Goal: Task Accomplishment & Management: Manage account settings

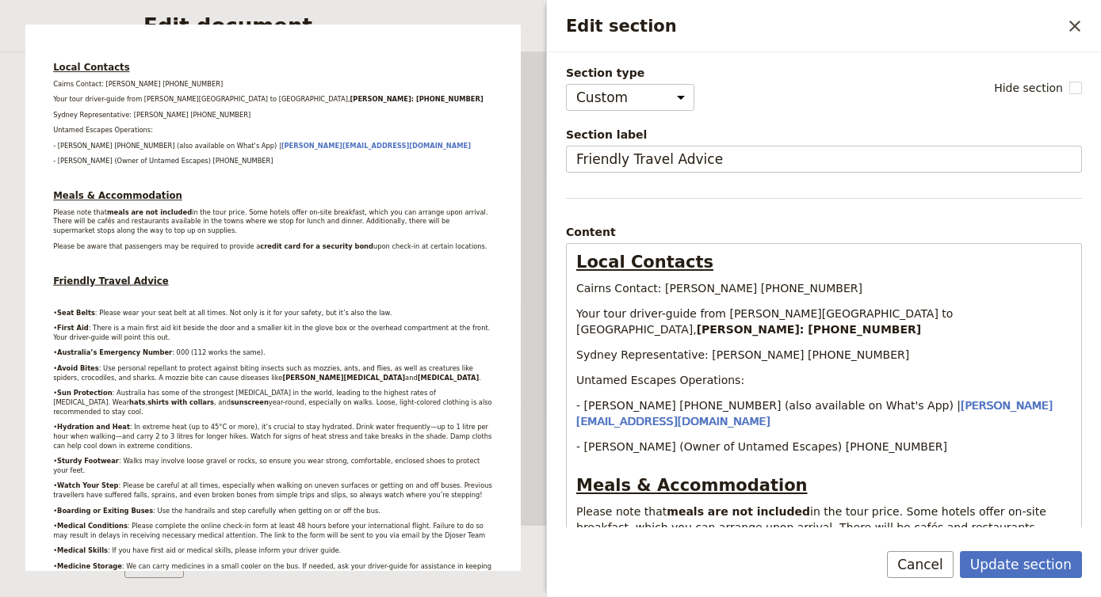
select select "CUSTOM"
select select "PASSENGER"
select select "DEFAULT"
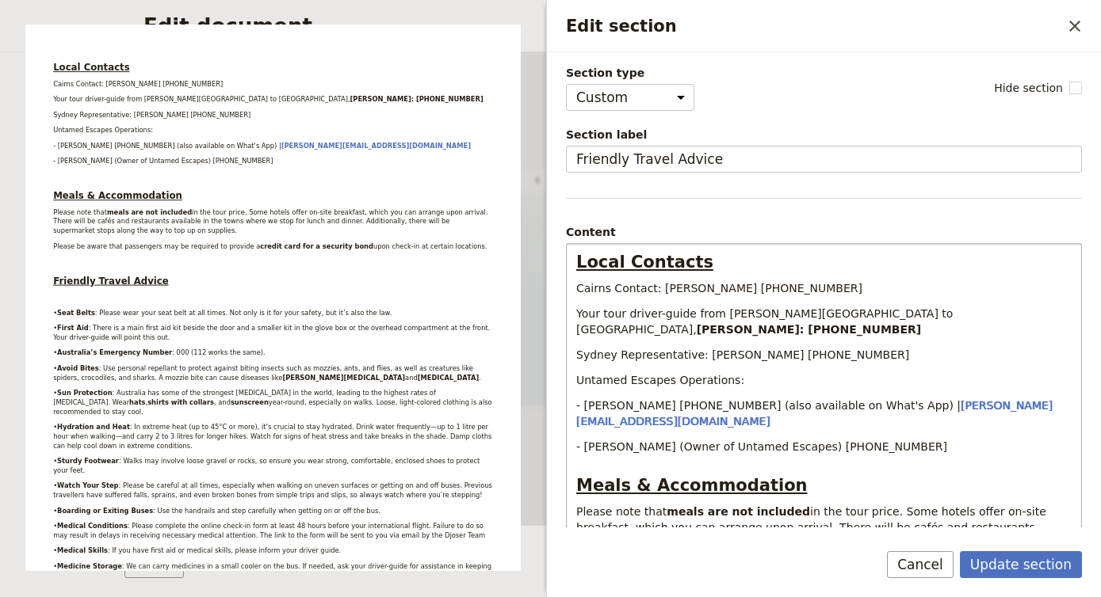
drag, startPoint x: 1029, startPoint y: 317, endPoint x: 962, endPoint y: 311, distance: 67.6
click at [962, 311] on p "Your tour driver-guide from [PERSON_NAME][GEOGRAPHIC_DATA] to [GEOGRAPHIC_DATA]…" at bounding box center [823, 322] width 495 height 32
click at [1047, 347] on p "Sydney Representative: [PERSON_NAME] [PHONE_NUMBER]" at bounding box center [823, 355] width 495 height 16
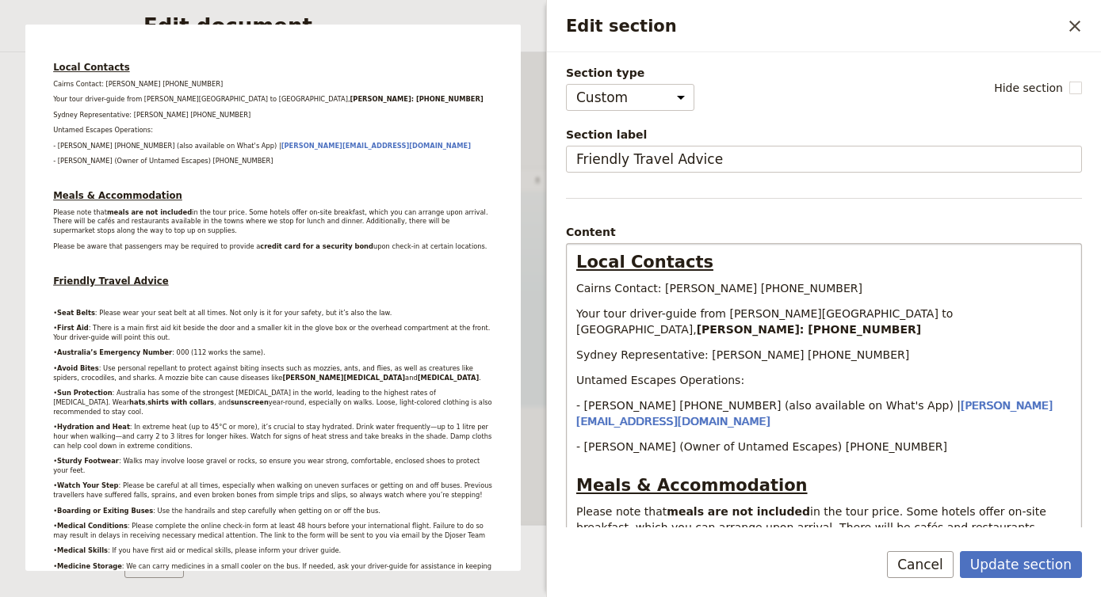
drag, startPoint x: 987, startPoint y: 305, endPoint x: 1051, endPoint y: 316, distance: 64.4
drag, startPoint x: 737, startPoint y: 286, endPoint x: 705, endPoint y: 286, distance: 31.7
click at [705, 286] on span "Cairns Contact: [PERSON_NAME] [PHONE_NUMBER]" at bounding box center [719, 288] width 286 height 13
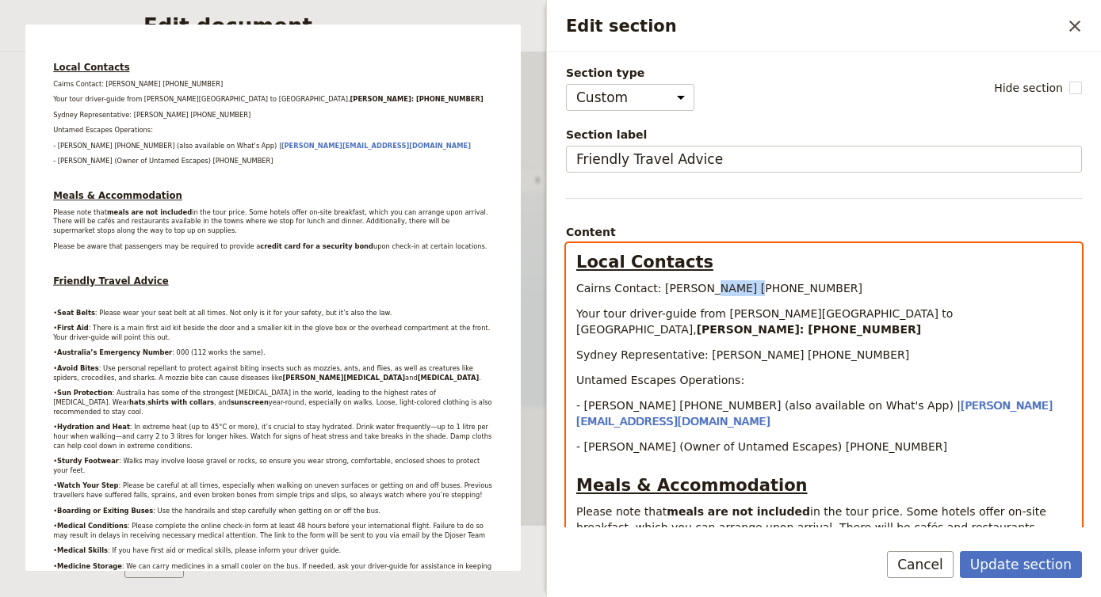
click at [841, 269] on h2 "Local Contacts" at bounding box center [823, 262] width 495 height 24
drag, startPoint x: 833, startPoint y: 281, endPoint x: 700, endPoint y: 289, distance: 133.4
click at [700, 289] on p "Cairns Contact: [PERSON_NAME] [PHONE_NUMBER]" at bounding box center [823, 288] width 495 height 16
drag, startPoint x: 824, startPoint y: 297, endPoint x: 834, endPoint y: 291, distance: 11.4
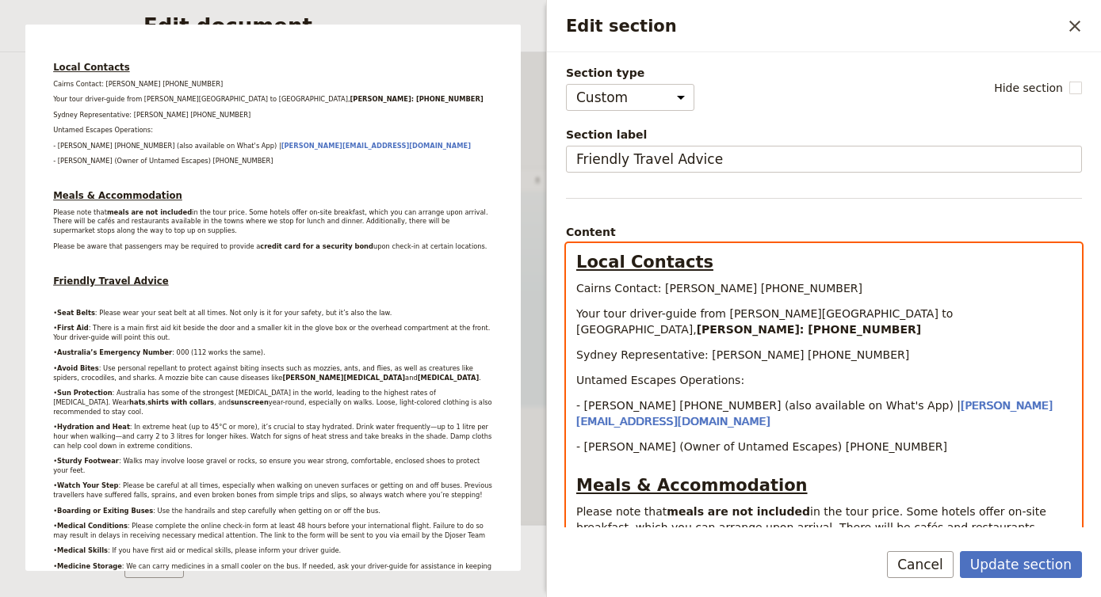
drag, startPoint x: 841, startPoint y: 281, endPoint x: 761, endPoint y: 283, distance: 80.8
click at [761, 283] on p "Cairns Contact: [PERSON_NAME] [PHONE_NUMBER]" at bounding box center [823, 288] width 495 height 16
drag, startPoint x: 786, startPoint y: 288, endPoint x: 824, endPoint y: 279, distance: 39.2
click at [791, 285] on span "Cairns Contact: [PERSON_NAME] [PHONE_NUMBER]" at bounding box center [719, 288] width 286 height 13
click at [889, 267] on h2 "Local Contacts" at bounding box center [823, 262] width 495 height 24
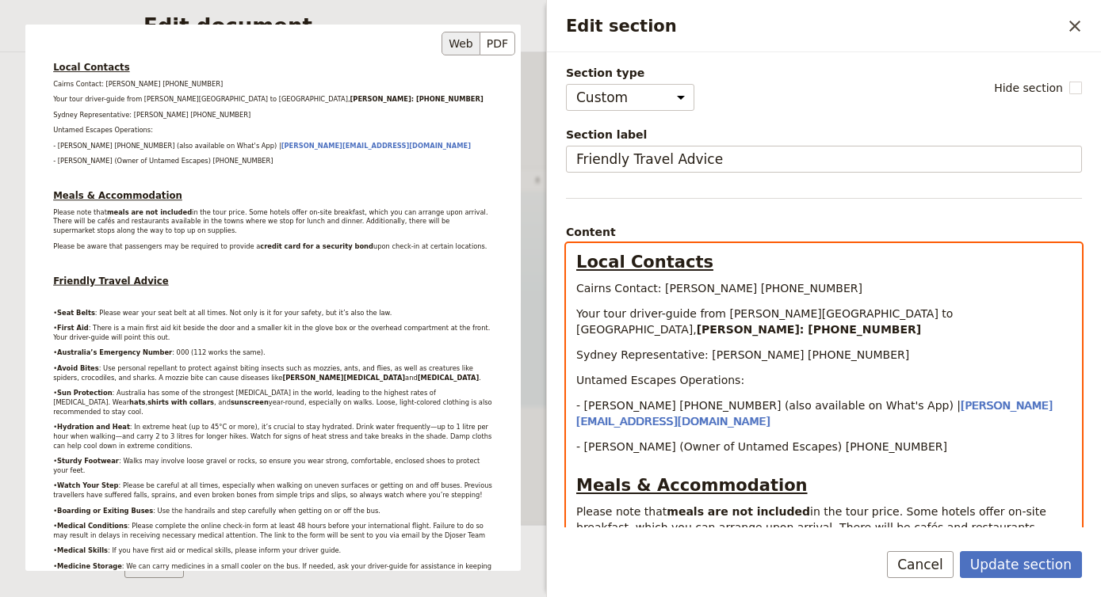
scroll to position [0, 0]
click at [733, 288] on span "Cairns Contact: [PERSON_NAME] [PHONE_NUMBER]" at bounding box center [719, 288] width 286 height 13
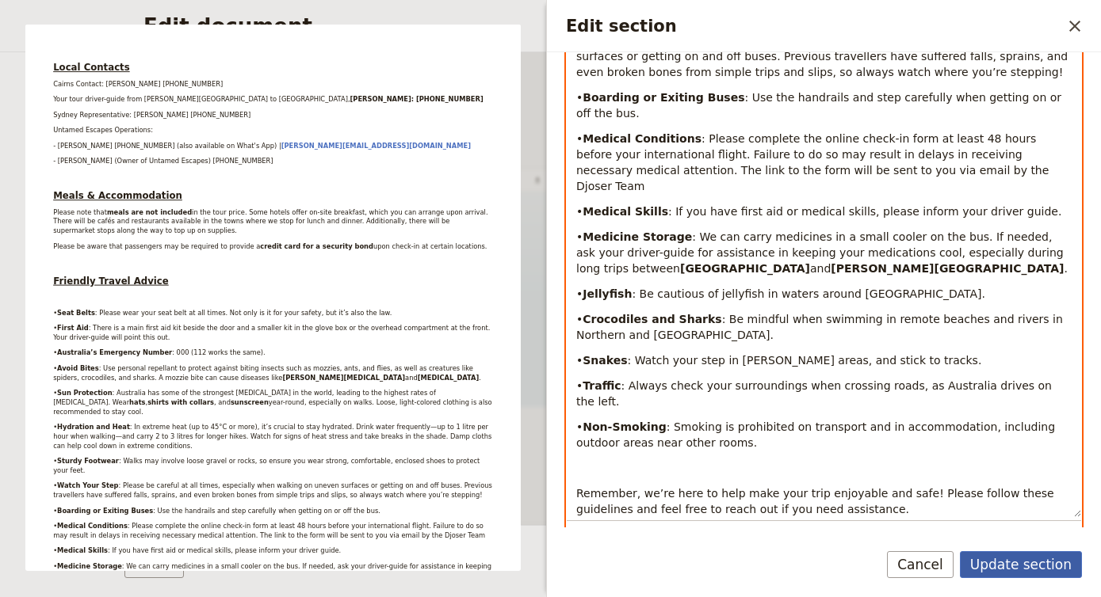
scroll to position [1002, 0]
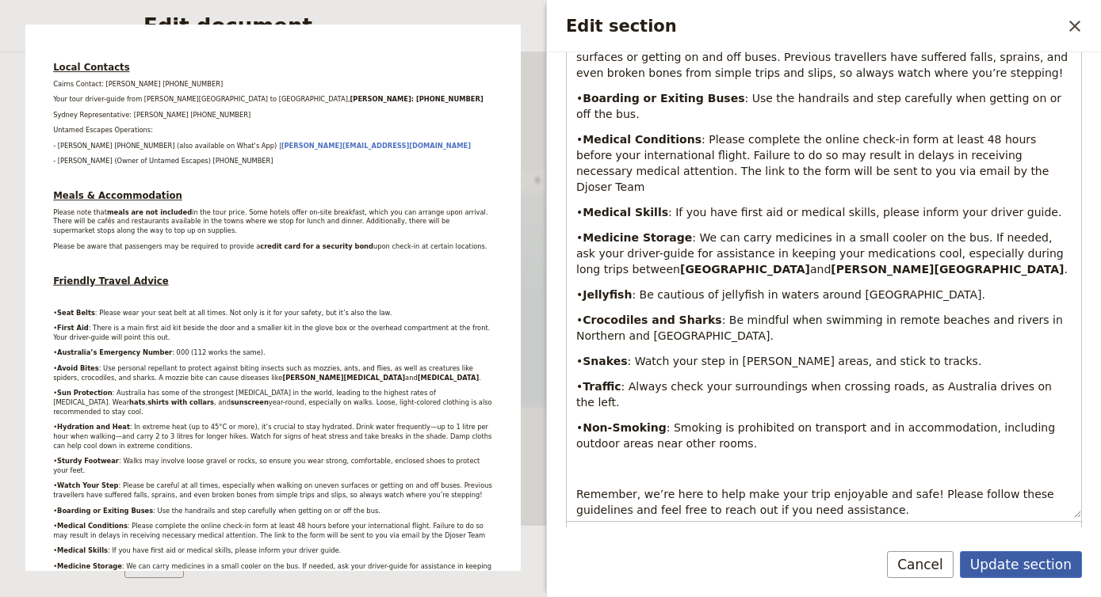
click at [1017, 563] on button "Update section" at bounding box center [1021, 564] width 122 height 27
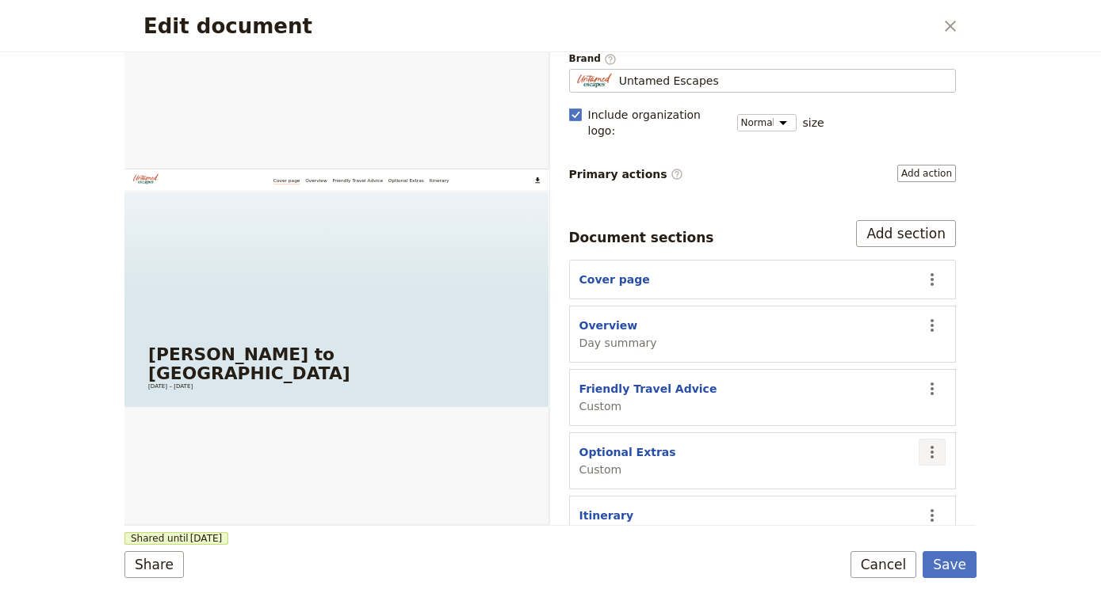
click at [938, 443] on icon "Actions" at bounding box center [931, 452] width 19 height 19
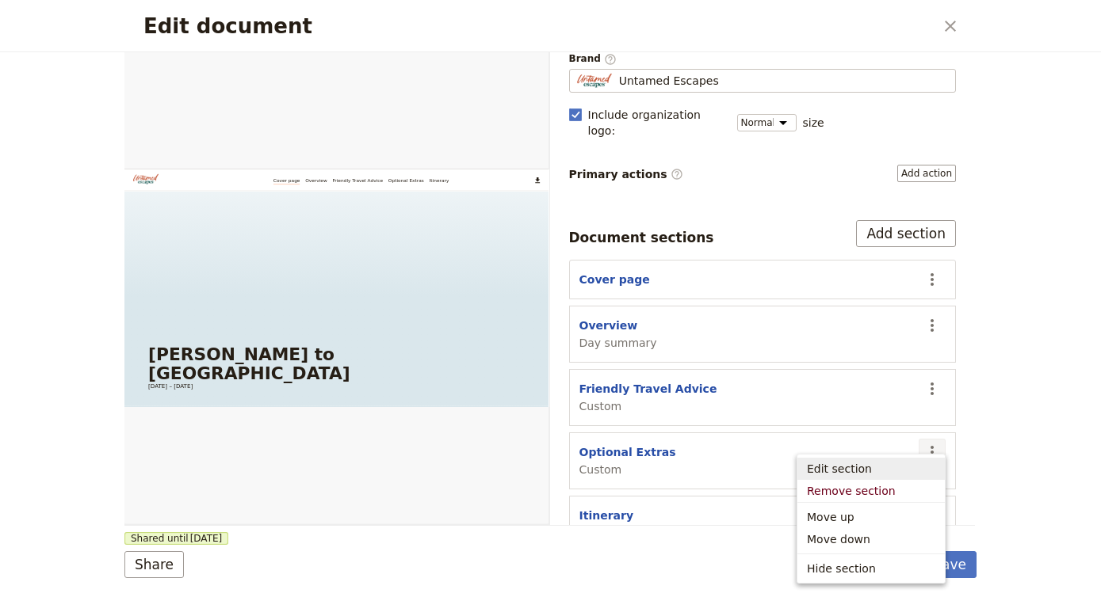
click at [908, 460] on button "Edit section" at bounding box center [870, 469] width 147 height 22
select select "CUSTOM"
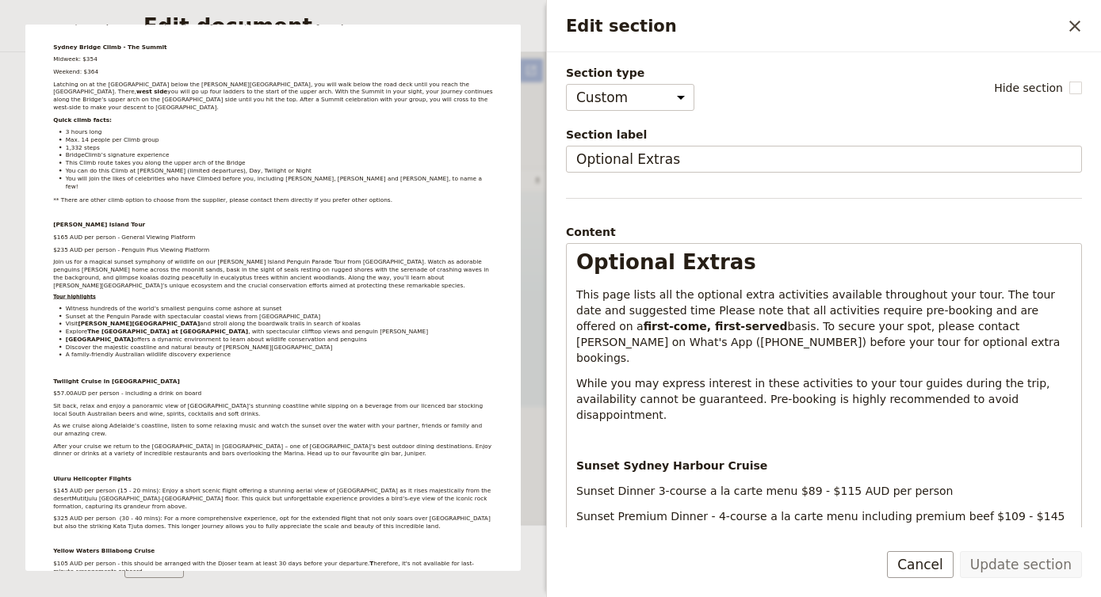
scroll to position [371, 0]
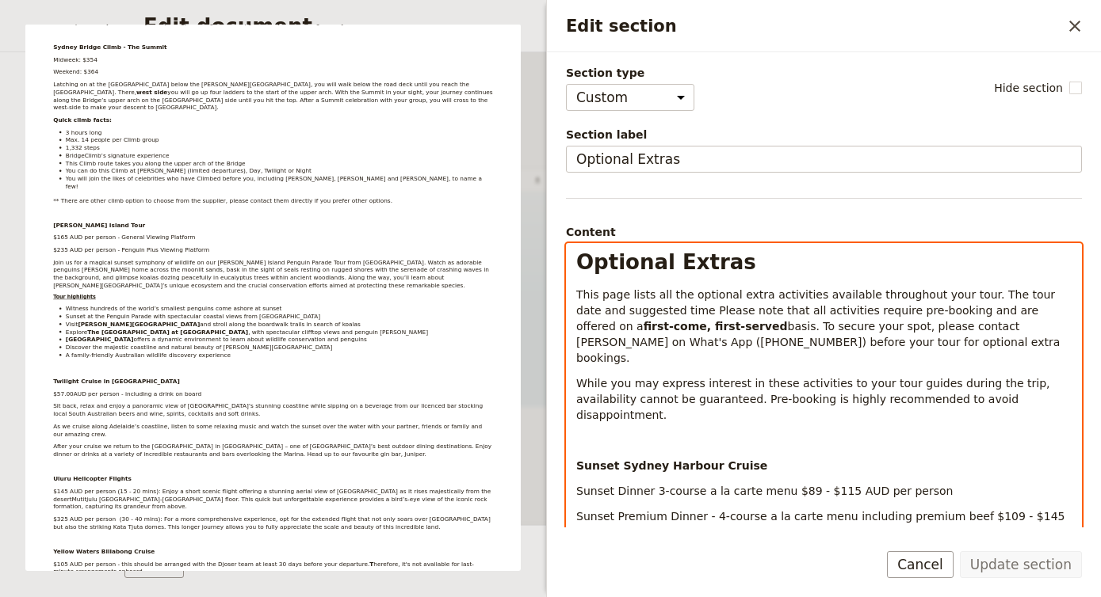
click at [633, 433] on p "Edit section" at bounding box center [823, 441] width 495 height 16
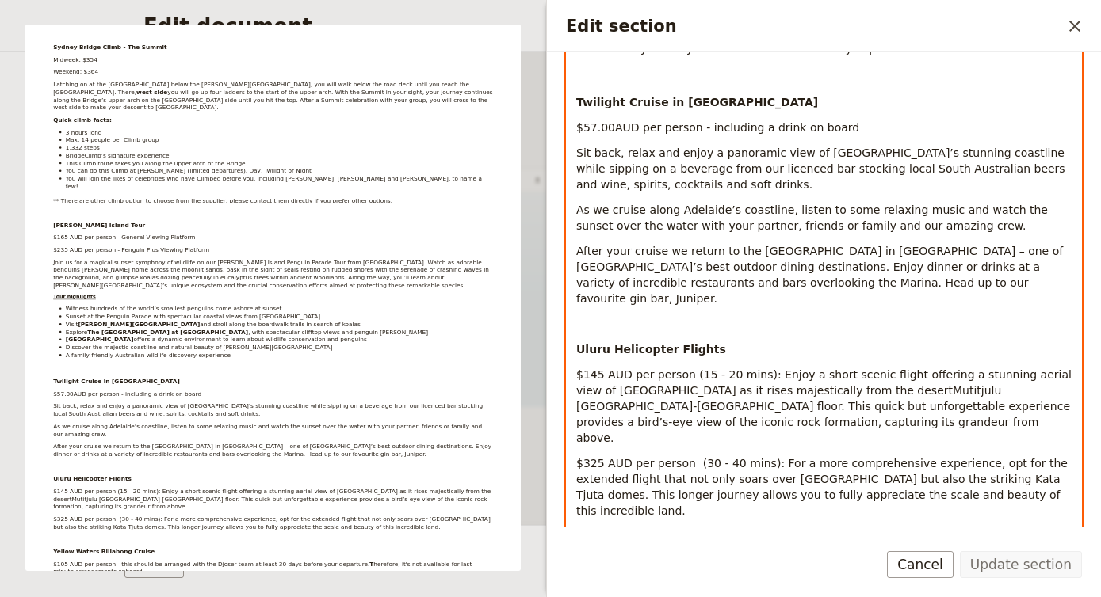
scroll to position [1474, 0]
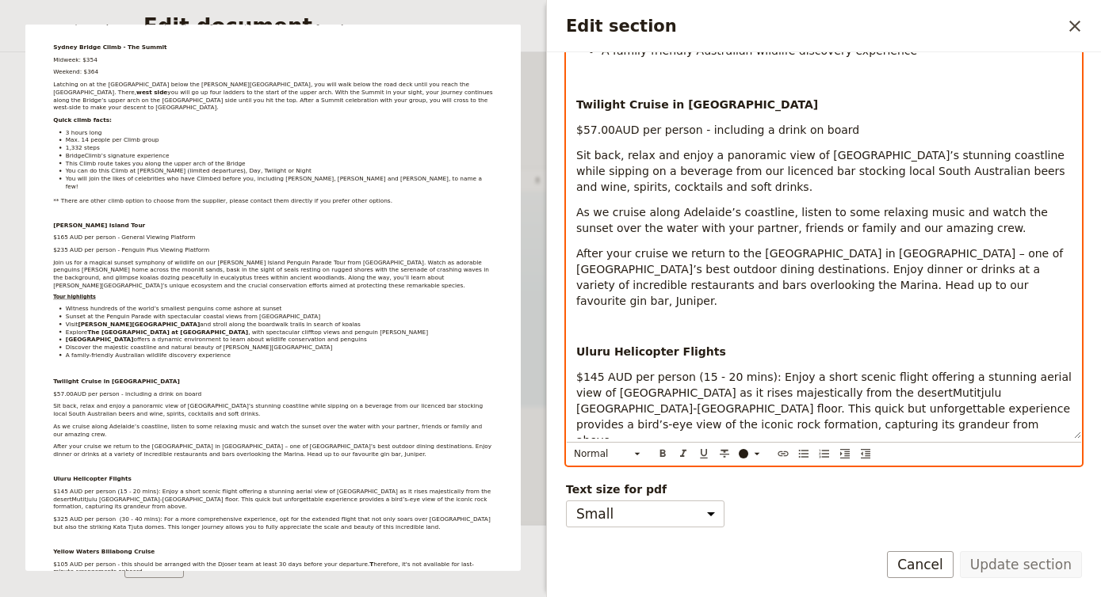
click at [684, 460] on span "$325 AUD per person (30 - 40 mins): For a more comprehensive experience, opt fo…" at bounding box center [823, 490] width 494 height 60
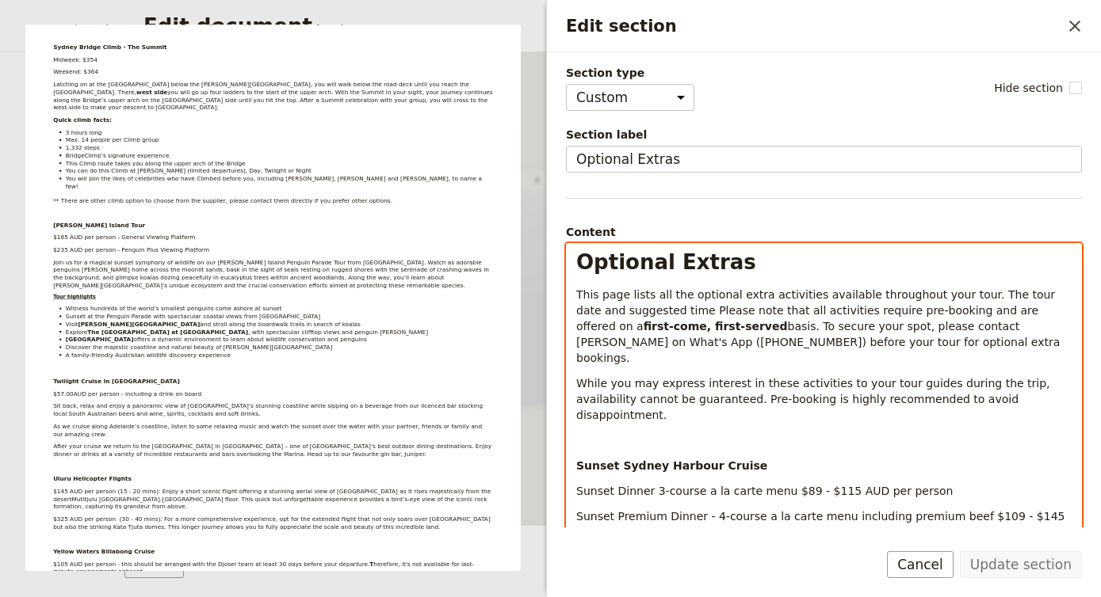
scroll to position [0, 0]
click at [754, 433] on p "Edit section" at bounding box center [823, 441] width 495 height 16
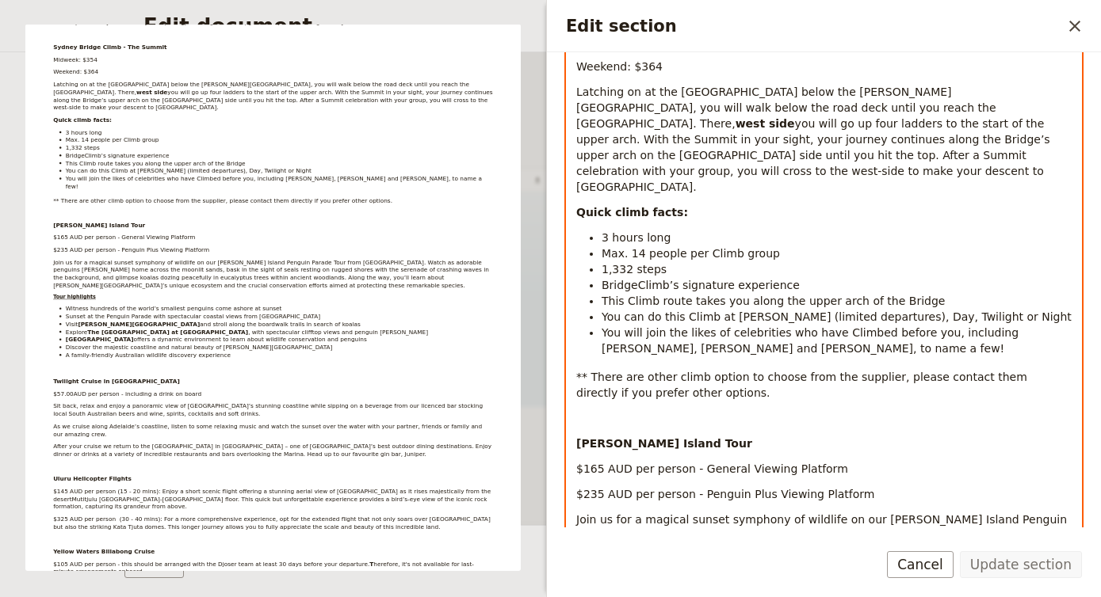
scroll to position [687, 0]
click at [712, 326] on div "Optional Extras This page lists all the optional extra activities available thr…" at bounding box center [824, 486] width 514 height 1859
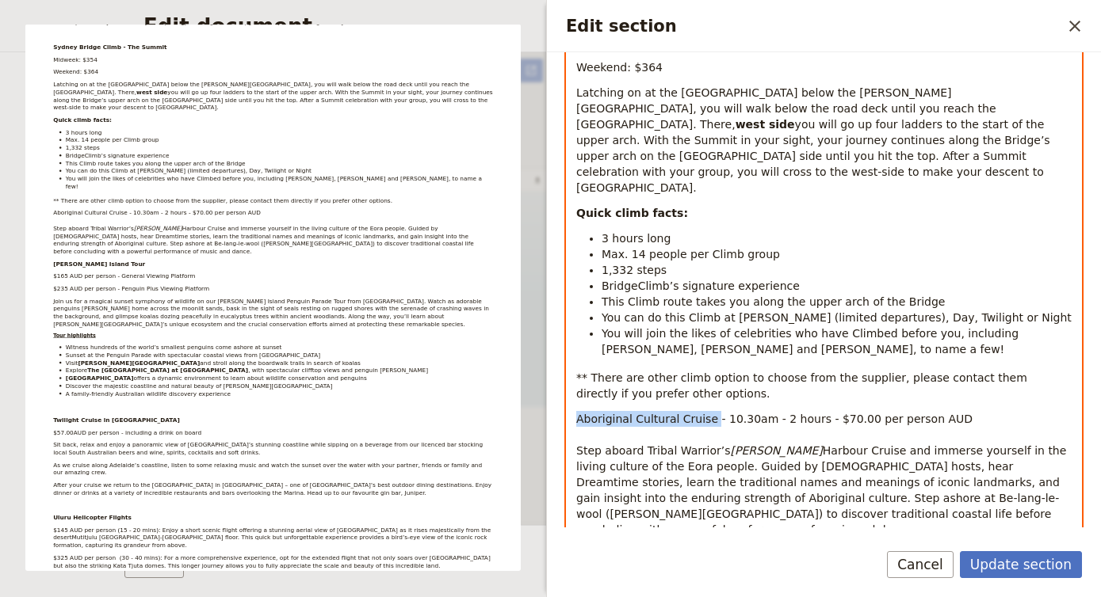
drag, startPoint x: 709, startPoint y: 341, endPoint x: 532, endPoint y: 345, distance: 176.7
click at [532, 345] on body "Fieldbook ​ ​ Fieldbook ​ ​ Packages ​ Departures ​ Bookings ​ Customers ​ Staf…" at bounding box center [550, 298] width 1101 height 597
click at [773, 413] on span "- 10.30am - 2 hours - $70.00 per person AUD" at bounding box center [863, 419] width 251 height 13
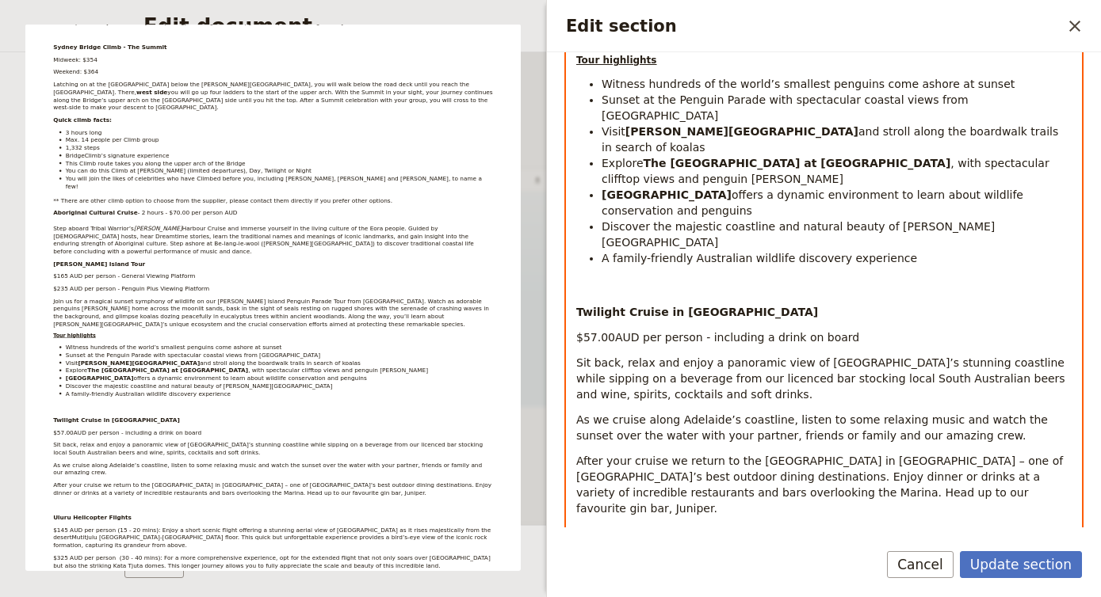
scroll to position [1379, 0]
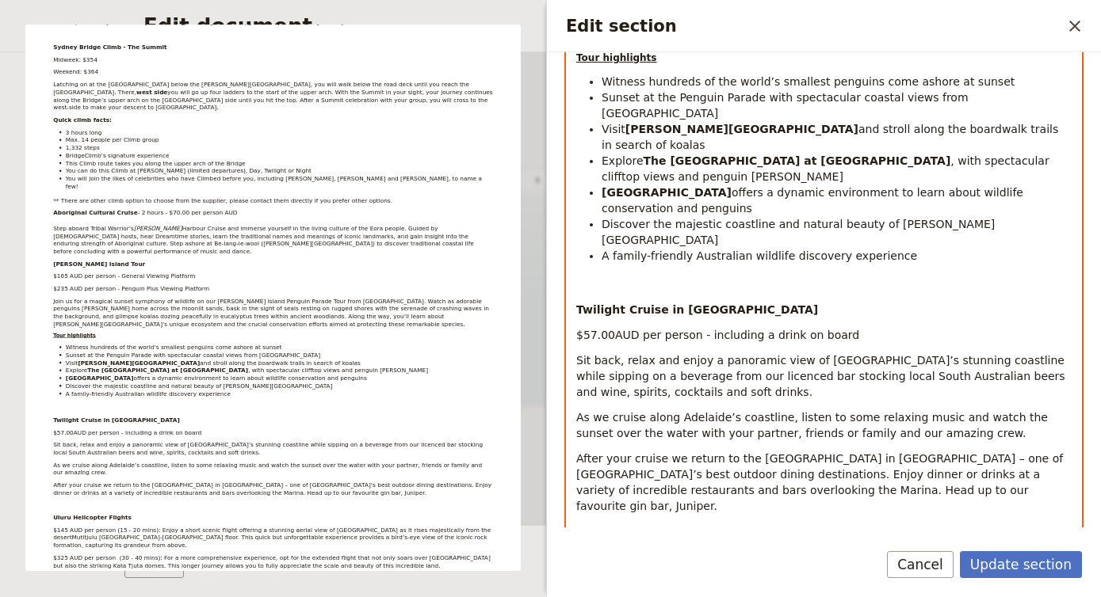
click at [595, 524] on p "Edit section" at bounding box center [823, 532] width 495 height 16
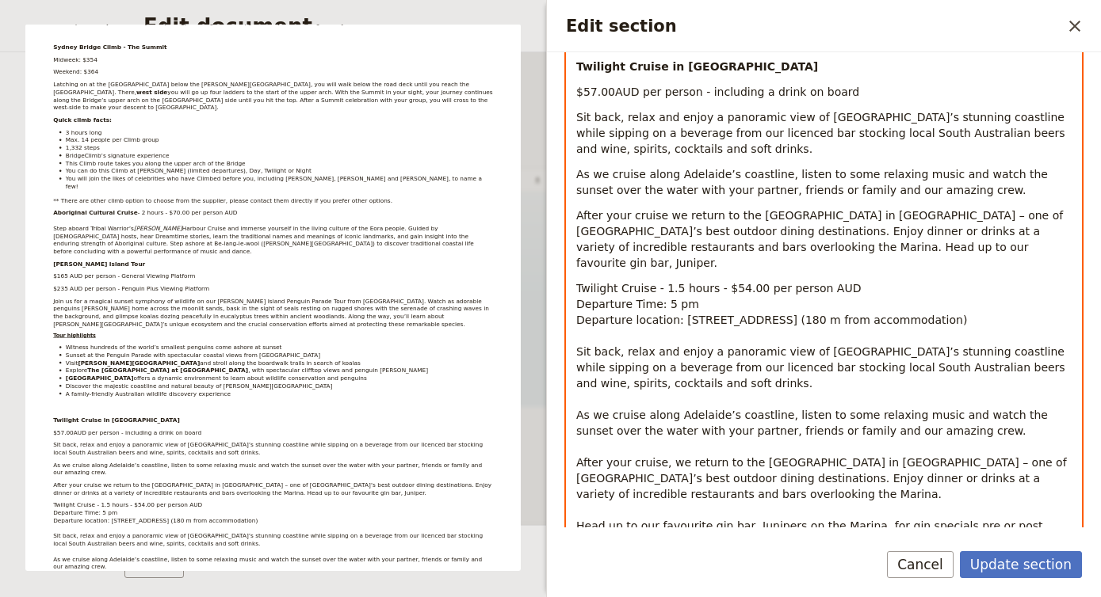
scroll to position [1616, 0]
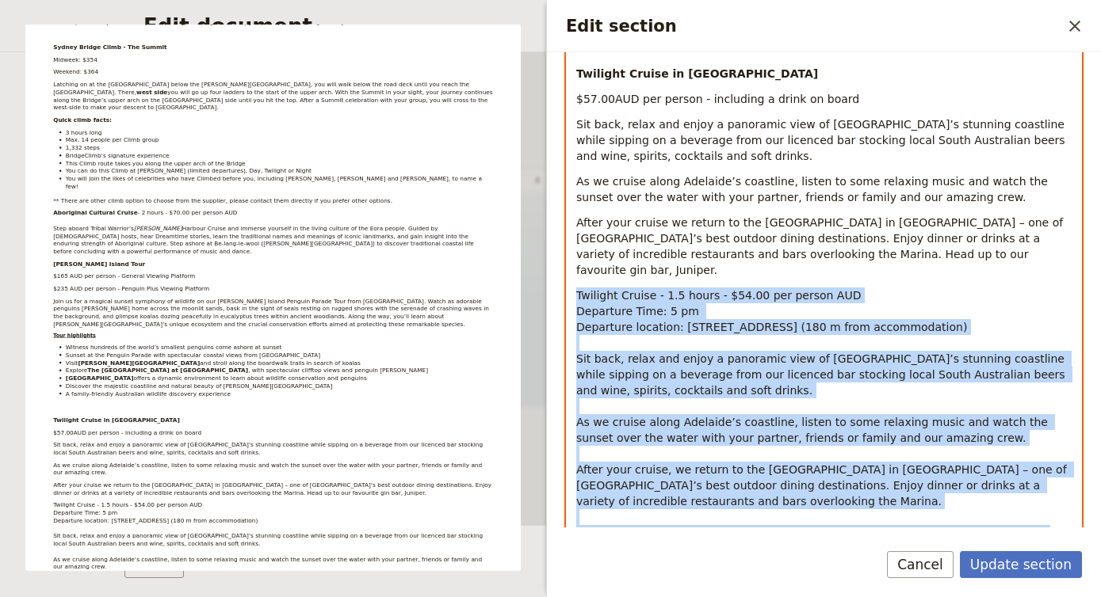
drag, startPoint x: 578, startPoint y: 137, endPoint x: 981, endPoint y: 406, distance: 483.9
click at [981, 406] on p "Twilight Cruise - 1.5 hours - $54.00 per person AUD Departure Time: 5 pm Depart…" at bounding box center [823, 565] width 495 height 555
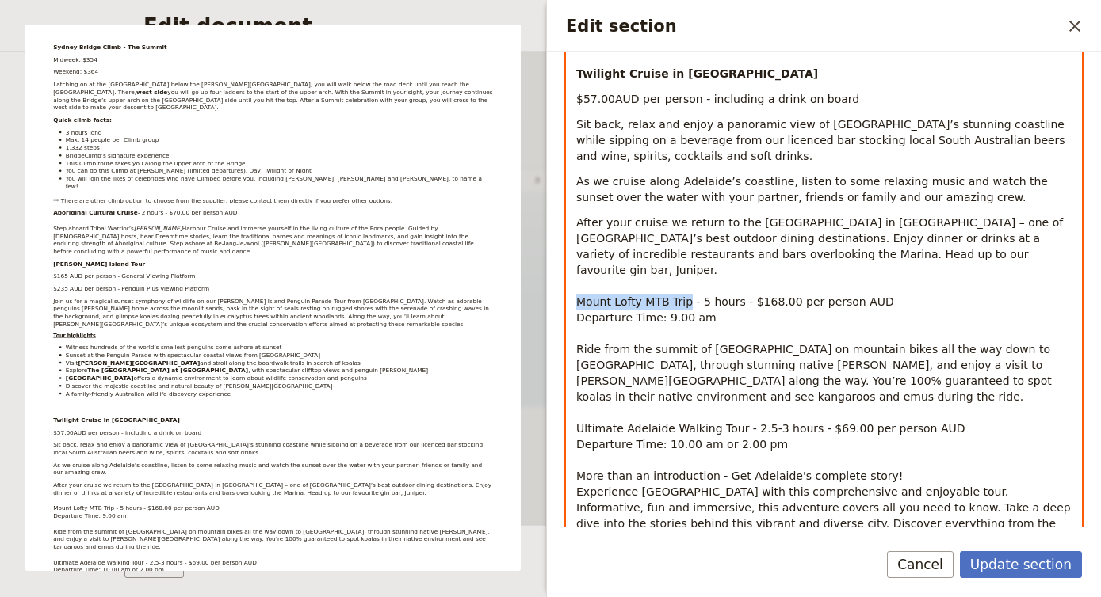
drag, startPoint x: 686, startPoint y: 145, endPoint x: 569, endPoint y: 146, distance: 117.3
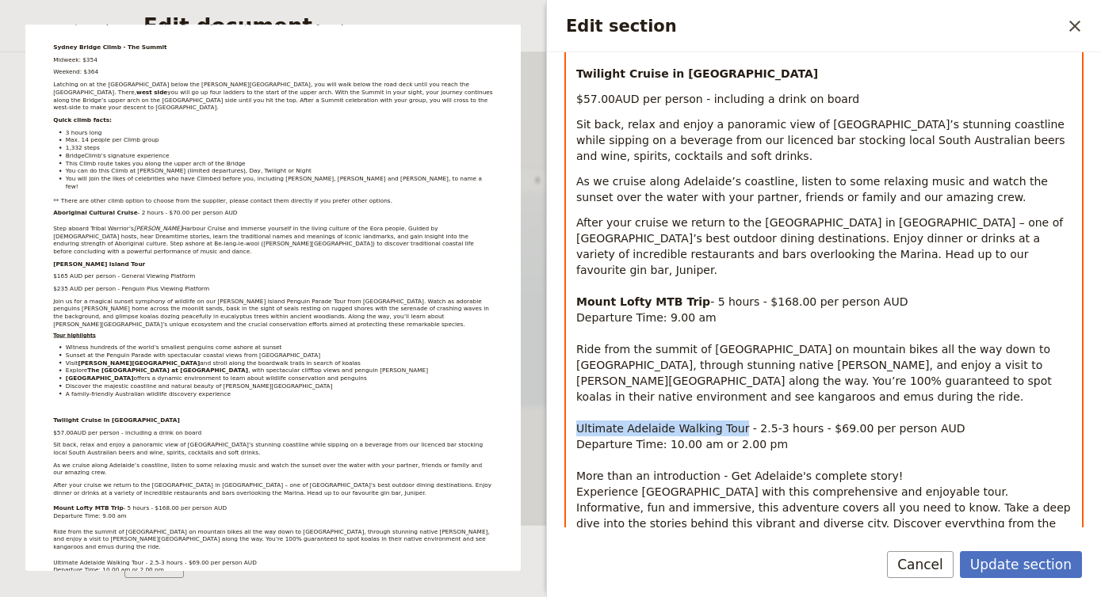
drag, startPoint x: 735, startPoint y: 273, endPoint x: 573, endPoint y: 272, distance: 162.4
click at [829, 422] on span "- 2.5-3 hours - $69.00 per person AUD" at bounding box center [879, 428] width 212 height 13
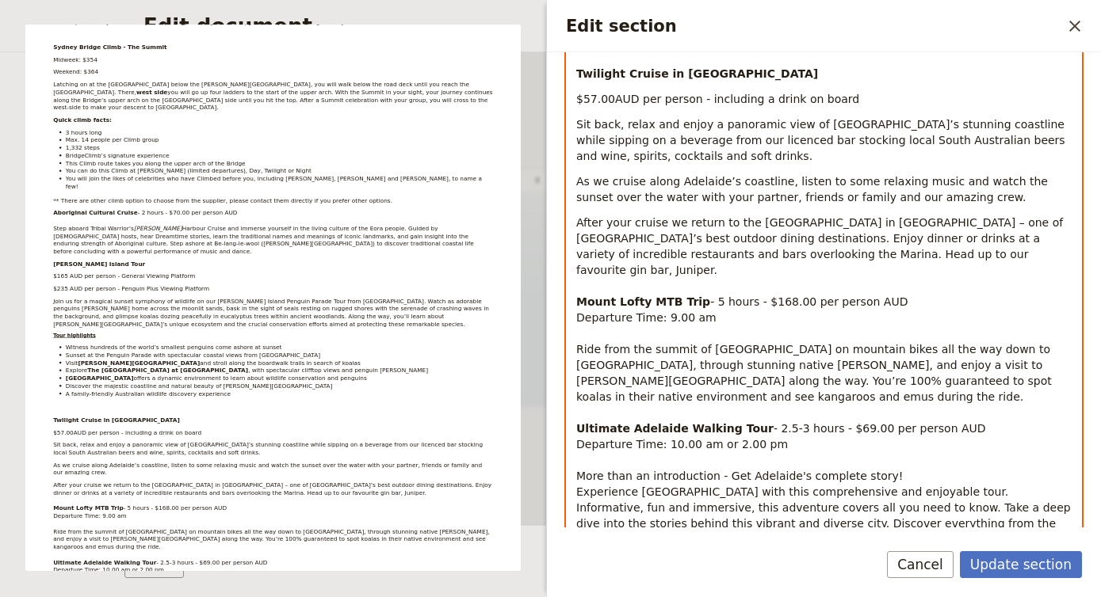
click at [971, 378] on p "After your cruise we return to the Marina Pier in Glenelg – one of Adelaide’s b…" at bounding box center [823, 389] width 495 height 349
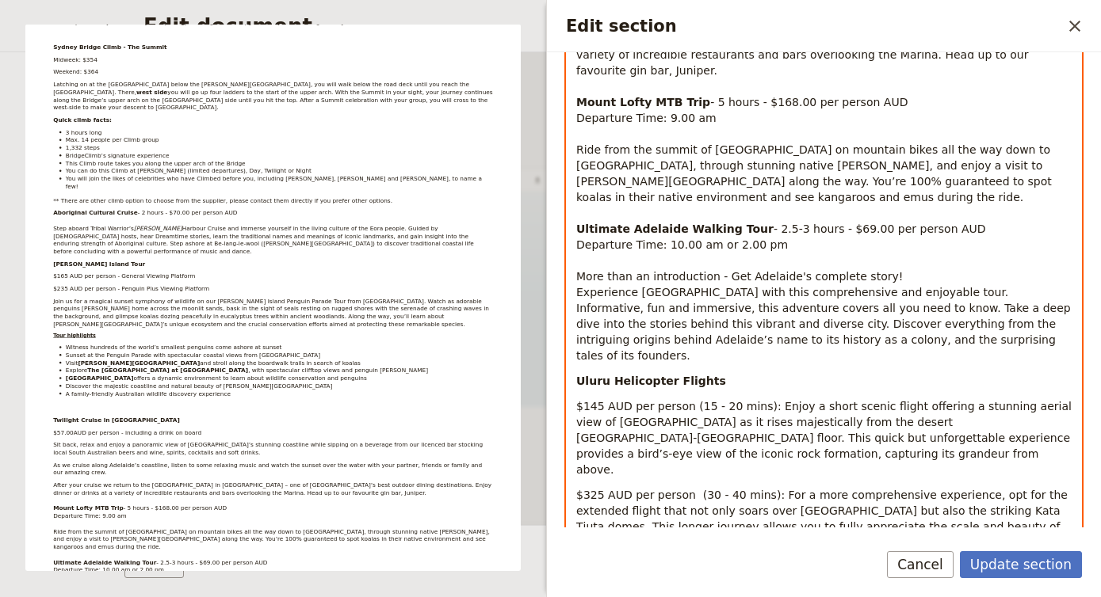
scroll to position [1813, 0]
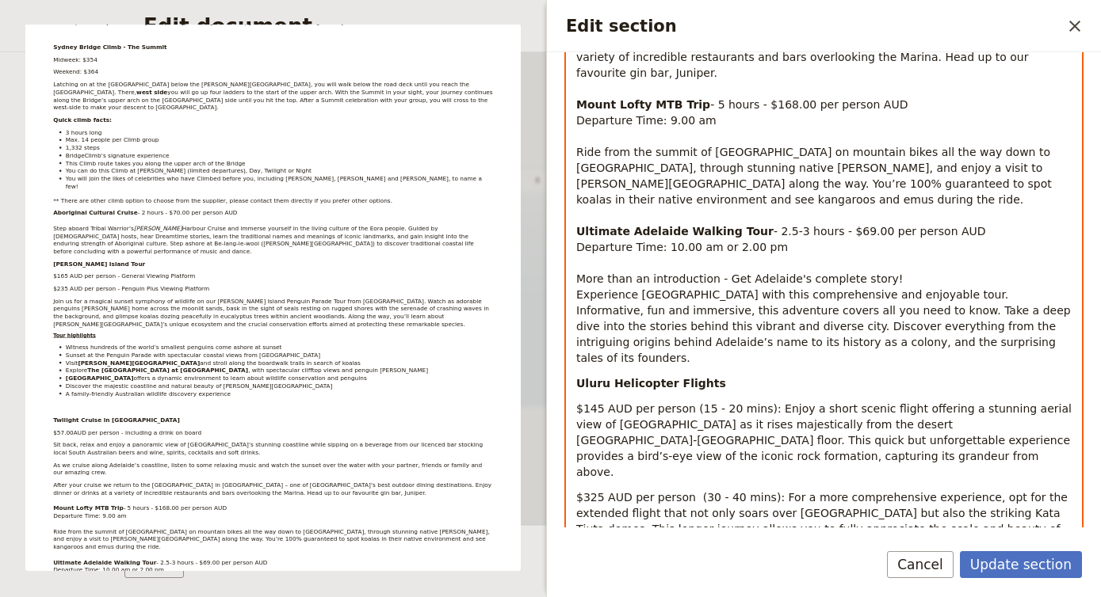
click at [965, 563] on p "Edit section" at bounding box center [823, 571] width 495 height 16
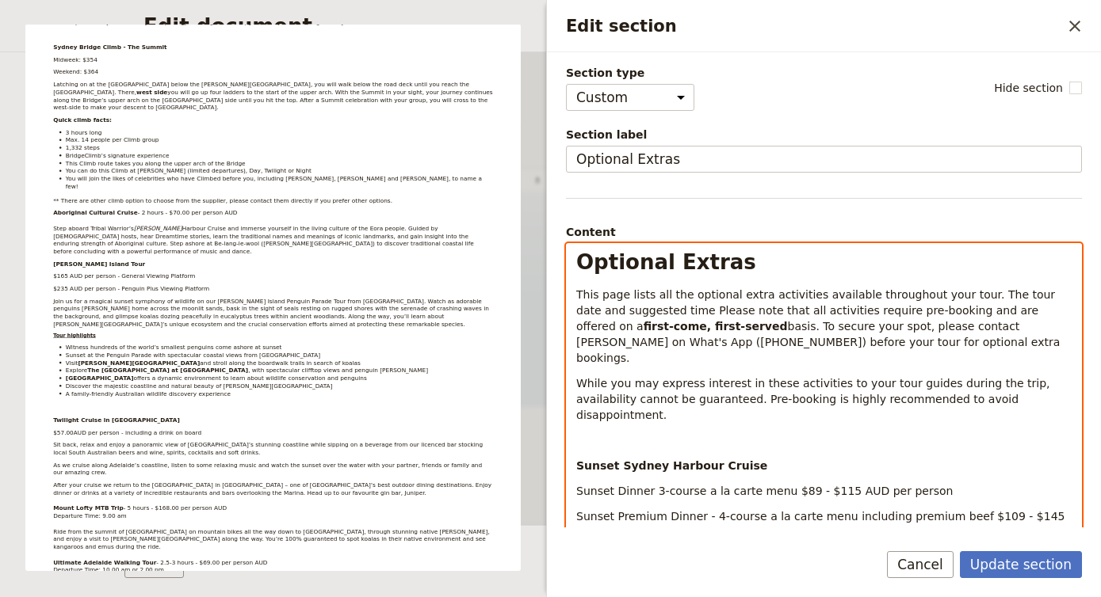
scroll to position [0, 0]
click at [710, 377] on span "While you may express interest in these activities to your tour guides during t…" at bounding box center [814, 399] width 477 height 44
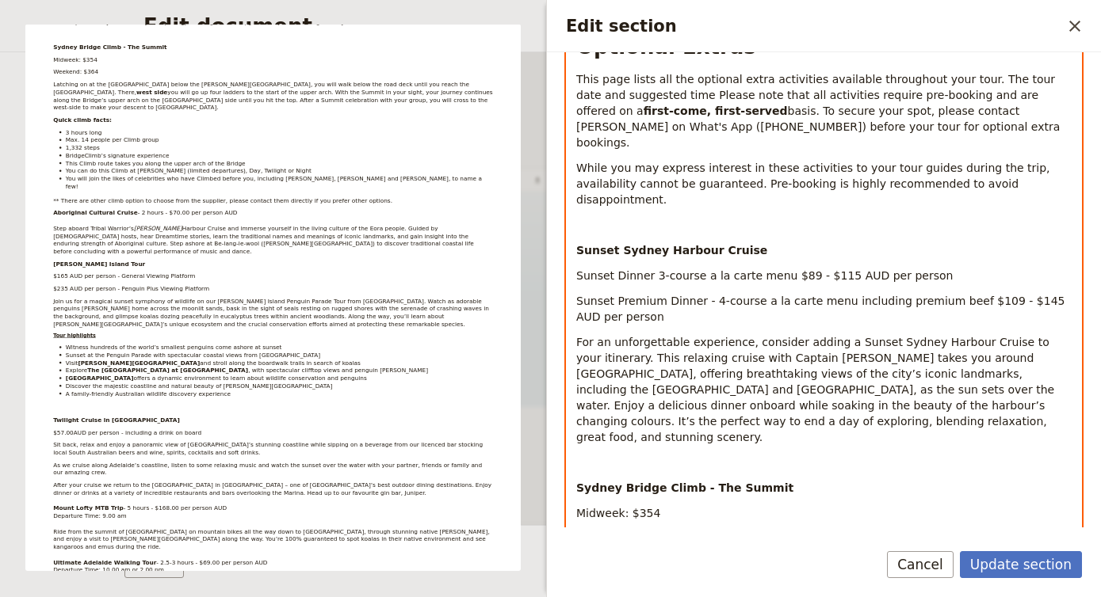
scroll to position [216, 0]
click at [857, 335] on span "For an unforgettable experience, consider adding a Sunset Sydney Harbour Cruise…" at bounding box center [817, 389] width 482 height 108
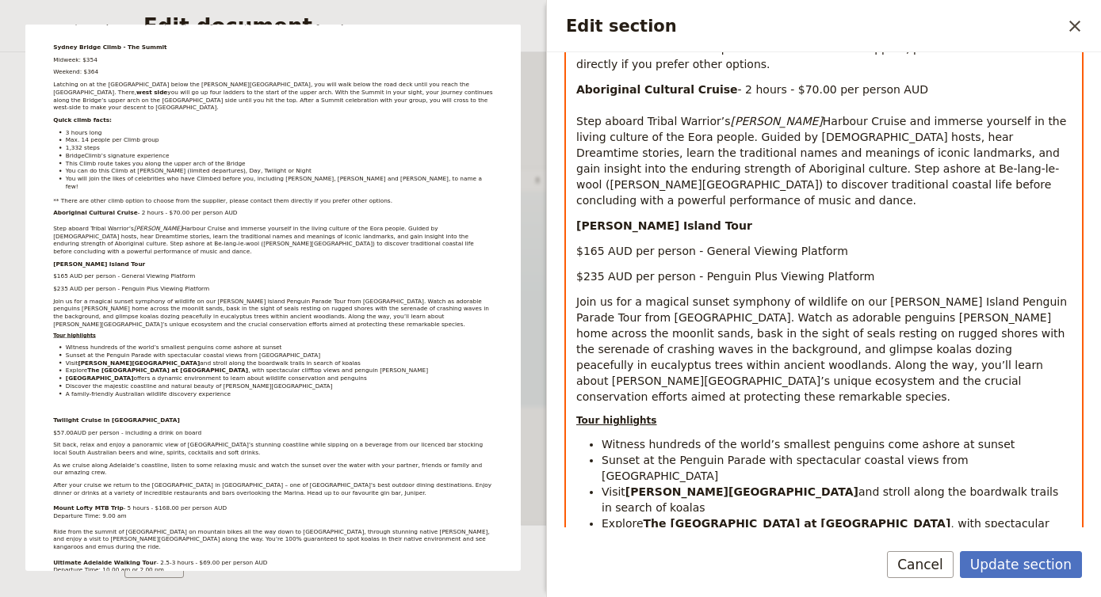
scroll to position [1039, 0]
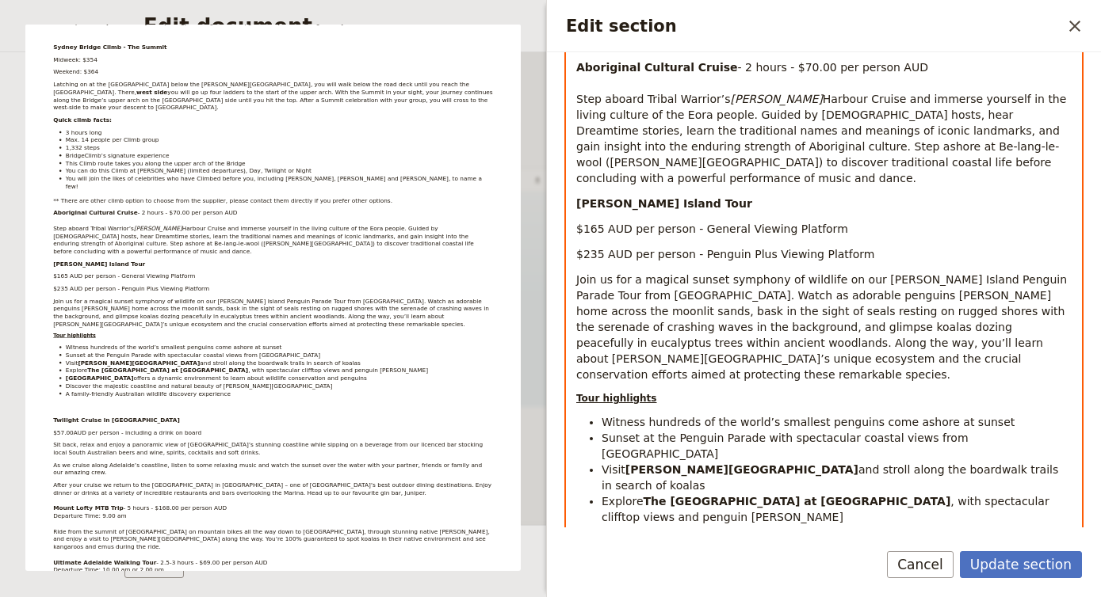
click at [857, 432] on span "Sunset at the Penguin Parade with spectacular coastal views from [GEOGRAPHIC_DA…" at bounding box center [786, 446] width 370 height 29
copy div "Loremips Dolors Amet cons adipi eli sed doeiusmo tempo incididunt utlaboree dol…"
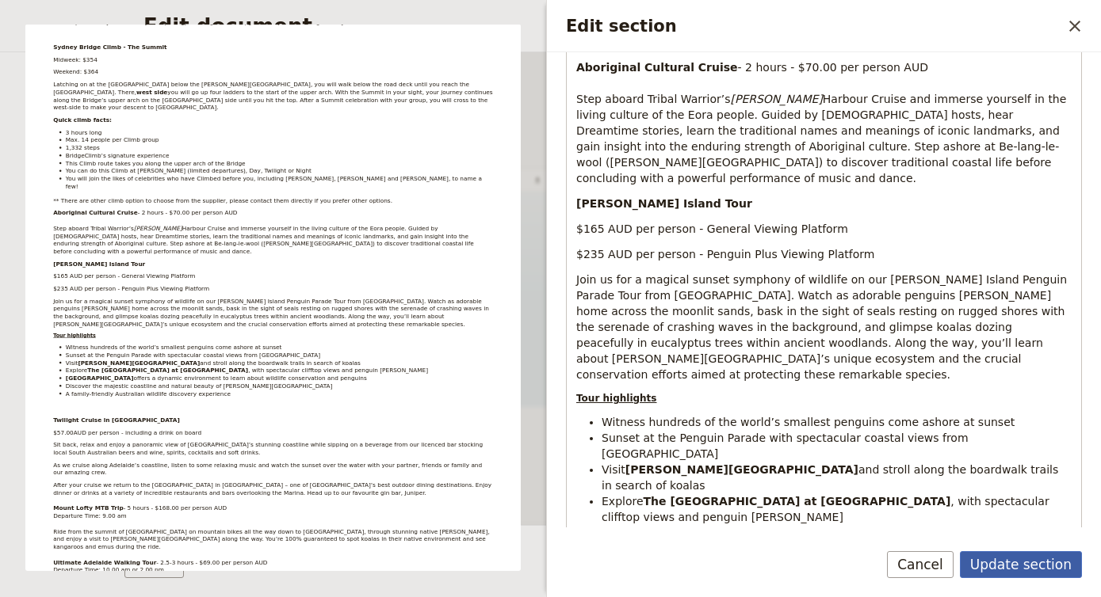
click at [1027, 565] on button "Update section" at bounding box center [1021, 564] width 122 height 27
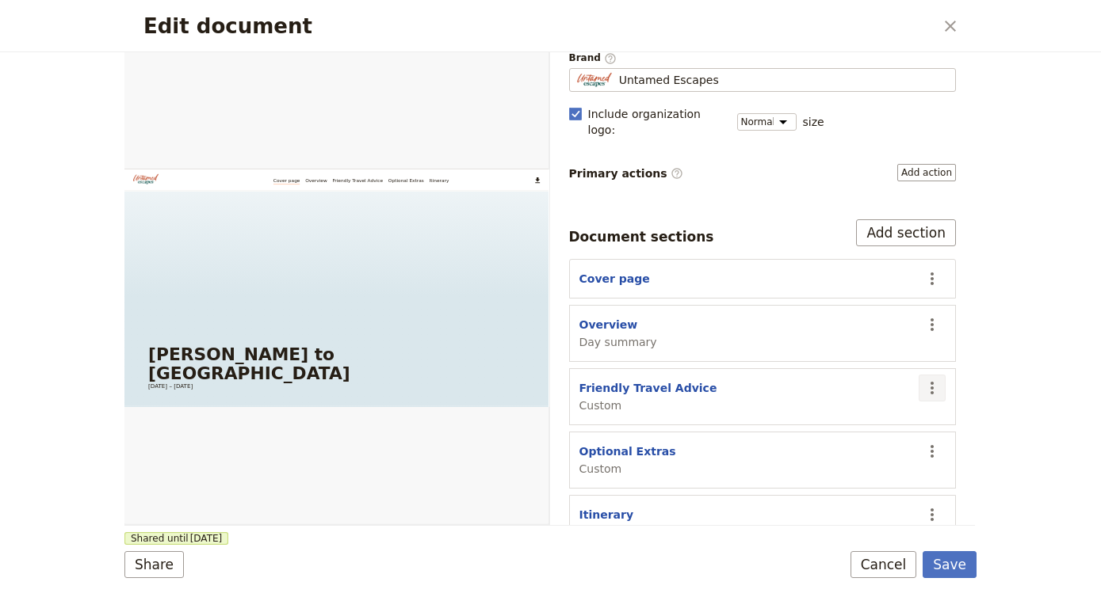
scroll to position [131, 0]
click at [932, 443] on icon "Actions" at bounding box center [931, 452] width 19 height 19
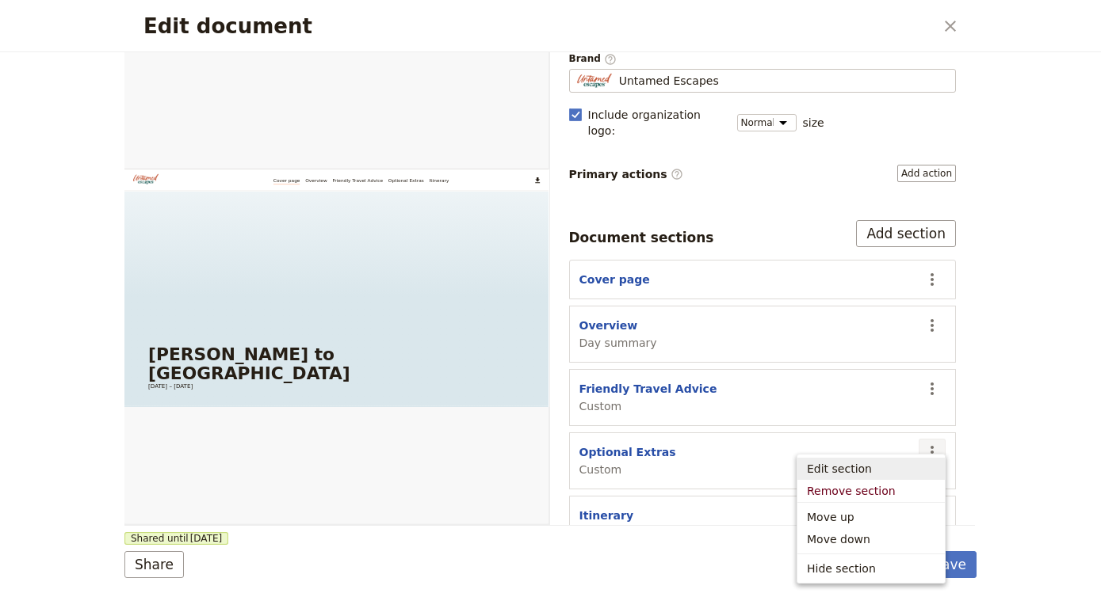
click at [891, 477] on button "Edit section" at bounding box center [870, 469] width 147 height 22
select select "CUSTOM"
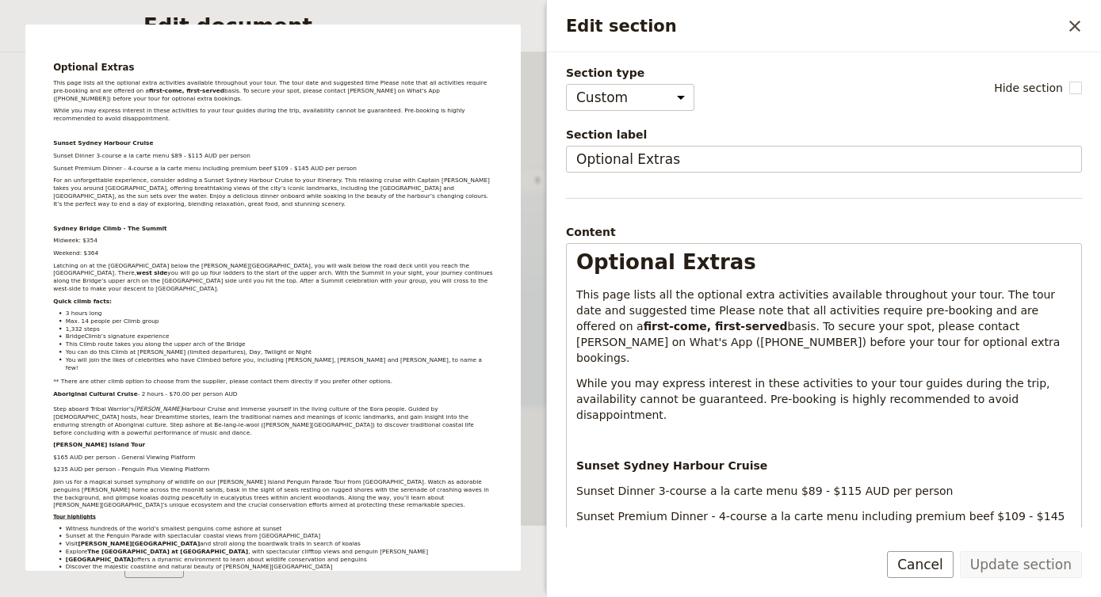
click at [521, 477] on div "Optional Extras This page lists all the optional extra activities available thr…" at bounding box center [272, 298] width 495 height 547
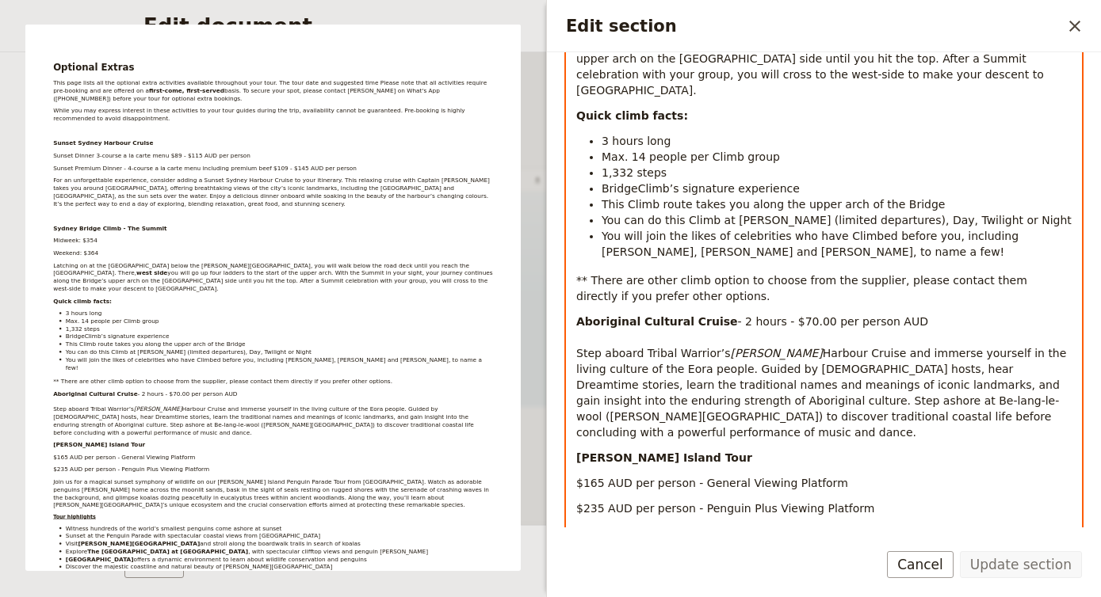
scroll to position [1112, 0]
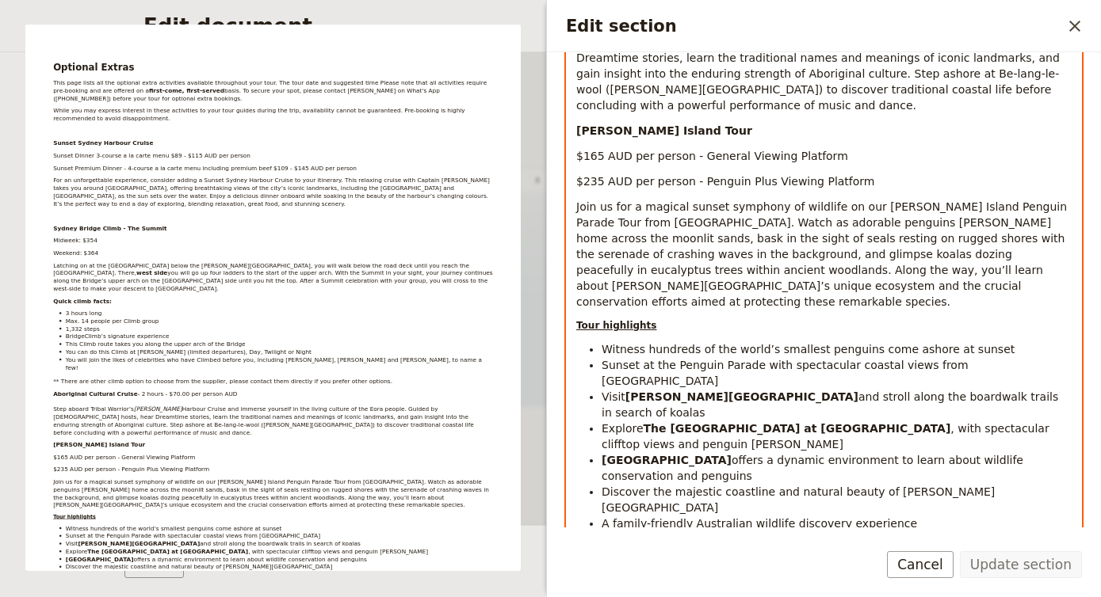
click at [822, 452] on li "Penguin Parade Visitor Center offers a dynamic environment to learn about wildl…" at bounding box center [836, 468] width 470 height 32
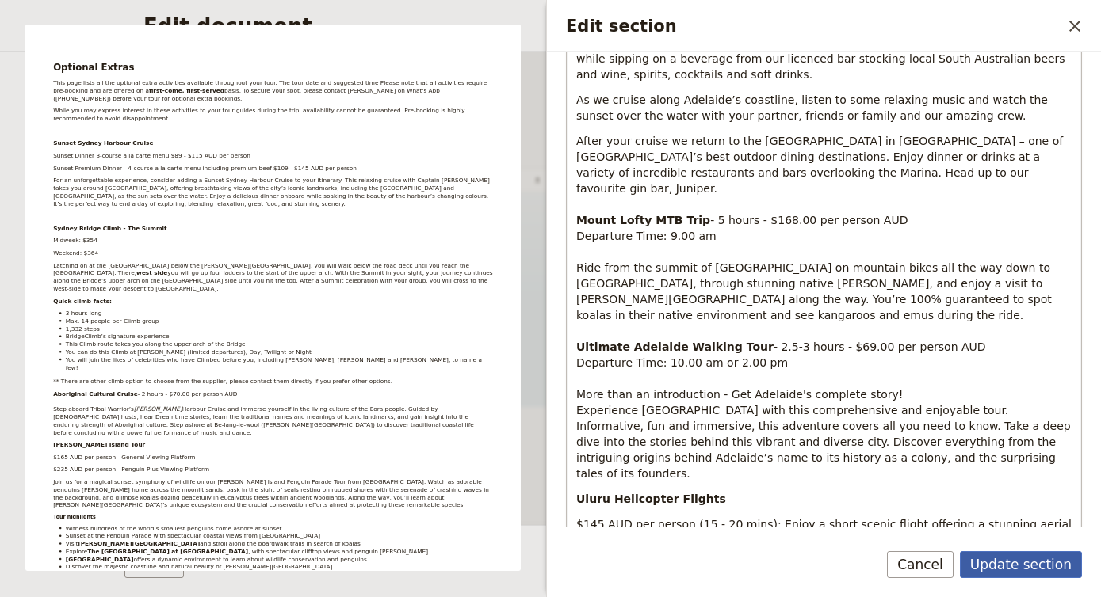
click at [1034, 570] on button "Update section" at bounding box center [1021, 564] width 122 height 27
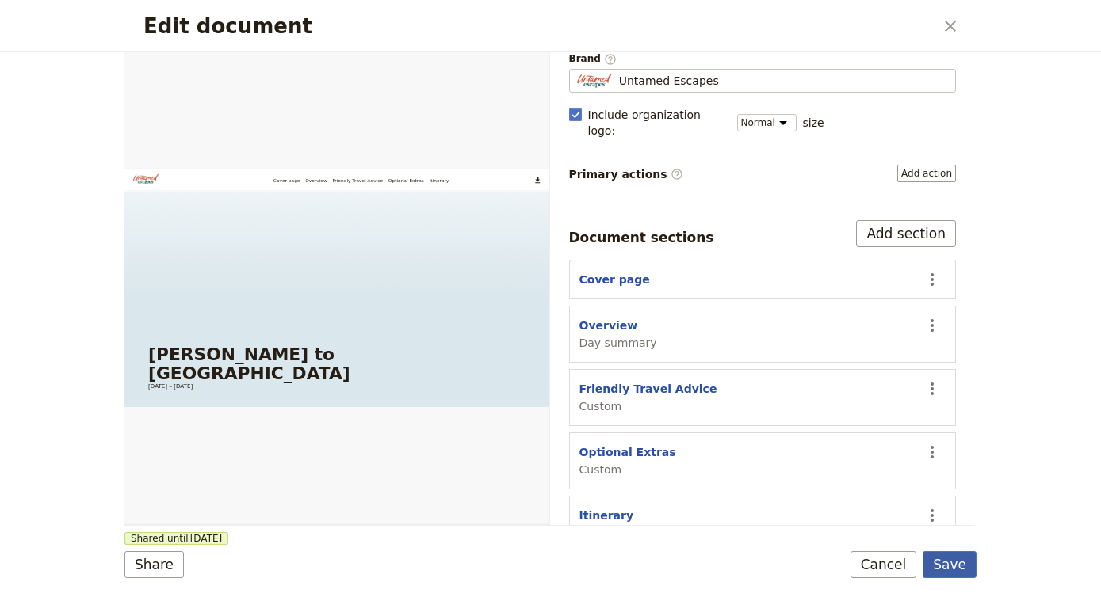
click at [946, 563] on button "Save" at bounding box center [949, 564] width 54 height 27
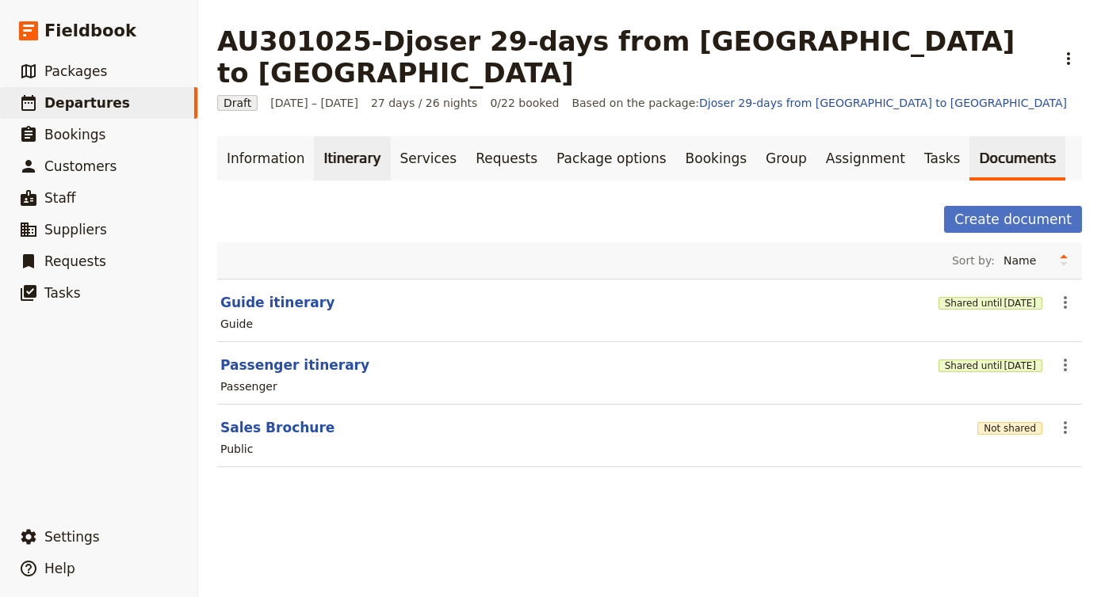
click at [335, 136] on link "Itinerary" at bounding box center [352, 158] width 76 height 44
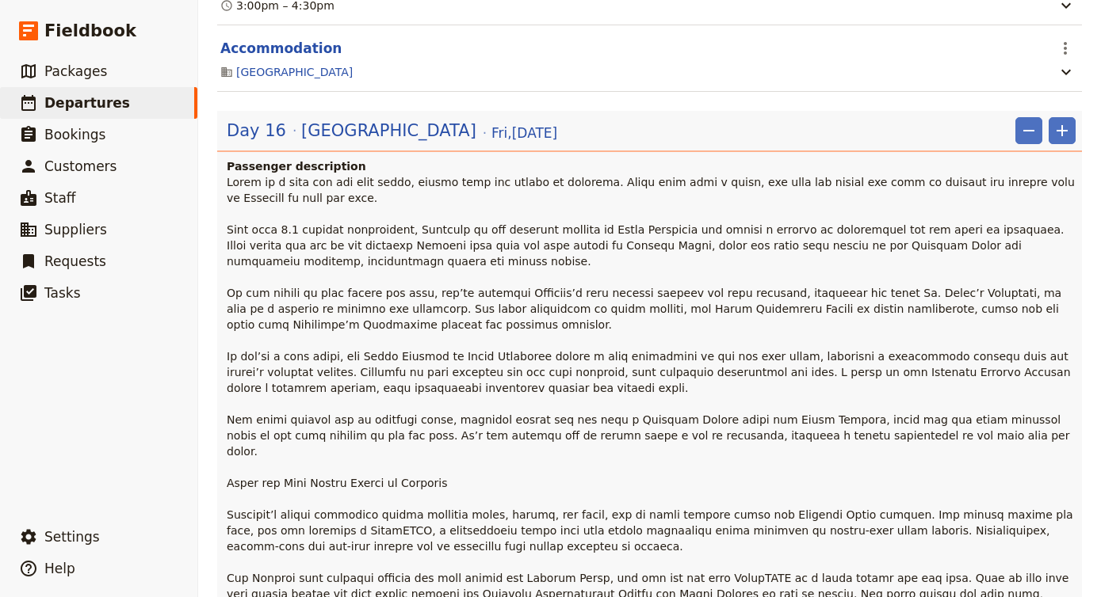
scroll to position [10001, 0]
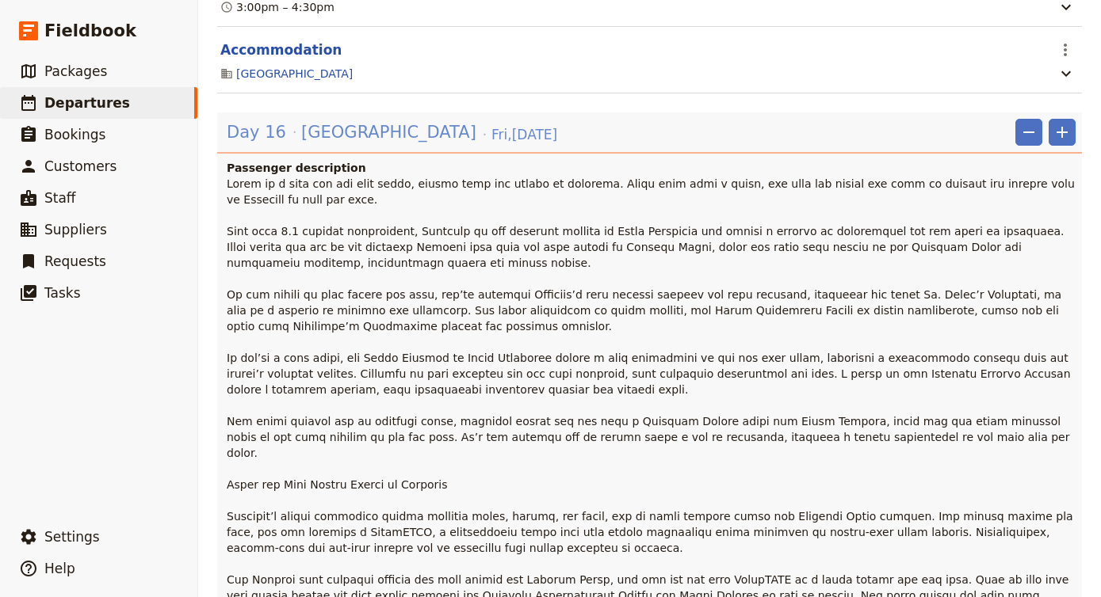
click at [368, 119] on div "Day 16 Adelaide Fri , 14 Nov 2025" at bounding box center [392, 132] width 334 height 27
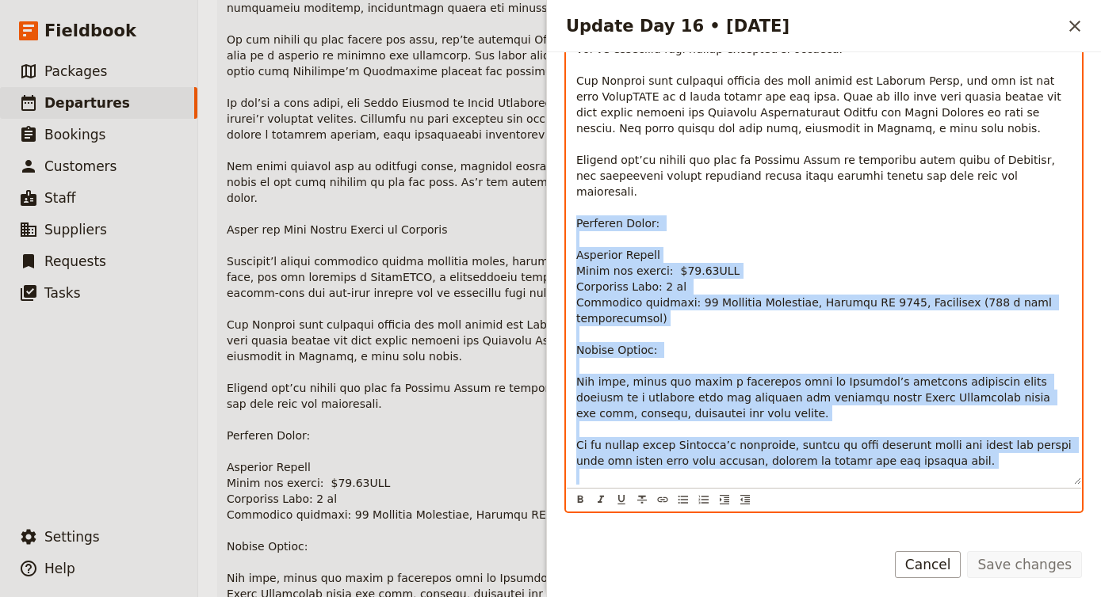
scroll to position [828, 0]
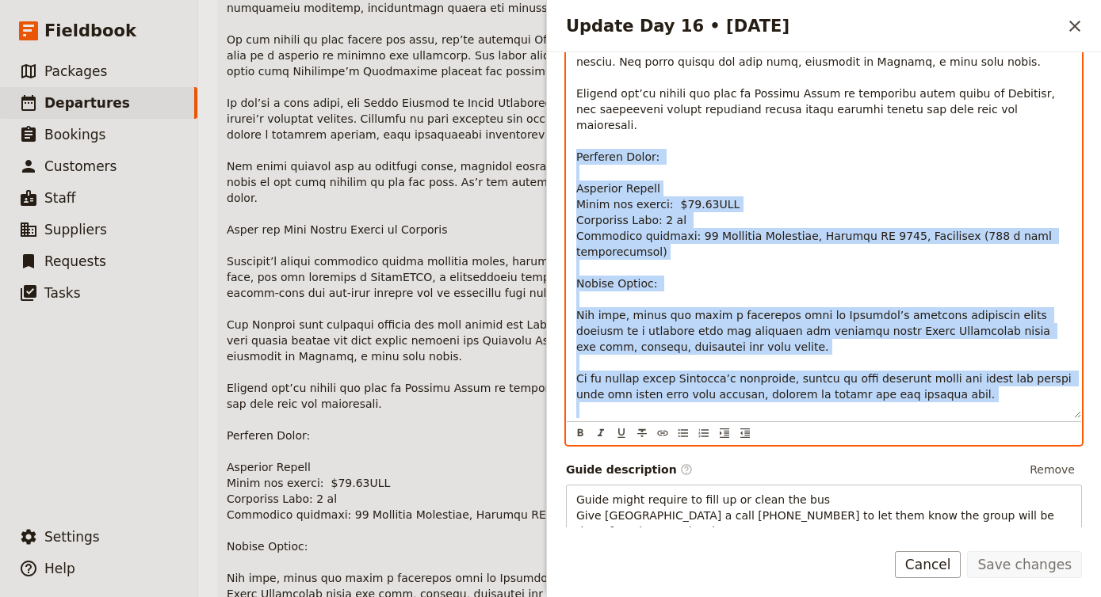
drag, startPoint x: 575, startPoint y: 233, endPoint x: 979, endPoint y: 411, distance: 441.7
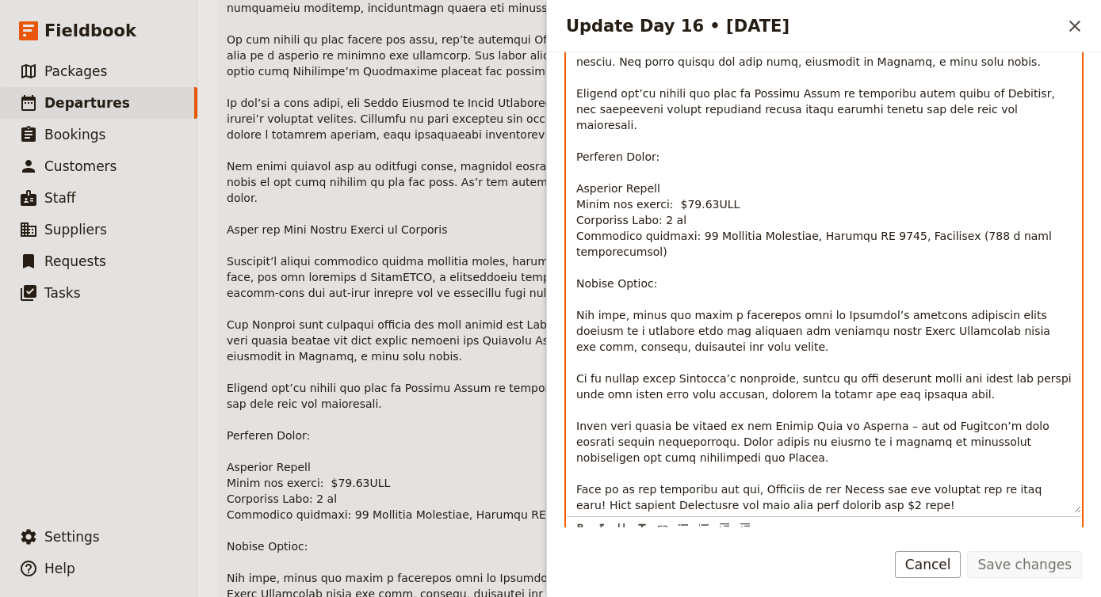
scroll to position [955, 0]
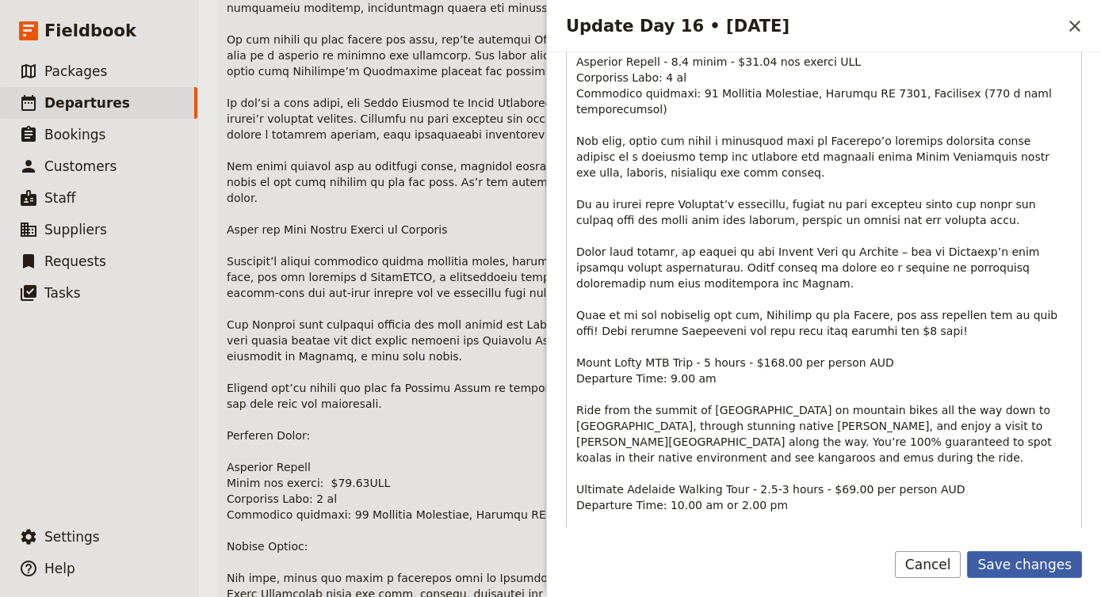
click at [1025, 570] on button "Save changes" at bounding box center [1024, 564] width 115 height 27
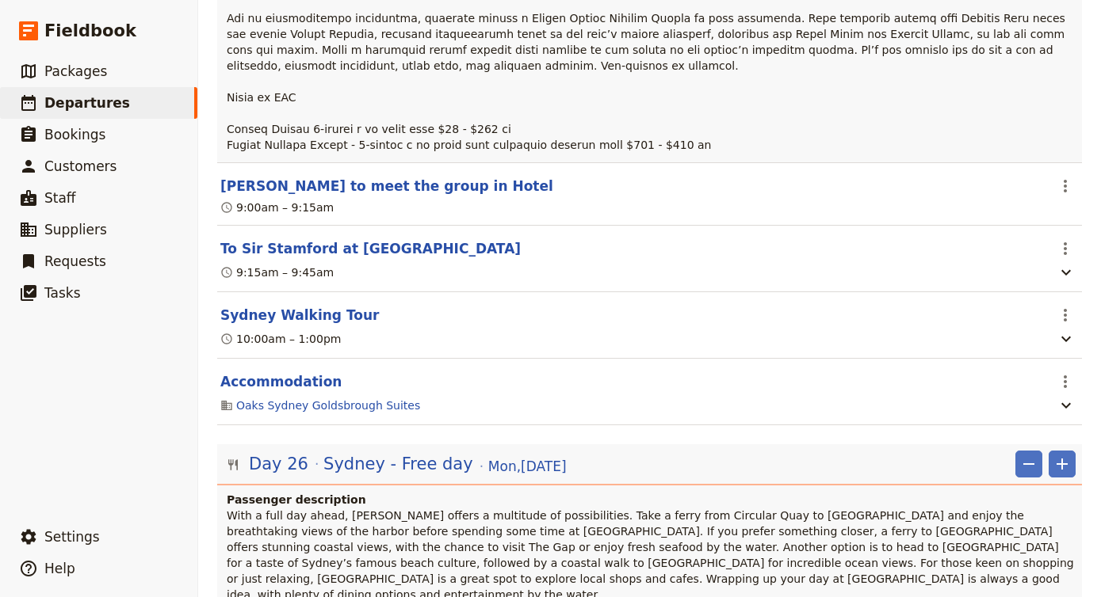
scroll to position [20490, 0]
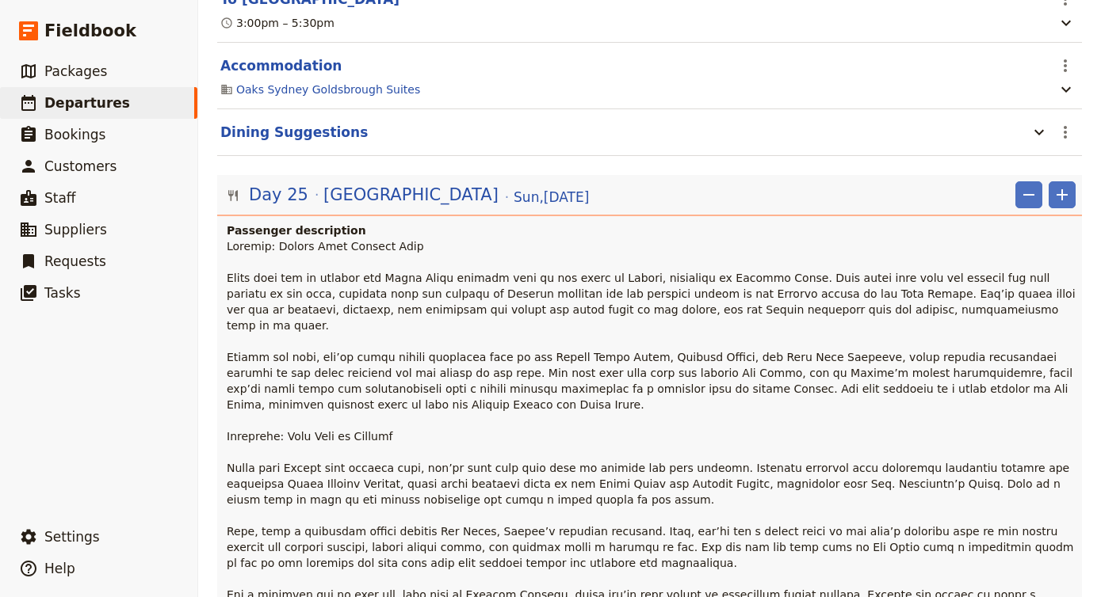
click at [410, 238] on p at bounding box center [651, 531] width 849 height 586
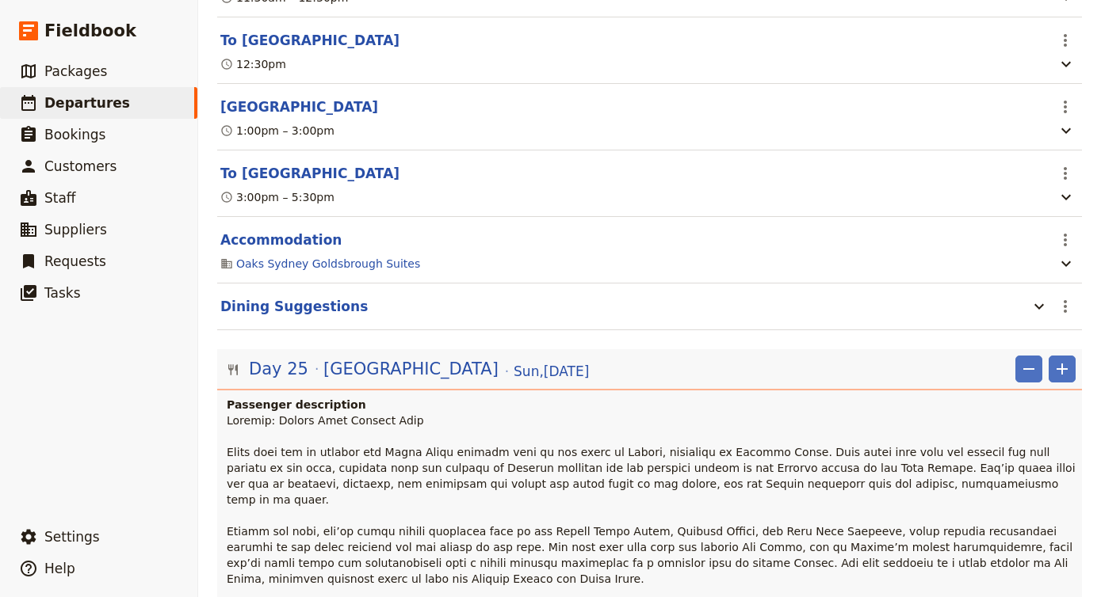
scroll to position [19638, 0]
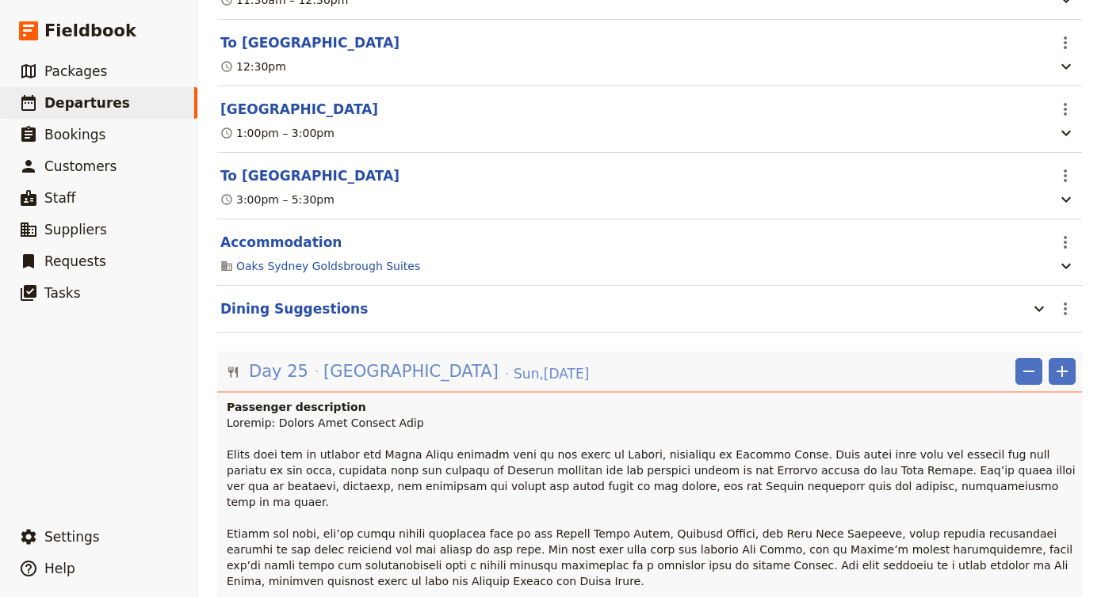
click at [326, 360] on span "[GEOGRAPHIC_DATA]" at bounding box center [410, 372] width 175 height 24
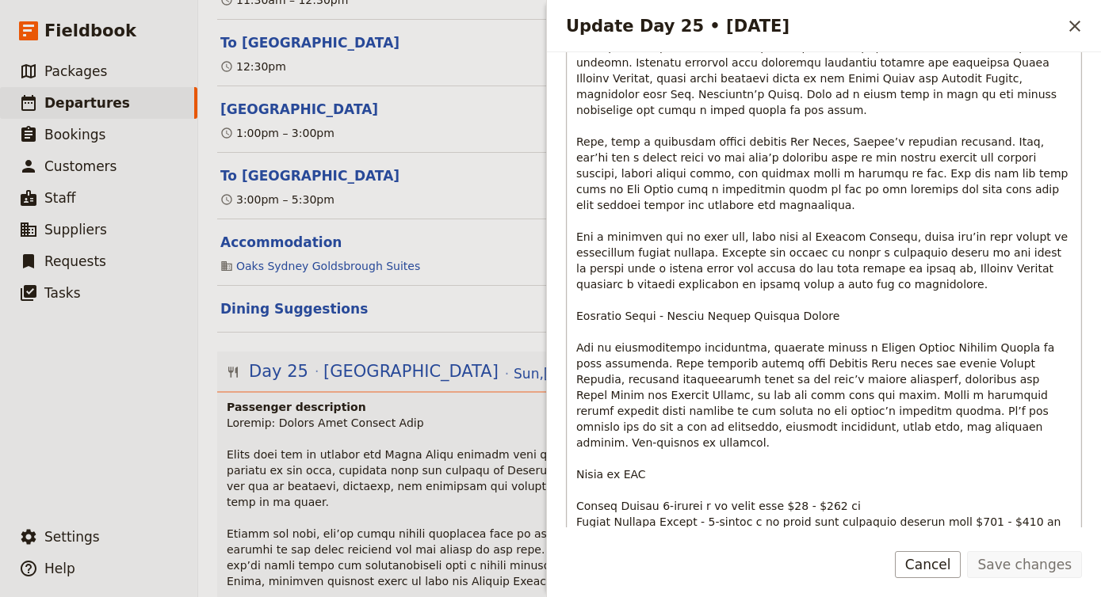
scroll to position [564, 0]
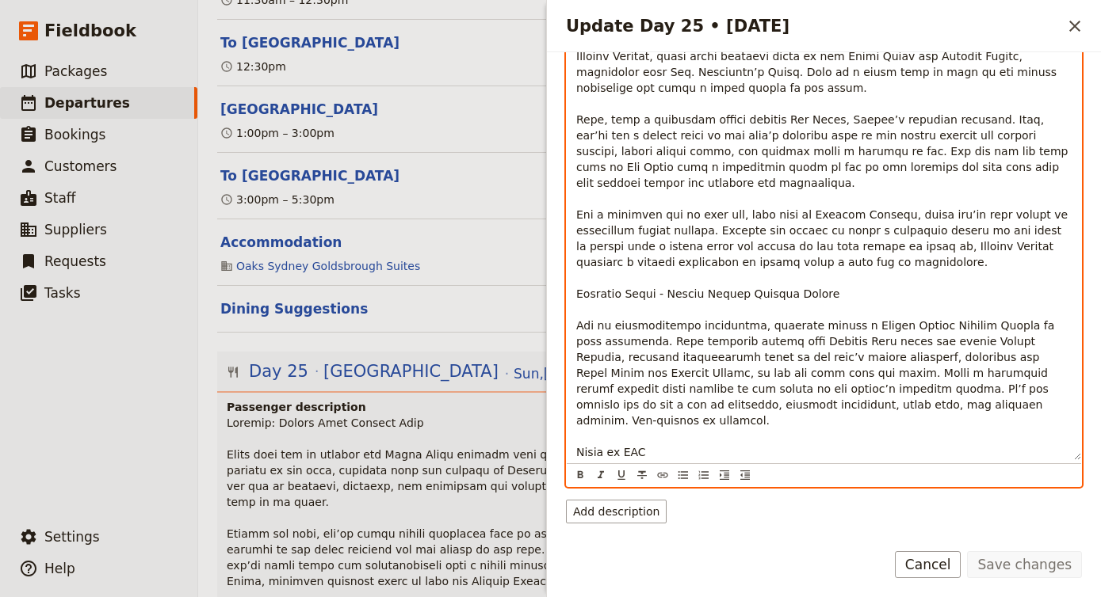
drag, startPoint x: 581, startPoint y: 262, endPoint x: 1045, endPoint y: 452, distance: 501.5
click at [1045, 452] on p "Update Day 25 • 23 Nov" at bounding box center [823, 112] width 495 height 792
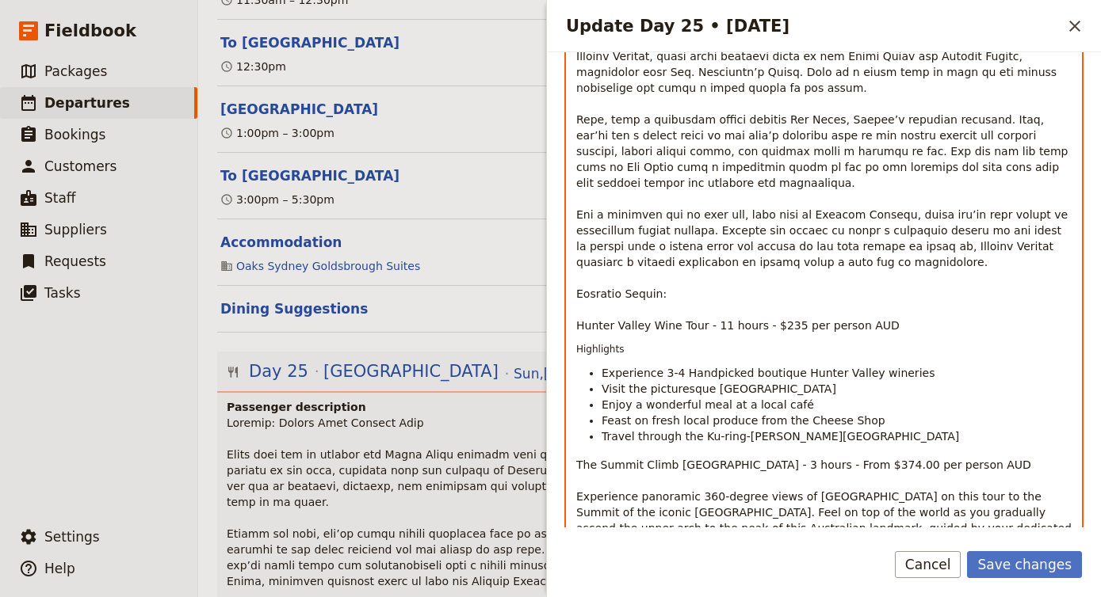
scroll to position [714, 0]
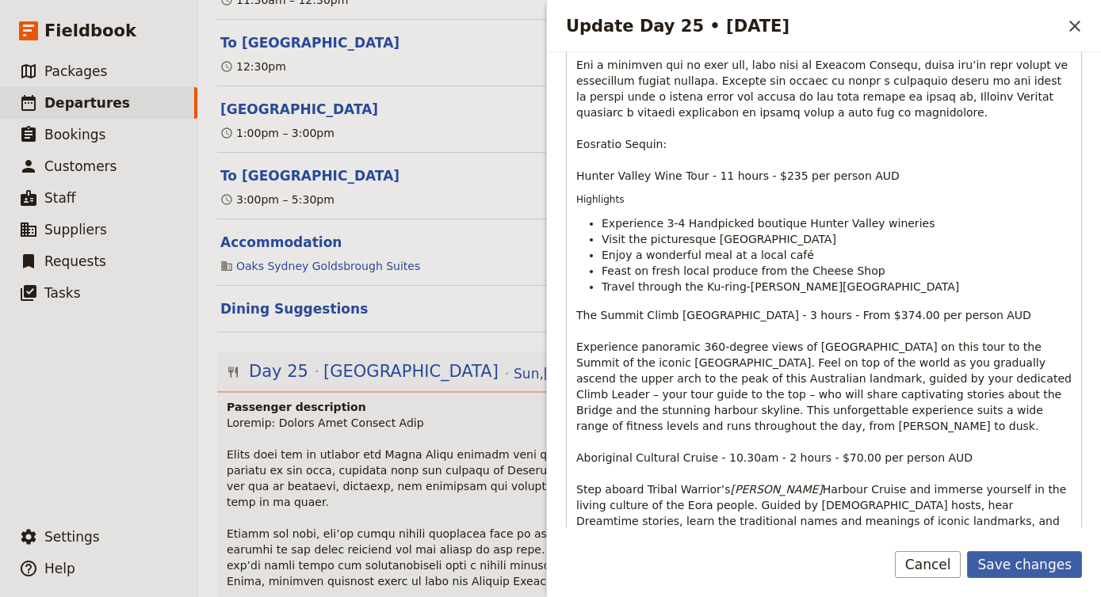
click at [1028, 563] on button "Save changes" at bounding box center [1024, 564] width 115 height 27
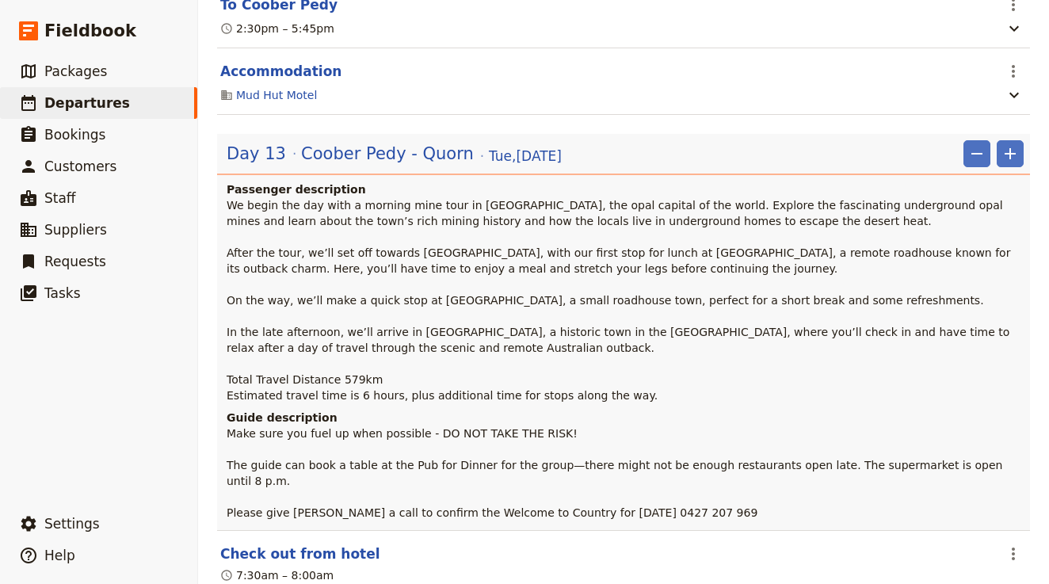
scroll to position [6744, 0]
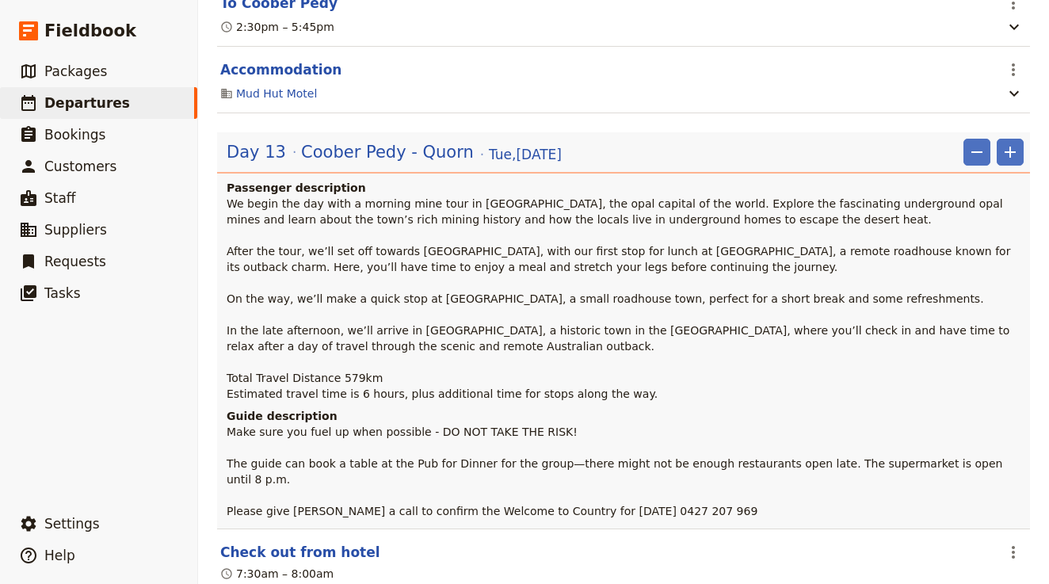
click at [529, 425] on span "Make sure you fuel up when possible - DO NOT TAKE THE RISK! The guide can book …" at bounding box center [617, 471] width 780 height 92
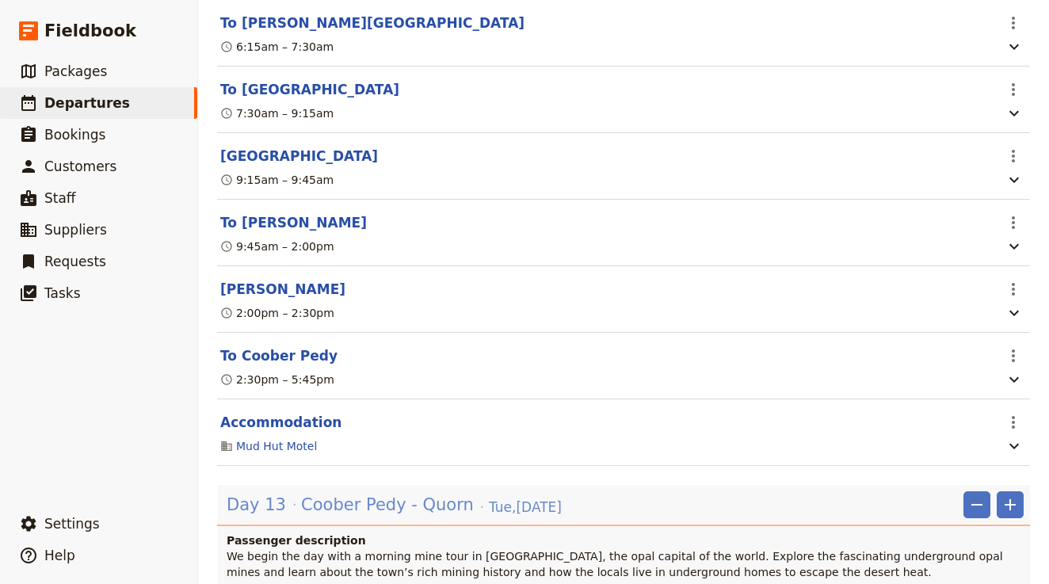
click at [508, 498] on span "Tue , 11 Nov 2025" at bounding box center [525, 507] width 73 height 19
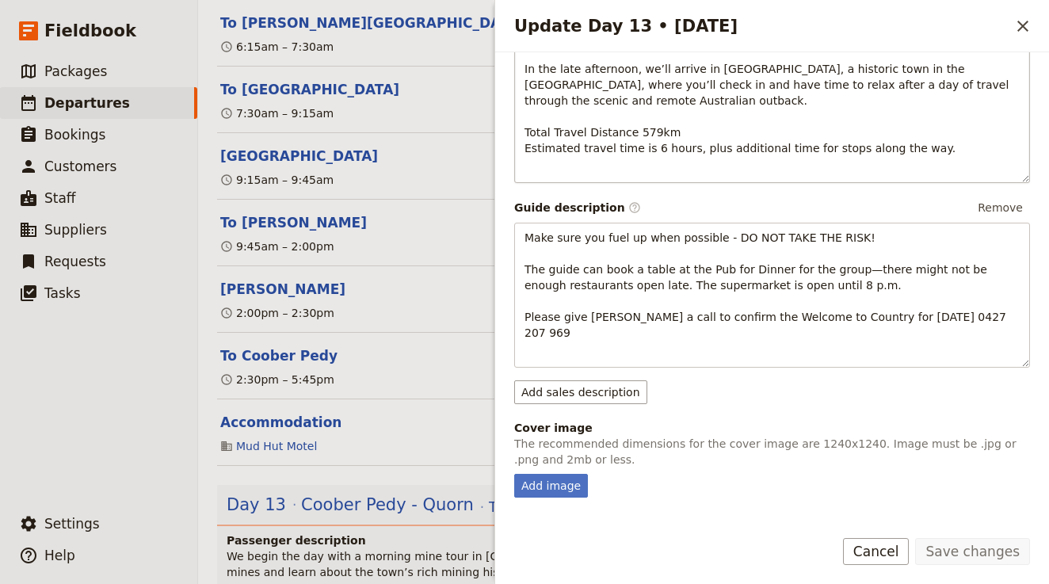
scroll to position [416, 0]
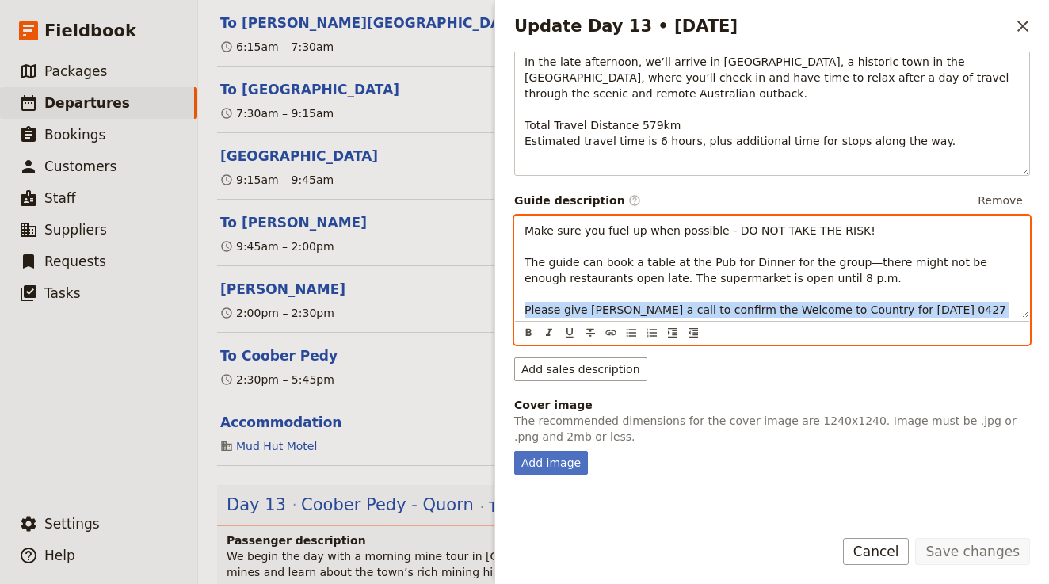
drag, startPoint x: 970, startPoint y: 291, endPoint x: 512, endPoint y: 286, distance: 458.0
click at [512, 286] on div "Day title Coober Pedy - Quorn Departure start Departure end Short summary 150 /…" at bounding box center [772, 283] width 554 height 462
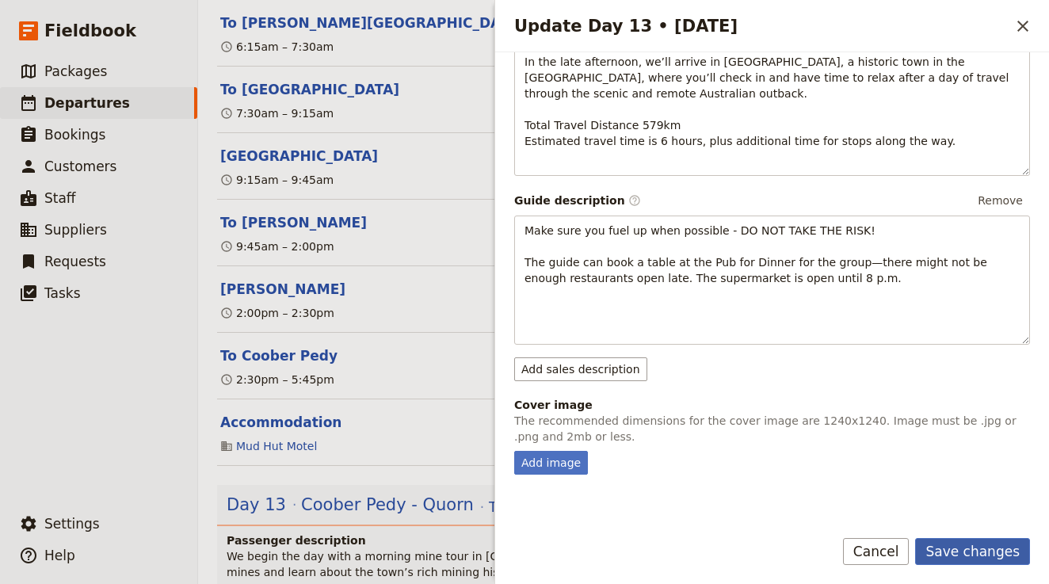
click at [983, 543] on button "Save changes" at bounding box center [972, 551] width 115 height 27
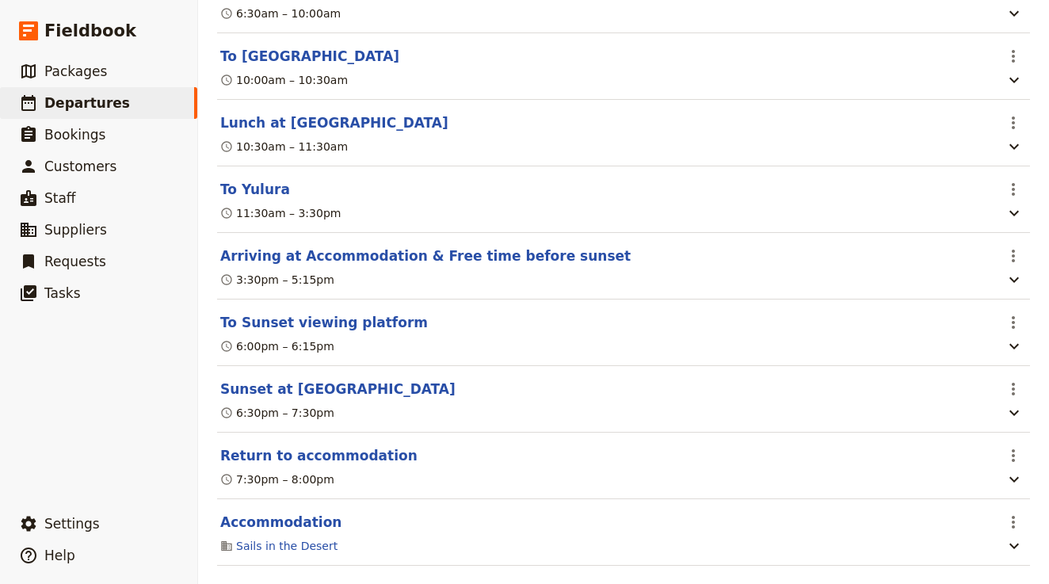
scroll to position [3976, 0]
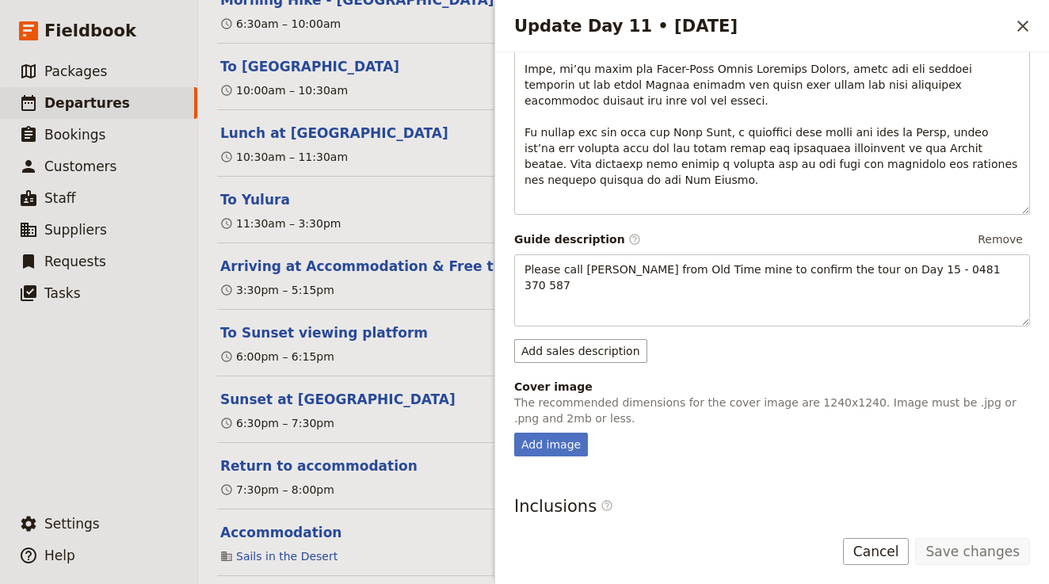
scroll to position [451, 0]
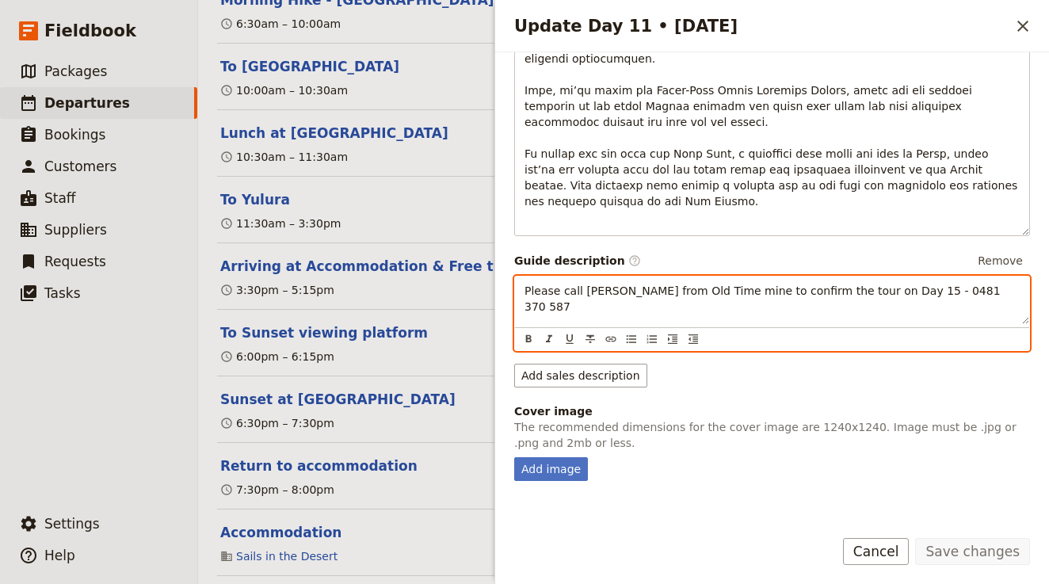
click at [865, 284] on span "Please call Nicko from Old Time mine to confirm the tour on Day 15 - 0481 370 5…" at bounding box center [764, 298] width 479 height 29
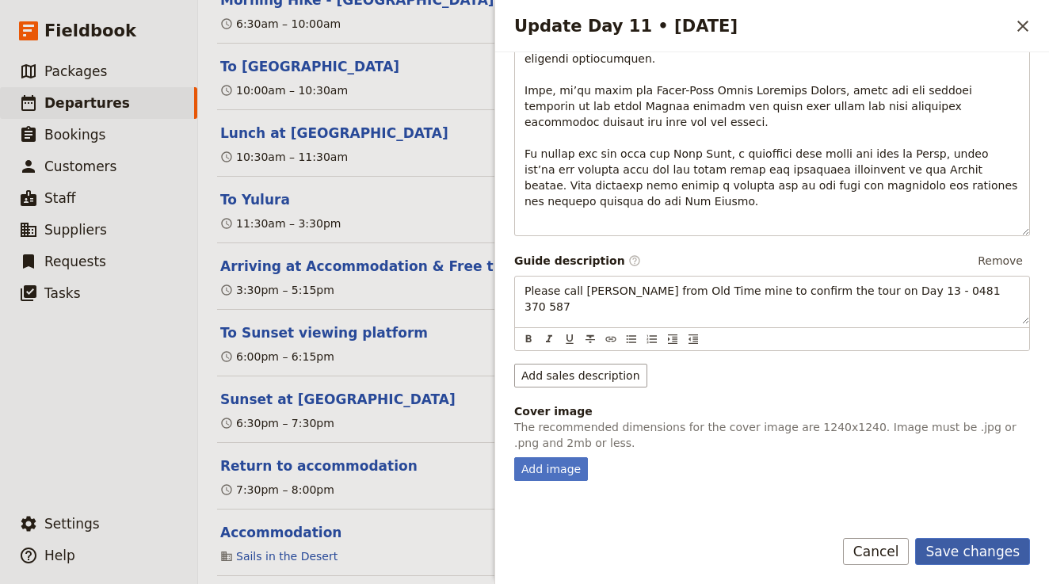
click at [958, 546] on button "Save changes" at bounding box center [972, 551] width 115 height 27
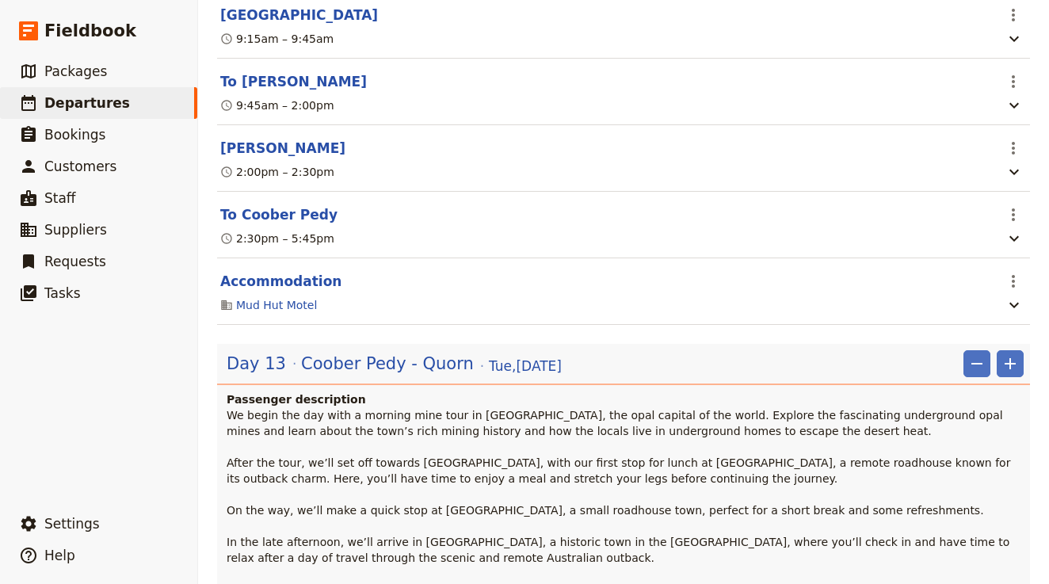
scroll to position [6529, 0]
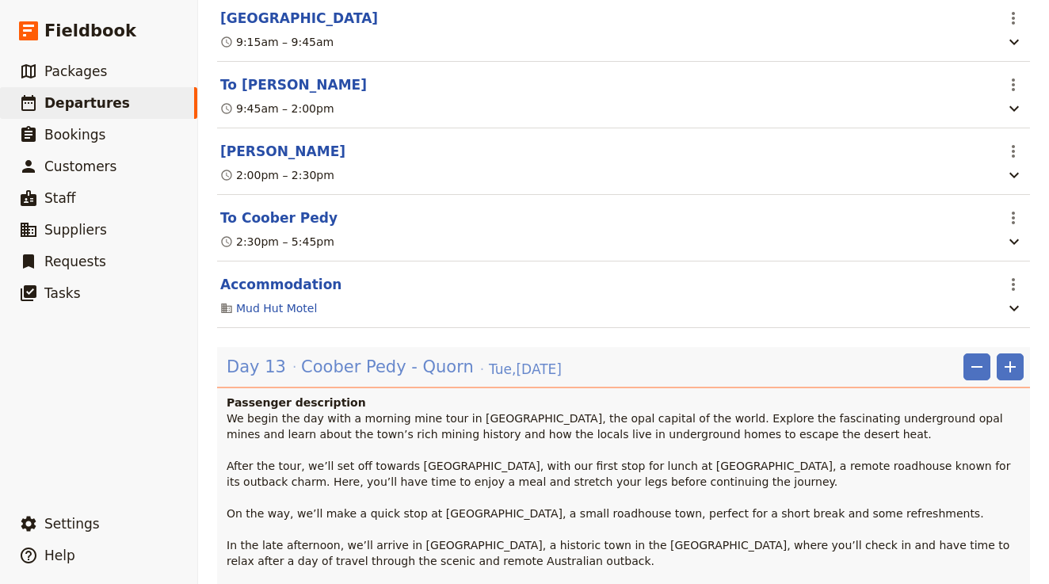
drag, startPoint x: 578, startPoint y: 199, endPoint x: 464, endPoint y: 204, distance: 113.4
click at [464, 353] on div "Day 13 Coober Pedy - Quorn Tue , 11 Nov 2025 ​ ​" at bounding box center [625, 366] width 797 height 27
copy span "Tue , 11 Nov 2025"
click at [456, 411] on p "We begin the day with a morning mine tour in Coober Pedy, the opal capital of t…" at bounding box center [625, 514] width 797 height 206
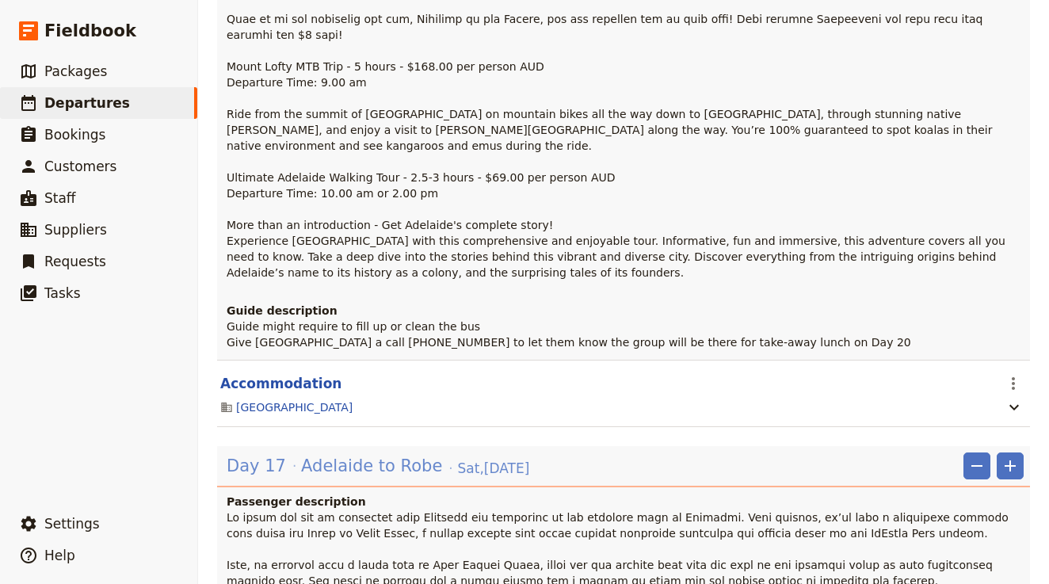
scroll to position [15595, 0]
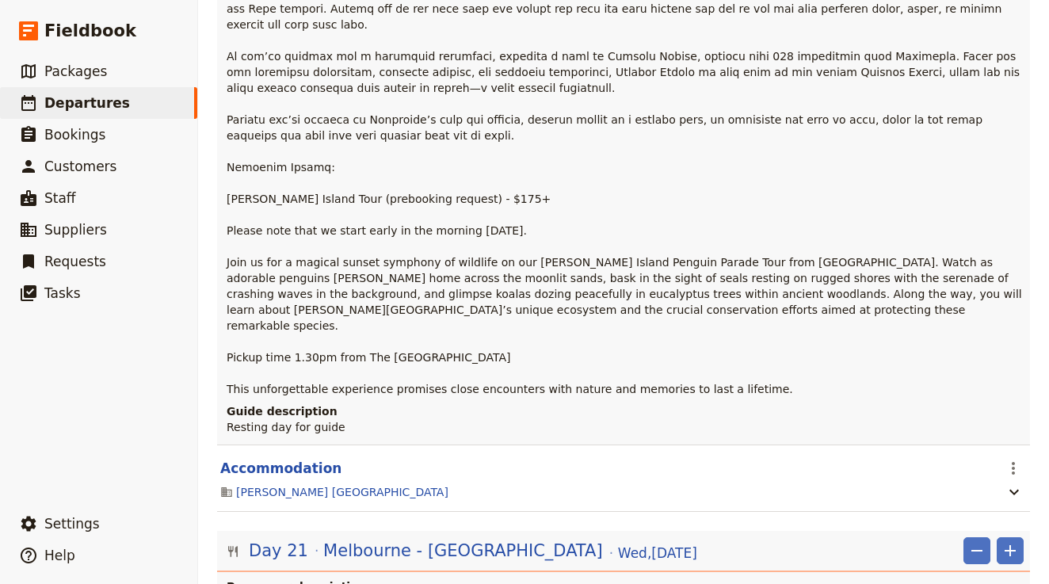
scroll to position [15578, 0]
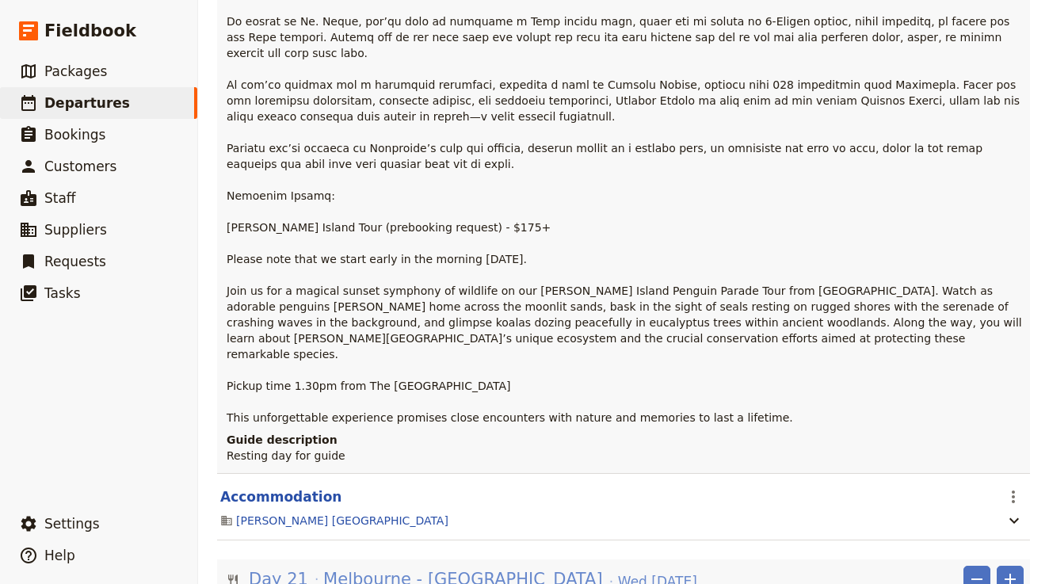
drag, startPoint x: 639, startPoint y: 162, endPoint x: 513, endPoint y: 162, distance: 126.0
click at [513, 566] on div "Day 21 Melbourne - Beechworth Wed , 19 Nov 2025 ​ ​" at bounding box center [625, 579] width 797 height 27
copy span "Wed , 19 Nov 2025"
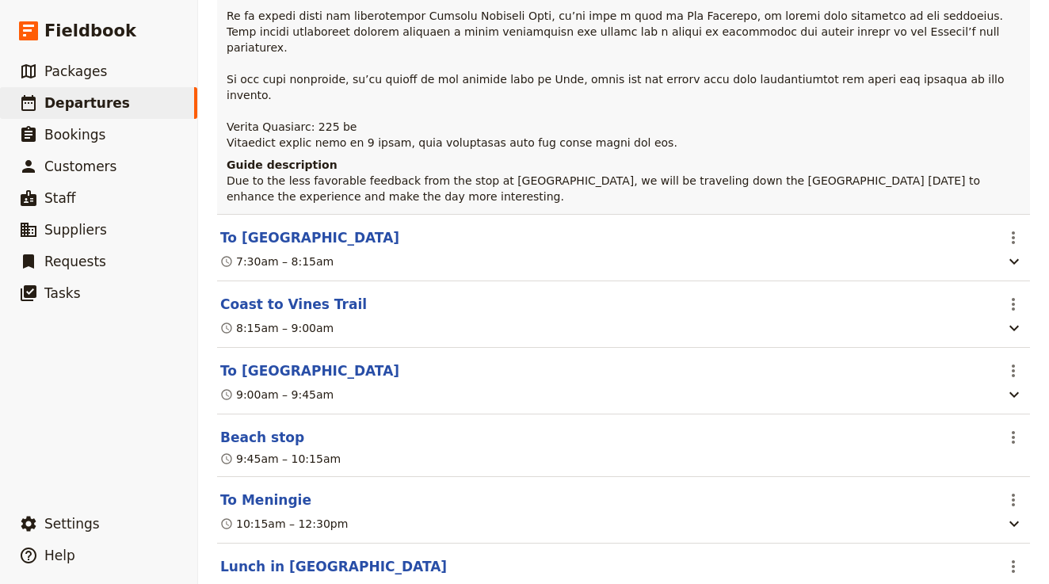
scroll to position [10309, 0]
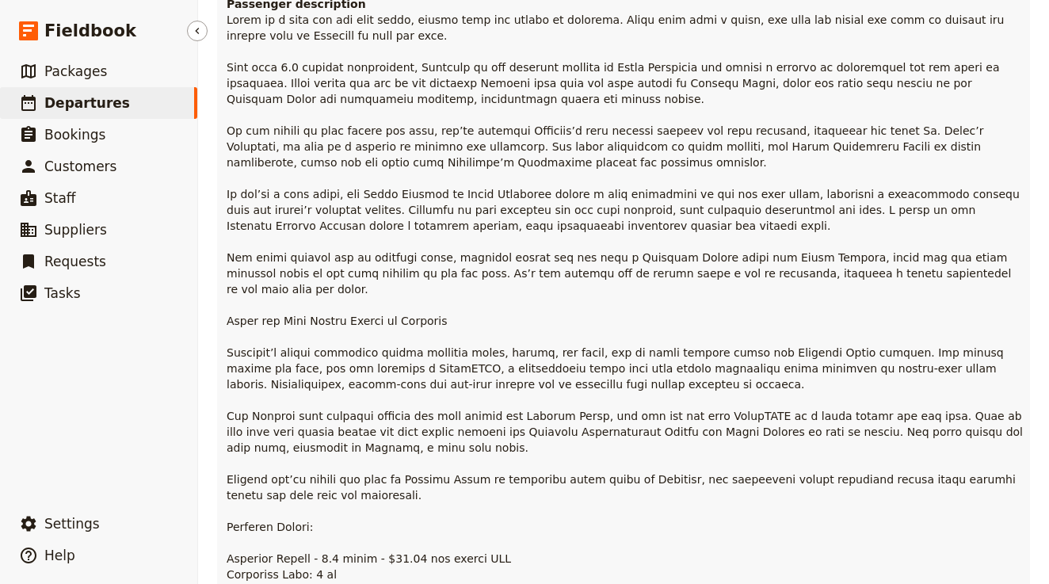
click at [100, 107] on span "Departures" at bounding box center [87, 103] width 86 height 16
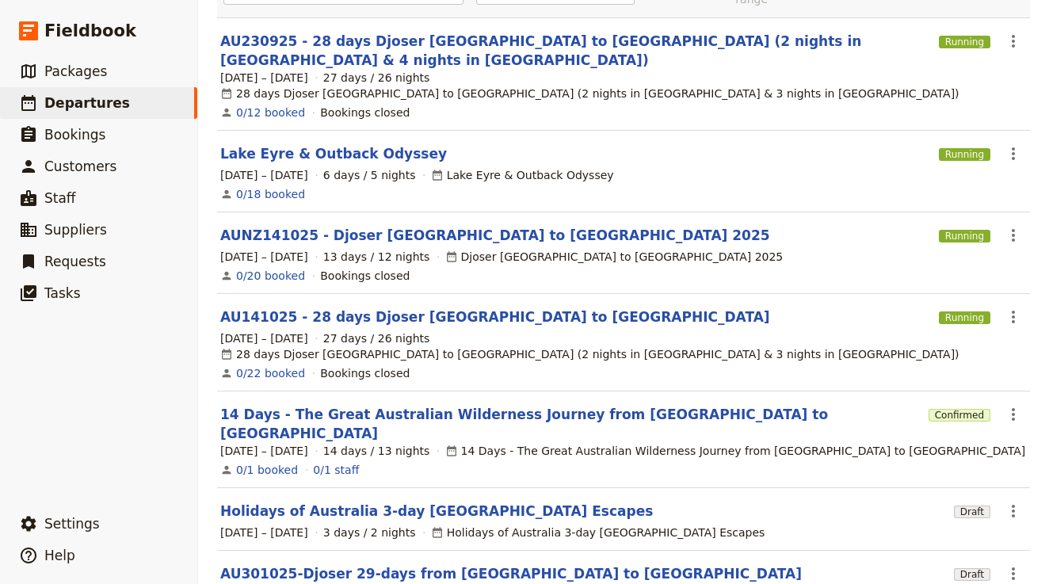
scroll to position [153, 0]
click at [1013, 230] on icon "Actions" at bounding box center [1013, 236] width 3 height 13
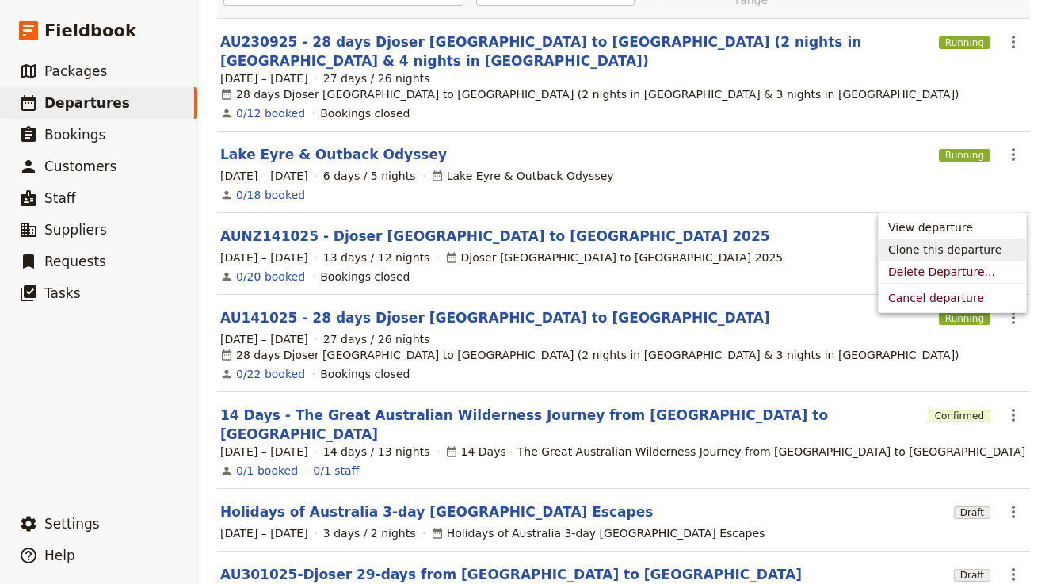
click at [968, 243] on span "Clone this departure" at bounding box center [944, 250] width 113 height 16
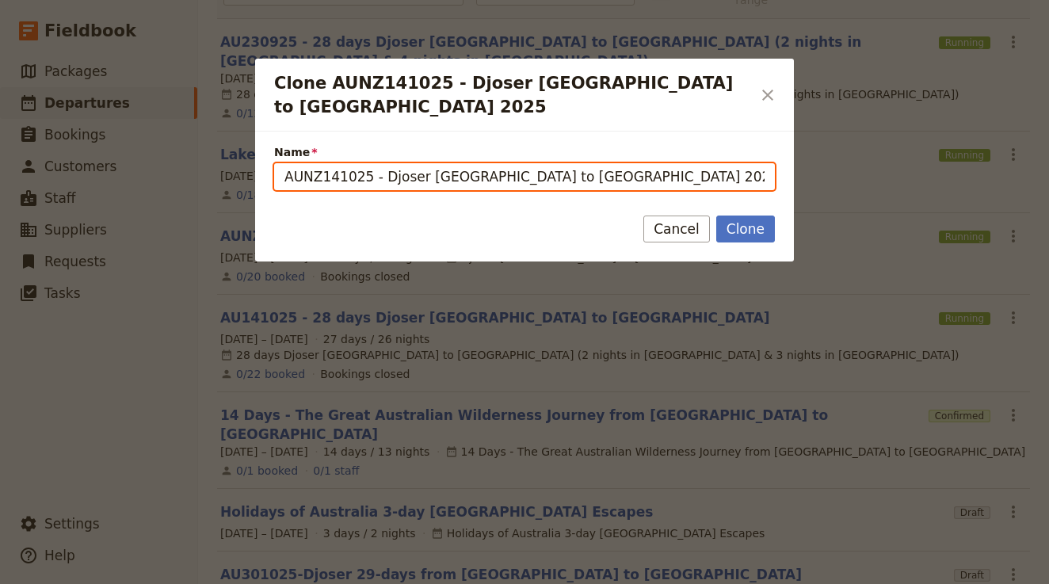
click at [662, 165] on input "AUNZ141025 - Djoser Melbourne to Sydney 2025 (copy)" at bounding box center [524, 176] width 501 height 27
drag, startPoint x: 362, startPoint y: 158, endPoint x: 319, endPoint y: 160, distance: 42.8
click at [319, 163] on input "AUNZ141025 - Djoser Melbourne to Sydney 2025 (copy)" at bounding box center [524, 176] width 501 height 27
drag, startPoint x: 635, startPoint y: 167, endPoint x: 578, endPoint y: 162, distance: 57.2
click at [578, 163] on input "AUNZ111125 - Djoser Melbourne to Sydney 2025 (copy)" at bounding box center [524, 176] width 501 height 27
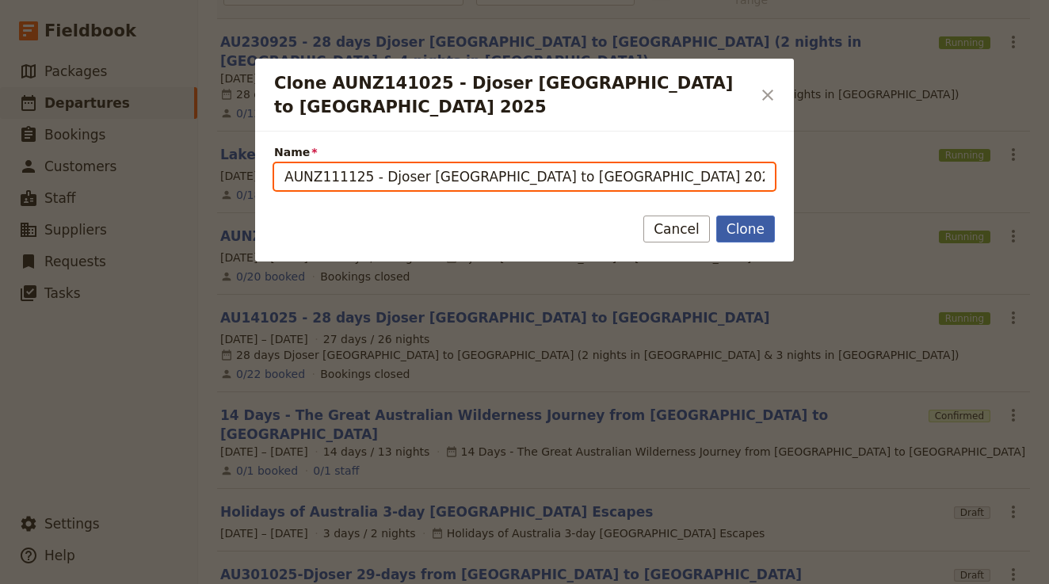
type input "AUNZ111125 - Djoser Melbourne to Sydney 2025"
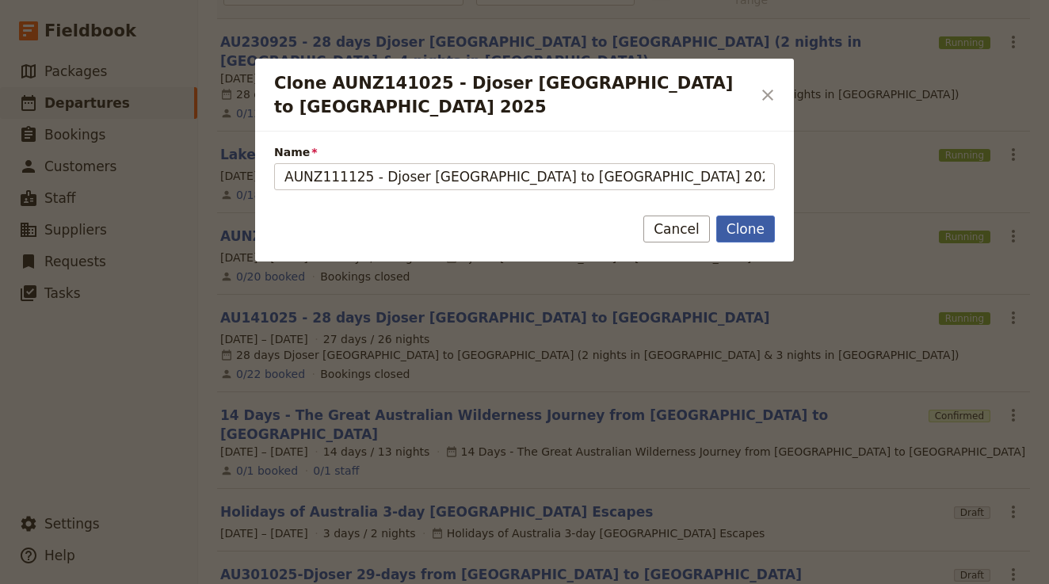
click at [748, 216] on button "Clone" at bounding box center [745, 229] width 59 height 27
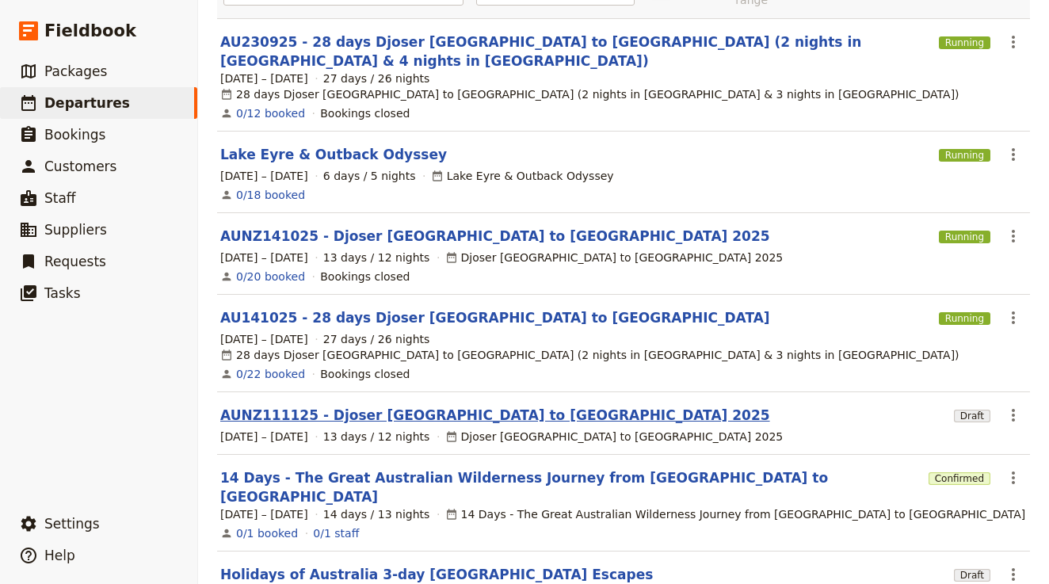
click at [466, 406] on link "AUNZ111125 - Djoser Melbourne to Sydney 2025" at bounding box center [495, 415] width 550 height 19
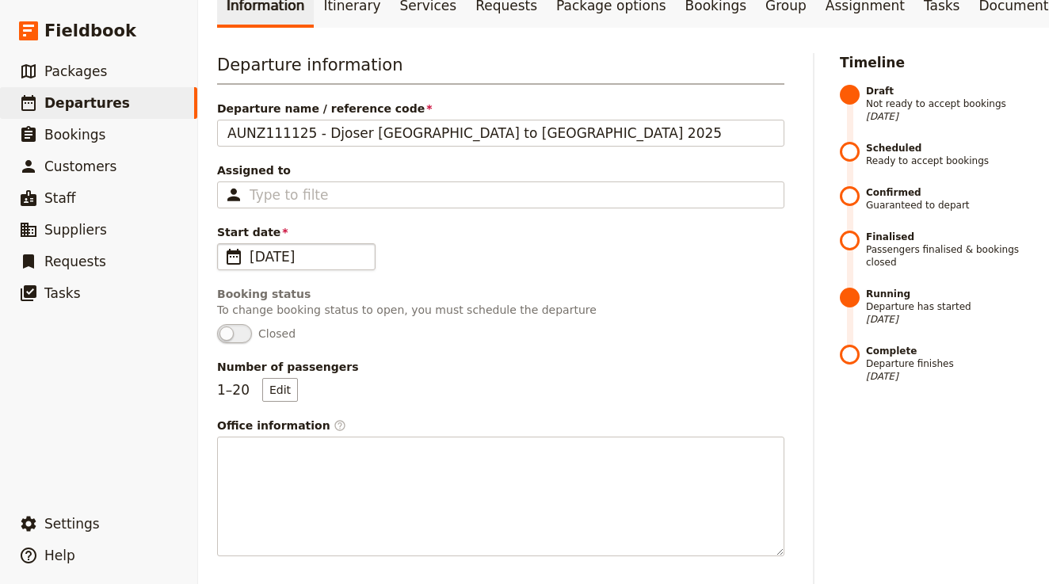
click at [295, 247] on span "14 Oct 2025" at bounding box center [308, 256] width 116 height 19
click at [224, 243] on input "14/10/2025" at bounding box center [223, 243] width 1 height 1
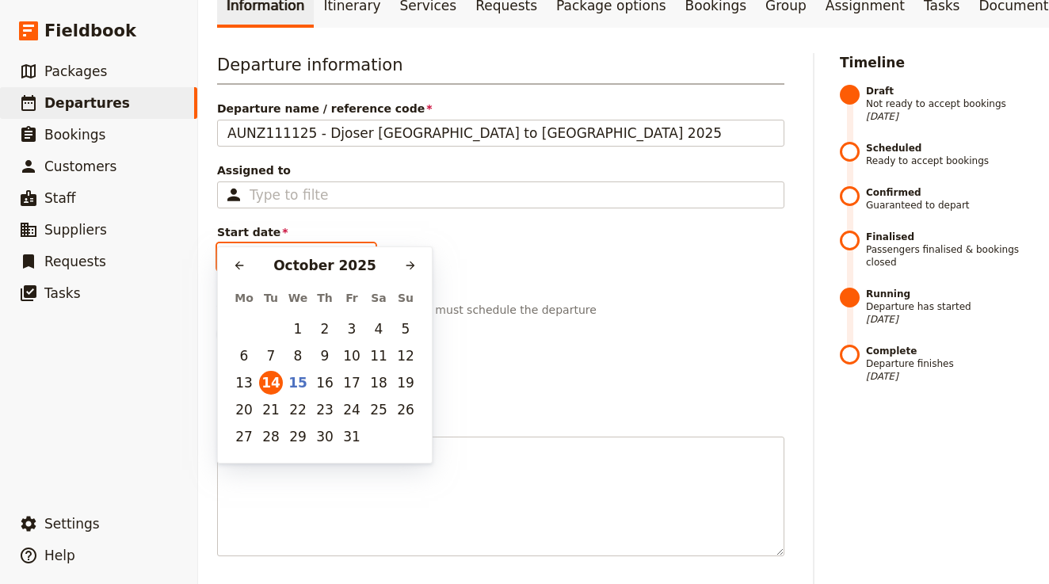
click at [398, 263] on div "October 2025" at bounding box center [324, 265] width 147 height 19
click at [408, 265] on icon "Next month" at bounding box center [410, 265] width 13 height 13
click at [267, 383] on button "11" at bounding box center [271, 383] width 24 height 24
type input "11/11/2025"
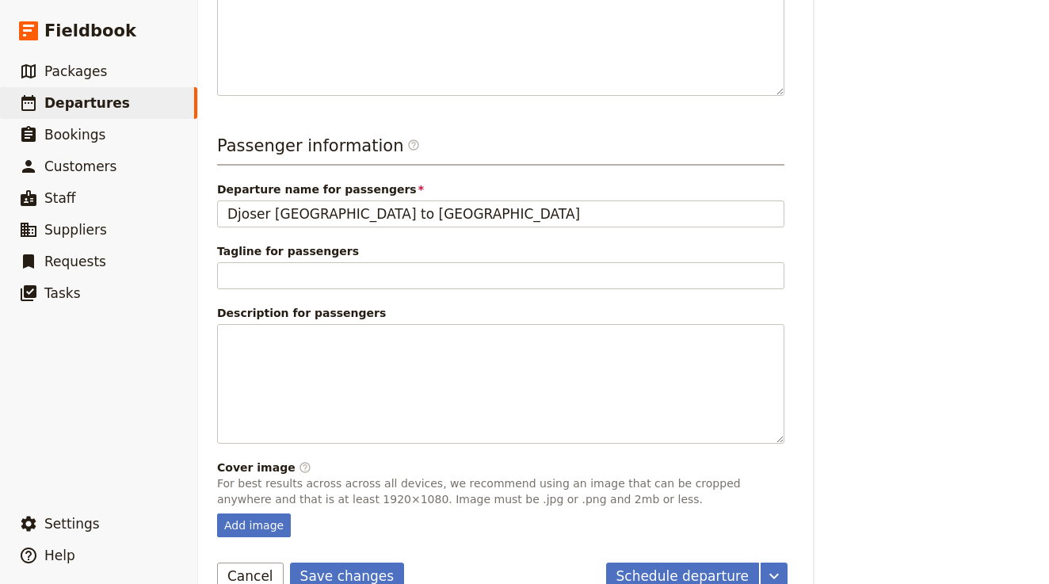
scroll to position [612, 0]
click at [342, 563] on button "Save changes" at bounding box center [347, 576] width 115 height 27
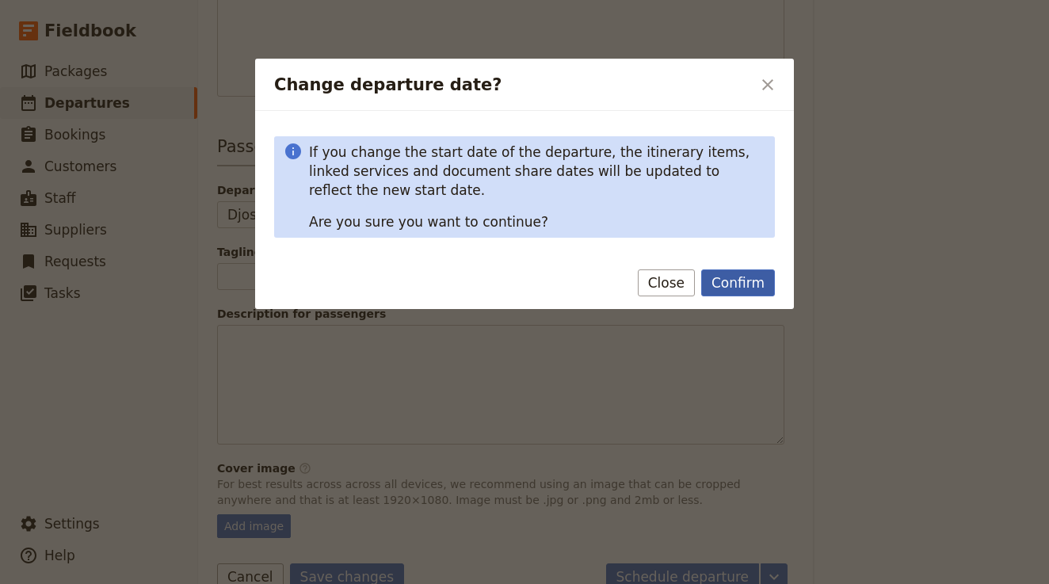
click at [746, 273] on button "Confirm" at bounding box center [738, 282] width 74 height 27
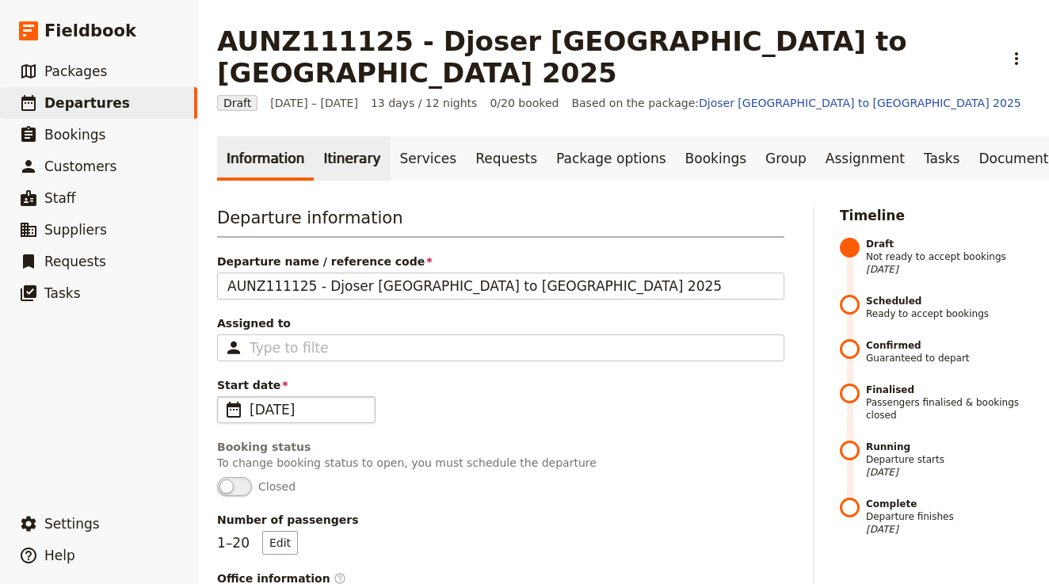
scroll to position [0, 0]
click at [326, 136] on link "Itinerary" at bounding box center [352, 158] width 76 height 44
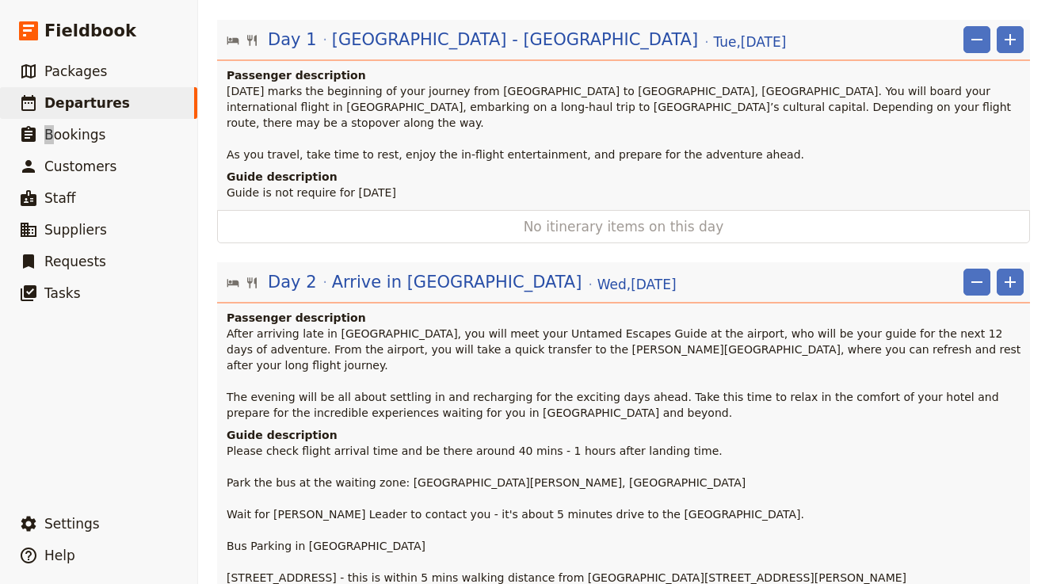
scroll to position [5906, 0]
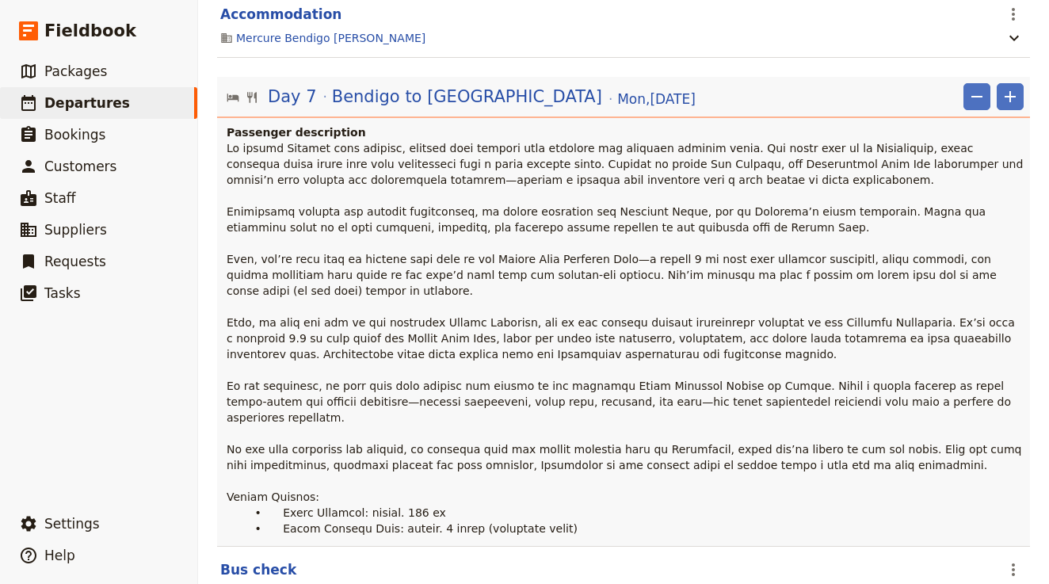
click at [454, 355] on span at bounding box center [627, 338] width 800 height 393
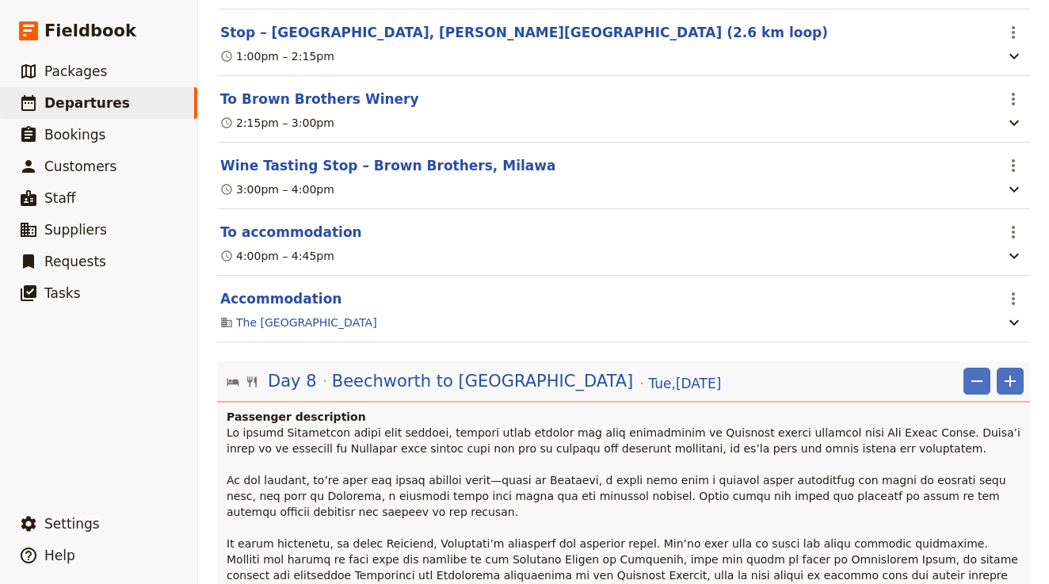
scroll to position [6844, 0]
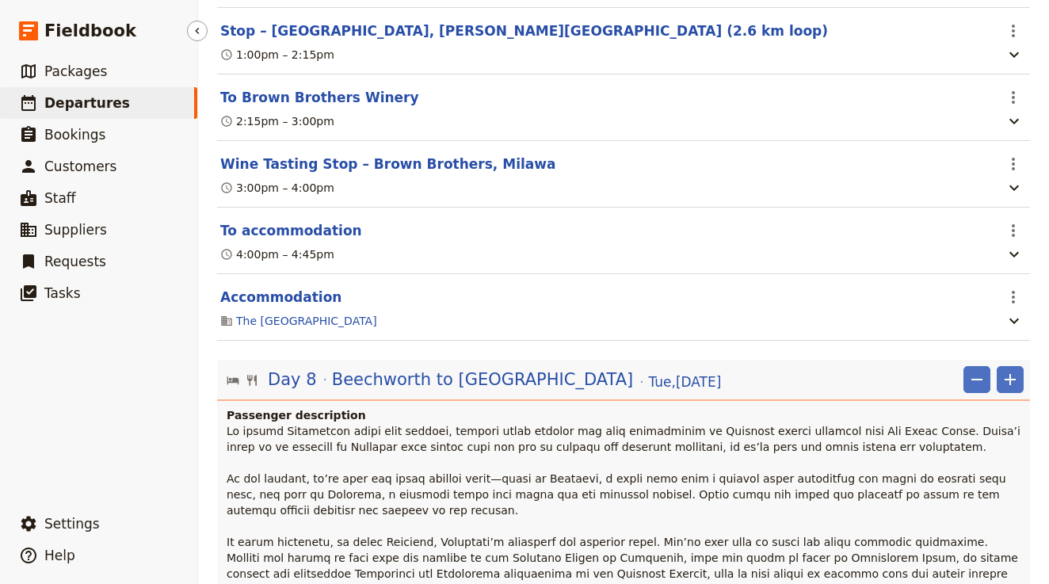
click at [124, 107] on link "​ Departures" at bounding box center [98, 103] width 197 height 32
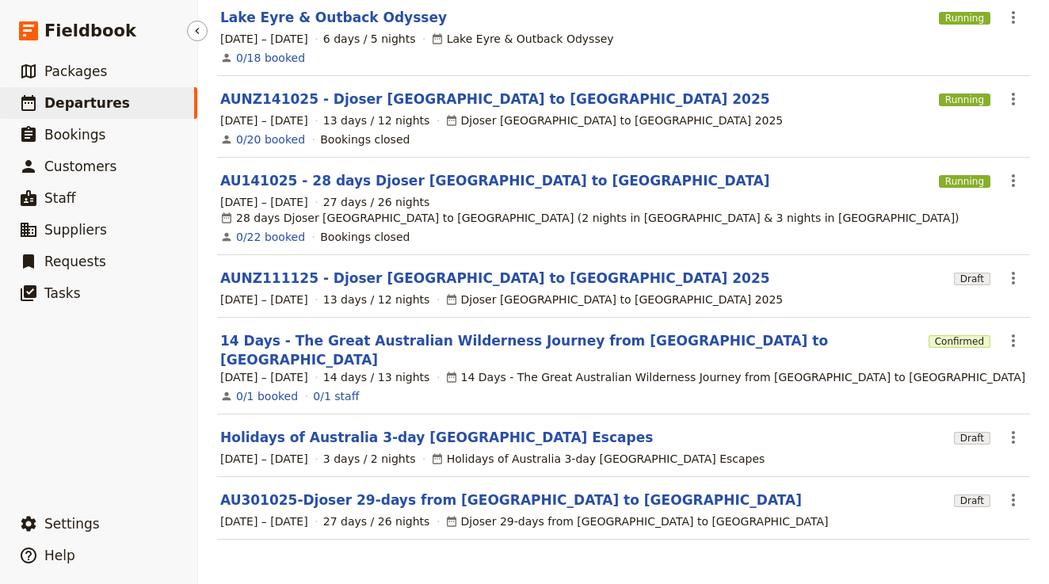
scroll to position [216, 0]
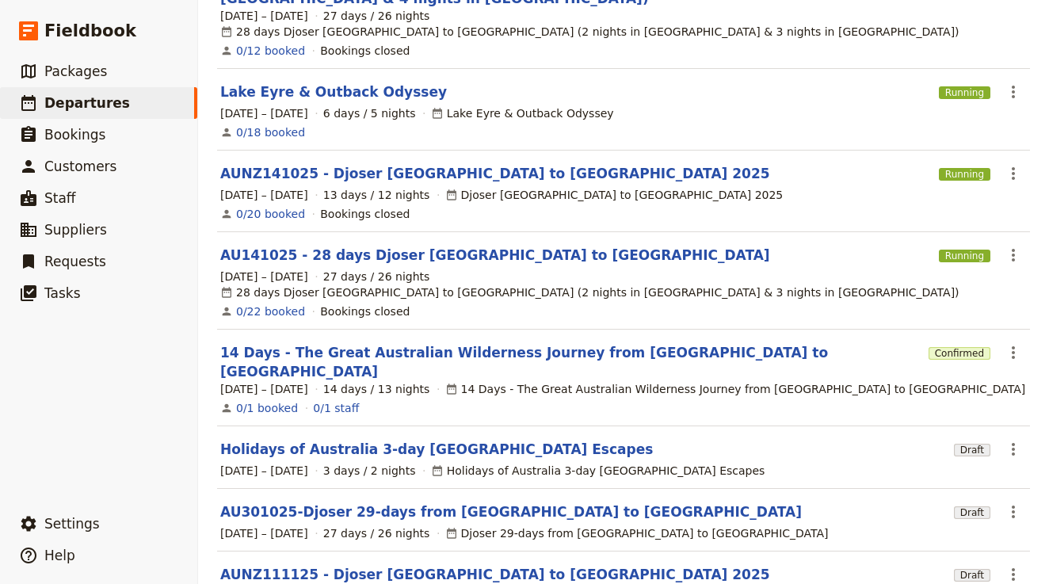
click at [296, 565] on link "AUNZ111125 - Djoser Melbourne to Sydney 2025" at bounding box center [495, 574] width 550 height 19
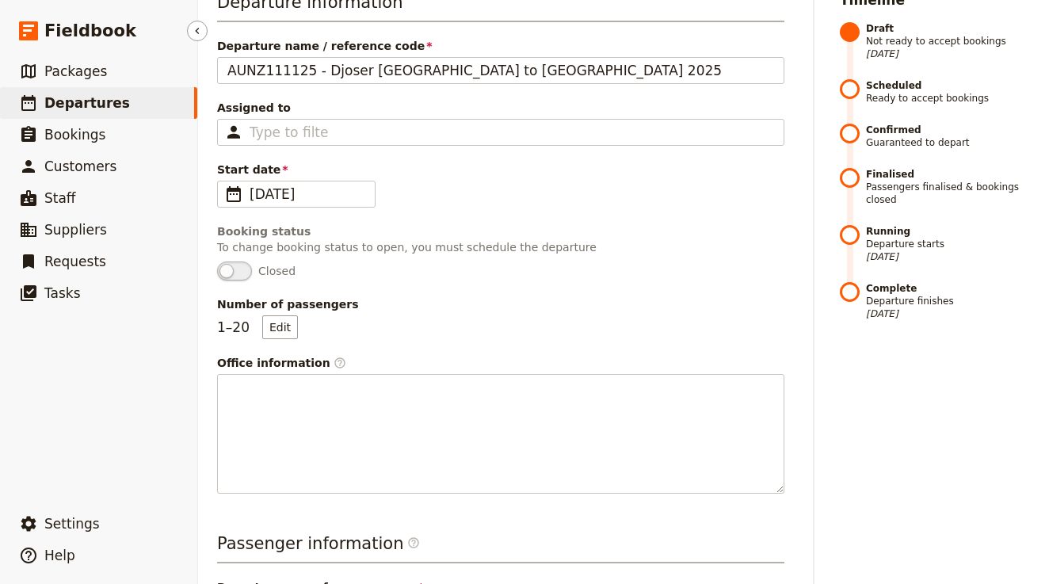
click at [98, 98] on span "Departures" at bounding box center [87, 103] width 86 height 16
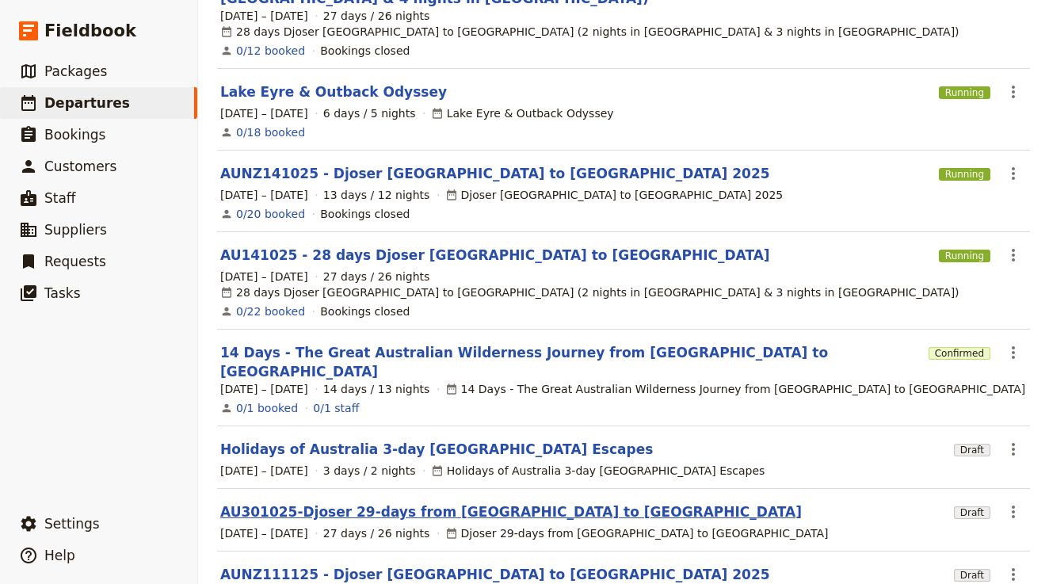
click at [295, 502] on link "AU301025-Djoser 29-days from Cairns to Sydney" at bounding box center [511, 511] width 582 height 19
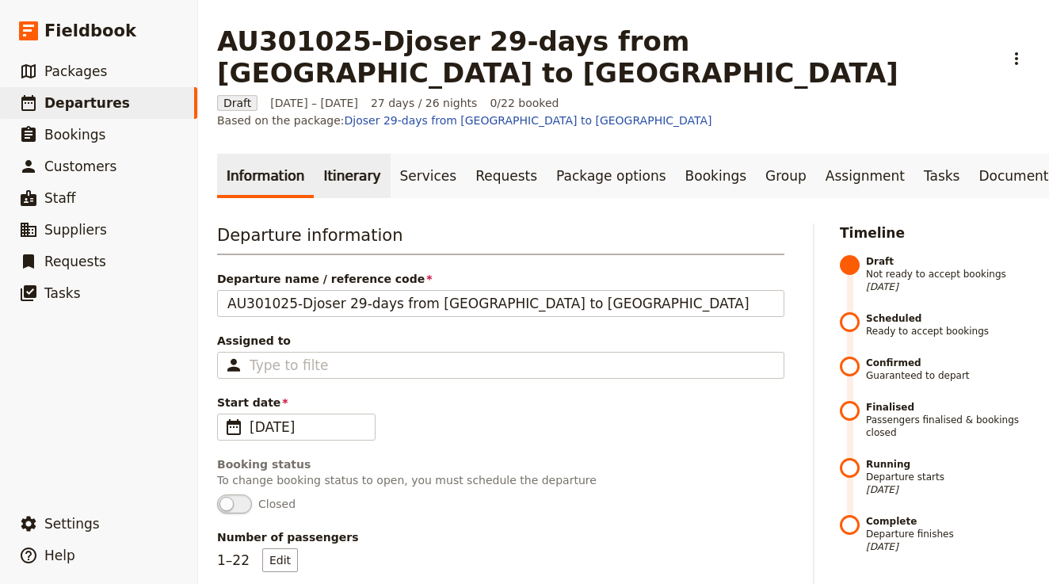
click at [332, 154] on link "Itinerary" at bounding box center [352, 176] width 76 height 44
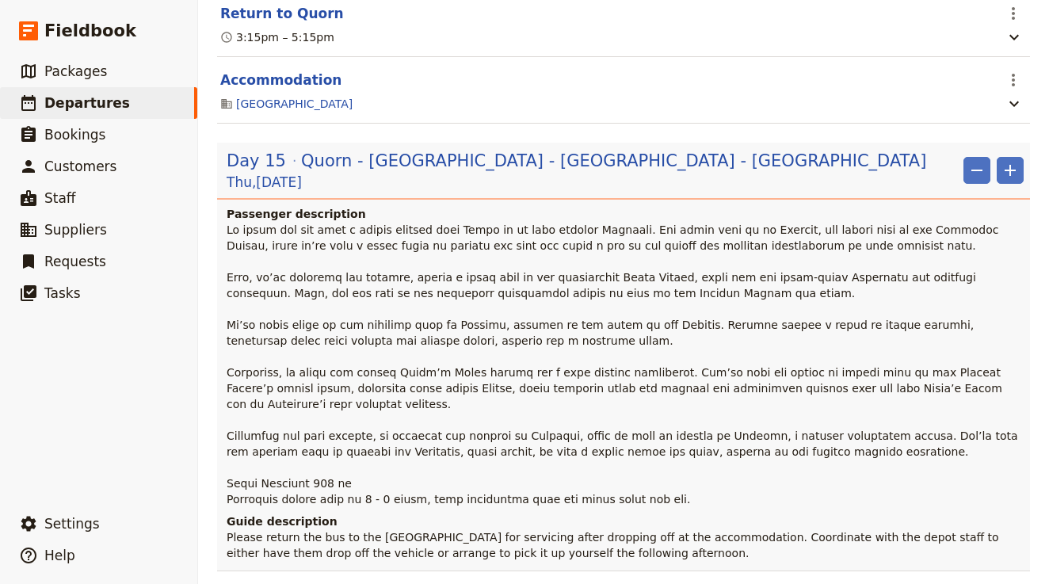
scroll to position [8822, 0]
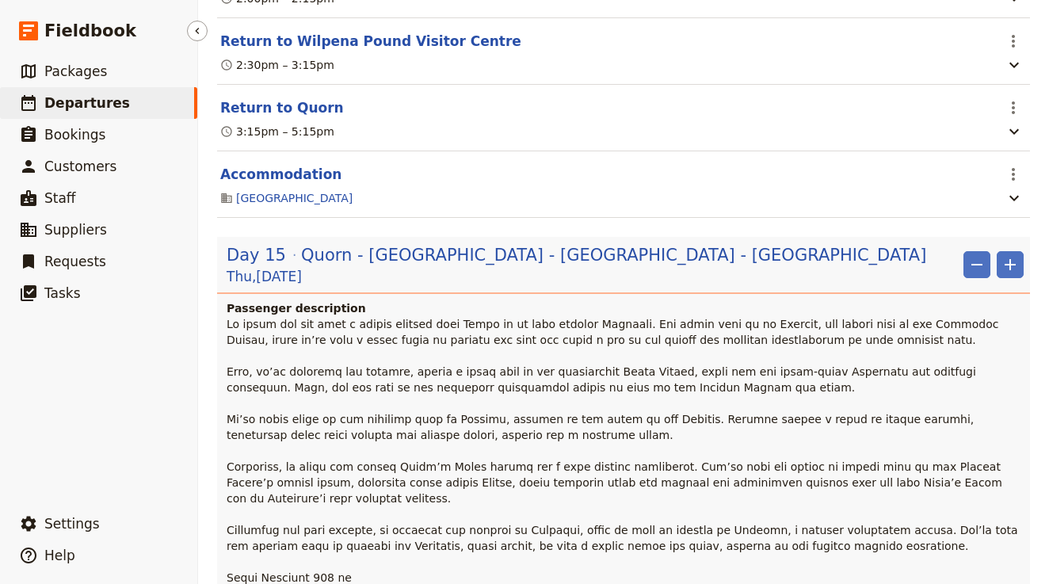
click at [101, 100] on span "Departures" at bounding box center [87, 103] width 86 height 16
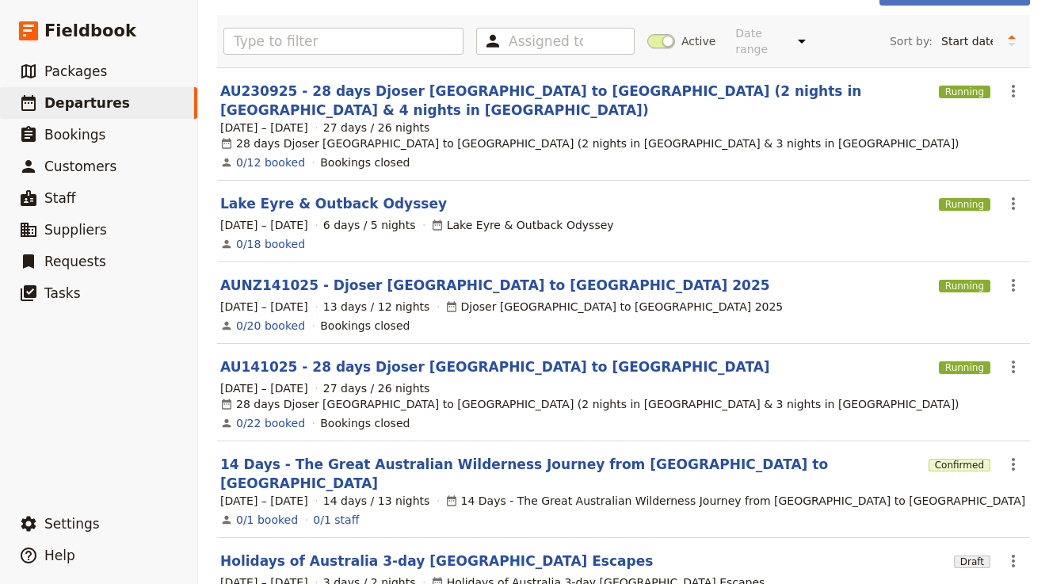
scroll to position [103, 0]
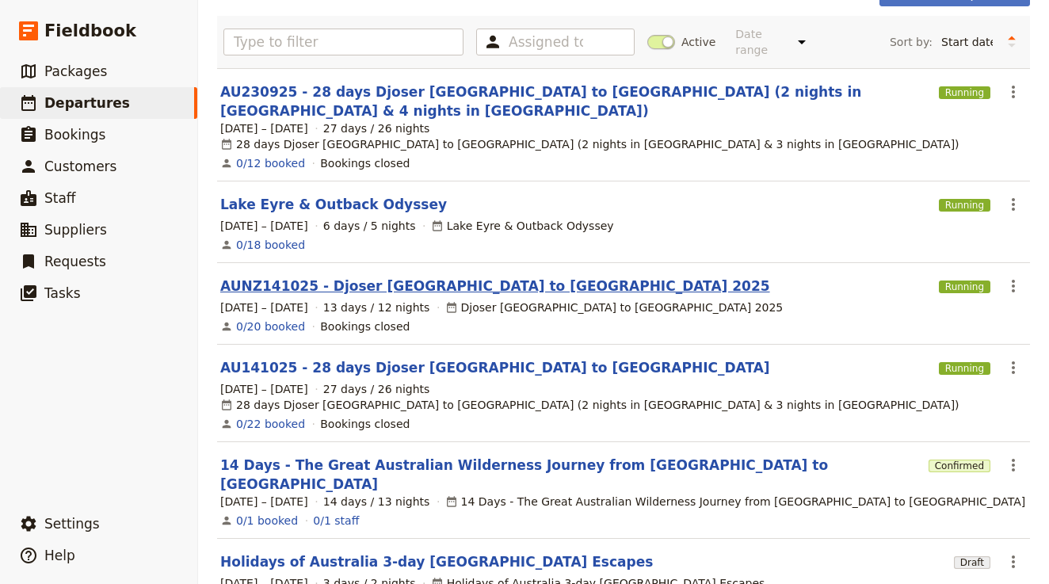
click at [378, 277] on link "AUNZ141025 - Djoser Melbourne to Sydney 2025" at bounding box center [495, 286] width 550 height 19
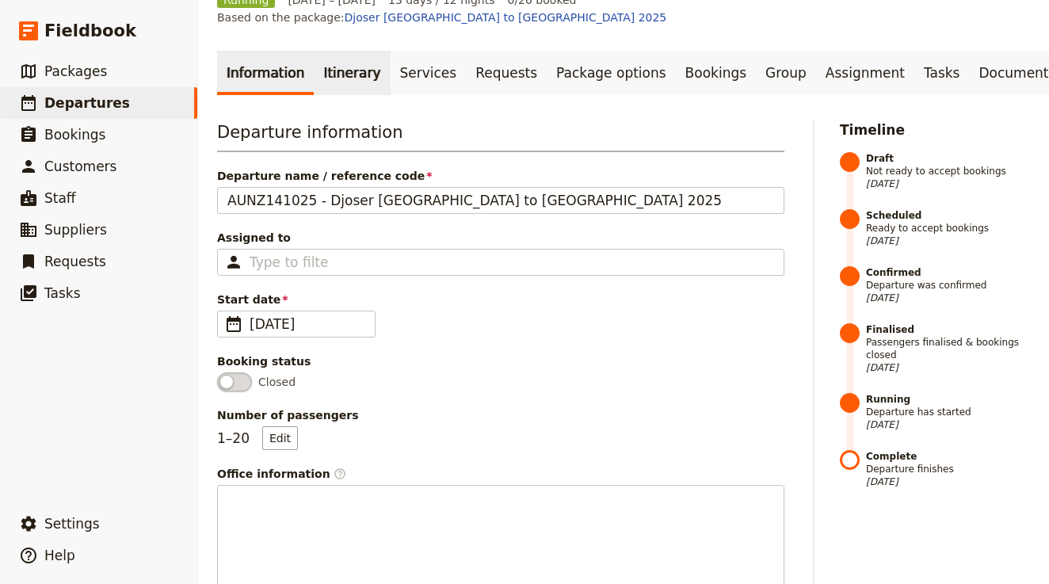
click at [345, 51] on link "Itinerary" at bounding box center [352, 73] width 76 height 44
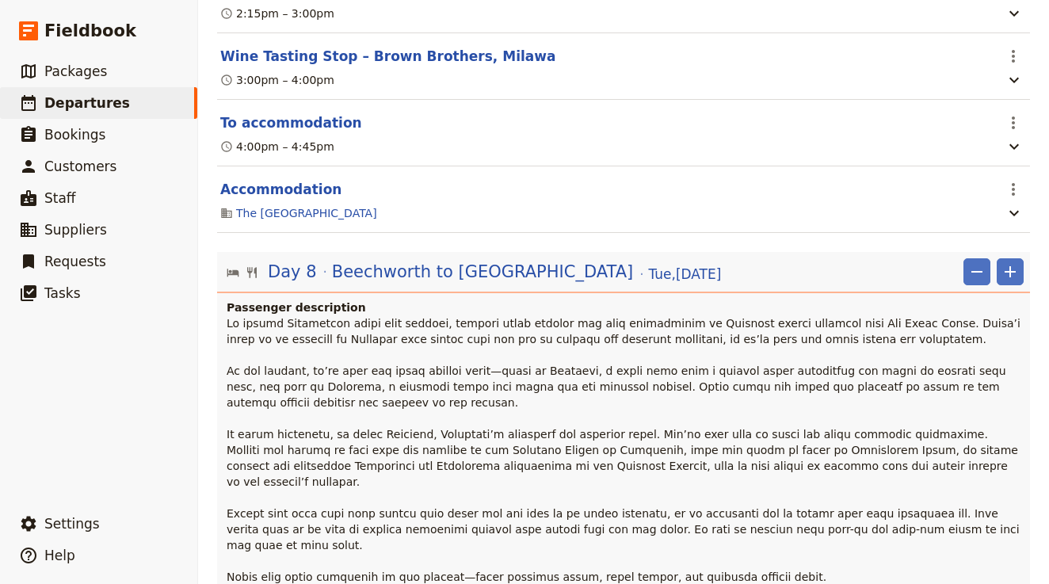
scroll to position [6954, 0]
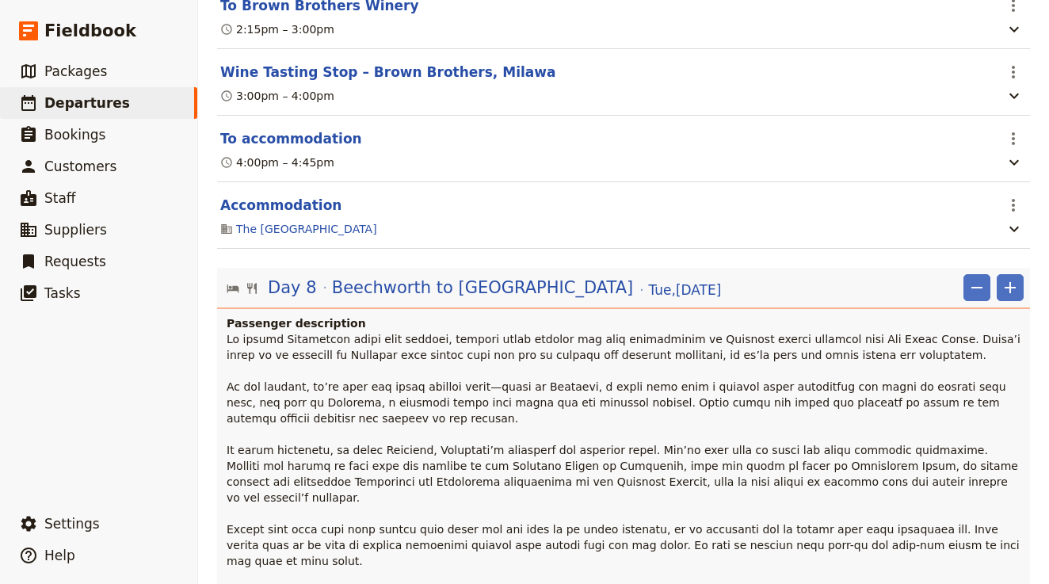
click at [477, 333] on span at bounding box center [625, 498] width 797 height 330
click at [453, 333] on span at bounding box center [625, 498] width 797 height 330
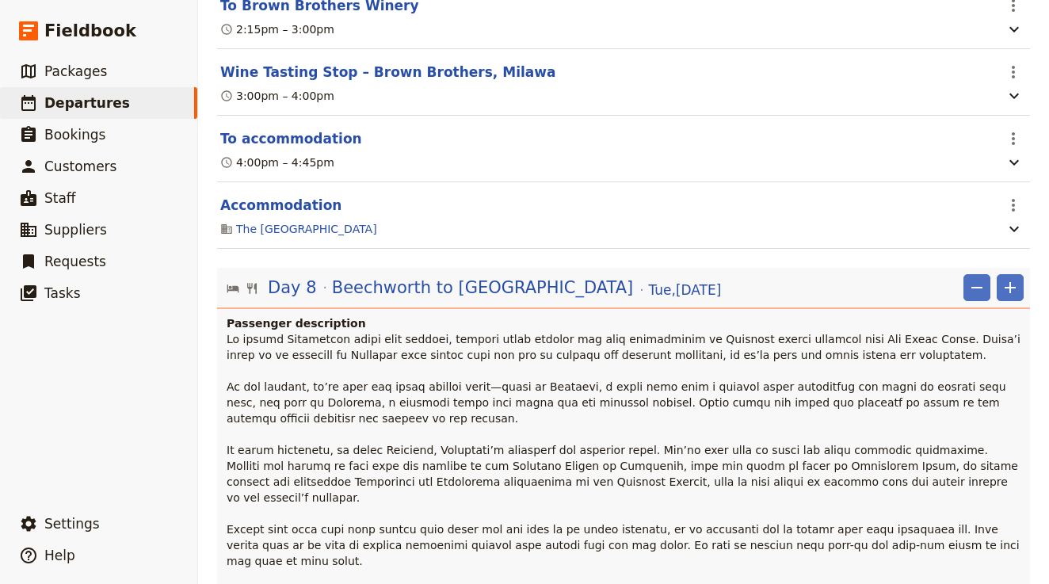
click at [442, 331] on p at bounding box center [625, 497] width 797 height 333
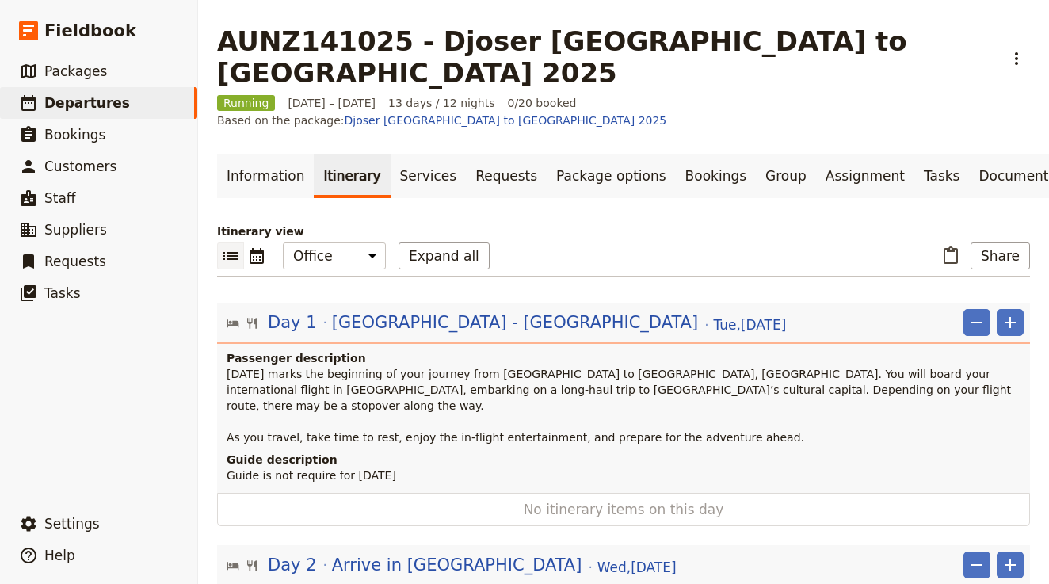
scroll to position [0, 0]
click at [969, 154] on link "Documents" at bounding box center [1017, 176] width 96 height 44
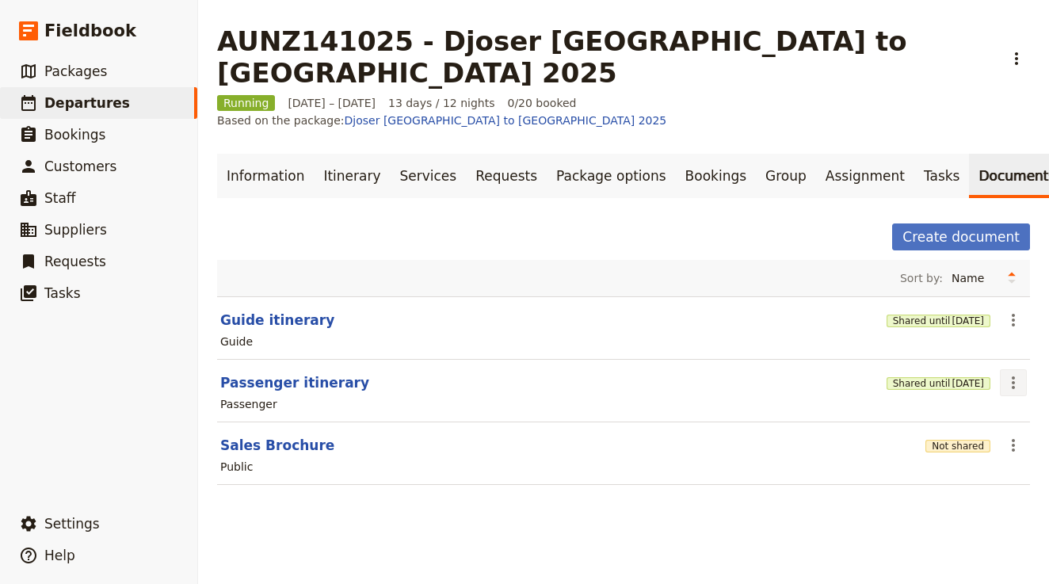
click at [1002, 369] on button "​" at bounding box center [1013, 382] width 27 height 27
click at [977, 383] on span "Edit document" at bounding box center [961, 391] width 81 height 16
select select "PASSENGER"
select select "DEFAULT"
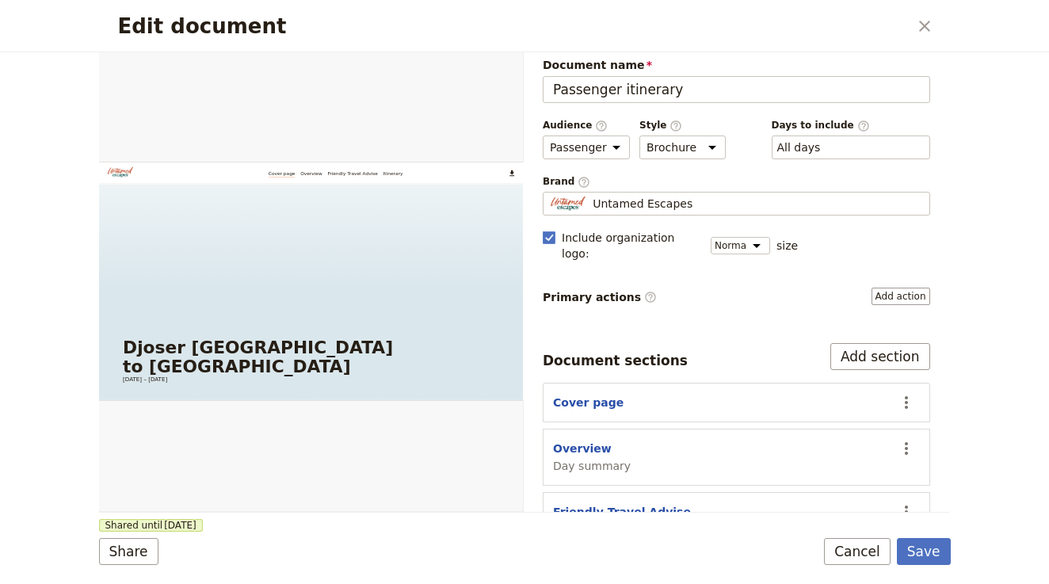
scroll to position [81, 0]
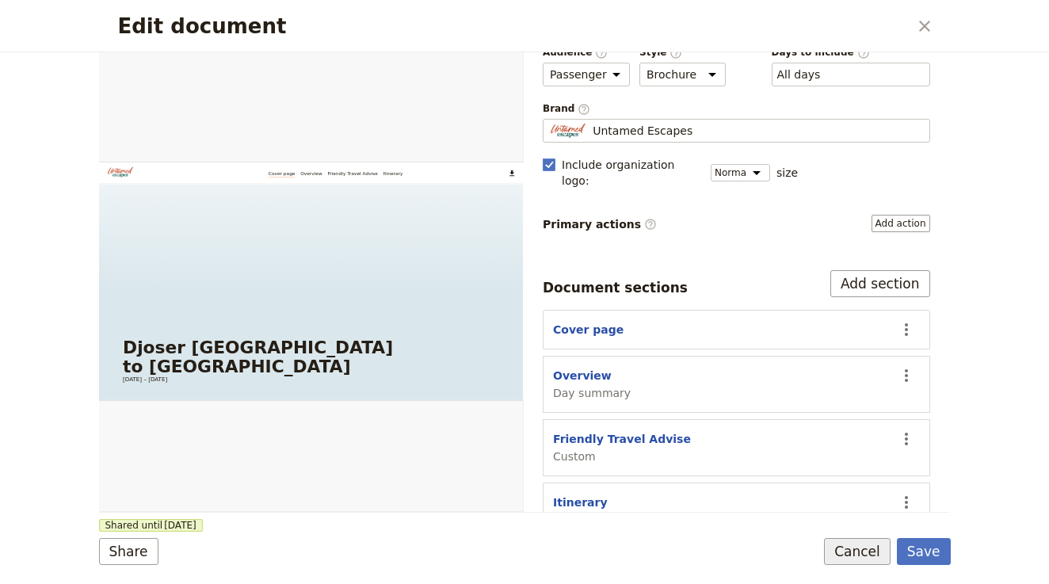
click at [859, 548] on button "Cancel" at bounding box center [857, 551] width 67 height 27
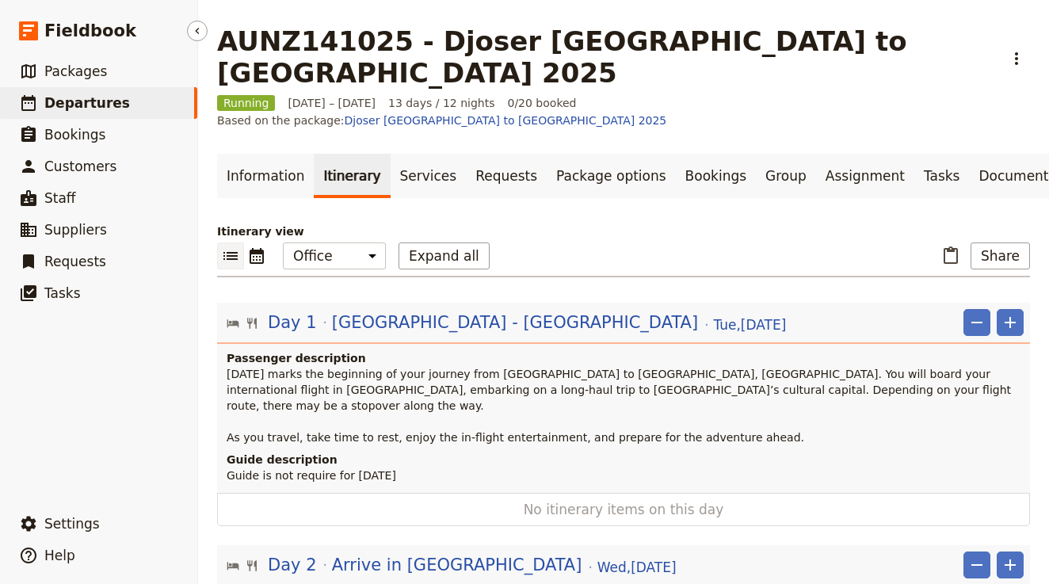
click at [165, 95] on link "​ Departures" at bounding box center [98, 103] width 197 height 32
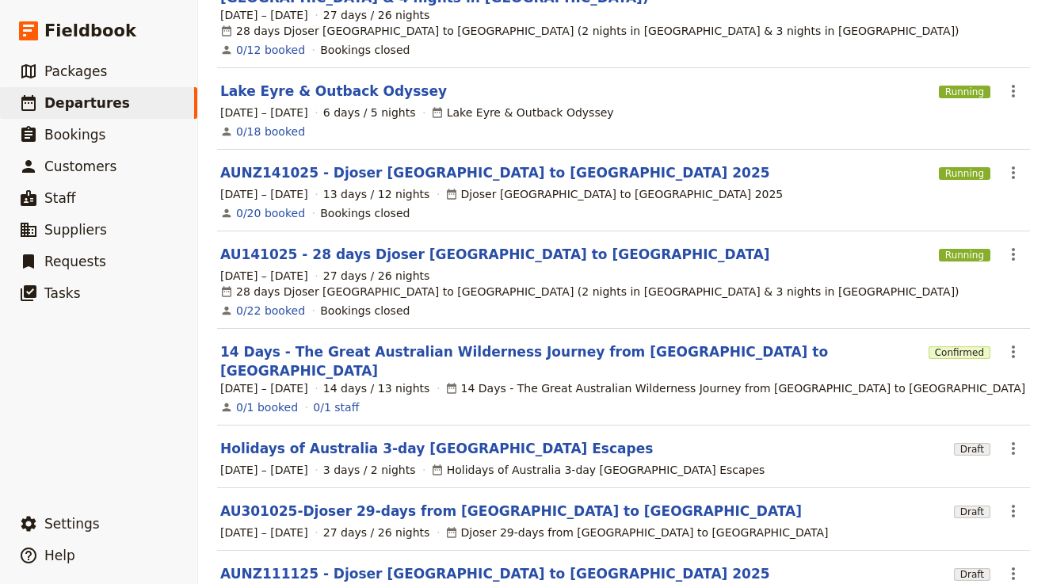
scroll to position [216, 0]
click at [479, 502] on link "AU301025-Djoser 29-days from Cairns to Sydney" at bounding box center [511, 511] width 582 height 19
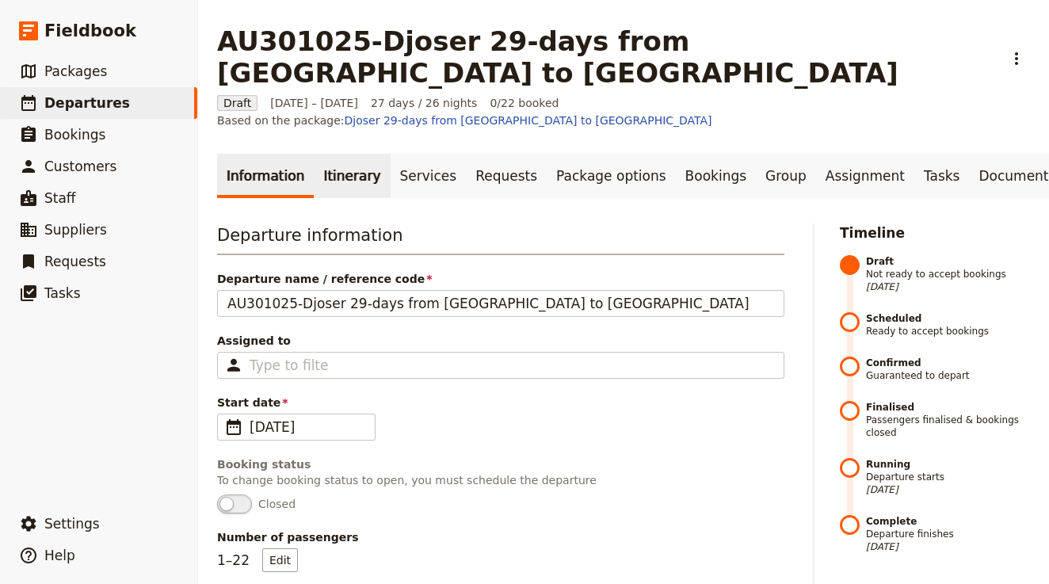
click at [334, 154] on link "Itinerary" at bounding box center [352, 176] width 76 height 44
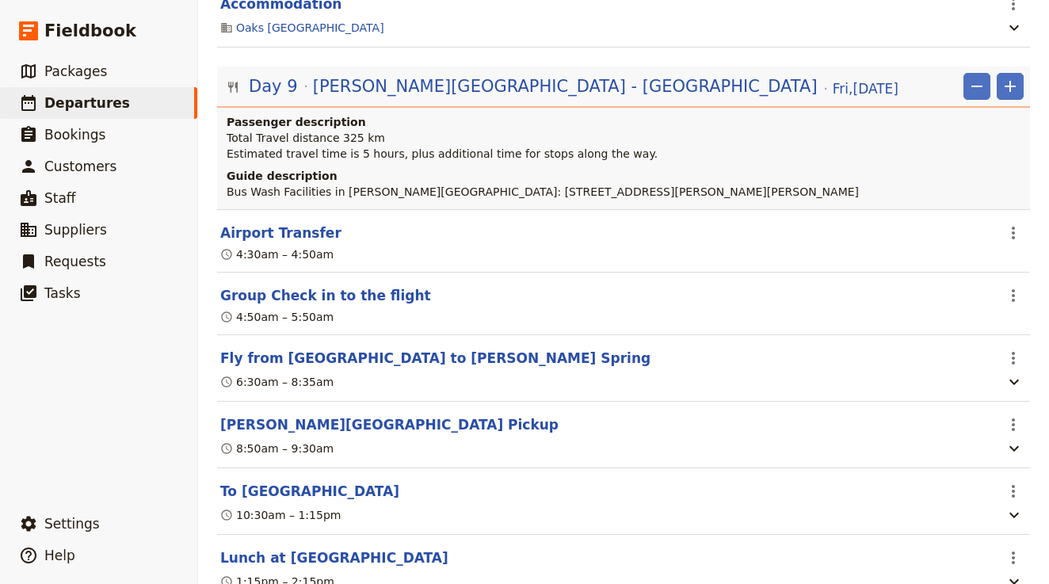
scroll to position [2879, 0]
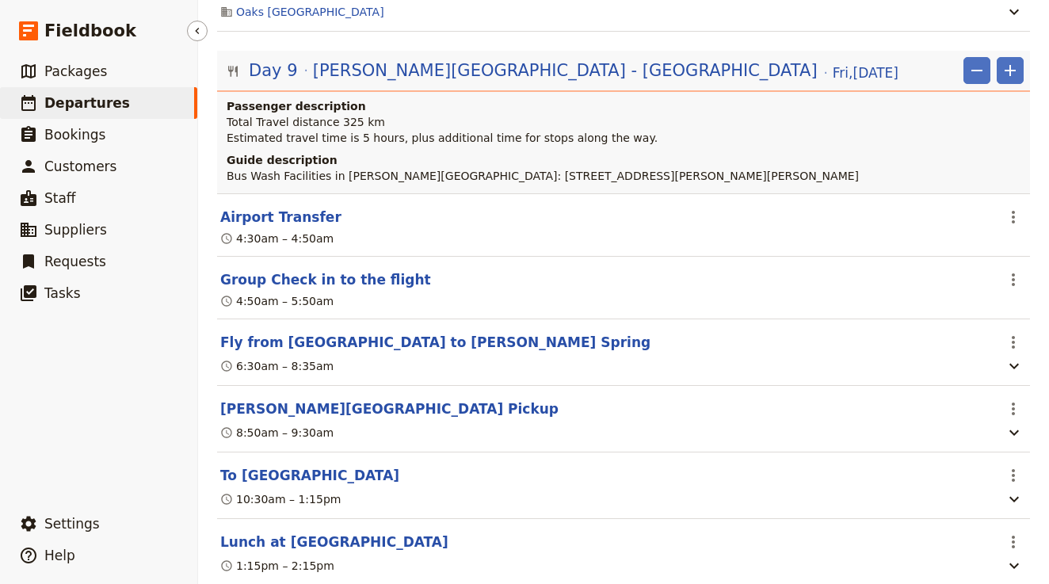
click at [125, 102] on link "​ Departures" at bounding box center [98, 103] width 197 height 32
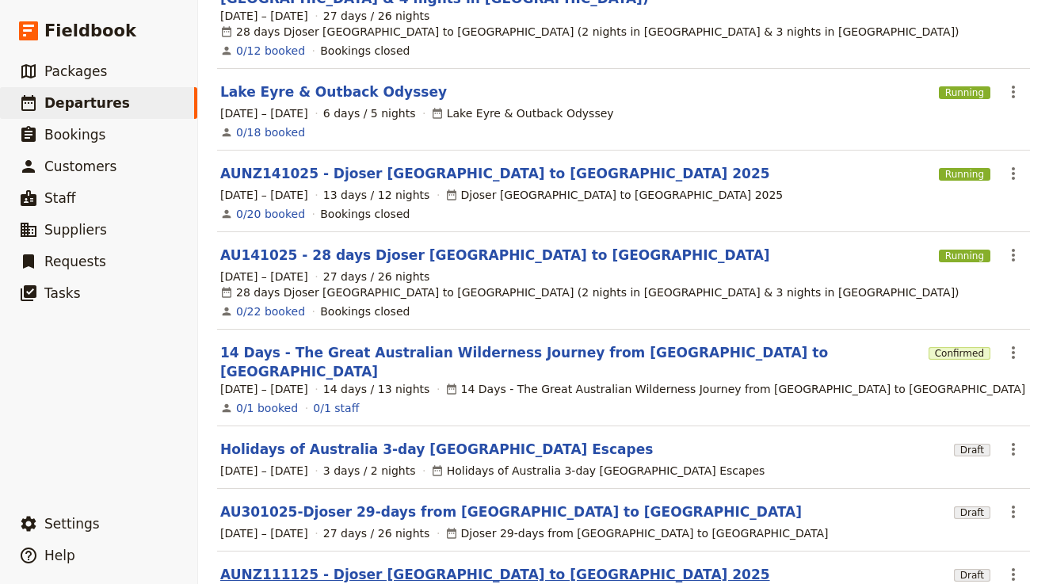
click at [313, 565] on link "AUNZ111125 - Djoser Melbourne to Sydney 2025" at bounding box center [495, 574] width 550 height 19
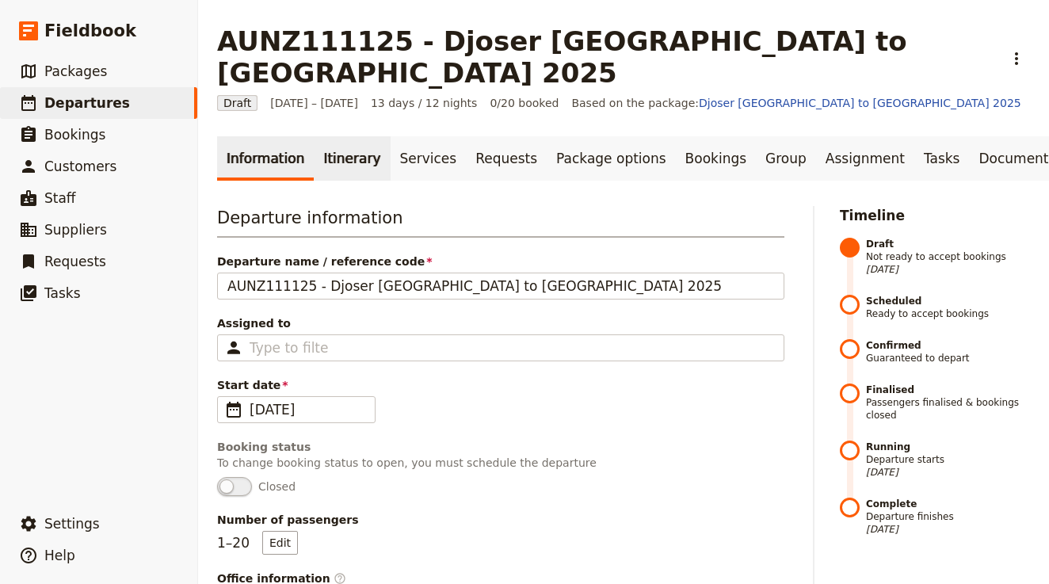
click at [346, 136] on link "Itinerary" at bounding box center [352, 158] width 76 height 44
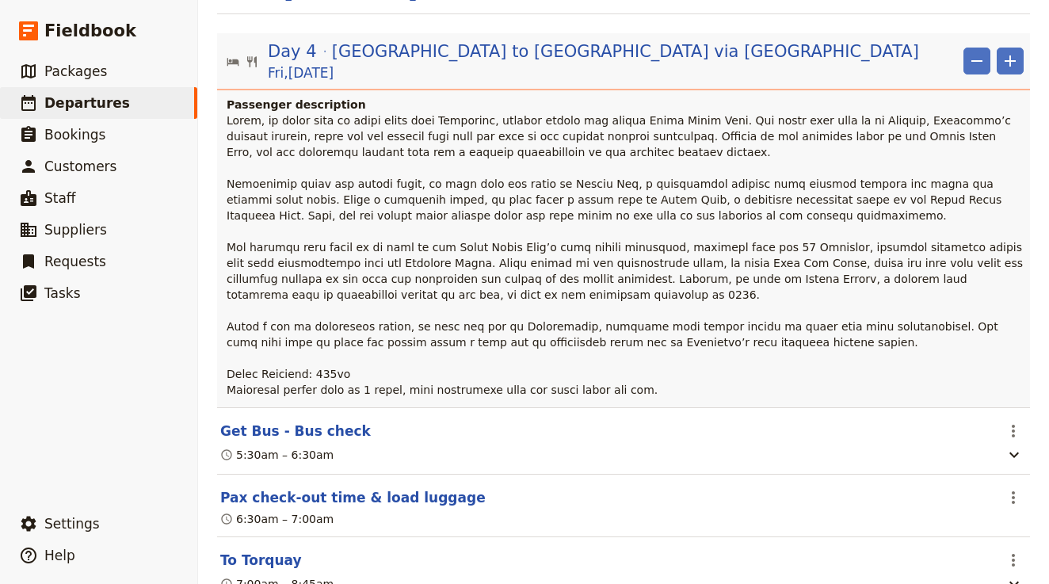
scroll to position [1713, 0]
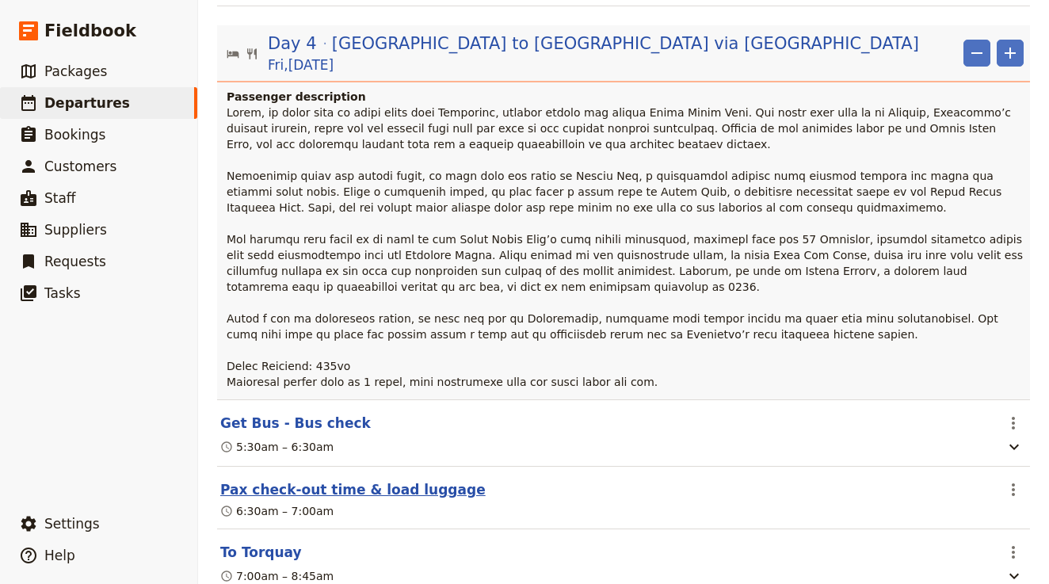
click at [274, 480] on button "Pax check-out time & load luggage" at bounding box center [352, 489] width 265 height 19
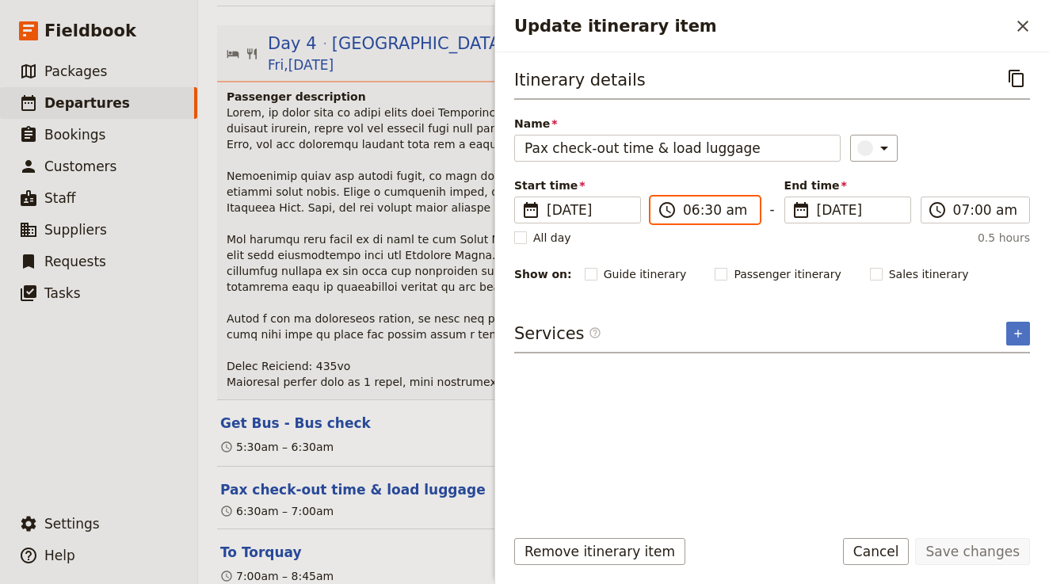
click at [693, 206] on input "06:30 am" at bounding box center [716, 209] width 67 height 19
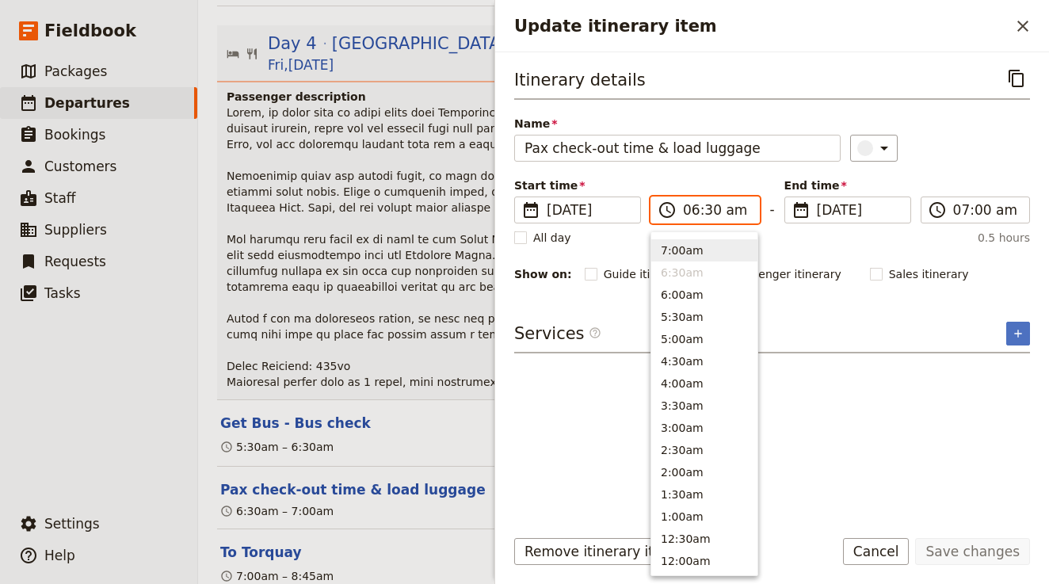
scroll to position [714, 0]
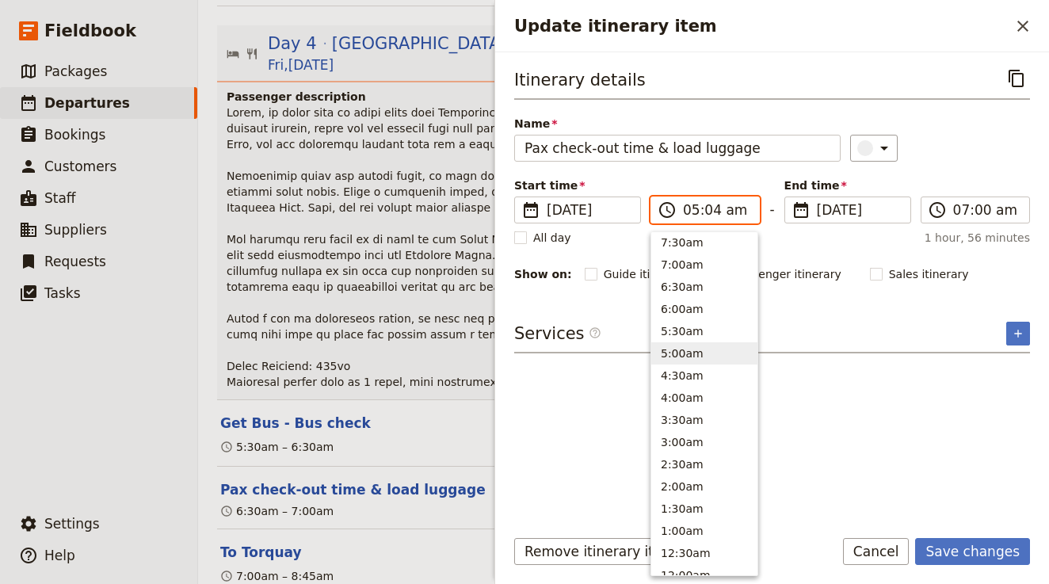
type input "05:45 am"
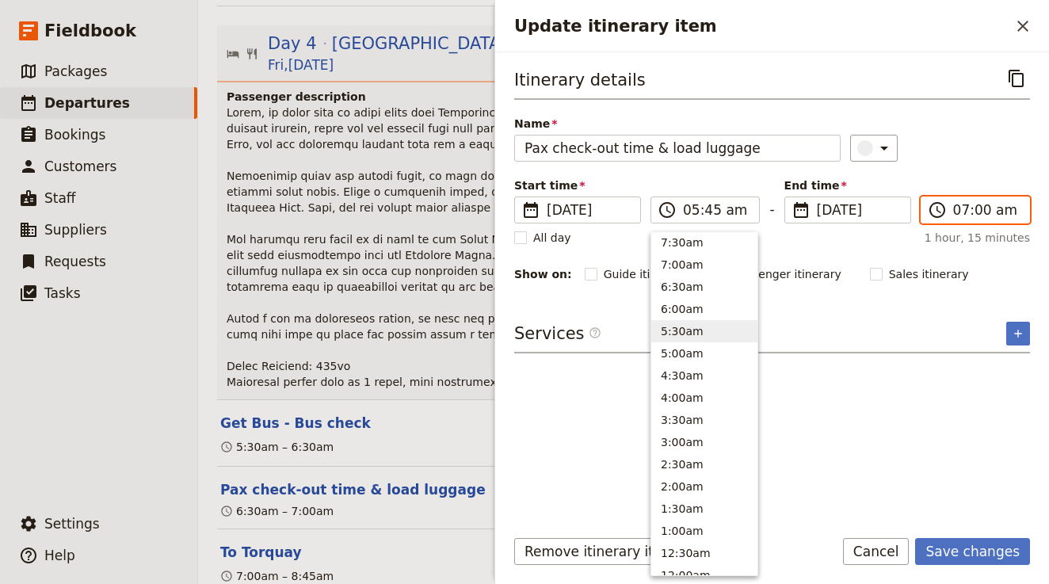
click at [959, 211] on input "07:00 am" at bounding box center [986, 209] width 67 height 19
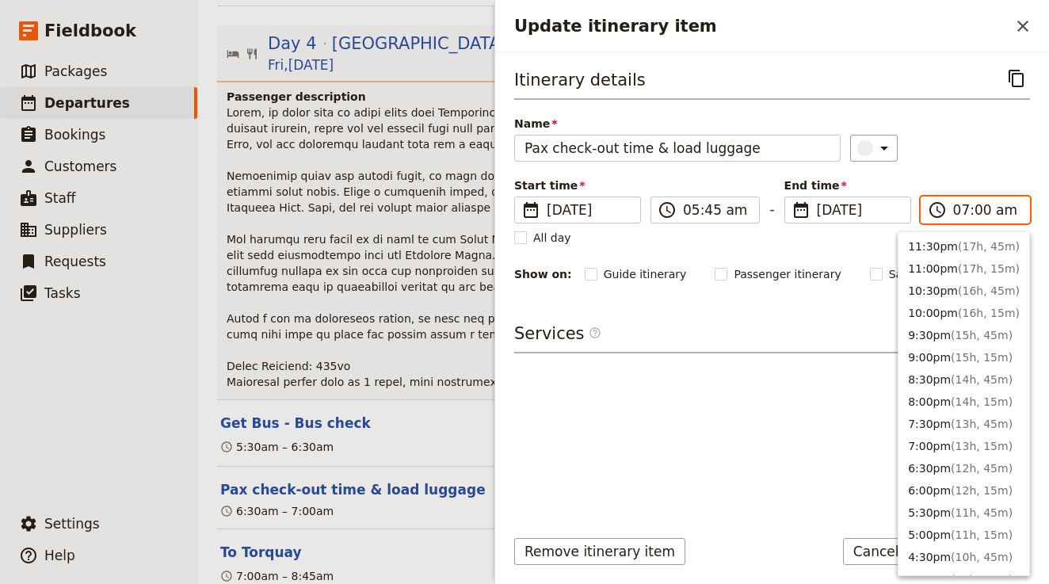
scroll to position [728, 0]
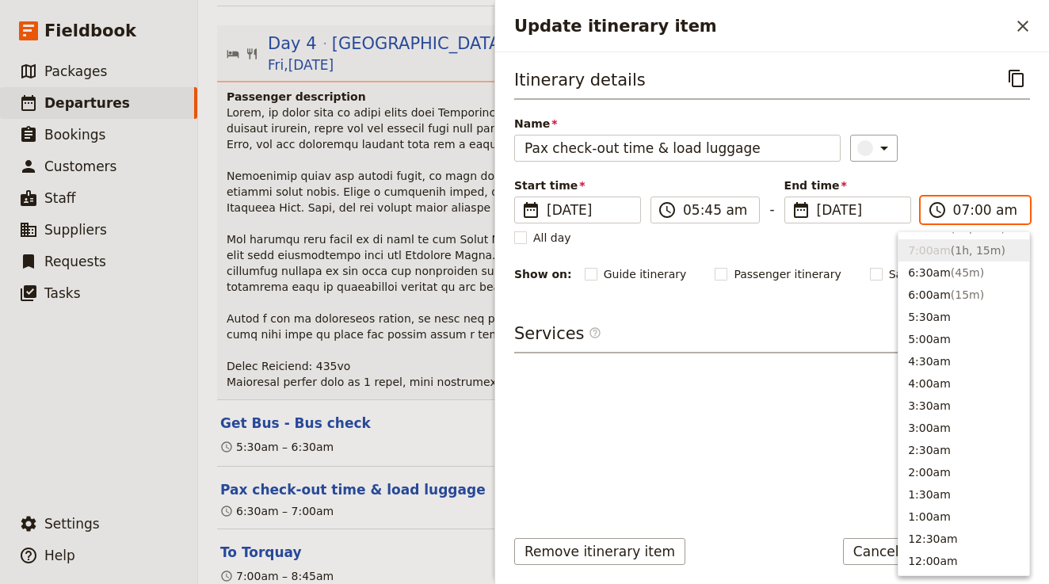
type input "06:00 am"
click at [998, 154] on div "​" at bounding box center [940, 148] width 180 height 27
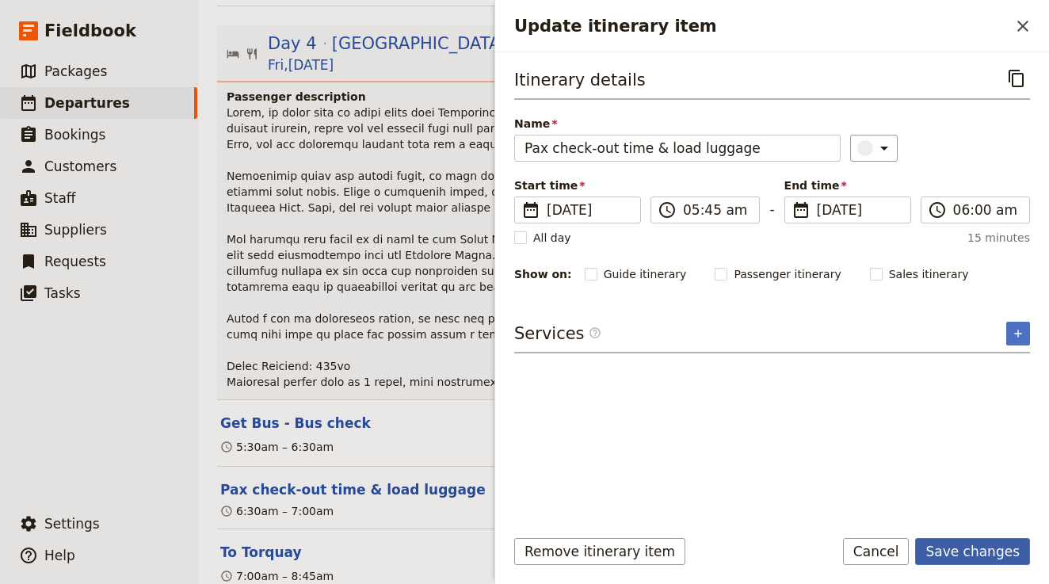
click at [944, 552] on button "Save changes" at bounding box center [972, 551] width 115 height 27
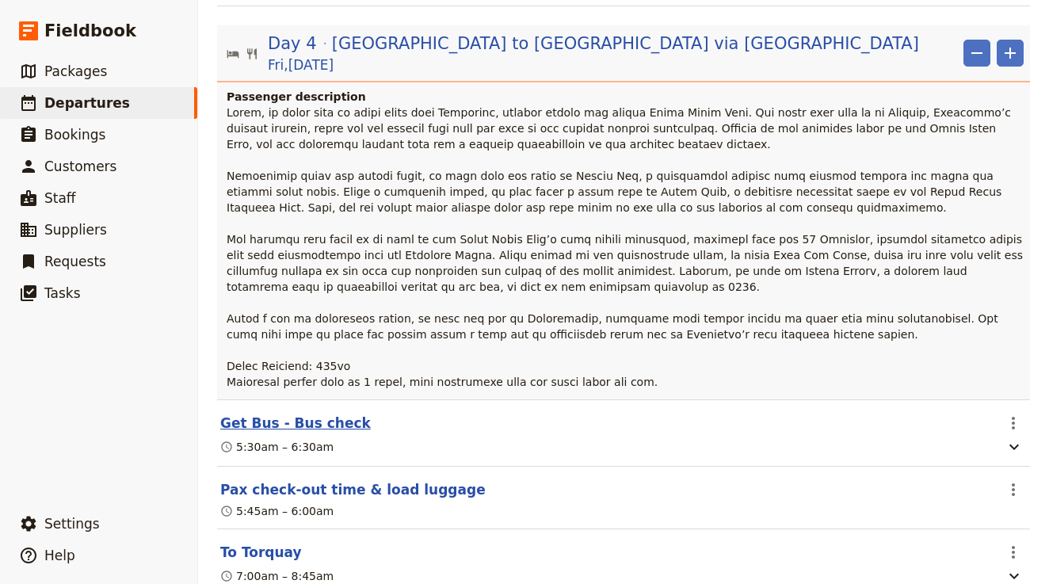
click at [322, 414] on button "Get Bus - Bus check" at bounding box center [295, 423] width 151 height 19
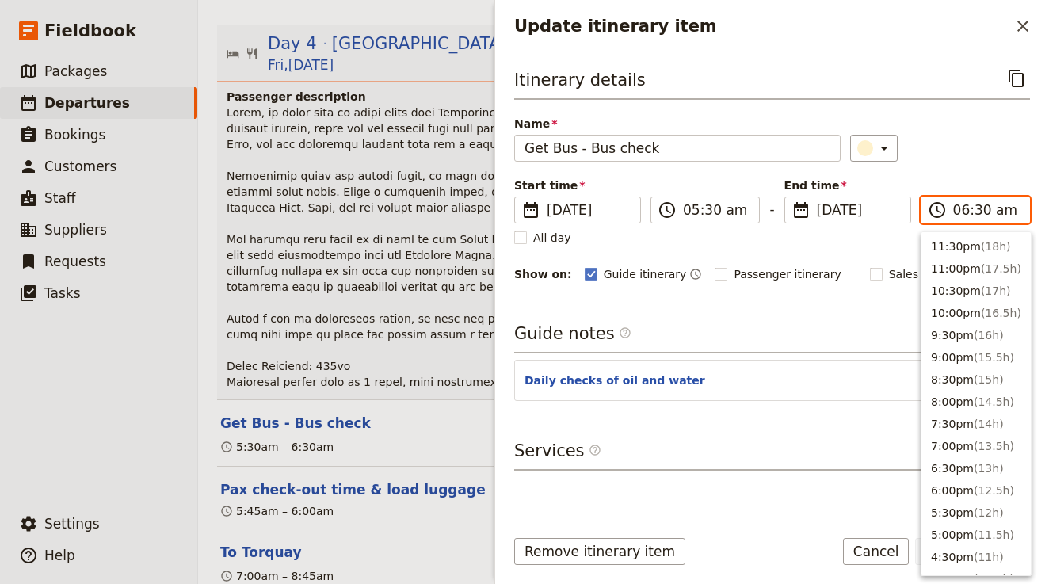
click at [964, 210] on input "06:30 am" at bounding box center [986, 209] width 67 height 19
click at [983, 211] on input "06:30 am" at bounding box center [986, 209] width 67 height 19
type input "06:00 am"
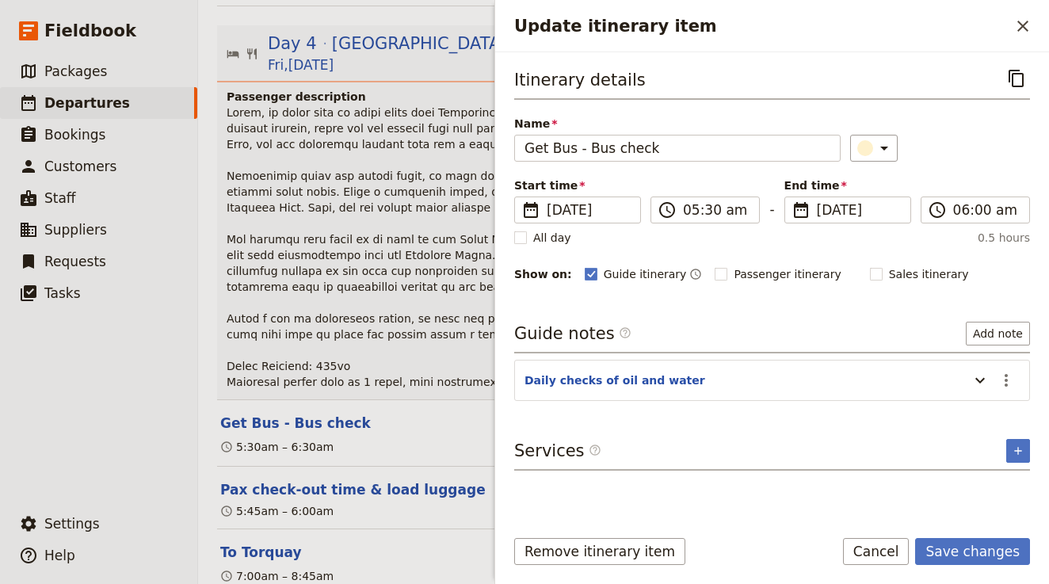
click at [967, 160] on div "​" at bounding box center [940, 148] width 180 height 27
click at [982, 385] on icon "Update itinerary item" at bounding box center [980, 380] width 19 height 19
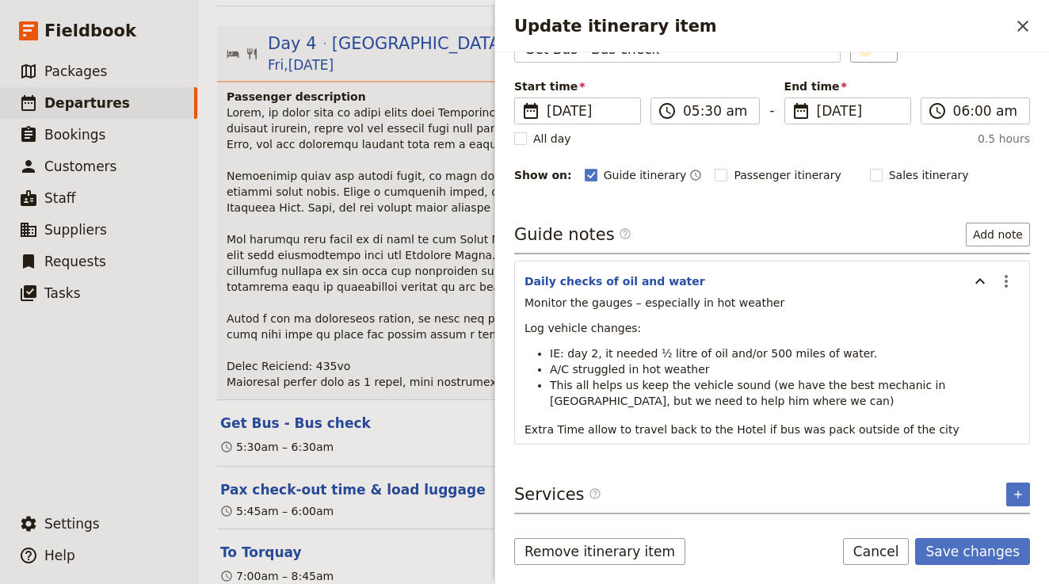
scroll to position [99, 0]
click at [952, 537] on form "Itinerary details ​ Name Get Bus - Bus check ​ Start time ​ 14 Nov 2025 14/11/2…" at bounding box center [772, 318] width 554 height 532
click at [959, 546] on button "Save changes" at bounding box center [972, 551] width 115 height 27
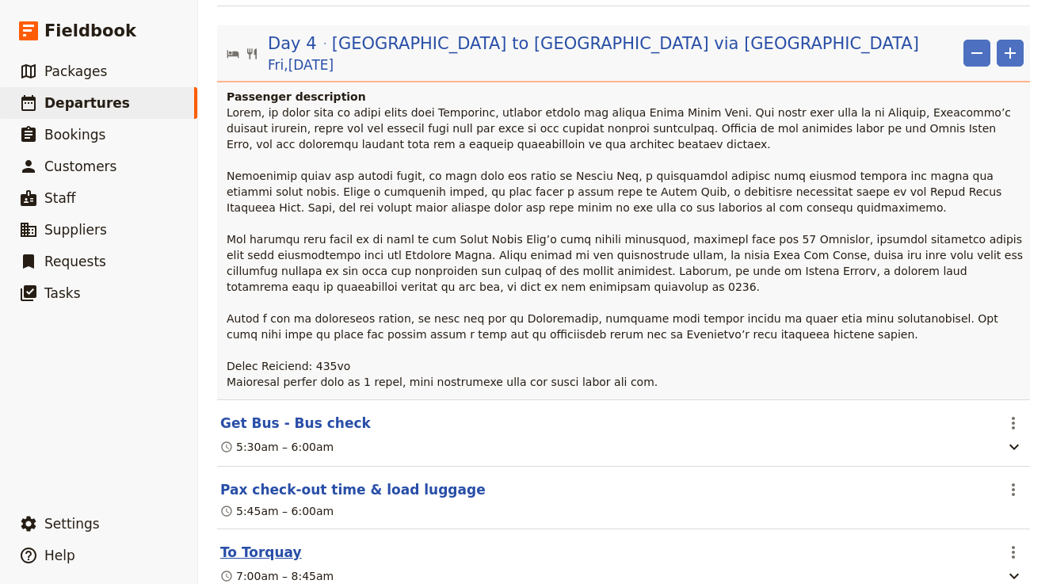
click at [269, 543] on button "To Torquay" at bounding box center [261, 552] width 82 height 19
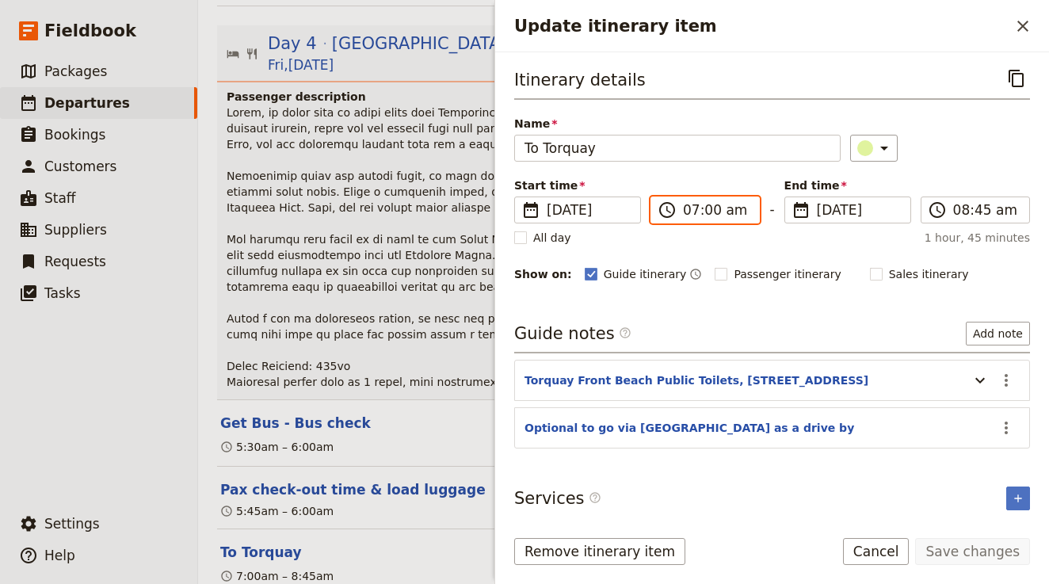
click at [693, 204] on input "07:00 am" at bounding box center [716, 209] width 67 height 19
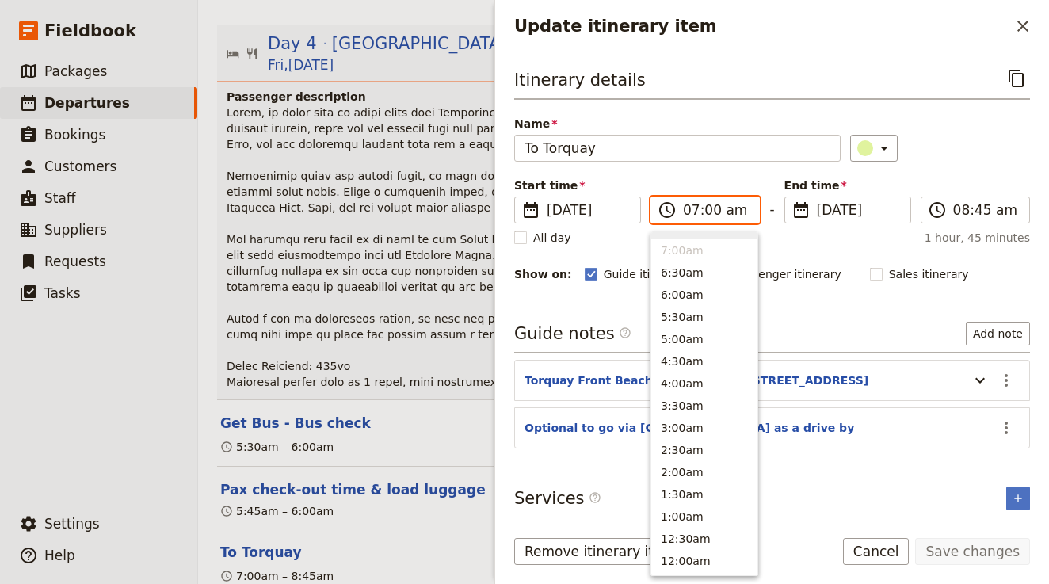
scroll to position [714, 0]
click at [719, 311] on button "6:00am" at bounding box center [704, 309] width 106 height 22
type input "06:00 am"
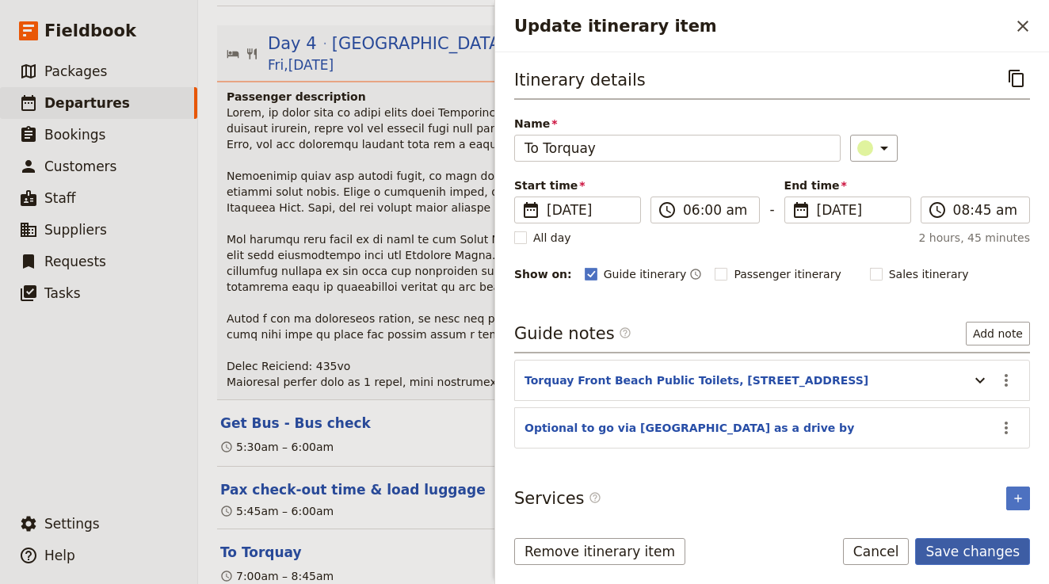
click at [948, 545] on button "Save changes" at bounding box center [972, 551] width 115 height 27
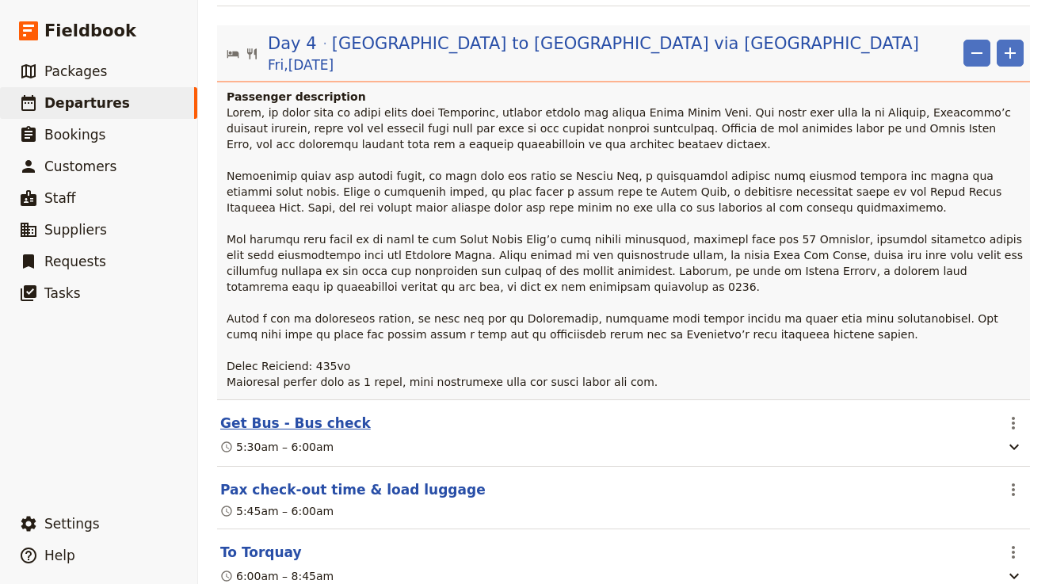
click at [330, 414] on button "Get Bus - Bus check" at bounding box center [295, 423] width 151 height 19
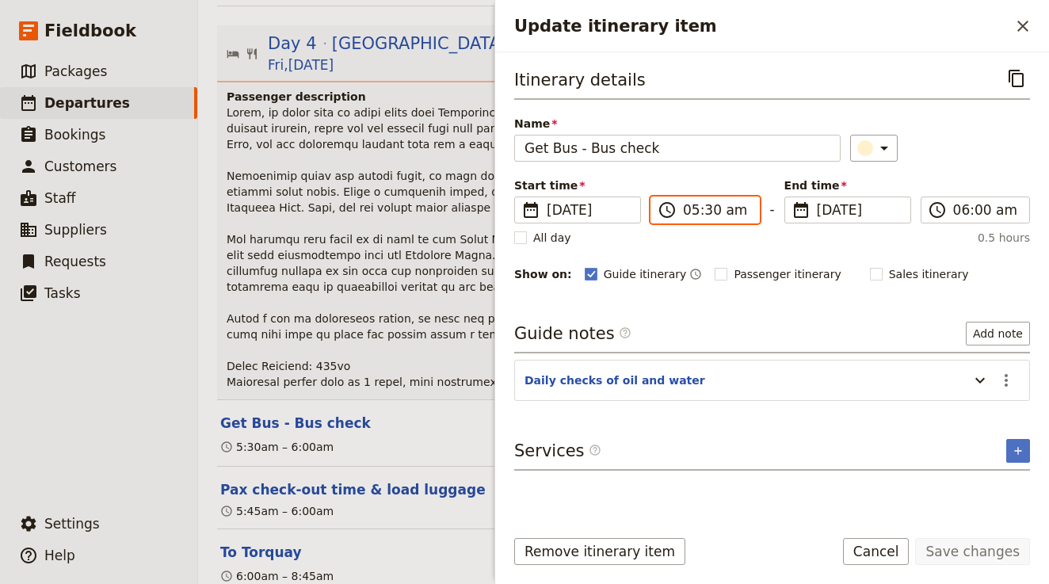
click at [708, 211] on input "05:30 am" at bounding box center [716, 209] width 67 height 19
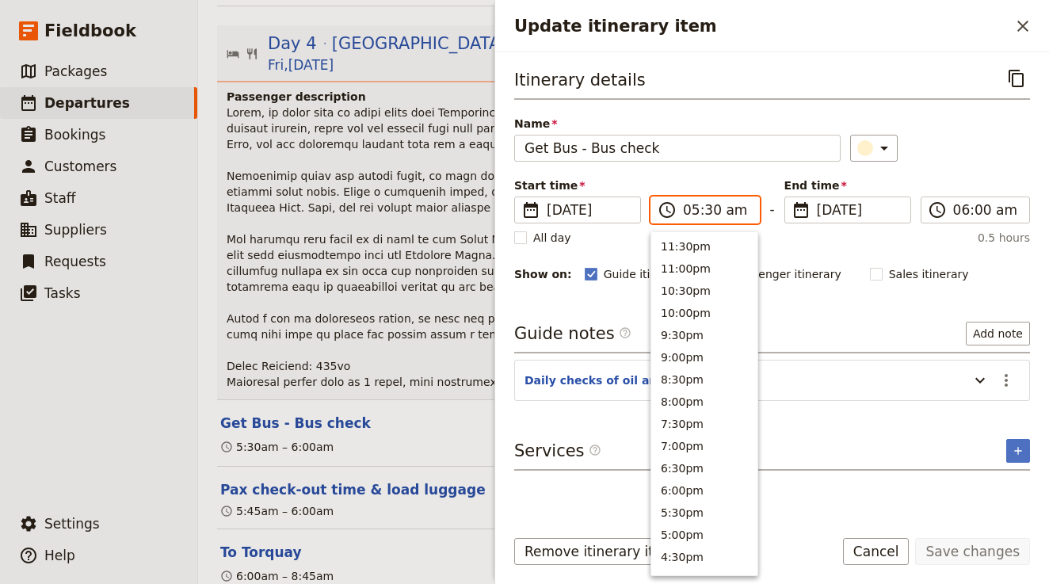
click at [708, 211] on input "05:30 am" at bounding box center [716, 209] width 67 height 19
type input "05:00 am"
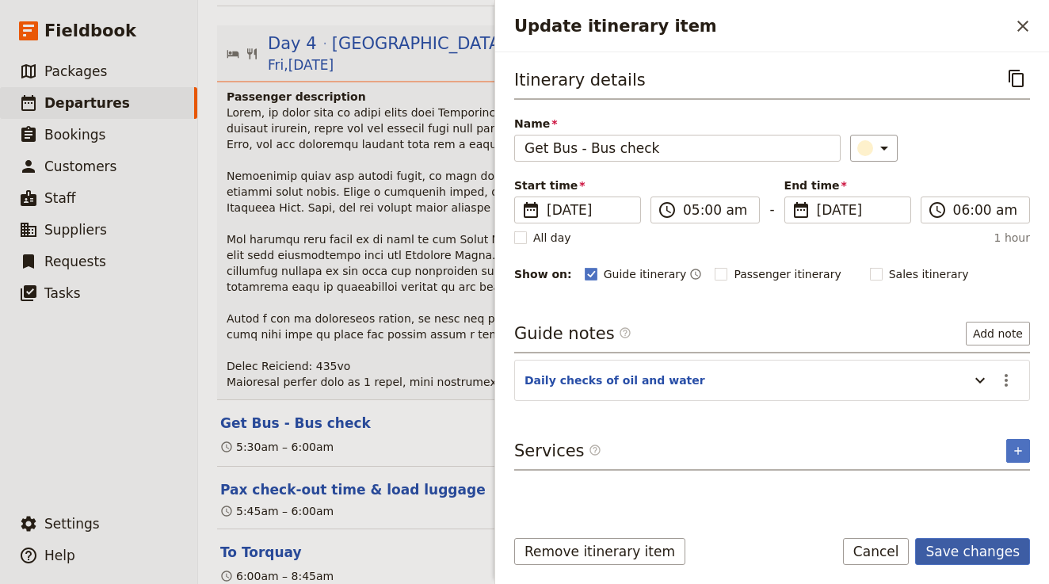
click at [944, 548] on button "Save changes" at bounding box center [972, 551] width 115 height 27
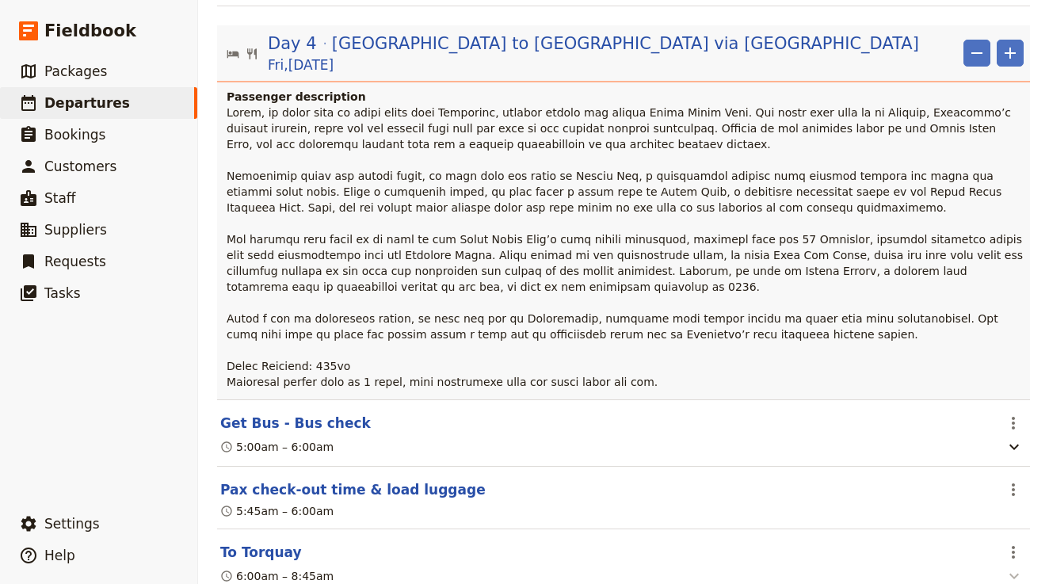
click at [1021, 567] on icon "button" at bounding box center [1014, 576] width 19 height 19
click at [1009, 543] on icon "Actions" at bounding box center [1013, 552] width 19 height 19
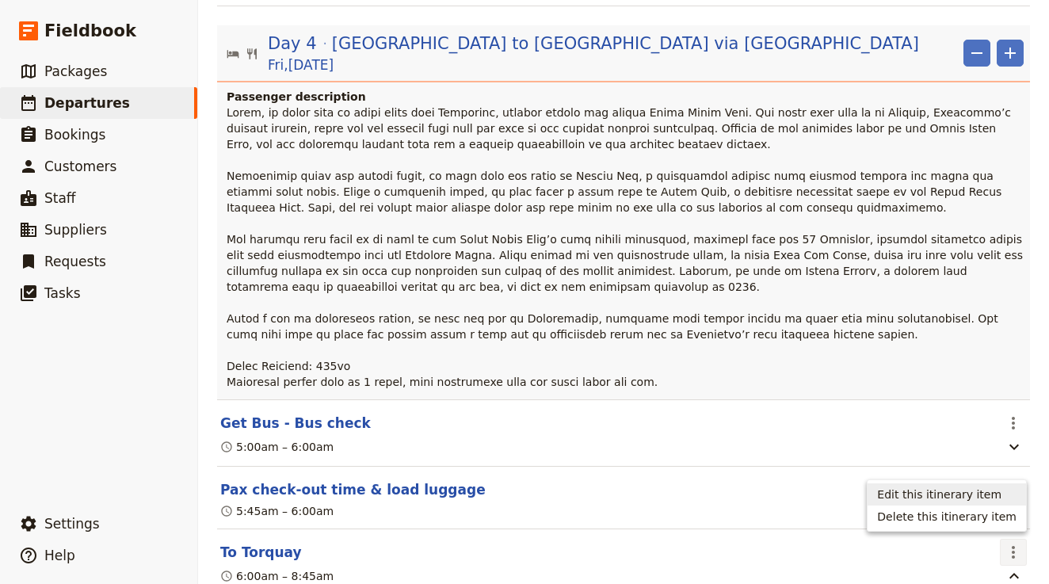
click at [977, 499] on span "Edit this itinerary item" at bounding box center [939, 495] width 124 height 16
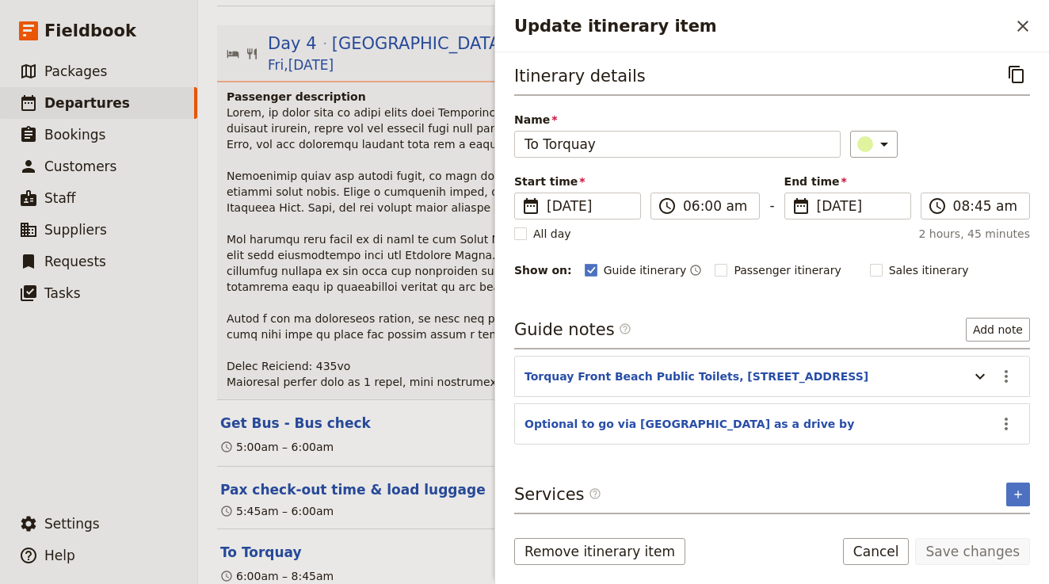
scroll to position [4, 0]
click at [1011, 423] on icon "Actions" at bounding box center [1006, 423] width 19 height 19
click at [980, 455] on span "Edit note" at bounding box center [961, 459] width 50 height 16
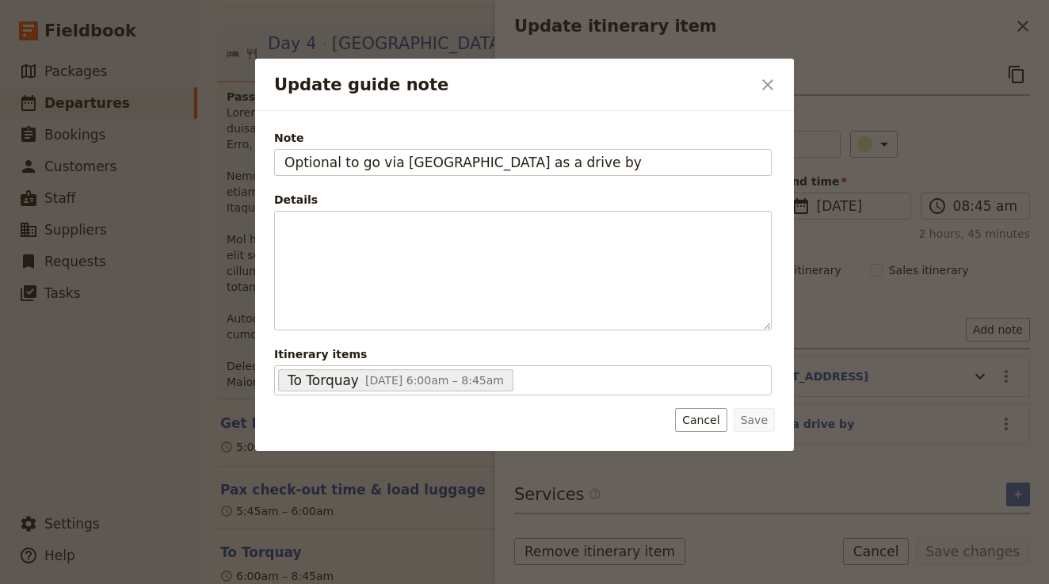
drag, startPoint x: 634, startPoint y: 165, endPoint x: 183, endPoint y: 129, distance: 452.3
click at [183, 584] on div "Update guide note ​ Note Optional to go via Geelong waterfront as a drive by De…" at bounding box center [524, 584] width 1049 height 0
type input "Breakfast stop"
click at [755, 418] on button "Save" at bounding box center [754, 420] width 41 height 24
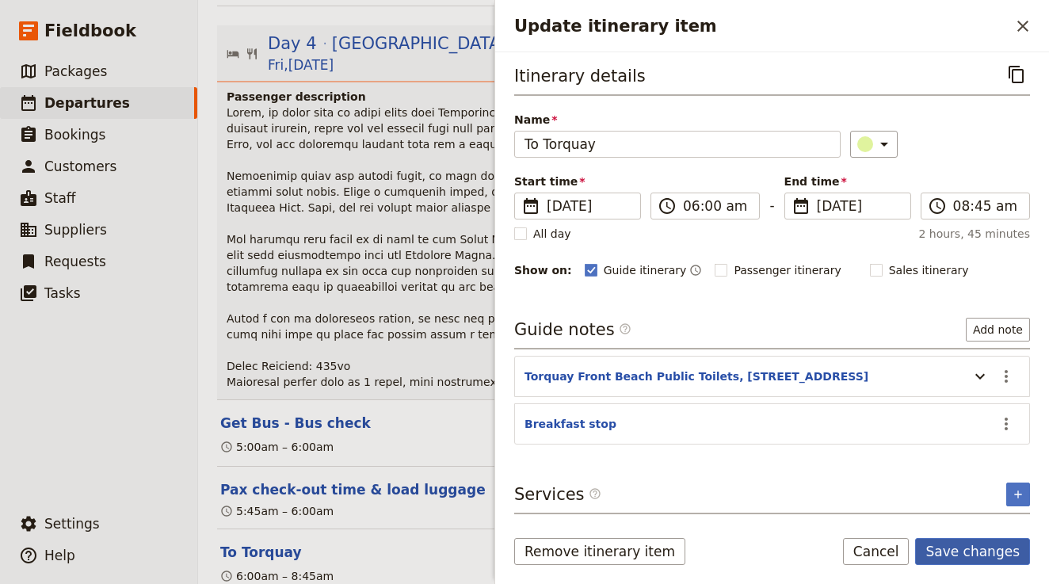
click at [980, 545] on button "Save changes" at bounding box center [972, 551] width 115 height 27
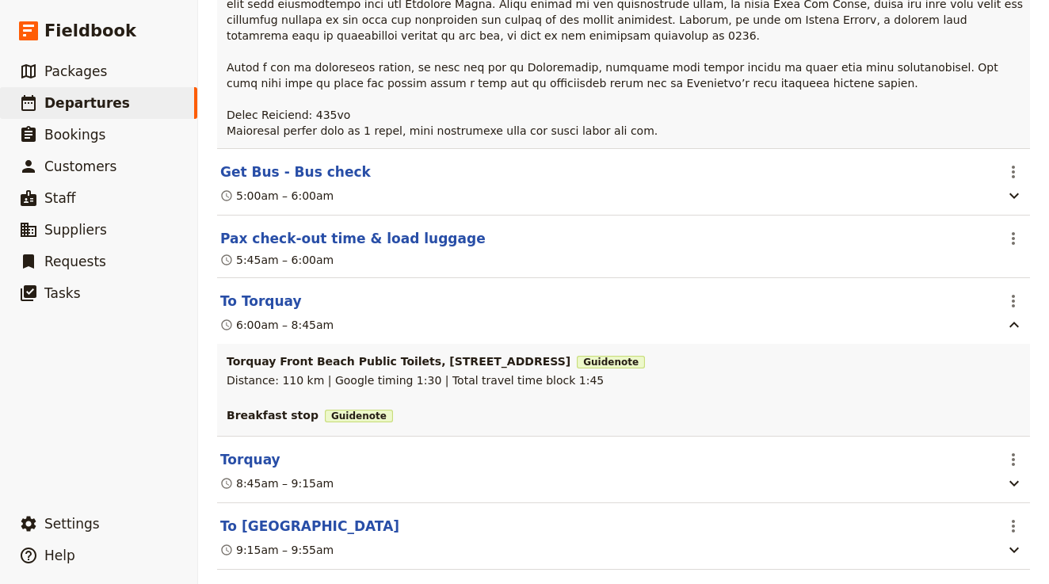
scroll to position [1968, 0]
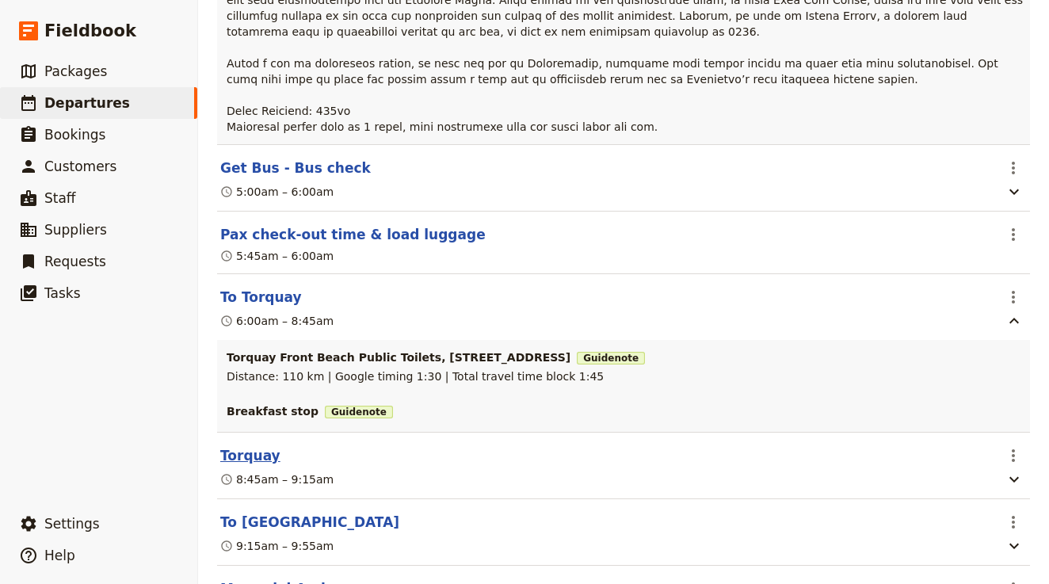
click at [250, 446] on button "Torquay" at bounding box center [250, 455] width 60 height 19
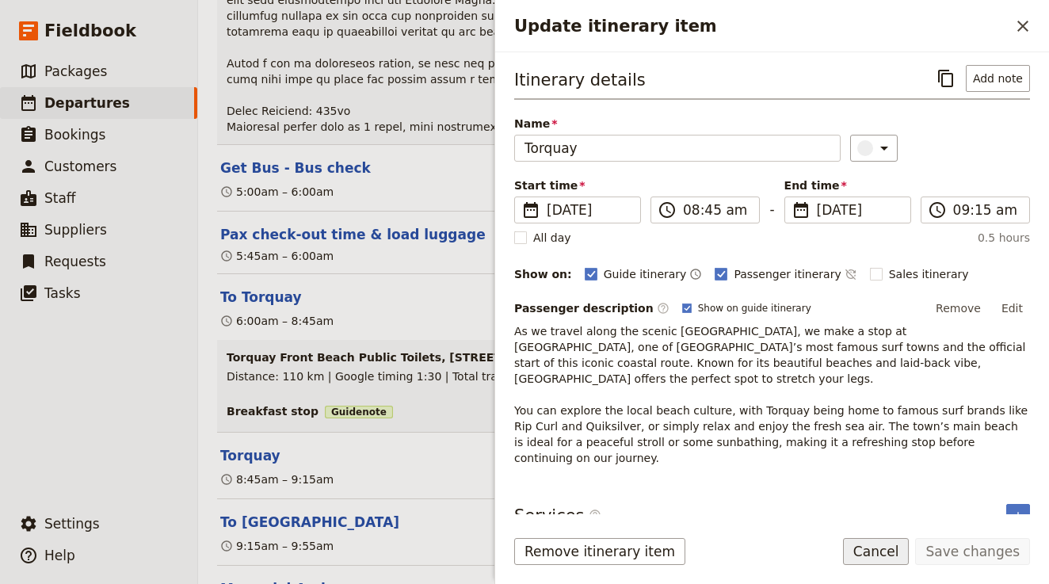
click at [859, 560] on button "Cancel" at bounding box center [876, 551] width 67 height 27
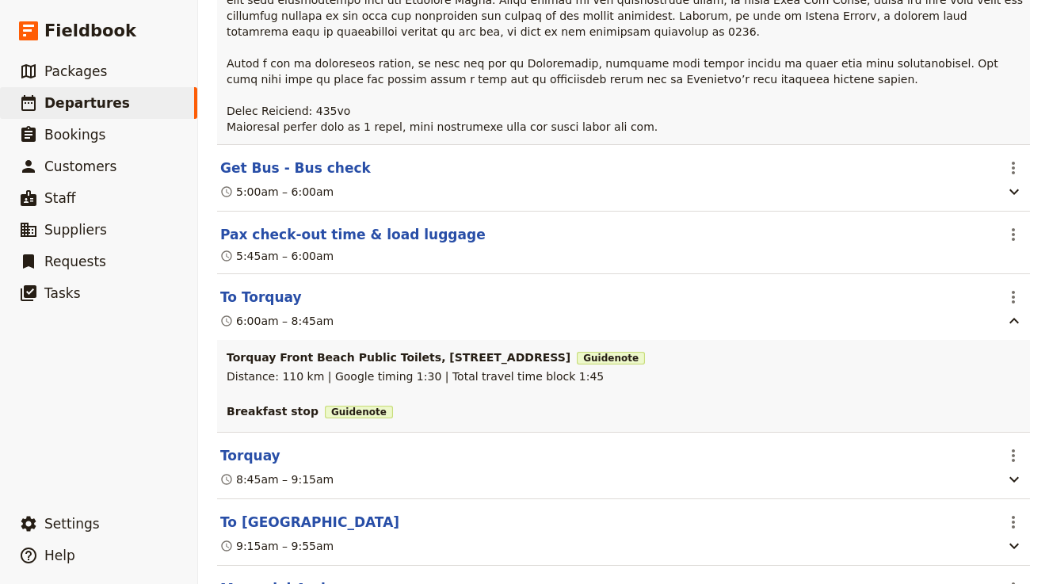
scroll to position [1984, 0]
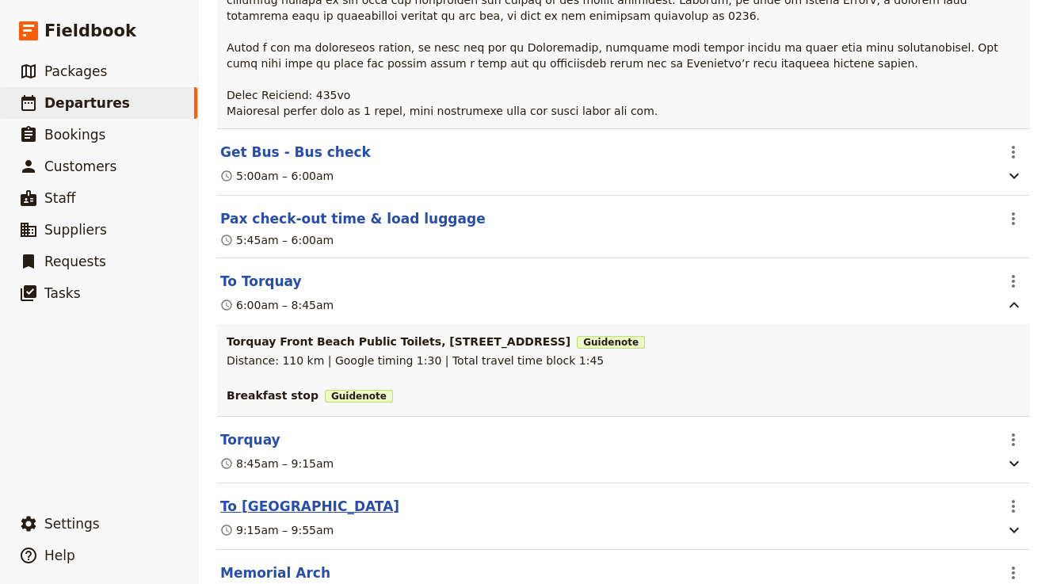
click at [298, 497] on button "To Memorial Arch" at bounding box center [309, 506] width 179 height 19
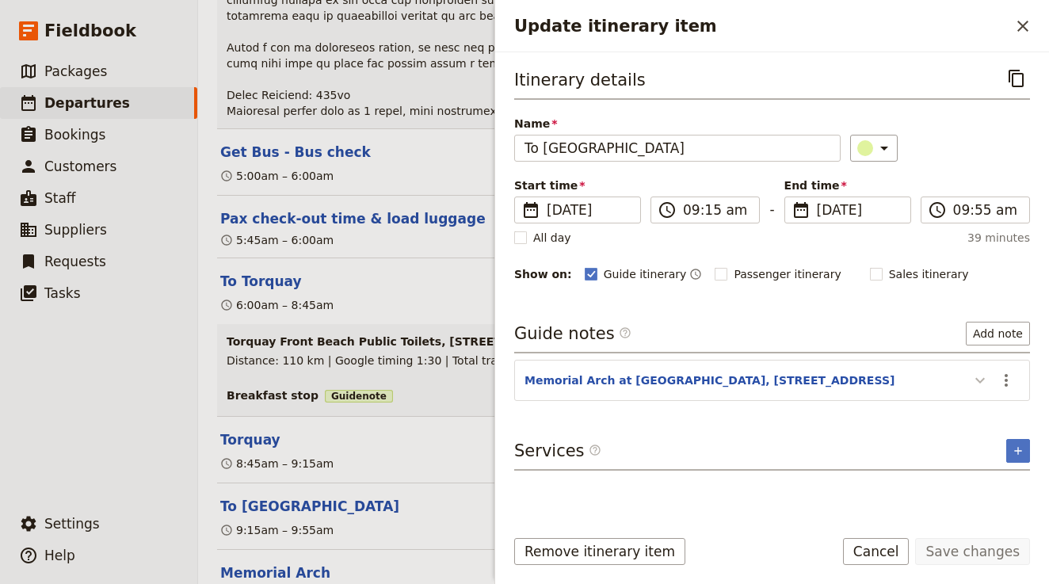
click at [982, 382] on icon "Update itinerary item" at bounding box center [980, 381] width 10 height 6
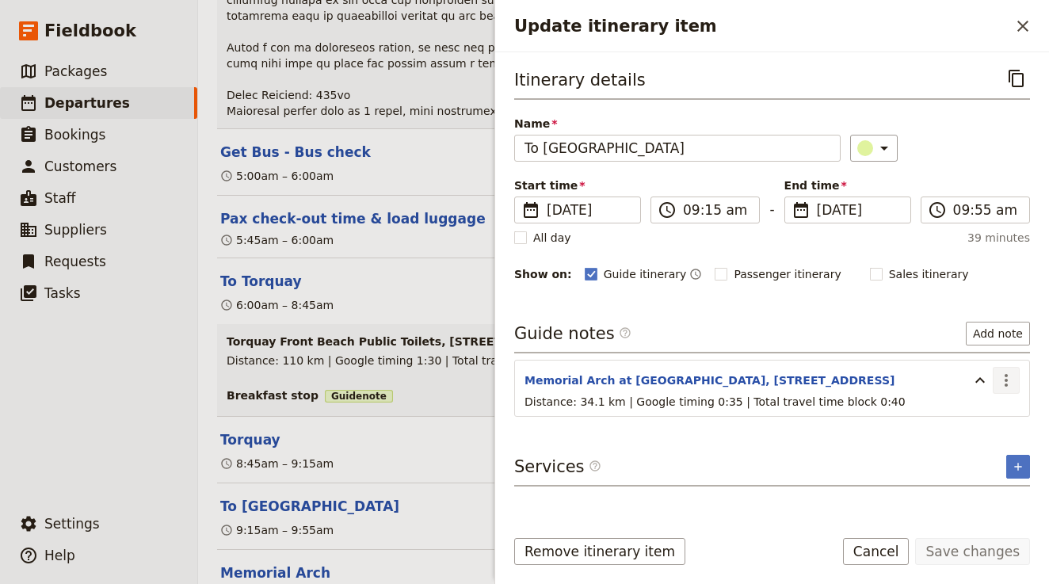
click at [1000, 379] on icon "Actions" at bounding box center [1006, 380] width 19 height 19
click at [966, 418] on span "Edit note" at bounding box center [961, 415] width 50 height 16
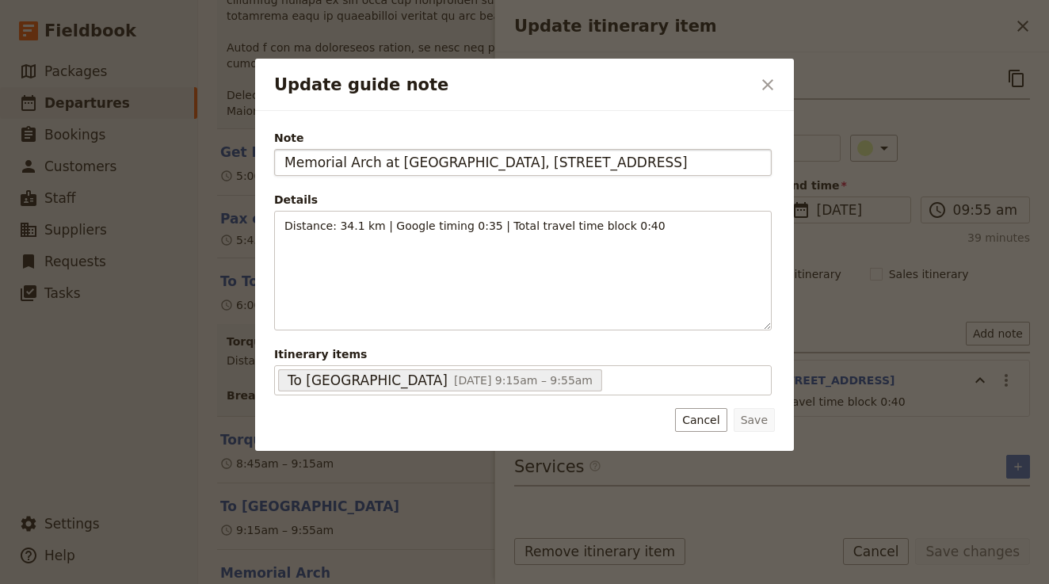
scroll to position [0, 7]
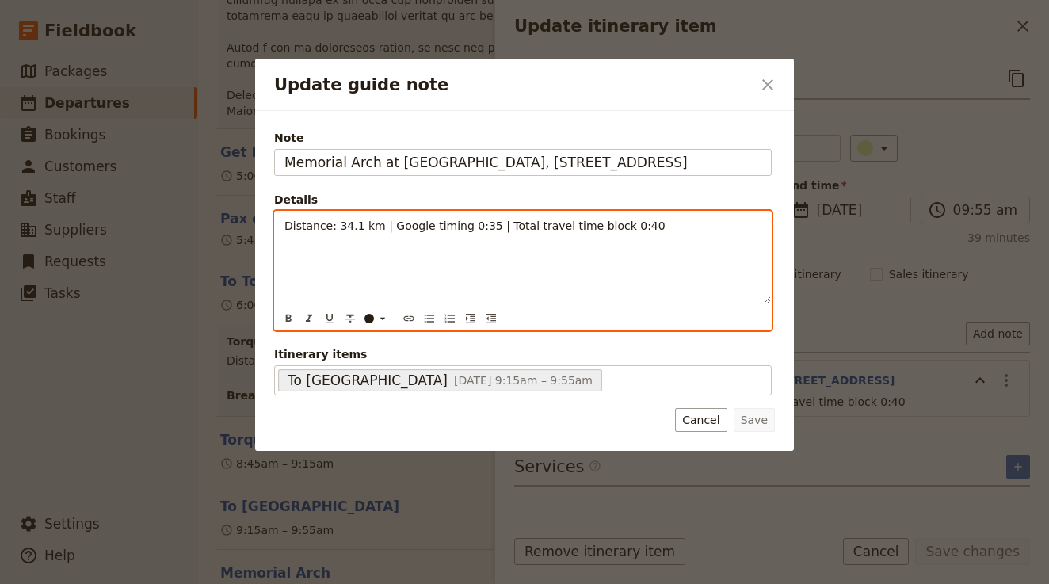
click at [644, 237] on div "Distance: 34.1 km | Google timing 0:35 | Total travel time block 0:40" at bounding box center [523, 258] width 496 height 92
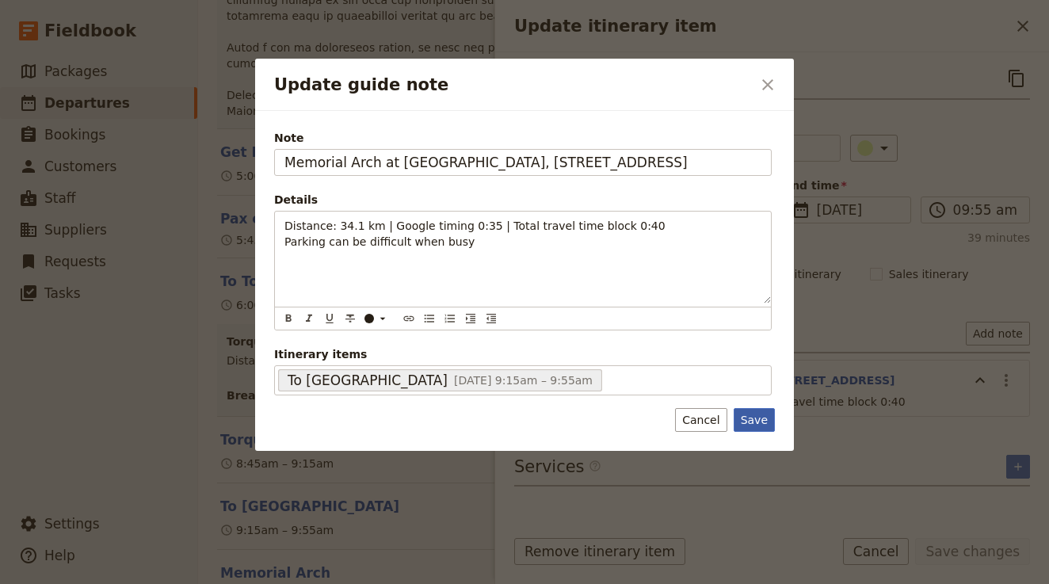
click at [761, 424] on button "Save" at bounding box center [754, 420] width 41 height 24
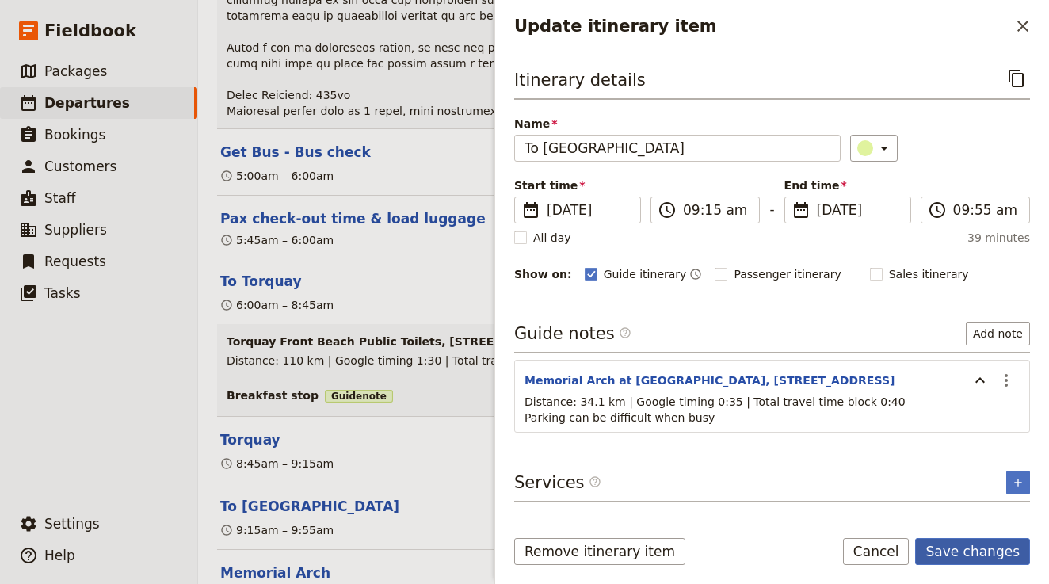
click at [980, 555] on button "Save changes" at bounding box center [972, 551] width 115 height 27
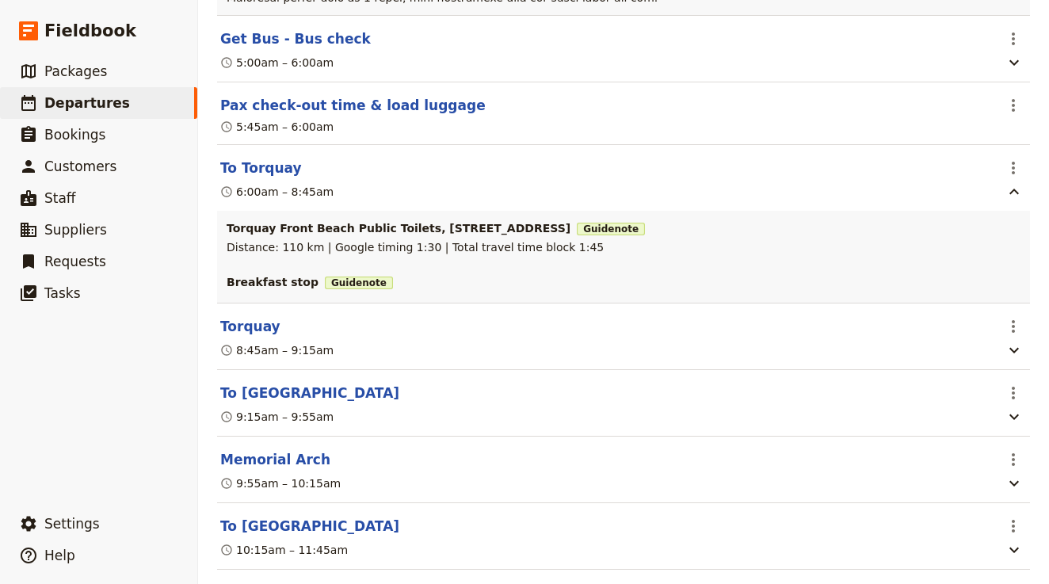
scroll to position [2096, 0]
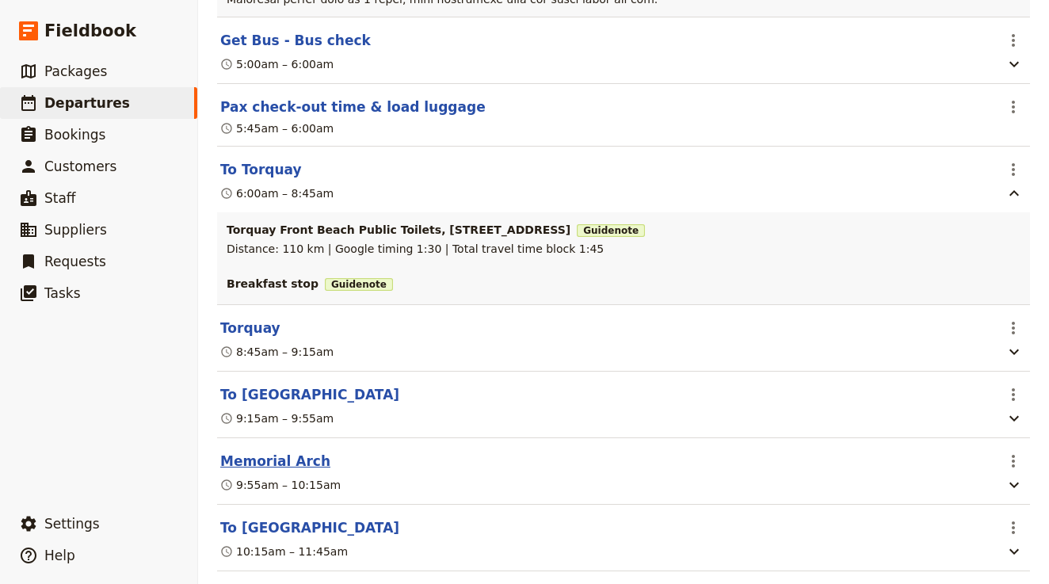
click at [292, 452] on button "Memorial Arch" at bounding box center [275, 461] width 110 height 19
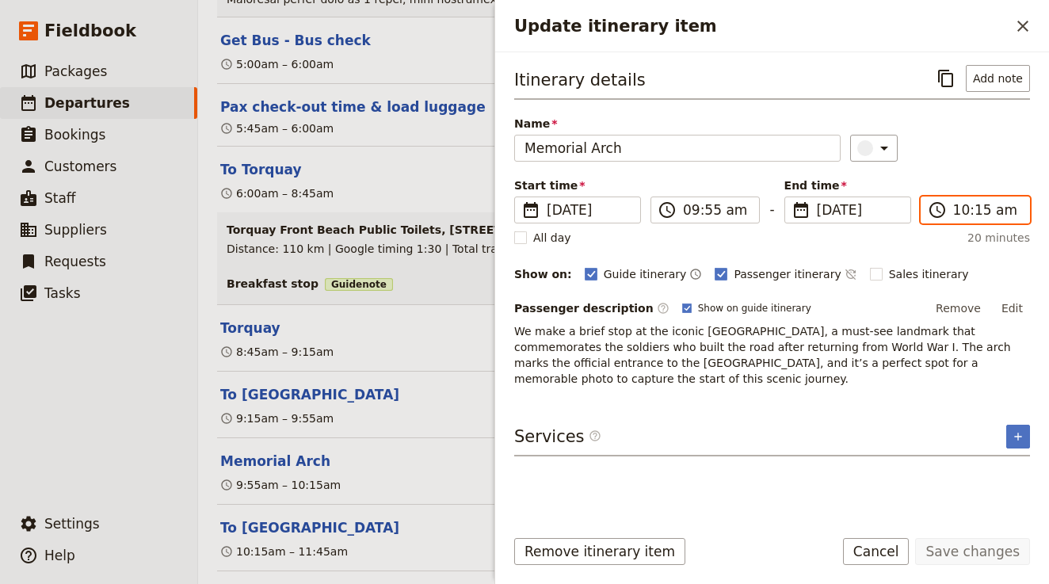
click at [979, 210] on input "10:15 am" at bounding box center [986, 209] width 67 height 19
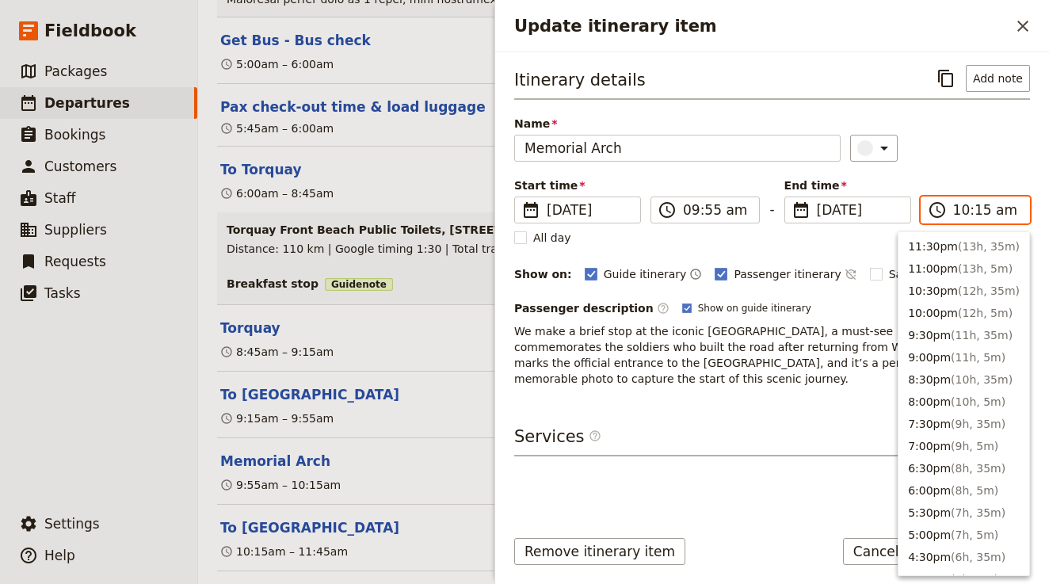
scroll to position [602, 0]
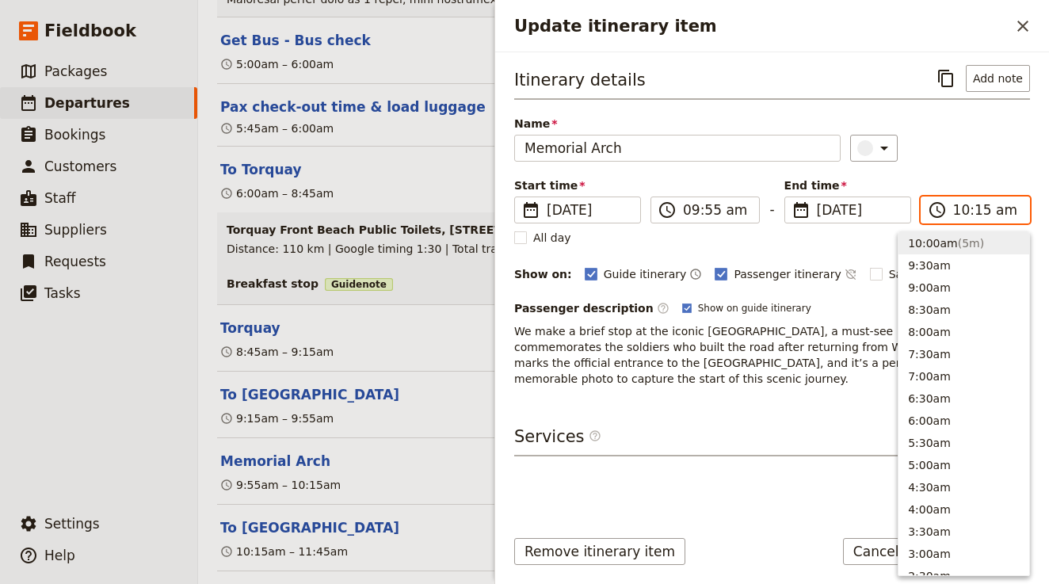
click at [979, 210] on input "10:15 am" at bounding box center [986, 209] width 67 height 19
type input "10:25 am"
click at [943, 155] on div "​" at bounding box center [940, 148] width 180 height 27
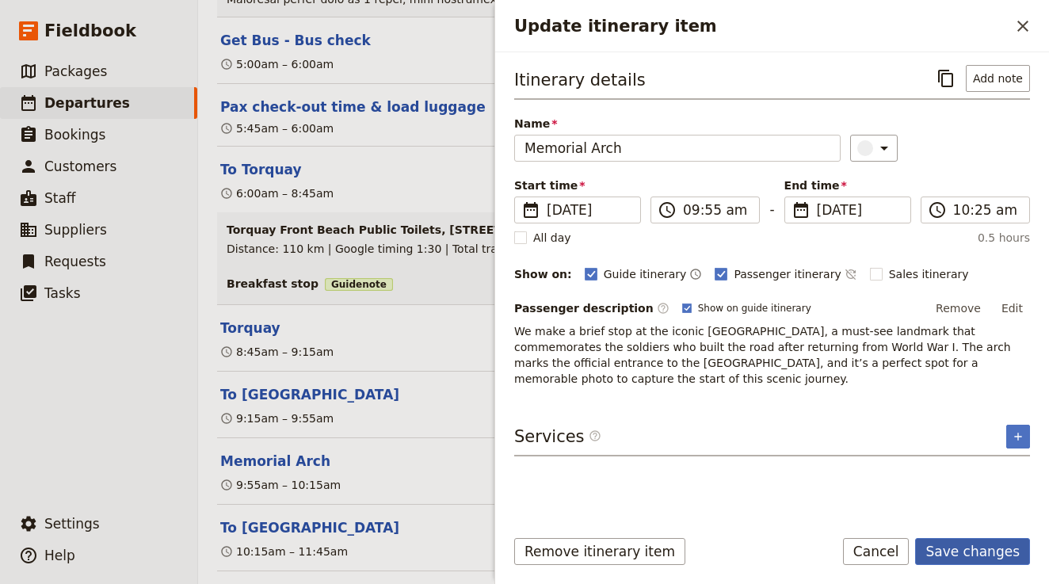
click at [984, 556] on button "Save changes" at bounding box center [972, 551] width 115 height 27
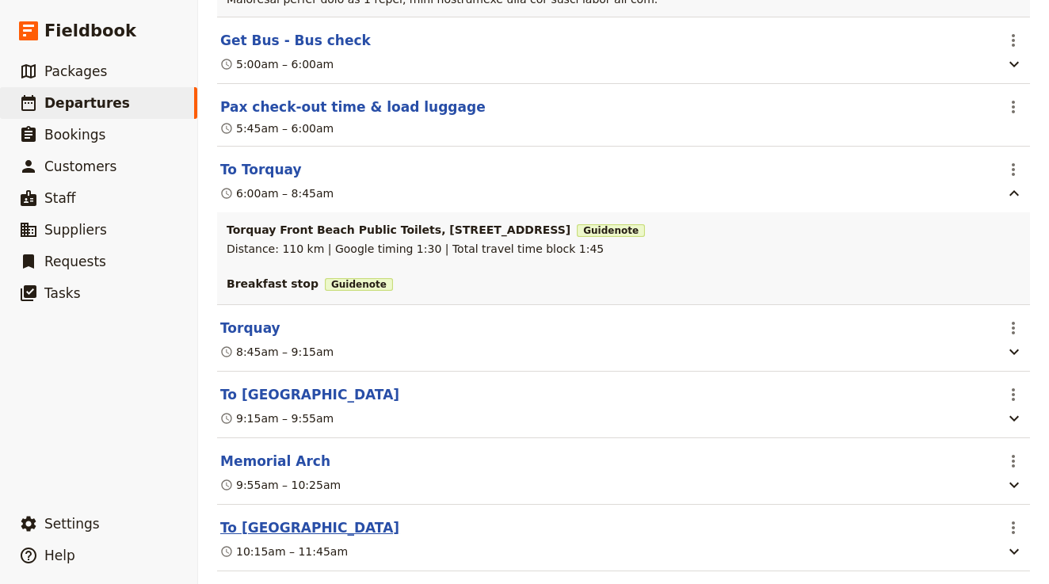
click at [280, 518] on button "To [GEOGRAPHIC_DATA]" at bounding box center [309, 527] width 179 height 19
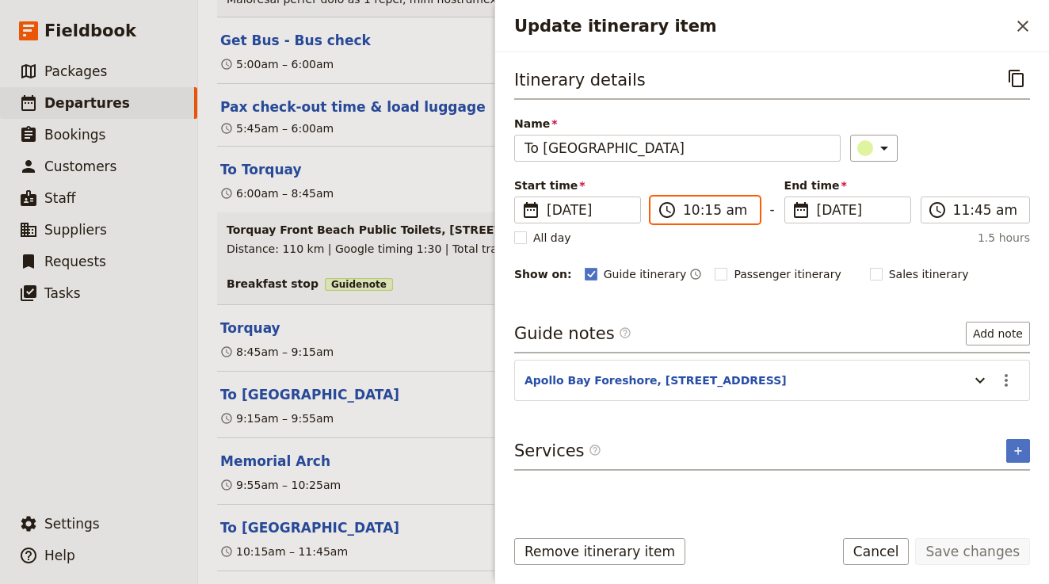
click at [703, 209] on input "10:15 am" at bounding box center [716, 209] width 67 height 19
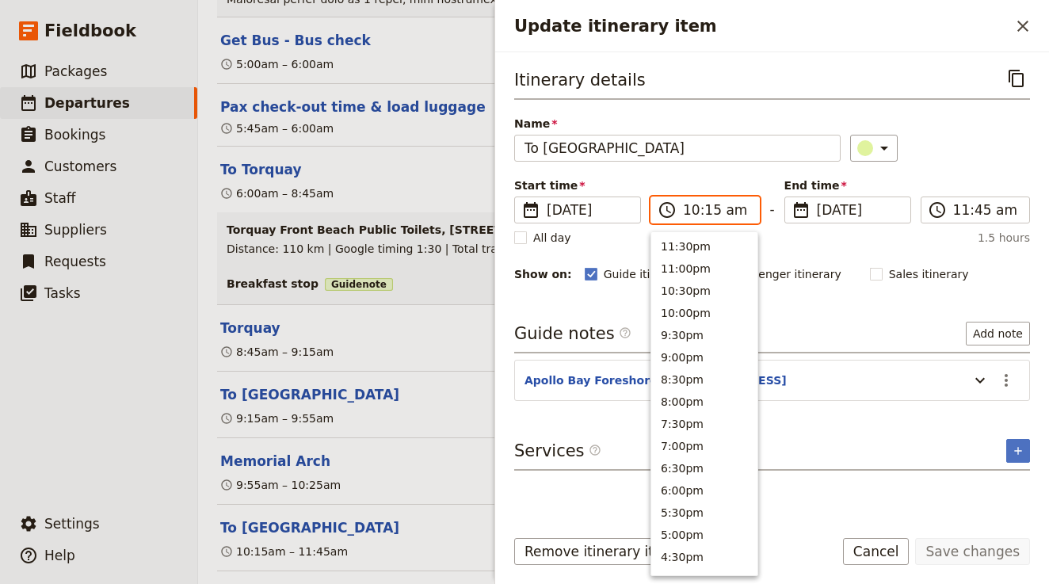
click at [705, 210] on input "10:15 am" at bounding box center [716, 209] width 67 height 19
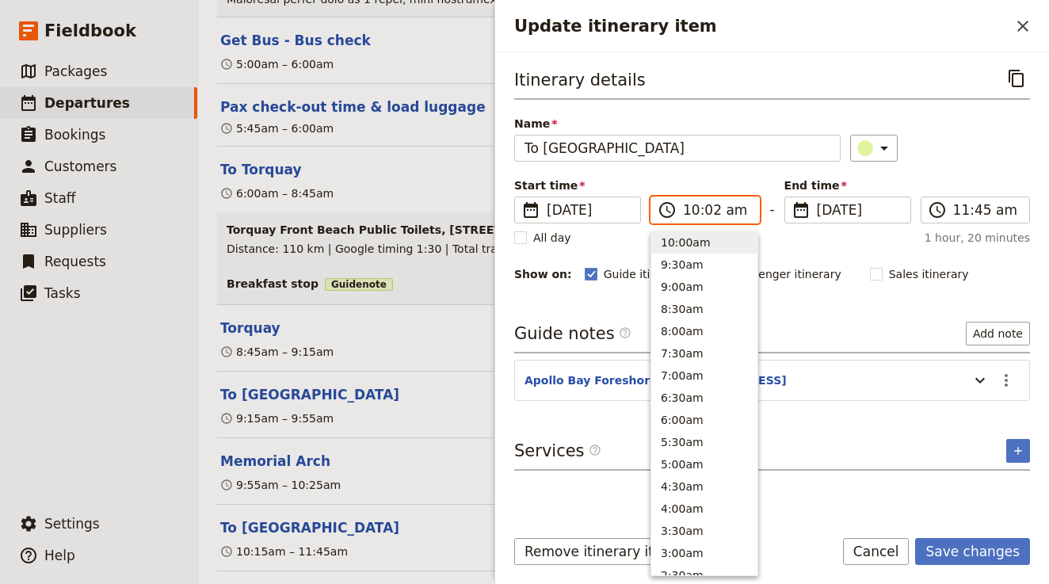
type input "10:25 am"
click at [957, 208] on input "11:45 am" at bounding box center [986, 209] width 67 height 19
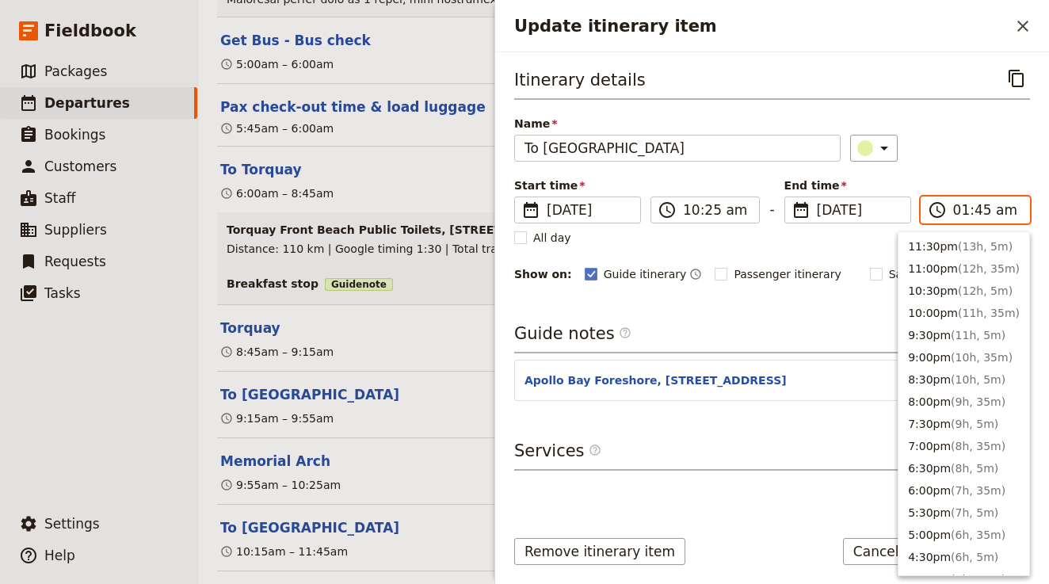
scroll to position [728, 0]
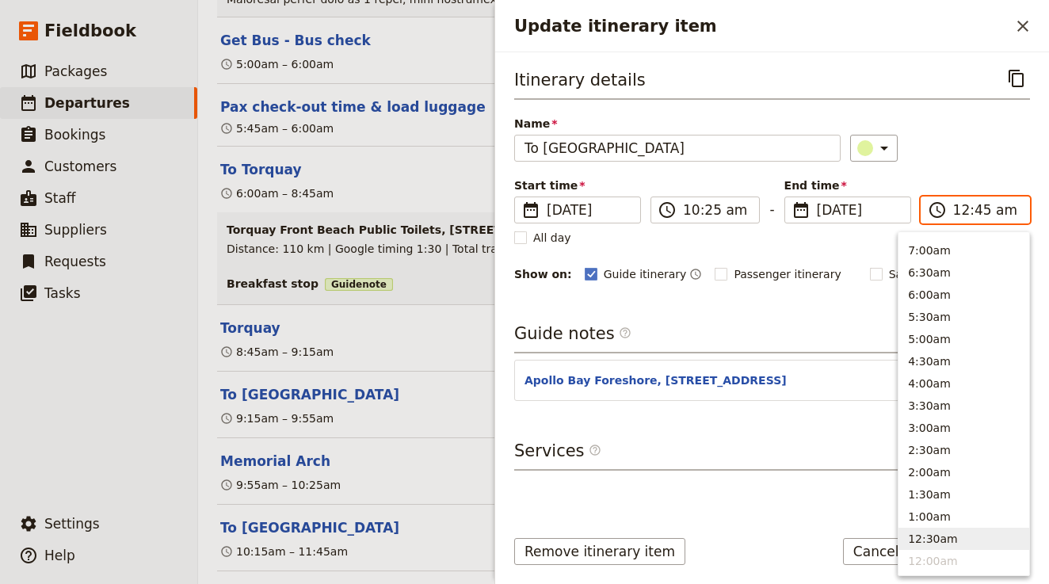
type input "12:00 am"
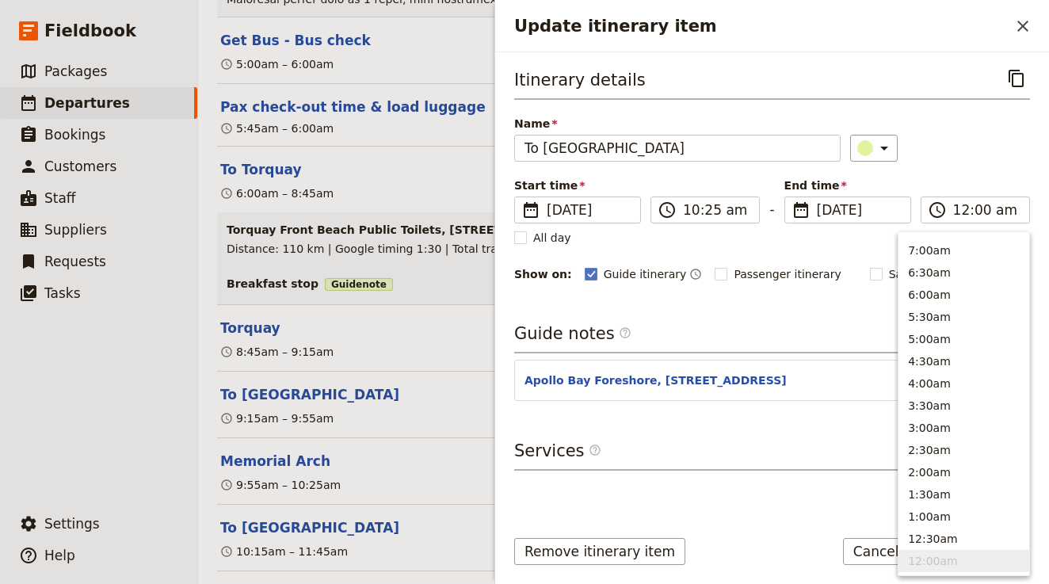
type input "12:00 am"
click at [970, 163] on div "Itinerary details ​ Name To Apollo Bay ​ Start time ​ 14 Nov 2025 14/11/2025 20…" at bounding box center [772, 174] width 516 height 219
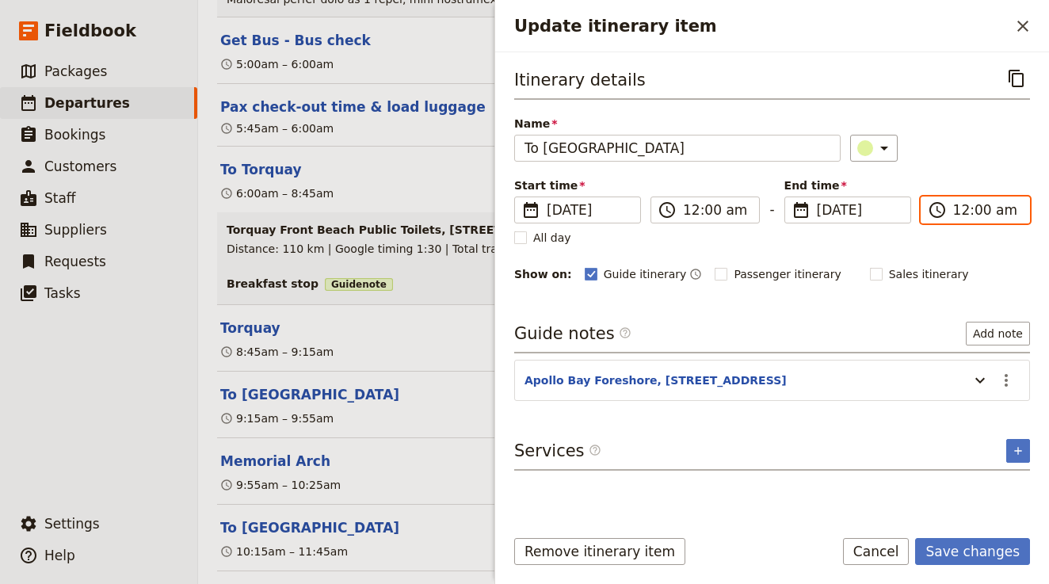
click at [998, 214] on input "12:00 am" at bounding box center [986, 209] width 67 height 19
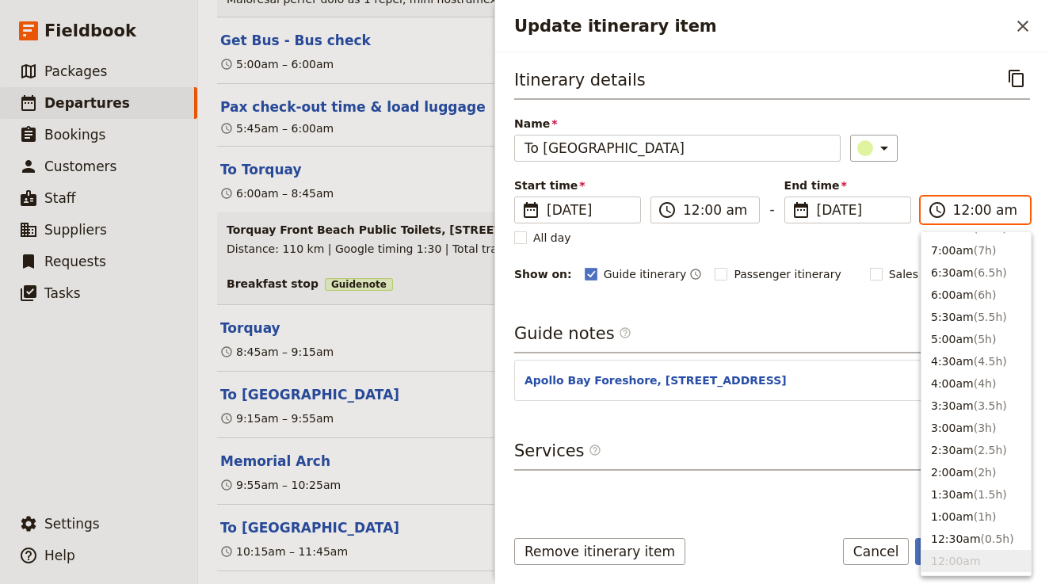
type input "12:00 pm"
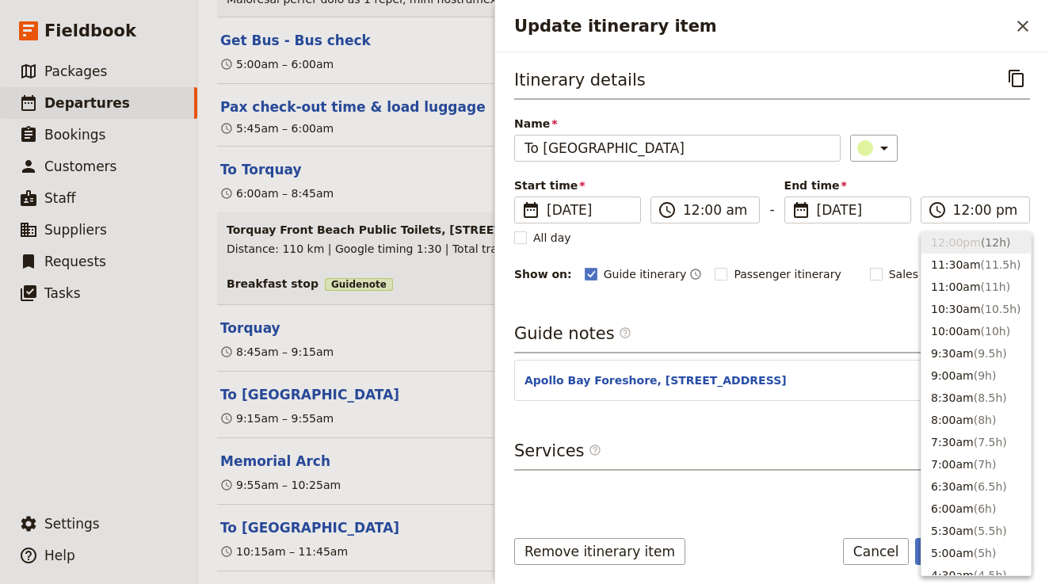
click at [991, 167] on div "Itinerary details ​ Name To Apollo Bay ​ Start time ​ 14 Nov 2025 14/11/2025 20…" at bounding box center [772, 174] width 516 height 219
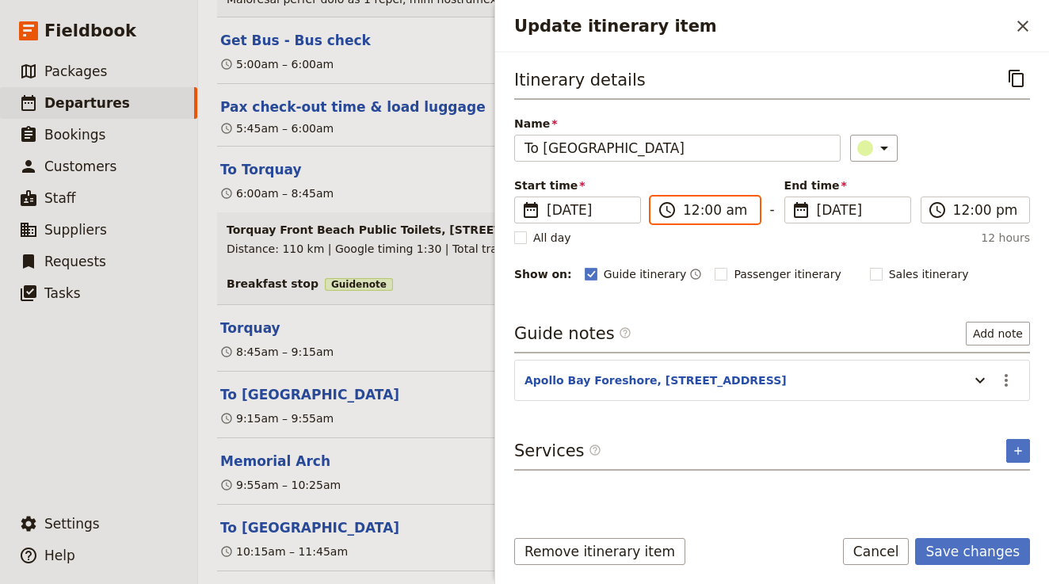
click at [695, 209] on input "12:00 am" at bounding box center [716, 209] width 67 height 19
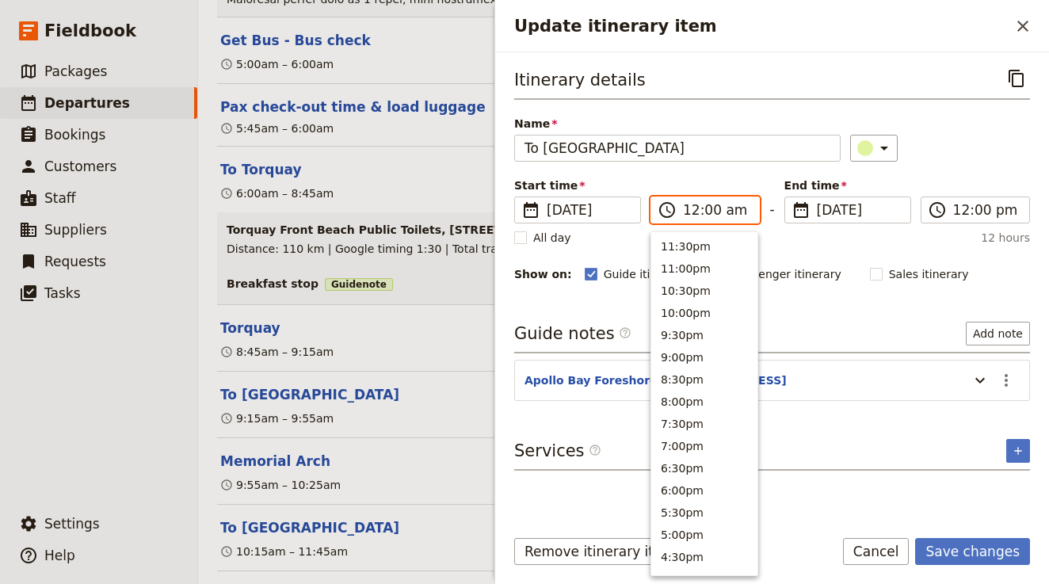
scroll to position [728, 0]
click at [691, 209] on input "12:00 am" at bounding box center [716, 209] width 67 height 19
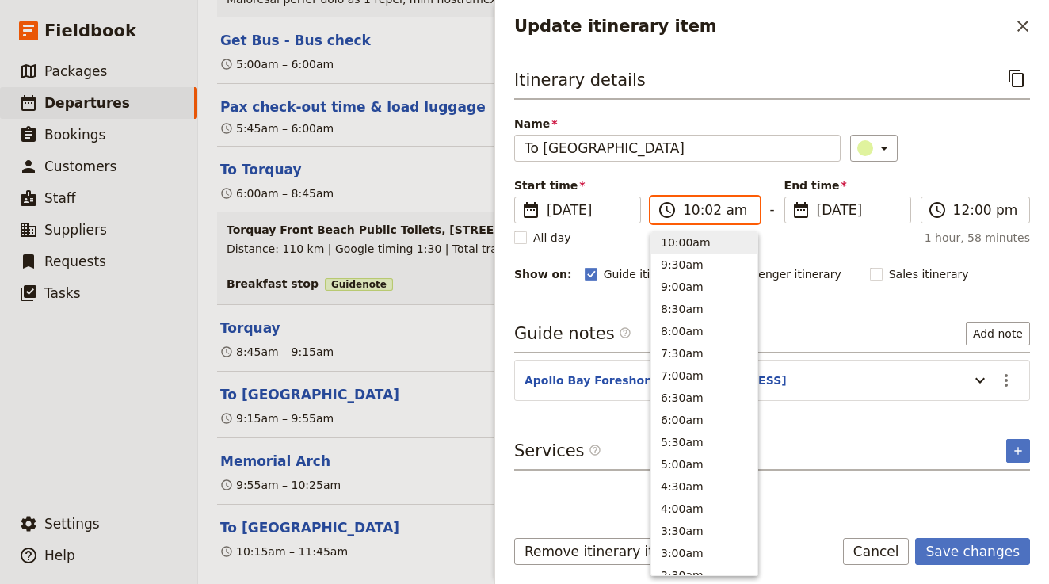
type input "10:25 am"
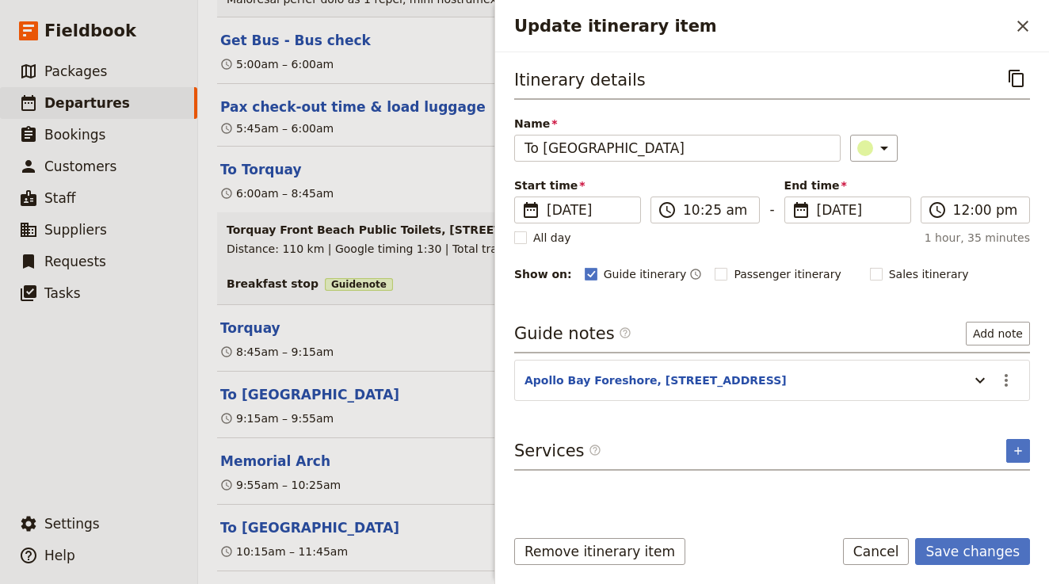
click at [964, 95] on div "Itinerary details ​" at bounding box center [772, 82] width 516 height 35
click at [986, 372] on icon "Update itinerary item" at bounding box center [980, 380] width 19 height 19
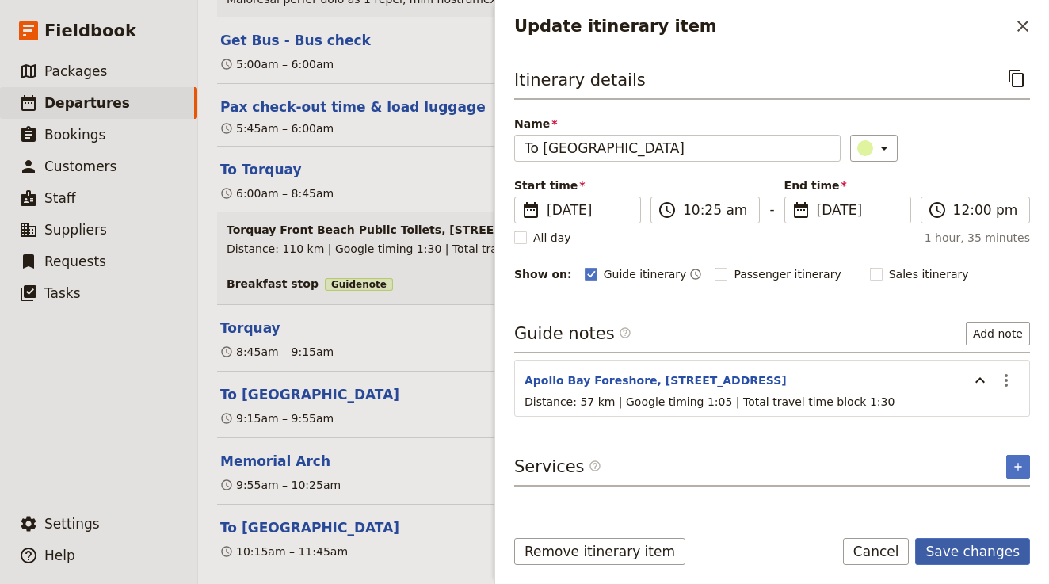
click at [971, 556] on button "Save changes" at bounding box center [972, 551] width 115 height 27
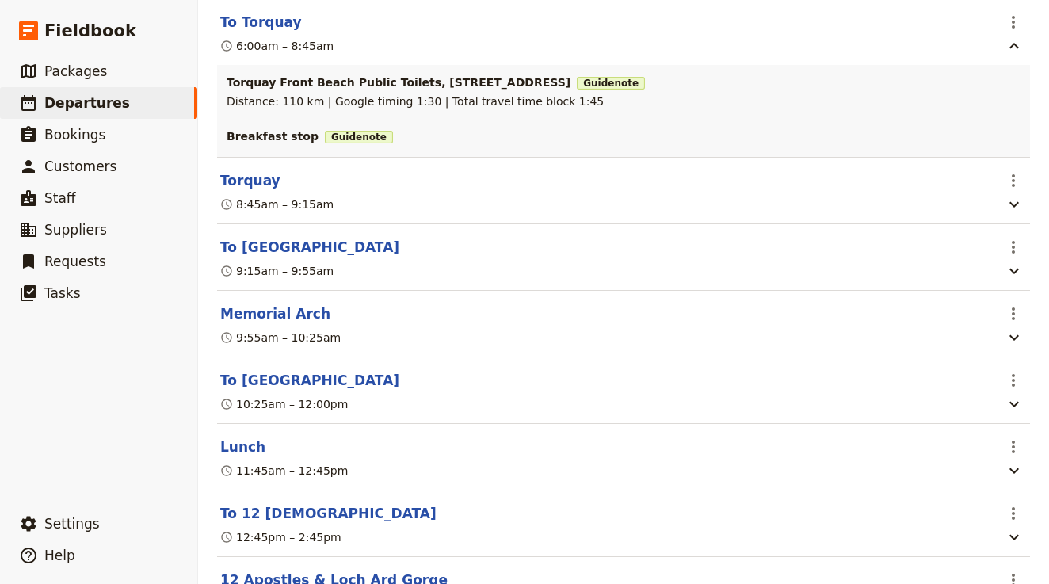
scroll to position [2244, 0]
click at [242, 437] on button "Lunch" at bounding box center [242, 446] width 45 height 19
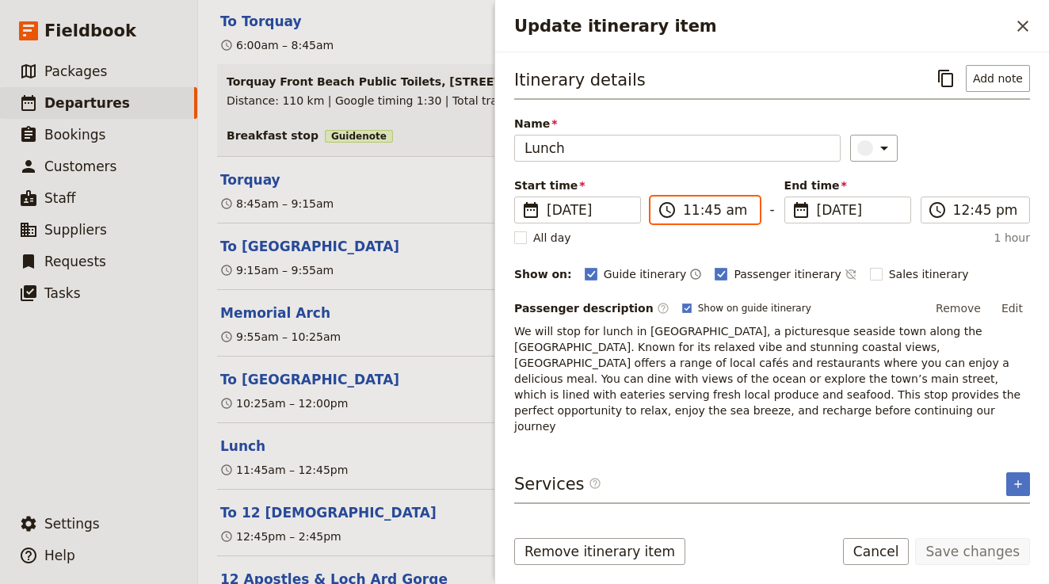
click at [685, 212] on input "11:45 am" at bounding box center [716, 209] width 67 height 19
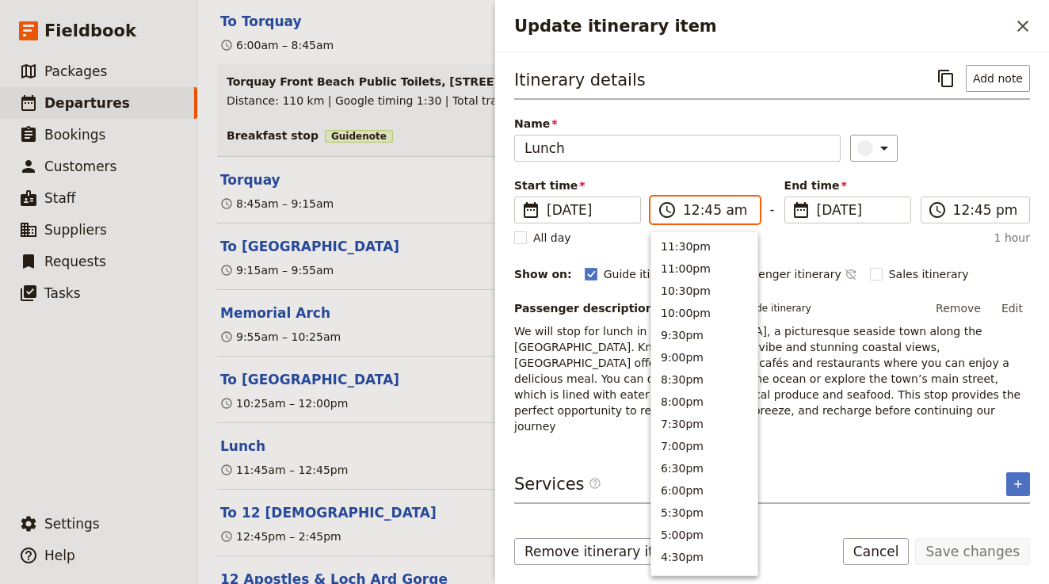
scroll to position [728, 0]
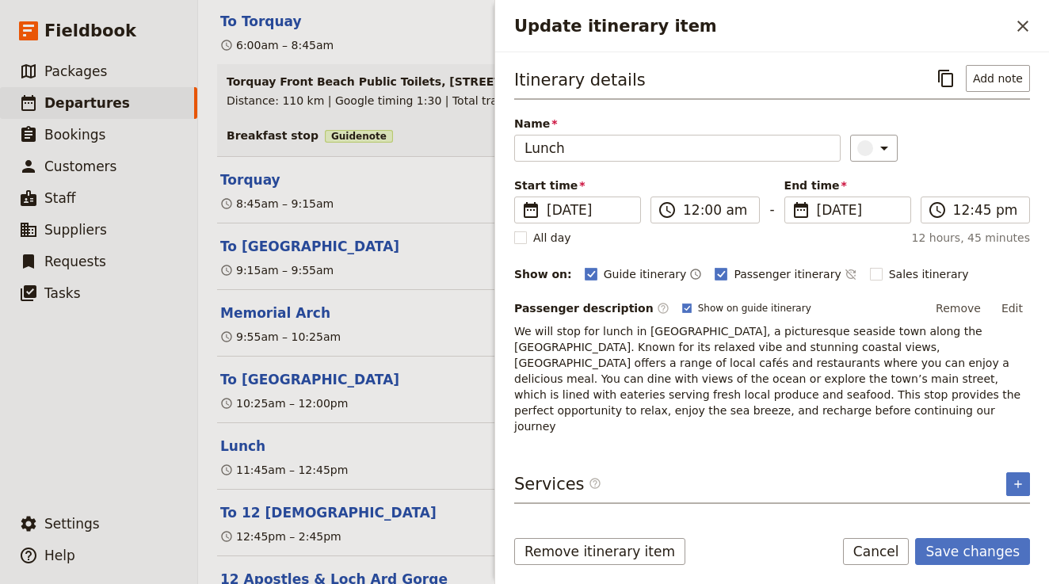
click at [999, 161] on div "​" at bounding box center [940, 148] width 180 height 27
click at [724, 208] on input "12:00 am" at bounding box center [716, 209] width 67 height 19
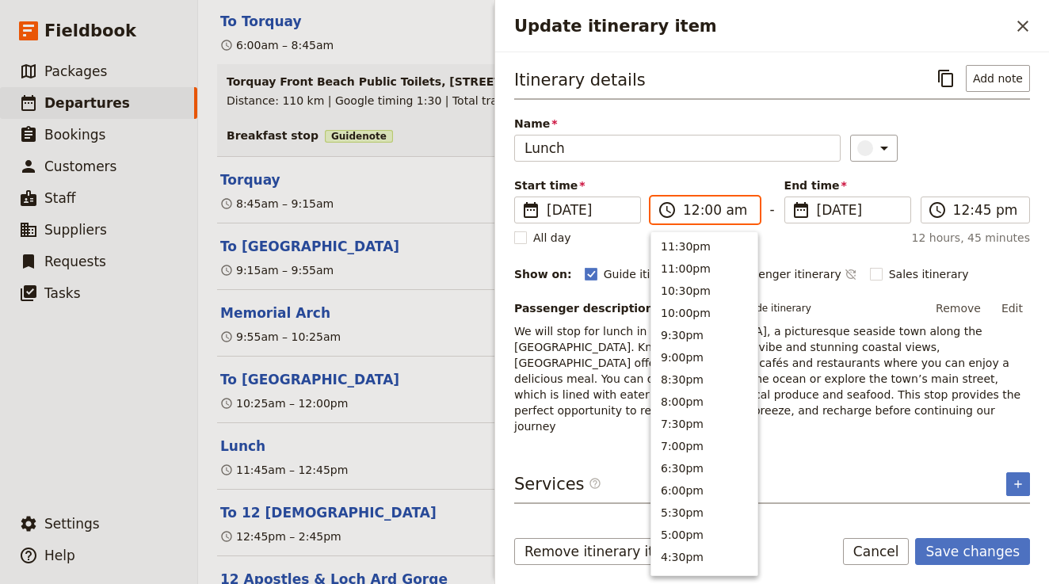
type input "12:00 pm"
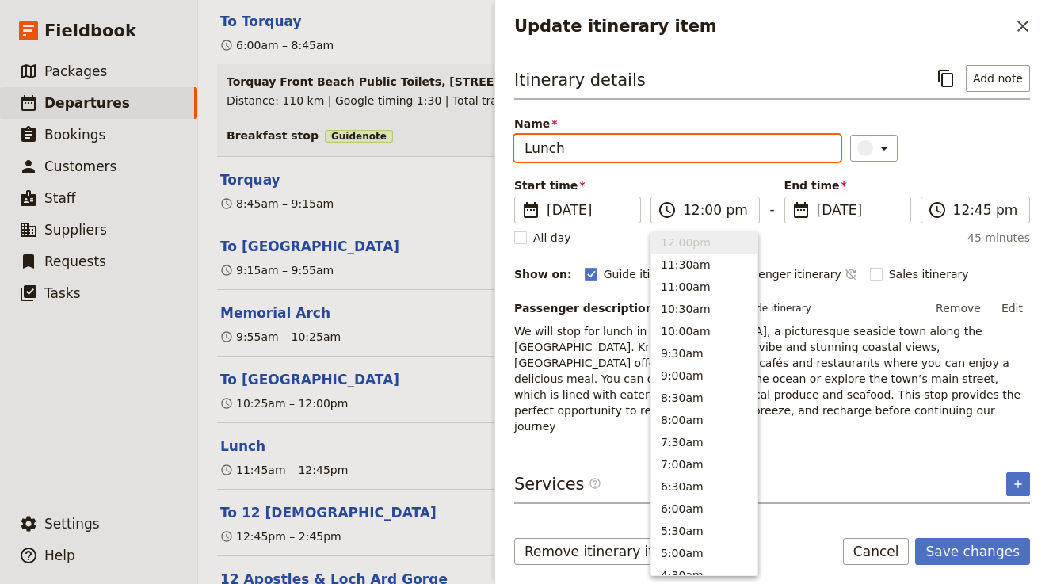
click at [719, 161] on input "Lunch" at bounding box center [677, 148] width 326 height 27
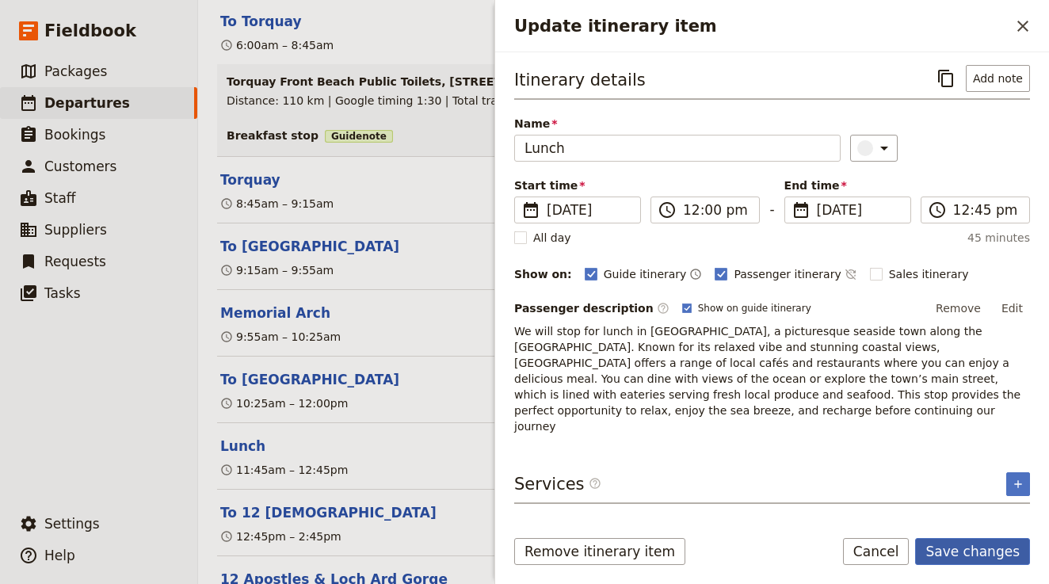
click at [986, 549] on button "Save changes" at bounding box center [972, 551] width 115 height 27
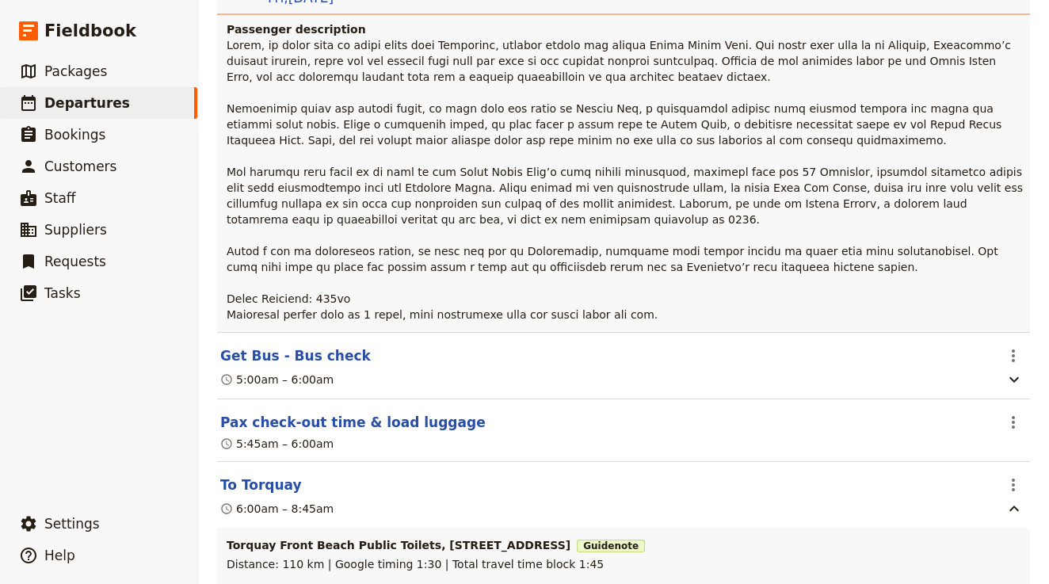
scroll to position [1631, 0]
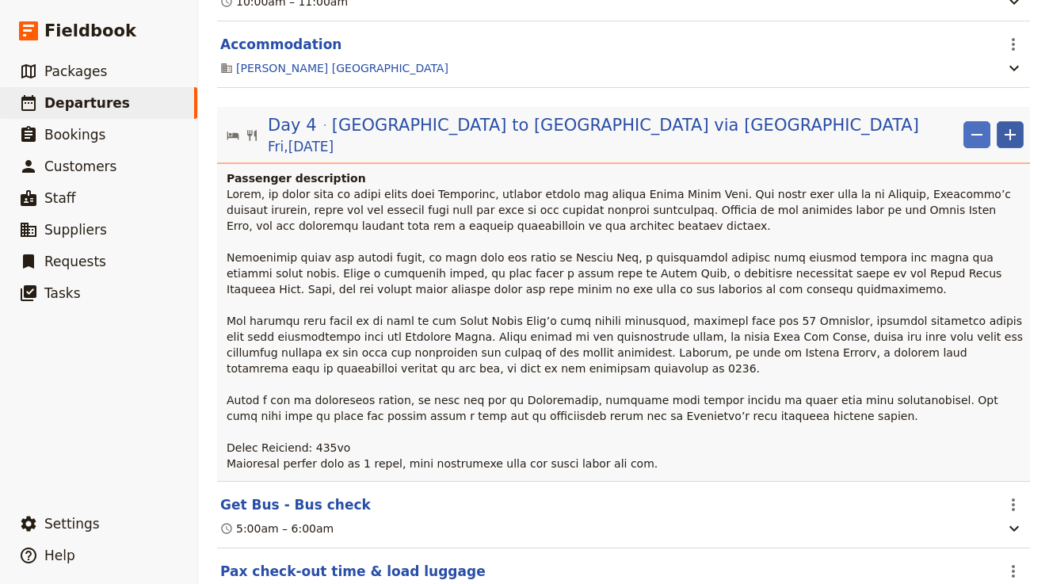
click at [1013, 125] on icon "Add" at bounding box center [1010, 134] width 19 height 19
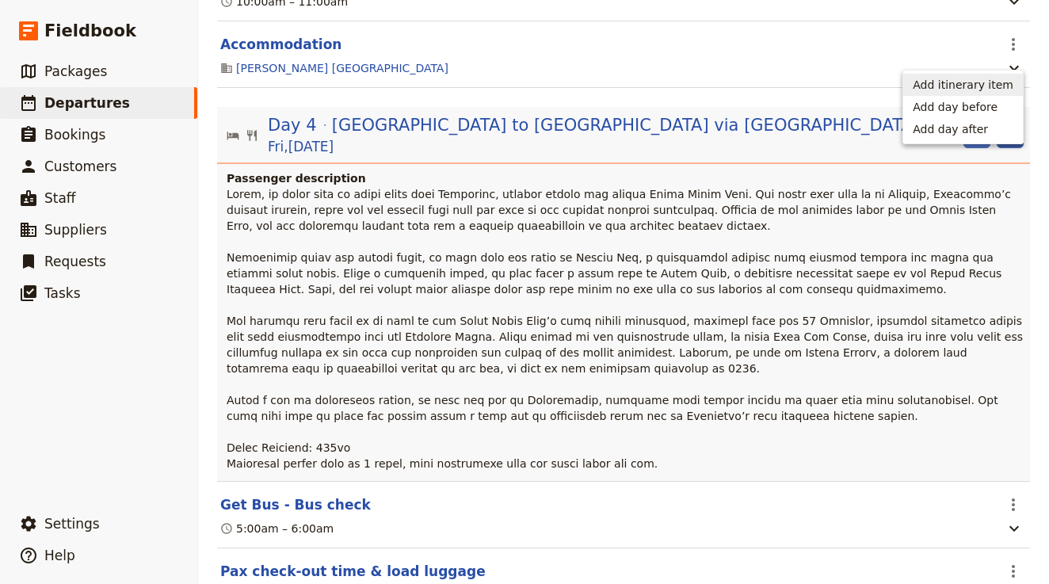
click at [990, 86] on span "Add itinerary item" at bounding box center [963, 85] width 101 height 16
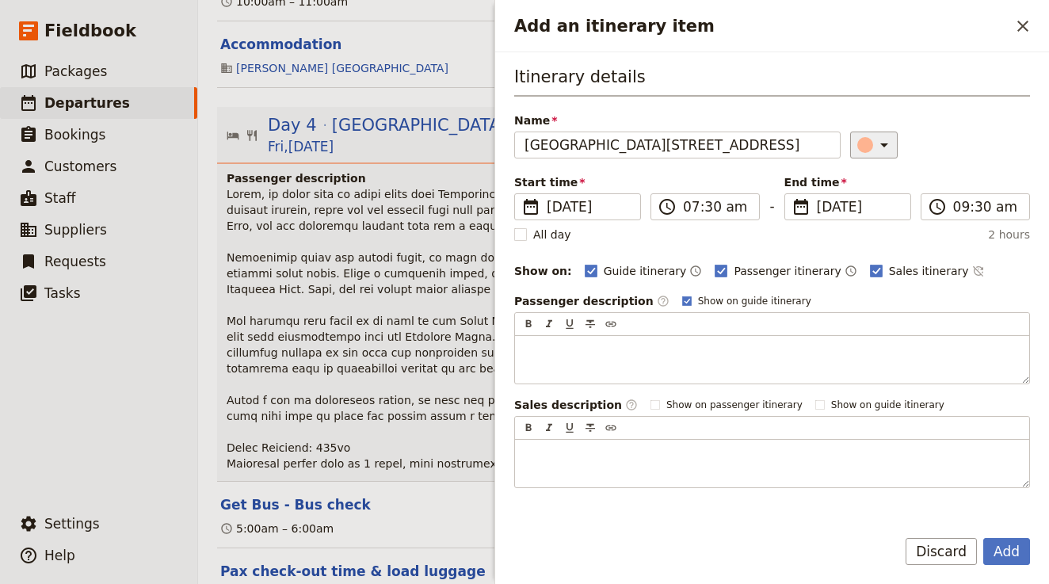
drag, startPoint x: 584, startPoint y: 145, endPoint x: 871, endPoint y: 150, distance: 286.9
click at [871, 150] on div "Name Maits Rest Rainforest Walk, Great Ocean Rd, Cape Otway VIC 3233 ​" at bounding box center [772, 136] width 516 height 46
type input "Maits Rest Rainforest Walk"
click at [686, 204] on input "07:30 am" at bounding box center [716, 206] width 67 height 19
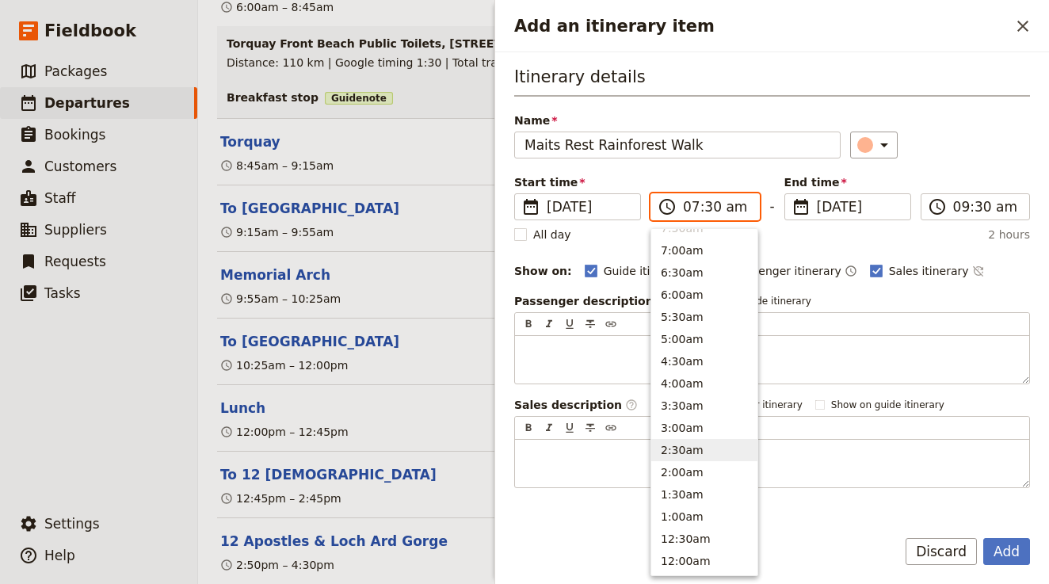
scroll to position [725, 0]
type input "12:45 pm"
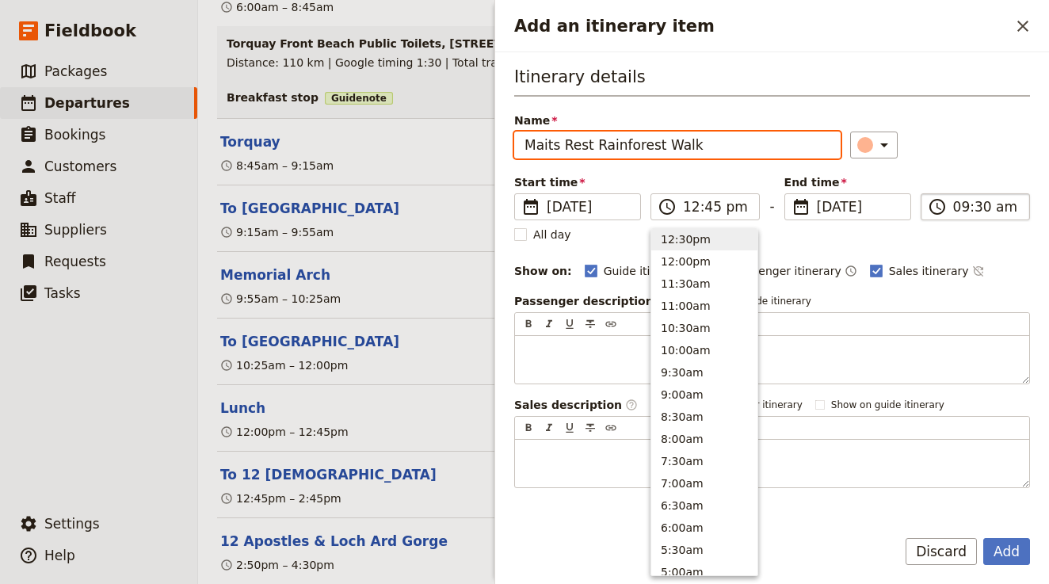
type input "12:45 pm"
click at [956, 212] on input "12:45 pm" at bounding box center [986, 206] width 67 height 19
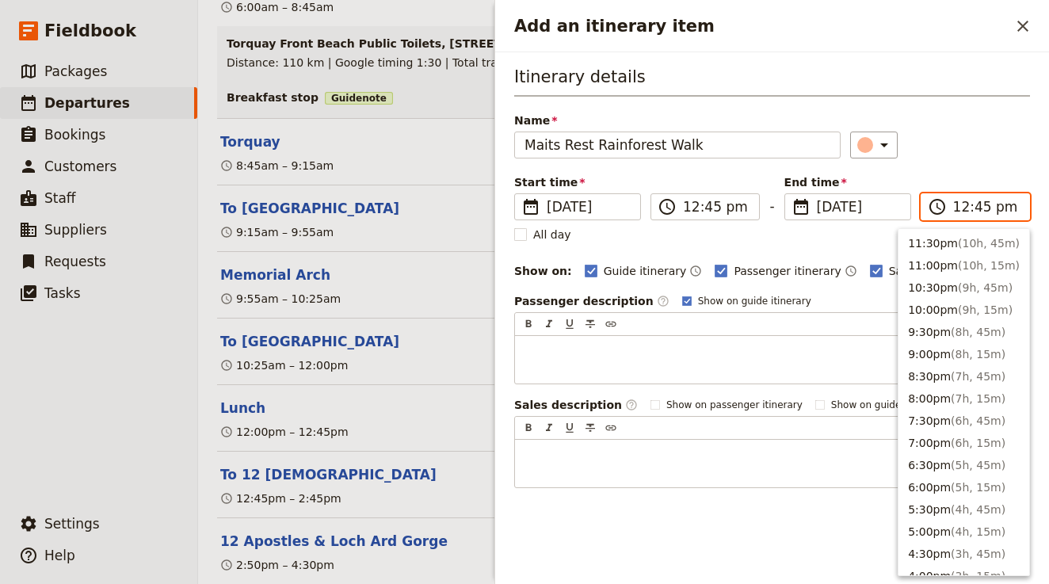
scroll to position [491, 0]
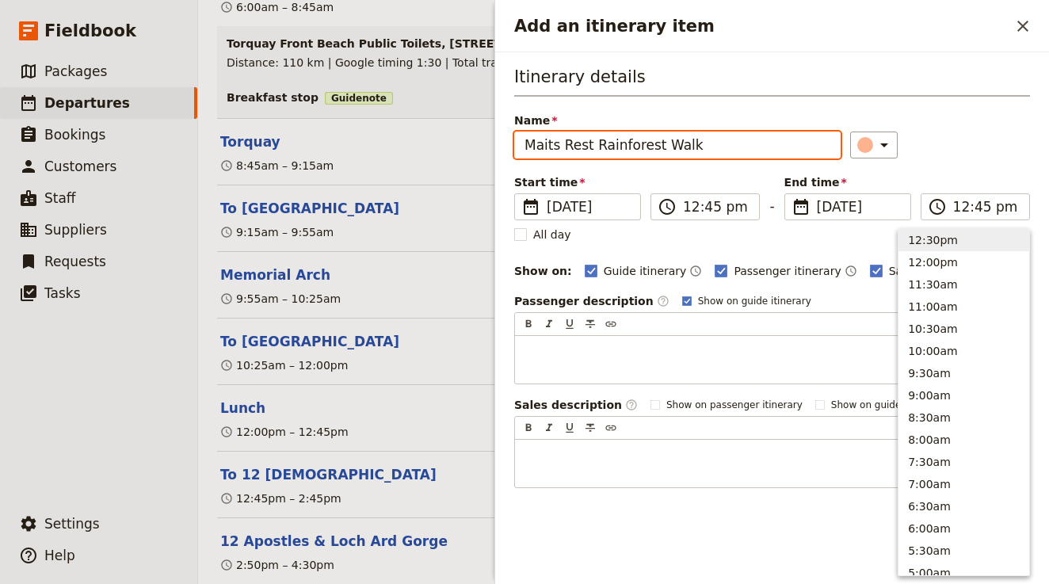
click at [514, 146] on input "Maits Rest Rainforest Walk" at bounding box center [677, 145] width 326 height 27
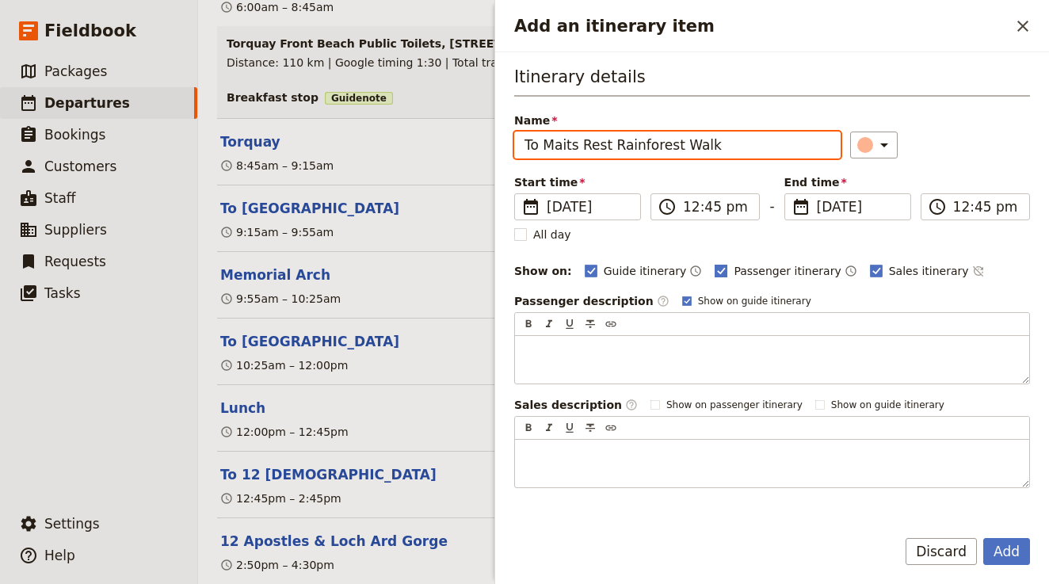
type input "To Maits Rest Rainforest Walk"
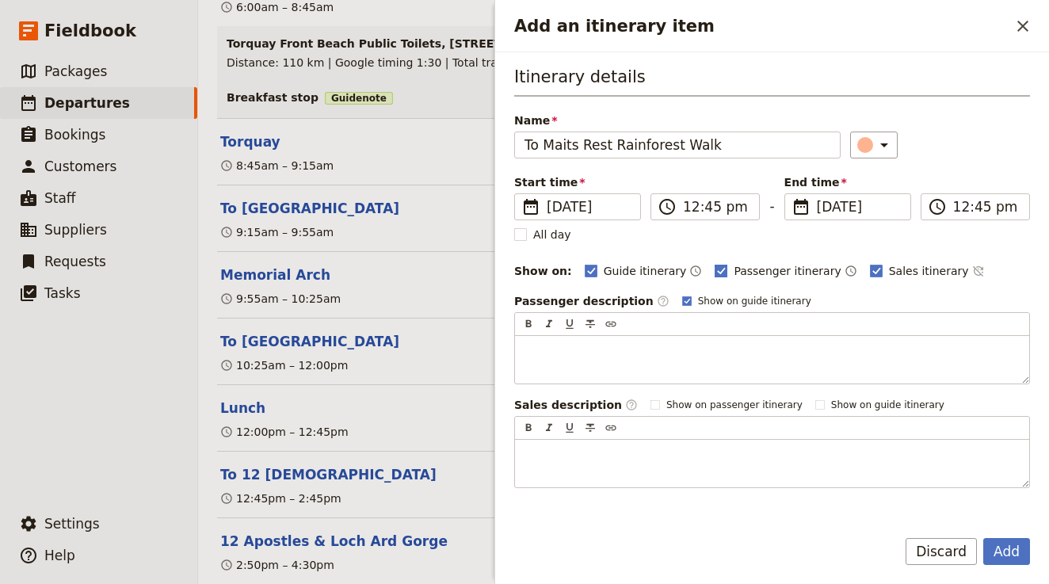
click at [715, 269] on rect "Add an itinerary item" at bounding box center [721, 271] width 12 height 12
click at [714, 263] on input "Passenger itinerary" at bounding box center [714, 262] width 1 height 1
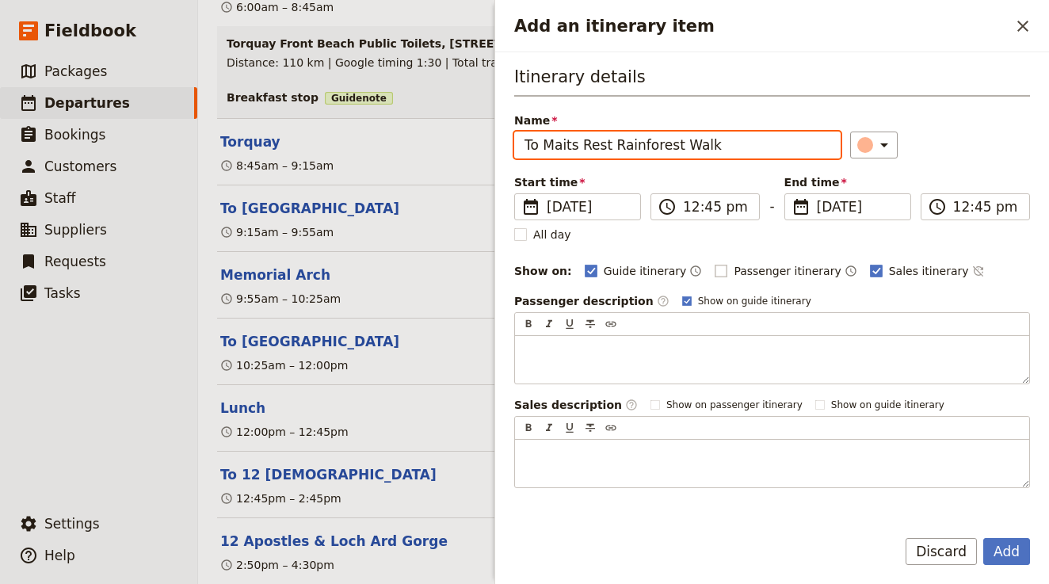
checkbox input "false"
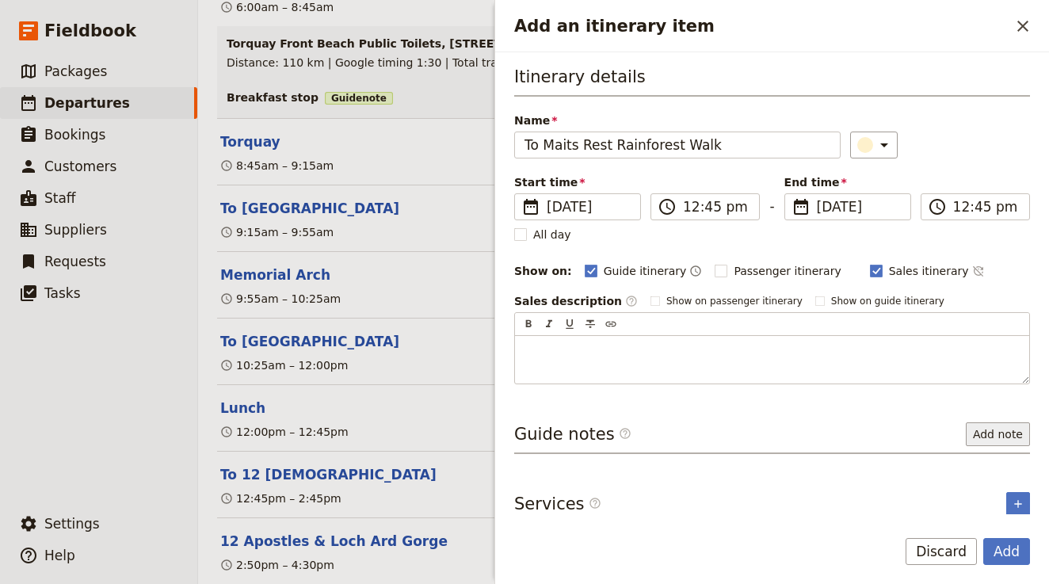
click at [996, 440] on button "Add note" at bounding box center [998, 434] width 64 height 24
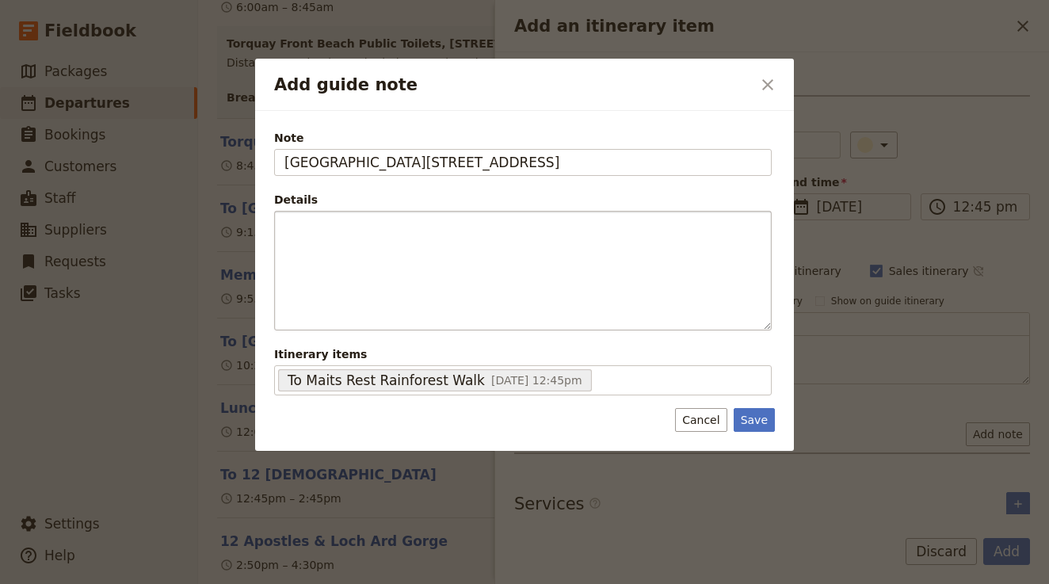
type input "Maits Rest Rainforest Walk, Great Ocean Rd, Cape Otway VIC 3233"
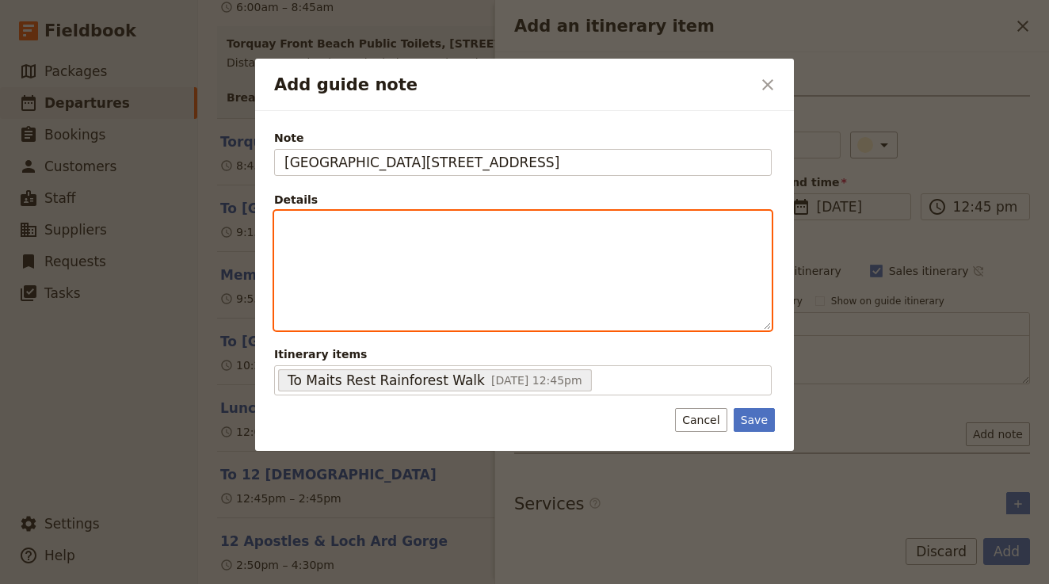
click at [638, 291] on div "Add guide note" at bounding box center [523, 271] width 496 height 118
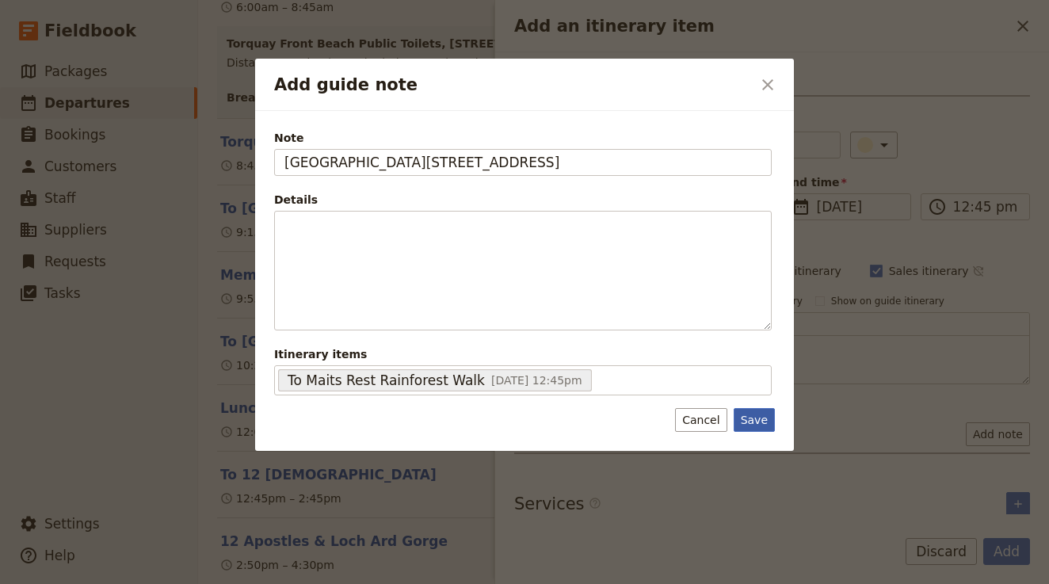
click at [761, 427] on button "Save" at bounding box center [754, 420] width 41 height 24
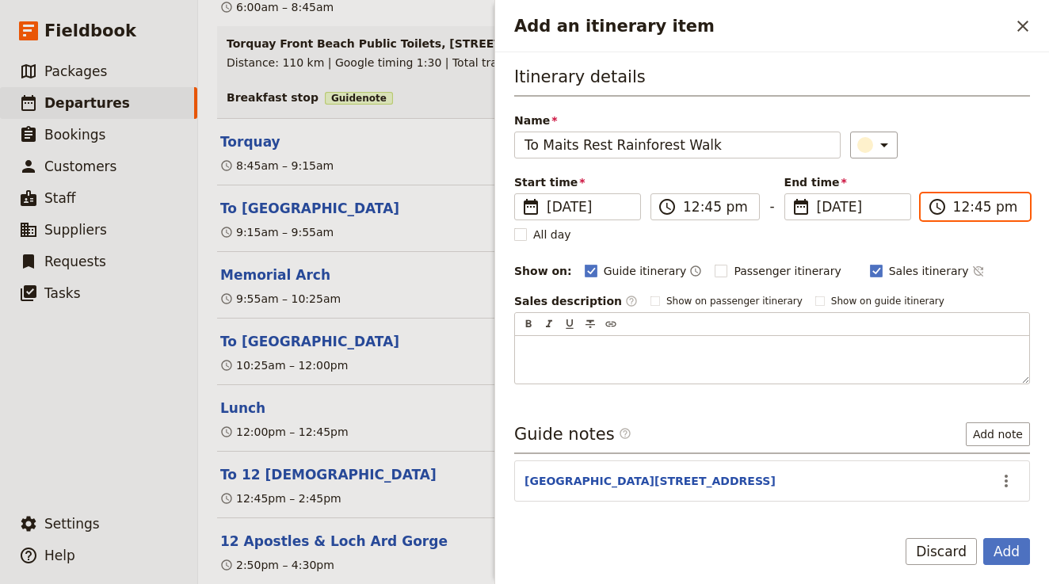
click at [960, 208] on input "12:45 pm" at bounding box center [986, 206] width 67 height 19
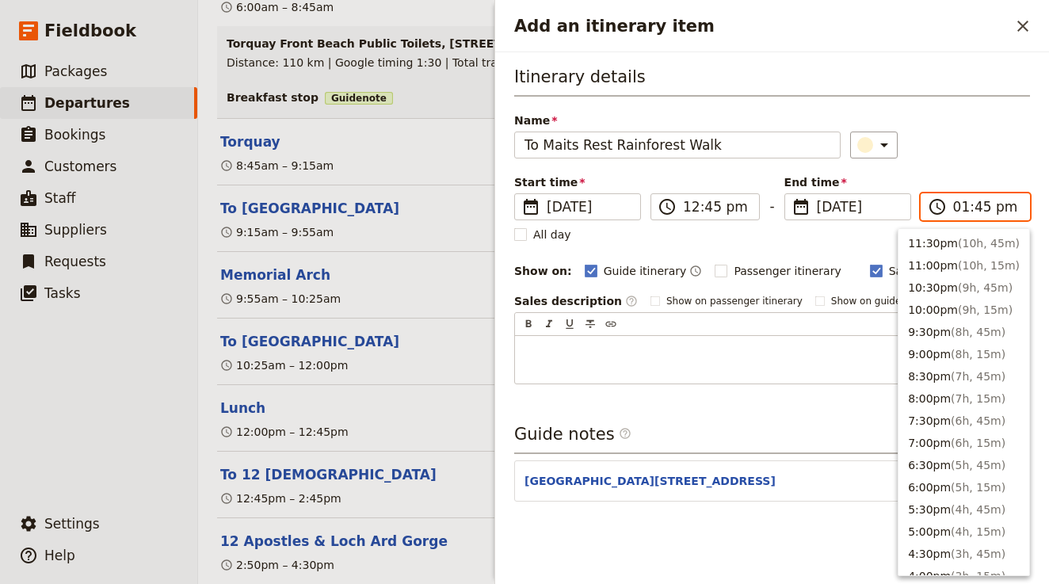
scroll to position [448, 0]
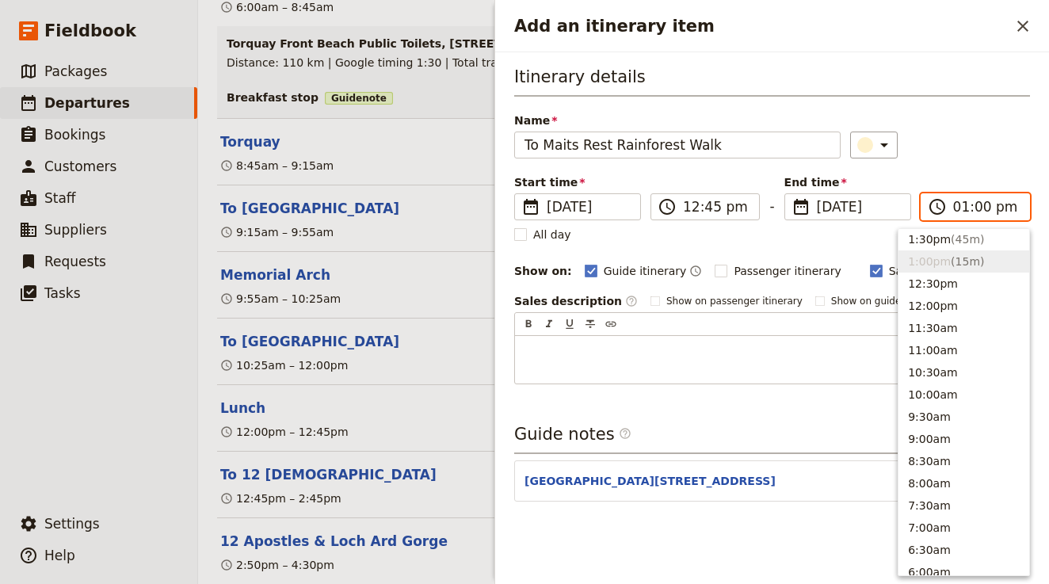
type input "01:05 pm"
click at [990, 151] on div "​" at bounding box center [940, 145] width 180 height 27
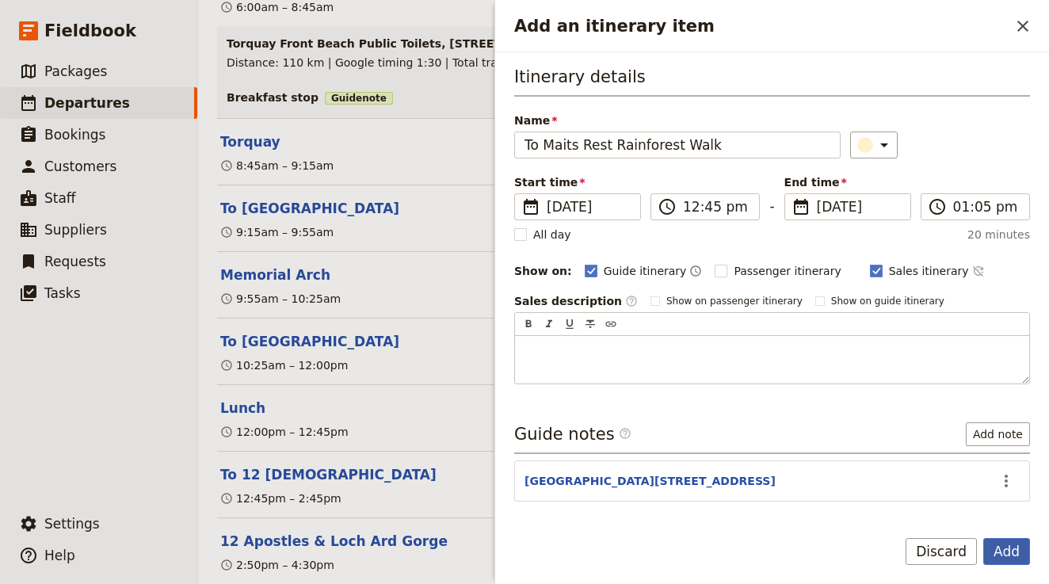
click at [995, 551] on button "Add" at bounding box center [1006, 551] width 47 height 27
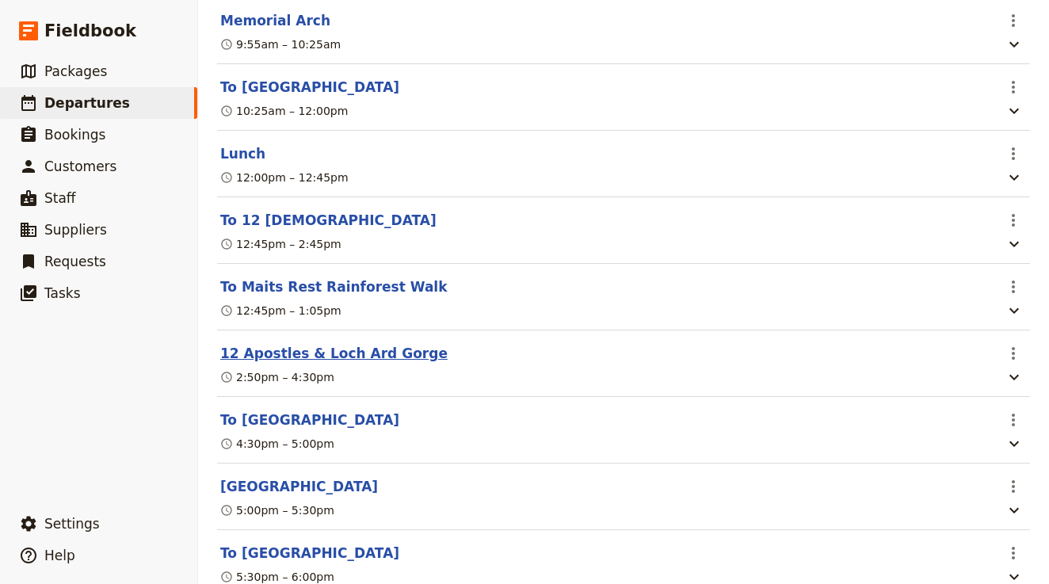
scroll to position [2510, 0]
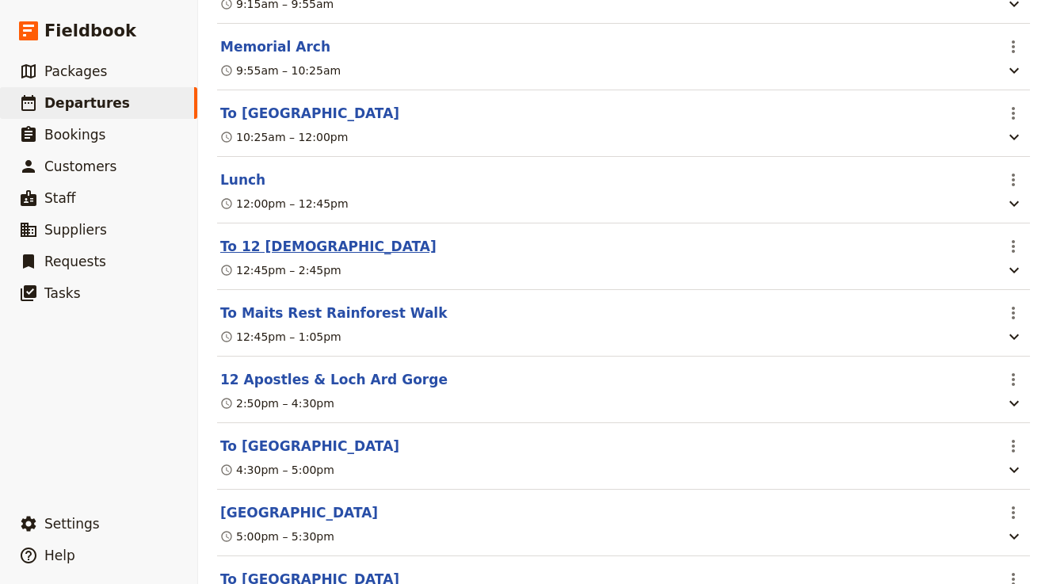
click at [290, 237] on button "To 12 Apostles" at bounding box center [328, 246] width 216 height 19
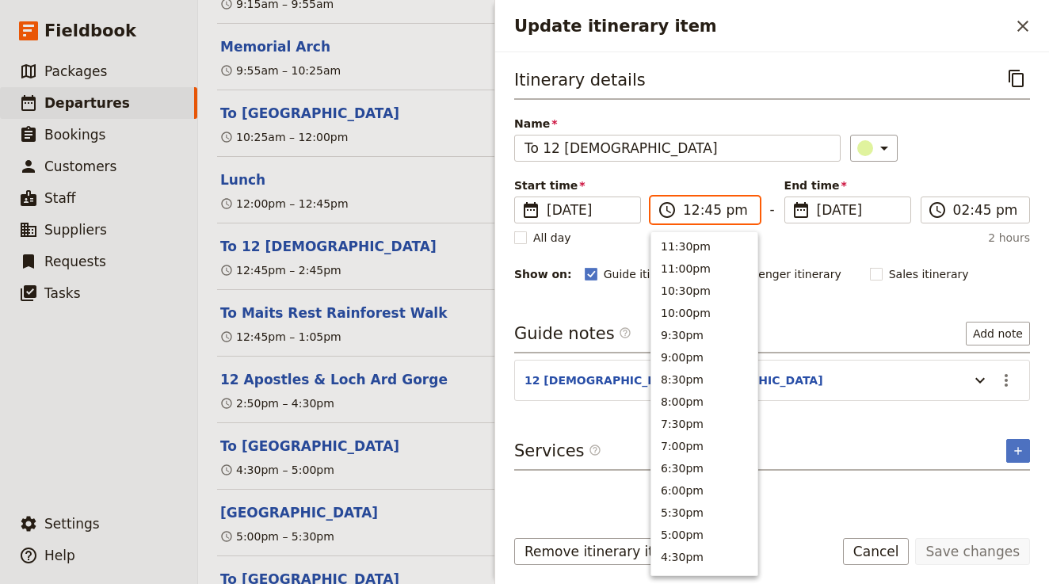
click at [686, 204] on input "12:45 pm" at bounding box center [716, 209] width 67 height 19
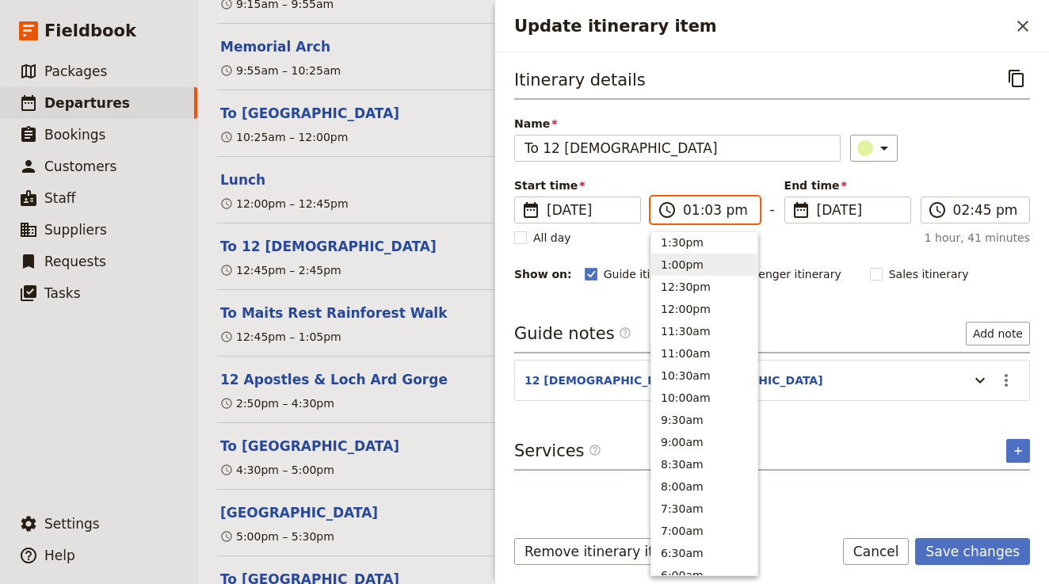
type input "01:30 pm"
click at [686, 204] on input "01:30 pm" at bounding box center [716, 209] width 67 height 19
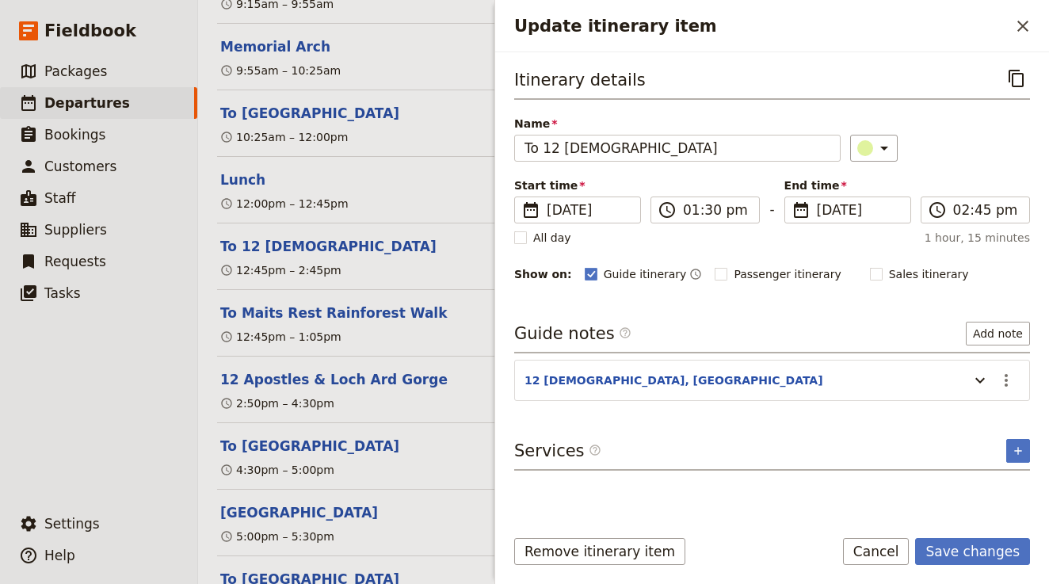
click at [958, 149] on div "​" at bounding box center [940, 148] width 180 height 27
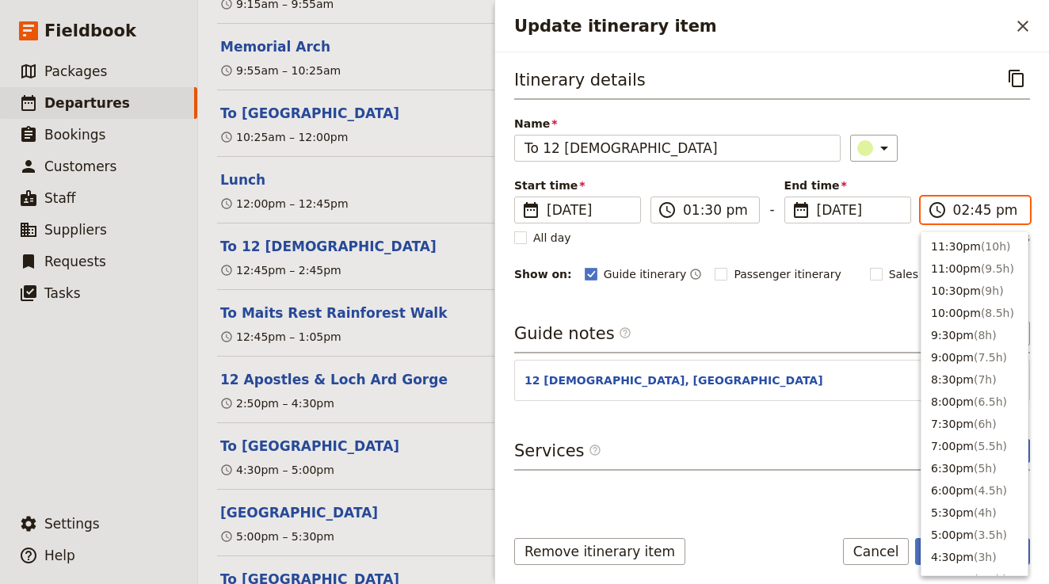
click at [955, 210] on input "02:45 pm" at bounding box center [986, 209] width 67 height 19
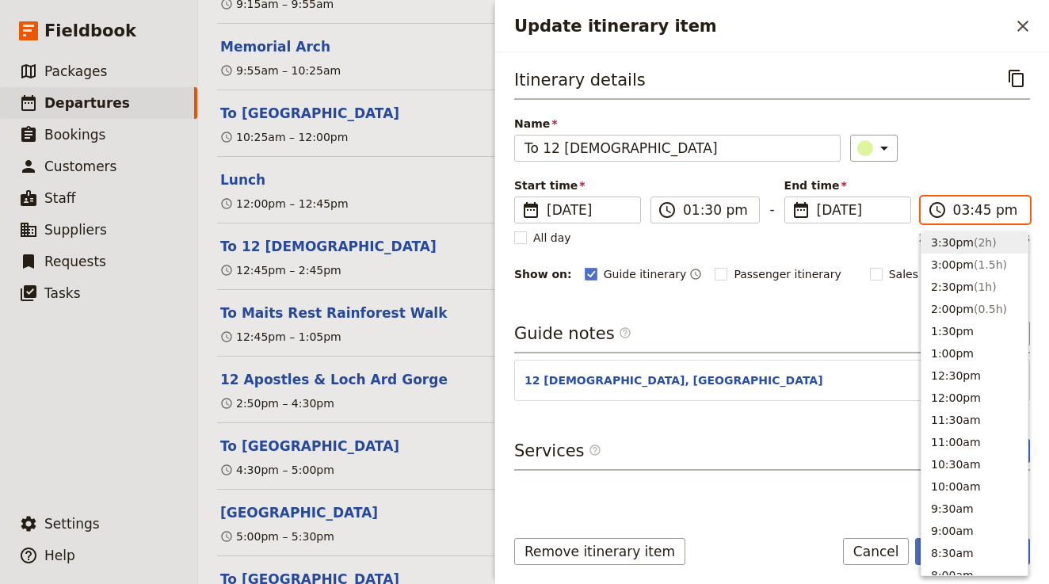
type input "03:00 pm"
click at [1005, 145] on div "​" at bounding box center [940, 148] width 180 height 27
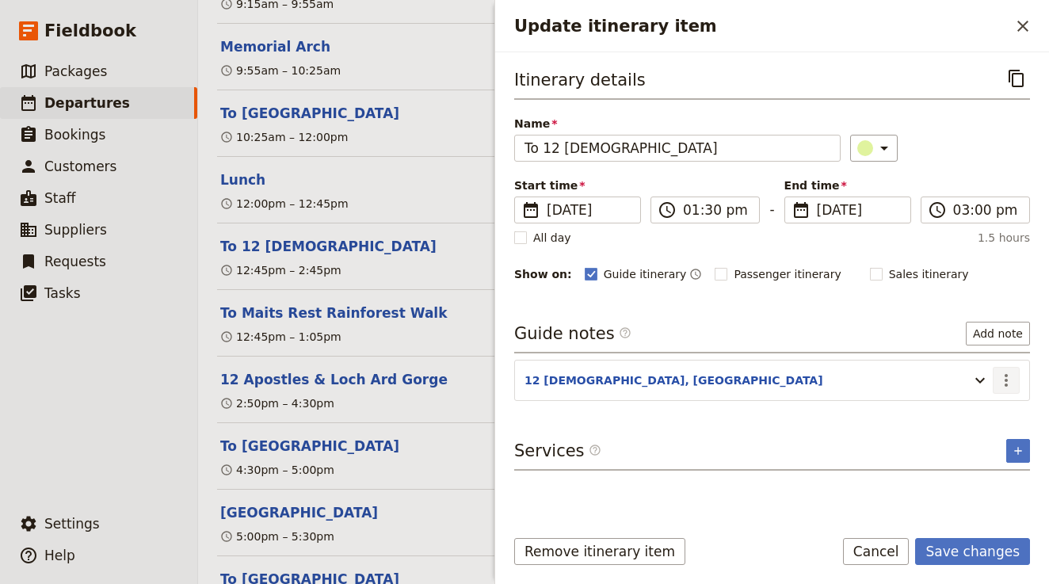
click at [1004, 380] on icon "Actions" at bounding box center [1006, 380] width 19 height 19
click at [981, 414] on span "Edit note" at bounding box center [961, 415] width 50 height 16
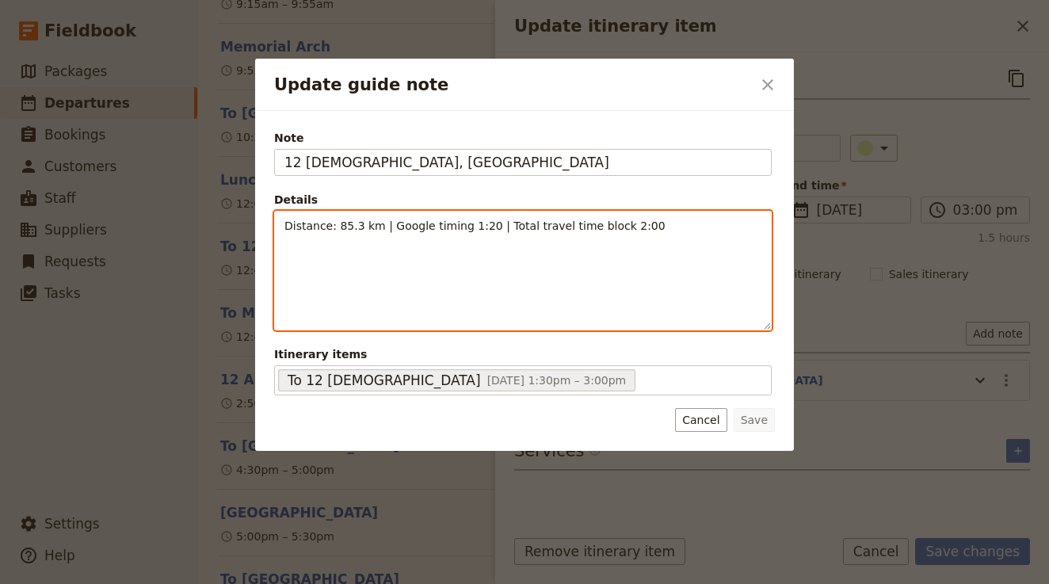
click at [352, 227] on span "Distance: 85.3 km | Google timing 1:20 | Total travel time block 2:00" at bounding box center [474, 225] width 381 height 13
click at [357, 227] on span "Distance: 85.3 km | Google timing 1:20 | Total travel time block 2:00" at bounding box center [474, 225] width 381 height 13
click at [481, 223] on span "Distance: 68.5 km | Google timing 1:20 | Total travel time block 2:00" at bounding box center [474, 225] width 381 height 13
click at [639, 222] on p "Distance: 68.5 km | Google timing 1:03 | Total travel time block 2:00" at bounding box center [522, 226] width 477 height 16
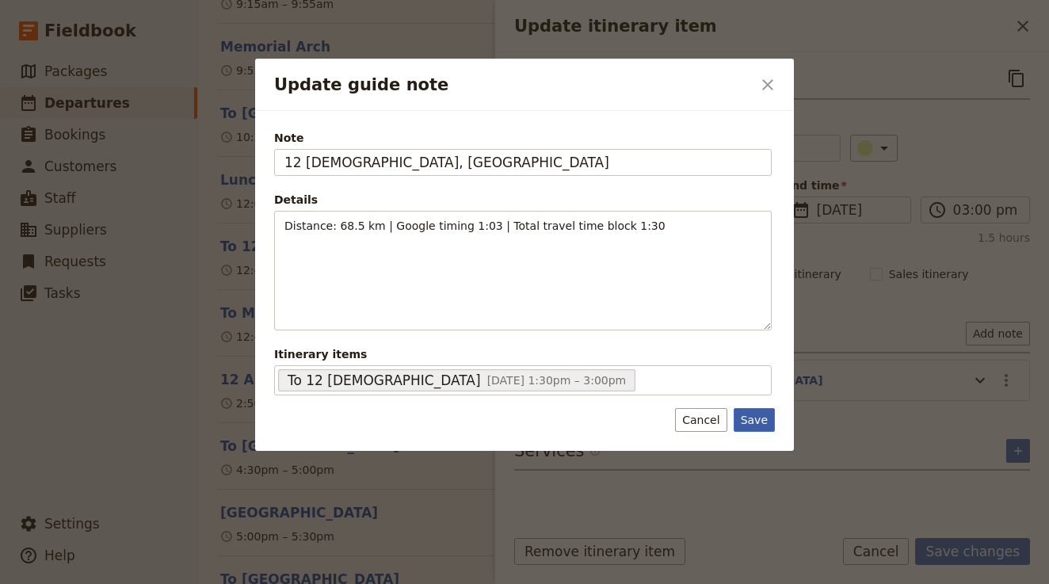
click at [759, 422] on button "Save" at bounding box center [754, 420] width 41 height 24
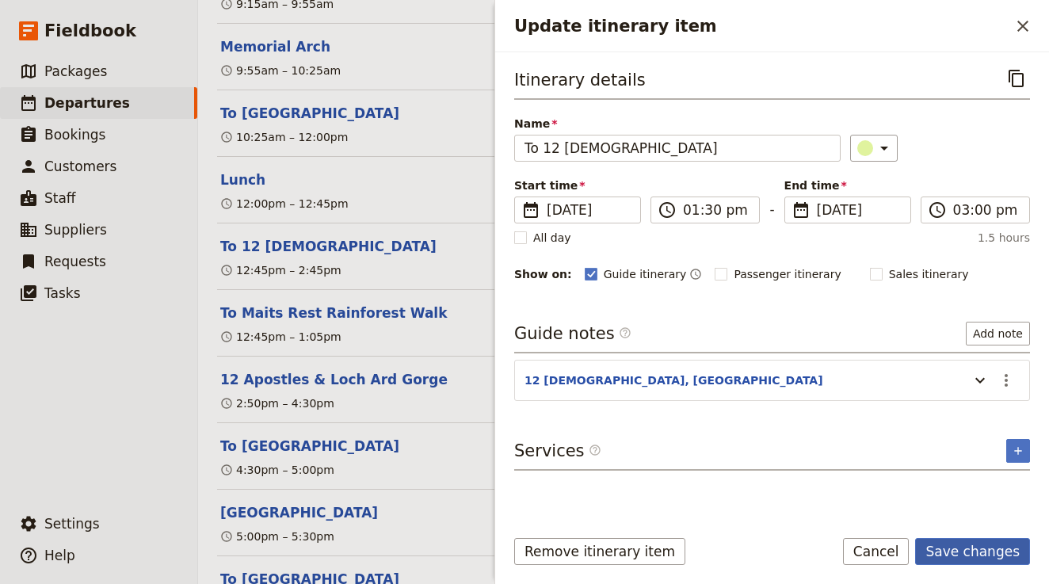
click at [958, 548] on button "Save changes" at bounding box center [972, 551] width 115 height 27
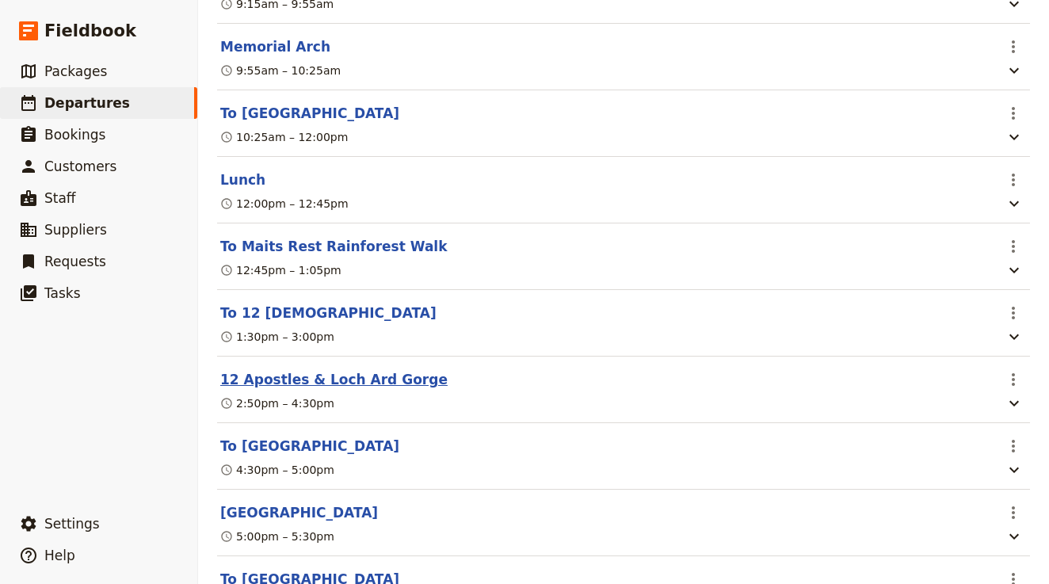
click at [377, 370] on button "12 Apostles & Loch Ard Gorge" at bounding box center [333, 379] width 227 height 19
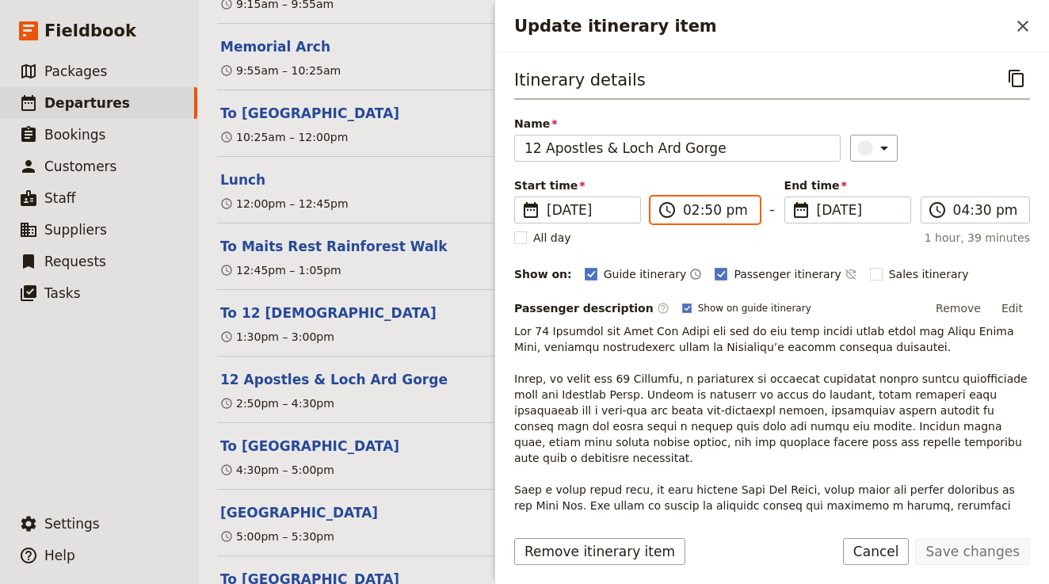
click at [693, 208] on input "02:50 pm" at bounding box center [716, 209] width 67 height 19
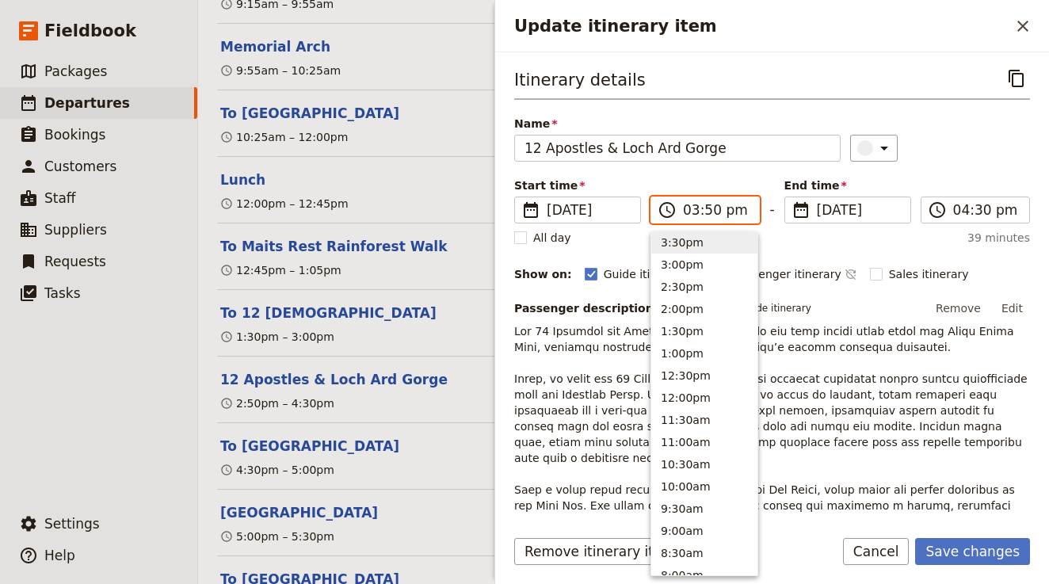
type input "03:00 pm"
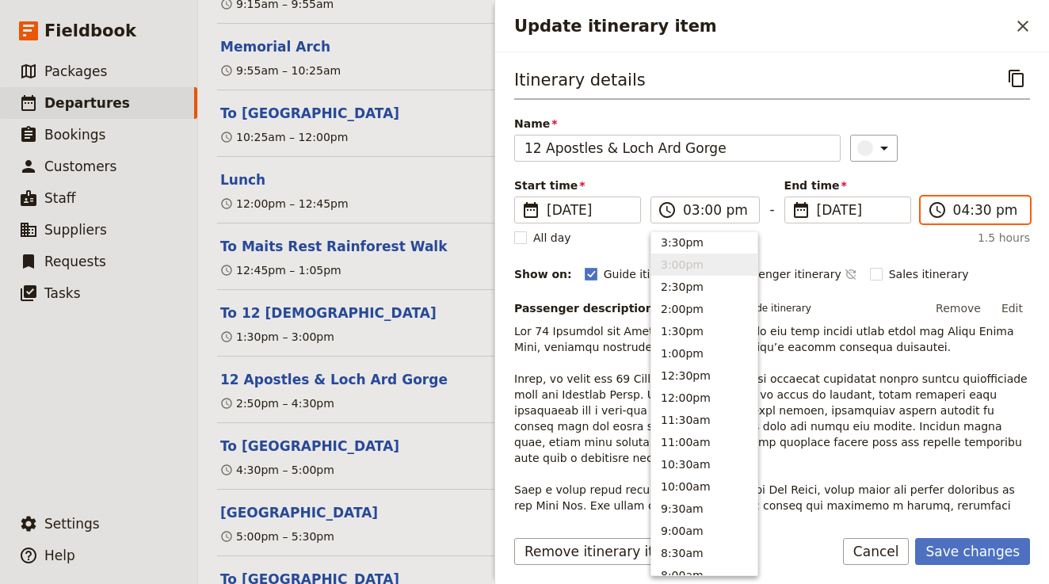
click at [967, 210] on input "04:30 pm" at bounding box center [986, 209] width 67 height 19
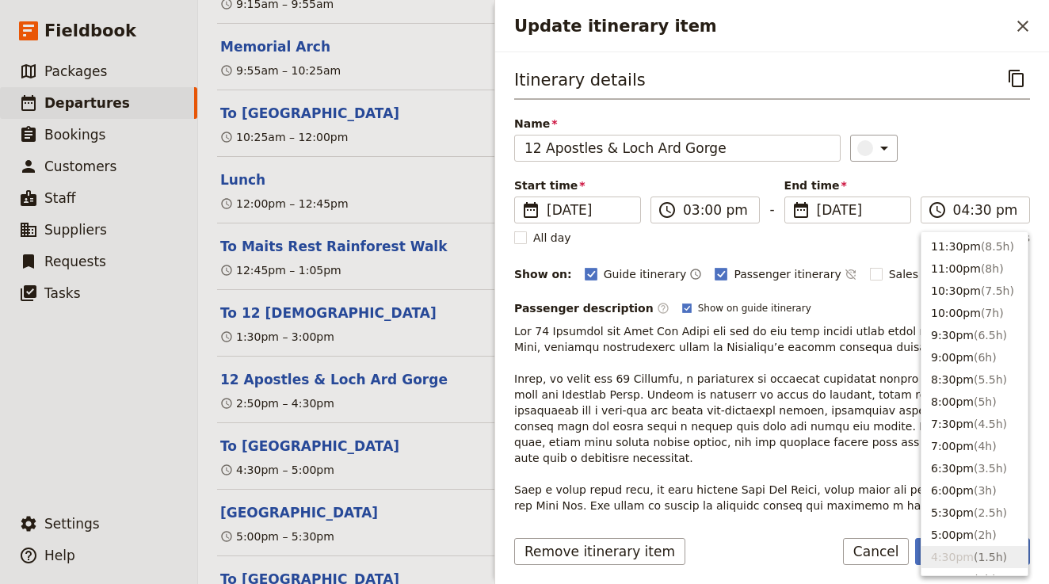
click at [861, 300] on div "Passenger description ​ Show on guide itinerary Remove Edit" at bounding box center [772, 308] width 516 height 24
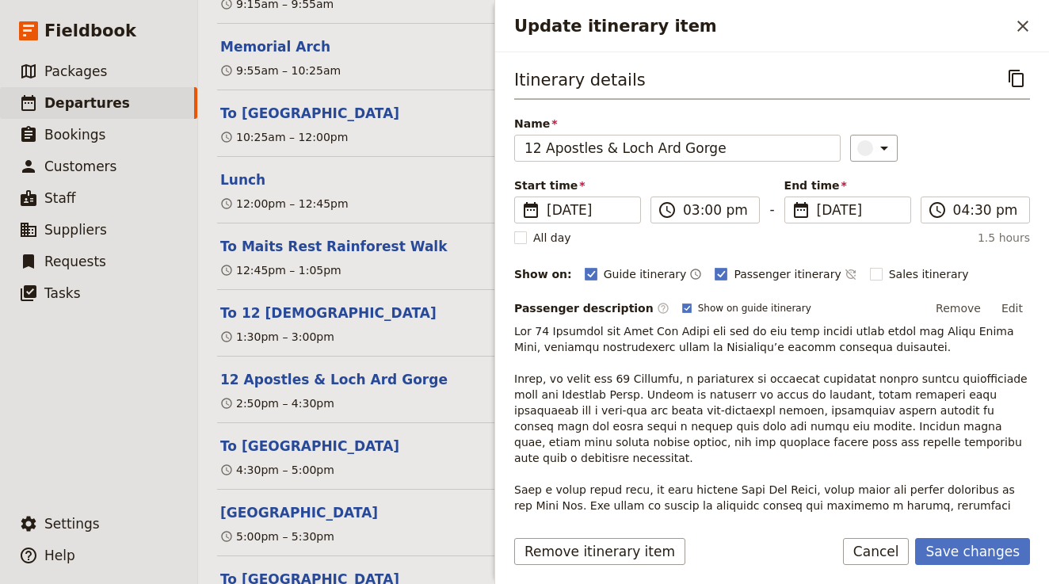
drag, startPoint x: 953, startPoint y: 547, endPoint x: 887, endPoint y: 373, distance: 185.9
click at [886, 372] on form "Itinerary details ​ Name 12 Apostles & Loch Ard Gorge ​ Start time ​ 14 Nov 202…" at bounding box center [772, 318] width 554 height 532
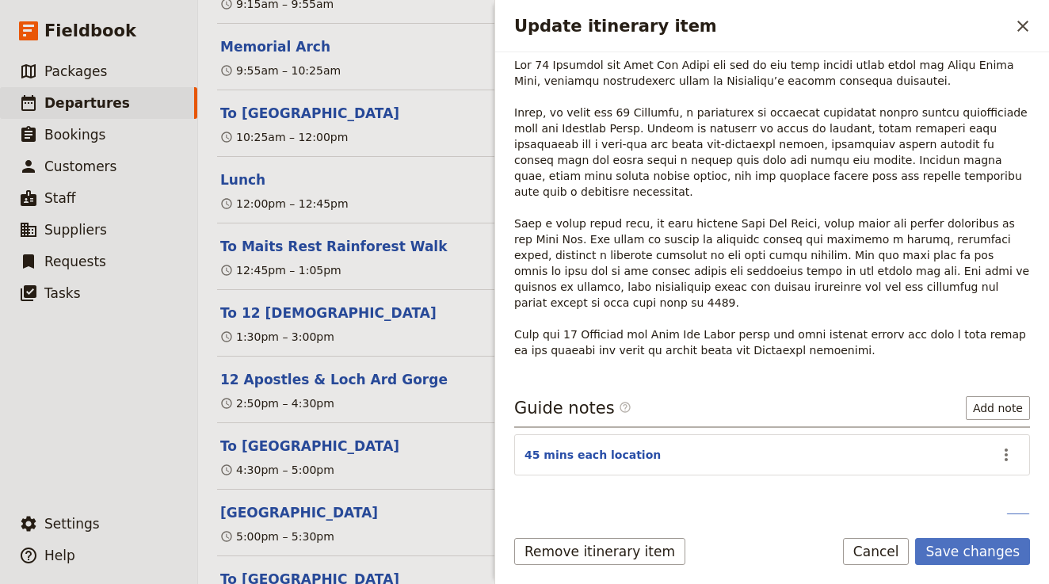
scroll to position [265, 0]
click at [1008, 446] on icon "Actions" at bounding box center [1006, 455] width 19 height 19
click at [971, 456] on span "Edit note" at bounding box center [961, 459] width 50 height 16
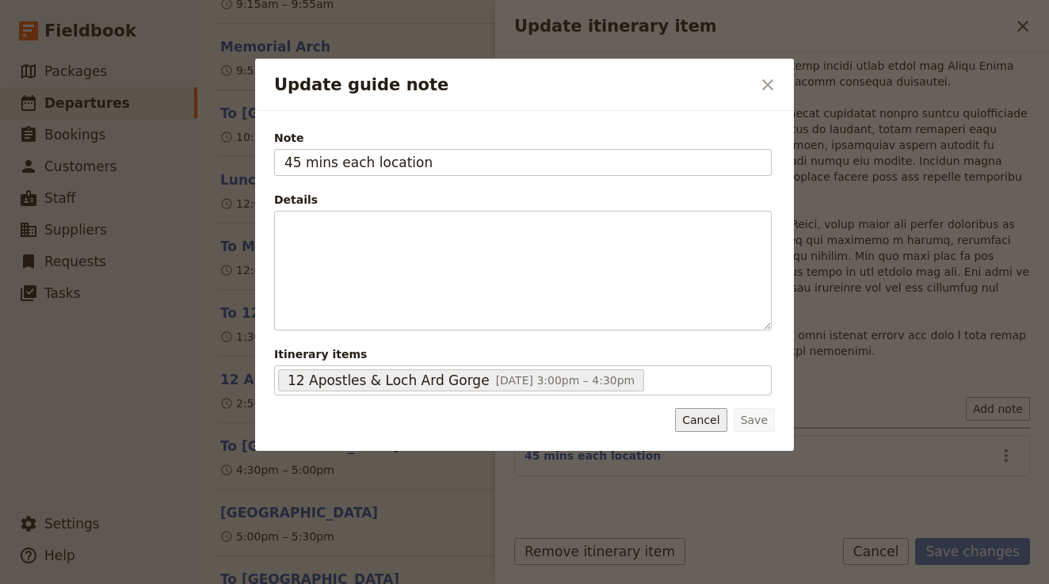
click at [712, 418] on button "Cancel" at bounding box center [701, 420] width 52 height 24
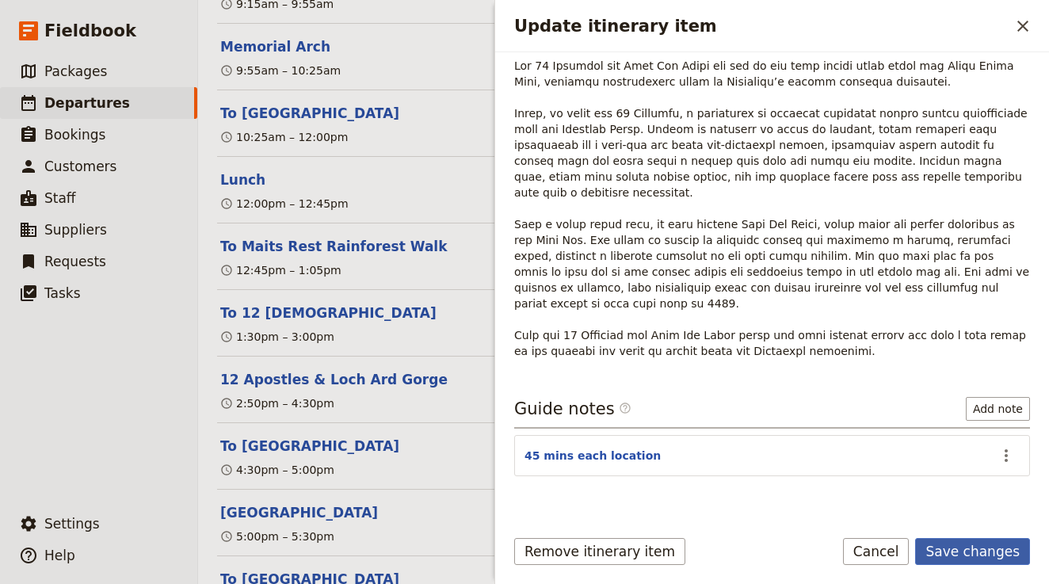
click at [1007, 551] on button "Save changes" at bounding box center [972, 551] width 115 height 27
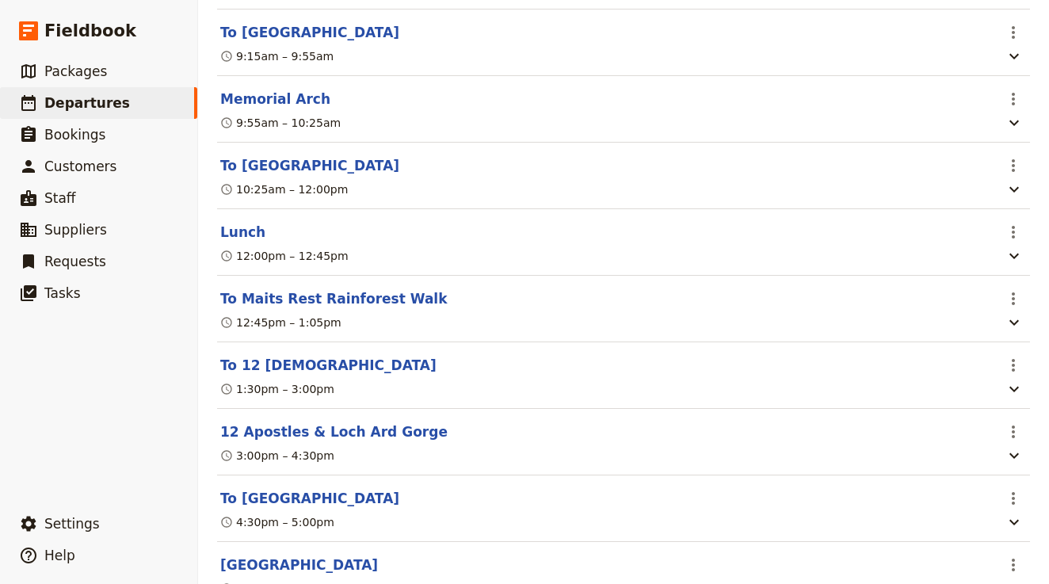
scroll to position [2453, 0]
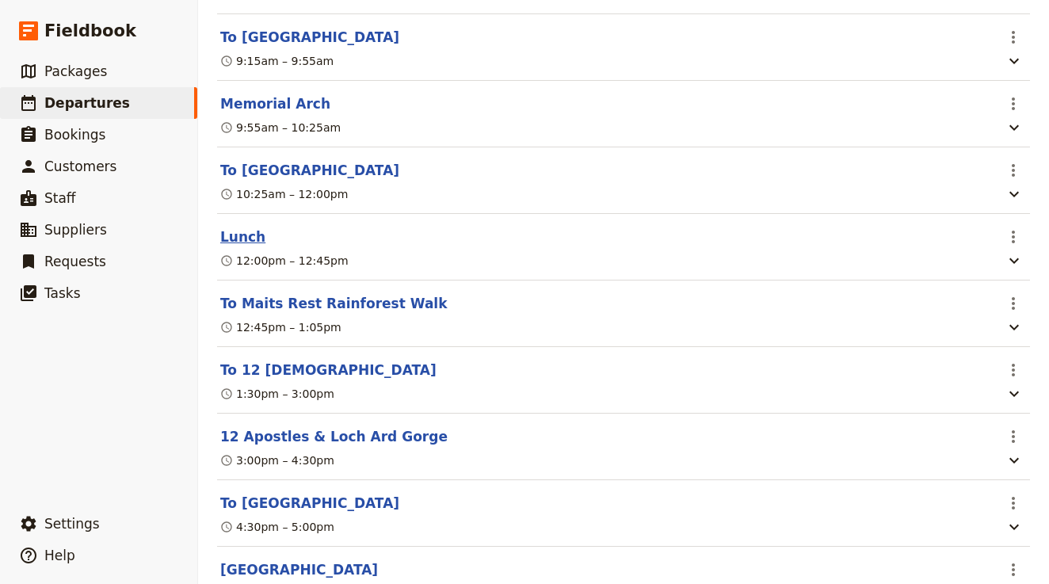
click at [244, 227] on button "Lunch" at bounding box center [242, 236] width 45 height 19
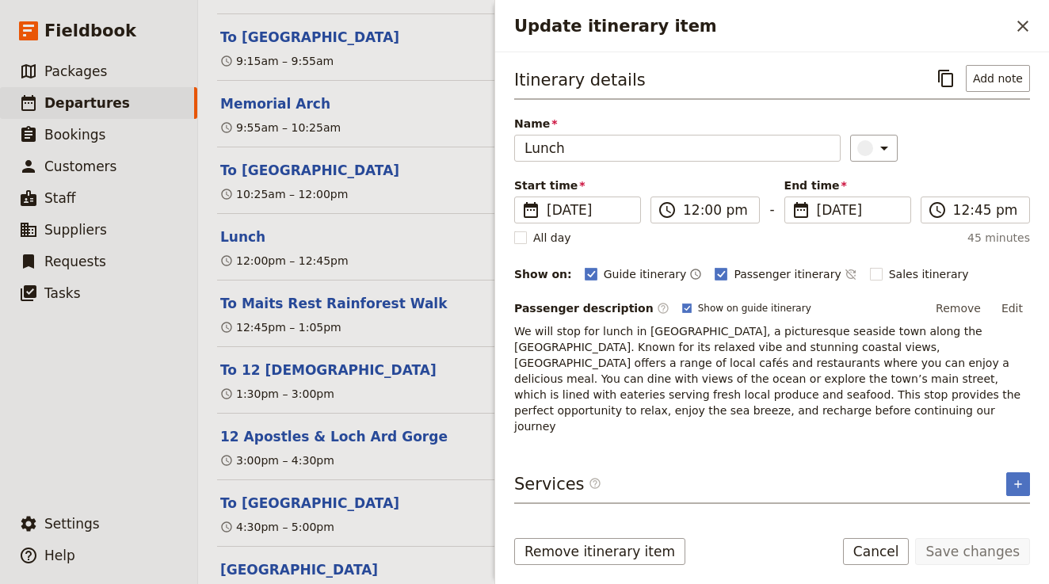
scroll to position [0, 0]
click at [427, 384] on div "1:30pm – 3:00pm" at bounding box center [607, 393] width 777 height 19
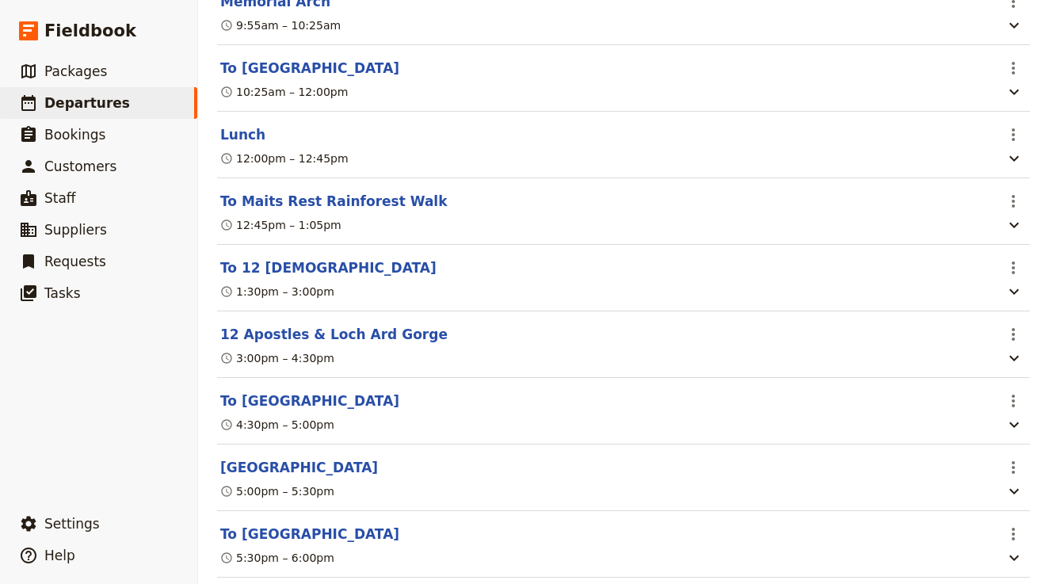
scroll to position [2562, 0]
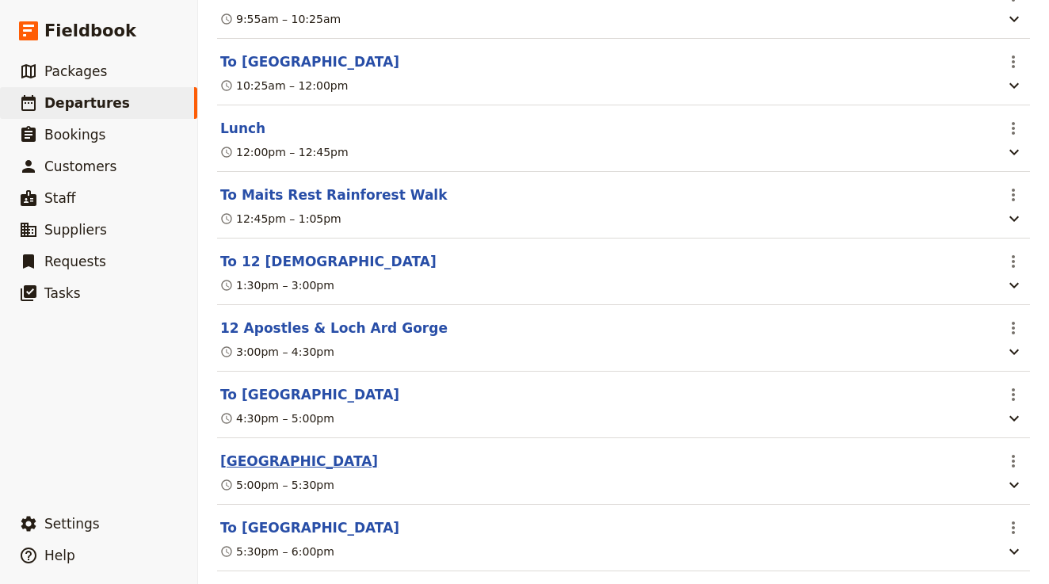
click at [282, 452] on button "[GEOGRAPHIC_DATA]" at bounding box center [299, 461] width 158 height 19
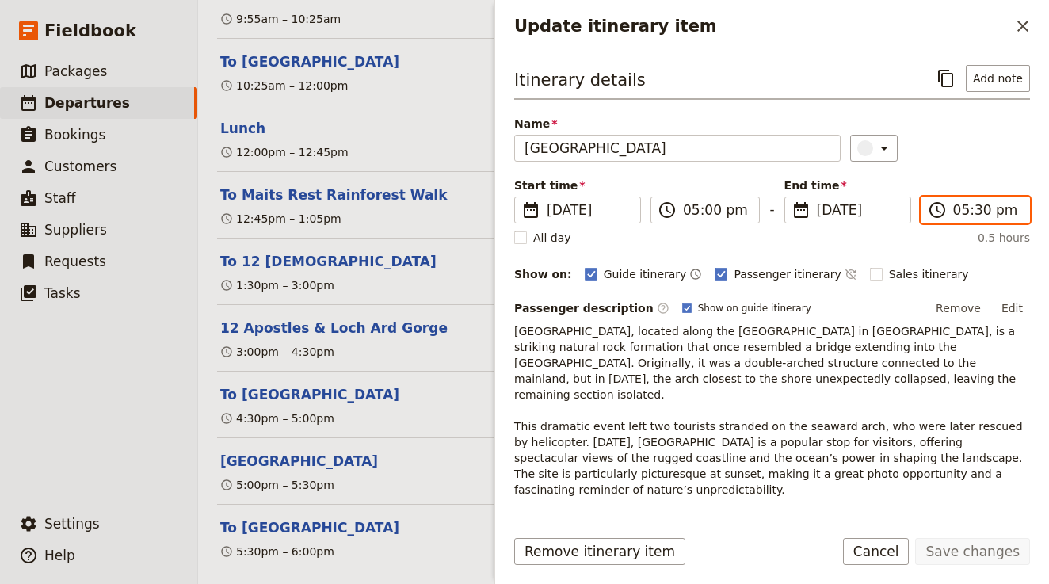
click at [983, 210] on input "05:30 pm" at bounding box center [986, 209] width 67 height 19
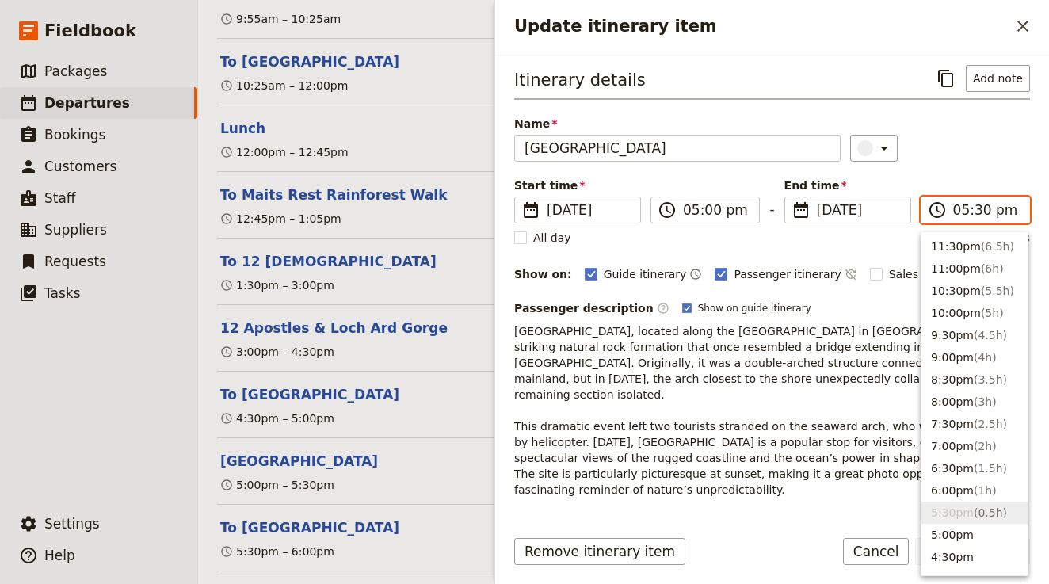
click at [983, 210] on input "05:30 pm" at bounding box center [986, 209] width 67 height 19
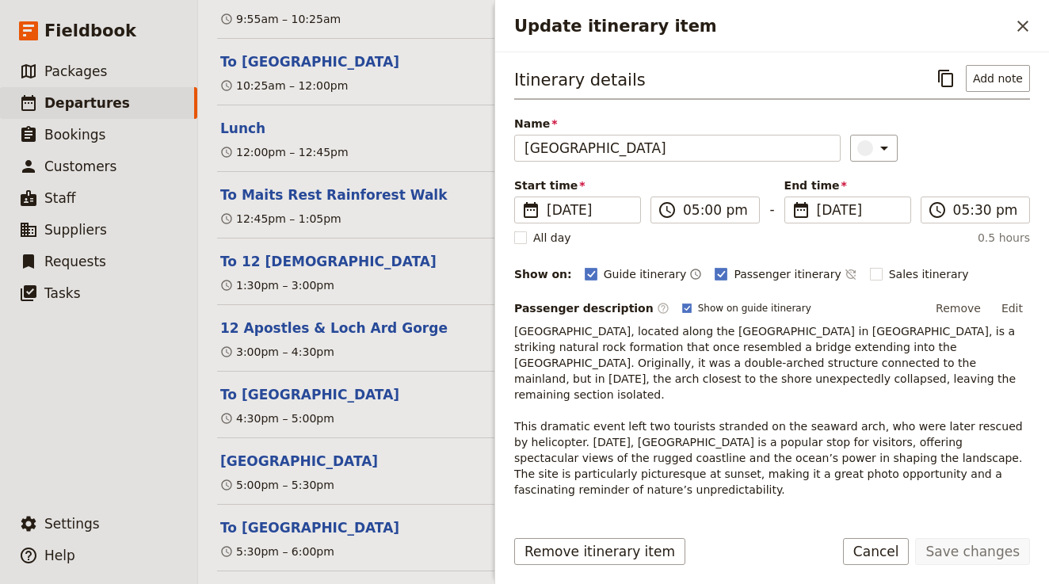
click at [1002, 120] on div "Name London Bridge ​" at bounding box center [772, 139] width 516 height 46
click at [885, 550] on button "Cancel" at bounding box center [876, 551] width 67 height 27
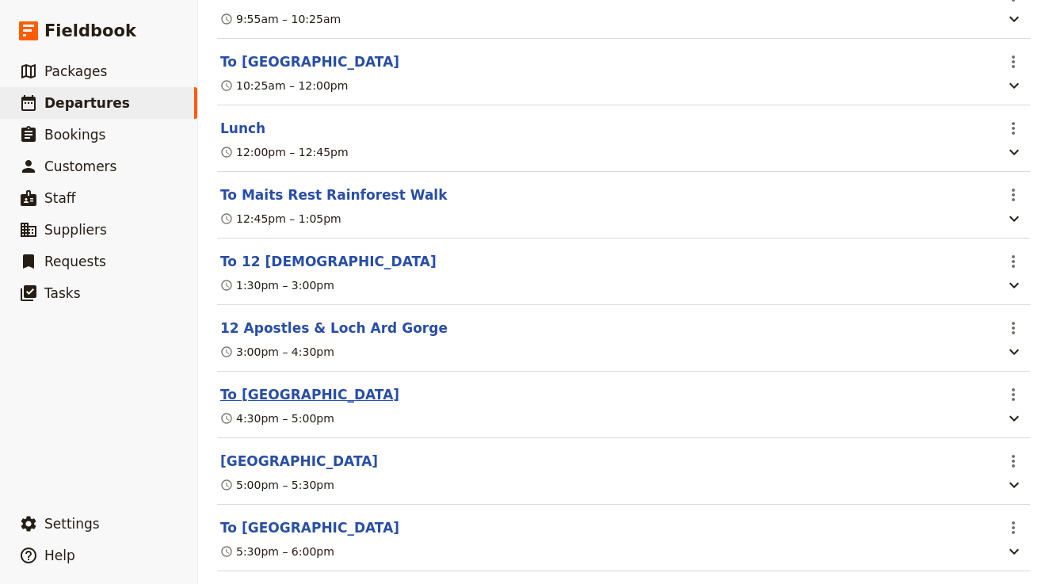
click at [316, 385] on button "To [GEOGRAPHIC_DATA]" at bounding box center [309, 394] width 179 height 19
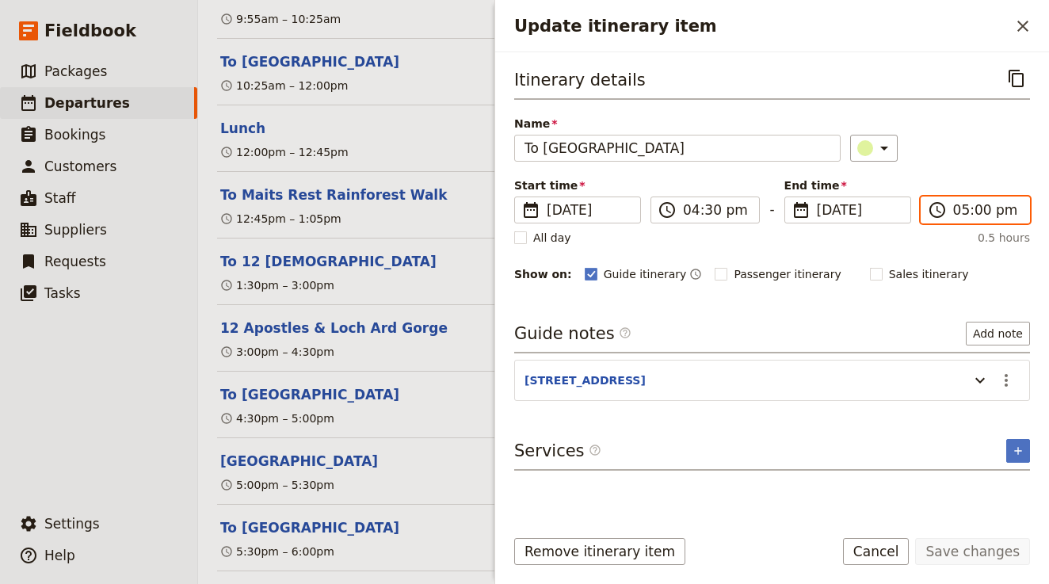
click at [964, 211] on input "05:00 pm" at bounding box center [986, 209] width 67 height 19
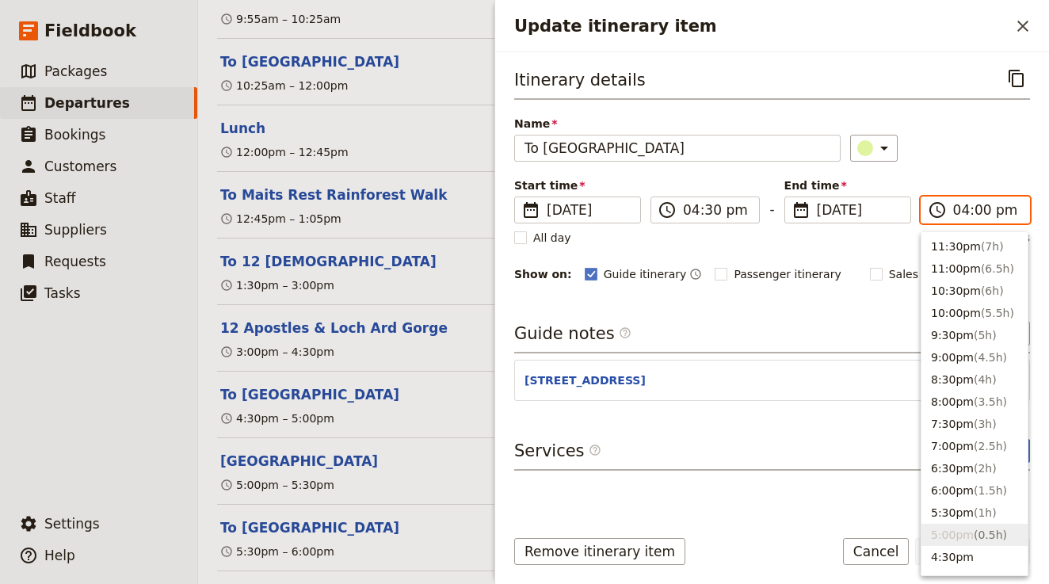
scroll to position [337, 0]
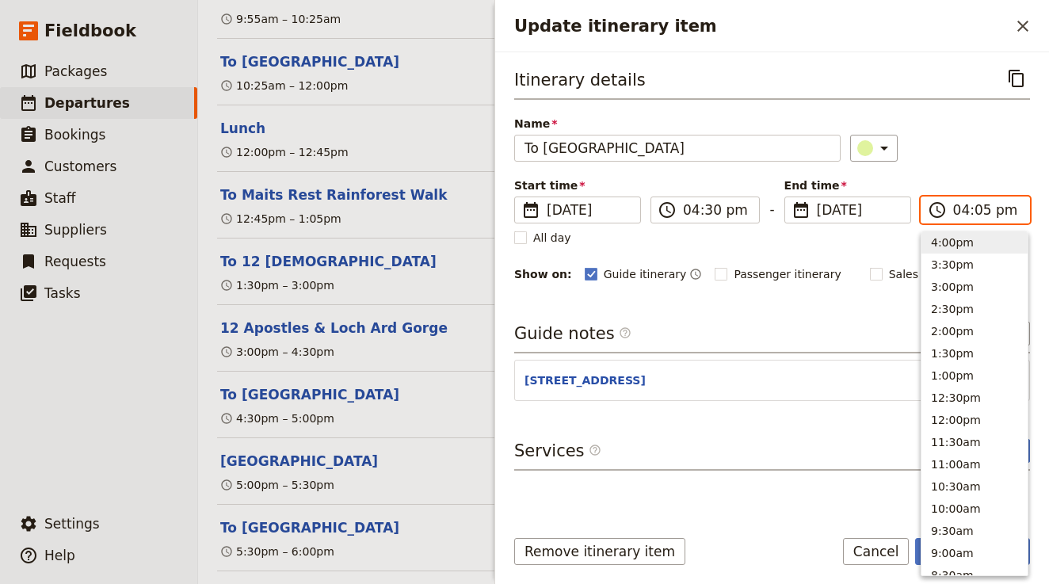
type input "04:50 pm"
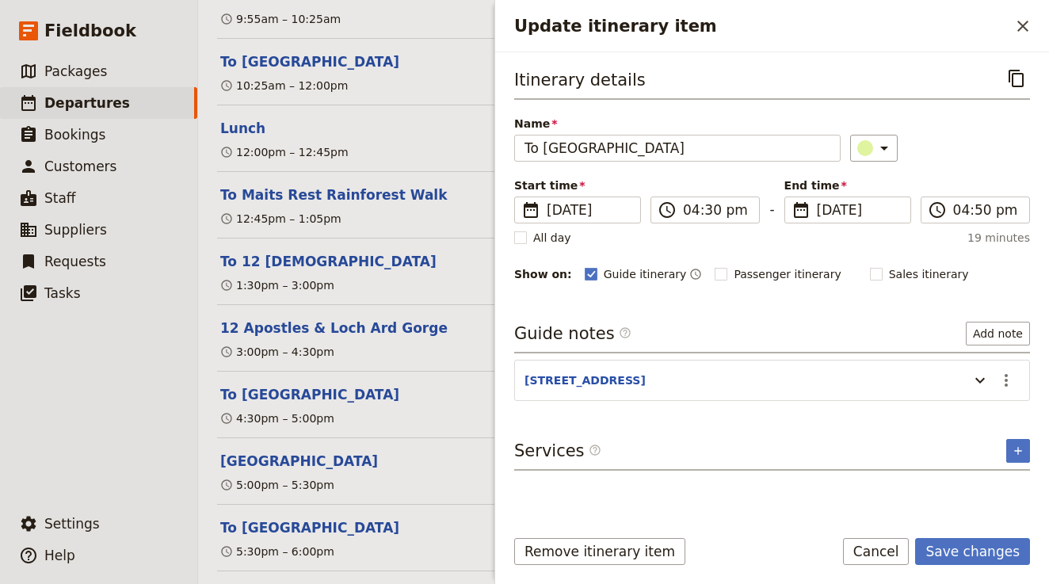
click at [959, 173] on div "Itinerary details ​ Name To London Bridge ​ Start time ​ 14 Nov 2025 14/11/2025…" at bounding box center [772, 174] width 516 height 219
click at [982, 386] on icon "Update itinerary item" at bounding box center [980, 380] width 19 height 19
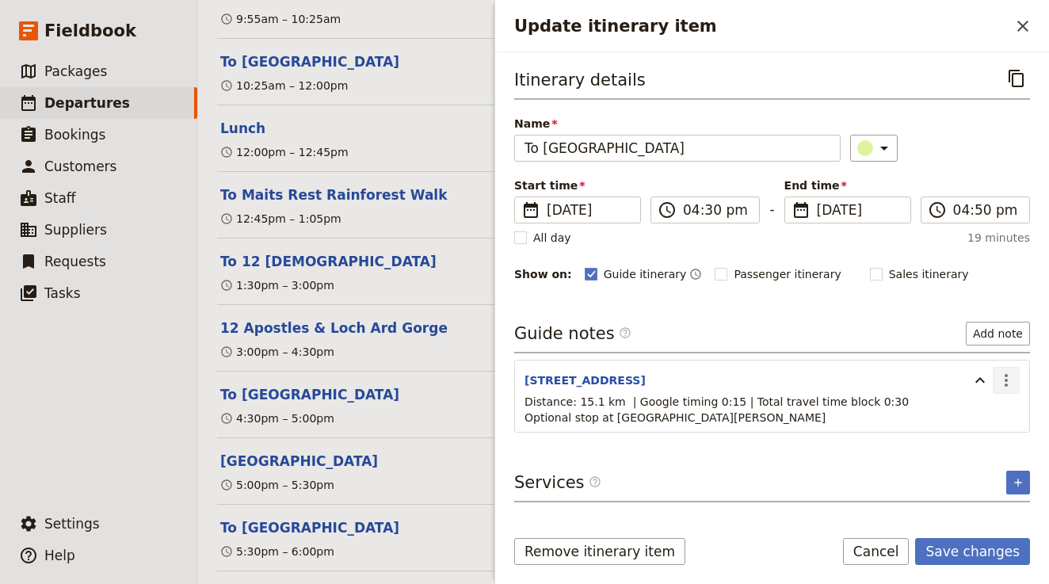
click at [1010, 375] on icon "Actions" at bounding box center [1006, 380] width 19 height 19
click at [959, 418] on span "Edit note" at bounding box center [961, 415] width 50 height 16
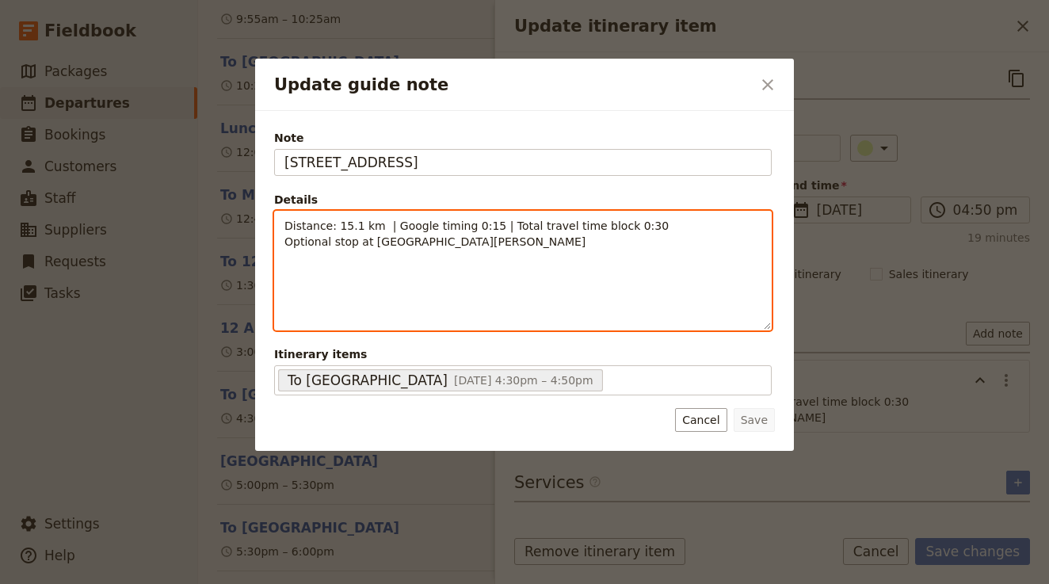
click at [623, 224] on span "Distance: 15.1 km | Google timing 0:15 | Total travel time block 0:30 Optional …" at bounding box center [476, 233] width 384 height 29
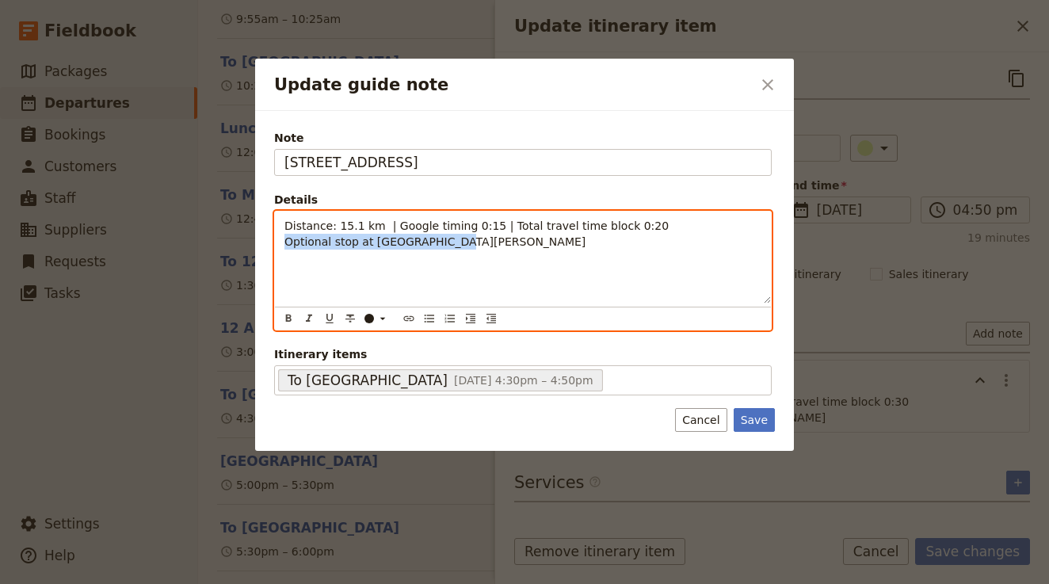
drag, startPoint x: 461, startPoint y: 248, endPoint x: 253, endPoint y: 238, distance: 208.6
click at [253, 584] on div "Update guide note ​ Note London Bridge, Great Ocean Rd, Peterborough VIC 3270 D…" at bounding box center [524, 584] width 1049 height 0
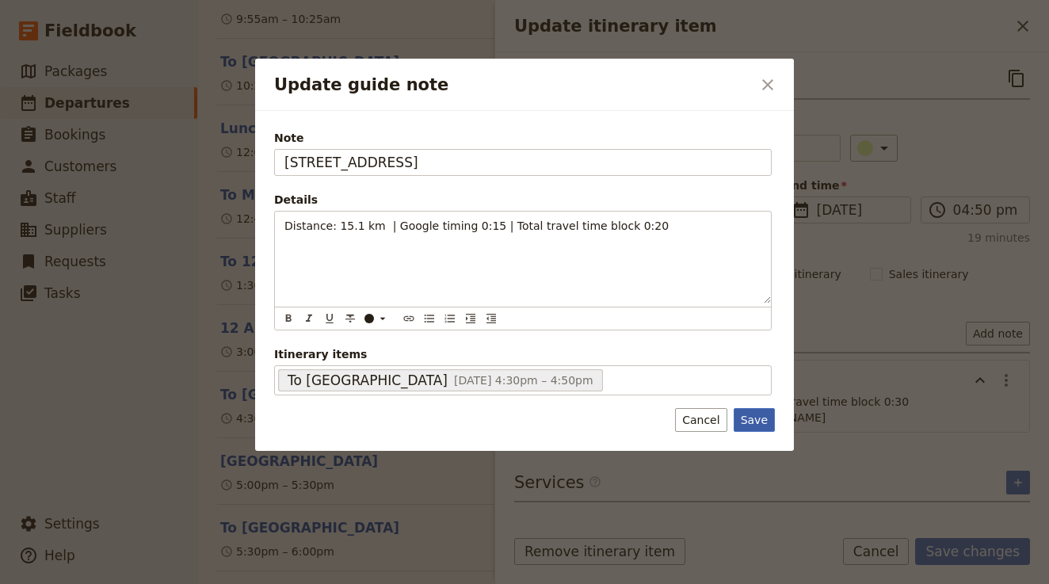
click at [746, 418] on button "Save" at bounding box center [754, 420] width 41 height 24
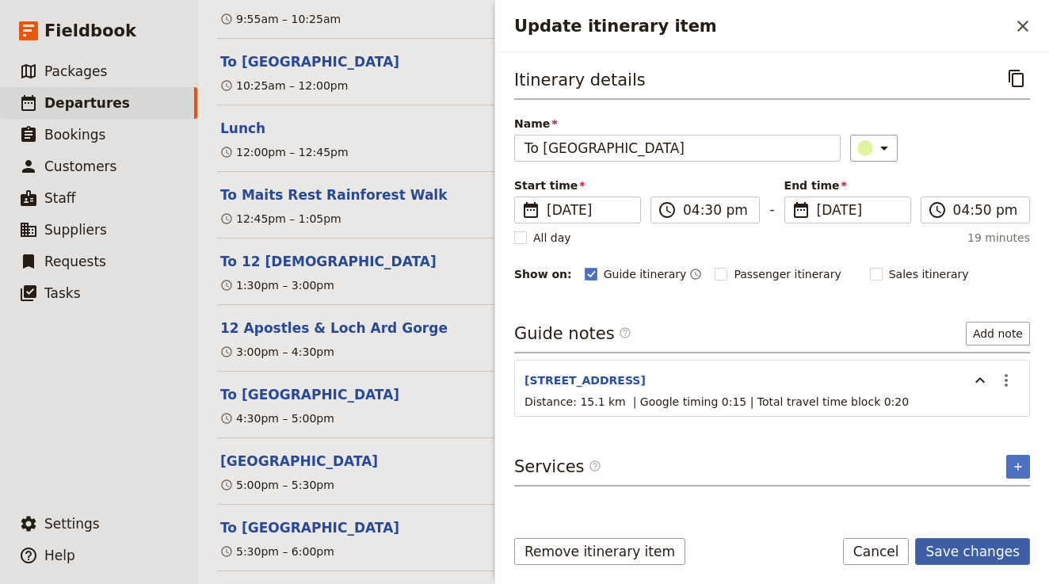
click at [972, 549] on button "Save changes" at bounding box center [972, 551] width 115 height 27
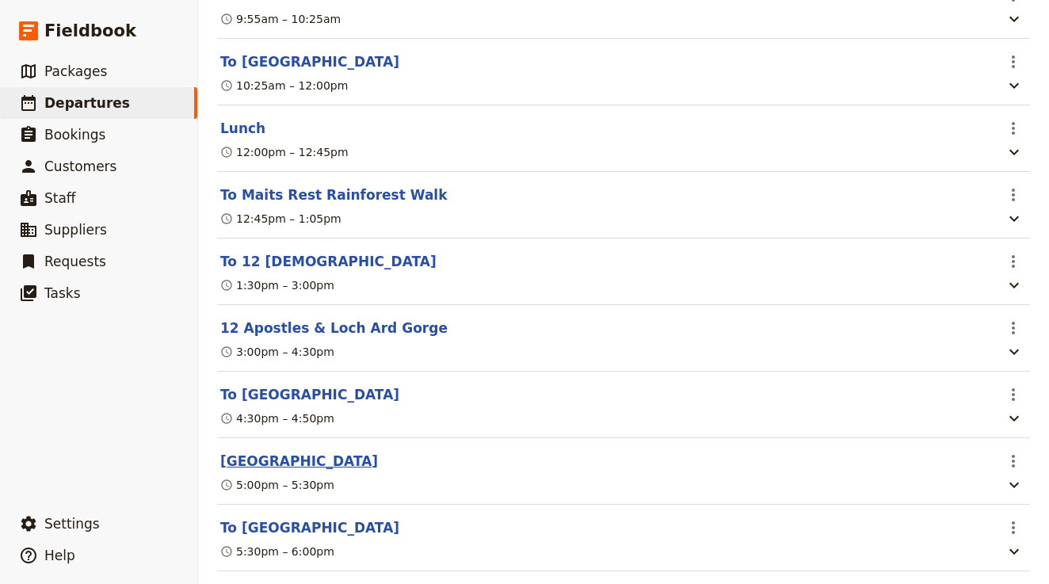
click at [274, 452] on button "[GEOGRAPHIC_DATA]" at bounding box center [299, 461] width 158 height 19
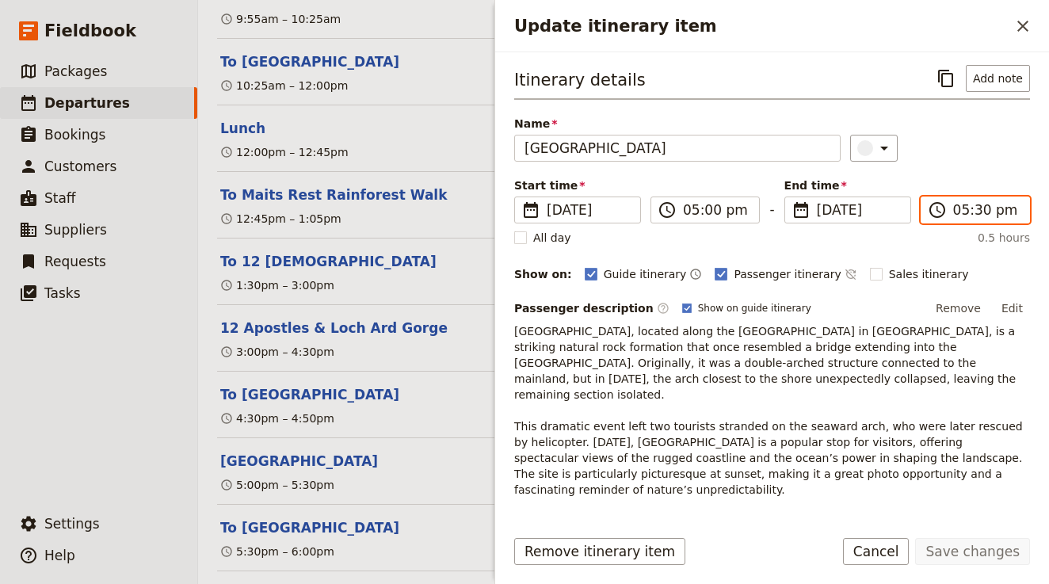
click at [975, 212] on input "05:30 pm" at bounding box center [986, 209] width 67 height 19
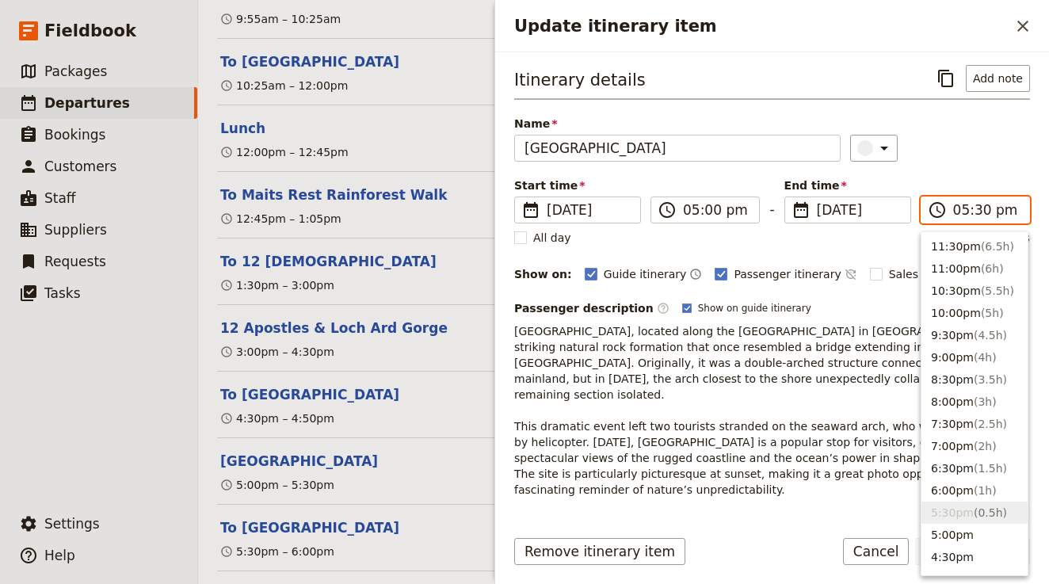
click at [983, 212] on input "05:30 pm" at bounding box center [986, 209] width 67 height 19
type input "05:10 pm"
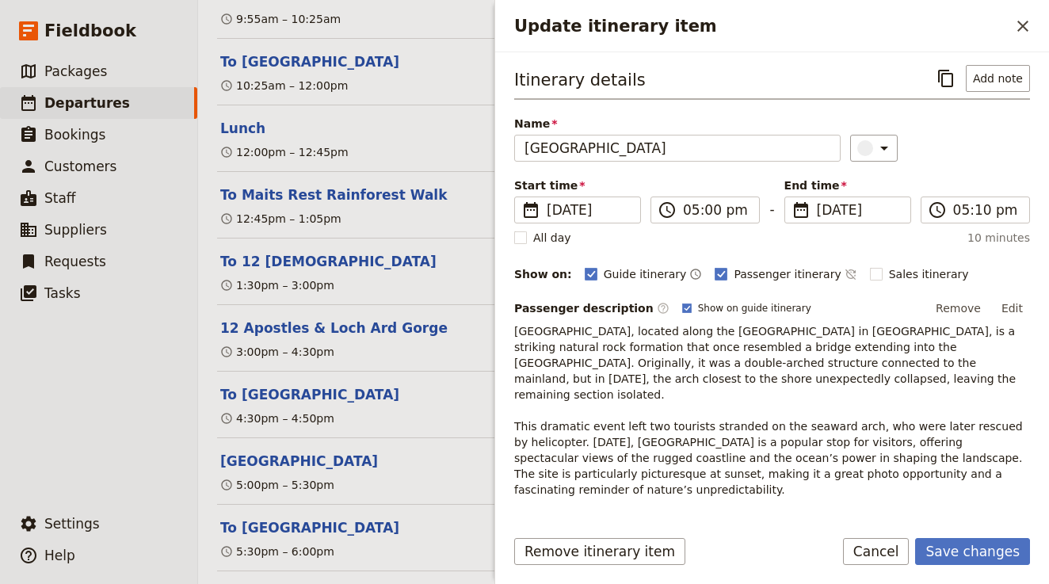
click at [991, 155] on div "​" at bounding box center [940, 148] width 180 height 27
click at [964, 548] on button "Save changes" at bounding box center [972, 551] width 115 height 27
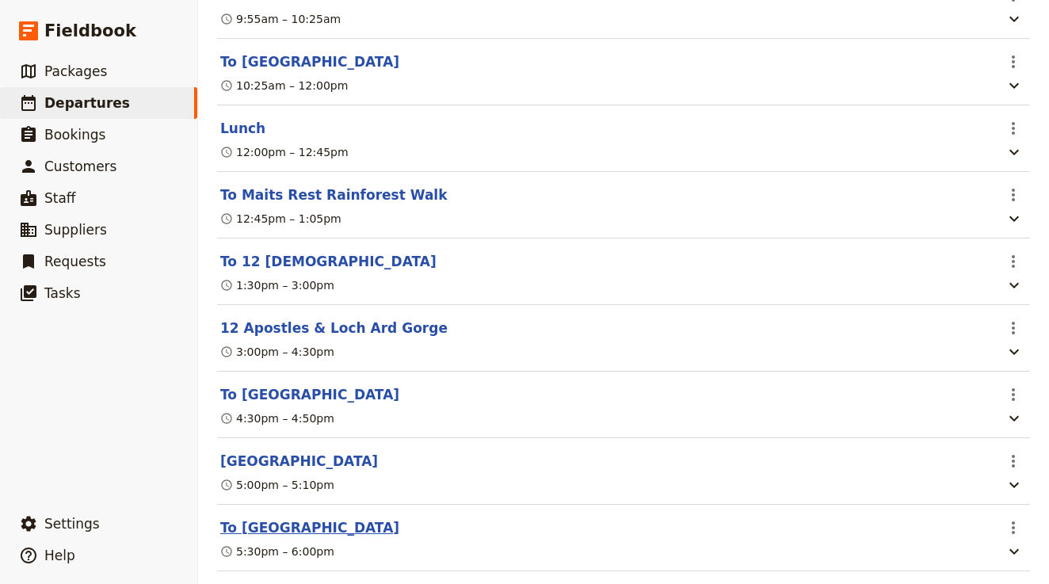
click at [272, 518] on button "To Bay of Islands" at bounding box center [309, 527] width 179 height 19
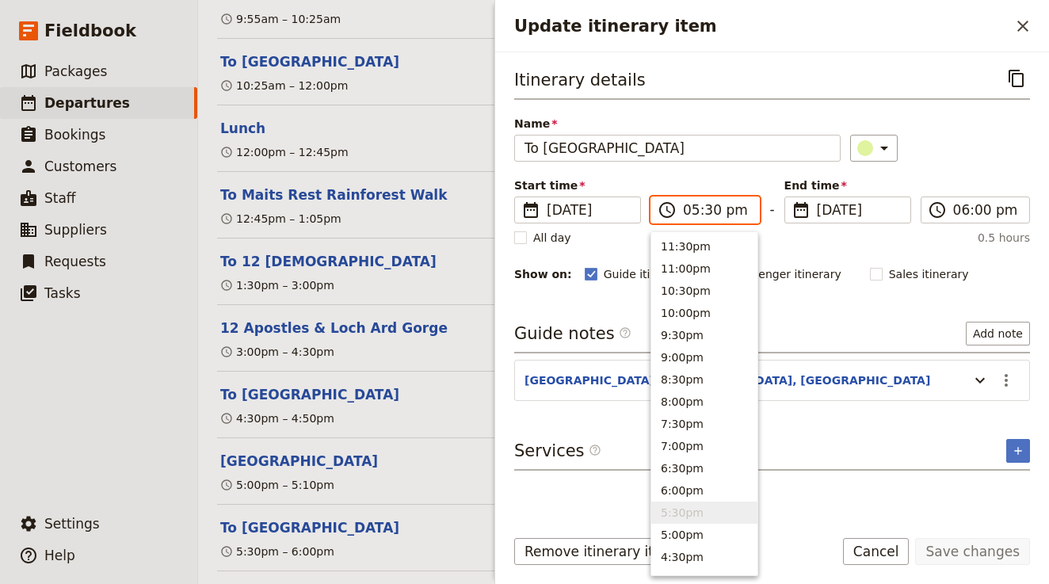
click at [708, 214] on input "05:30 pm" at bounding box center [716, 209] width 67 height 19
click at [712, 211] on input "05:30 pm" at bounding box center [716, 209] width 67 height 19
type input "05:10 pm"
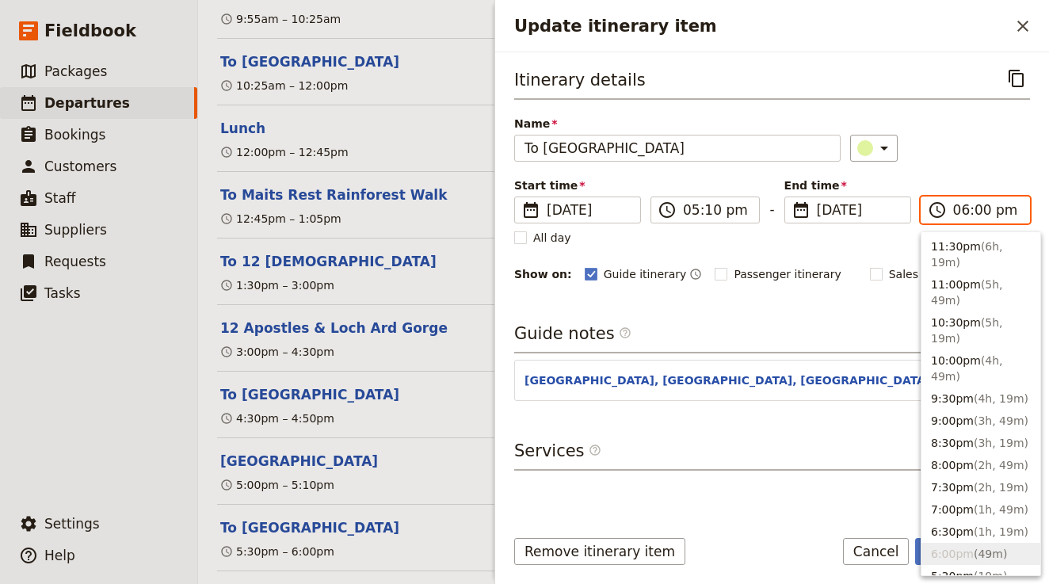
click at [987, 208] on input "06:00 pm" at bounding box center [986, 209] width 67 height 19
click at [960, 209] on input "06:00 pm" at bounding box center [986, 209] width 67 height 19
type input "05:39 pm"
click at [957, 140] on div "​" at bounding box center [940, 148] width 180 height 27
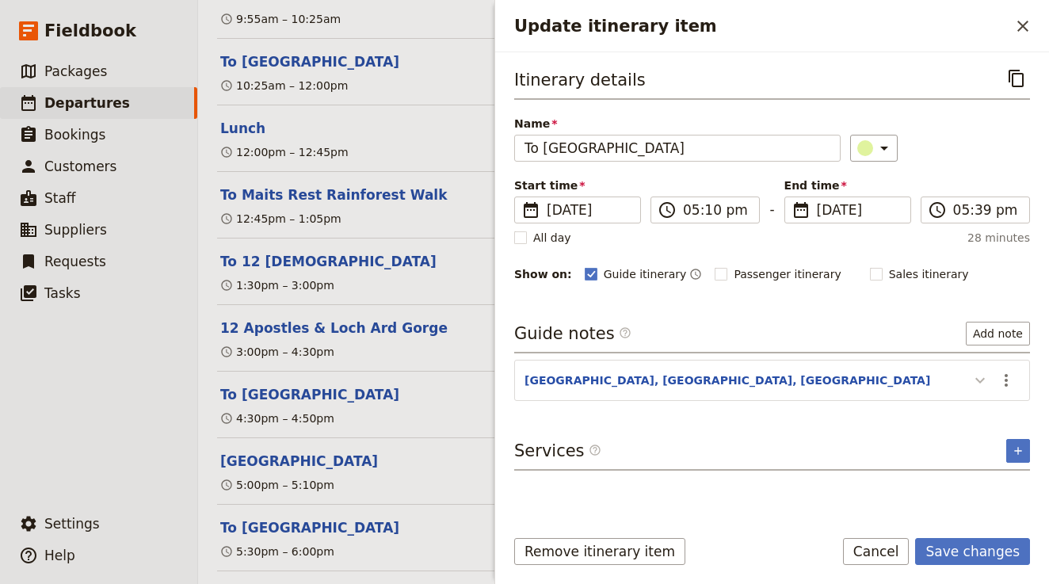
click at [978, 377] on icon "Update itinerary item" at bounding box center [980, 380] width 19 height 19
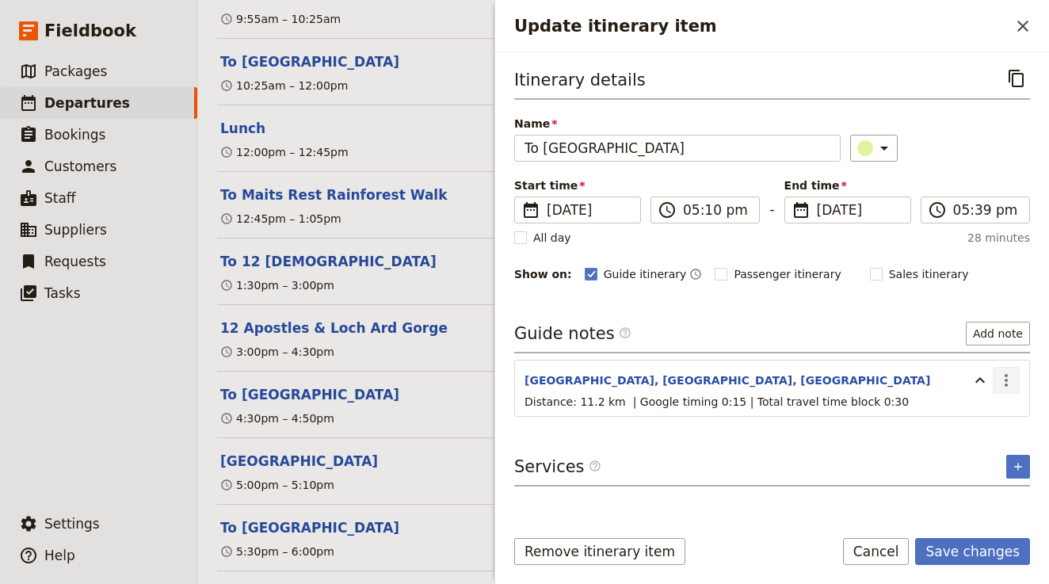
click at [1013, 372] on icon "Actions" at bounding box center [1006, 380] width 19 height 19
click at [998, 413] on span "Edit note" at bounding box center [973, 415] width 74 height 16
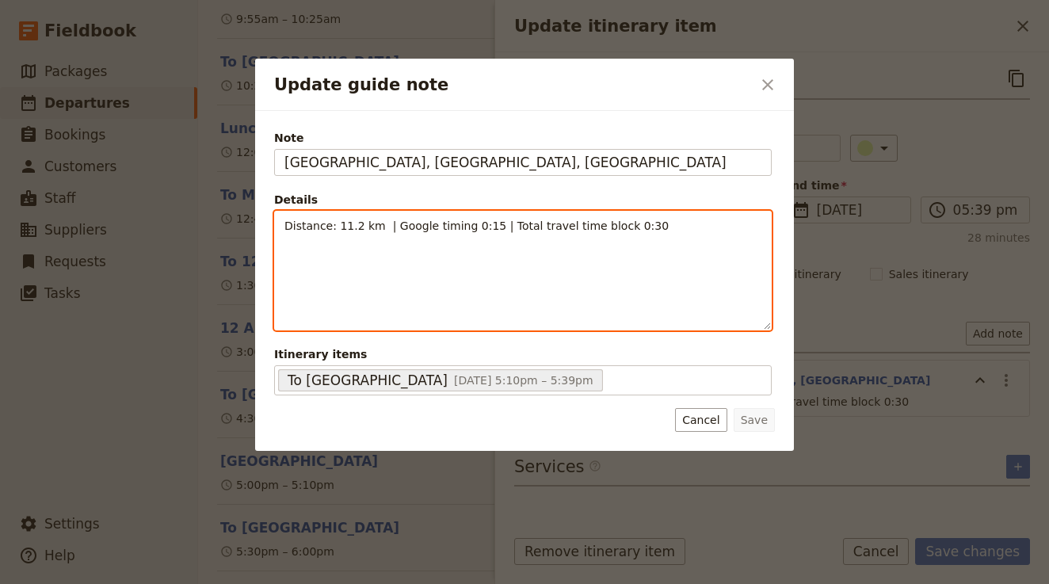
click at [619, 228] on span "Distance: 11.2 km | Google timing 0:15 | Total travel time block 0:30" at bounding box center [476, 225] width 384 height 13
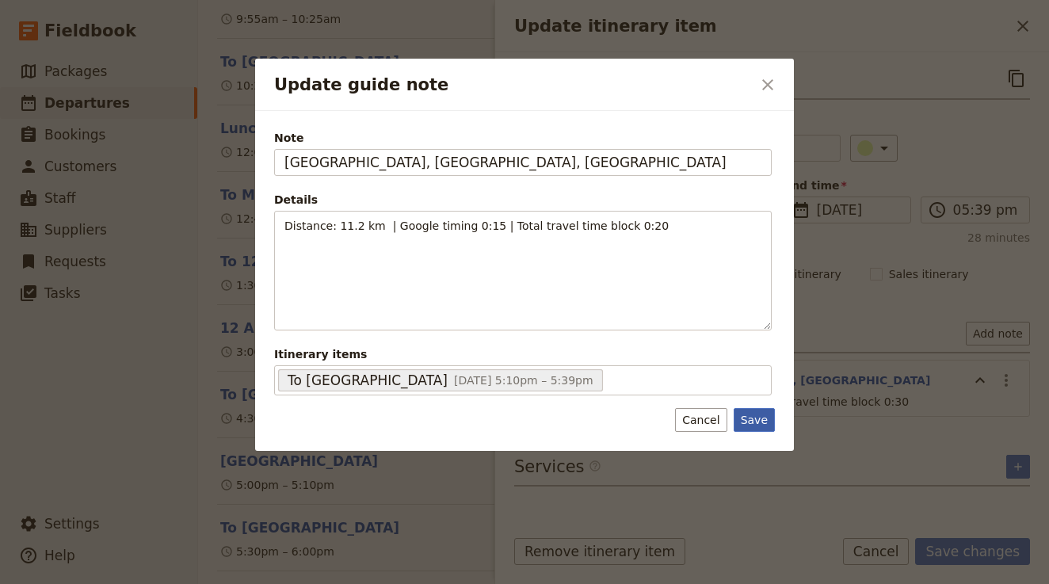
click at [760, 413] on button "Save" at bounding box center [754, 420] width 41 height 24
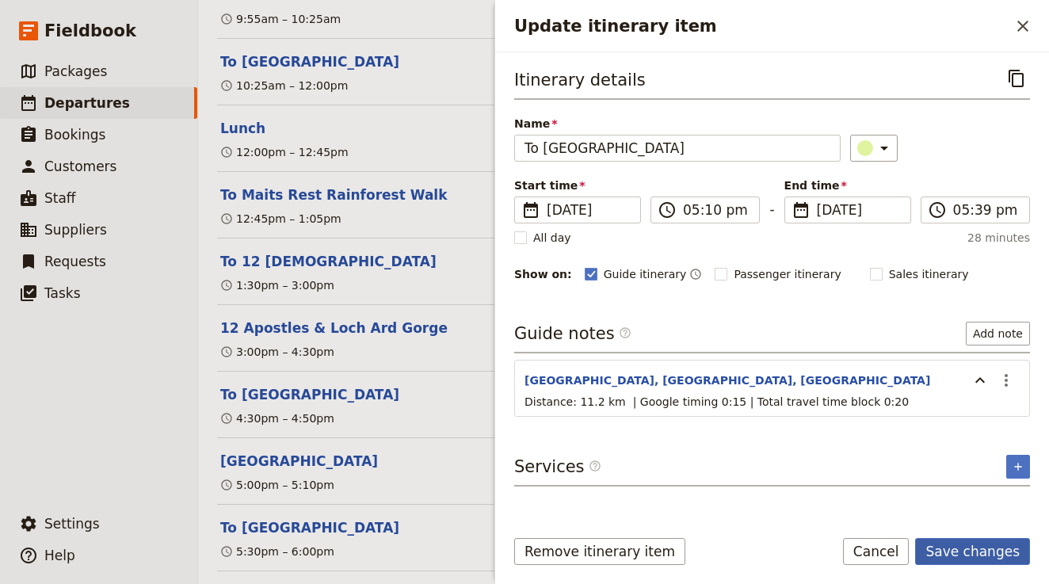
click at [971, 563] on button "Save changes" at bounding box center [972, 551] width 115 height 27
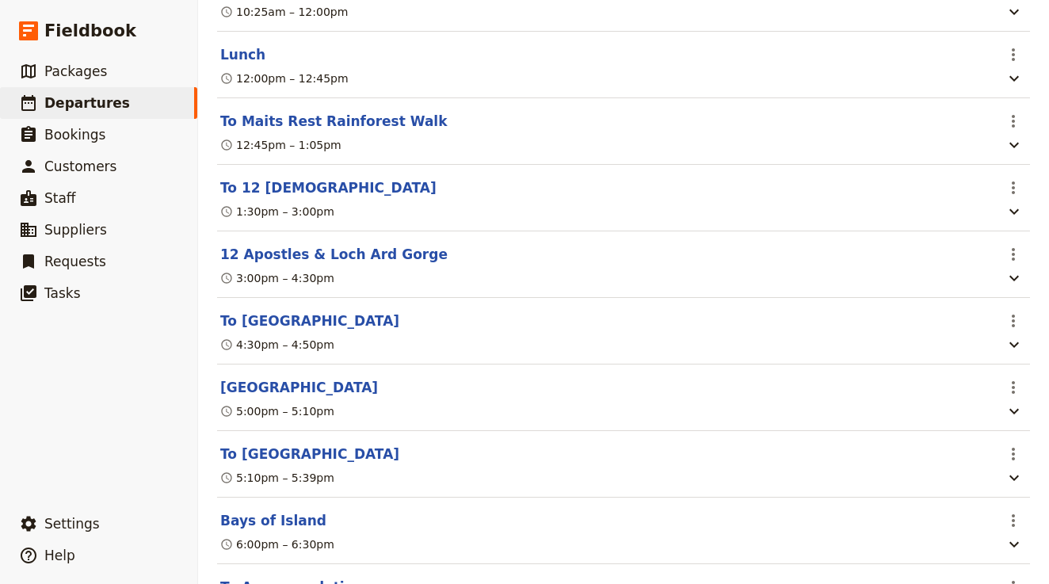
scroll to position [2636, 0]
click at [313, 444] on button "To Bay of Islands" at bounding box center [309, 453] width 179 height 19
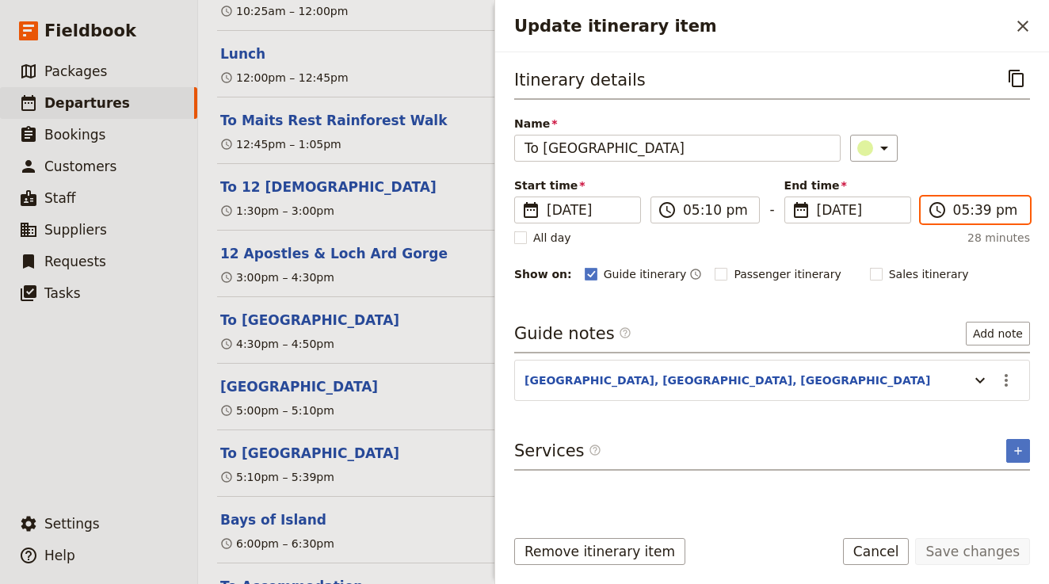
click at [983, 206] on input "05:39 pm" at bounding box center [986, 209] width 67 height 19
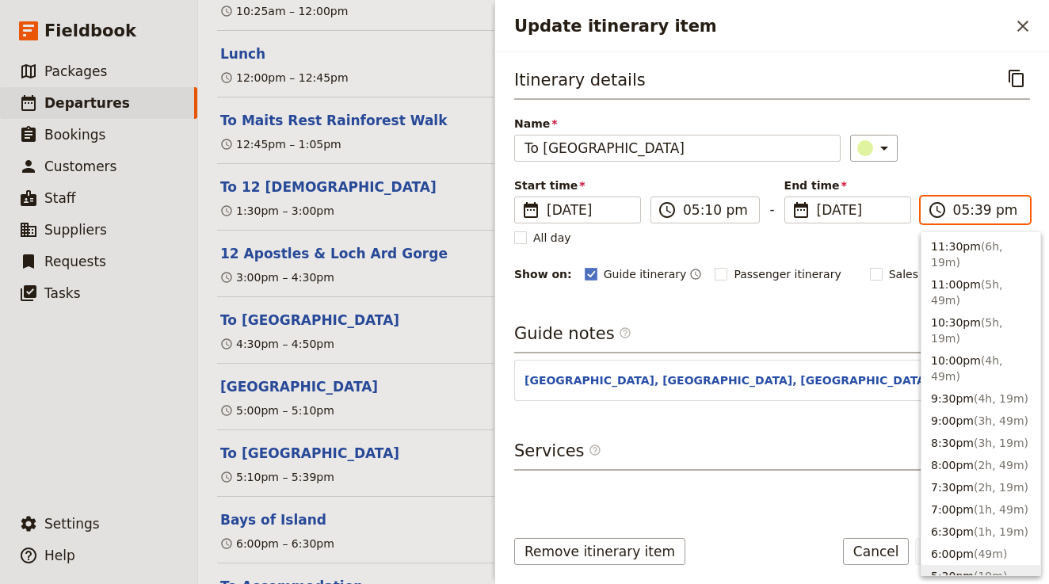
click at [988, 210] on input "05:39 pm" at bounding box center [986, 209] width 67 height 19
click at [977, 208] on input "05:39 pm" at bounding box center [986, 209] width 67 height 19
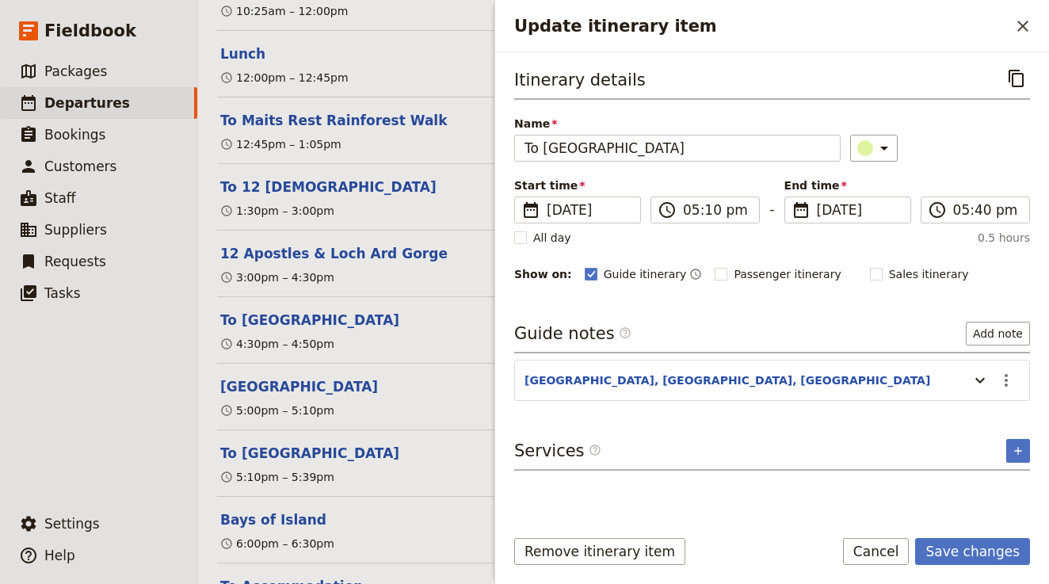
click at [956, 122] on div "Name To Bay of Islands ​" at bounding box center [772, 139] width 516 height 46
click at [978, 208] on input "05:40 pm" at bounding box center [986, 209] width 67 height 19
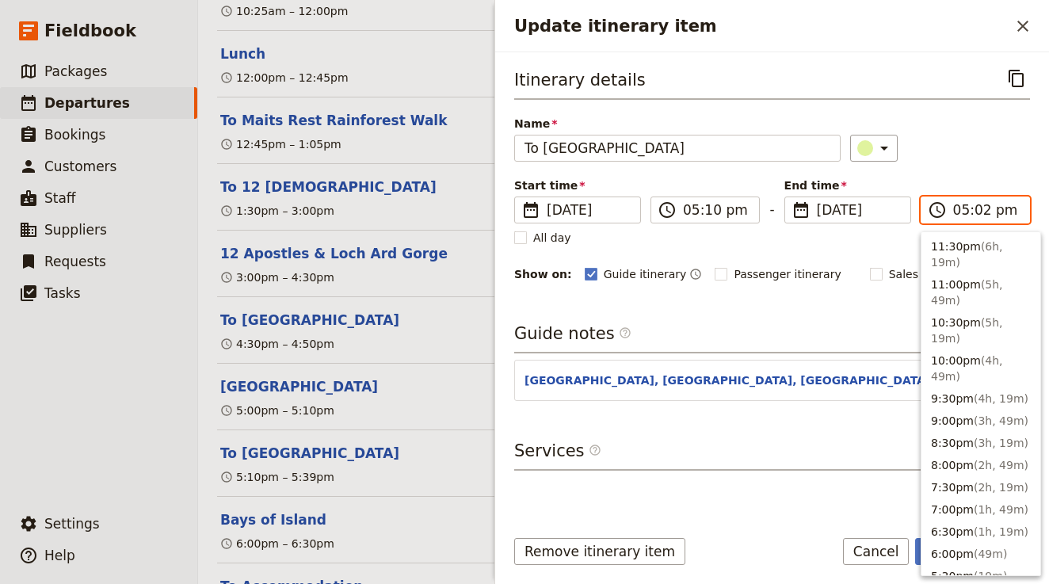
type input "05:20 pm"
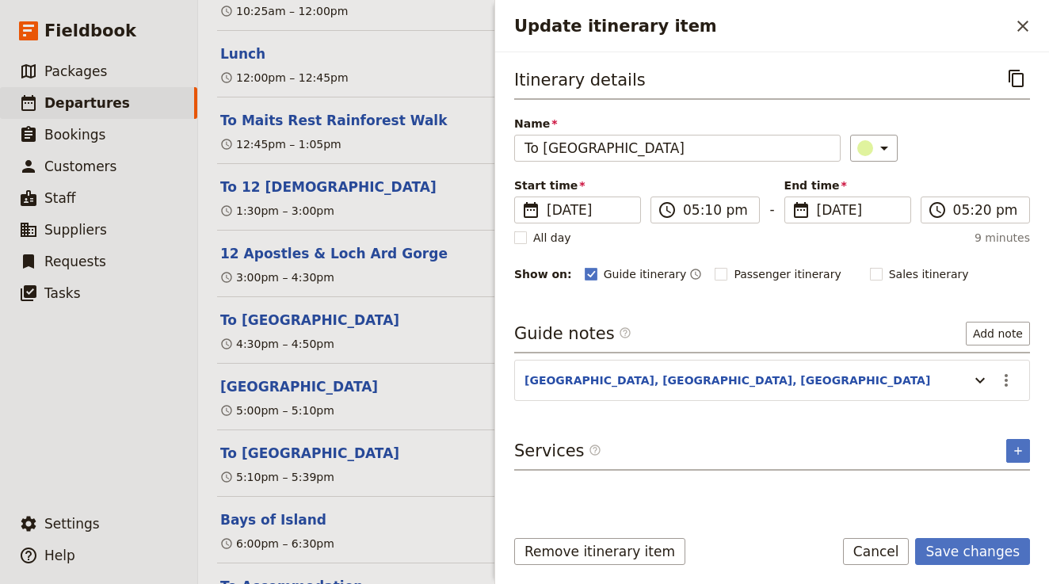
click at [995, 166] on div "Itinerary details ​ Name To Bay of Islands ​ Start time ​ 14 Nov 2025 14/11/202…" at bounding box center [772, 174] width 516 height 219
click at [972, 560] on button "Save changes" at bounding box center [972, 551] width 115 height 27
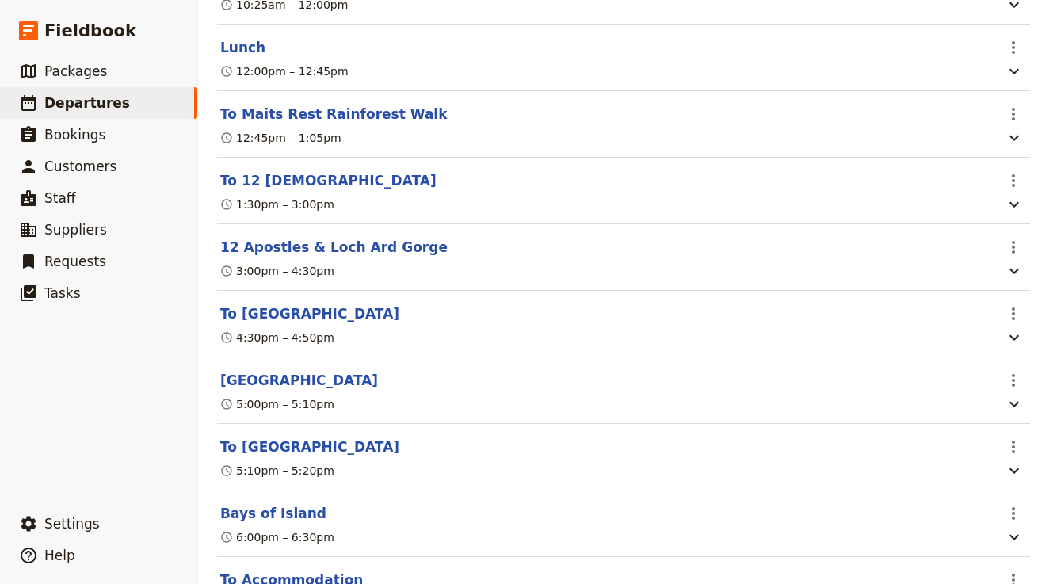
scroll to position [2643, 0]
click at [300, 503] on button "Bays of Island" at bounding box center [273, 512] width 106 height 19
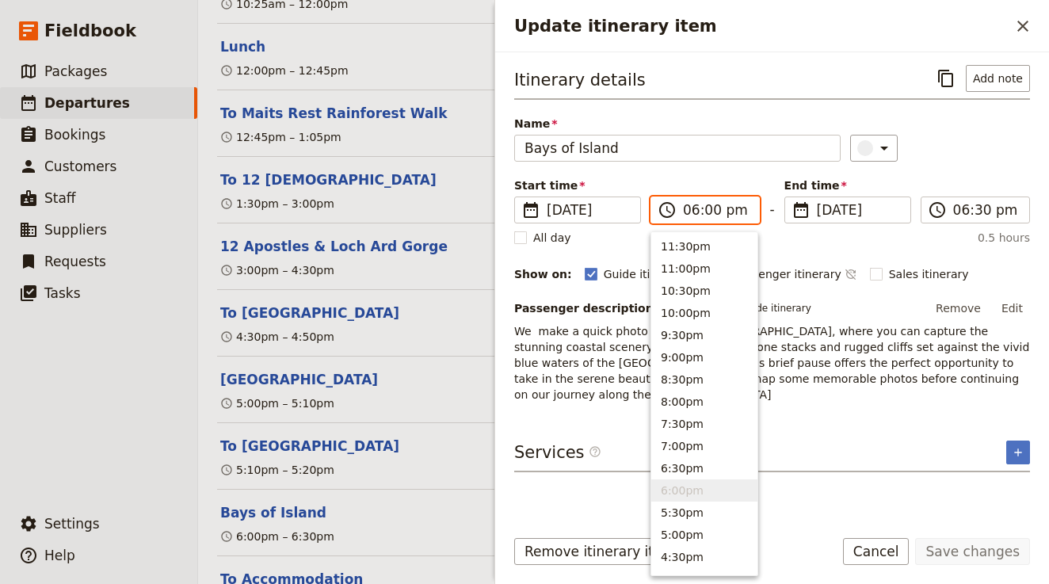
click at [693, 211] on input "06:00 pm" at bounding box center [716, 209] width 67 height 19
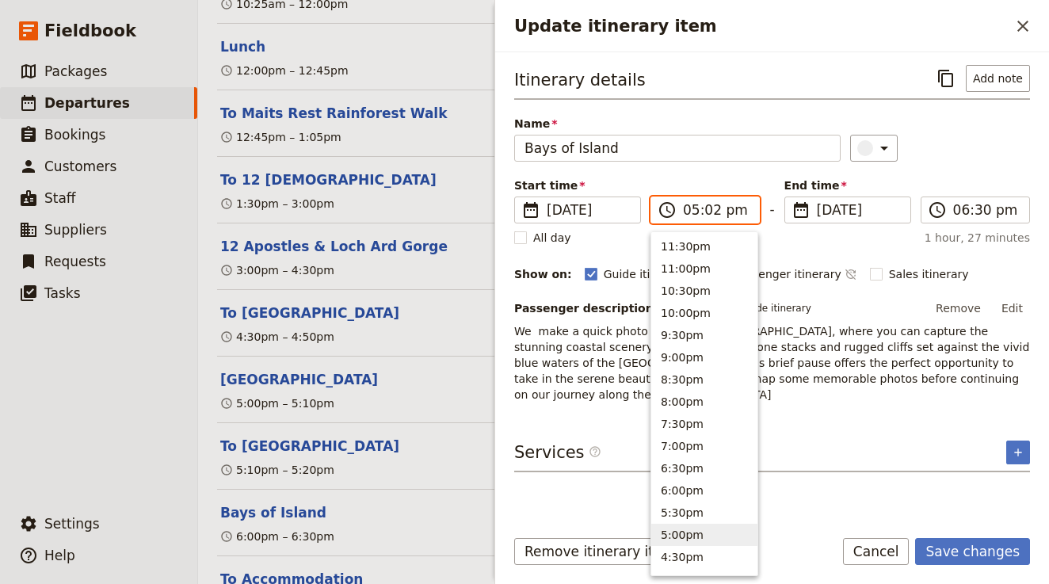
type input "05:20 pm"
click at [961, 207] on input "06:30 pm" at bounding box center [986, 209] width 67 height 19
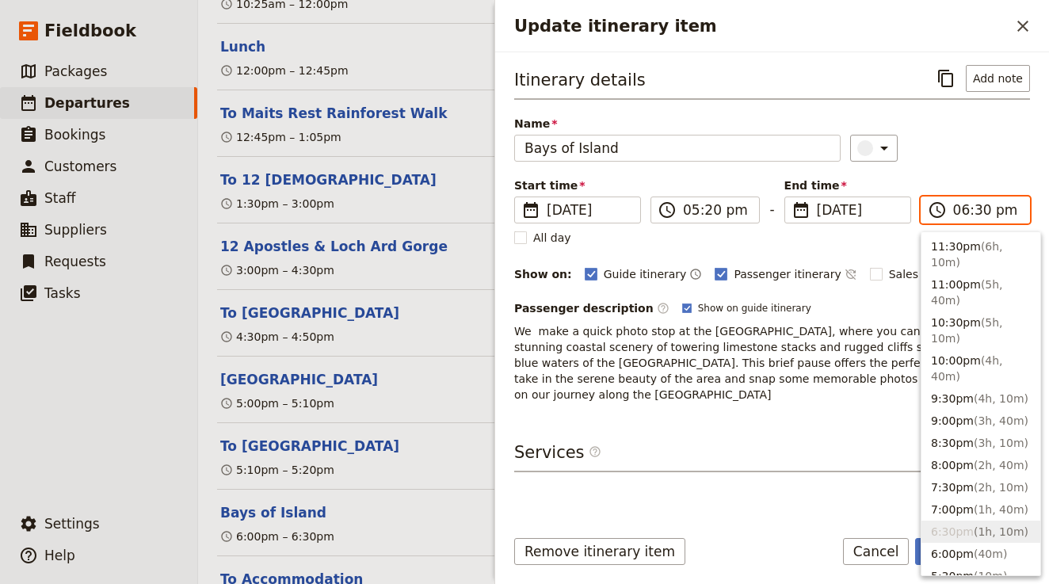
type input "05:30 pm"
click at [992, 172] on div "Itinerary details ​ Add note Name Bays of Island ​ Start time ​ 14 Nov 2025 14/…" at bounding box center [772, 234] width 516 height 338
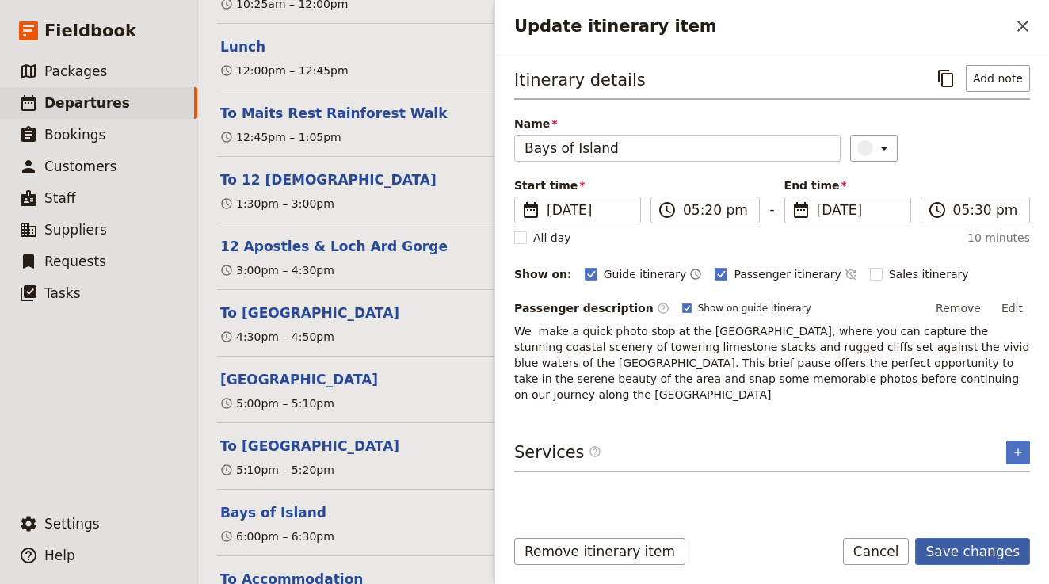
click at [1002, 551] on button "Save changes" at bounding box center [972, 551] width 115 height 27
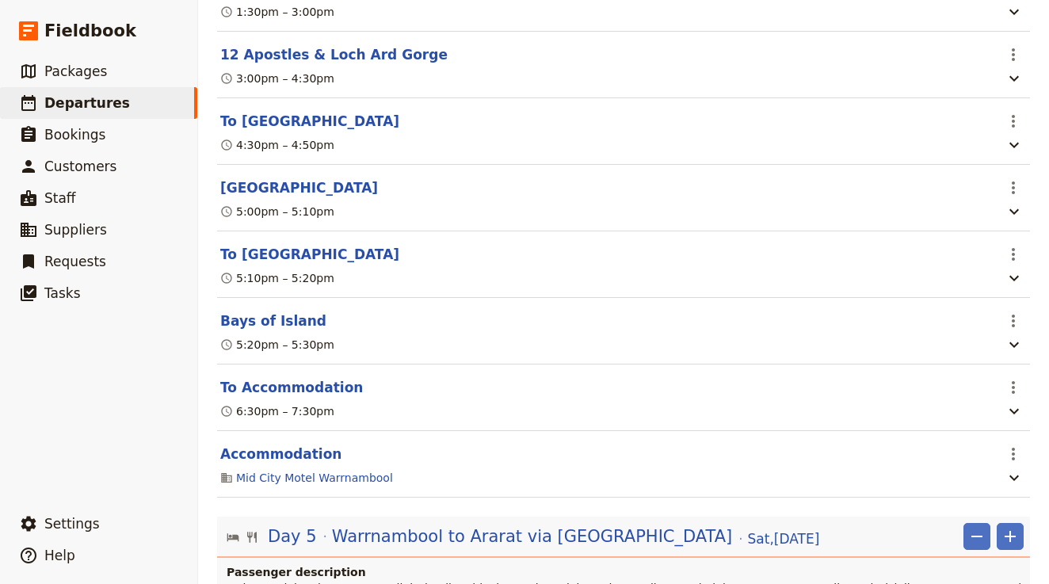
scroll to position [2836, 0]
click at [327, 377] on button "To Accommodation" at bounding box center [291, 386] width 143 height 19
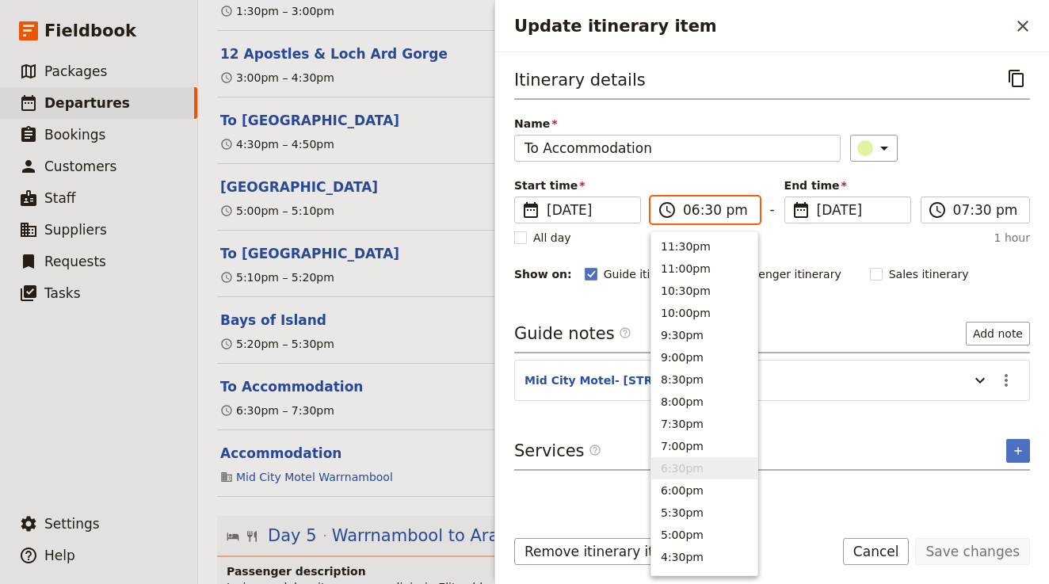
click at [695, 207] on input "06:30 pm" at bounding box center [716, 209] width 67 height 19
type input "05:30 pm"
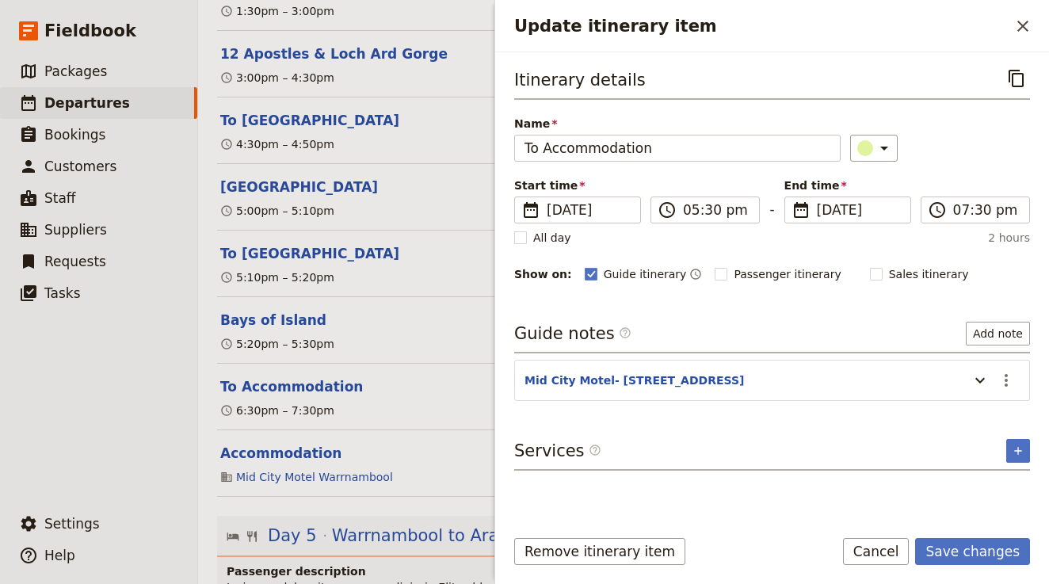
click at [943, 158] on div "​" at bounding box center [940, 148] width 180 height 27
click at [982, 385] on icon "Update itinerary item" at bounding box center [980, 380] width 19 height 19
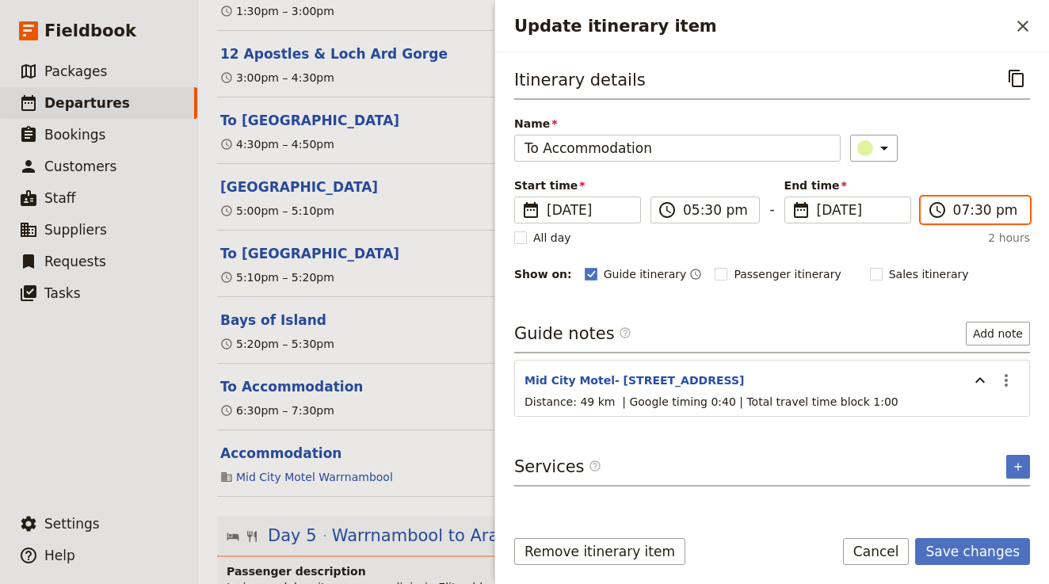
click at [963, 208] on input "07:30 pm" at bounding box center [986, 209] width 67 height 19
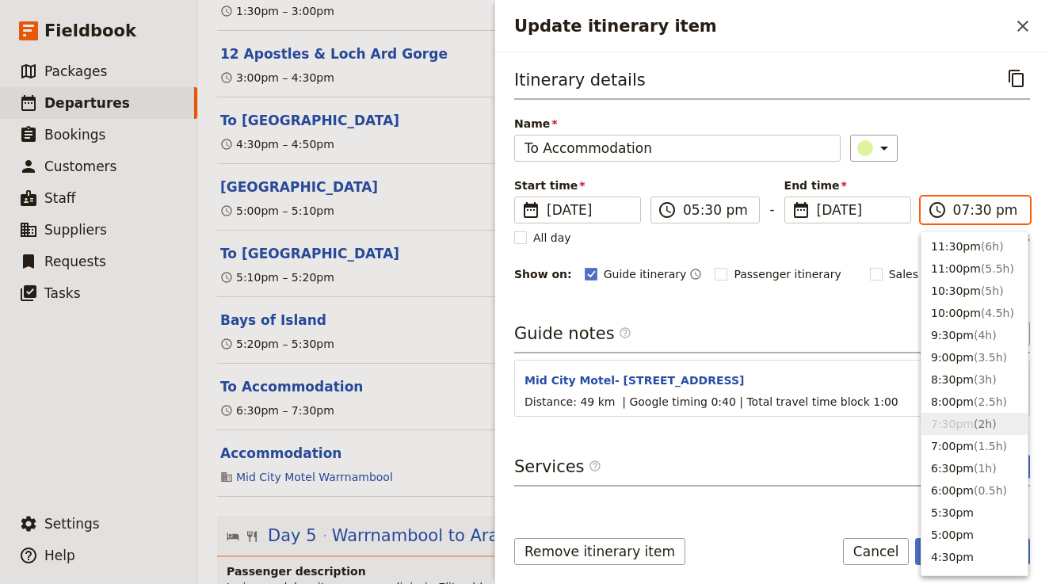
type input "06:30 pm"
click at [980, 162] on div "Itinerary details ​ Name To Accommodation ​ Start time ​ 14 Nov 2025 14/11/2025…" at bounding box center [772, 174] width 516 height 219
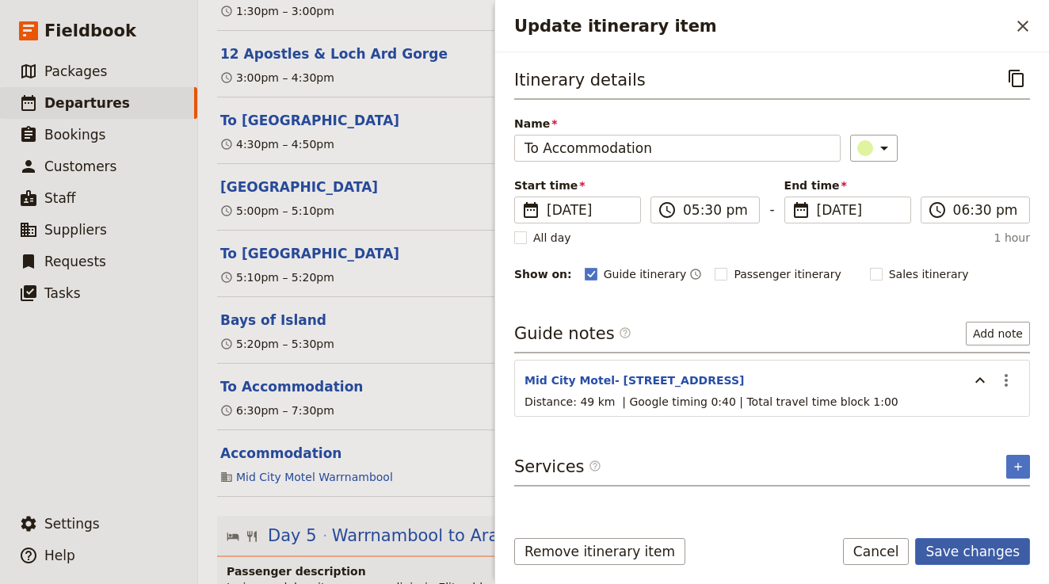
click at [1000, 548] on button "Save changes" at bounding box center [972, 551] width 115 height 27
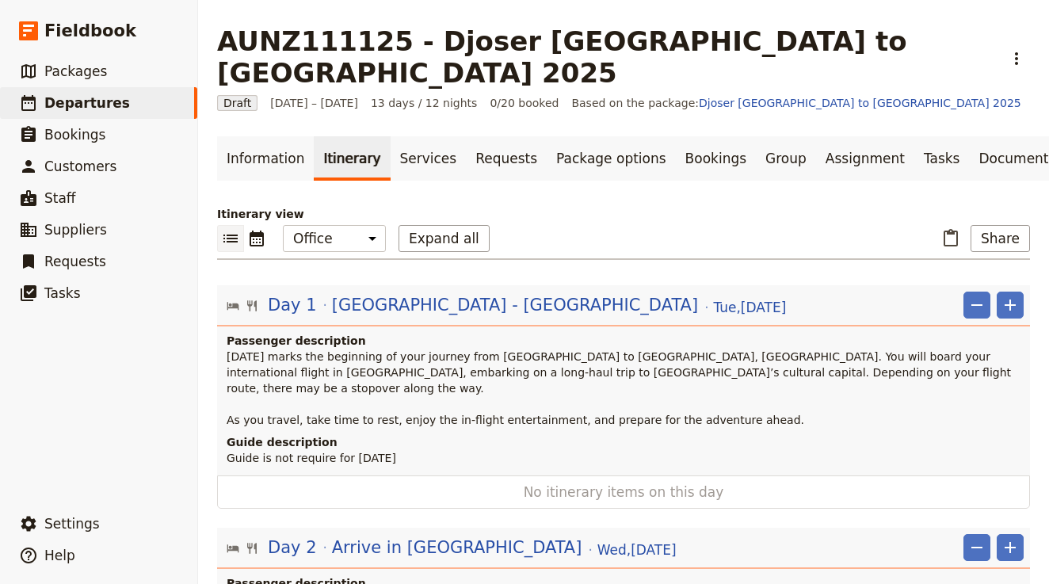
scroll to position [0, 0]
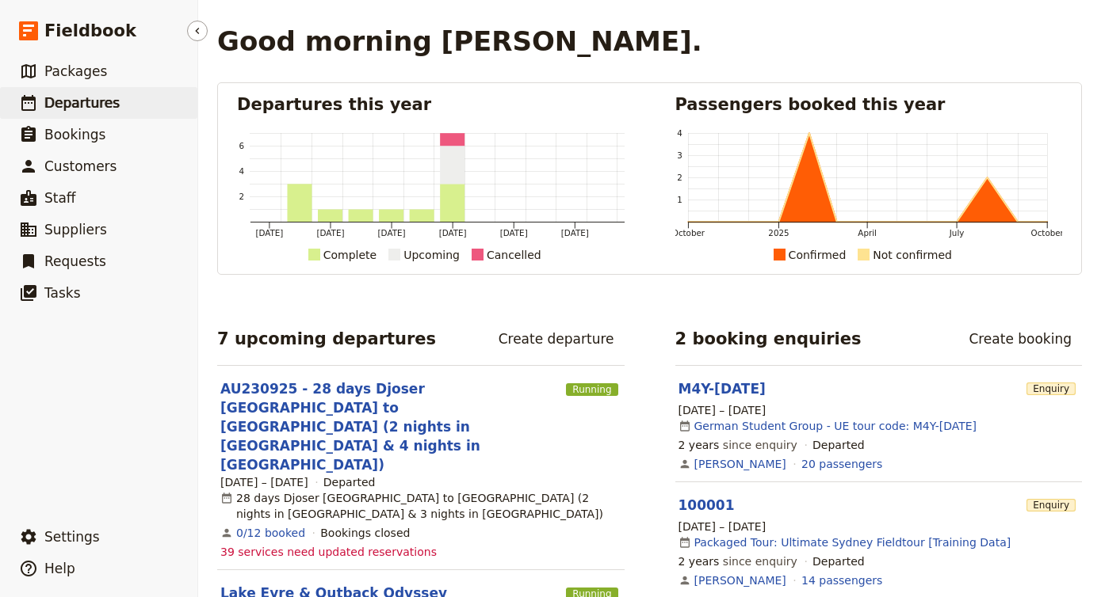
click at [122, 101] on link "​ Departures" at bounding box center [98, 103] width 197 height 32
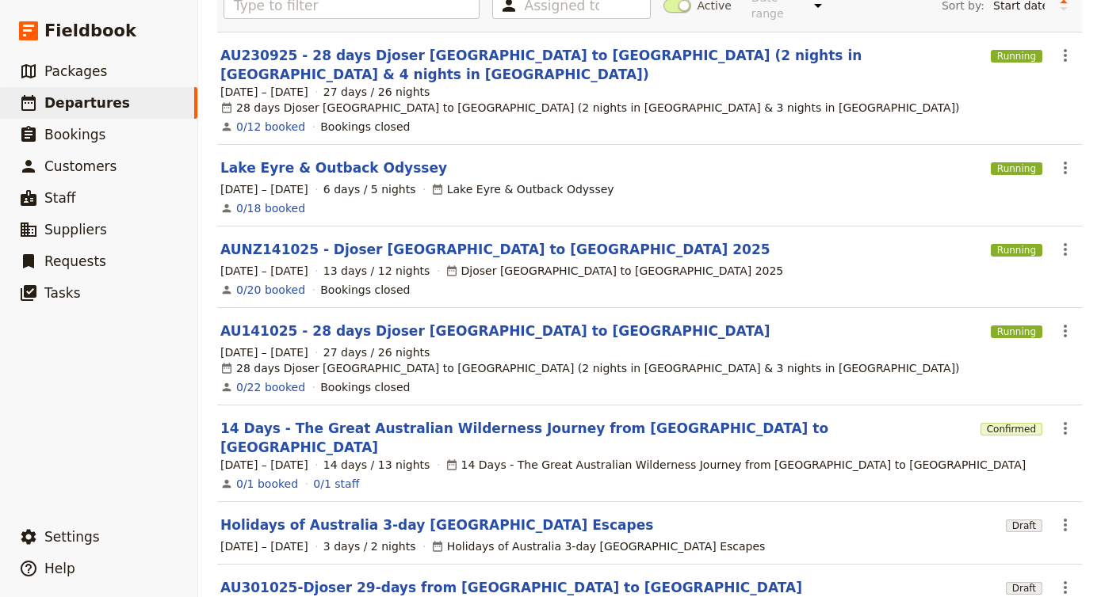
scroll to position [-1, 0]
click at [399, 282] on div "Bookings closed" at bounding box center [365, 290] width 90 height 16
click at [506, 47] on link "AU230925 - 28 days Djoser [GEOGRAPHIC_DATA] to [GEOGRAPHIC_DATA] (2 nights in […" at bounding box center [602, 65] width 764 height 38
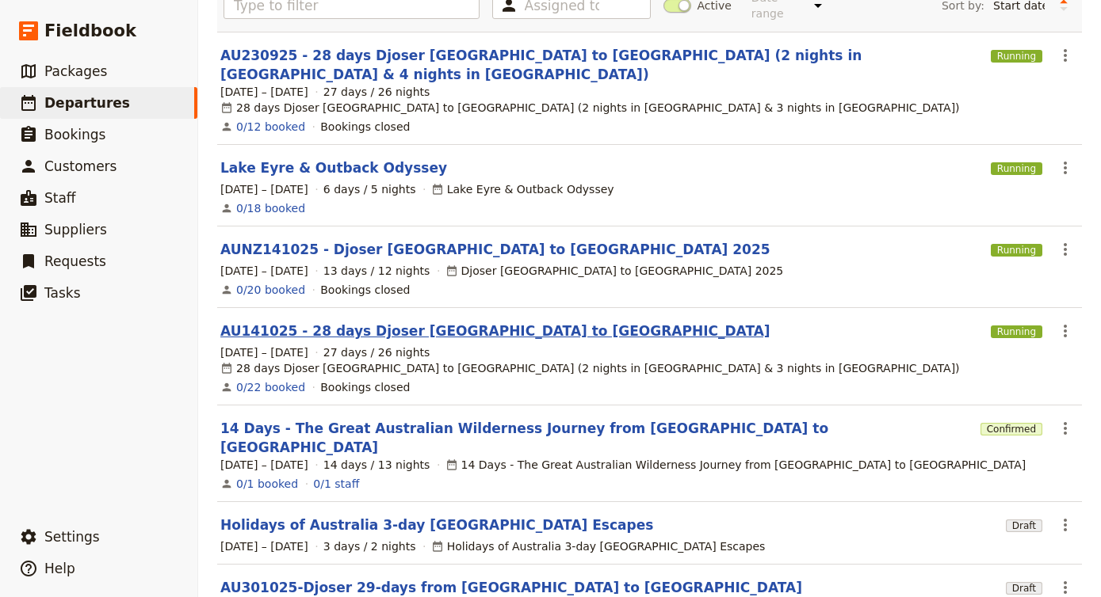
click at [410, 322] on link "AU141025 - 28 days Djoser [GEOGRAPHIC_DATA] to [GEOGRAPHIC_DATA]" at bounding box center [495, 331] width 550 height 19
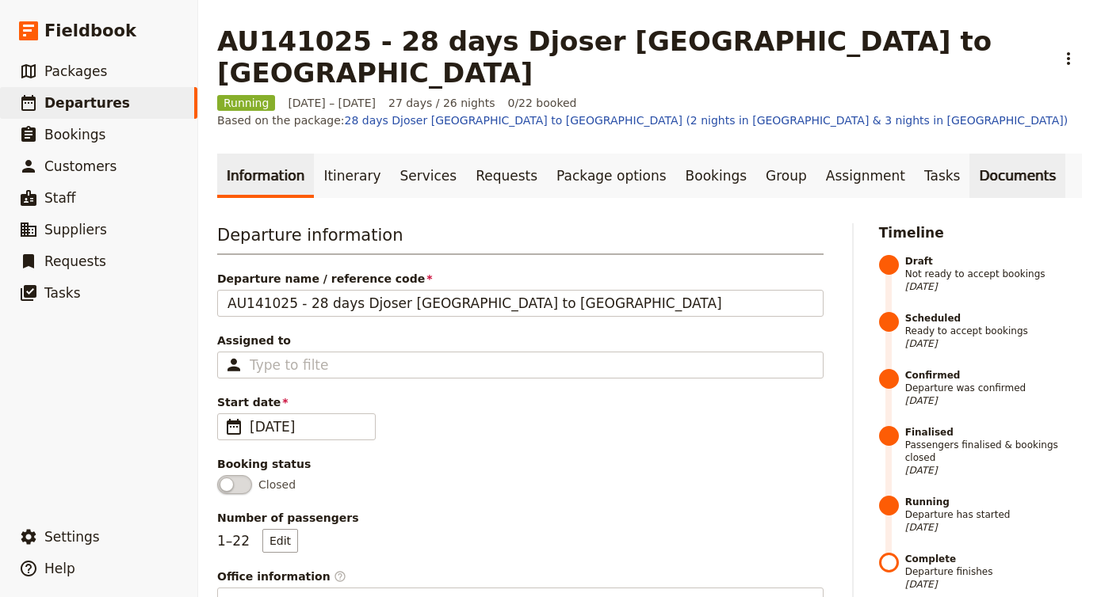
click at [981, 154] on link "Documents" at bounding box center [1017, 176] width 96 height 44
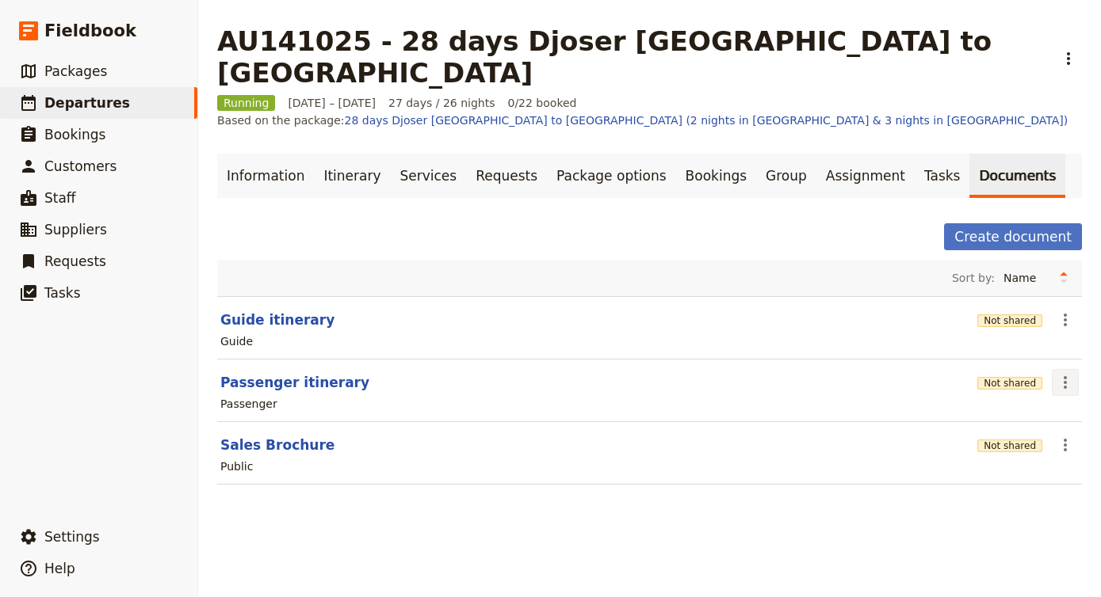
click at [1062, 373] on icon "Actions" at bounding box center [1064, 382] width 19 height 19
click at [1036, 395] on span "Edit document" at bounding box center [1012, 391] width 81 height 16
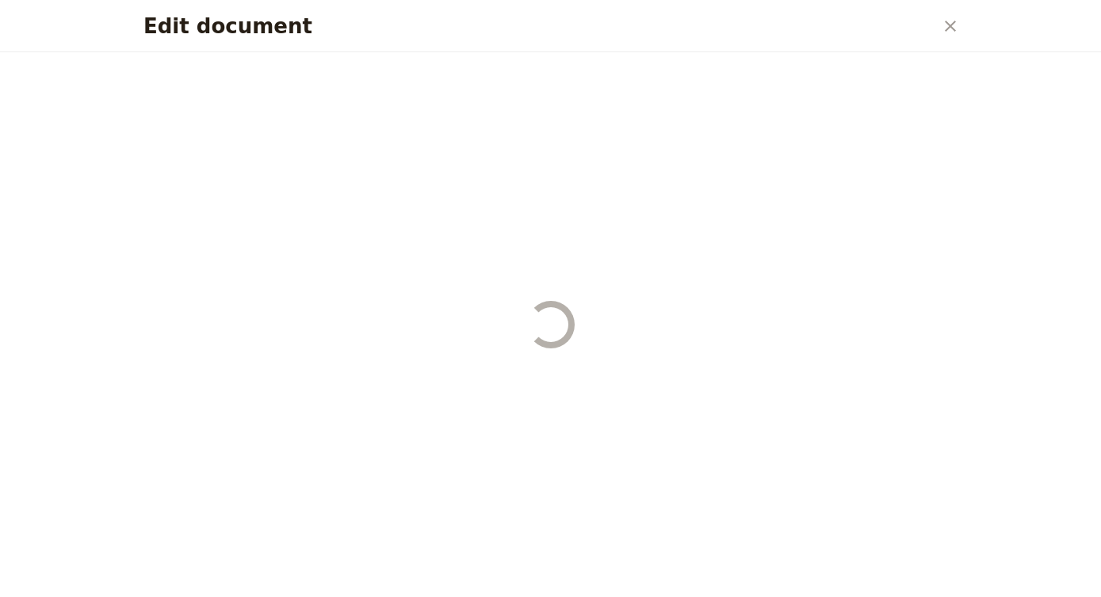
select select "PASSENGER"
select select "DEFAULT"
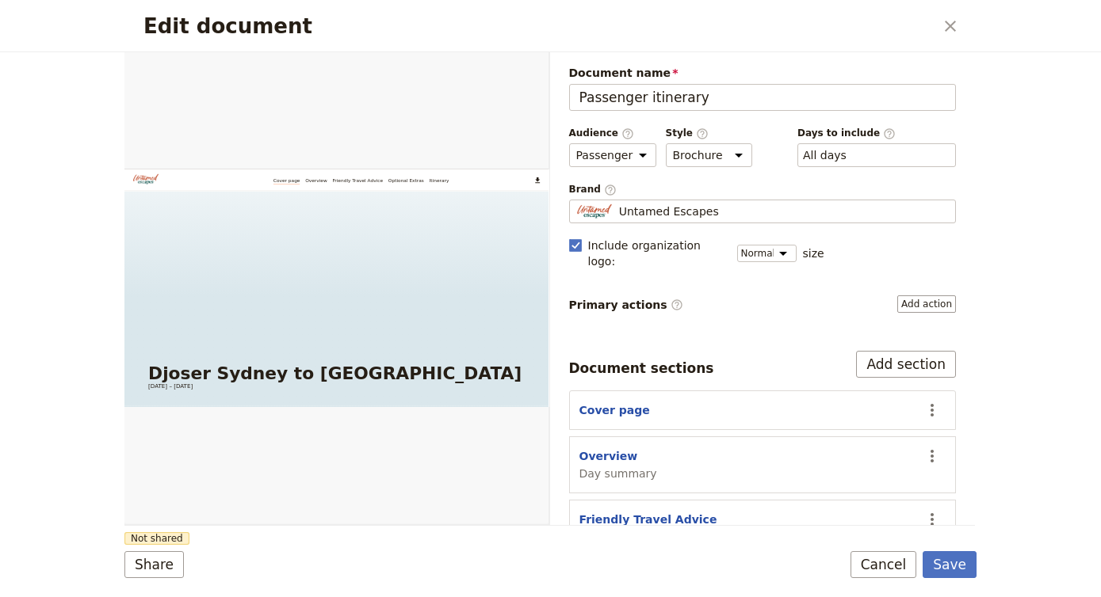
click at [709, 512] on div "Friendly Travel Advice Custom" at bounding box center [746, 528] width 334 height 33
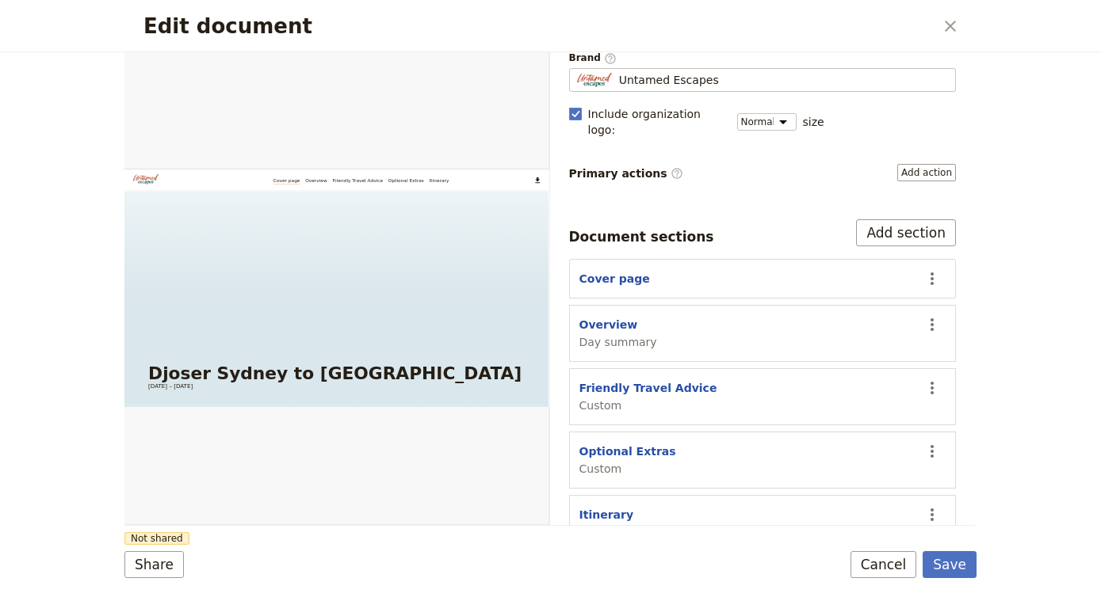
scroll to position [131, 0]
click at [942, 439] on button "​" at bounding box center [931, 452] width 27 height 27
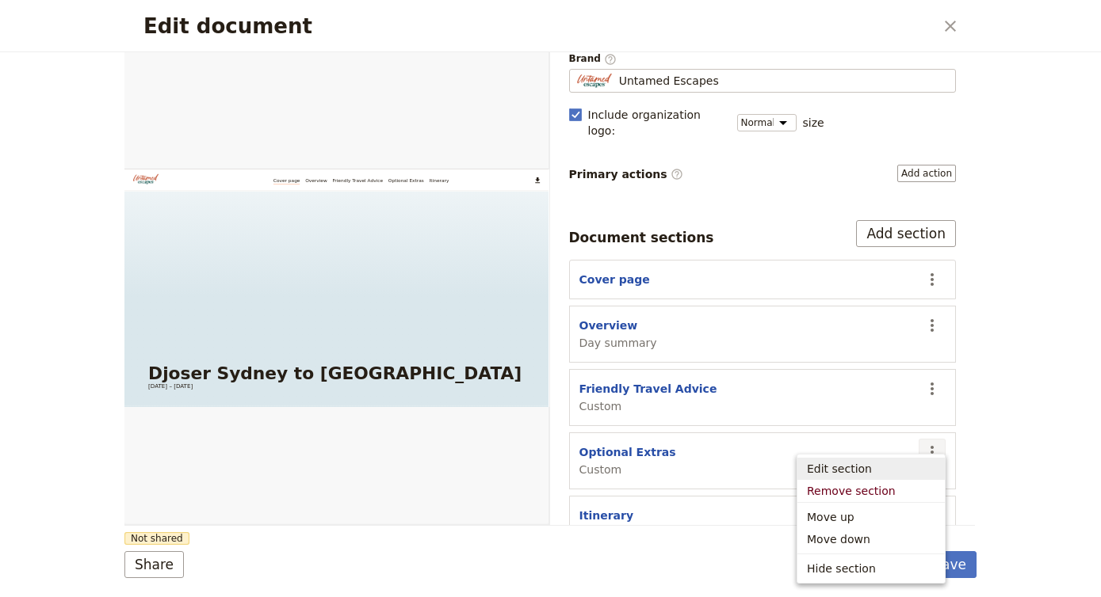
click at [898, 479] on button "Edit section" at bounding box center [870, 469] width 147 height 22
select select "CUSTOM"
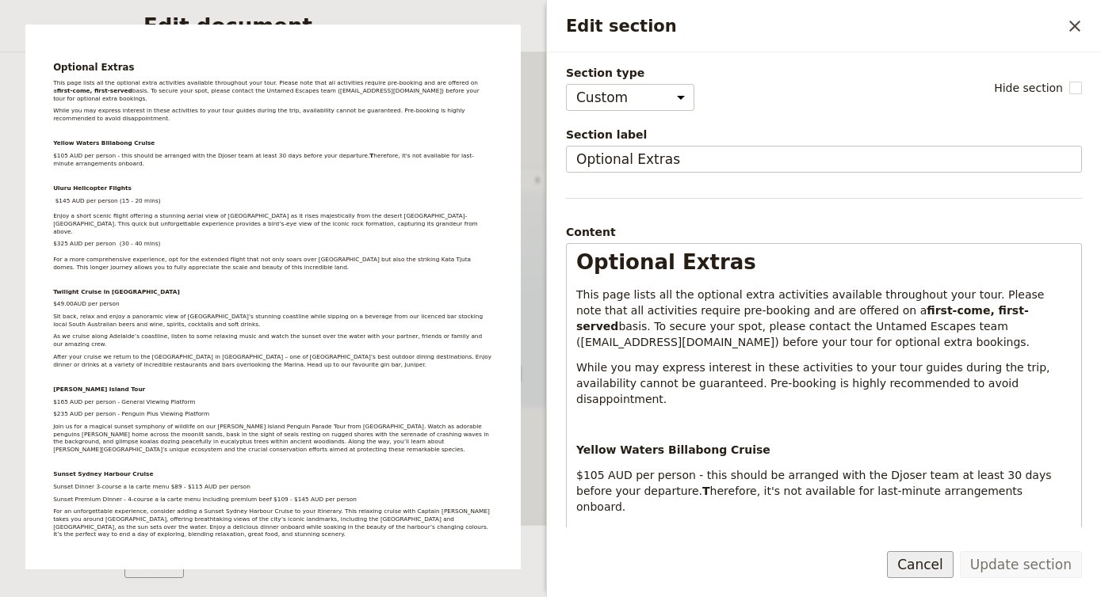
scroll to position [0, 0]
click at [909, 566] on button "Cancel" at bounding box center [920, 564] width 67 height 27
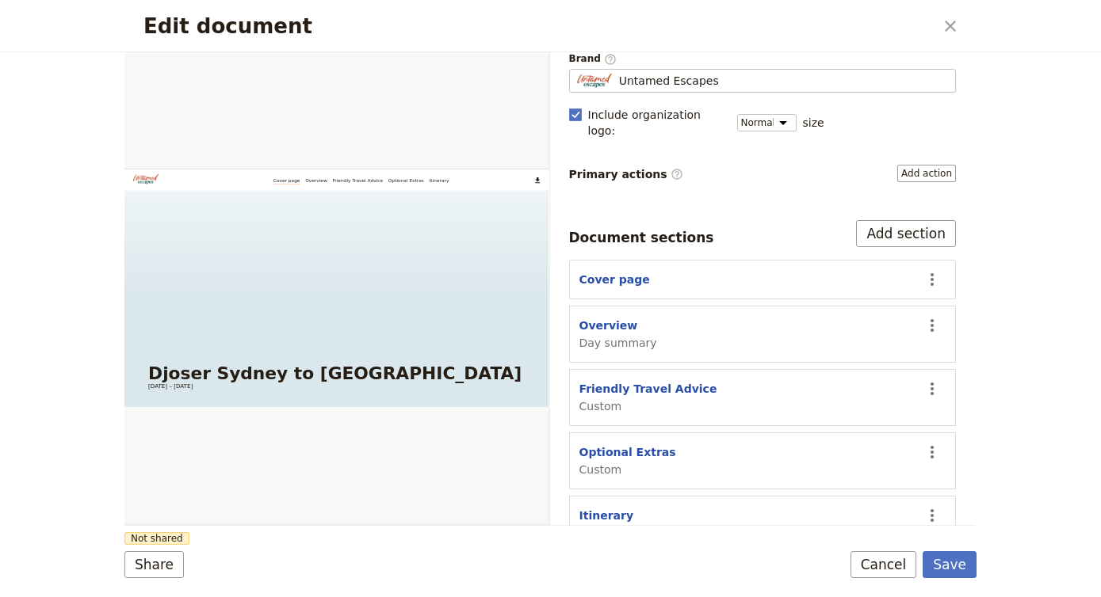
click at [946, 369] on section "Friendly Travel Advice Custom ​" at bounding box center [762, 397] width 387 height 57
click at [935, 380] on icon "Actions" at bounding box center [931, 389] width 19 height 19
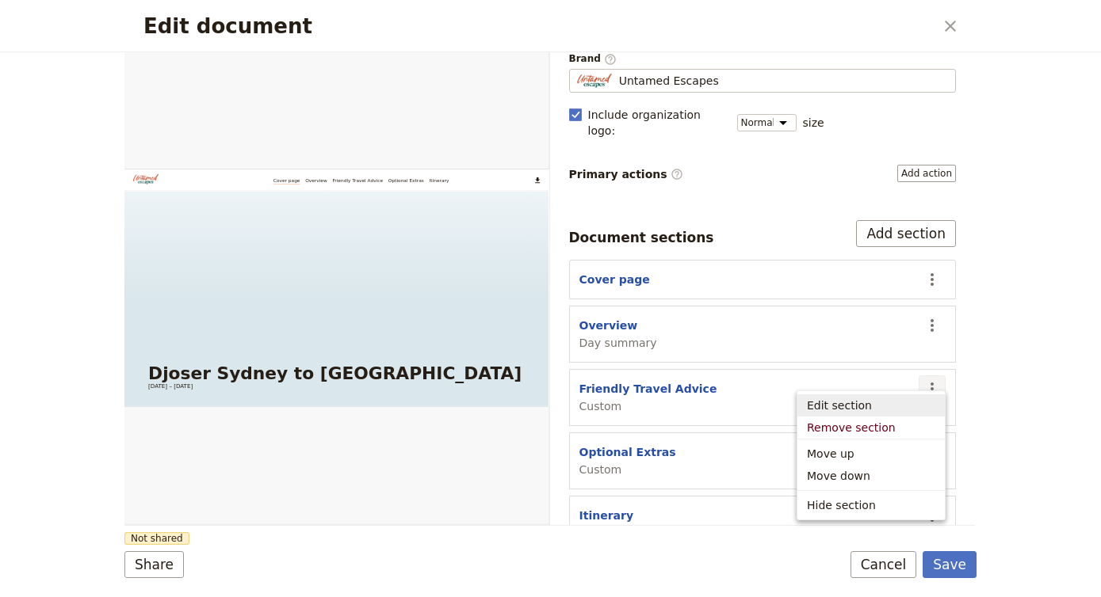
click at [880, 399] on span "Edit section" at bounding box center [871, 406] width 128 height 16
select select "CUSTOM"
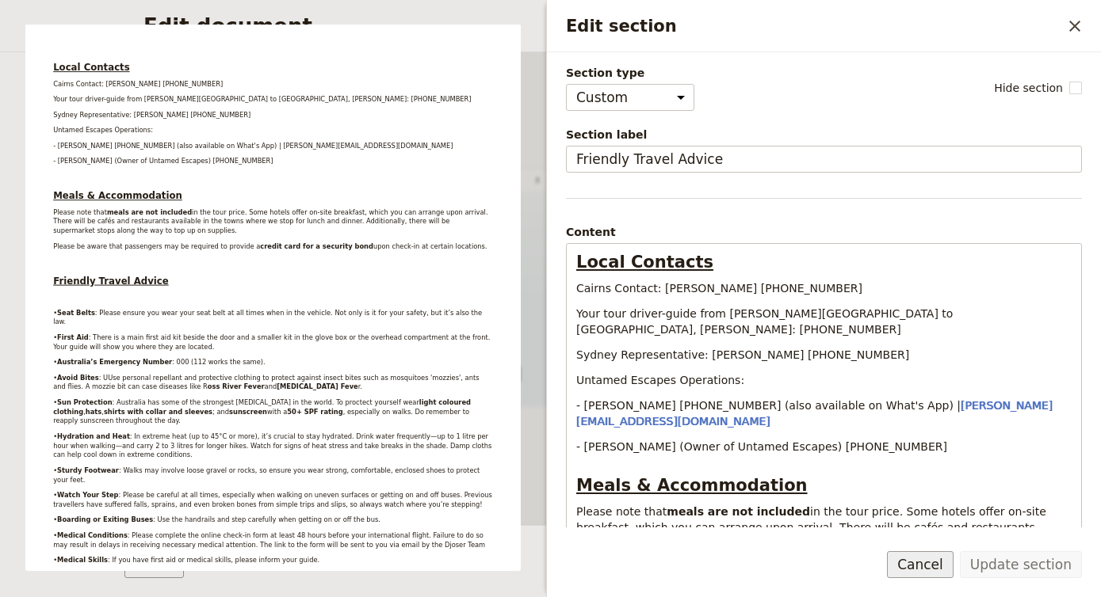
click at [929, 562] on button "Cancel" at bounding box center [920, 564] width 67 height 27
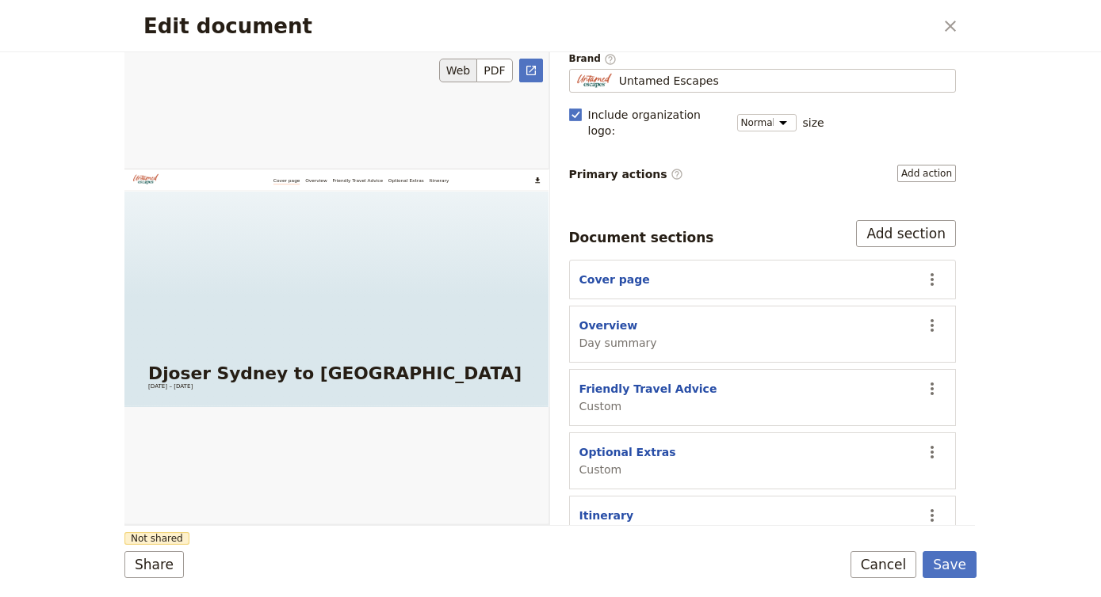
scroll to position [7, 0]
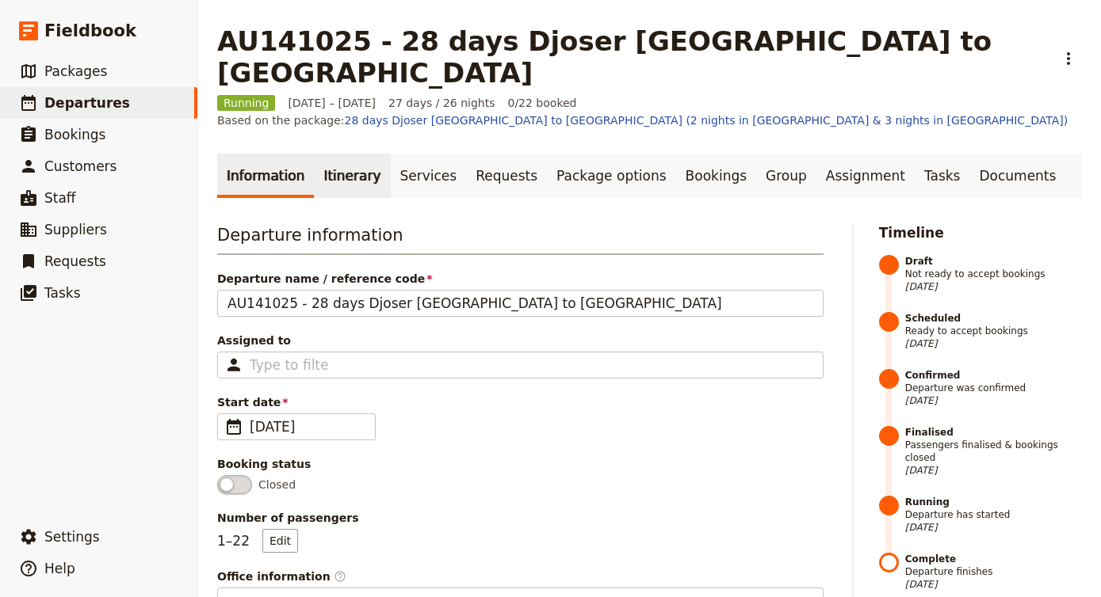
click at [343, 154] on link "Itinerary" at bounding box center [352, 176] width 76 height 44
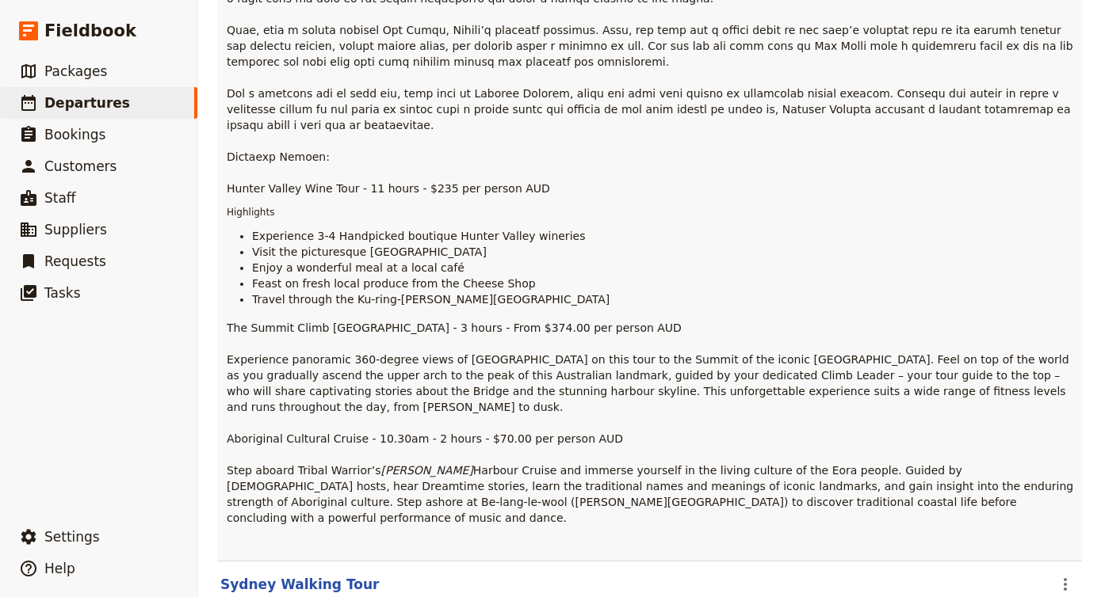
scroll to position [990, 0]
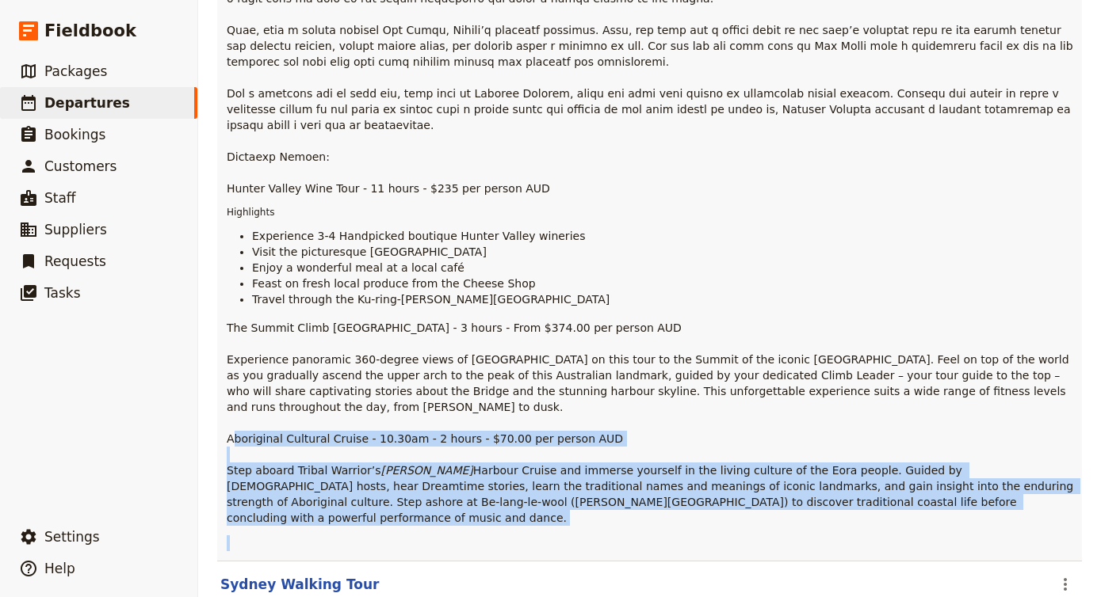
drag, startPoint x: 231, startPoint y: 352, endPoint x: 860, endPoint y: 443, distance: 634.9
click at [860, 443] on div "Hunter Valley Wine Tour - 11 hours - $235 per person AUD Highlights Experience …" at bounding box center [651, 160] width 849 height 783
click at [860, 536] on p at bounding box center [651, 544] width 849 height 16
drag, startPoint x: 866, startPoint y: 424, endPoint x: 208, endPoint y: 363, distance: 660.5
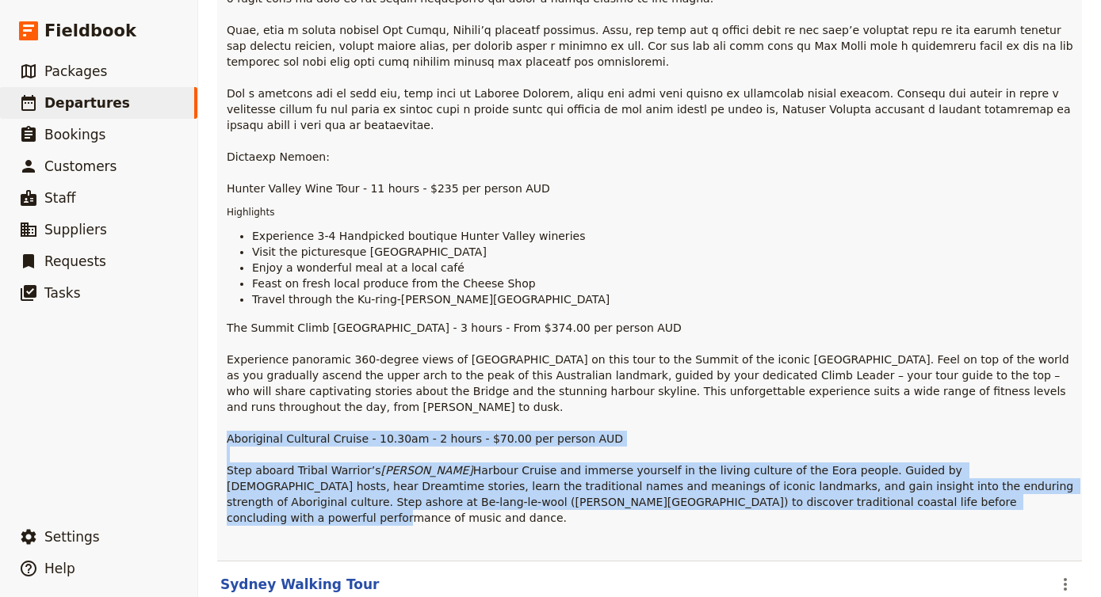
copy p "Aboriginal Cultural Cruise - 10.30am - 2 hours - $70.00 per person AUD Step abo…"
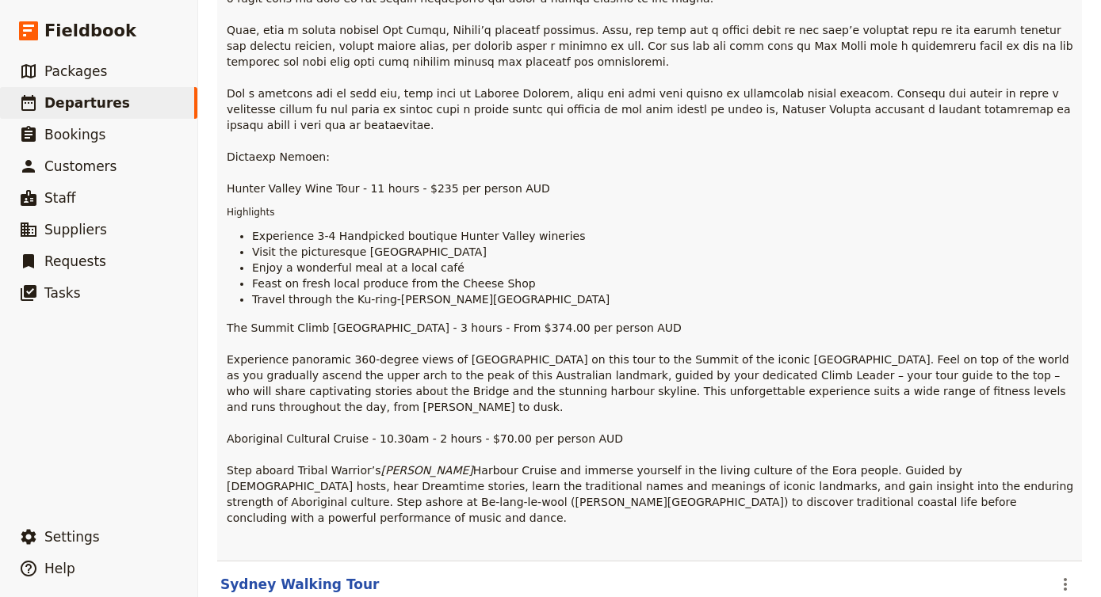
click at [480, 464] on span "Harbour Cruise and immerse yourself in the living culture of the Eora people. G…" at bounding box center [652, 494] width 850 height 60
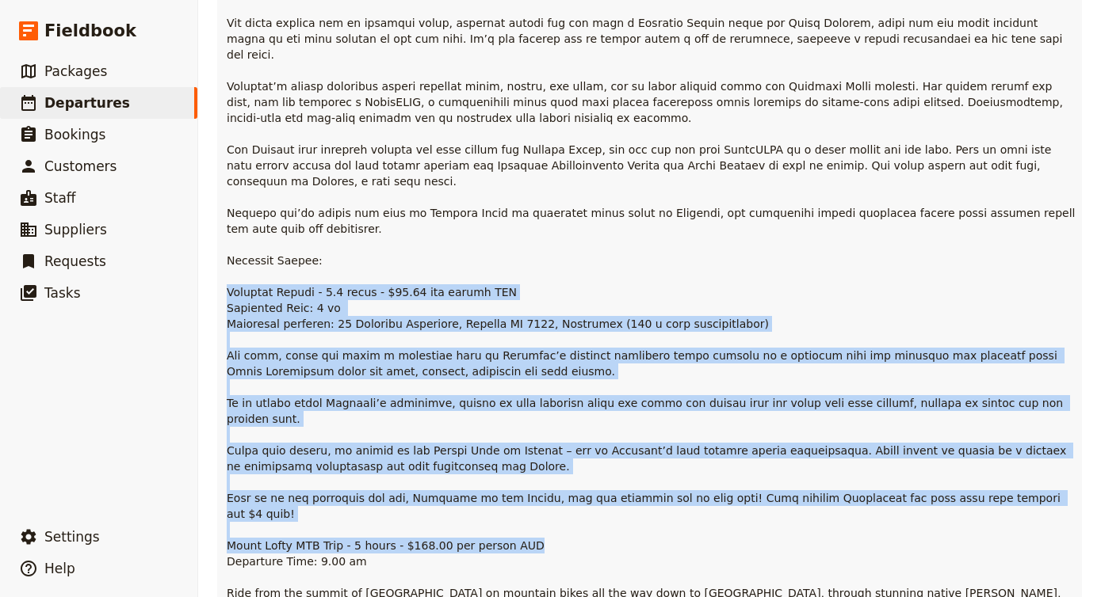
scroll to position [11316, 0]
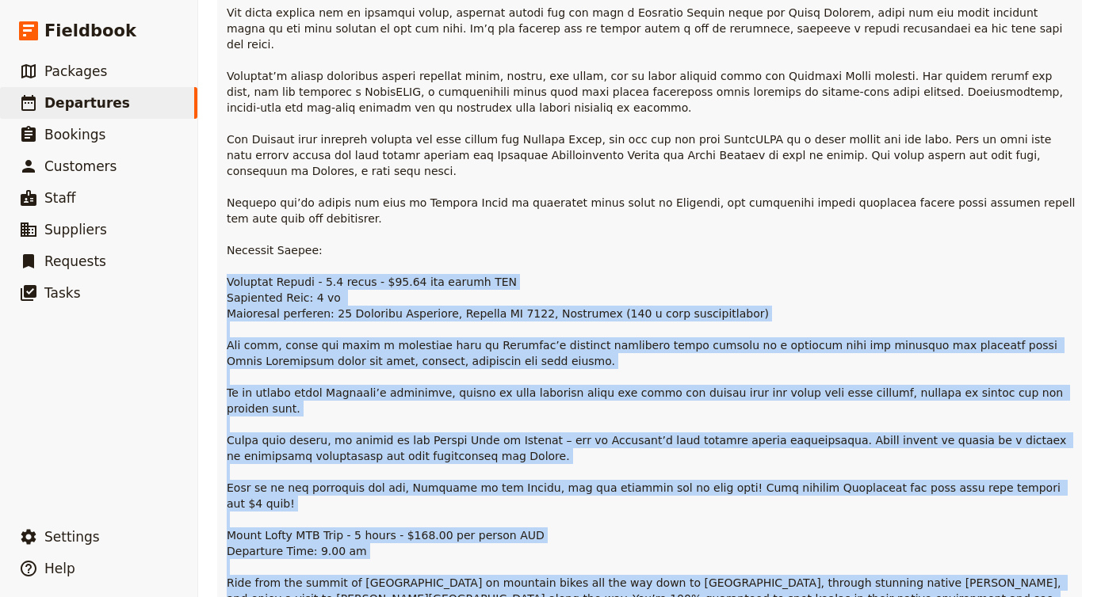
drag, startPoint x: 227, startPoint y: 254, endPoint x: 683, endPoint y: 515, distance: 525.6
click at [683, 515] on p "Mount Lofty MTB Trip - 5 hours - $168.00 per person AUD Departure Time: 9.00 am…" at bounding box center [651, 266] width 849 height 998
copy p "Twilight Cruise - 1.5 hours - $54.00 per person AUD Departure Time: 5 pm Depart…"
click at [95, 62] on span "Packages" at bounding box center [75, 71] width 63 height 19
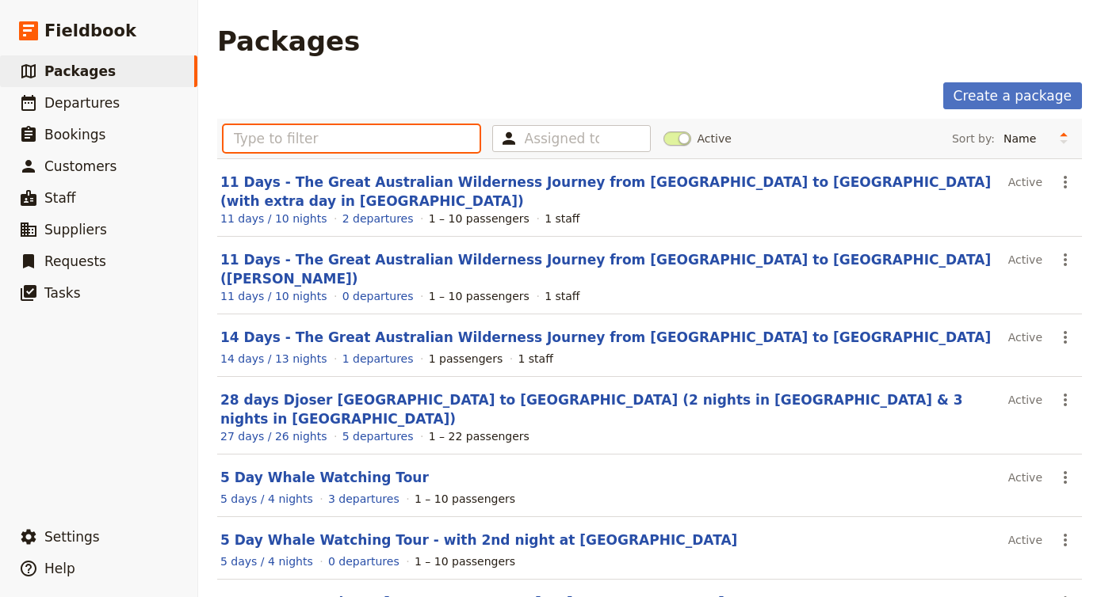
click at [368, 133] on input "text" at bounding box center [351, 138] width 256 height 27
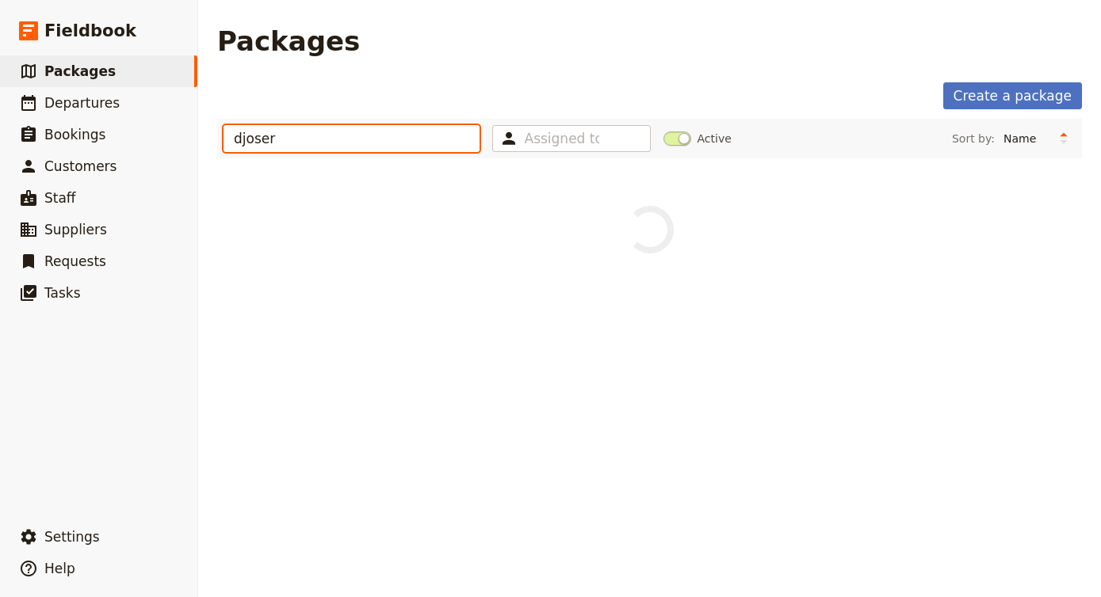
type input "djoser"
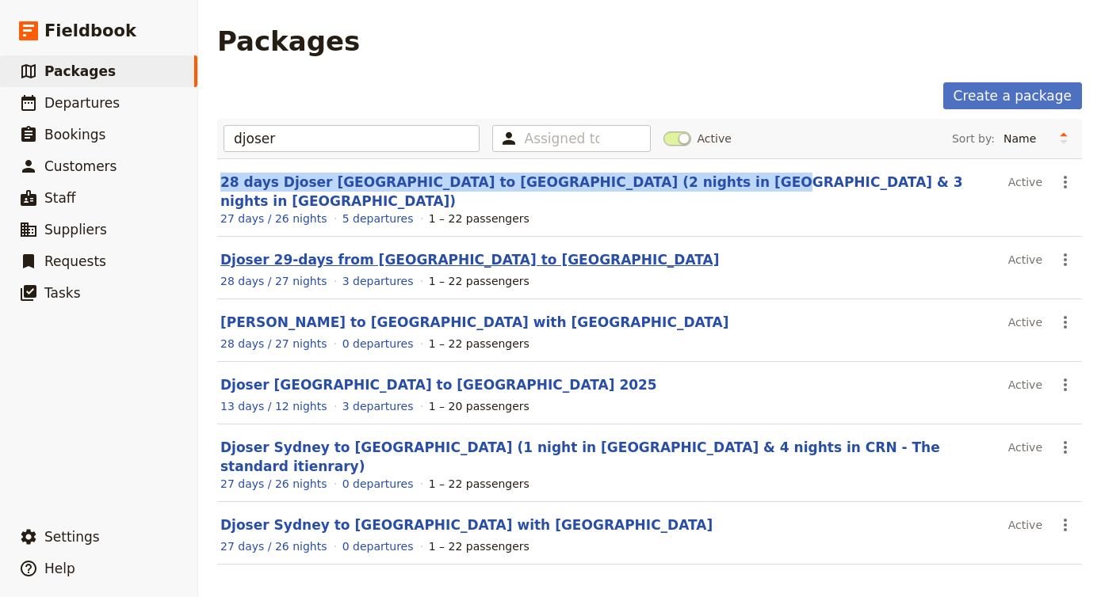
click at [378, 252] on link "Djoser 29-days from Cairns to Sydney" at bounding box center [469, 260] width 499 height 16
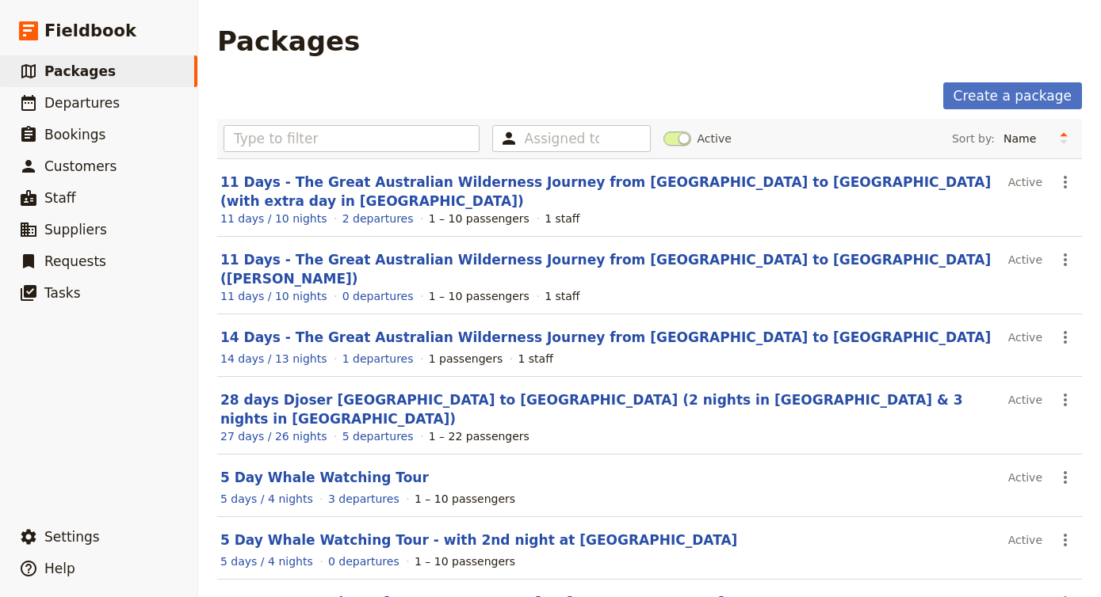
click at [342, 124] on div "Assigned to Active Sort by: Name Number of departures Duration Most recently up…" at bounding box center [649, 139] width 864 height 40
click at [348, 131] on input "text" at bounding box center [351, 138] width 256 height 27
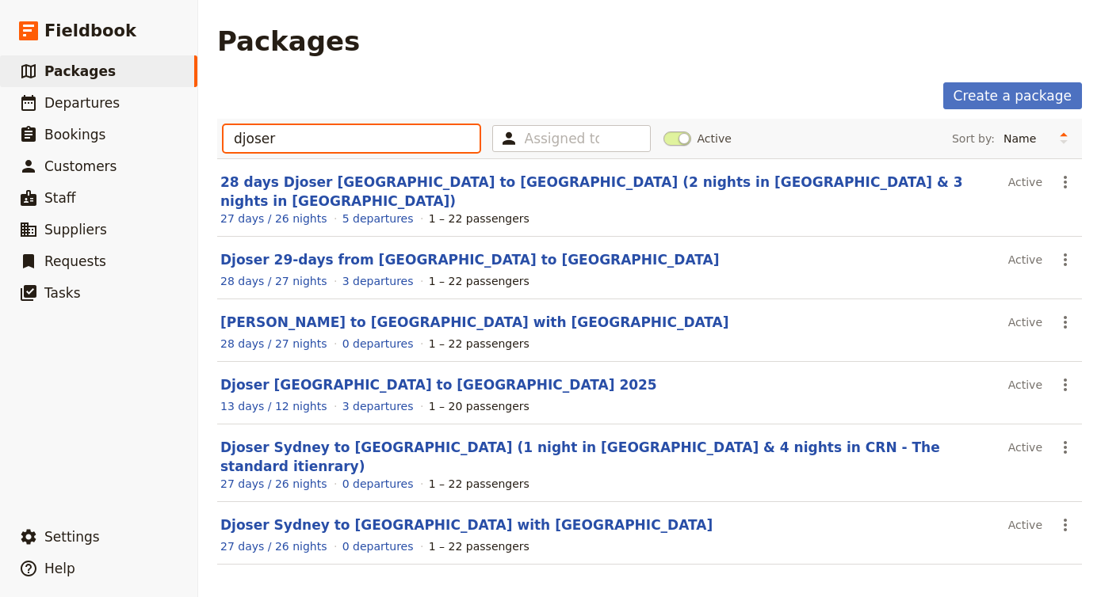
type input "djoser"
click at [312, 96] on div "Create a package" at bounding box center [649, 95] width 864 height 27
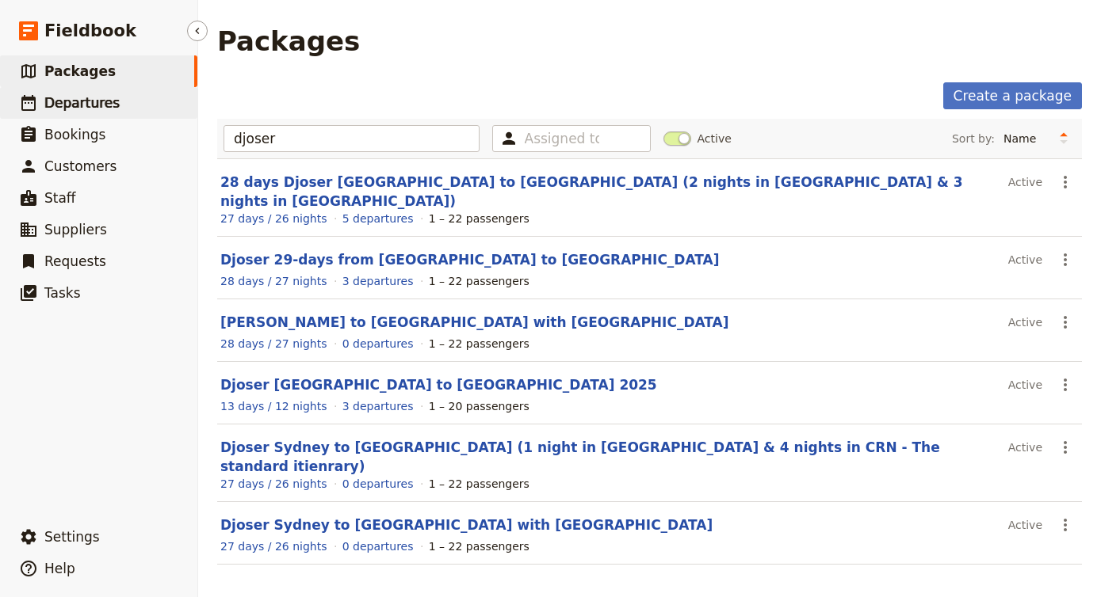
click at [119, 106] on link "​ Departures" at bounding box center [98, 103] width 197 height 32
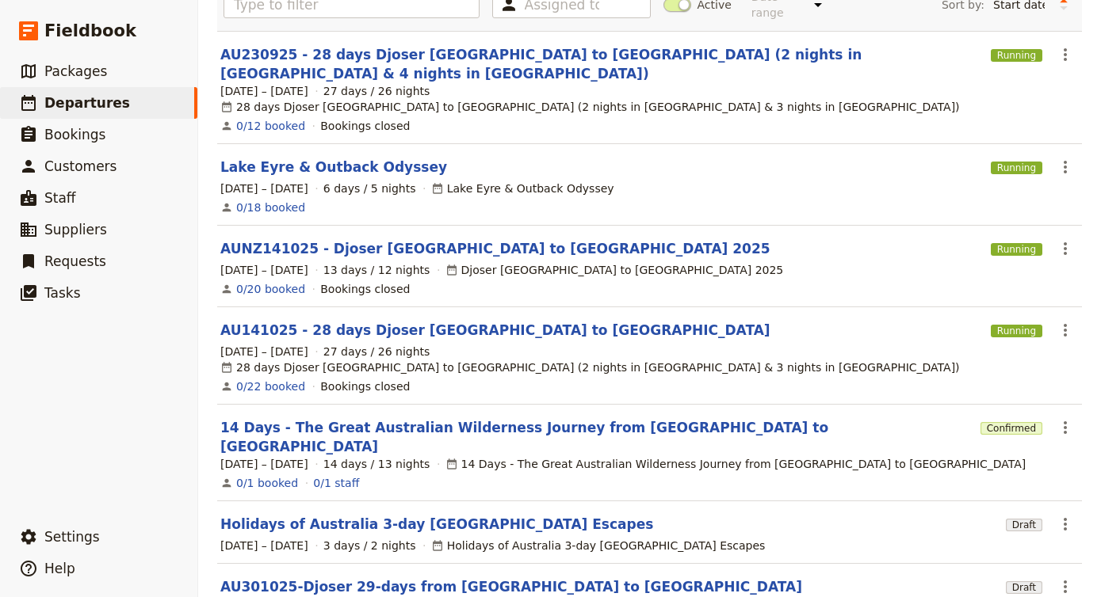
scroll to position [139, 0]
click at [409, 322] on link "AU141025 - 28 days Djoser Sydney to Cairns" at bounding box center [495, 331] width 550 height 19
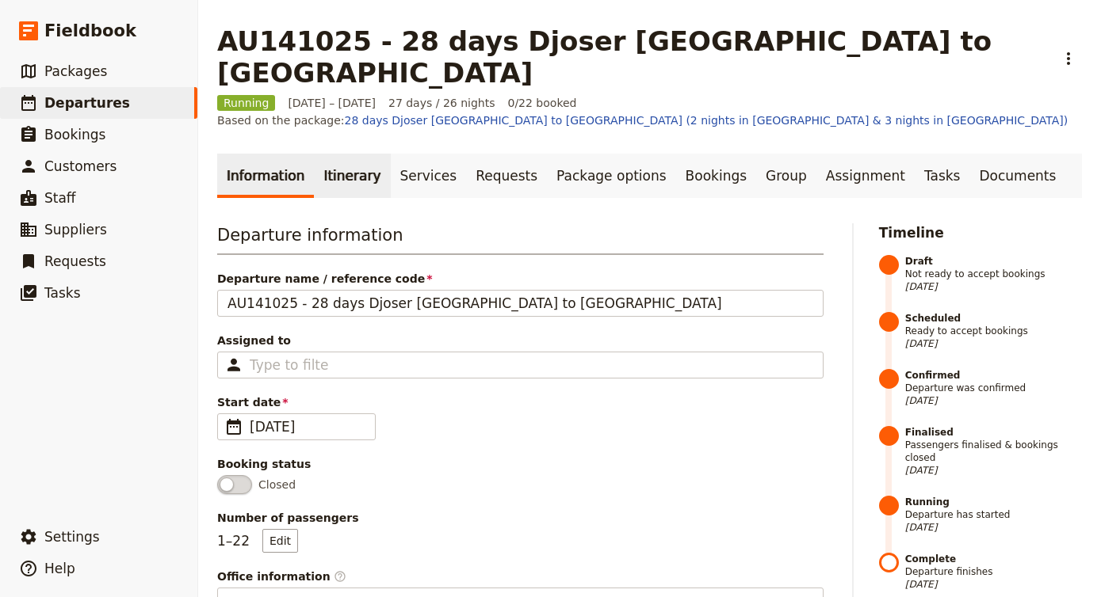
click at [327, 154] on link "Itinerary" at bounding box center [352, 176] width 76 height 44
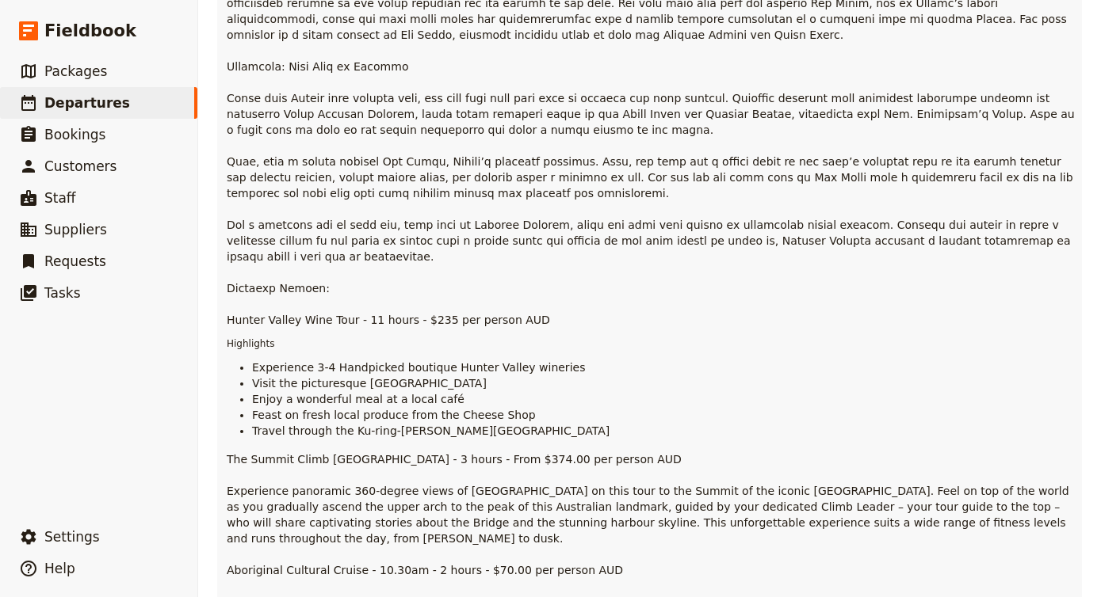
scroll to position [922, 0]
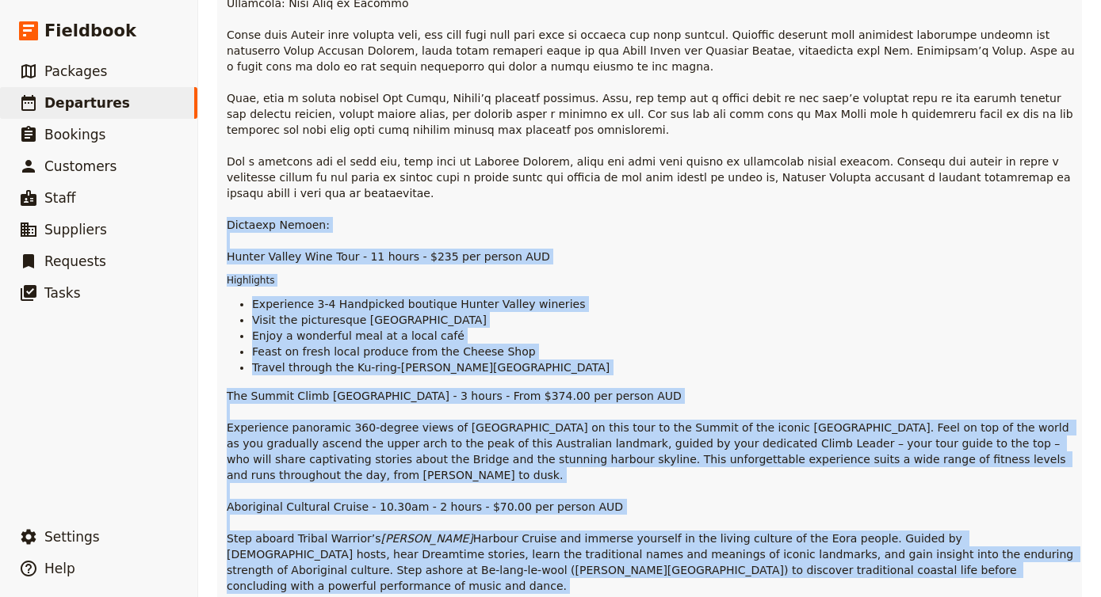
drag, startPoint x: 229, startPoint y: 159, endPoint x: 879, endPoint y: 513, distance: 739.6
click at [879, 513] on div "Hunter Valley Wine Tour - 11 hours - $235 per person AUD Highlights Experience …" at bounding box center [651, 228] width 849 height 783
copy div "Optional Extras: Hunter Valley Wine Tour - 11 hours - $235 per person AUD Highl…"
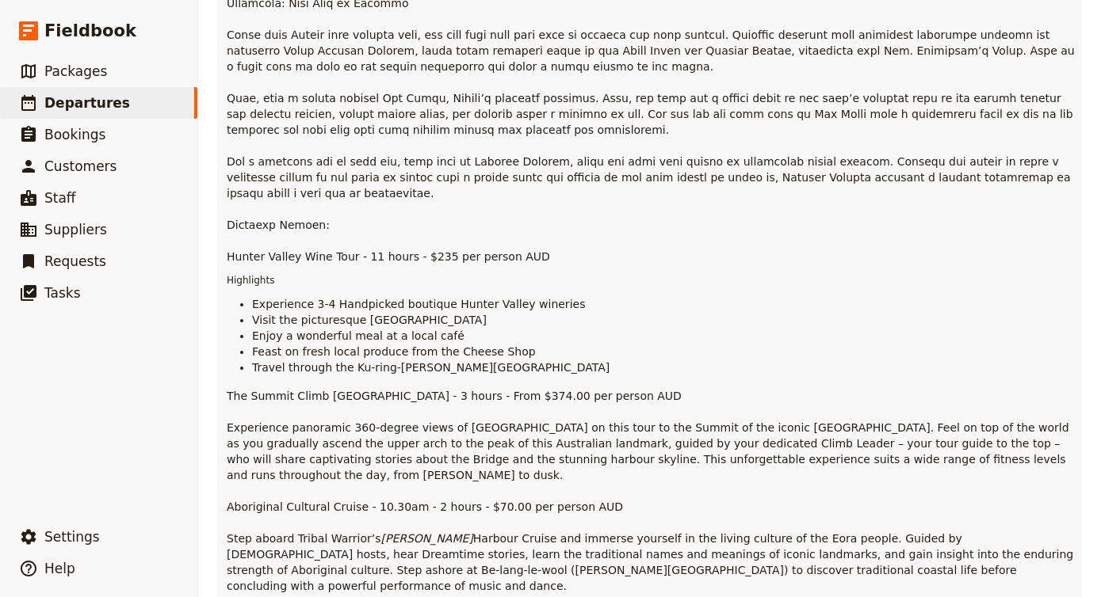
click at [465, 410] on p "The Summit Climb Sydney - 3 hours - From $374.00 per person AUD Experience pano…" at bounding box center [651, 491] width 849 height 206
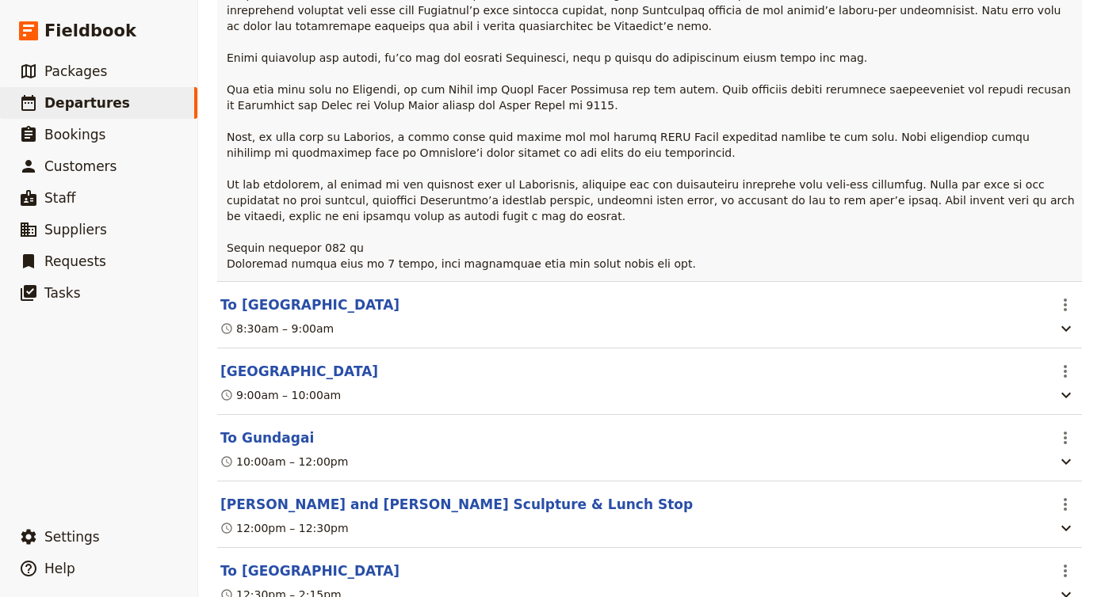
scroll to position [4920, 0]
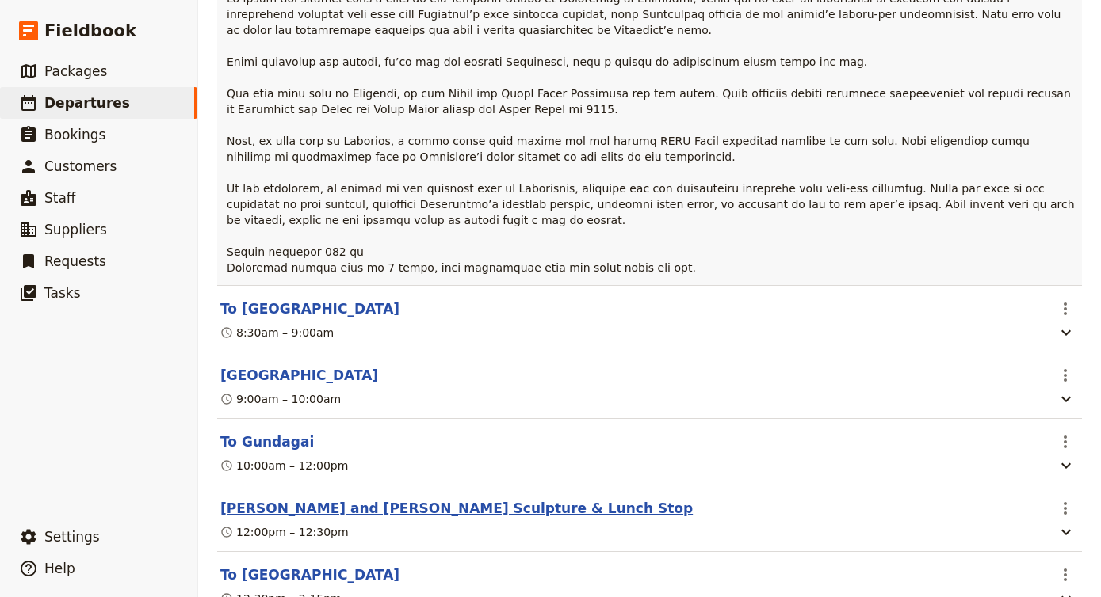
click at [380, 499] on button "[PERSON_NAME] and [PERSON_NAME] Sculpture & Lunch Stop" at bounding box center [456, 508] width 472 height 19
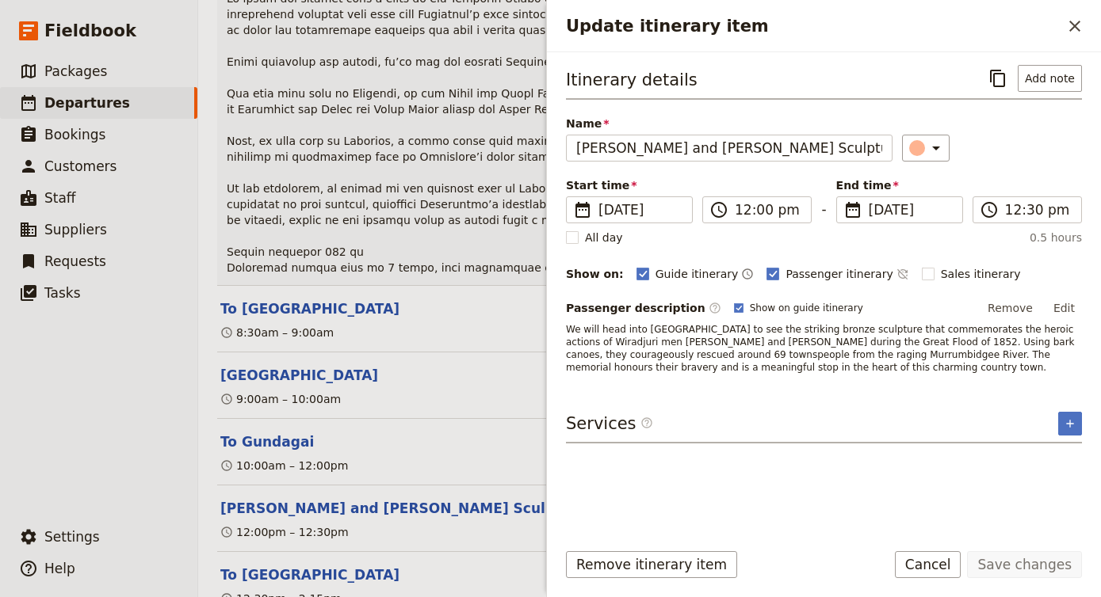
click at [605, 332] on span "We will head into [GEOGRAPHIC_DATA] to see the striking bronze sculpture that c…" at bounding box center [821, 348] width 511 height 49
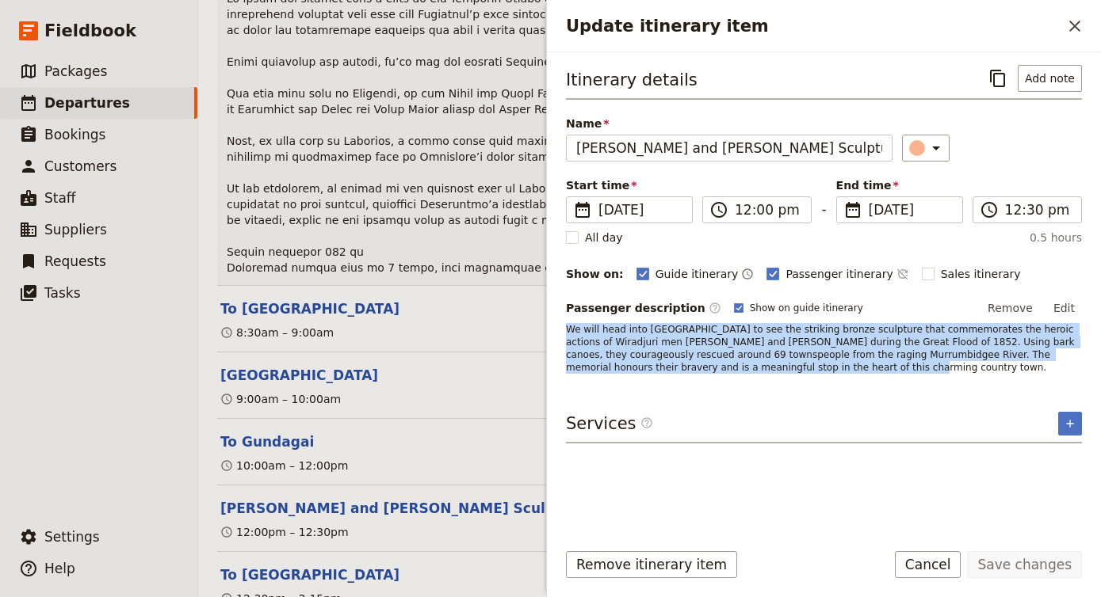
drag, startPoint x: 567, startPoint y: 328, endPoint x: 832, endPoint y: 364, distance: 267.9
click at [833, 366] on p "We will head into [GEOGRAPHIC_DATA] to see the striking bronze sculpture that c…" at bounding box center [824, 348] width 516 height 51
copy span "We will head into [GEOGRAPHIC_DATA] to see the striking bronze sculpture that c…"
click at [833, 365] on p "We will head into [GEOGRAPHIC_DATA] to see the striking bronze sculpture that c…" at bounding box center [824, 348] width 516 height 51
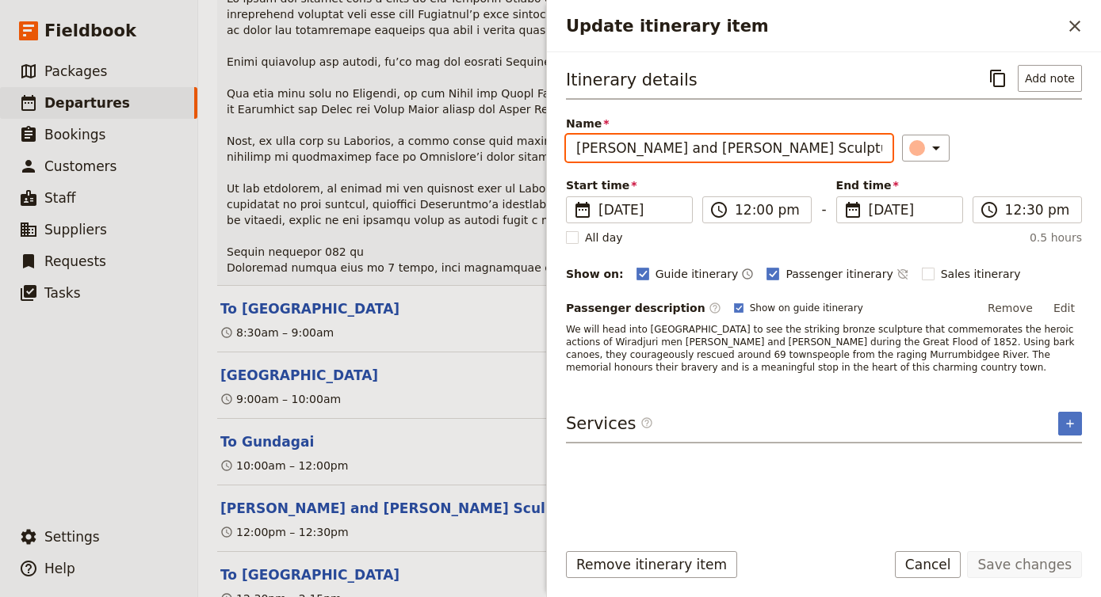
drag, startPoint x: 875, startPoint y: 150, endPoint x: 601, endPoint y: 128, distance: 275.1
click at [599, 128] on label "Name Yarri and Jacky Jacky Sculpture & Lunch Stop" at bounding box center [729, 136] width 326 height 40
click at [599, 135] on input "[PERSON_NAME] and [PERSON_NAME] Sculpture & Lunch Stop" at bounding box center [729, 148] width 326 height 27
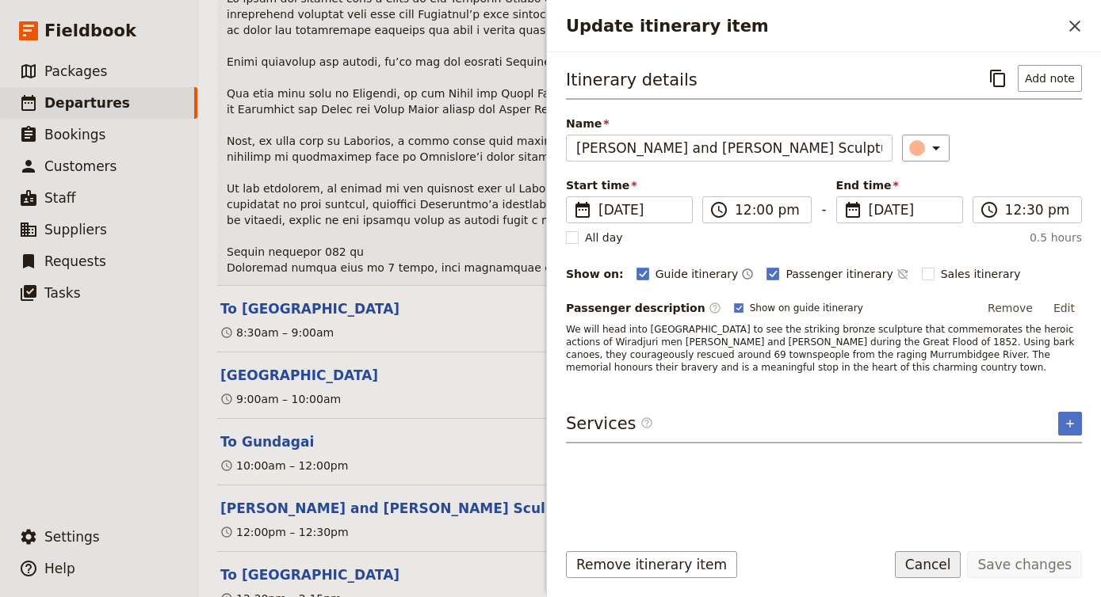
click at [934, 561] on button "Cancel" at bounding box center [928, 564] width 67 height 27
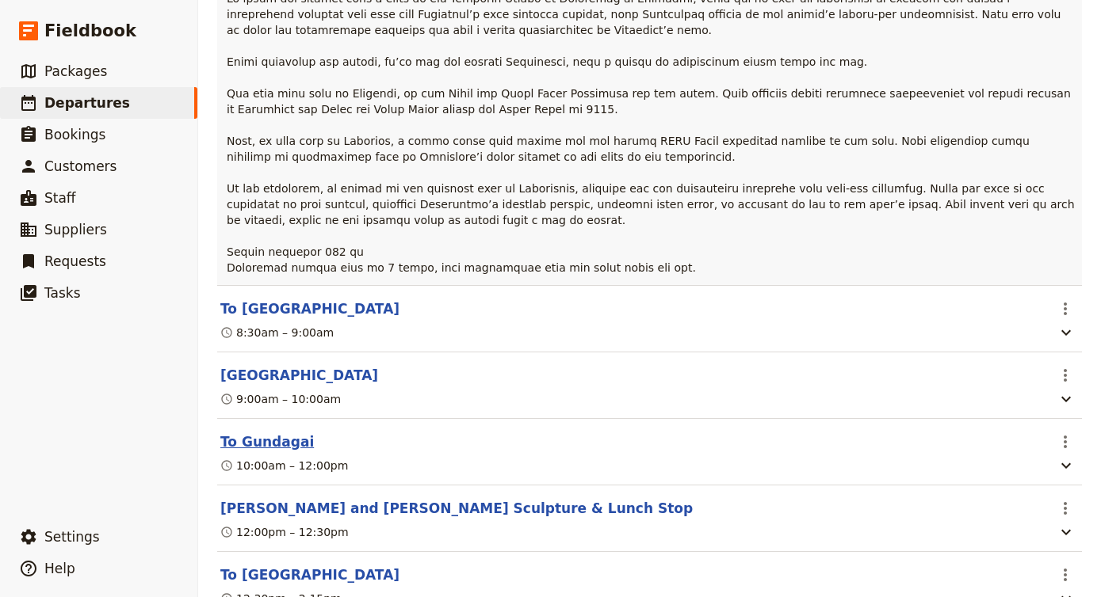
click at [250, 433] on button "To Gundagai" at bounding box center [266, 442] width 93 height 19
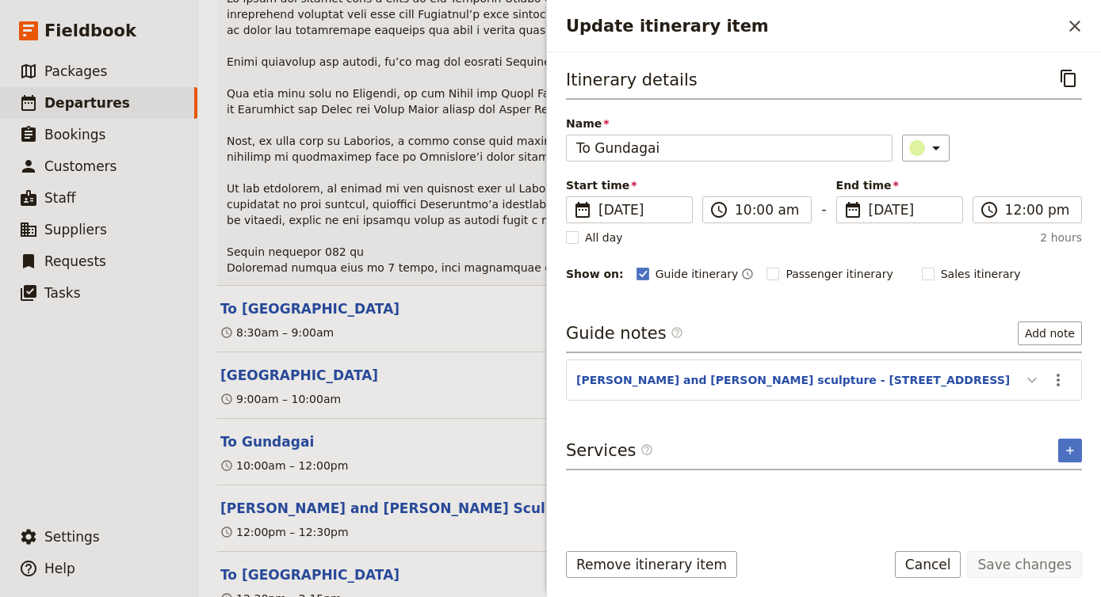
click at [1032, 383] on icon "Update itinerary item" at bounding box center [1032, 381] width 10 height 6
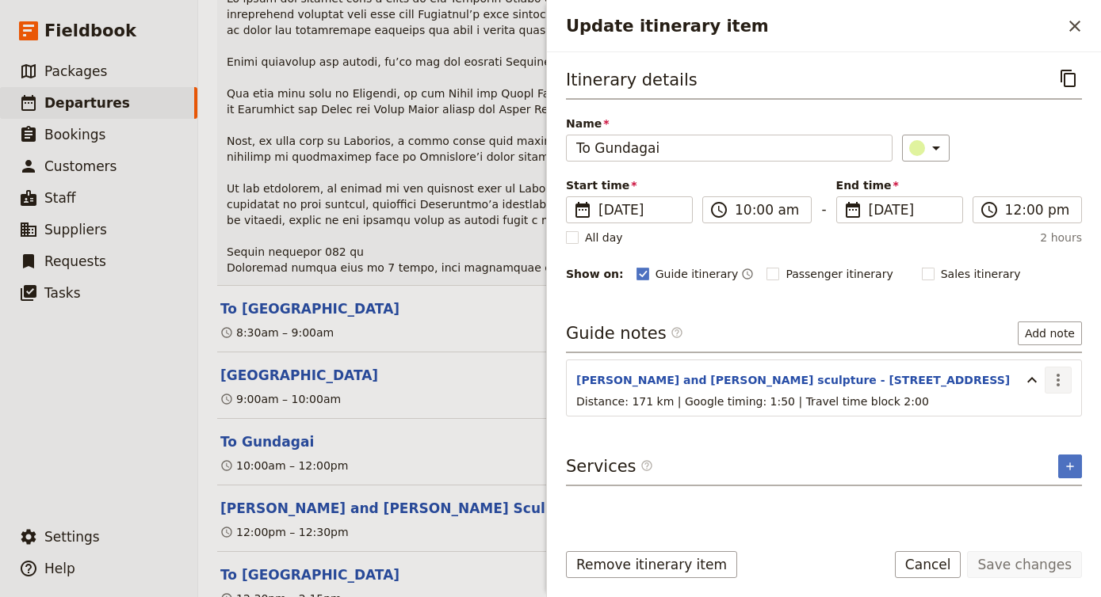
click at [1067, 384] on icon "Actions" at bounding box center [1057, 380] width 19 height 19
click at [1036, 414] on span "Edit note" at bounding box center [1012, 415] width 50 height 16
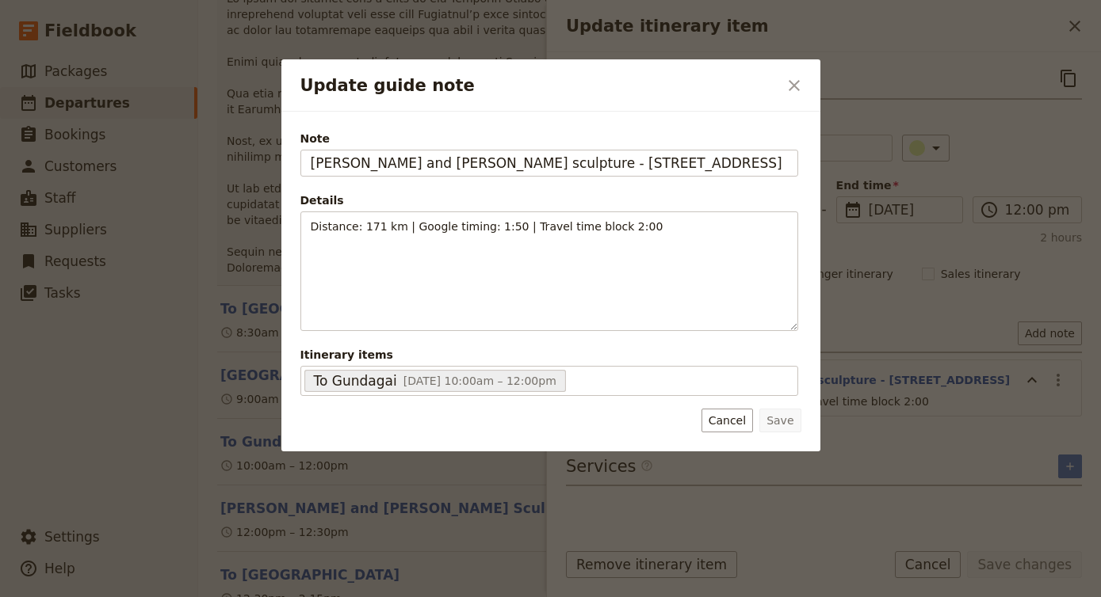
drag, startPoint x: 756, startPoint y: 166, endPoint x: 173, endPoint y: 135, distance: 584.0
click at [173, 597] on div "Update guide note ​ Note Yarri and Jacky Jacky sculpture - 223 Sheridan St, Gun…" at bounding box center [550, 597] width 1101 height 0
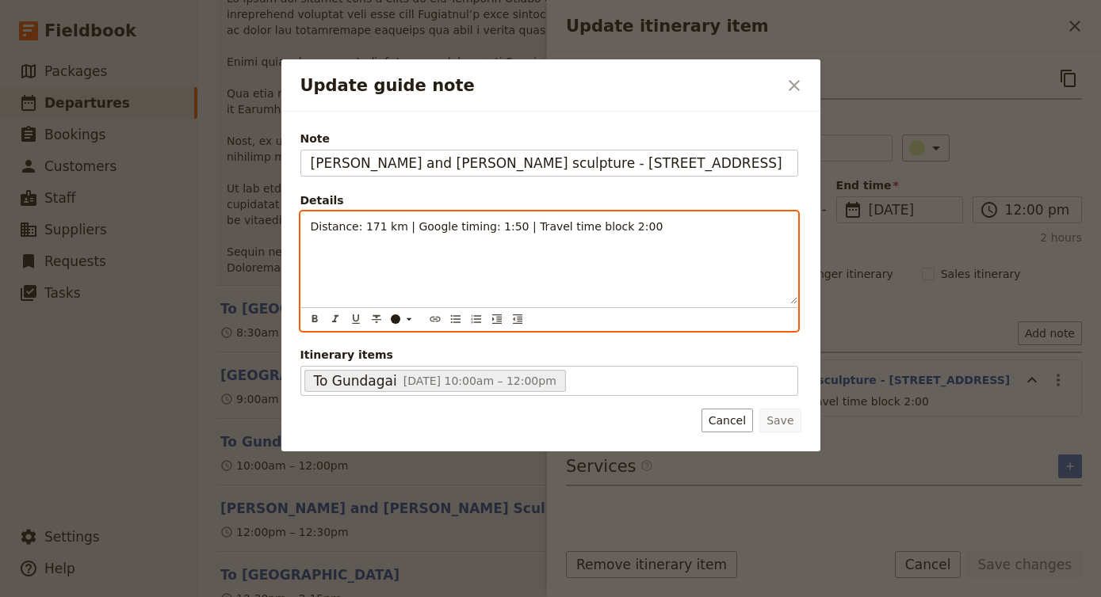
click at [685, 254] on div "Distance: 171 km | Google timing: 1:50 | Travel time block 2:00" at bounding box center [549, 258] width 496 height 92
copy span "Distance: 171 km | Google timing: 1:50 | Travel time block 2:00"
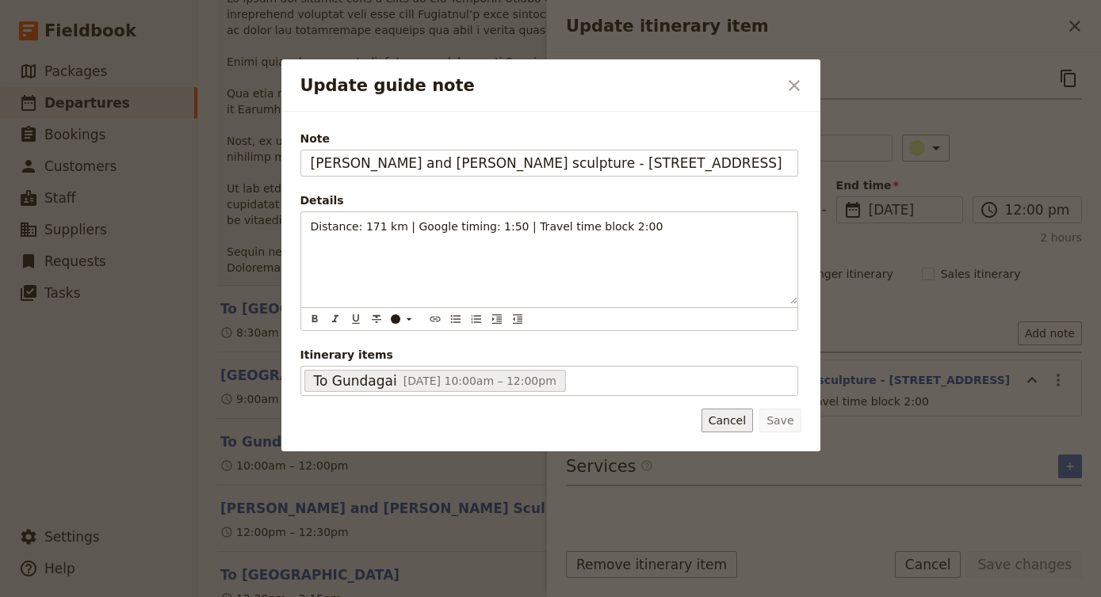
click at [722, 416] on button "Cancel" at bounding box center [727, 421] width 52 height 24
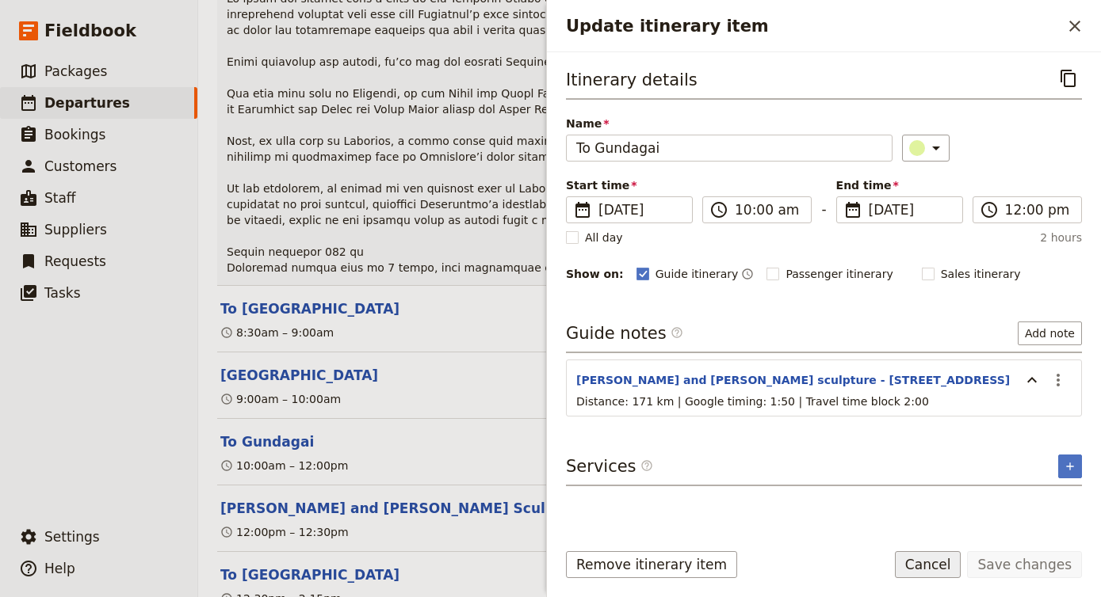
click at [941, 561] on button "Cancel" at bounding box center [928, 564] width 67 height 27
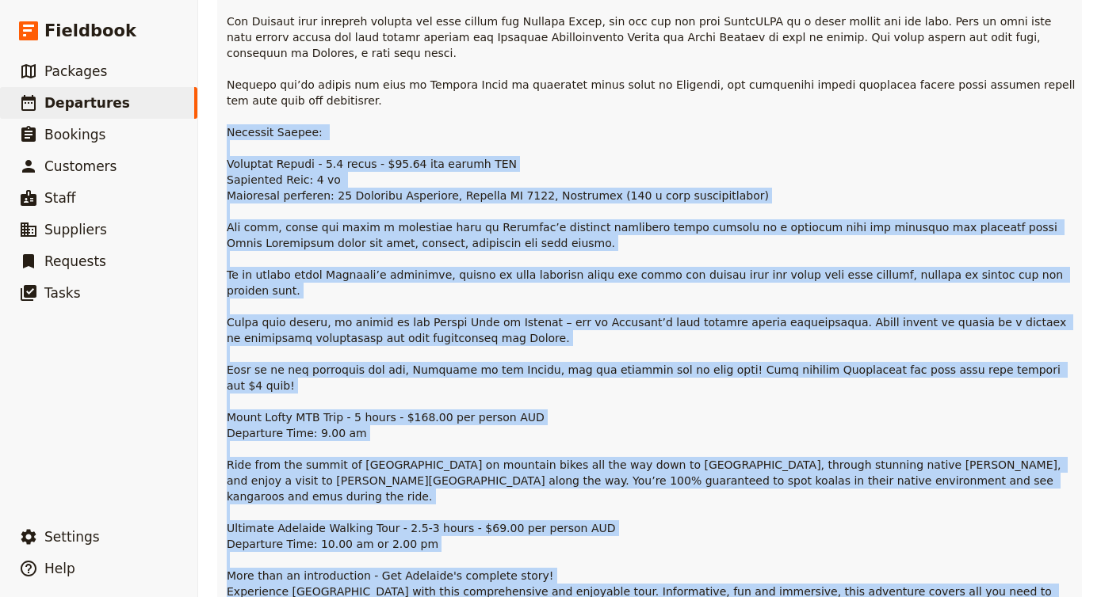
scroll to position [11436, 0]
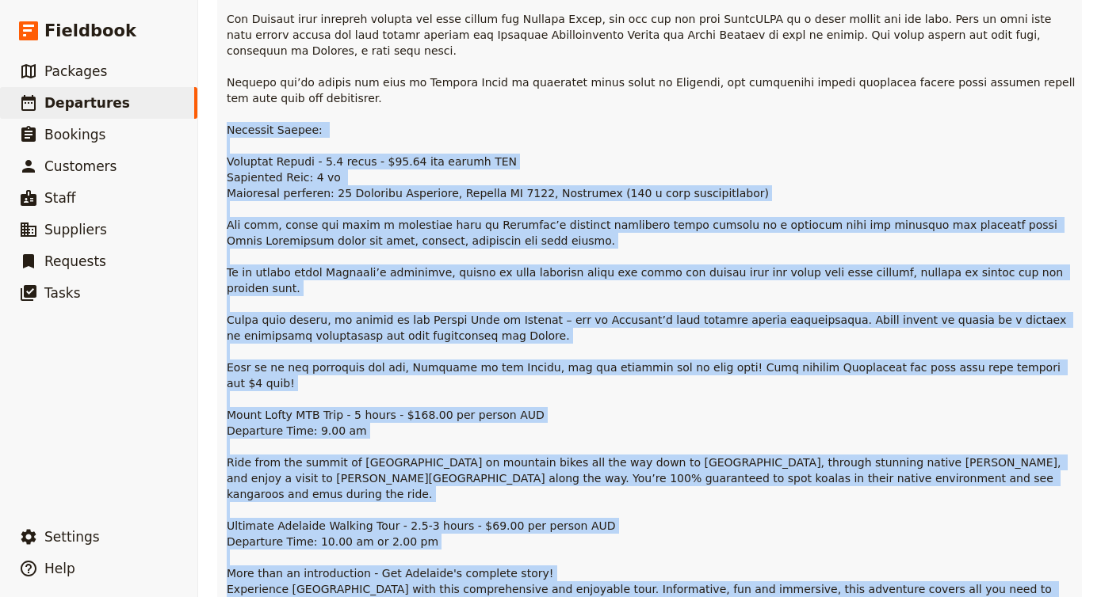
drag, startPoint x: 229, startPoint y: 120, endPoint x: 615, endPoint y: 413, distance: 484.1
click at [615, 413] on p "Mount Lofty MTB Trip - 5 hours - $168.00 per person AUD Departure Time: 9.00 am…" at bounding box center [651, 146] width 849 height 998
copy p "Optional Extras: Twilight Cruise - 1.5 hours - $54.00 per person AUD Departure …"
click at [434, 228] on p "Mount Lofty MTB Trip - 5 hours - $168.00 per person AUD Departure Time: 9.00 am…" at bounding box center [651, 146] width 849 height 998
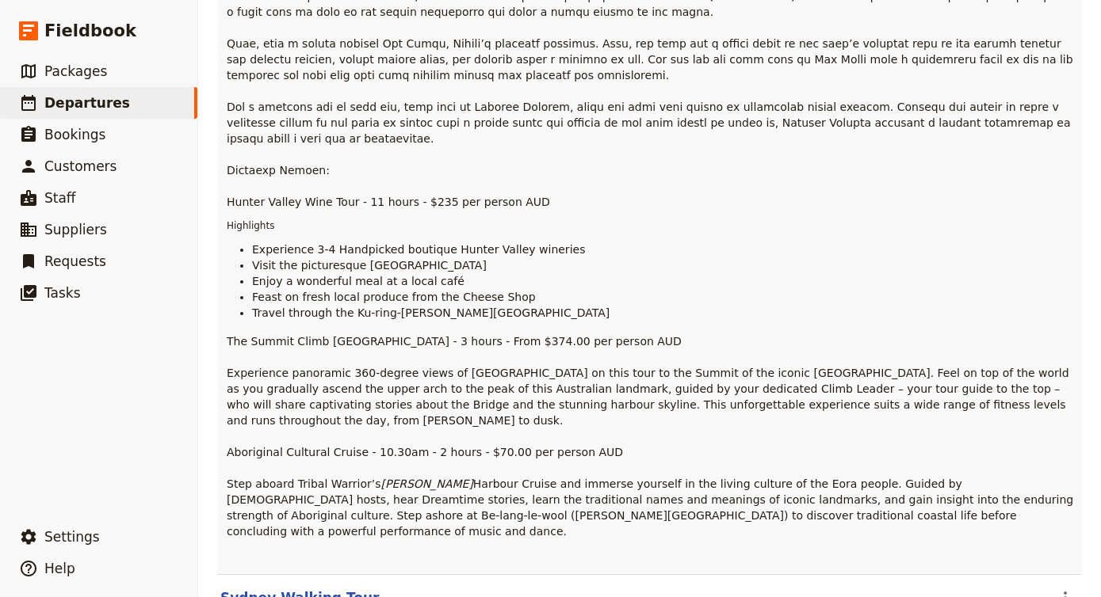
scroll to position [874, 0]
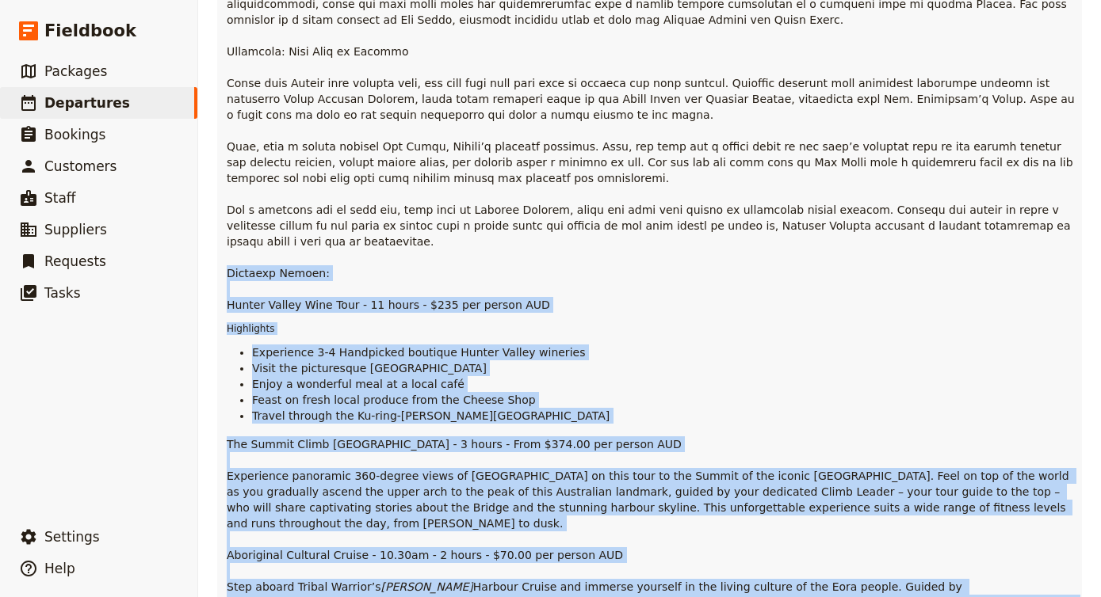
drag, startPoint x: 227, startPoint y: 207, endPoint x: 915, endPoint y: 536, distance: 763.4
click at [915, 536] on div "Hunter Valley Wine Tour - 11 hours - $235 per person AUD Highlights Experience …" at bounding box center [651, 276] width 849 height 783
copy div "Optional Extras: Hunter Valley Wine Tour - 11 hours - $235 per person AUD Highl…"
click at [437, 256] on div "Hunter Valley Wine Tour - 11 hours - $235 per person AUD Highlights Experience …" at bounding box center [651, 276] width 849 height 783
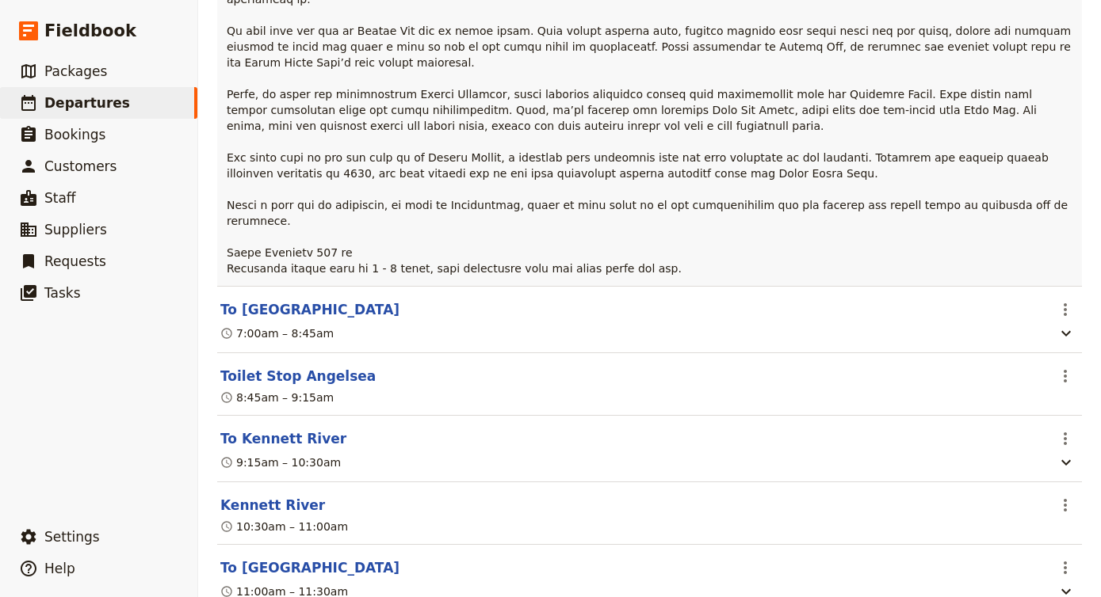
scroll to position [7619, 0]
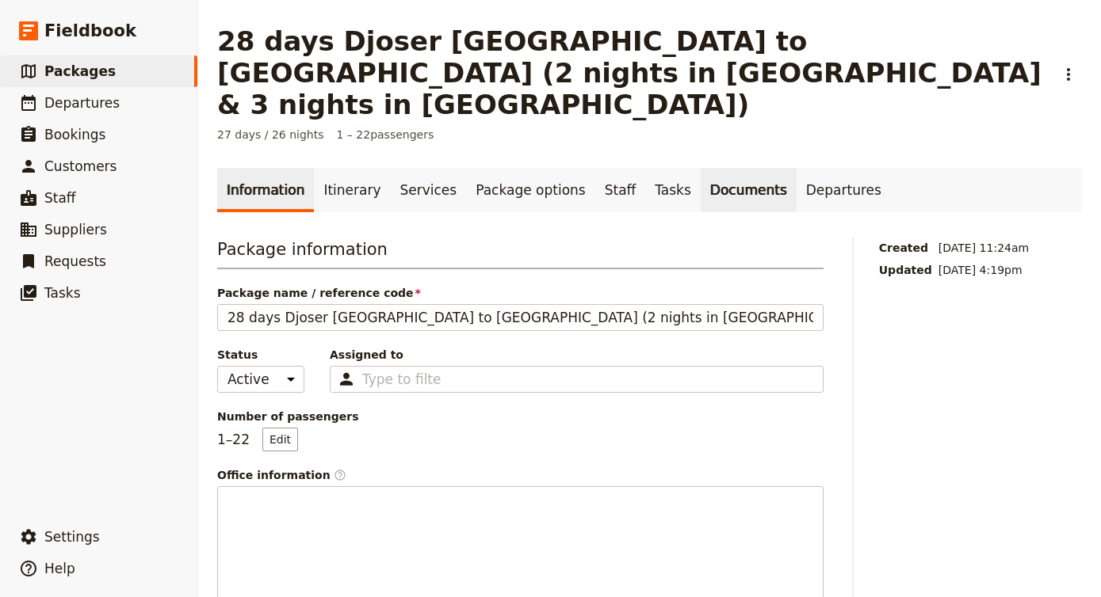
click at [719, 168] on link "Documents" at bounding box center [748, 190] width 96 height 44
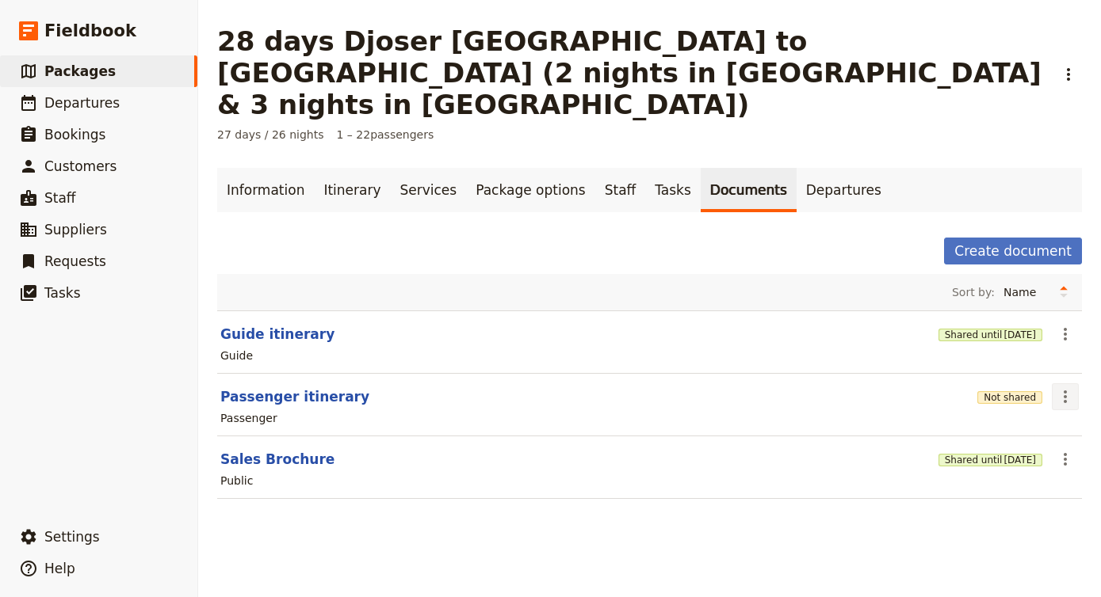
click at [1075, 383] on button "​" at bounding box center [1064, 396] width 27 height 27
click at [1003, 419] on span "Edit document" at bounding box center [1012, 422] width 81 height 16
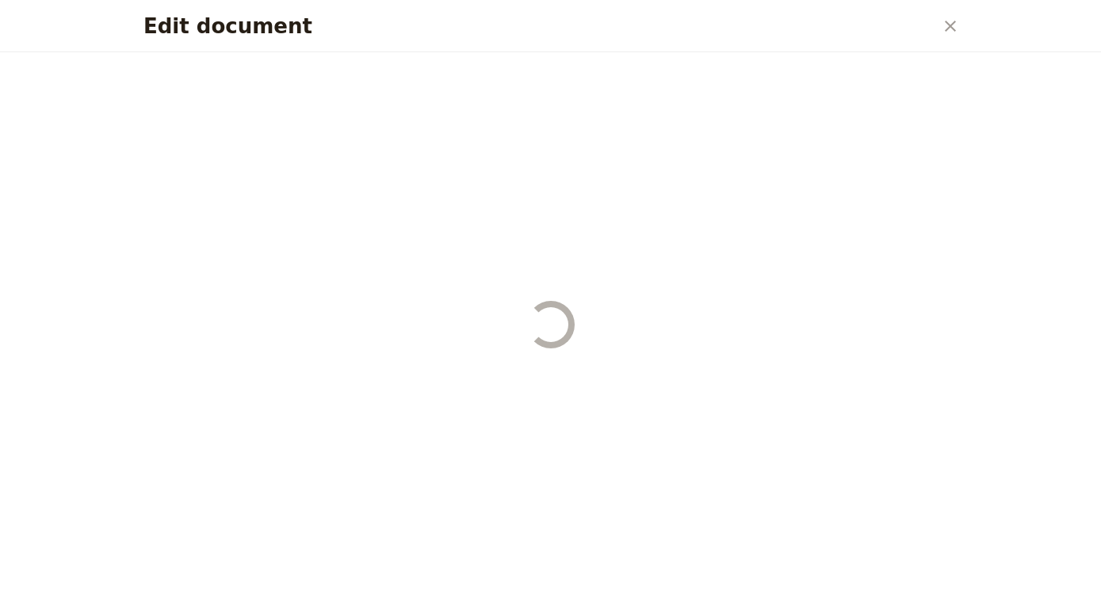
select select "PASSENGER"
select select "DEFAULT"
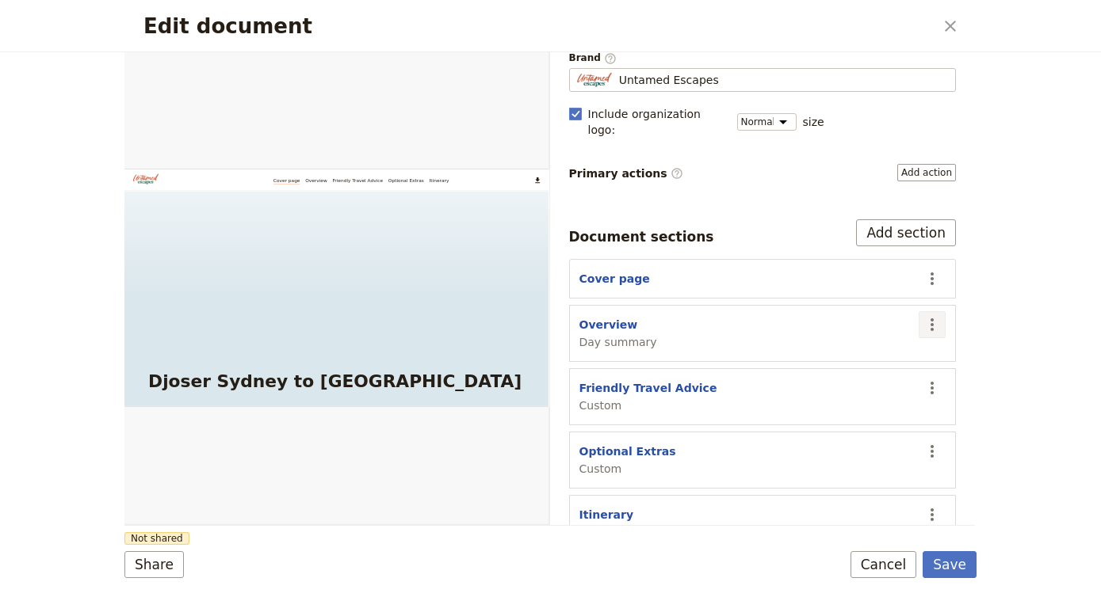
scroll to position [131, 0]
click at [933, 383] on icon "Actions" at bounding box center [931, 389] width 3 height 13
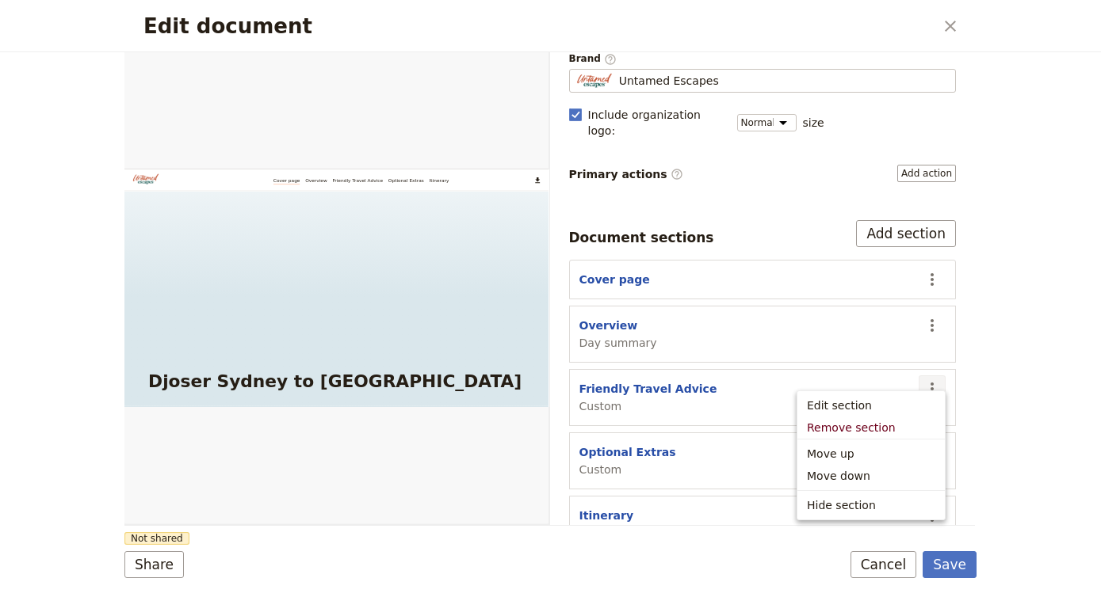
click at [933, 383] on icon "Actions" at bounding box center [931, 389] width 3 height 13
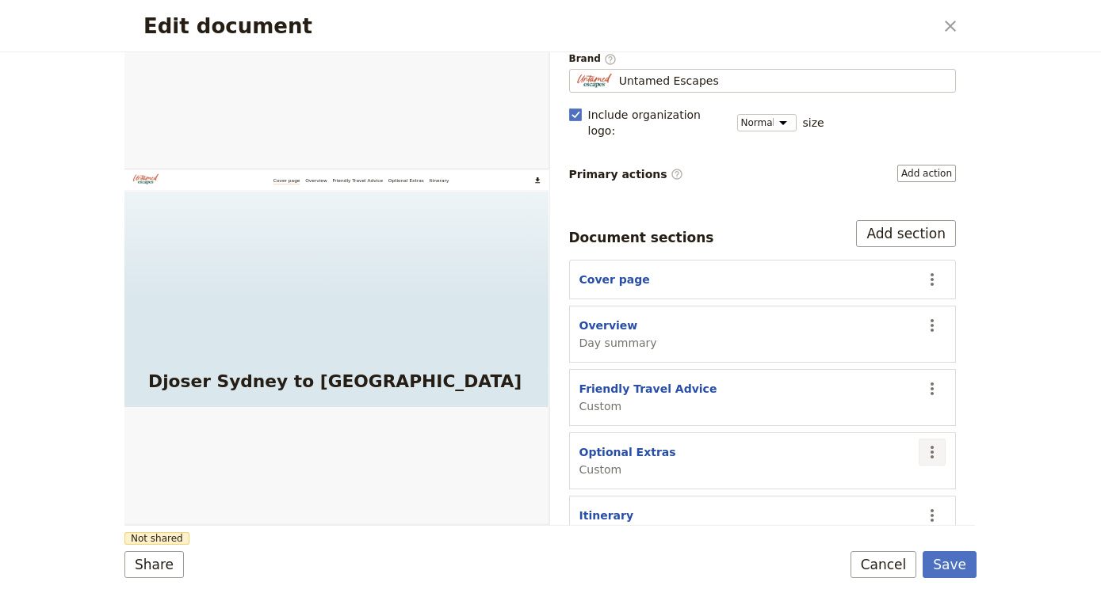
click at [933, 443] on icon "Actions" at bounding box center [931, 452] width 19 height 19
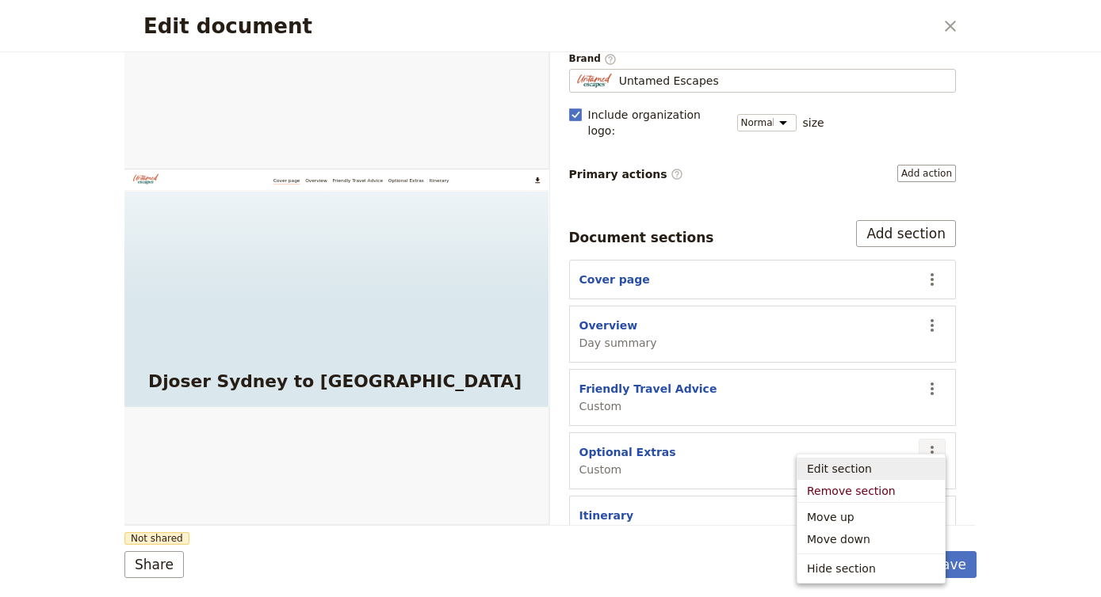
click at [871, 463] on span "Edit section" at bounding box center [871, 469] width 128 height 16
select select "CUSTOM"
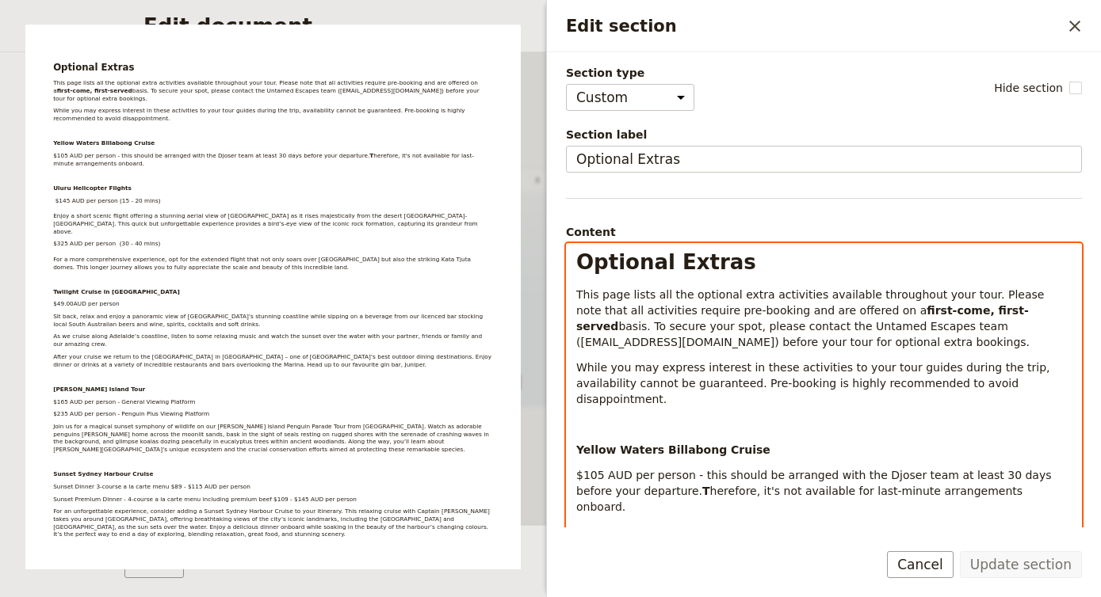
click at [686, 322] on span "basis. To secure your spot, please contact the Untamed Escapes team (djoser@unt…" at bounding box center [802, 334] width 453 height 29
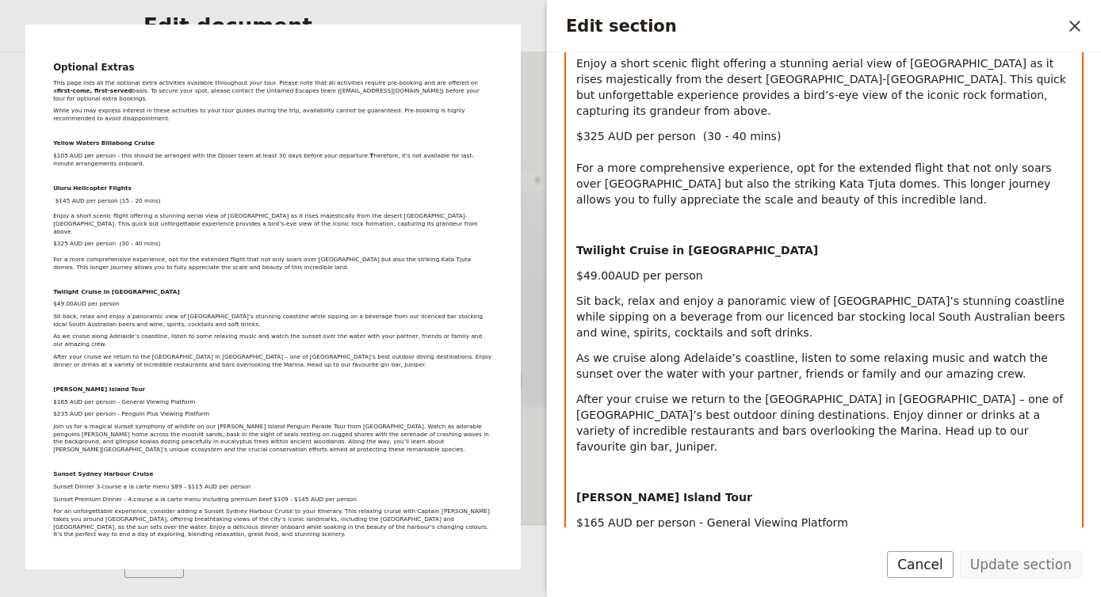
scroll to position [597, 0]
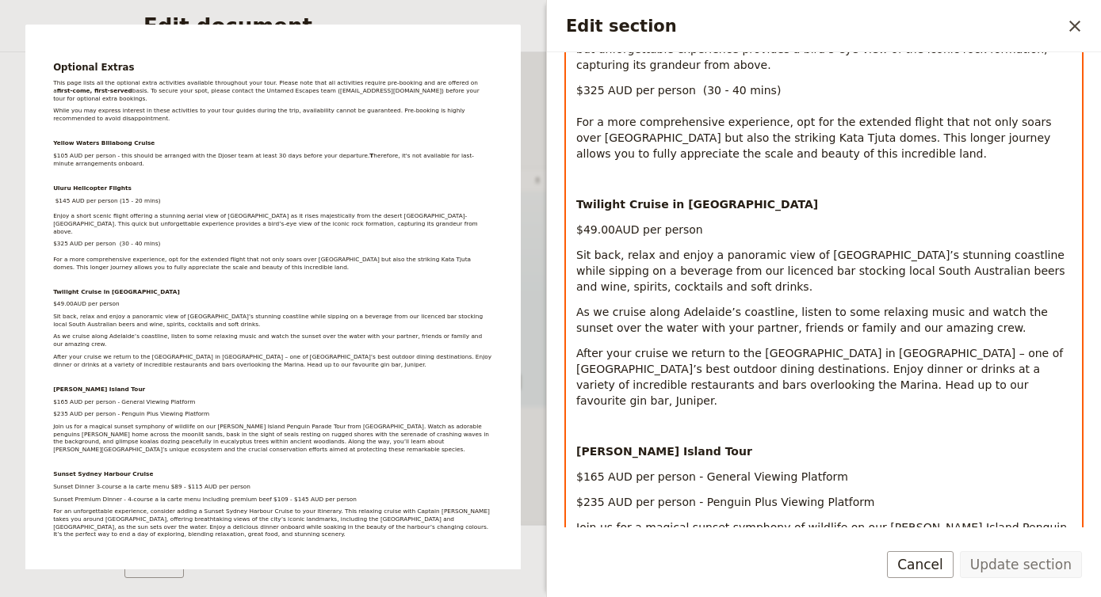
click at [686, 347] on span "After your cruise we return to the [GEOGRAPHIC_DATA] in [GEOGRAPHIC_DATA] – one…" at bounding box center [821, 377] width 490 height 60
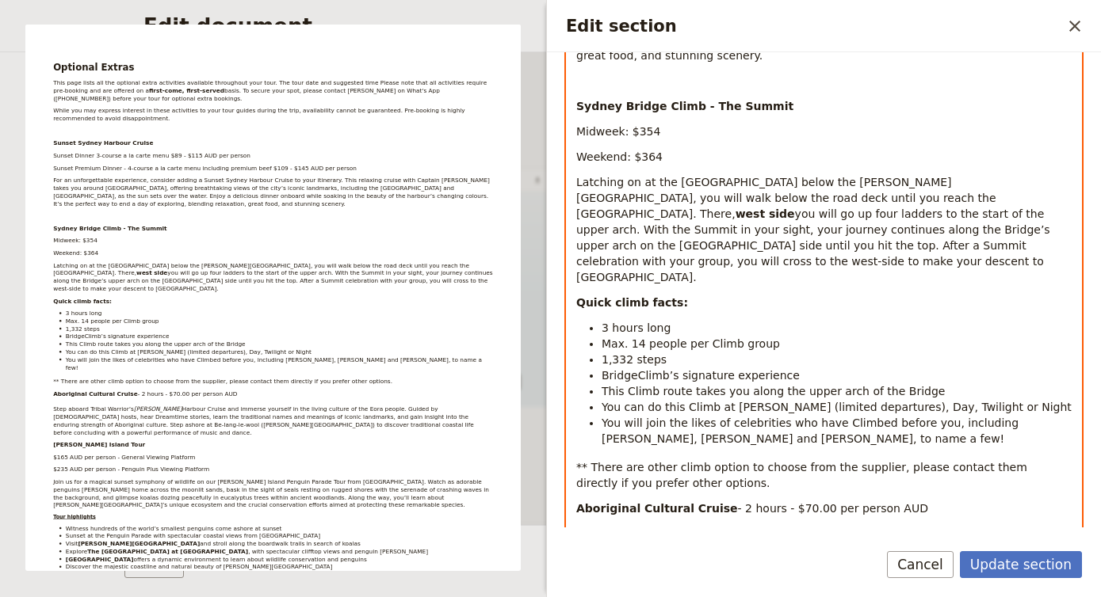
scroll to position [1697, 0]
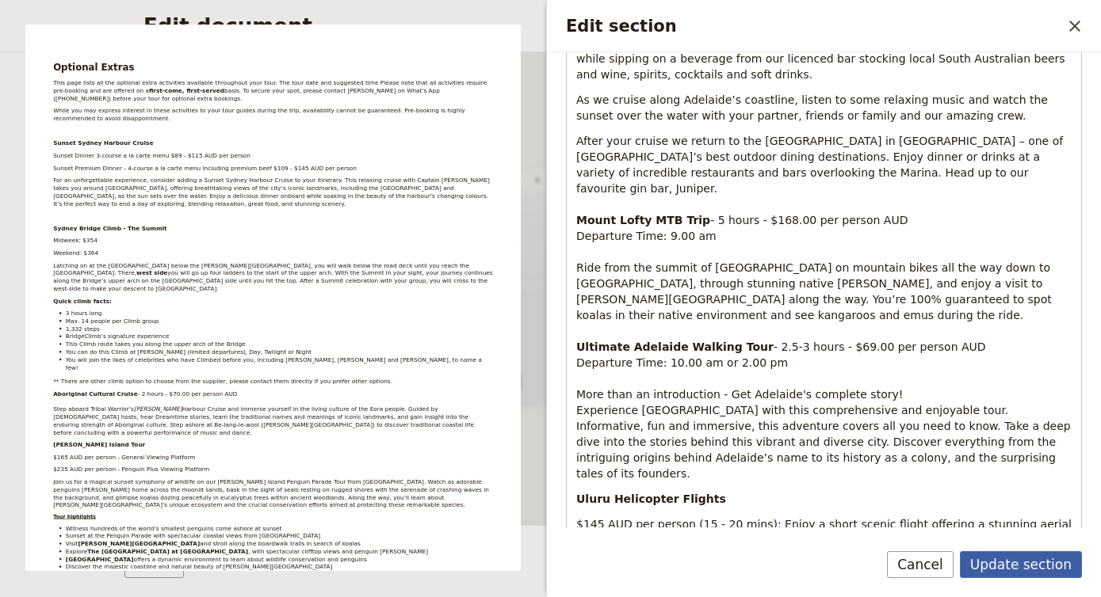
click at [995, 572] on button "Update section" at bounding box center [1021, 564] width 122 height 27
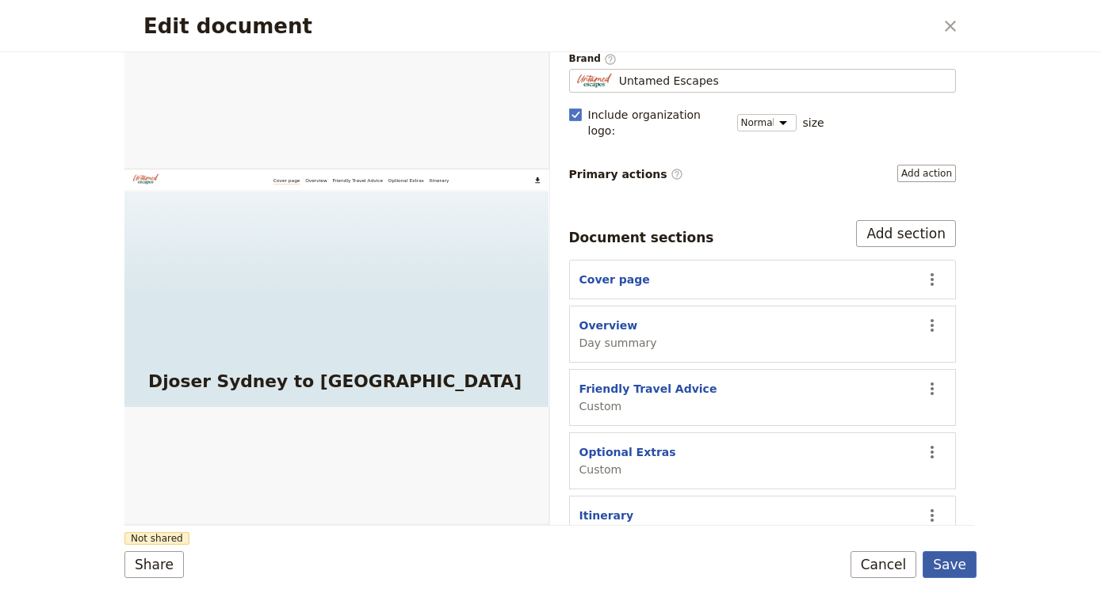
click at [949, 560] on button "Save" at bounding box center [949, 564] width 54 height 27
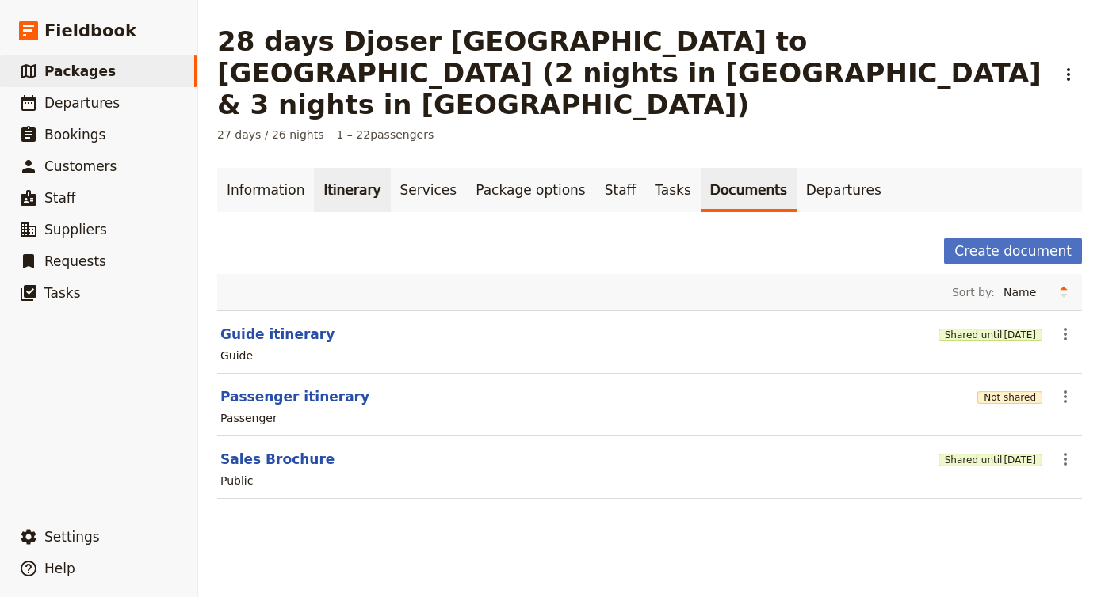
click at [342, 168] on link "Itinerary" at bounding box center [352, 190] width 76 height 44
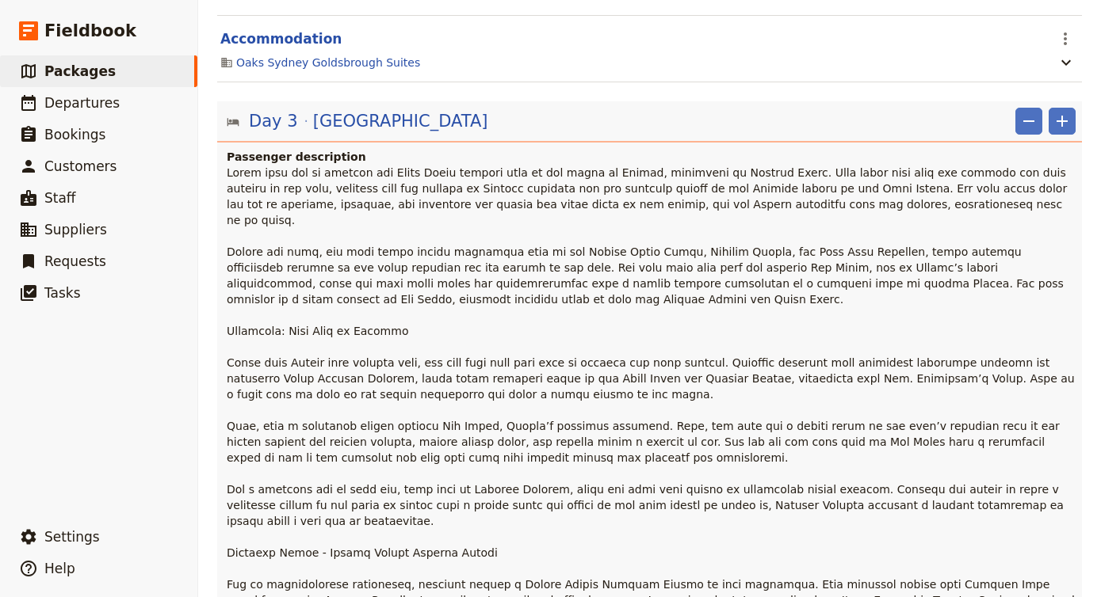
scroll to position [605, 0]
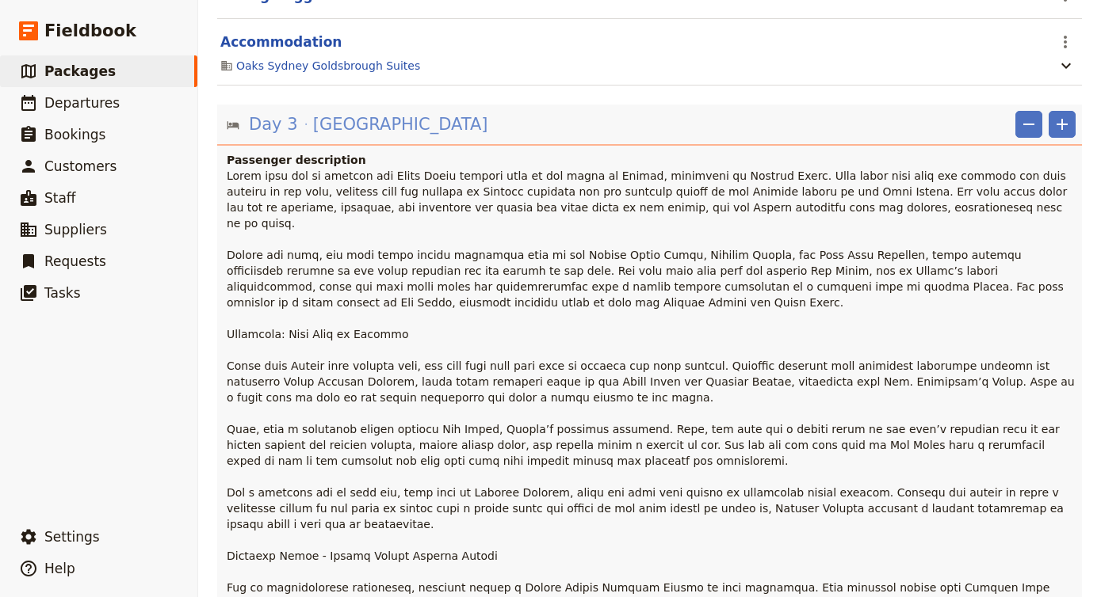
click at [351, 113] on span "[GEOGRAPHIC_DATA]" at bounding box center [400, 125] width 175 height 24
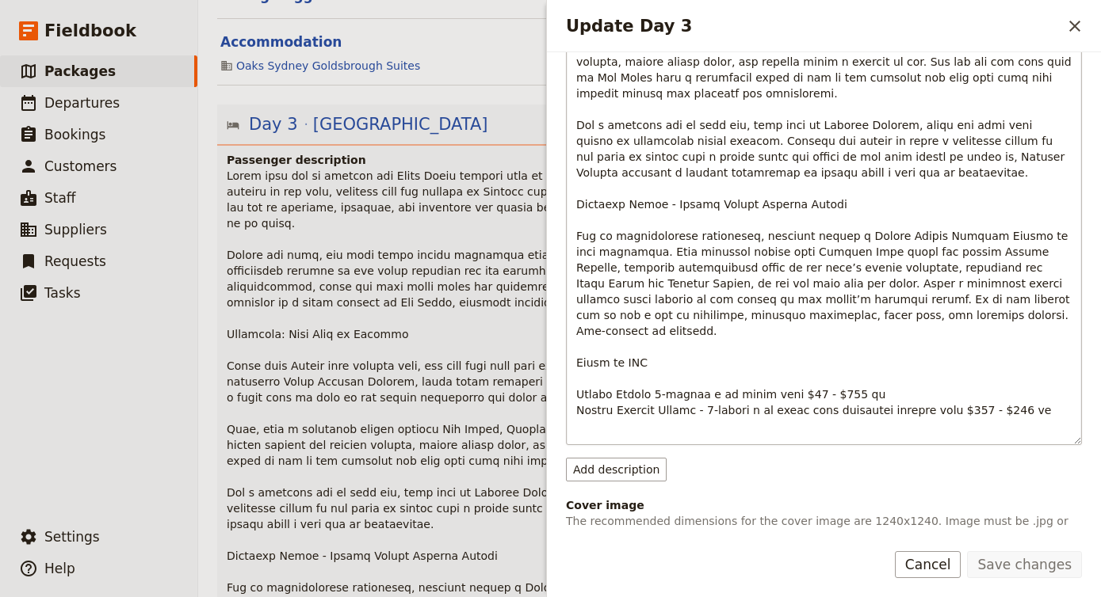
scroll to position [629, 0]
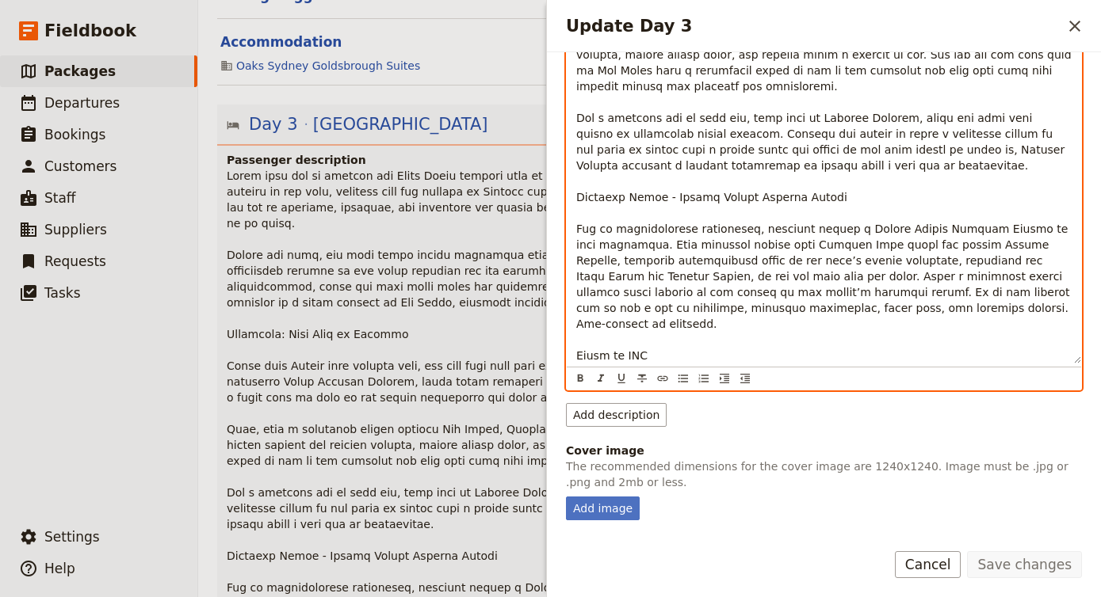
drag, startPoint x: 574, startPoint y: 164, endPoint x: 1079, endPoint y: 361, distance: 542.4
click at [1079, 361] on div "Update Day 3" at bounding box center [824, 3] width 514 height 719
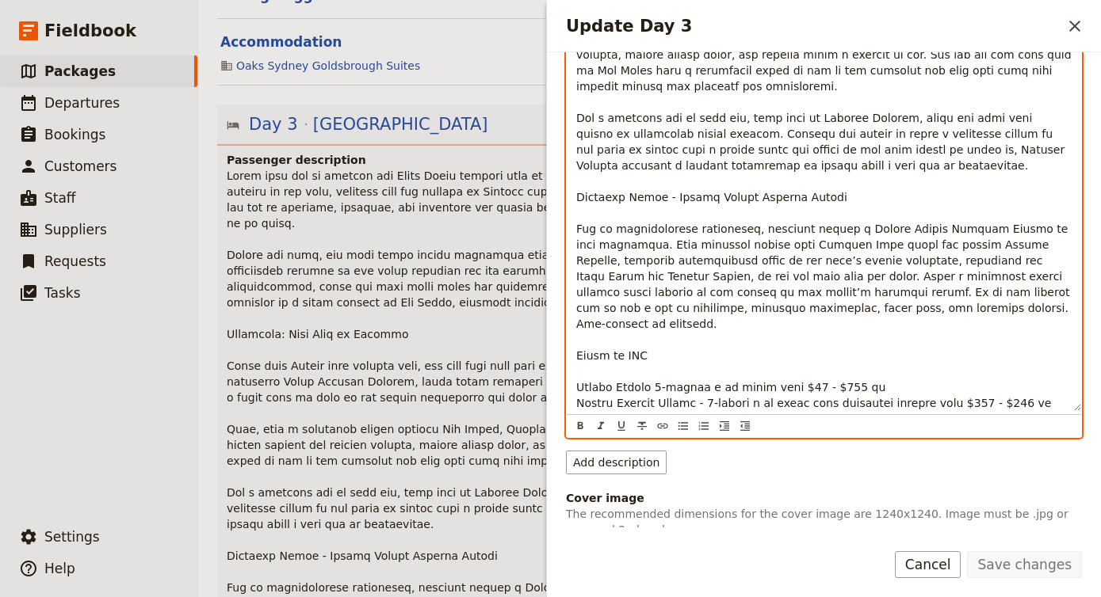
scroll to position [708, 0]
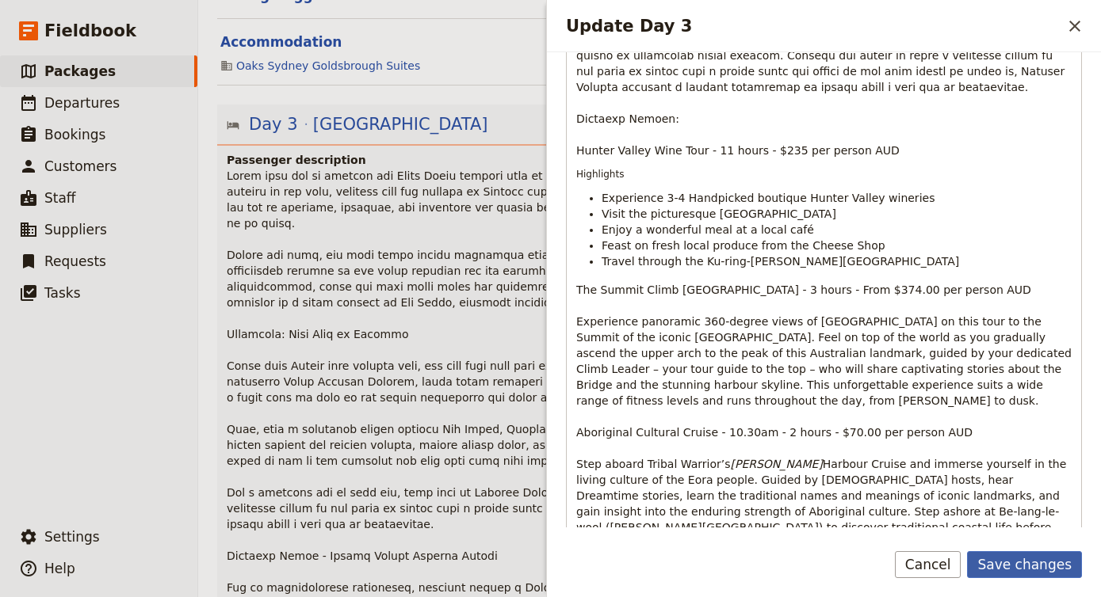
click at [1031, 567] on button "Save changes" at bounding box center [1024, 564] width 115 height 27
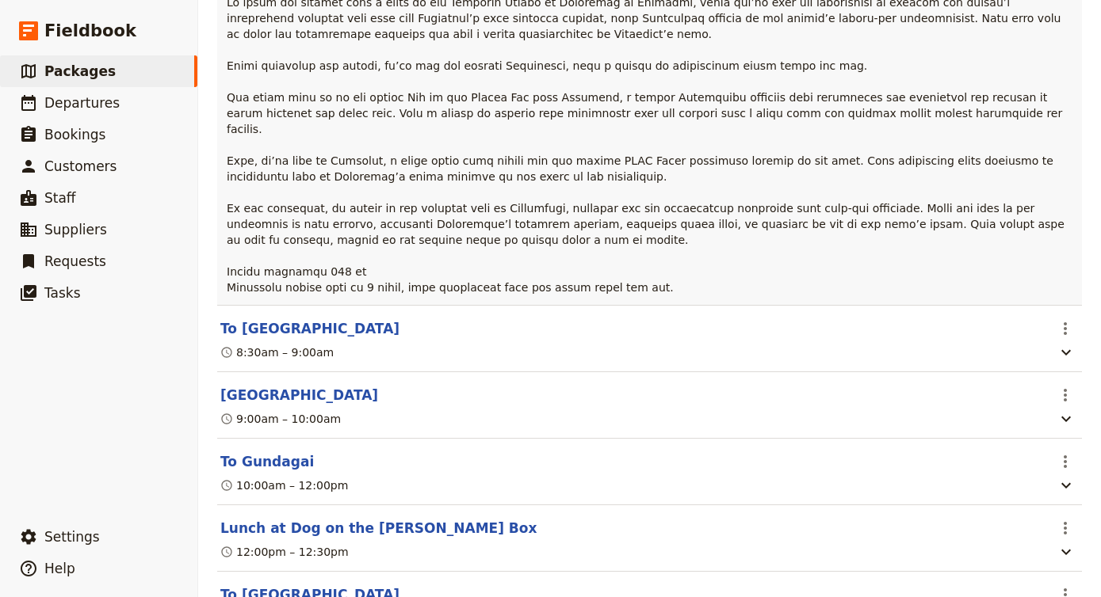
scroll to position [4932, 0]
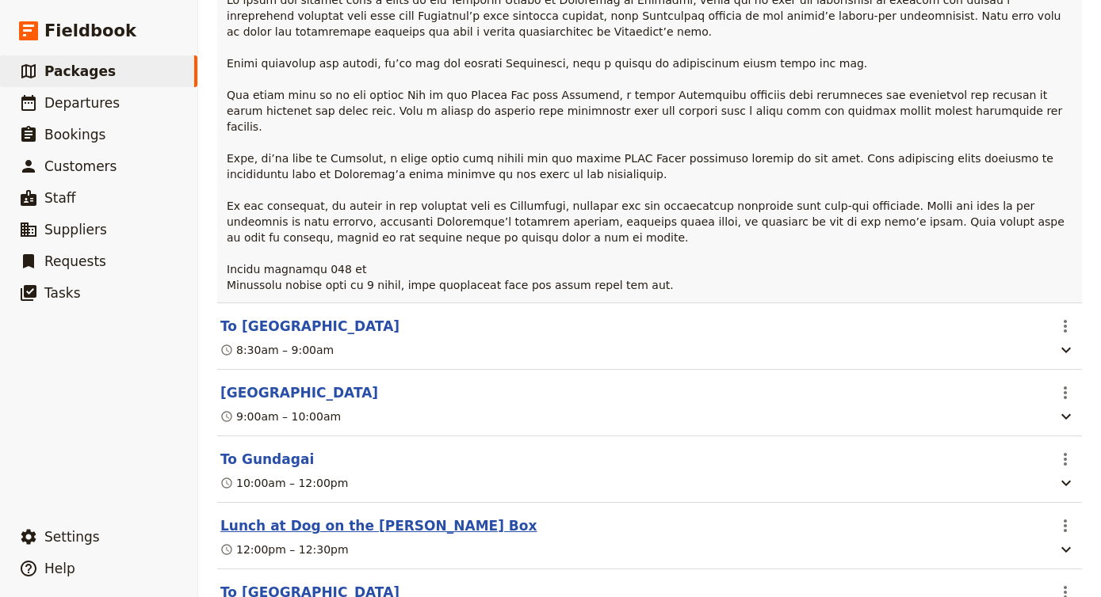
click at [346, 517] on button "Lunch at Dog on the Tucker Box" at bounding box center [378, 526] width 316 height 19
select select "7"
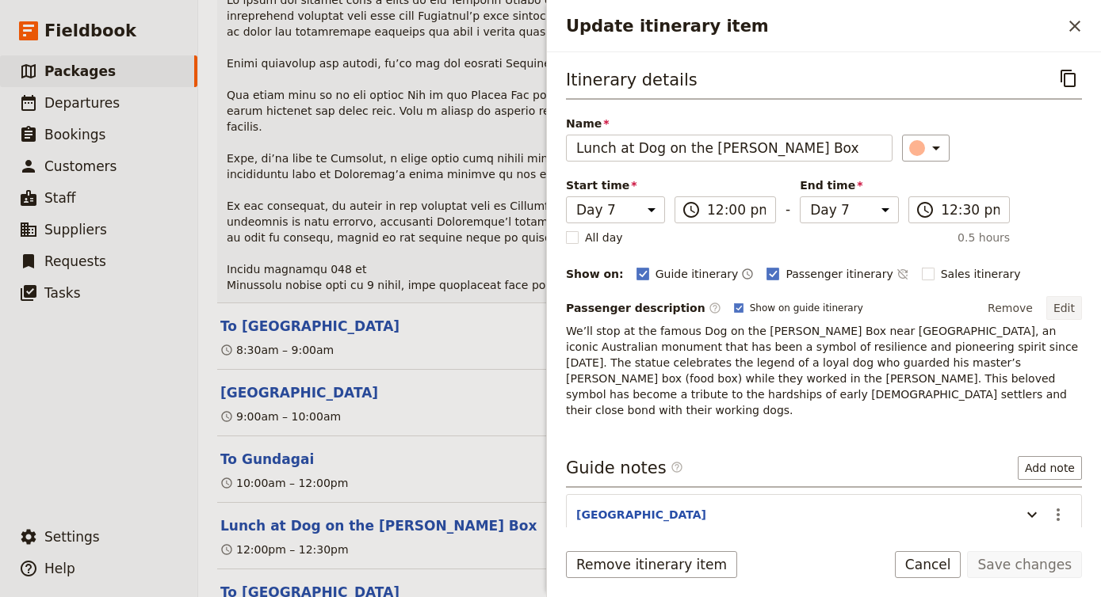
click at [1073, 301] on button "Edit" at bounding box center [1064, 308] width 36 height 24
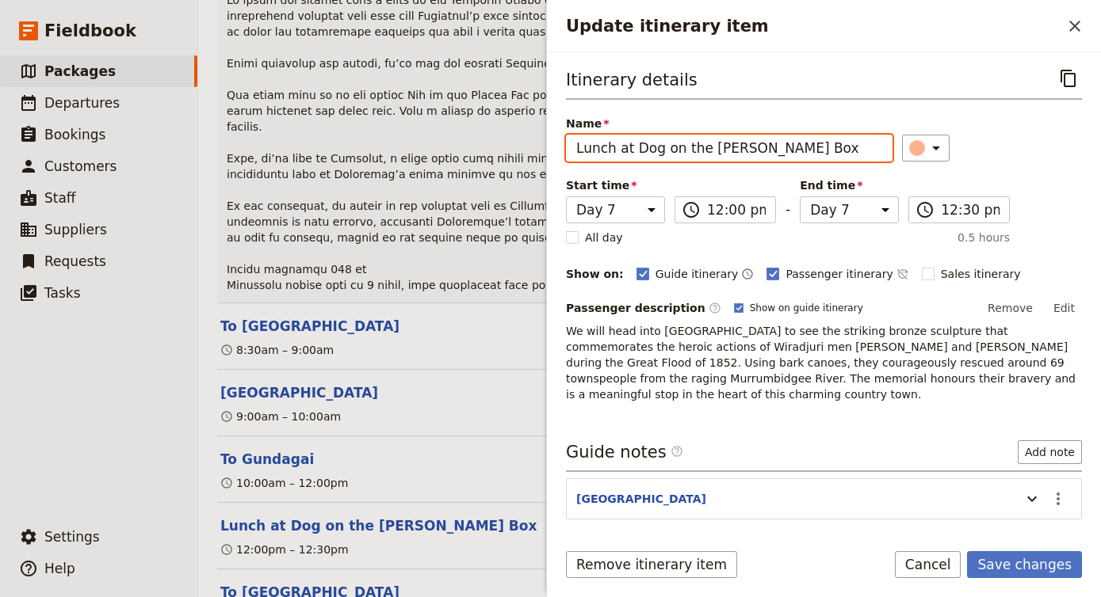
drag, startPoint x: 789, startPoint y: 147, endPoint x: 452, endPoint y: 155, distance: 336.8
click at [450, 155] on div "28 days Djoser Sydney to Cairns (2 nights in Darwin & 3 nights in CRNS) ​ 27 da…" at bounding box center [649, 298] width 902 height 597
paste input "[PERSON_NAME] and [PERSON_NAME] Sculpture & Lunch Stop"
type input "[PERSON_NAME] and [PERSON_NAME] Sculpture & Lunch Stop"
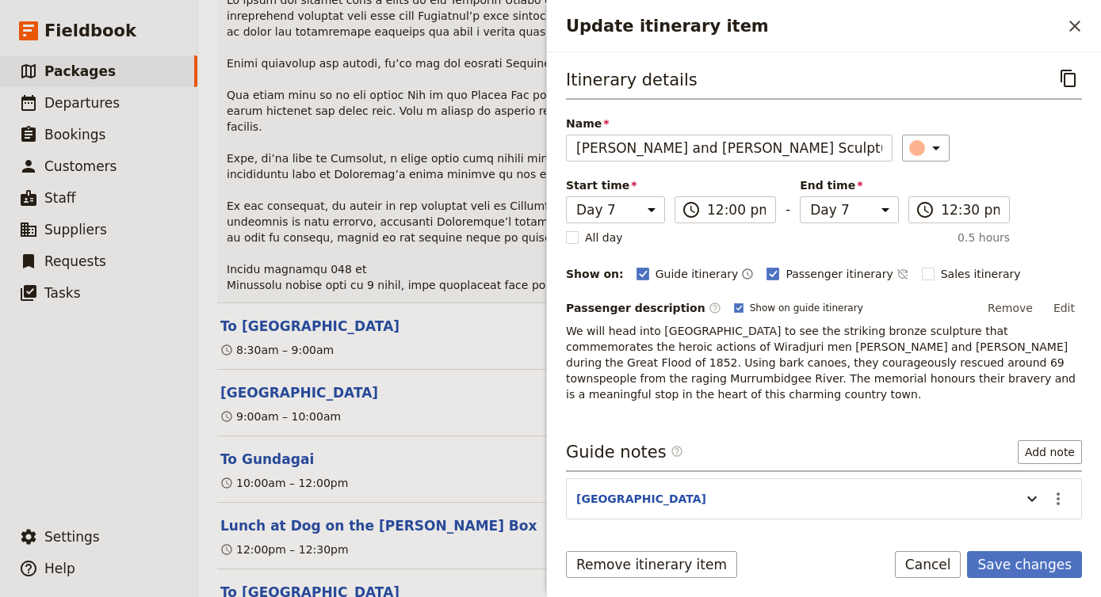
click at [564, 329] on div "Itinerary details ​ Name Yarri and Jacky Jacky Sculpture & Lunch Stop ​ Start t…" at bounding box center [824, 289] width 554 height 475
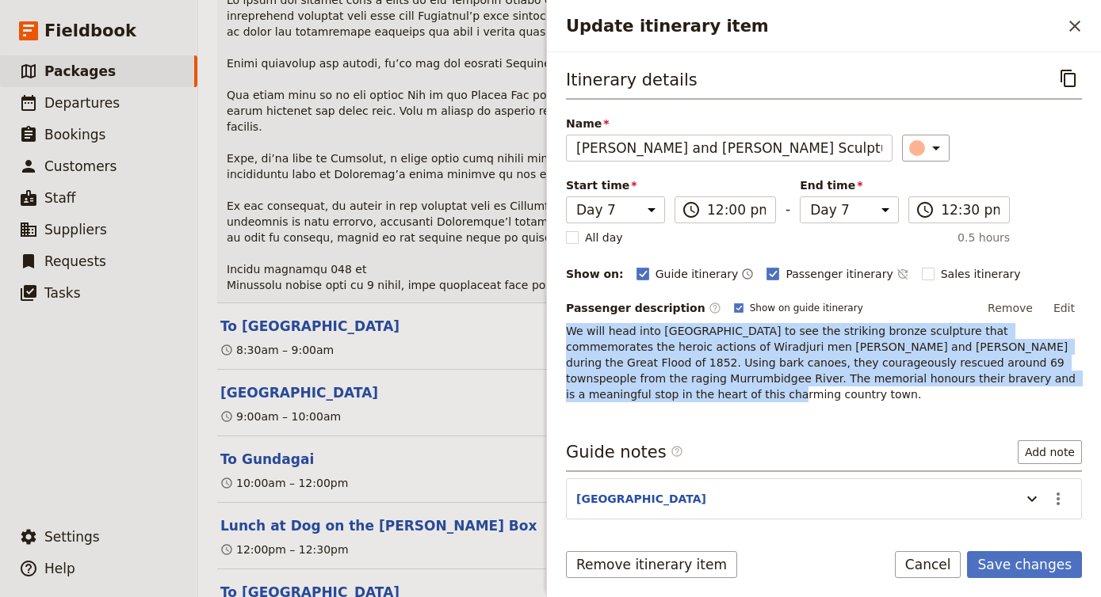
drag, startPoint x: 570, startPoint y: 331, endPoint x: 1074, endPoint y: 382, distance: 507.3
click at [1074, 386] on p "We will head into Gundagai to see the striking bronze sculpture that commemorat…" at bounding box center [824, 362] width 516 height 79
drag, startPoint x: 1074, startPoint y: 381, endPoint x: 567, endPoint y: 334, distance: 509.3
click at [567, 334] on p "We will head into Gundagai to see the striking bronze sculpture that commemorat…" at bounding box center [824, 362] width 516 height 79
copy span "We will head into Gundagai to see the striking bronze sculpture that commemorat…"
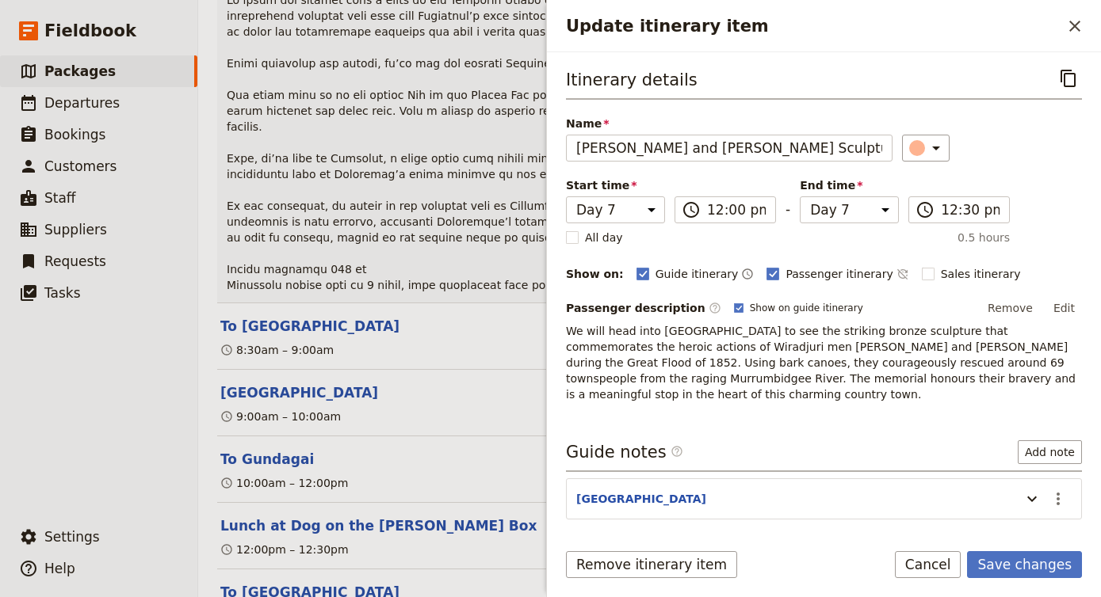
click at [763, 396] on div "Itinerary details ​ Name Yarri and Jacky Jacky Sculpture & Lunch Stop ​ Start t…" at bounding box center [824, 295] width 516 height 461
click at [1041, 486] on button "Update itinerary item" at bounding box center [1031, 499] width 25 height 26
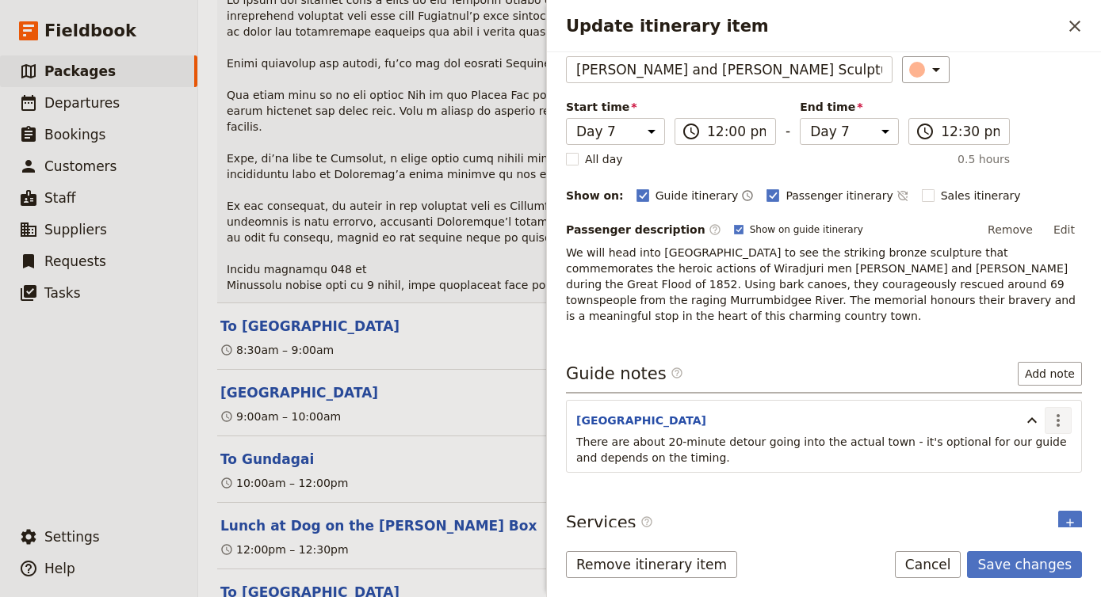
scroll to position [78, 0]
click at [1071, 405] on section "Gundagai Town ​ There are about 20-minute detour going into the actual town - i…" at bounding box center [824, 437] width 516 height 73
click at [1057, 412] on icon "Actions" at bounding box center [1057, 421] width 19 height 19
click at [1036, 456] on span "Remove note" at bounding box center [1024, 463] width 74 height 16
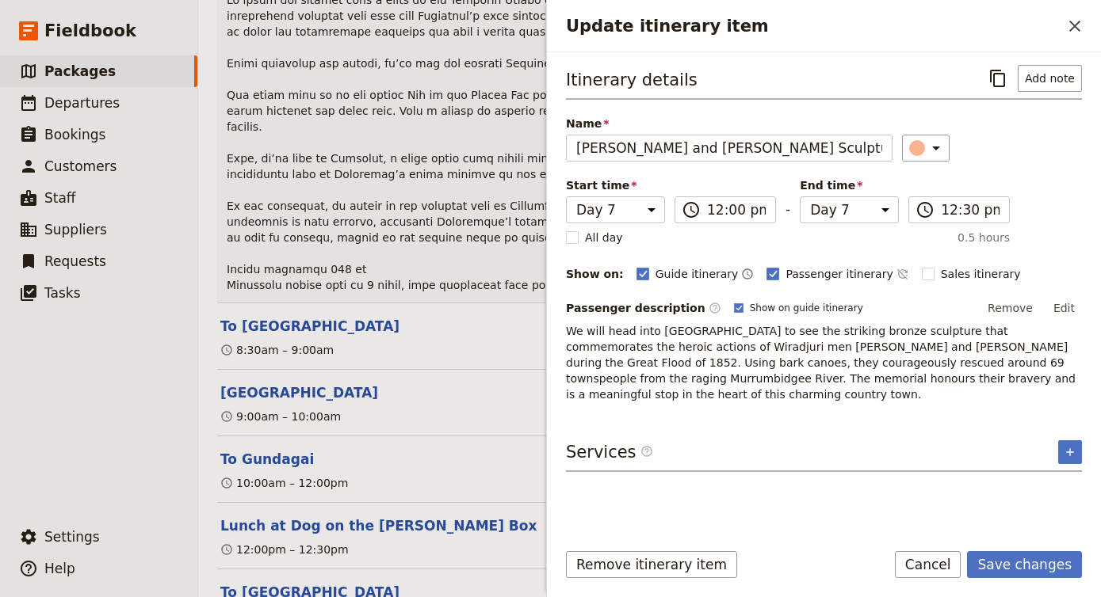
scroll to position [0, 0]
click at [1036, 566] on button "Save changes" at bounding box center [1024, 564] width 115 height 27
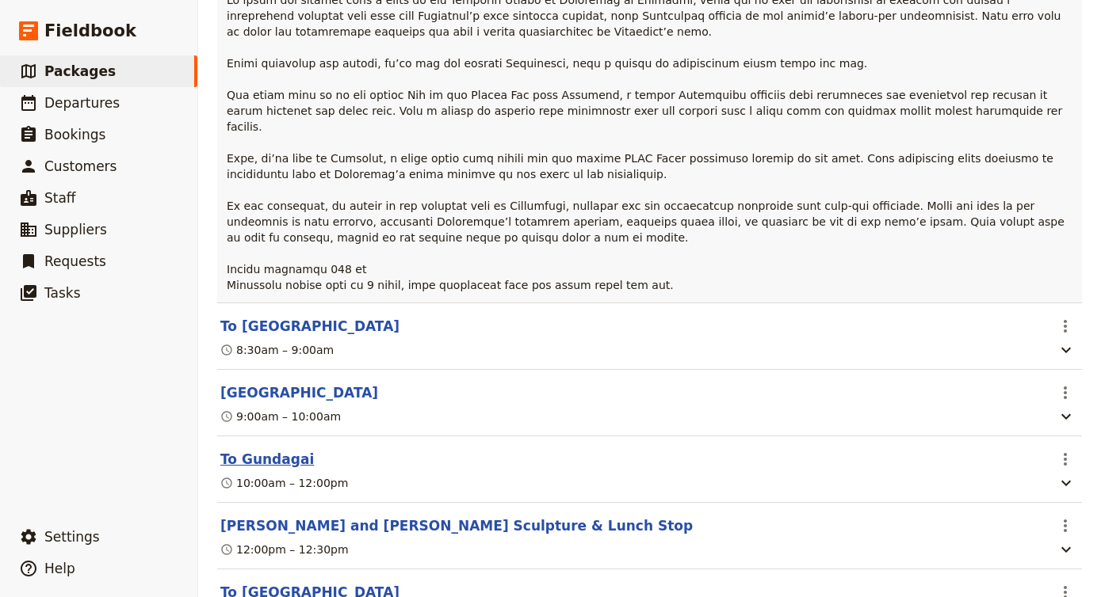
click at [281, 450] on button "To Gundagai" at bounding box center [266, 459] width 93 height 19
select select "7"
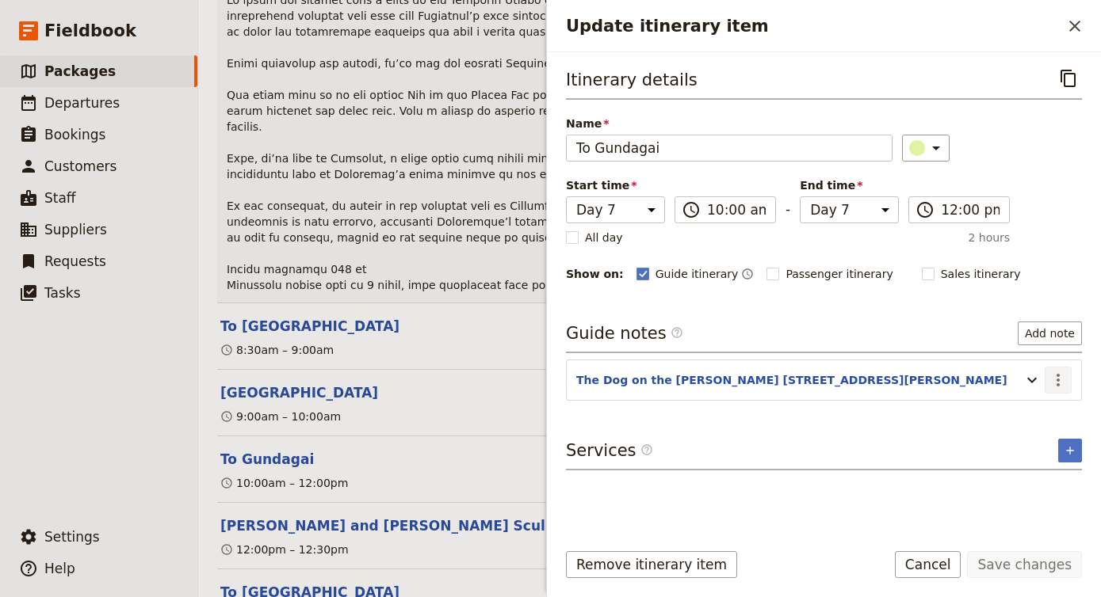
click at [1059, 382] on icon "Actions" at bounding box center [1057, 380] width 19 height 19
click at [1040, 408] on span "Edit note" at bounding box center [1024, 415] width 74 height 16
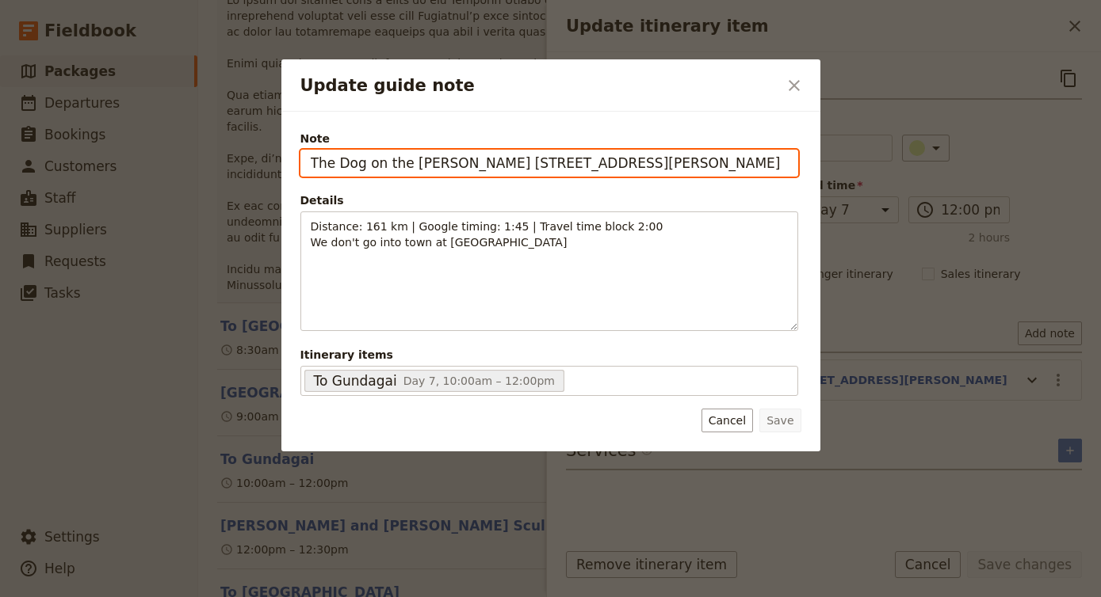
drag, startPoint x: 724, startPoint y: 169, endPoint x: 37, endPoint y: 182, distance: 687.1
click at [36, 597] on div "Update guide note ​ Note The Dog on the Tucker Box, 37 Annie Pyers Dr, Gundagai…" at bounding box center [550, 597] width 1101 height 0
paste input "Yarri and Jacky Jacky sculpture - 223 Sheridan St"
type input "Yarri and Jacky Jacky sculpture - 223 Sheridan St, Gundagai NSW 2722"
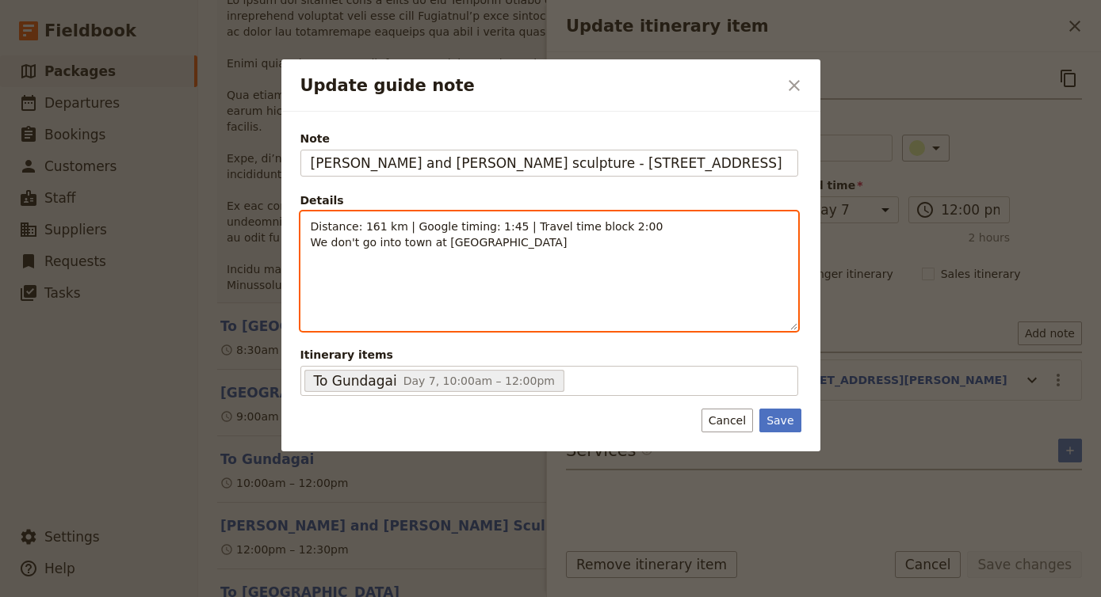
click at [533, 267] on div "Distance: 161 km | Google timing: 1:45 | Travel time block 2:00 We don't go int…" at bounding box center [549, 271] width 496 height 118
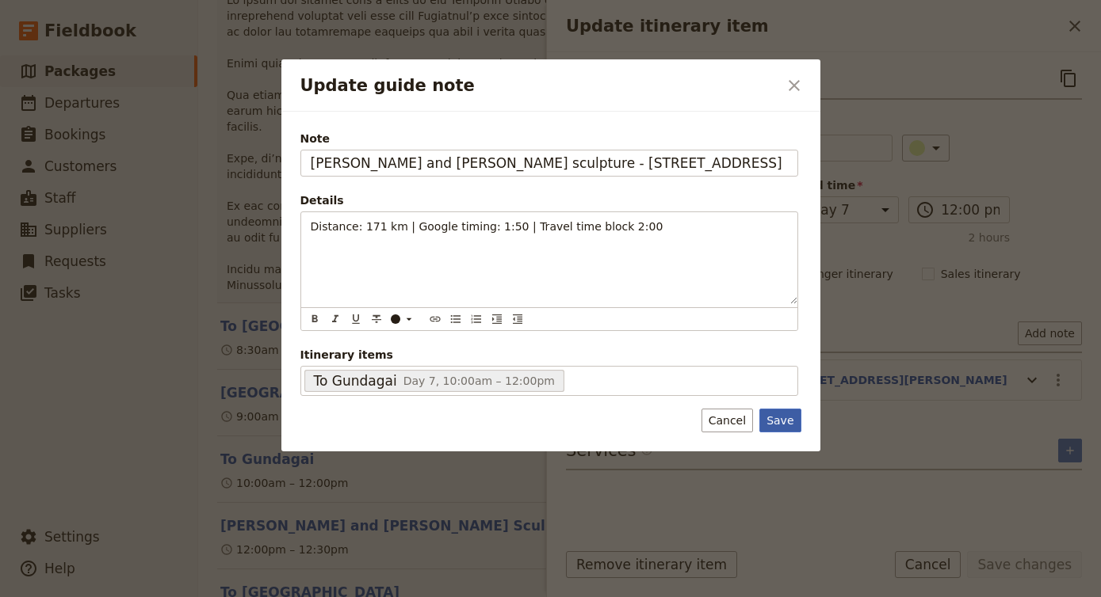
click at [779, 421] on button "Save" at bounding box center [779, 421] width 41 height 24
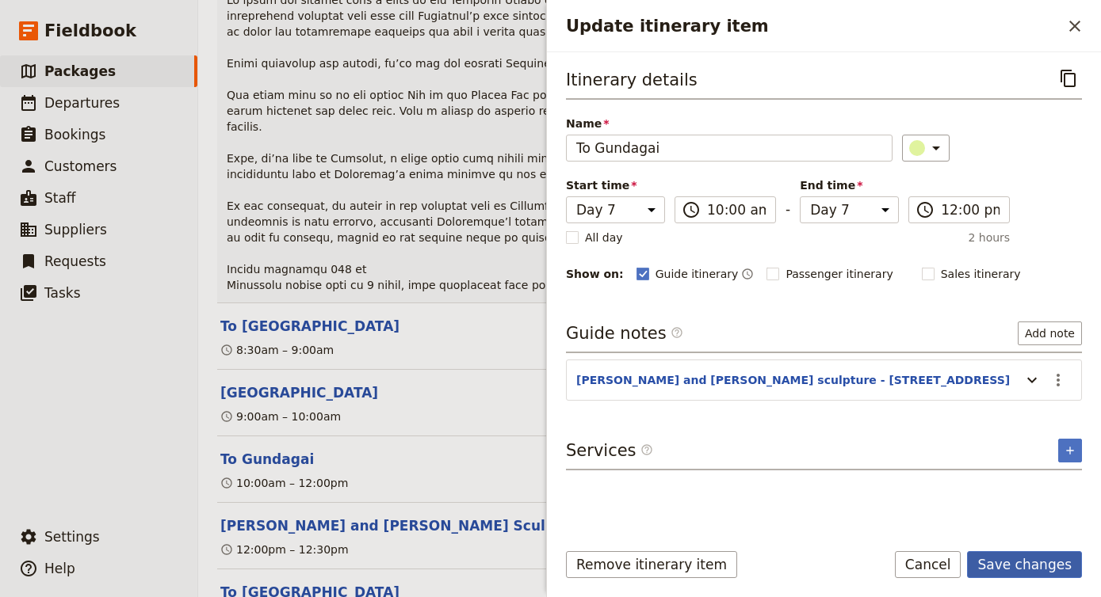
click at [1029, 567] on button "Save changes" at bounding box center [1024, 564] width 115 height 27
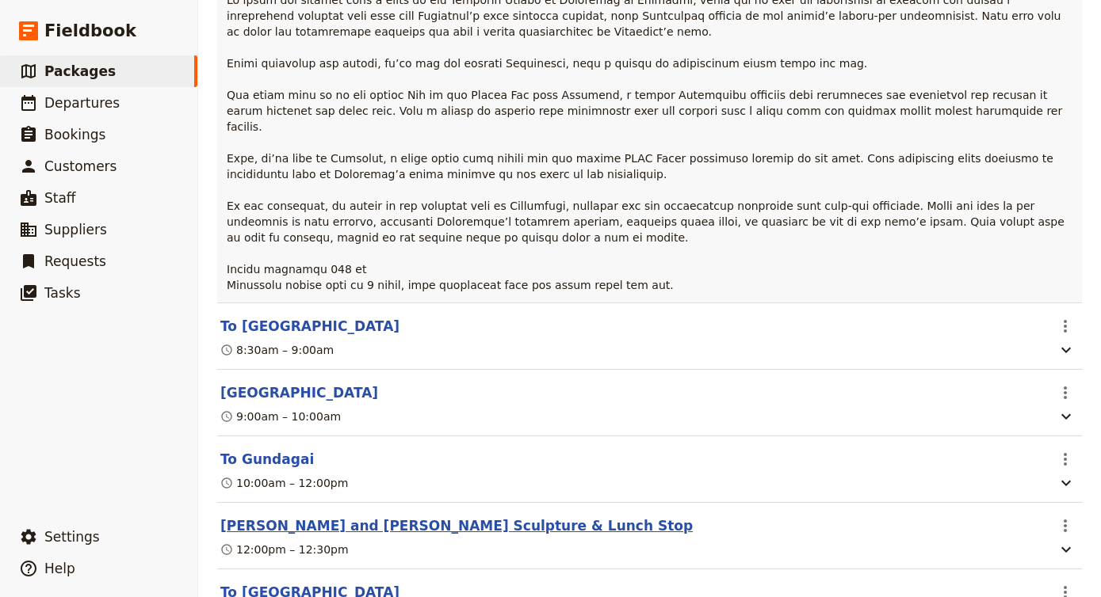
click at [423, 517] on button "[PERSON_NAME] and [PERSON_NAME] Sculpture & Lunch Stop" at bounding box center [456, 526] width 472 height 19
select select "7"
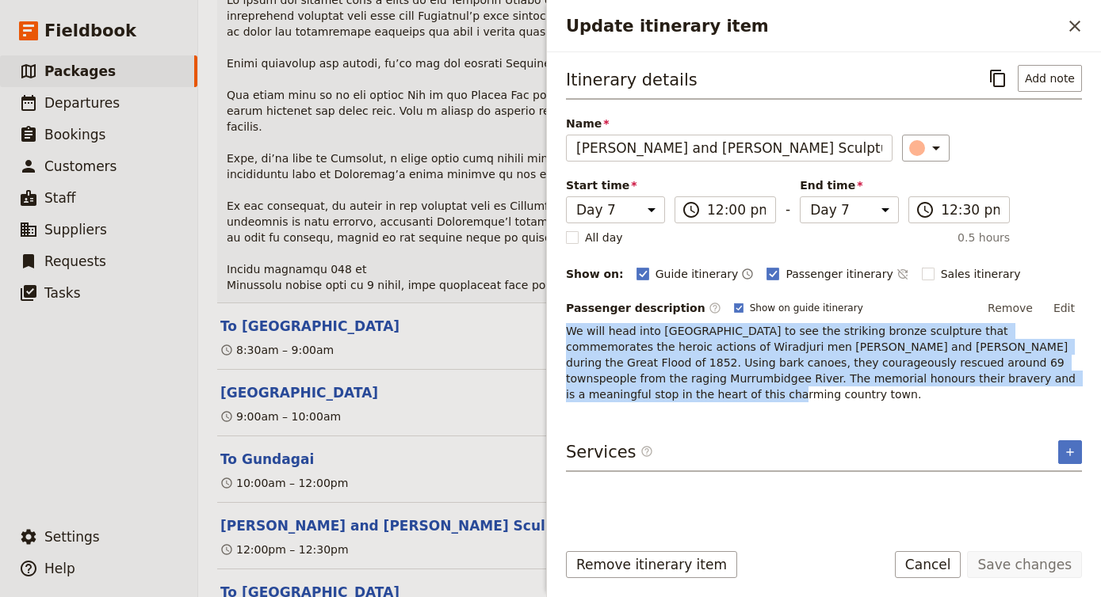
drag, startPoint x: 1063, startPoint y: 376, endPoint x: 568, endPoint y: 326, distance: 497.7
click at [568, 326] on p "We will head into Gundagai to see the striking bronze sculpture that commemorat…" at bounding box center [824, 362] width 516 height 79
copy span "We will head into Gundagai to see the striking bronze sculpture that commemorat…"
click at [922, 571] on button "Cancel" at bounding box center [928, 564] width 67 height 27
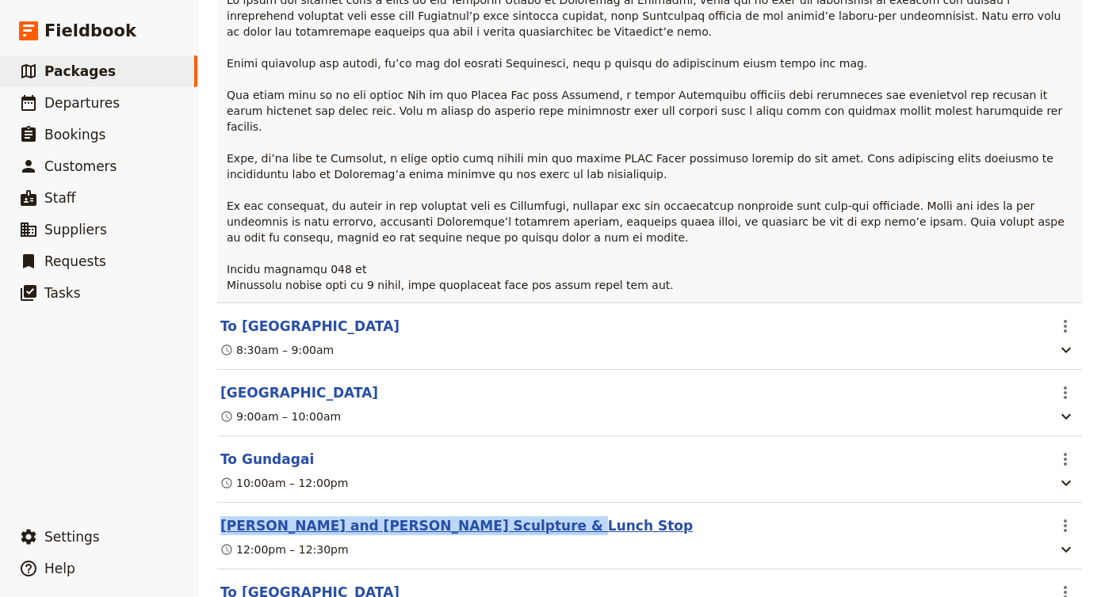
drag, startPoint x: 532, startPoint y: 392, endPoint x: 223, endPoint y: 396, distance: 309.0
click at [223, 517] on header "[PERSON_NAME] and [PERSON_NAME] Sculpture & Lunch Stop" at bounding box center [632, 526] width 825 height 19
copy button "[PERSON_NAME] and [PERSON_NAME] Sculpture & Lunch Stop"
click at [286, 450] on button "To Gundagai" at bounding box center [266, 459] width 93 height 19
select select "7"
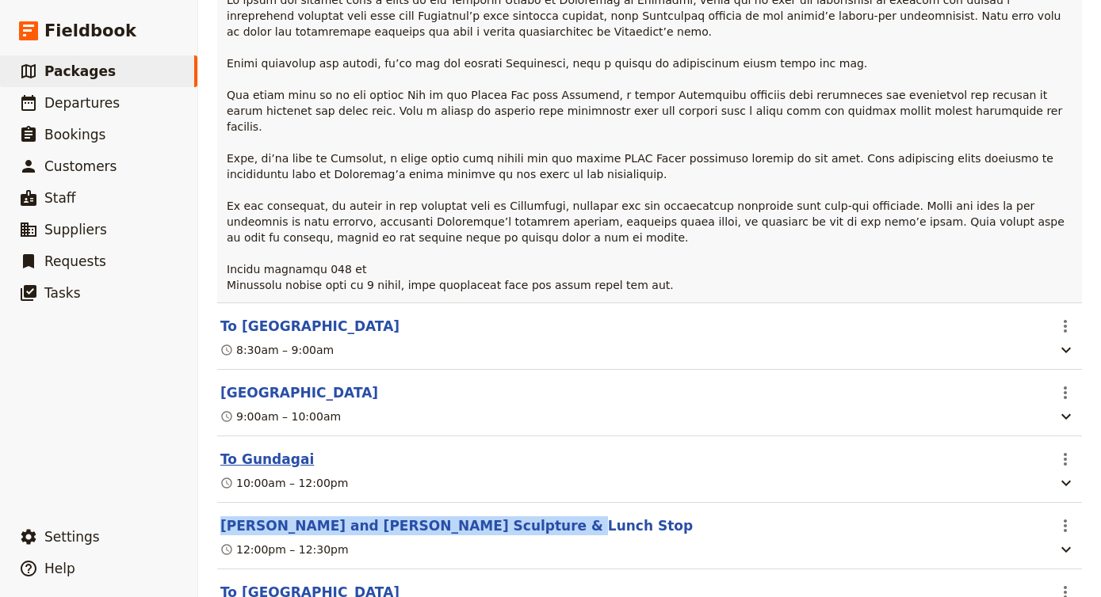
select select "7"
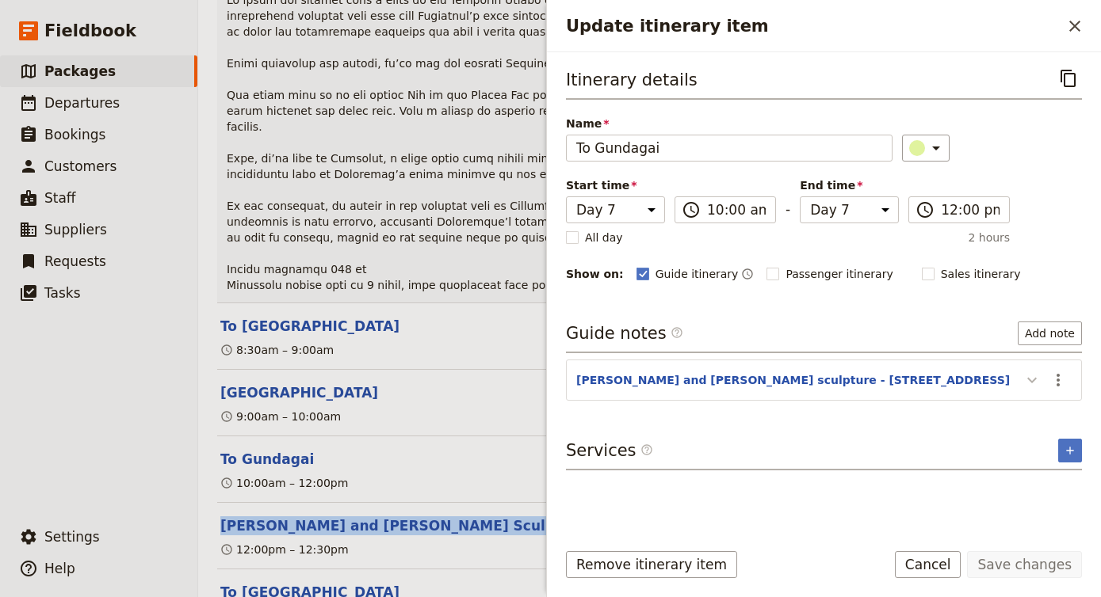
click at [1028, 383] on icon "Update itinerary item" at bounding box center [1031, 380] width 19 height 19
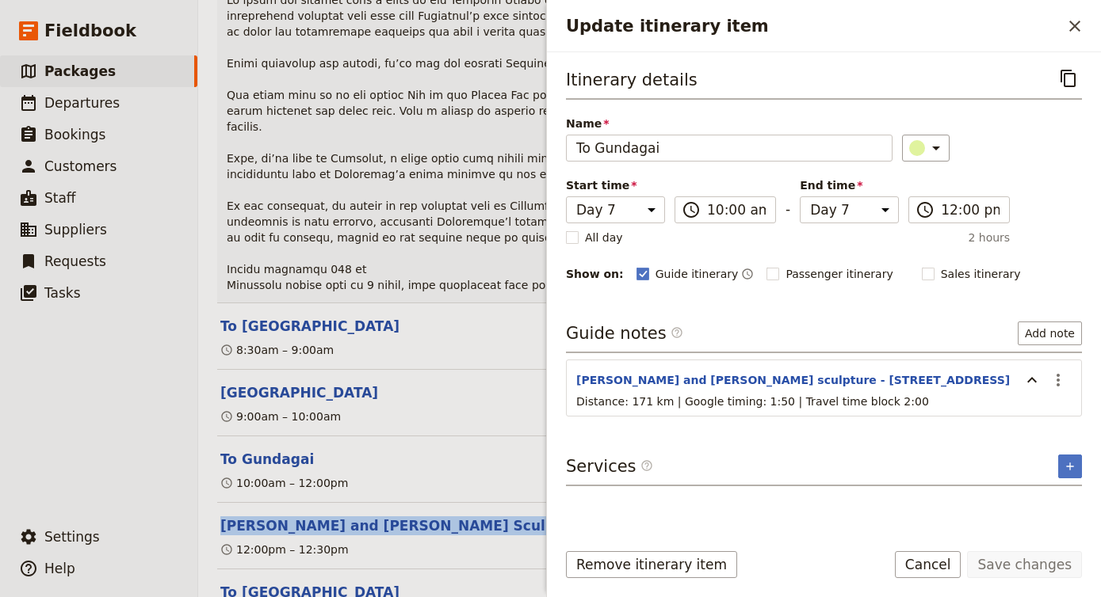
drag, startPoint x: 982, startPoint y: 376, endPoint x: 563, endPoint y: 376, distance: 418.4
click at [563, 376] on div "Itinerary details ​ Name To Gundagai ​ Start time Day 1 Day 2 Day 3 Day 4 Day 5…" at bounding box center [824, 289] width 554 height 475
copy button "Yarri and Jacky Jacky sculpture - 223 Sheridan St, Gundagai NSW 2722"
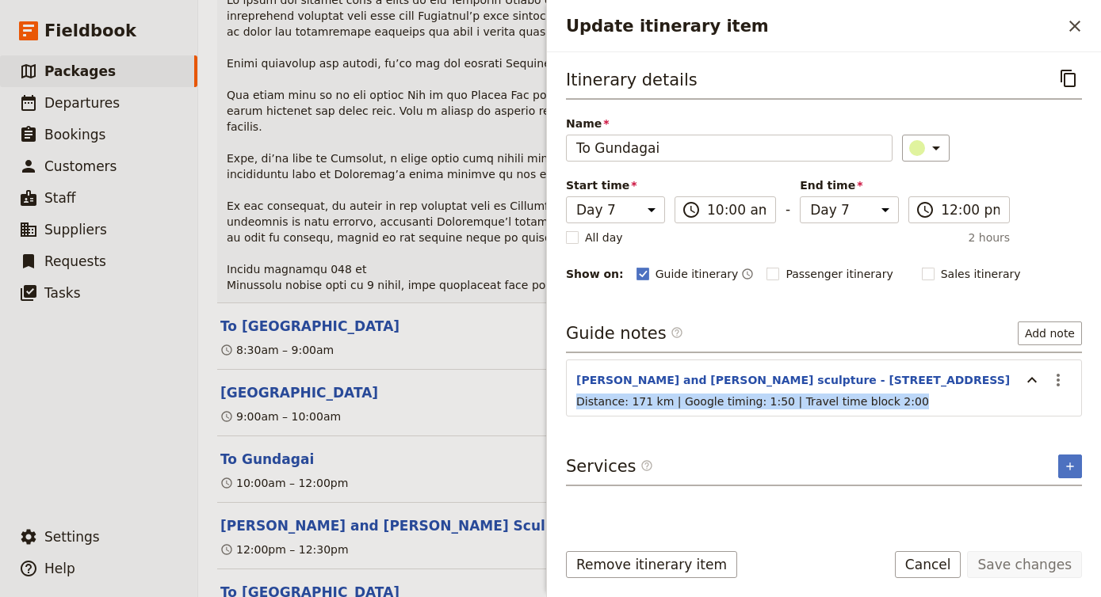
drag, startPoint x: 906, startPoint y: 402, endPoint x: 571, endPoint y: 407, distance: 334.4
click at [571, 407] on div "Distance: 171 km | Google timing: 1:50 | Travel time block 2:00" at bounding box center [824, 406] width 514 height 25
copy span "Distance: 171 km | Google timing: 1:50 | Travel time block 2:00"
click at [832, 399] on span "Distance: 171 km | Google timing: 1:50 | Travel time block 2:00" at bounding box center [752, 401] width 353 height 13
drag, startPoint x: 926, startPoint y: 400, endPoint x: 565, endPoint y: 402, distance: 361.3
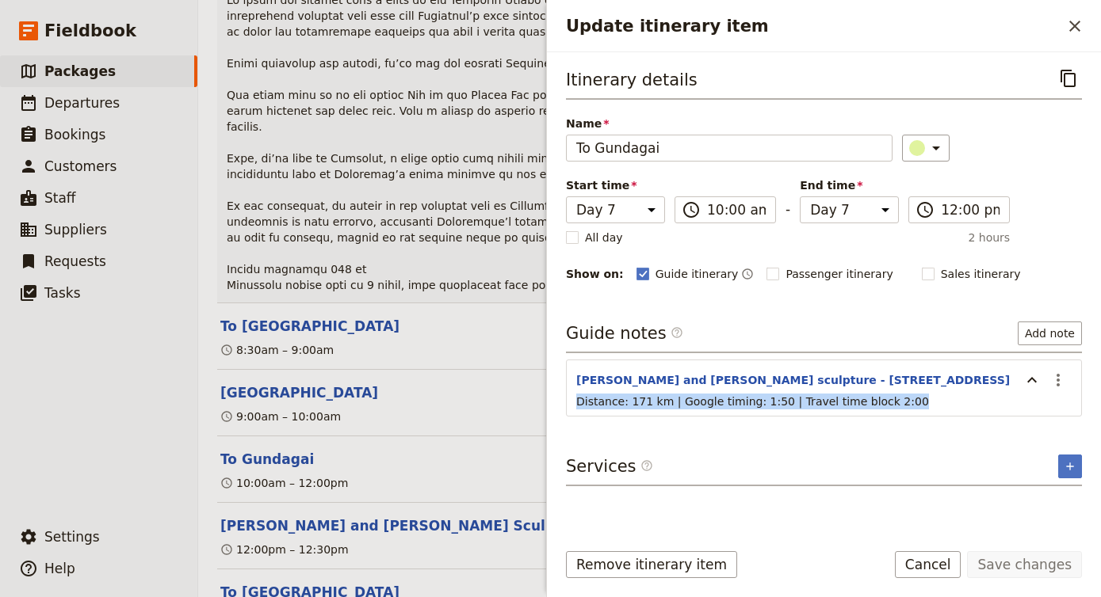
click at [565, 402] on div "Itinerary details ​ Name To Gundagai ​ Start time Day 1 Day 2 Day 3 Day 4 Day 5…" at bounding box center [824, 289] width 554 height 475
copy span "Distance: 171 km | Google timing: 1:50 | Travel time block 2:00"
click at [1005, 408] on p "Distance: 171 km | Google timing: 1:50 | Travel time block 2:00" at bounding box center [823, 402] width 495 height 16
click at [454, 517] on button "[PERSON_NAME] and [PERSON_NAME] Sculpture & Lunch Stop" at bounding box center [456, 526] width 472 height 19
select select "7"
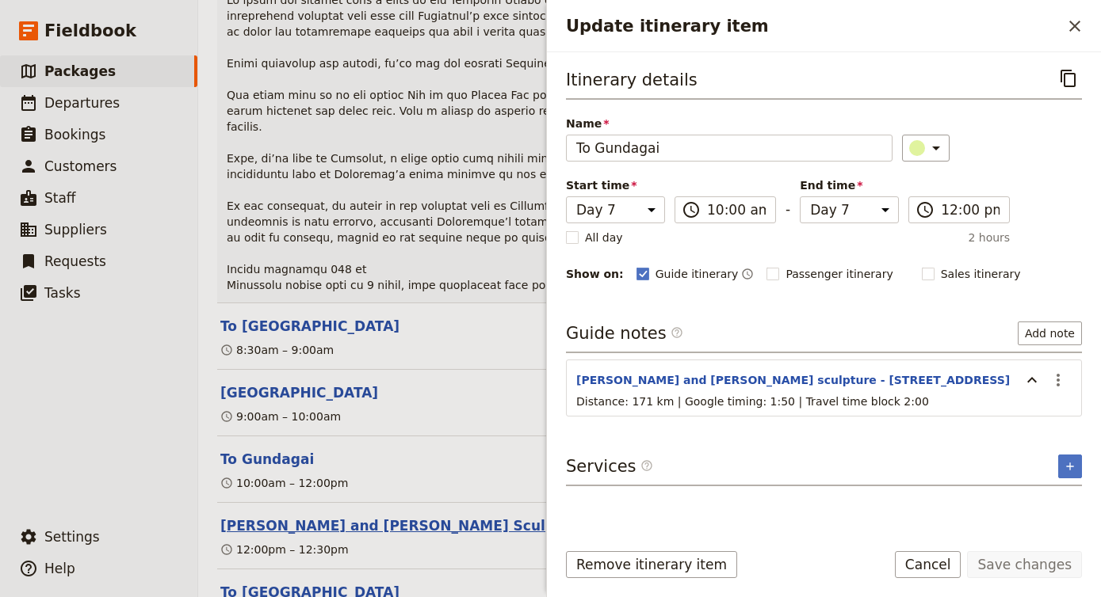
select select "7"
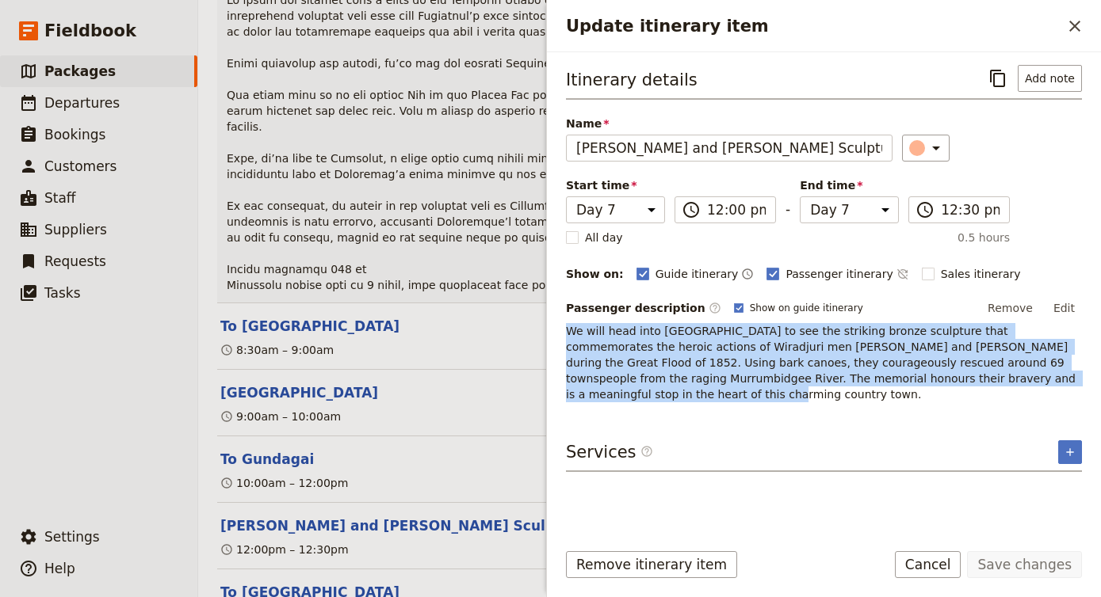
drag, startPoint x: 1080, startPoint y: 378, endPoint x: 559, endPoint y: 334, distance: 522.4
click at [559, 334] on div "Itinerary details ​ Add note Name Yarri and Jacky Jacky Sculpture & Lunch Stop …" at bounding box center [824, 289] width 554 height 475
copy span "We will head into Gundagai to see the striking bronze sculpture that commemorat…"
click at [750, 328] on span "We will head into Gundagai to see the striking bronze sculpture that commemorat…" at bounding box center [822, 363] width 513 height 76
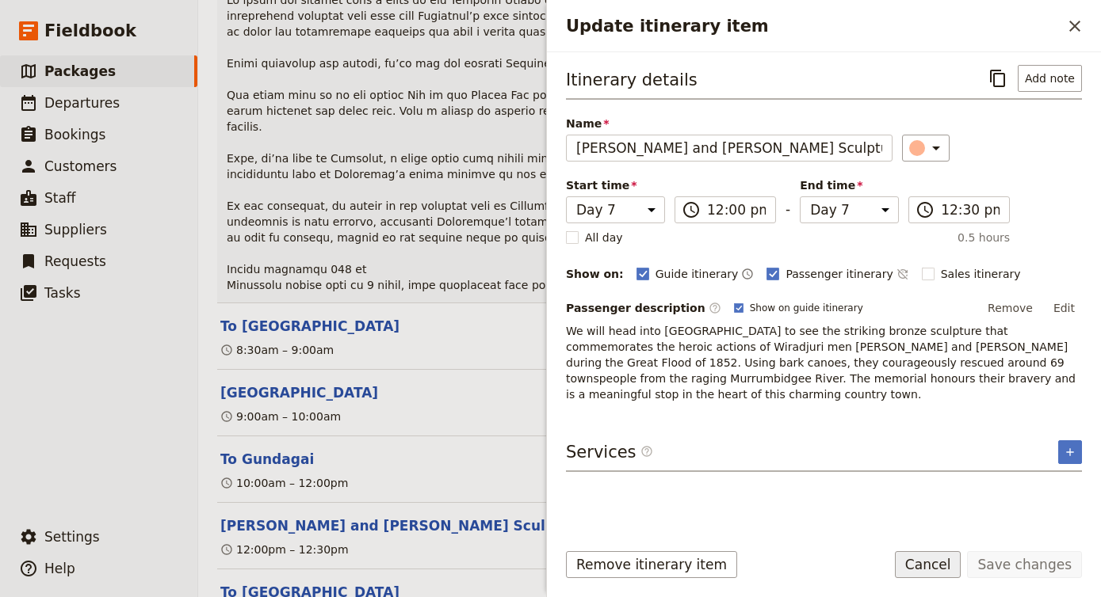
click at [935, 557] on button "Cancel" at bounding box center [928, 564] width 67 height 27
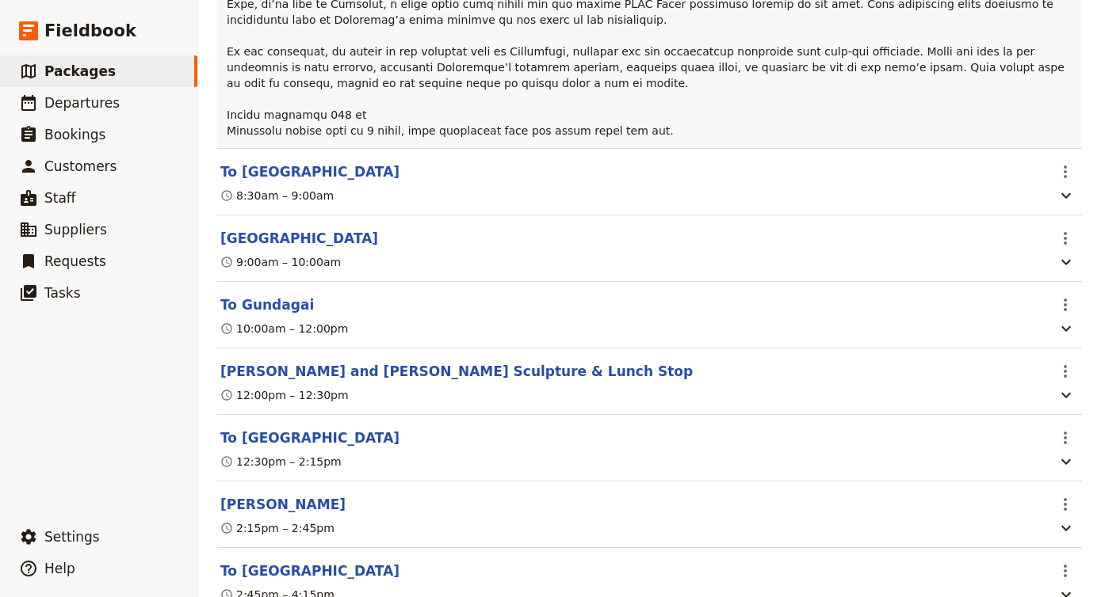
scroll to position [5069, 0]
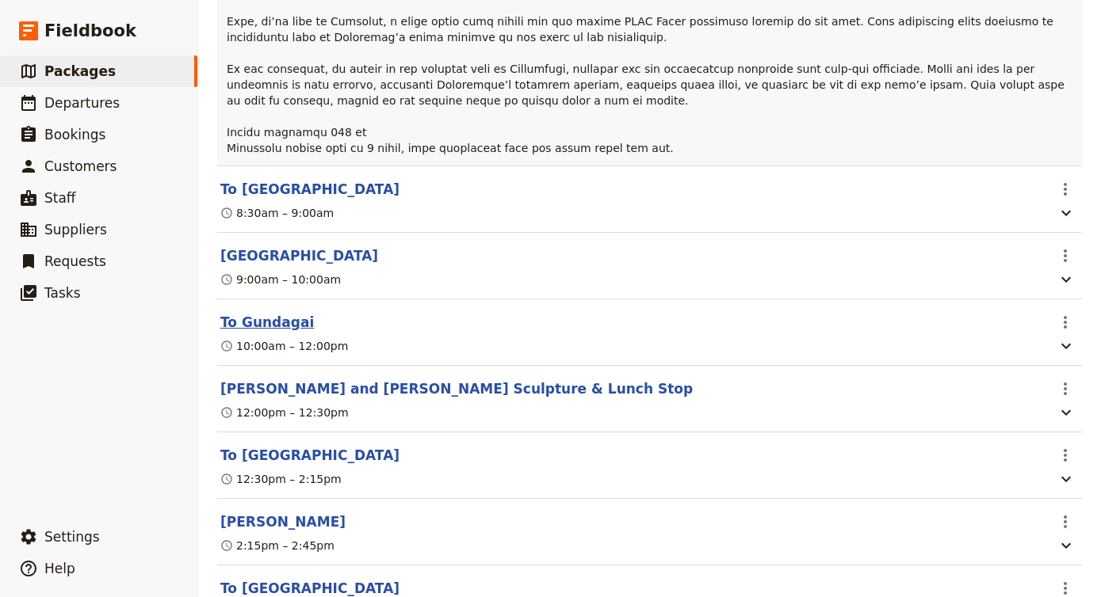
click at [276, 313] on button "To Gundagai" at bounding box center [266, 322] width 93 height 19
select select "7"
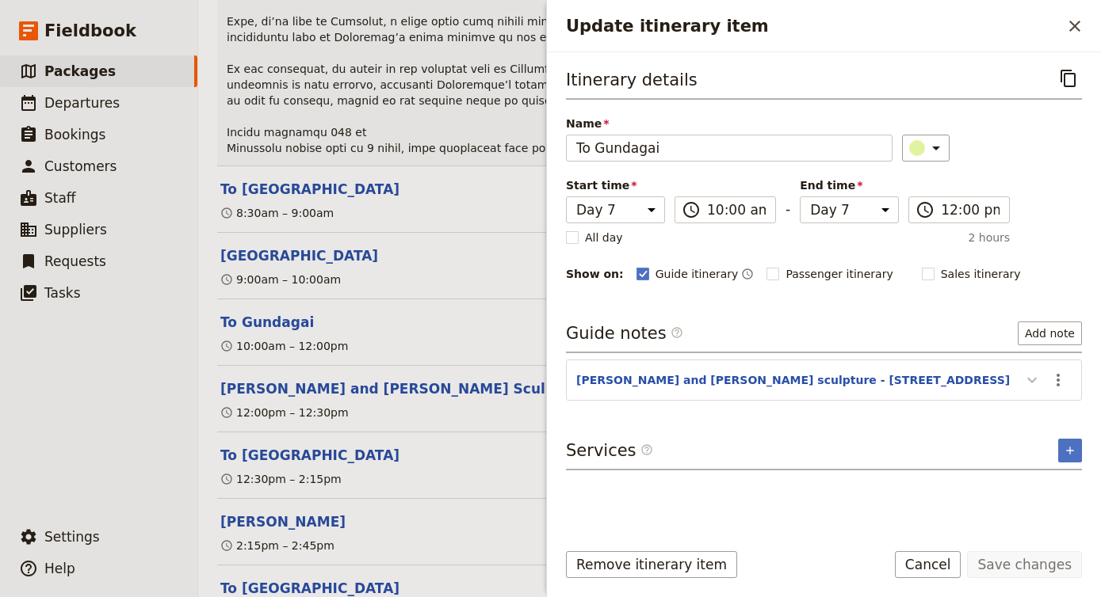
click at [1037, 387] on icon "Update itinerary item" at bounding box center [1031, 380] width 19 height 19
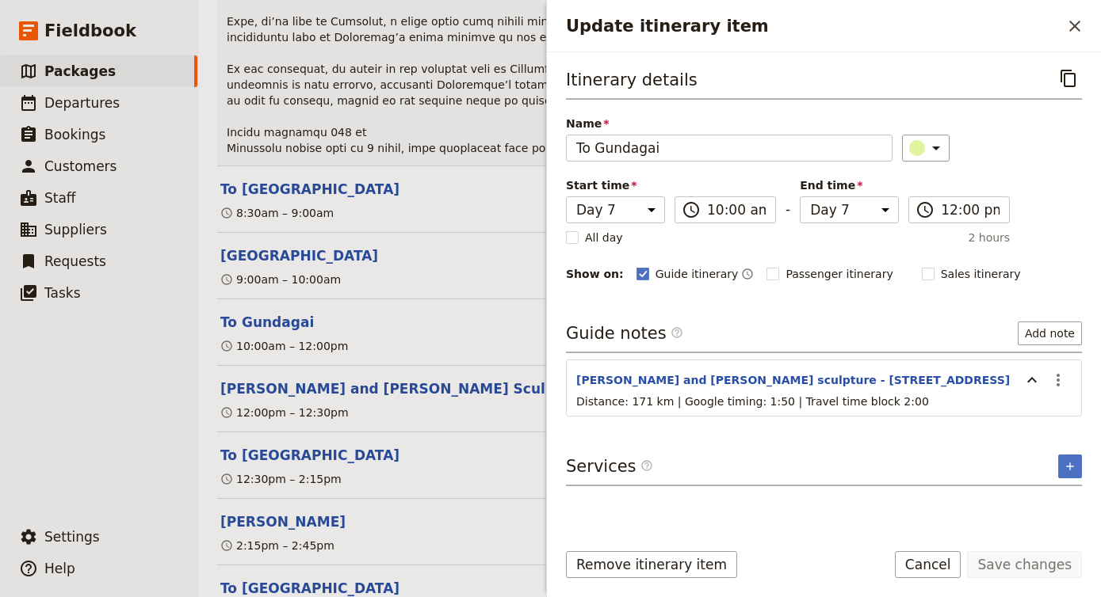
drag, startPoint x: 970, startPoint y: 379, endPoint x: 571, endPoint y: 371, distance: 398.6
click at [571, 371] on section "Yarri and Jacky Jacky sculpture - 223 Sheridan St, Gundagai NSW 2722 ​ Distance…" at bounding box center [824, 388] width 516 height 57
copy button "Yarri and Jacky Jacky sculpture - 223 Sheridan St, Gundagai NSW 2722"
drag, startPoint x: 896, startPoint y: 400, endPoint x: 560, endPoint y: 407, distance: 336.0
click at [560, 407] on div "Itinerary details ​ Name To Gundagai ​ Start time Day 1 Day 2 Day 3 Day 4 Day 5…" at bounding box center [824, 289] width 554 height 475
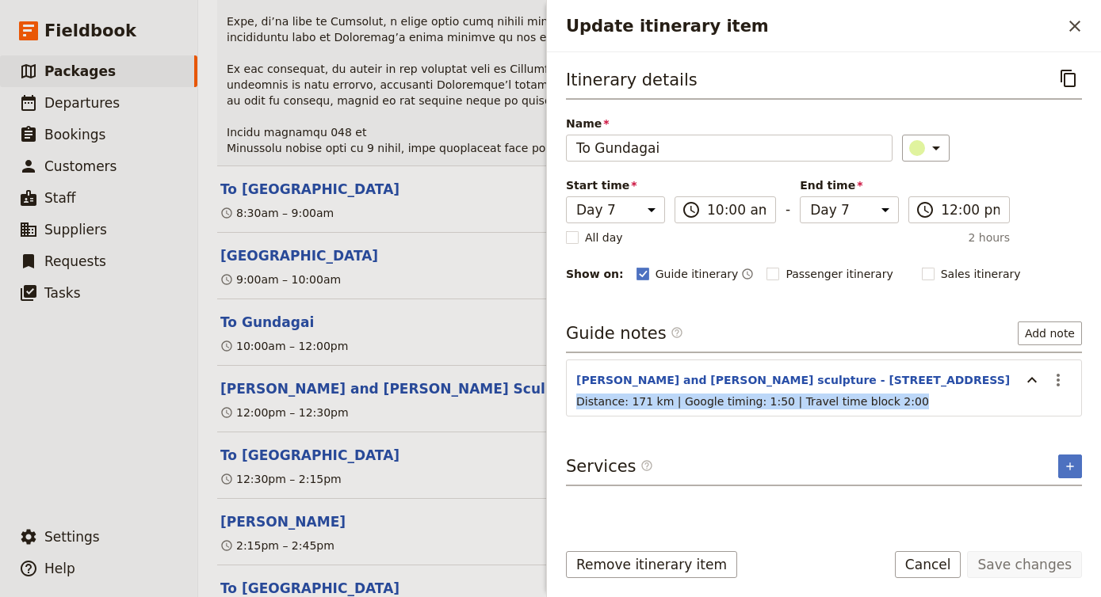
copy span "Distance: 171 km | Google timing: 1:50 | Travel time block 2:00"
click at [940, 566] on button "Cancel" at bounding box center [928, 564] width 67 height 27
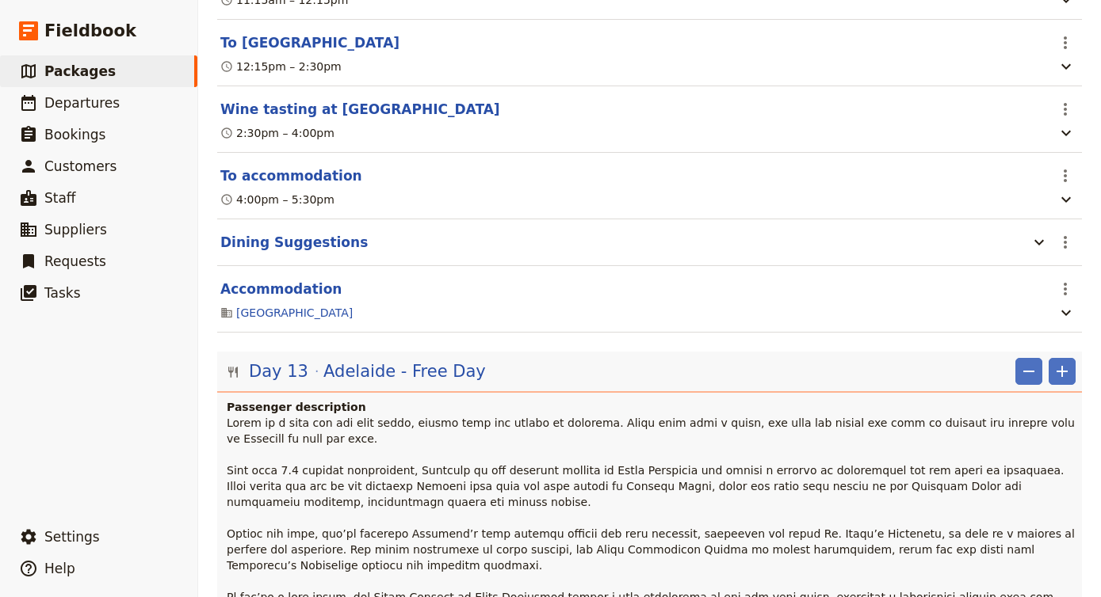
scroll to position [10725, 0]
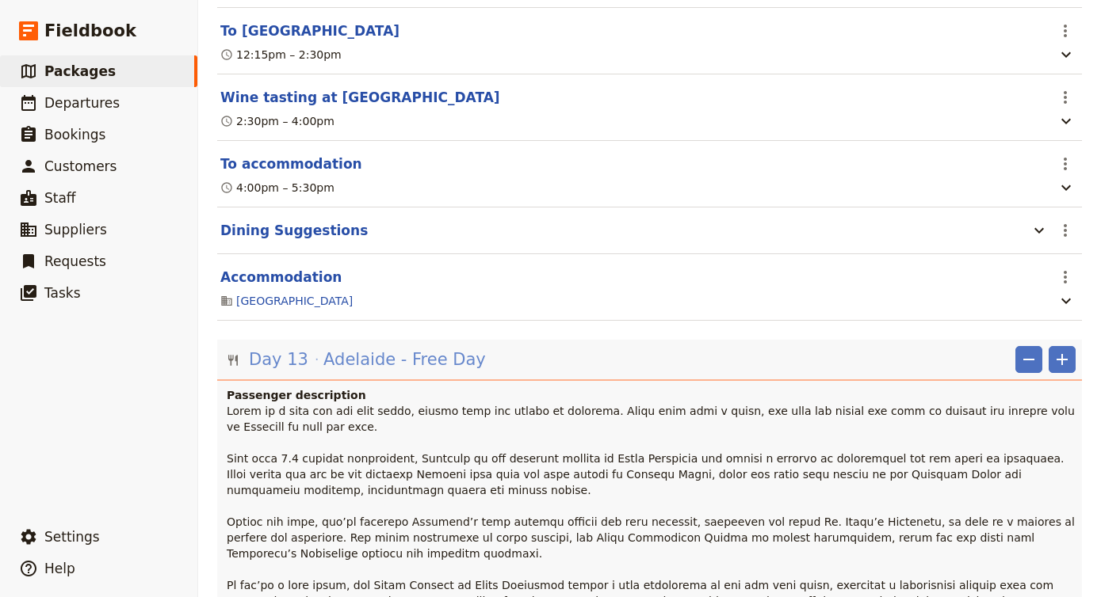
click at [425, 348] on span "Adelaide - Free Day" at bounding box center [404, 360] width 162 height 24
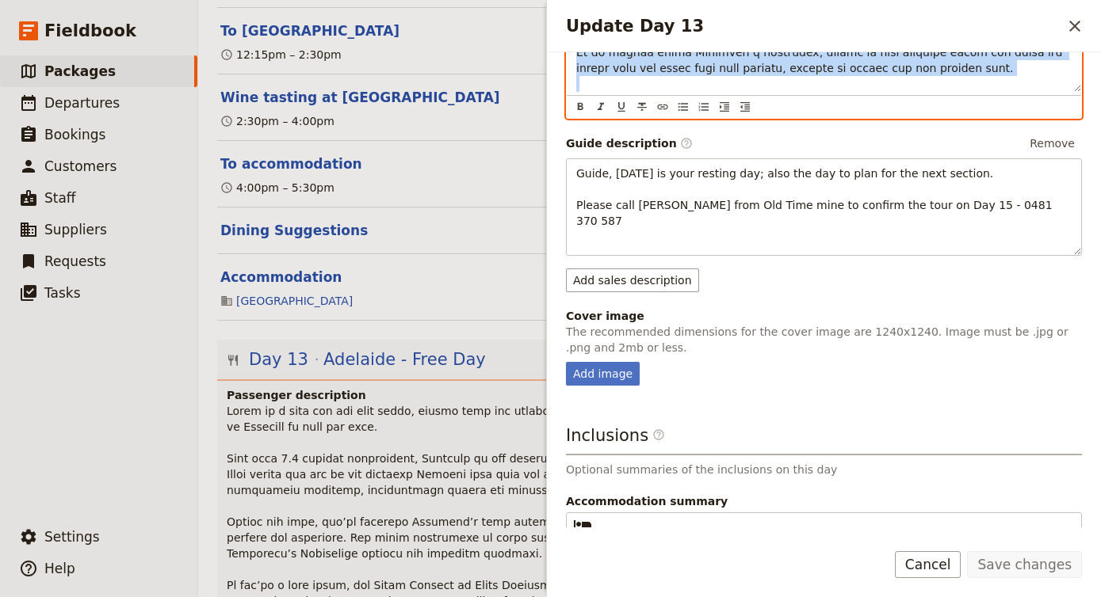
scroll to position [1201, 0]
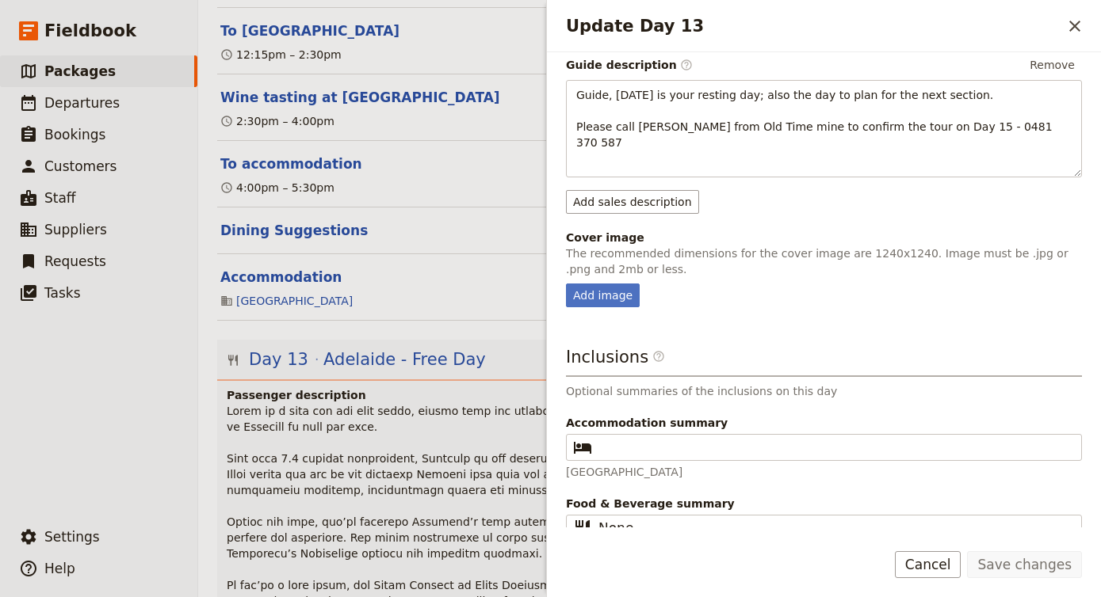
drag, startPoint x: 574, startPoint y: 231, endPoint x: 914, endPoint y: 258, distance: 341.8
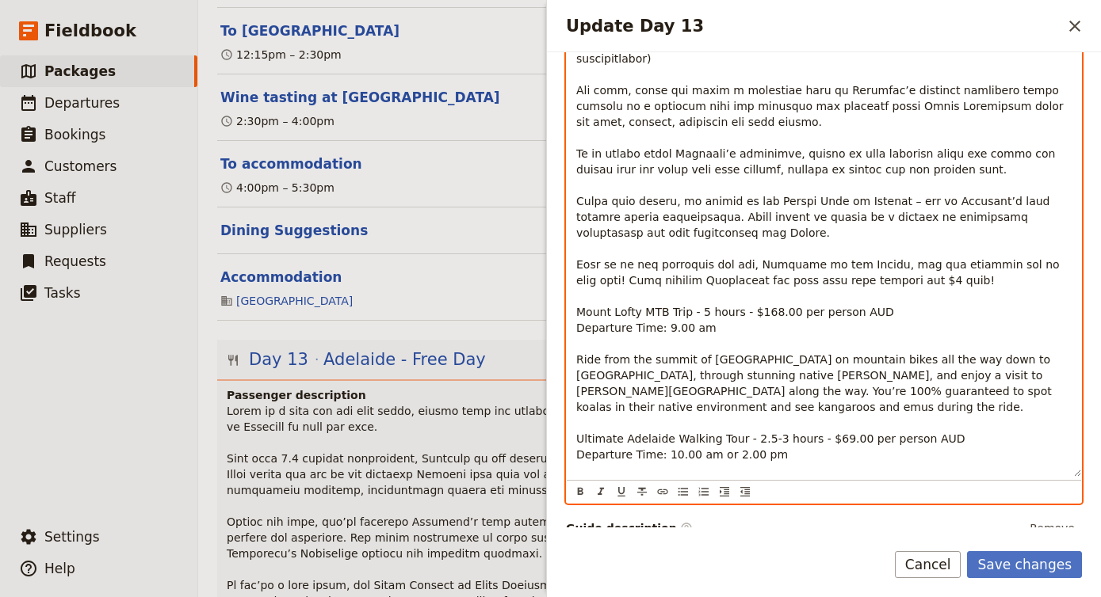
scroll to position [711, 0]
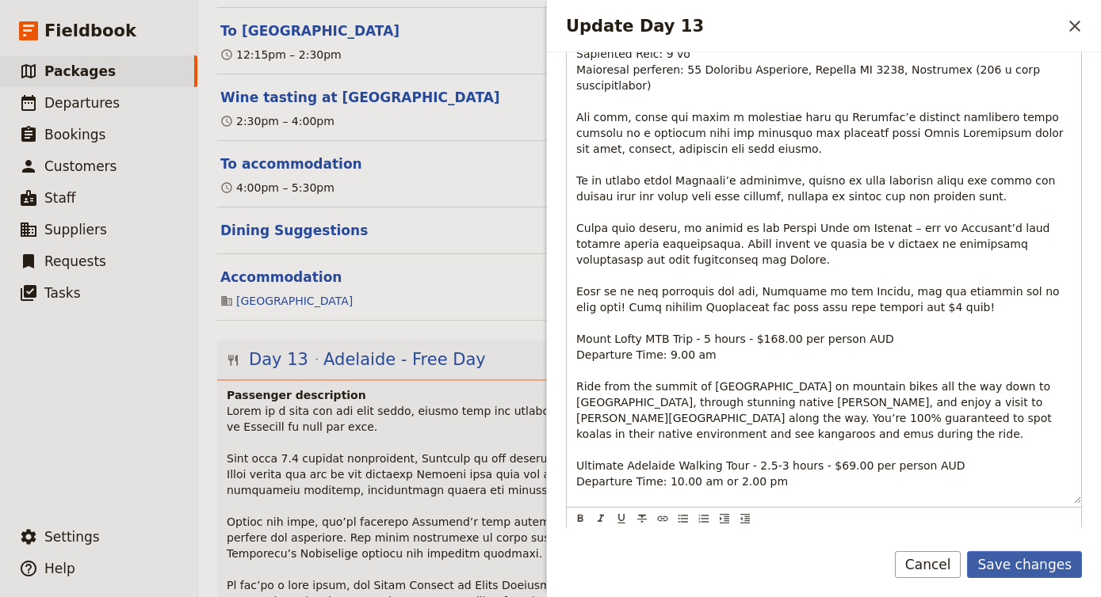
click at [1051, 561] on button "Save changes" at bounding box center [1024, 564] width 115 height 27
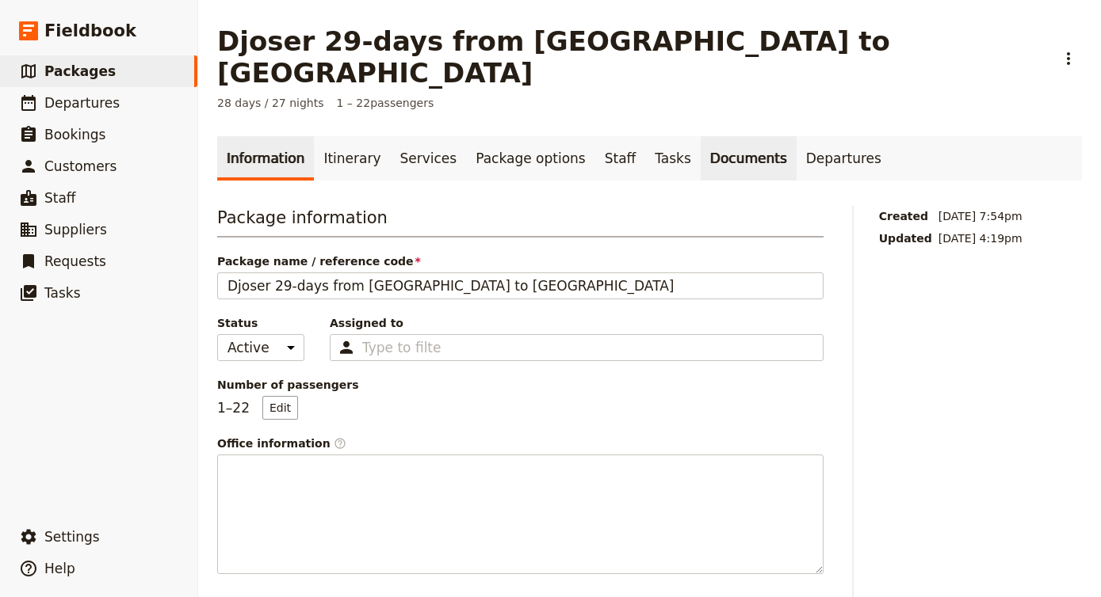
click at [705, 136] on link "Documents" at bounding box center [748, 158] width 96 height 44
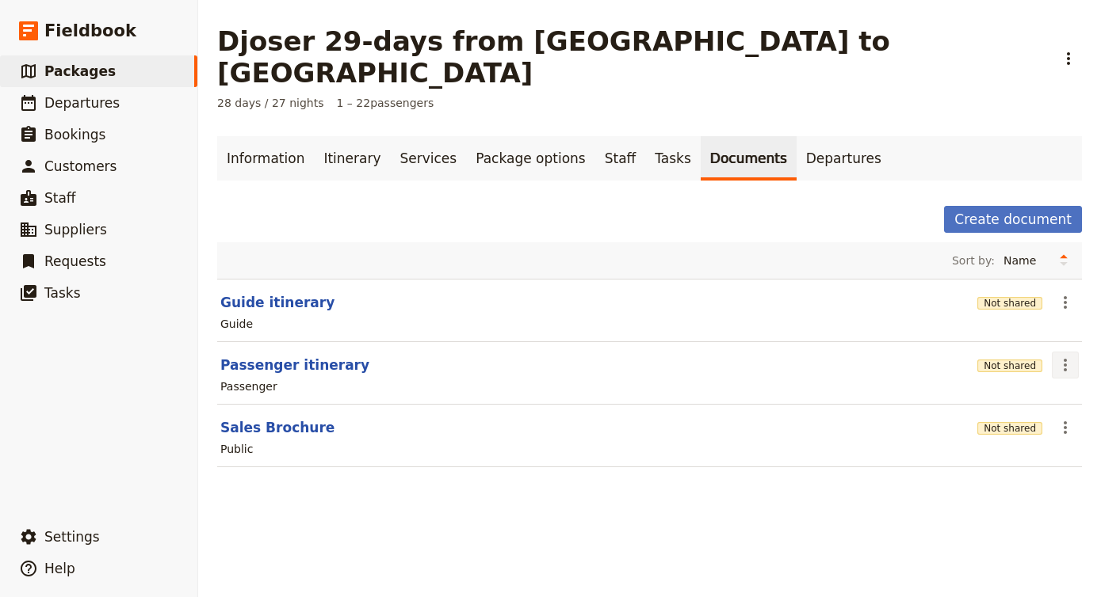
click at [1068, 356] on icon "Actions" at bounding box center [1064, 365] width 19 height 19
click at [1044, 387] on span "Edit document" at bounding box center [1012, 391] width 81 height 16
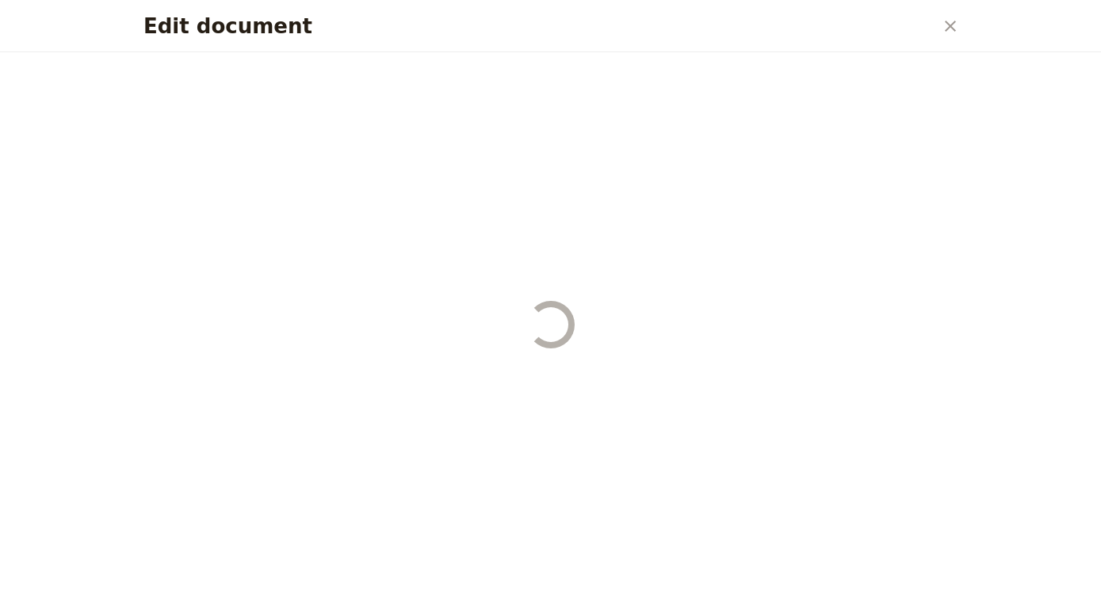
select select "PASSENGER"
select select "DEFAULT"
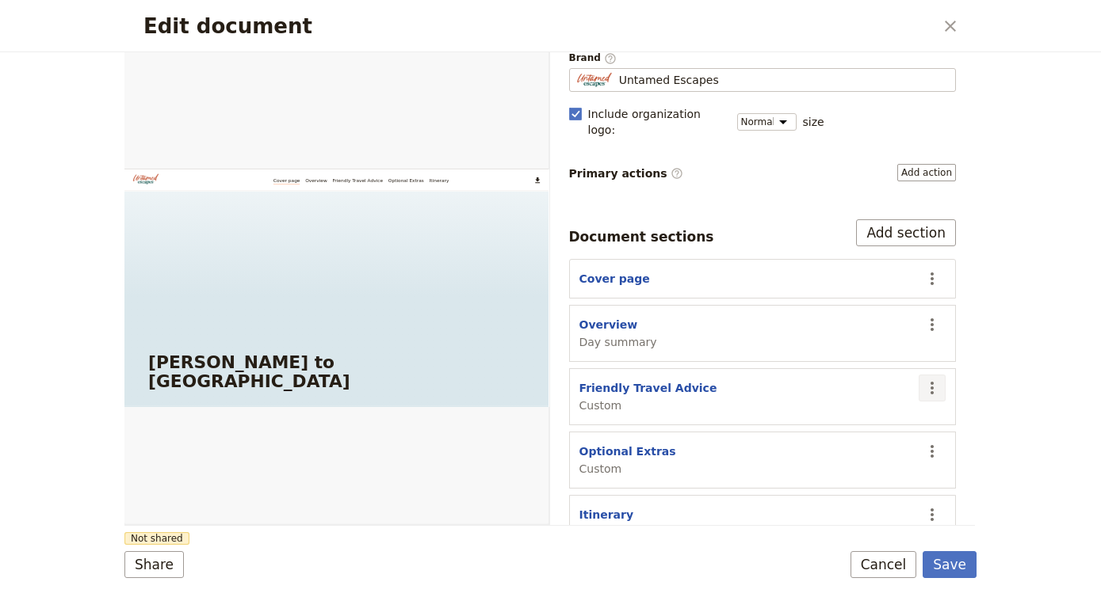
scroll to position [131, 0]
click at [931, 443] on icon "Actions" at bounding box center [931, 452] width 19 height 19
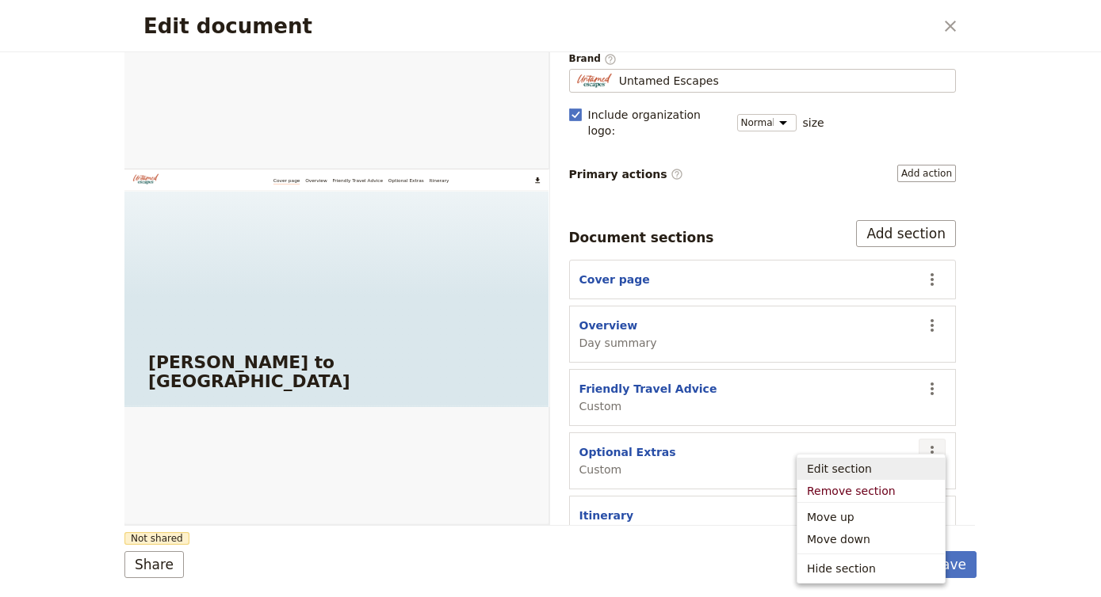
click at [895, 476] on span "Edit section" at bounding box center [871, 469] width 128 height 16
select select "CUSTOM"
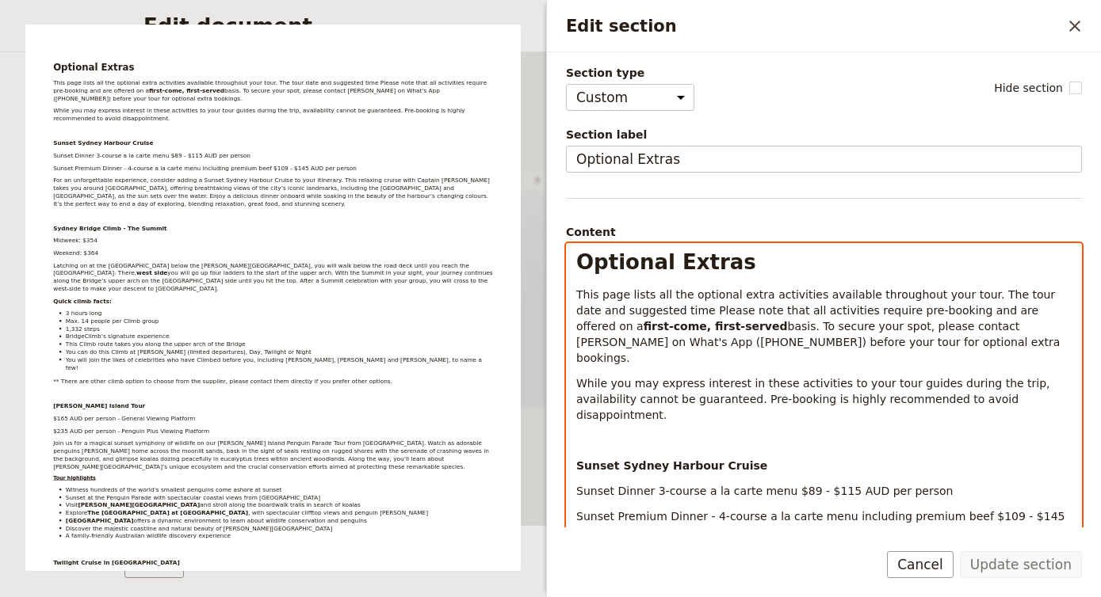
click at [825, 433] on p "Edit section" at bounding box center [823, 441] width 495 height 16
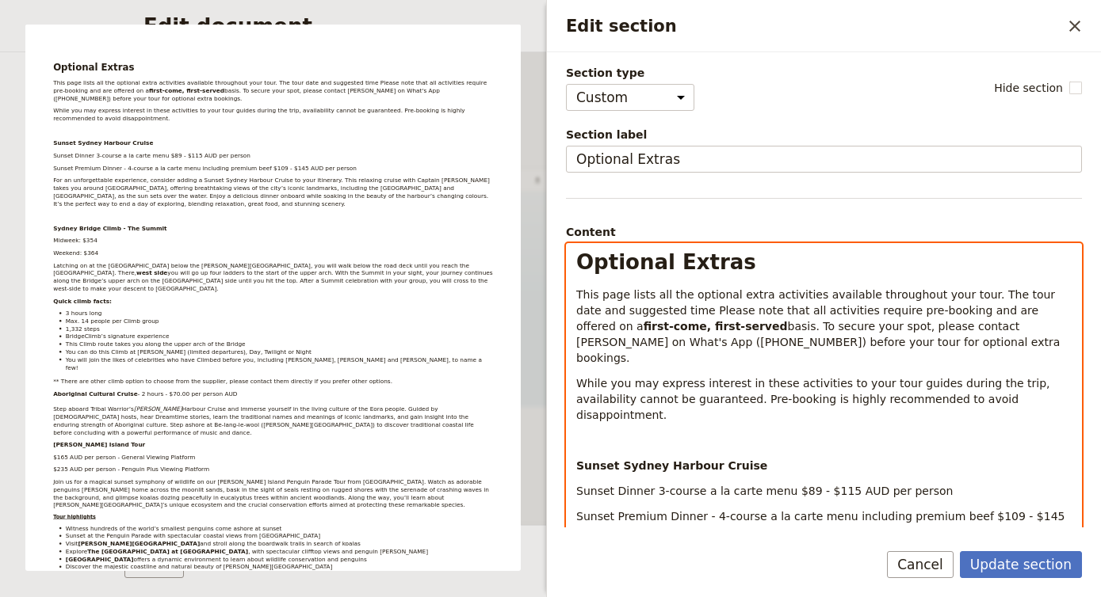
scroll to position [1697, 0]
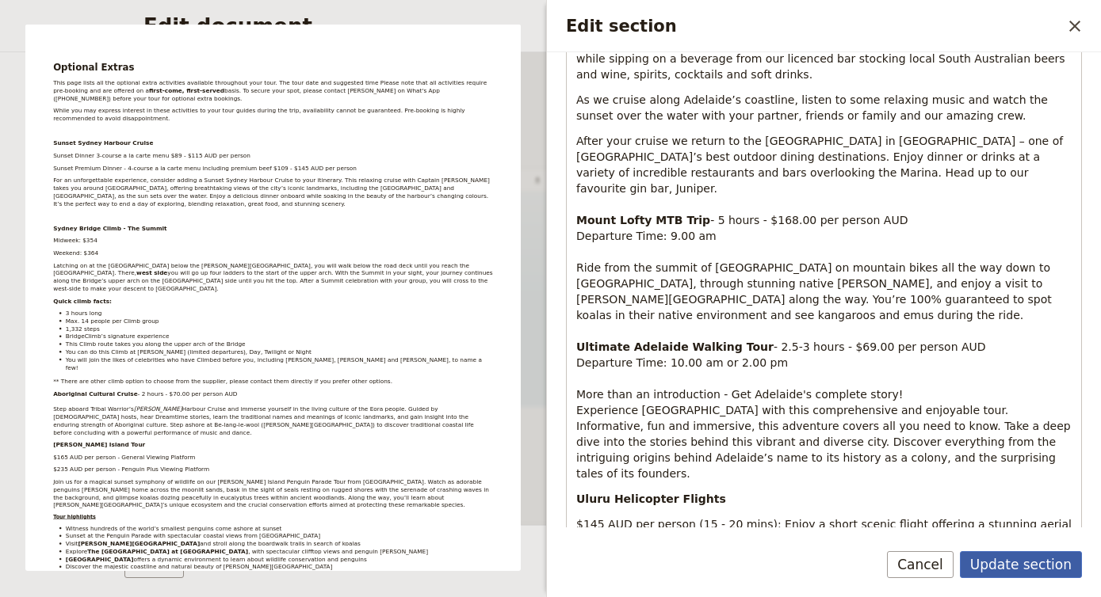
click at [986, 563] on button "Update section" at bounding box center [1021, 564] width 122 height 27
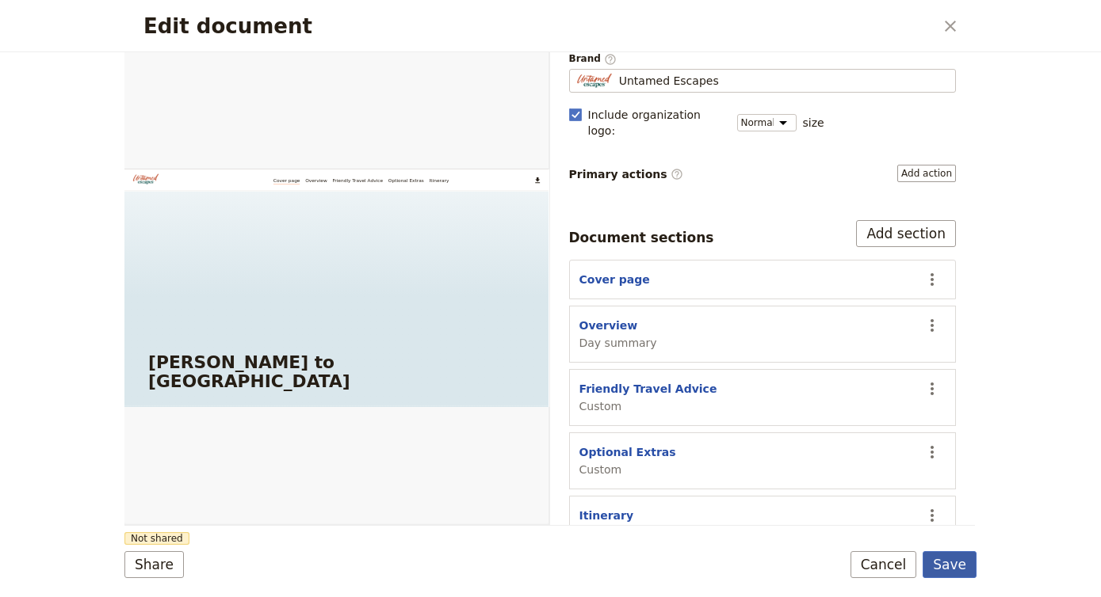
click at [955, 566] on button "Save" at bounding box center [949, 564] width 54 height 27
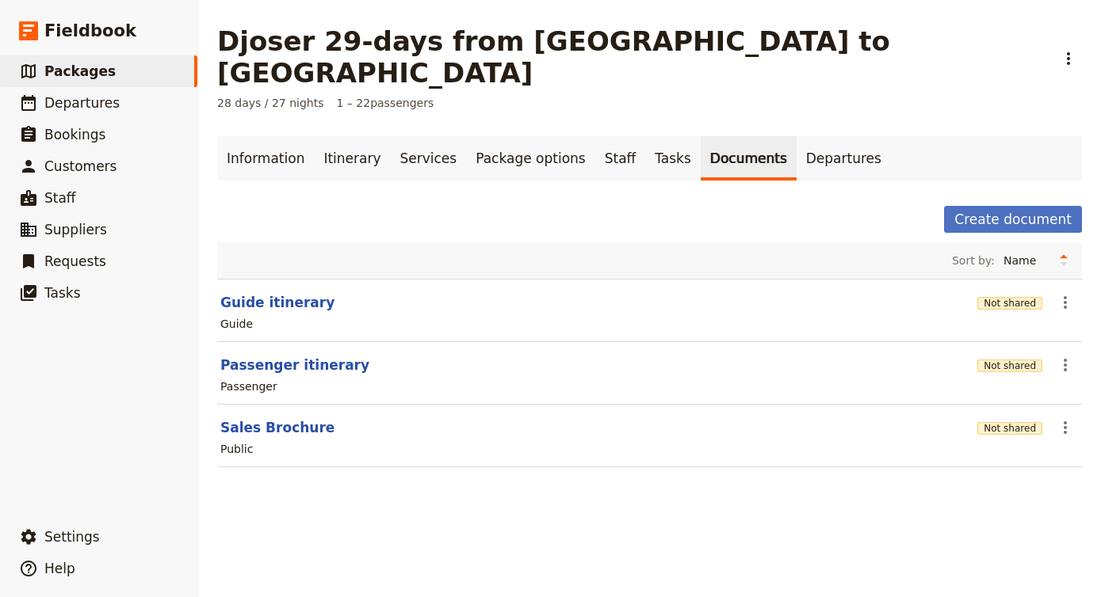
scroll to position [0, 0]
click at [353, 136] on link "Itinerary" at bounding box center [352, 158] width 76 height 44
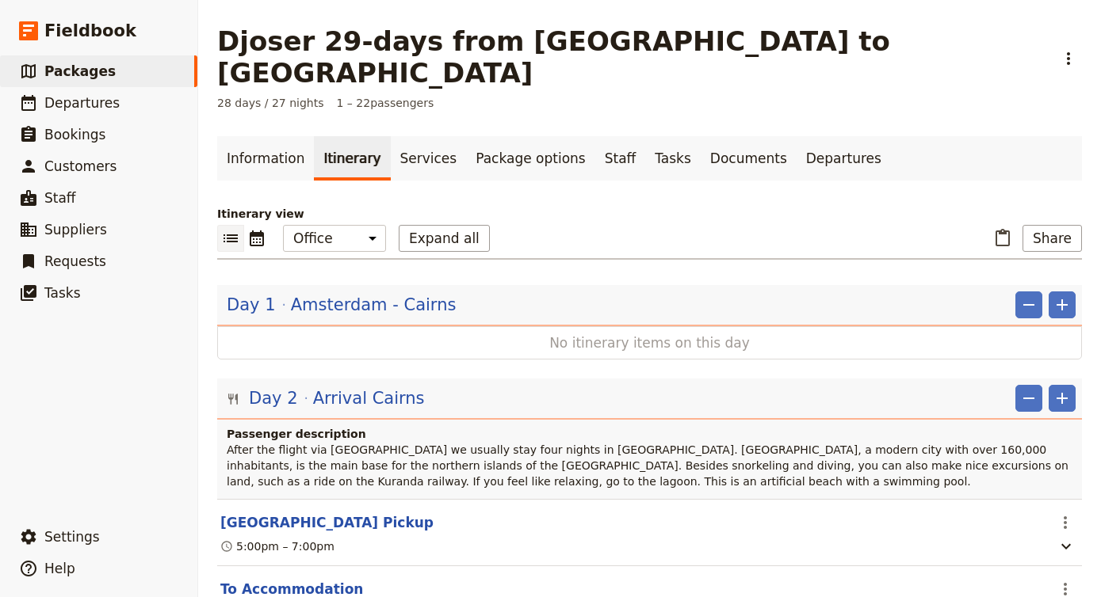
click at [495, 444] on span "After the flight via [GEOGRAPHIC_DATA] we usually stay four nights in [GEOGRAPH…" at bounding box center [649, 466] width 845 height 44
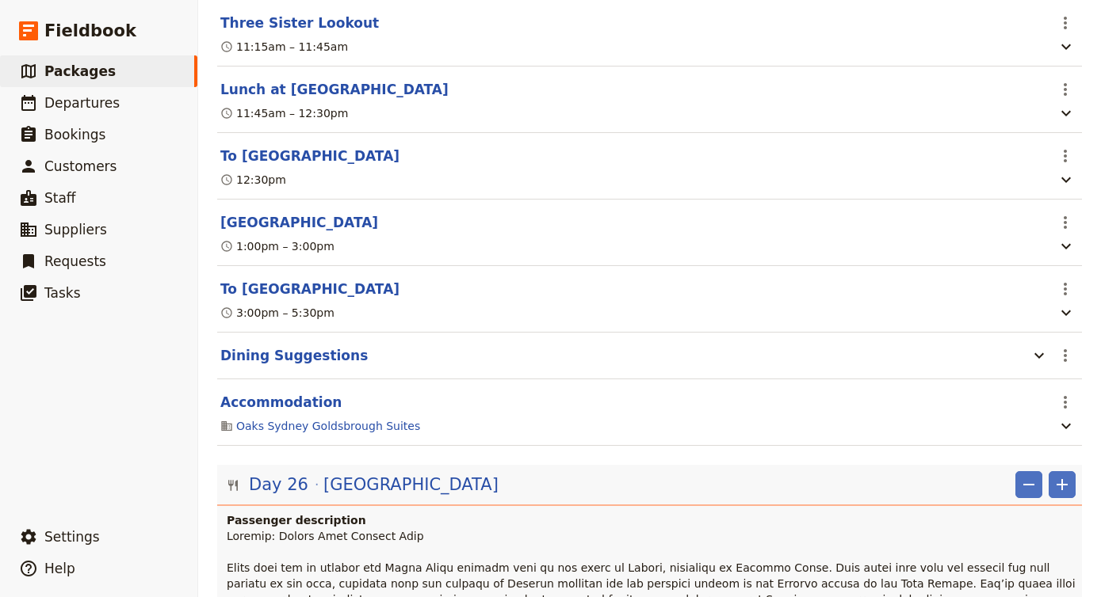
scroll to position [19599, 0]
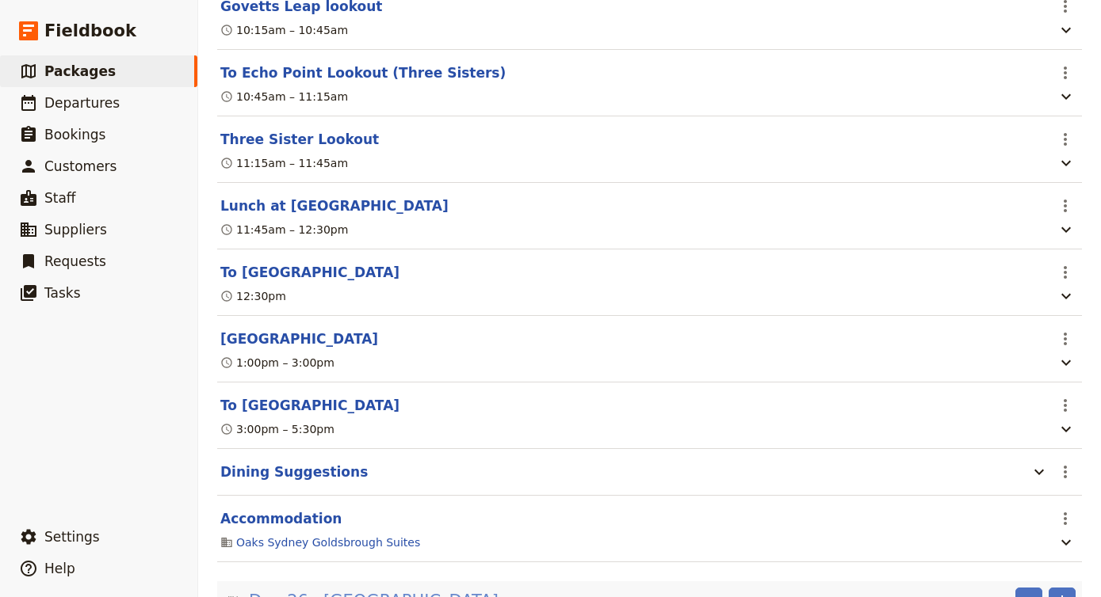
click at [324, 590] on span "[GEOGRAPHIC_DATA]" at bounding box center [410, 602] width 175 height 24
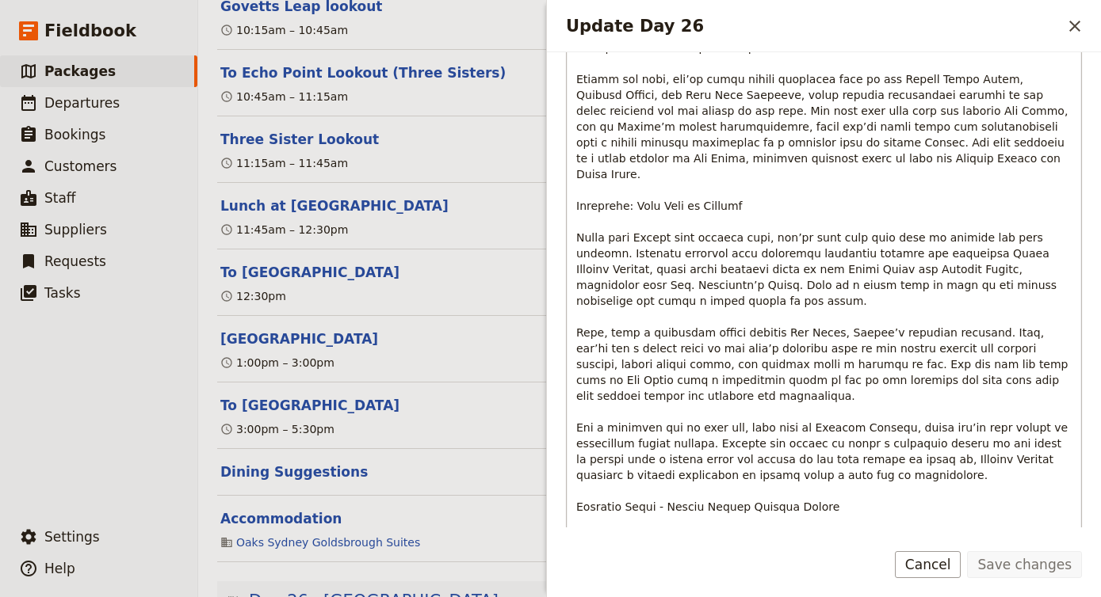
scroll to position [589, 0]
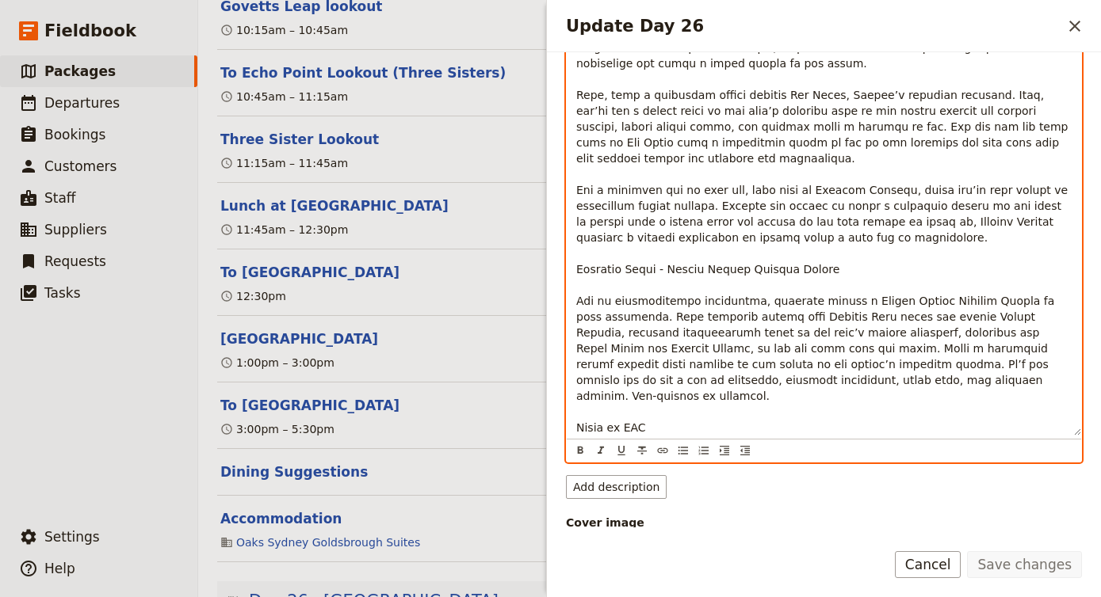
drag, startPoint x: 581, startPoint y: 238, endPoint x: 1041, endPoint y: 451, distance: 507.3
click at [1041, 451] on div "​ ​ ​ ​ ​ ​ ​ ​ ​" at bounding box center [824, 73] width 516 height 779
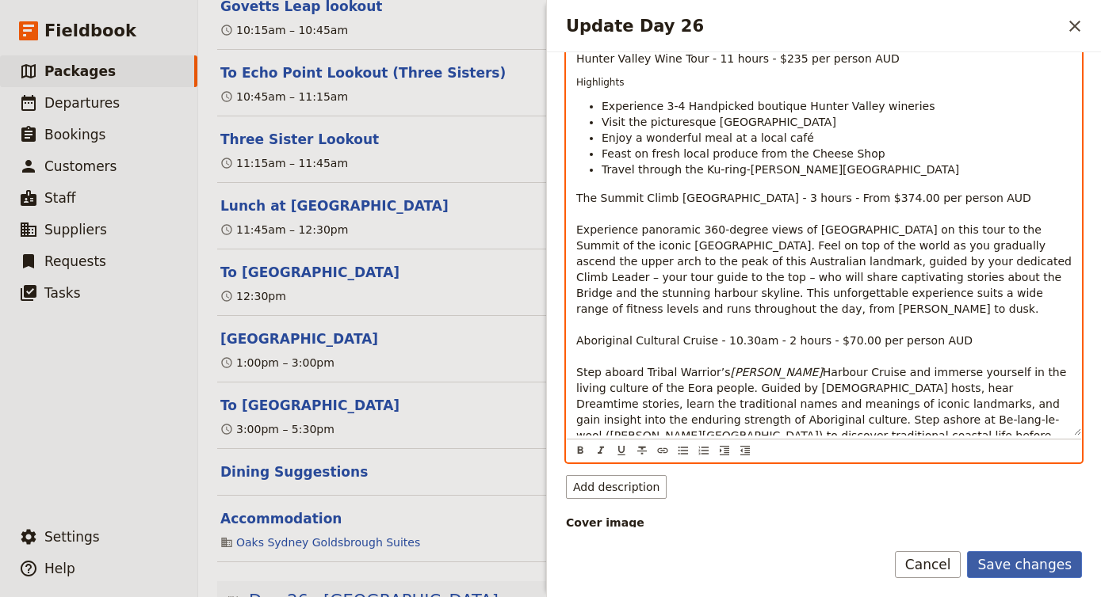
scroll to position [219, 0]
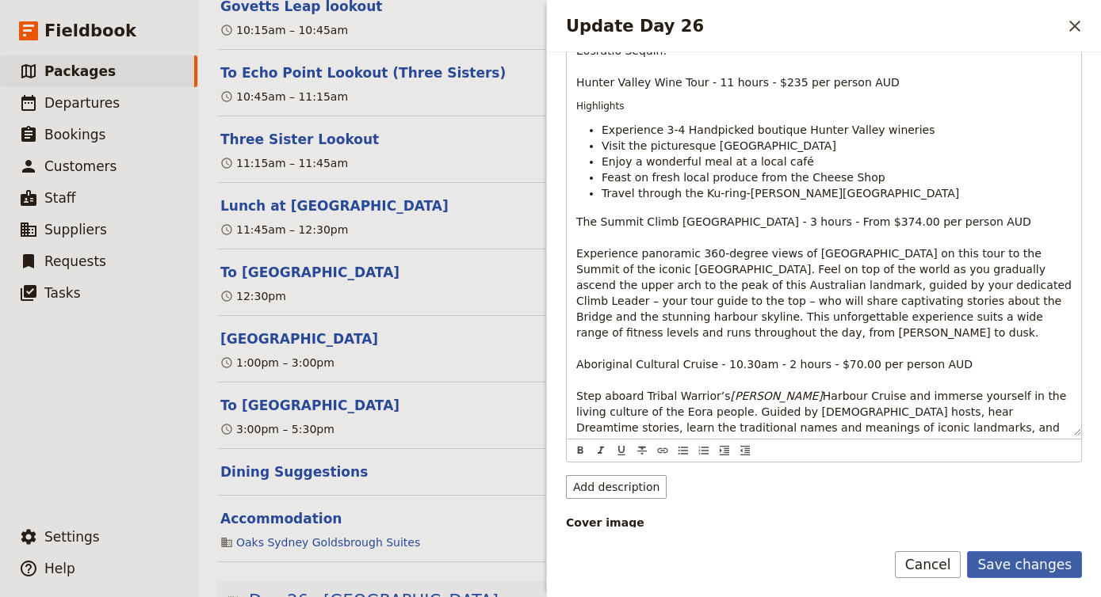
click at [1016, 568] on button "Save changes" at bounding box center [1024, 564] width 115 height 27
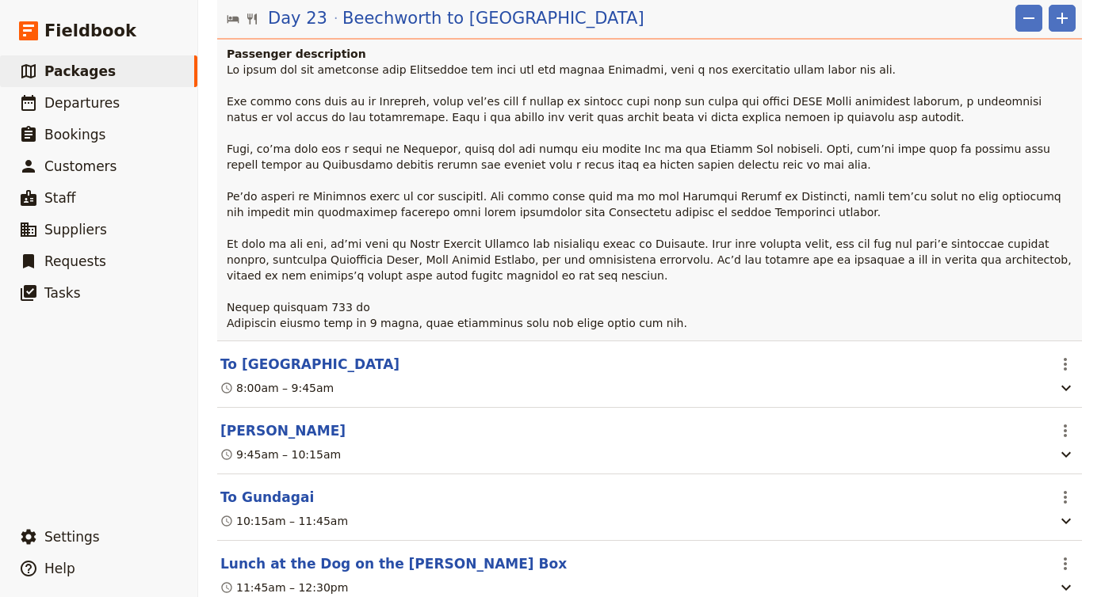
scroll to position [17082, 0]
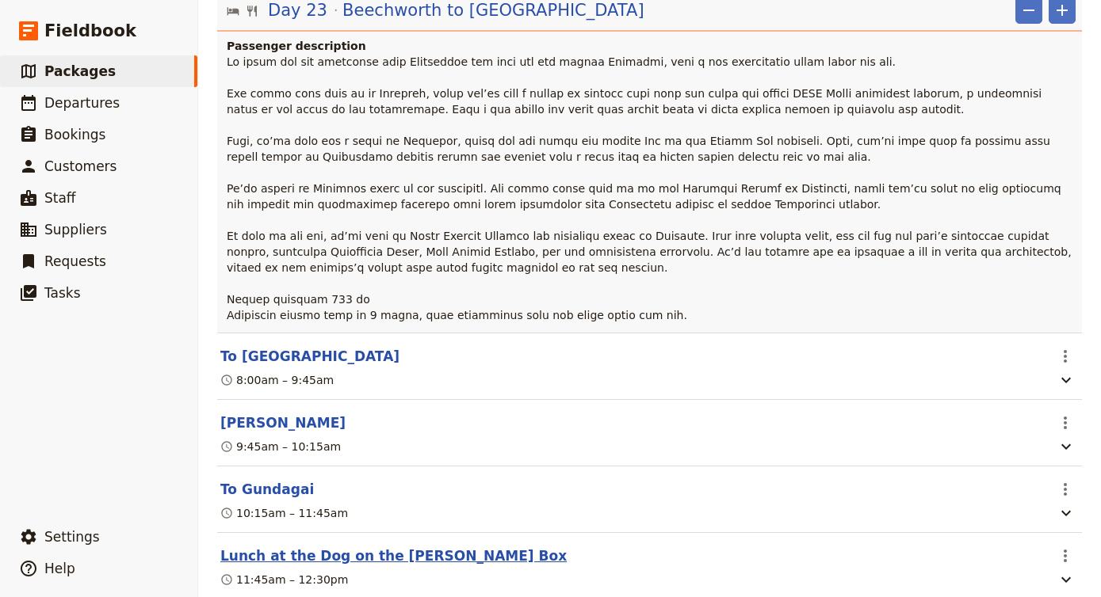
click at [387, 547] on button "Lunch at the Dog on the Tucker Box" at bounding box center [393, 556] width 346 height 19
select select "23"
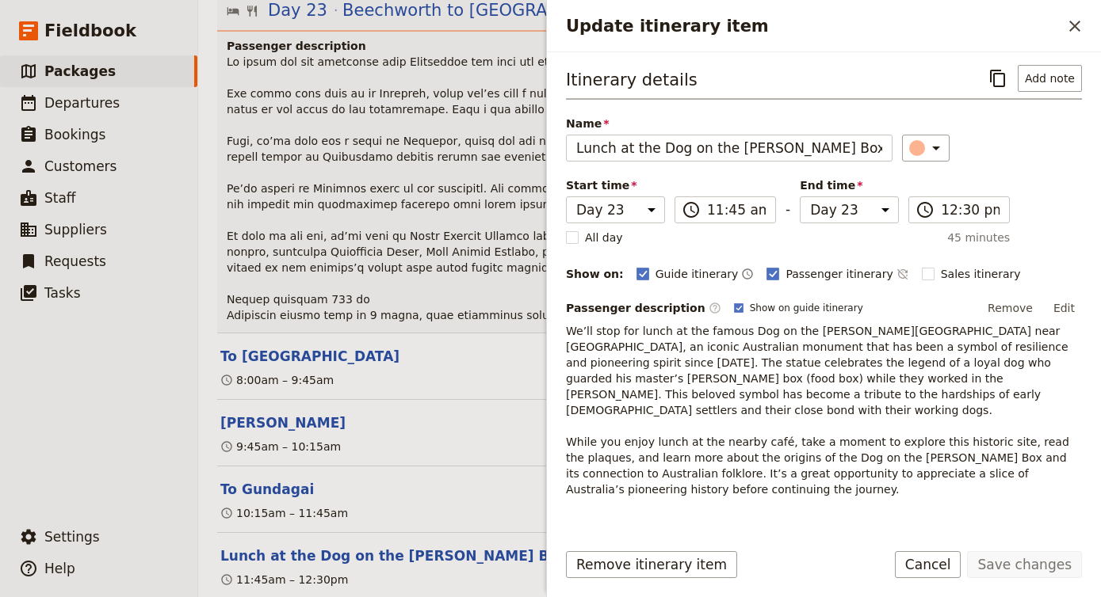
click at [668, 361] on span "We’ll stop for lunch at the famous Dog on the Tucker Box near Gundagai, an icon…" at bounding box center [819, 410] width 506 height 171
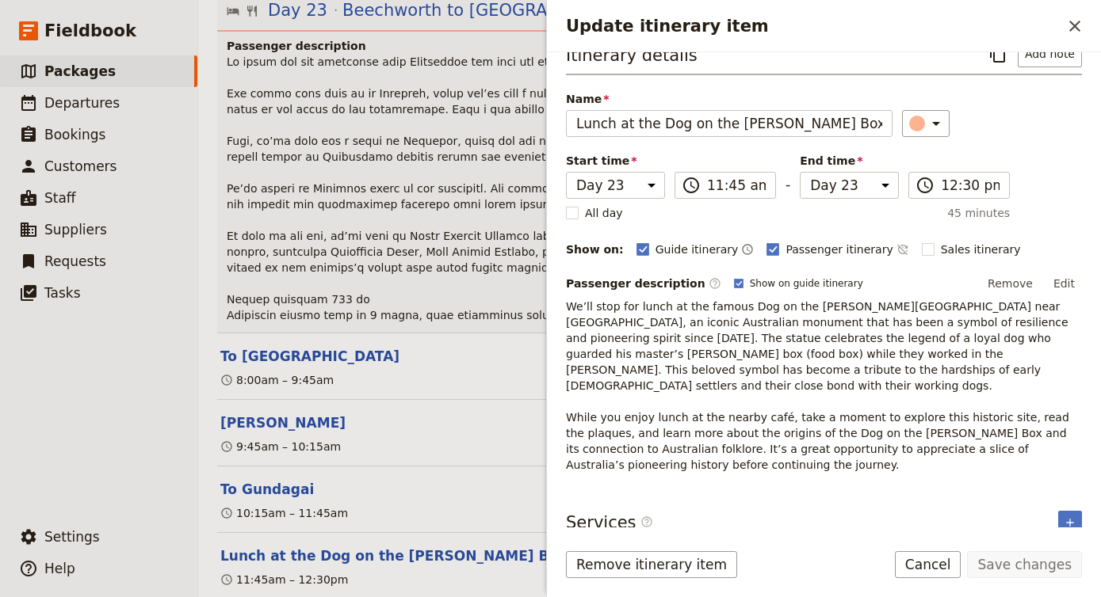
scroll to position [24, 0]
click at [1064, 286] on button "Edit" at bounding box center [1064, 285] width 36 height 24
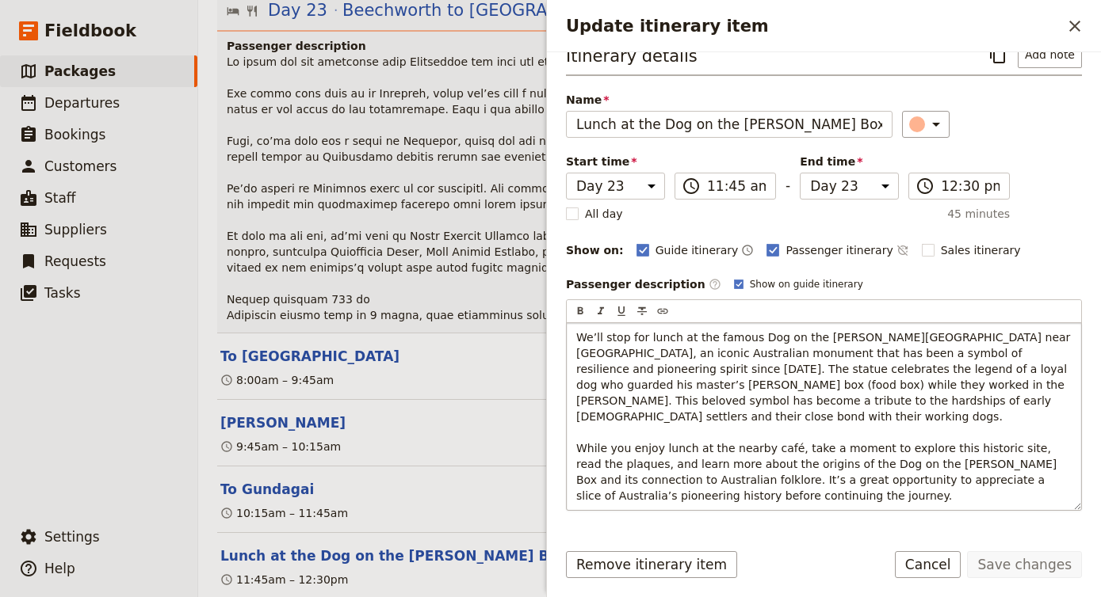
click at [917, 372] on span "We’ll stop for lunch at the famous Dog on the Tucker Box near Gundagai, an icon…" at bounding box center [825, 416] width 498 height 171
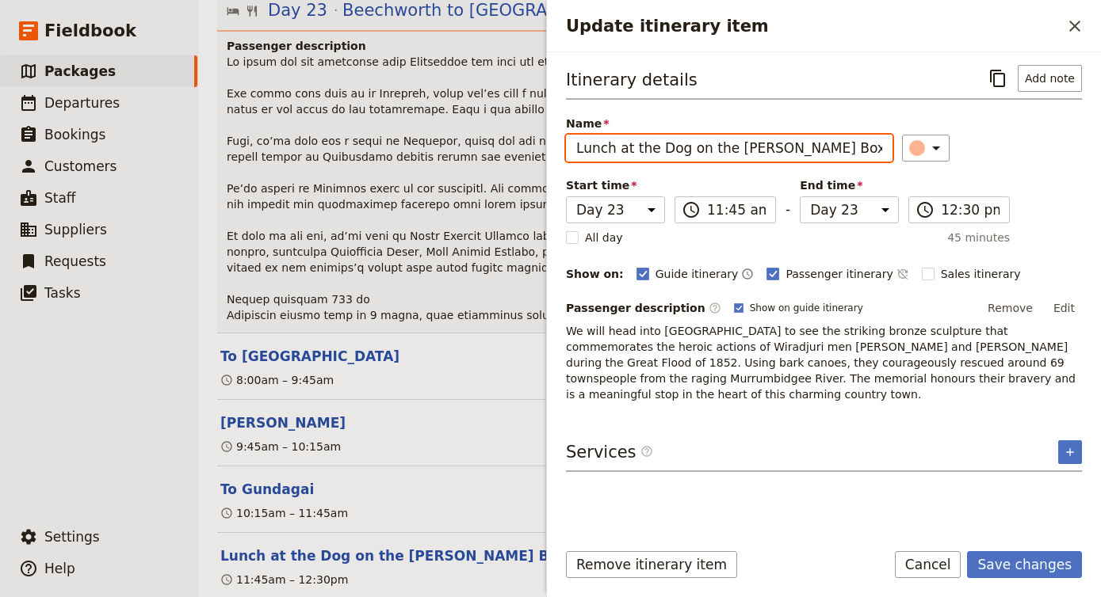
drag, startPoint x: 823, startPoint y: 147, endPoint x: 445, endPoint y: 138, distance: 378.1
click at [445, 138] on div "Djoser 29-days from Cairns to Sydney ​ 28 days / 27 nights 1 – 22 passengers In…" at bounding box center [649, 298] width 902 height 597
paste input "[PERSON_NAME] and [PERSON_NAME] Sculpture & Lunch Stop"
type input "[PERSON_NAME] and [PERSON_NAME] Sculpture & Lunch Stop"
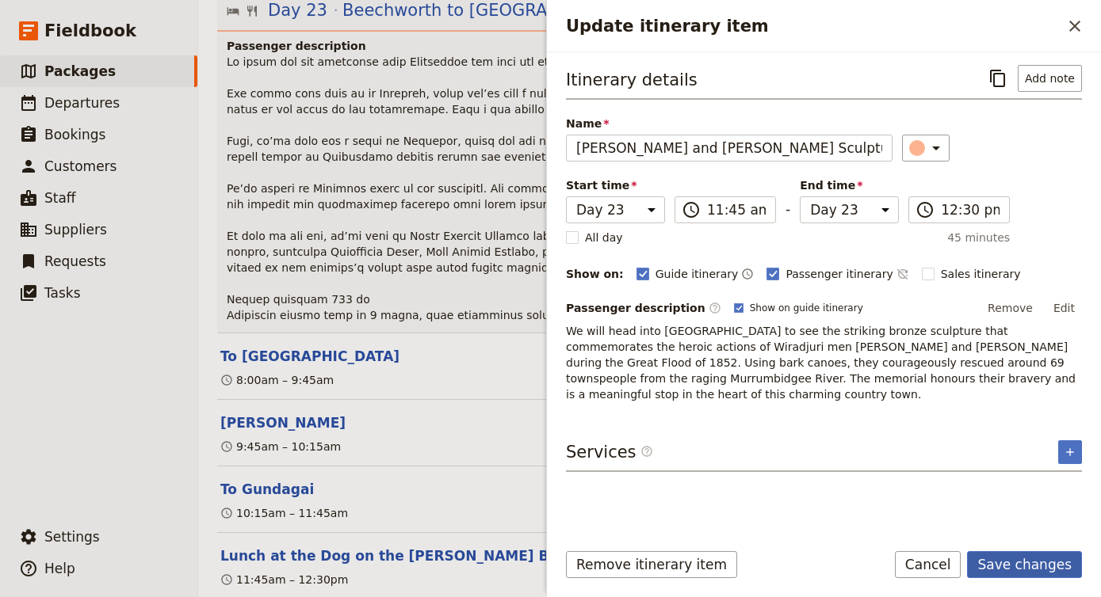
click at [1014, 559] on button "Save changes" at bounding box center [1024, 564] width 115 height 27
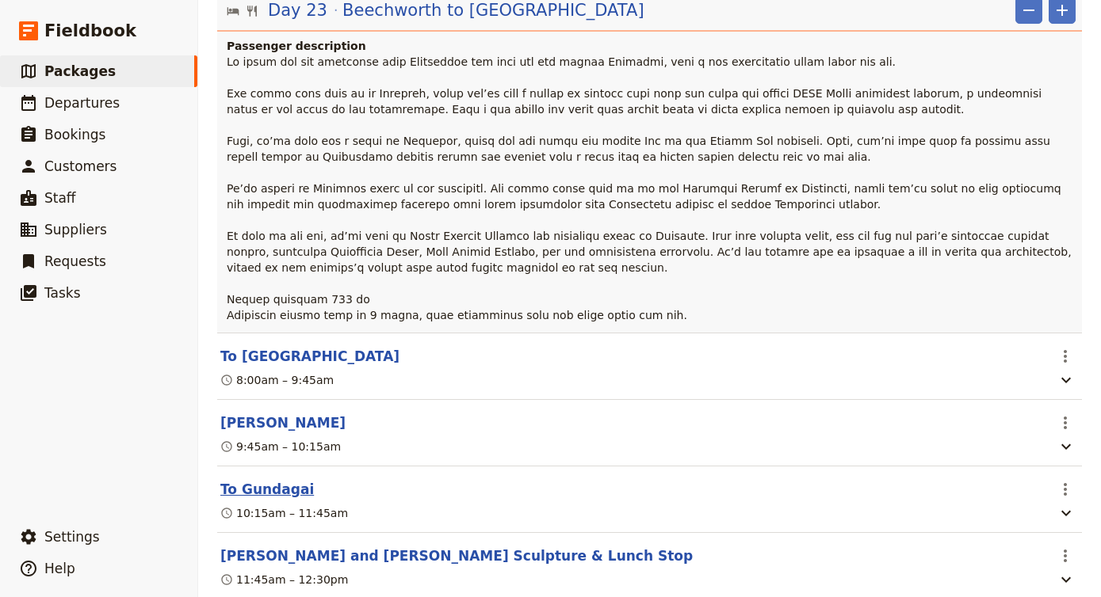
click at [243, 480] on button "To Gundagai" at bounding box center [266, 489] width 93 height 19
select select "23"
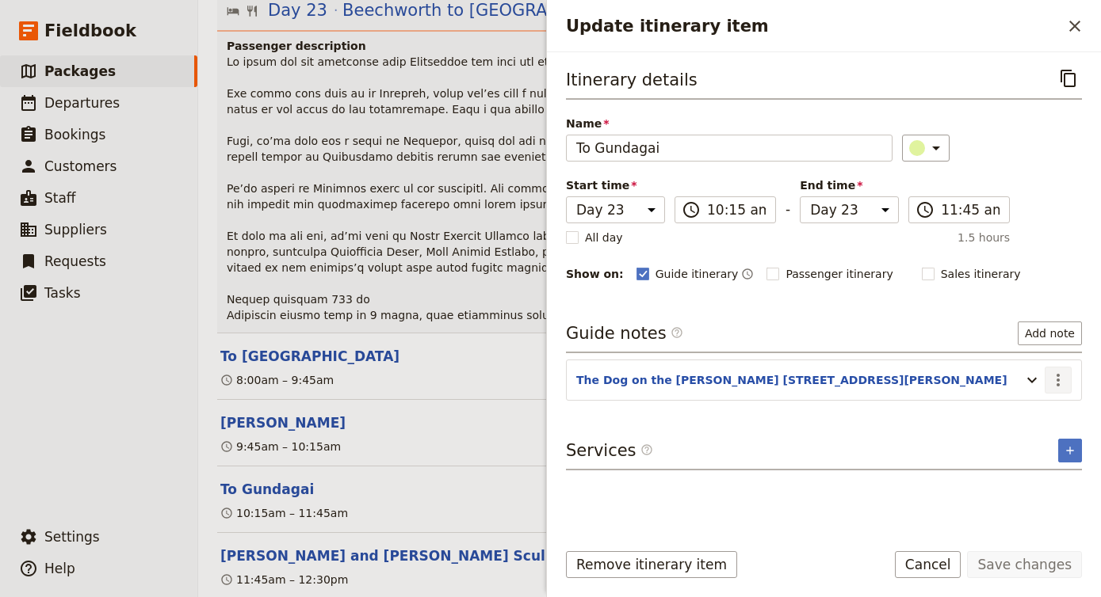
click at [1059, 374] on icon "Actions" at bounding box center [1057, 380] width 19 height 19
click at [1049, 410] on span "Edit note" at bounding box center [1024, 415] width 74 height 16
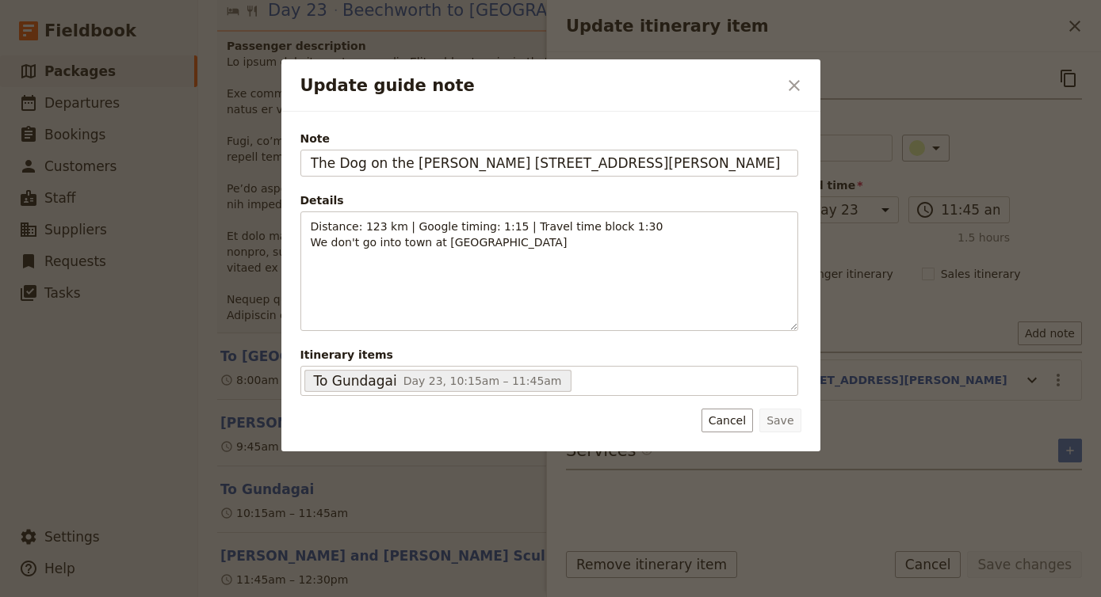
drag, startPoint x: 738, startPoint y: 155, endPoint x: 136, endPoint y: 155, distance: 602.2
click at [136, 597] on div "Update guide note ​ Note The Dog on the Tucker Box, 37 Annie Pyers Dr, Gundagai…" at bounding box center [550, 597] width 1101 height 0
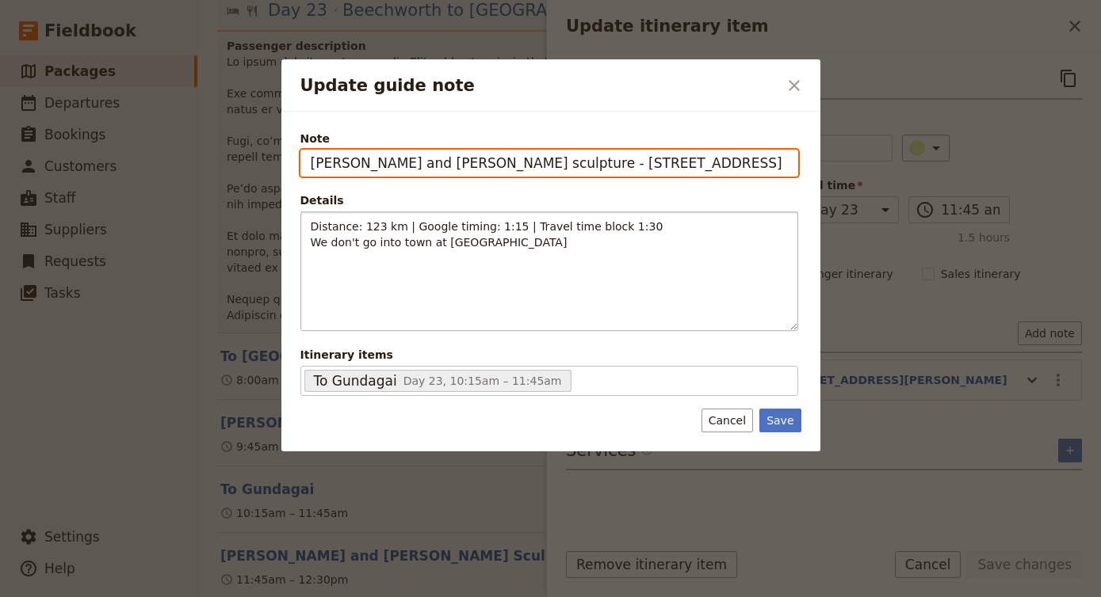
type input "Yarri and Jacky Jacky sculpture - 223 Sheridan St, Gundagai NSW 2722"
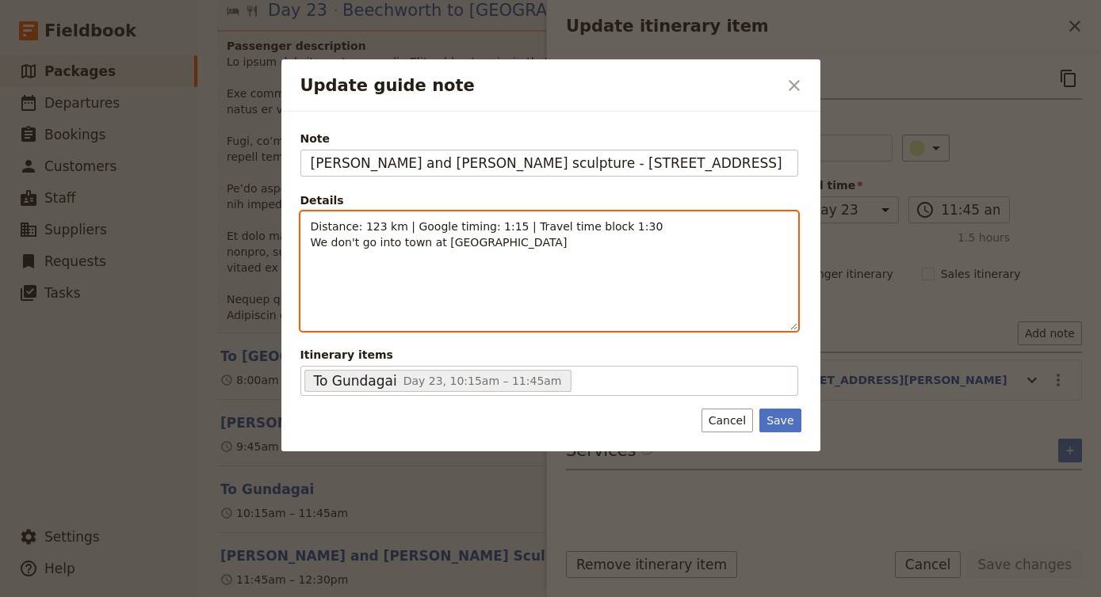
click at [635, 241] on p "Distance: 123 km | Google timing: 1:15 | Travel time block 1:30 We don't go int…" at bounding box center [549, 235] width 477 height 32
drag, startPoint x: 633, startPoint y: 241, endPoint x: 217, endPoint y: 237, distance: 416.0
click at [217, 597] on div "Update guide note ​ Note Yarri and Jacky Jacky sculpture - 223 Sheridan St, Gun…" at bounding box center [550, 597] width 1101 height 0
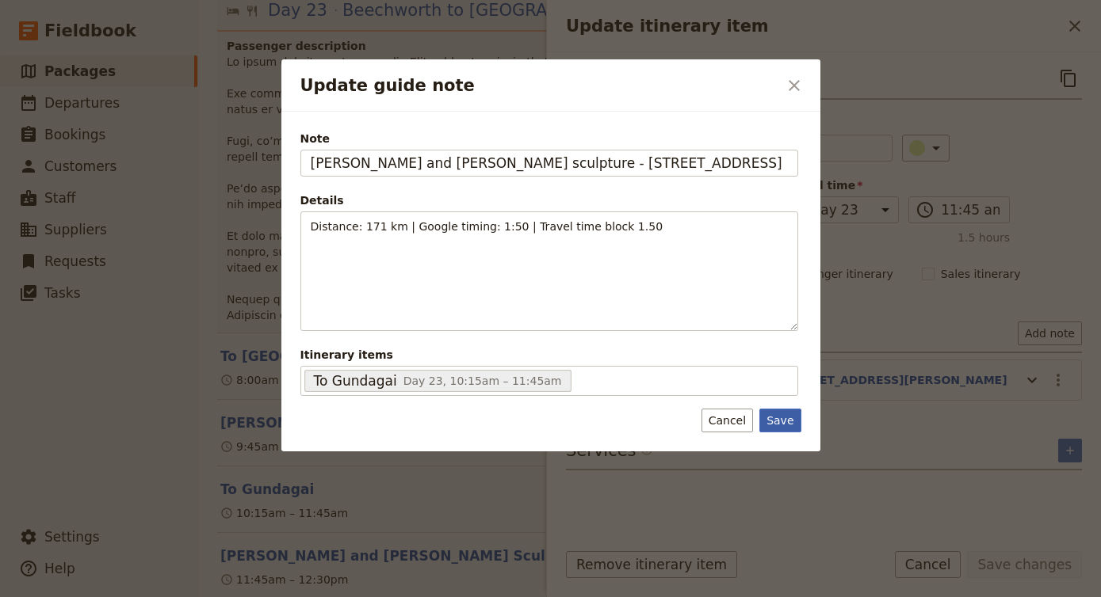
click at [789, 417] on button "Save" at bounding box center [779, 421] width 41 height 24
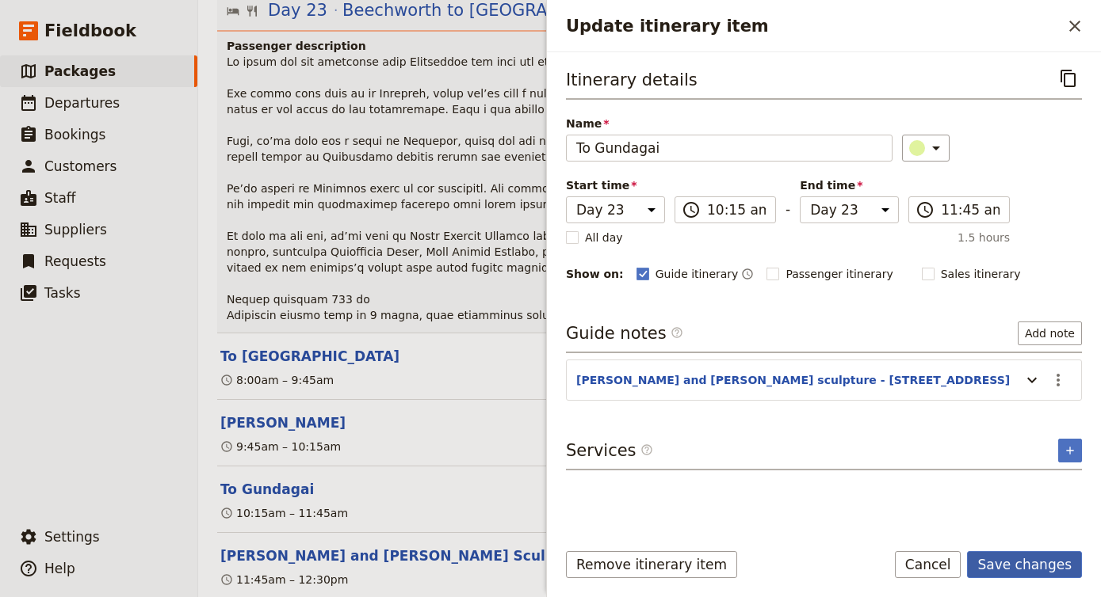
click at [1026, 565] on button "Save changes" at bounding box center [1024, 564] width 115 height 27
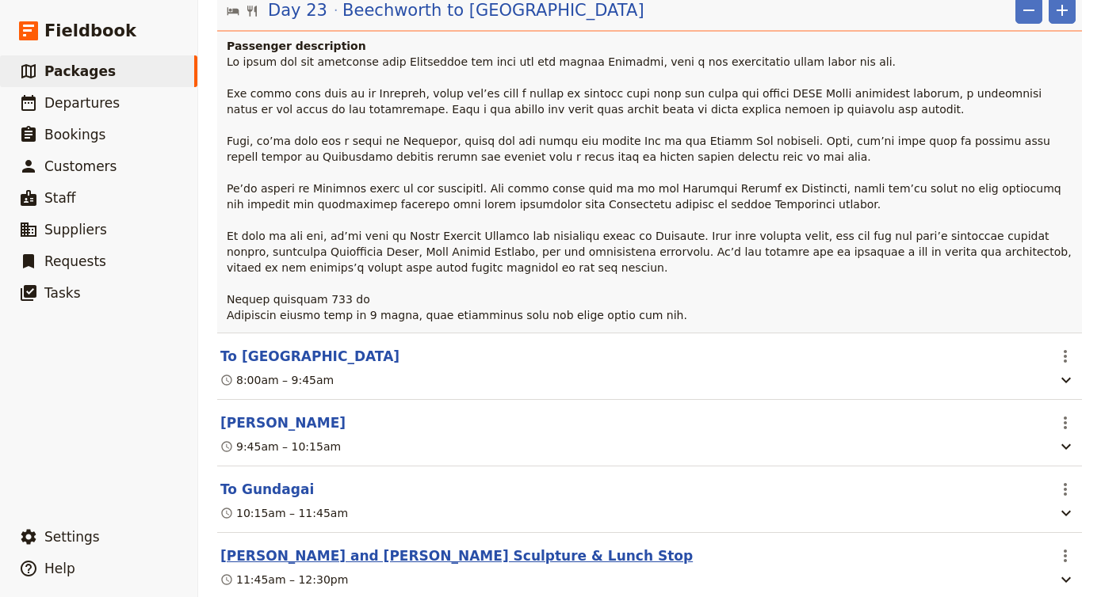
click at [432, 547] on button "[PERSON_NAME] and [PERSON_NAME] Sculpture & Lunch Stop" at bounding box center [456, 556] width 472 height 19
select select "23"
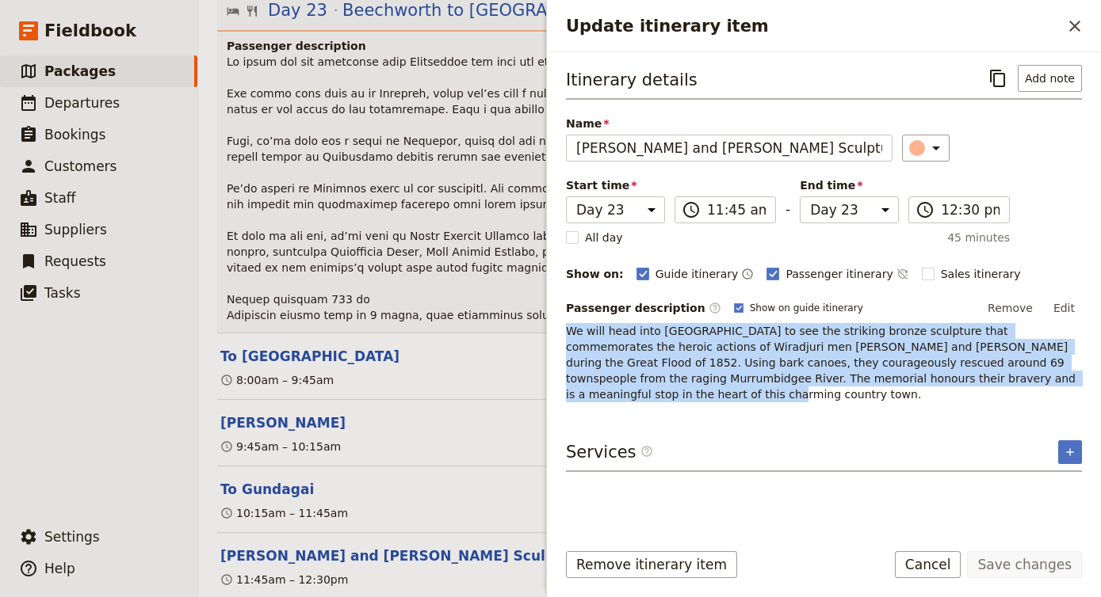
drag, startPoint x: 566, startPoint y: 331, endPoint x: 1082, endPoint y: 376, distance: 518.6
click at [1082, 376] on div "Itinerary details ​ Add note Name Yarri and Jacky Jacky Sculpture & Lunch Stop …" at bounding box center [824, 289] width 554 height 475
copy span "We will head into [GEOGRAPHIC_DATA] to see the striking bronze sculpture that c…"
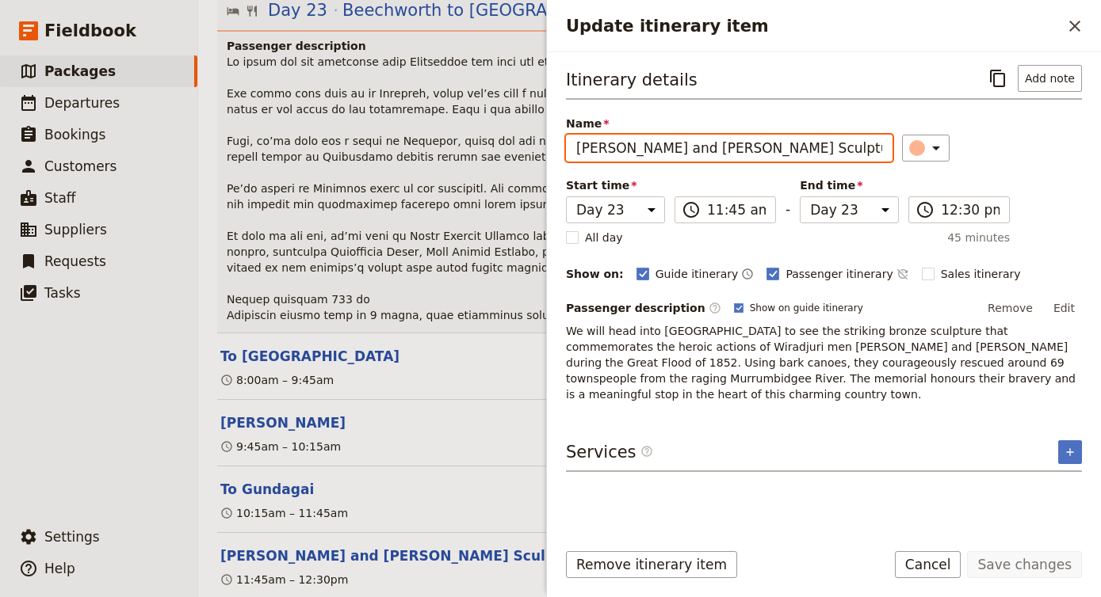
drag, startPoint x: 862, startPoint y: 153, endPoint x: 475, endPoint y: 158, distance: 386.7
click at [474, 158] on div "Djoser 29-days from Cairns to Sydney ​ 28 days / 27 nights 1 – 22 passengers In…" at bounding box center [649, 298] width 902 height 597
click at [622, 143] on input "[PERSON_NAME] and [PERSON_NAME] Sculpture & Lunch Stop" at bounding box center [729, 148] width 326 height 27
click at [622, 144] on input "[PERSON_NAME] and [PERSON_NAME] Sculpture & Lunch Stop" at bounding box center [729, 148] width 326 height 27
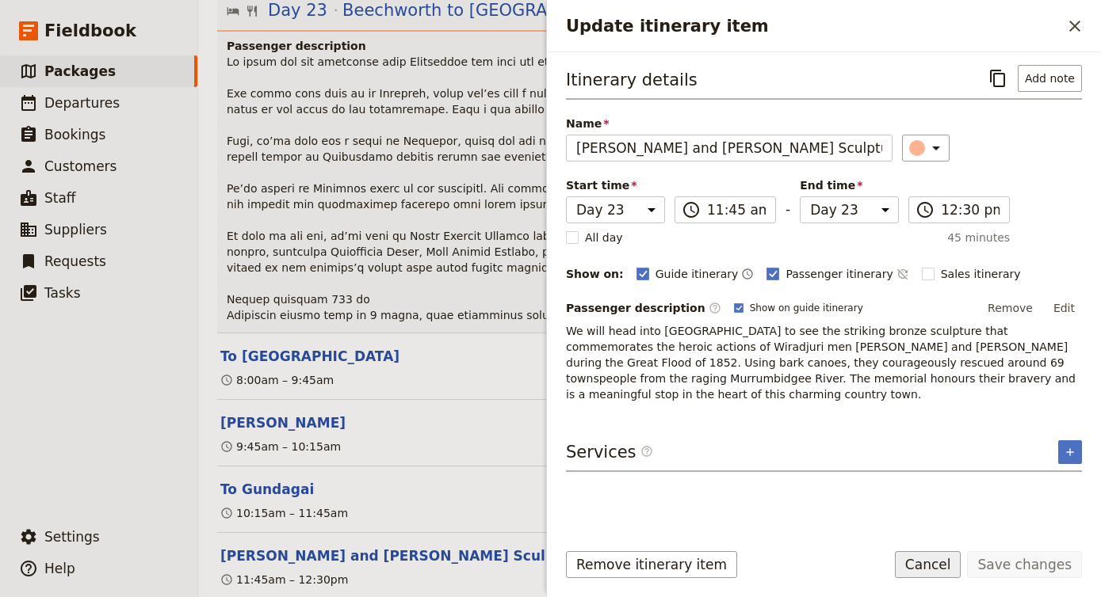
click at [944, 559] on button "Cancel" at bounding box center [928, 564] width 67 height 27
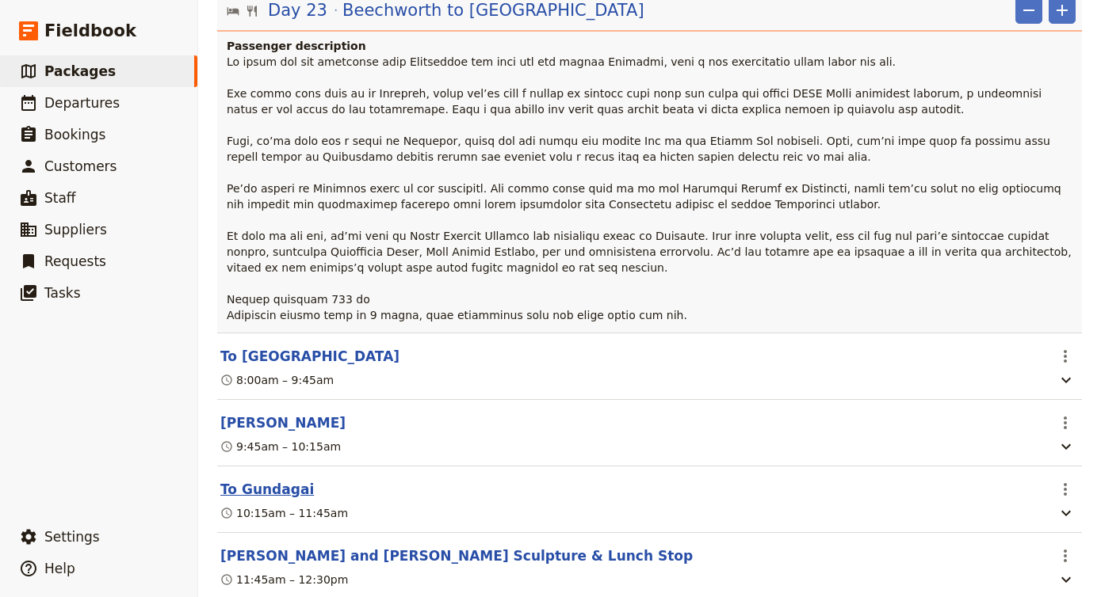
click at [276, 480] on button "To Gundagai" at bounding box center [266, 489] width 93 height 19
select select "23"
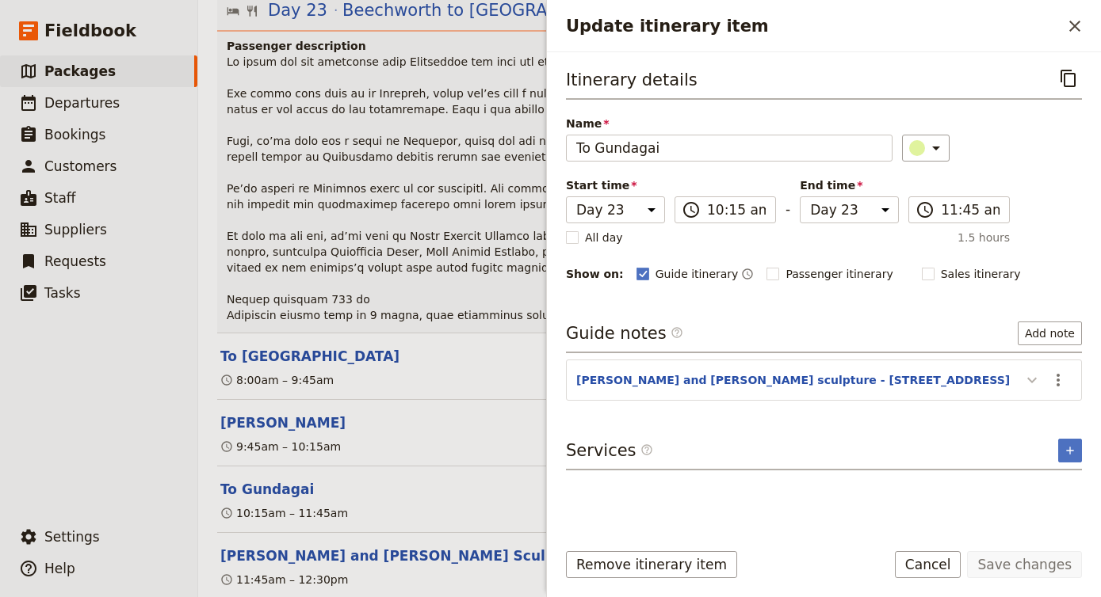
click at [1036, 378] on icon "Update itinerary item" at bounding box center [1031, 380] width 19 height 19
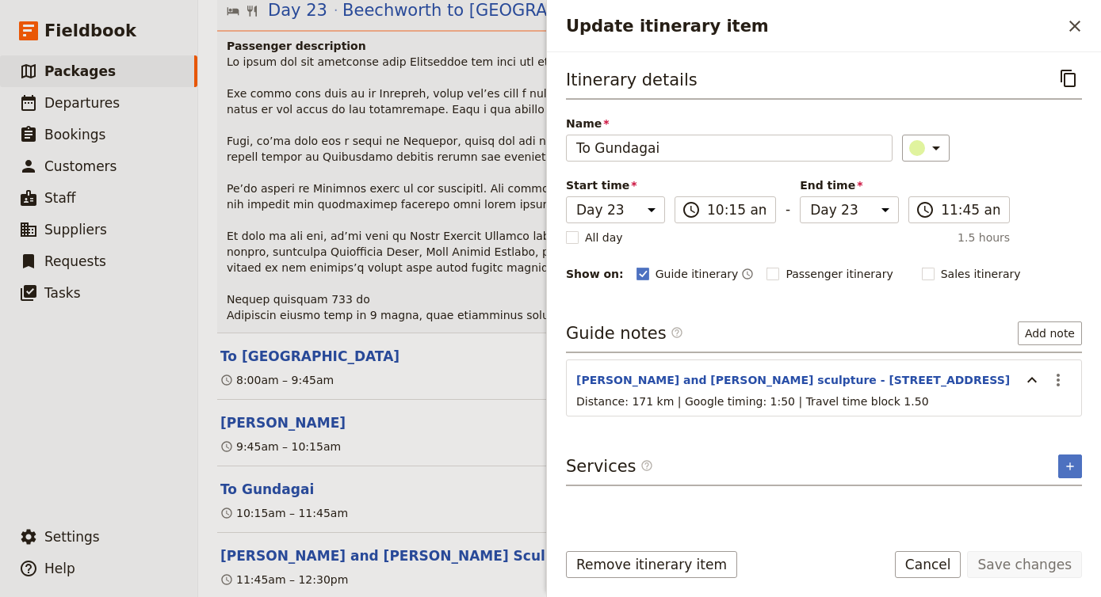
drag, startPoint x: 985, startPoint y: 380, endPoint x: 571, endPoint y: 380, distance: 413.6
click at [571, 380] on section "Yarri and Jacky Jacky sculpture - 223 Sheridan St, Gundagai NSW 2722 ​ Distance…" at bounding box center [824, 388] width 516 height 57
copy button "[PERSON_NAME] and [PERSON_NAME] sculpture - [STREET_ADDRESS]"
click at [1067, 373] on button "​" at bounding box center [1057, 380] width 27 height 27
click at [1037, 409] on span "Edit note" at bounding box center [1012, 415] width 50 height 16
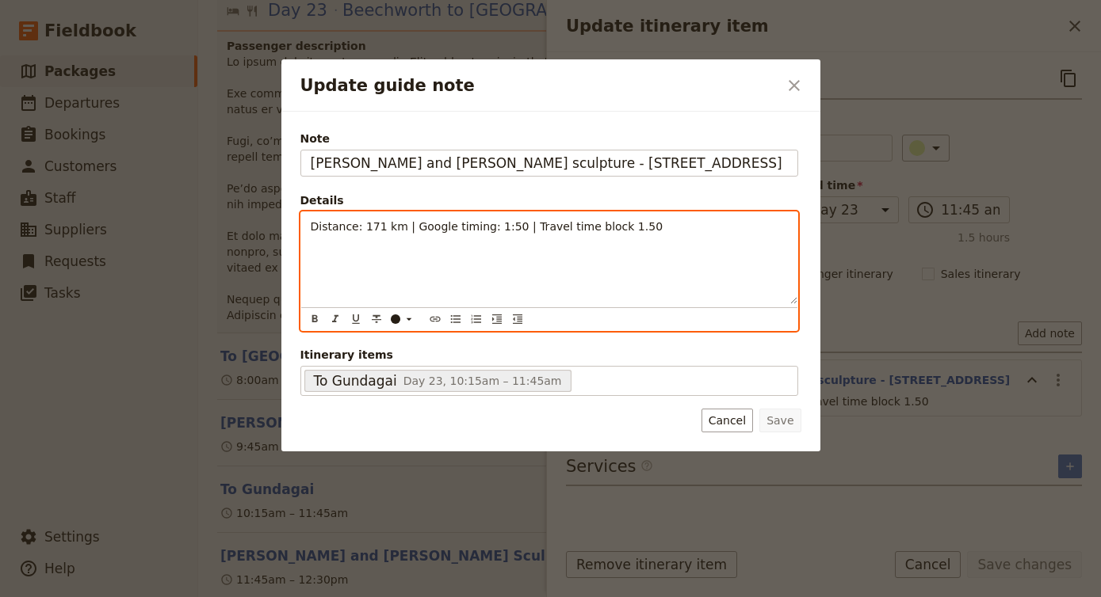
click at [375, 231] on span "Distance: 171 km | Google timing: 1:50 | Travel time block 1.50" at bounding box center [487, 226] width 353 height 13
click at [505, 227] on span "Distance: 115 km | Google timing: 1:50 | Travel time block 1.50" at bounding box center [487, 226] width 353 height 13
click at [632, 228] on p "Distance: 115 km | Google timing: 1:11 | Travel time block 1.50" at bounding box center [549, 227] width 477 height 16
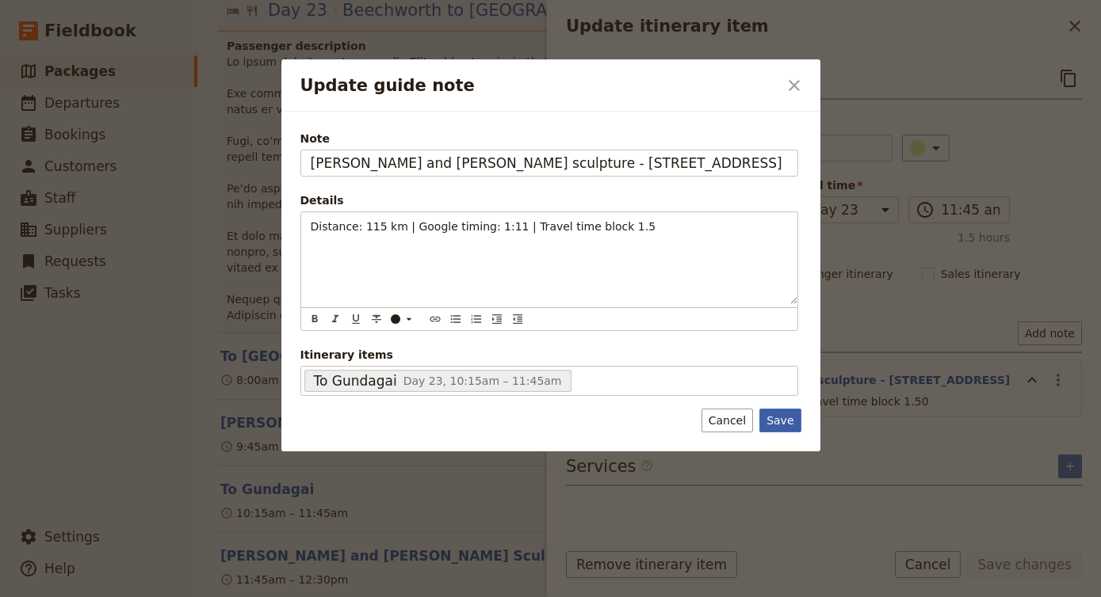
click at [791, 422] on button "Save" at bounding box center [779, 421] width 41 height 24
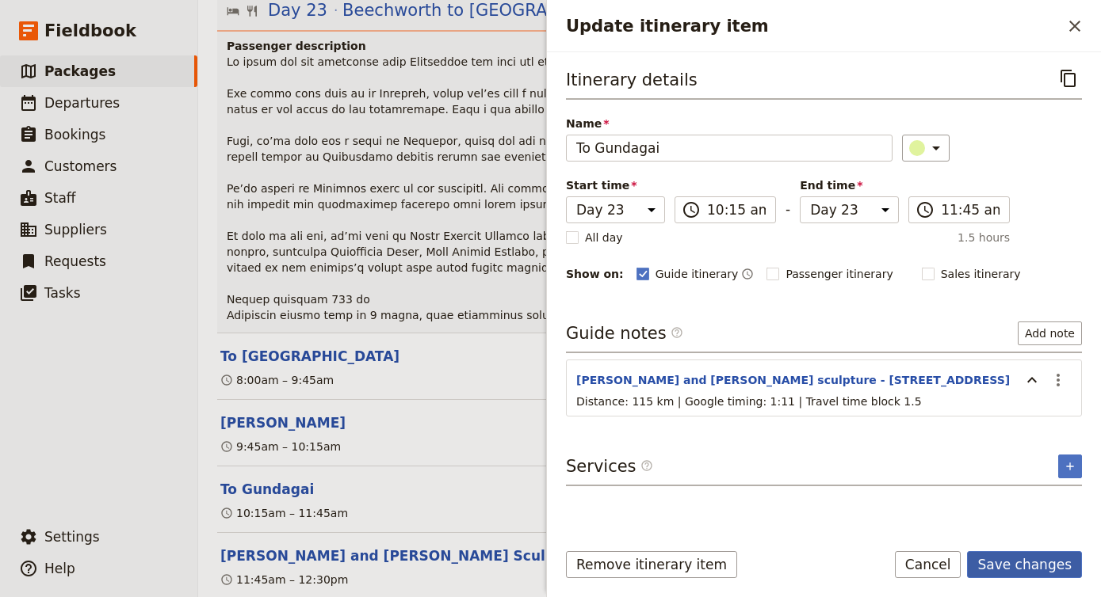
click at [1015, 570] on button "Save changes" at bounding box center [1024, 564] width 115 height 27
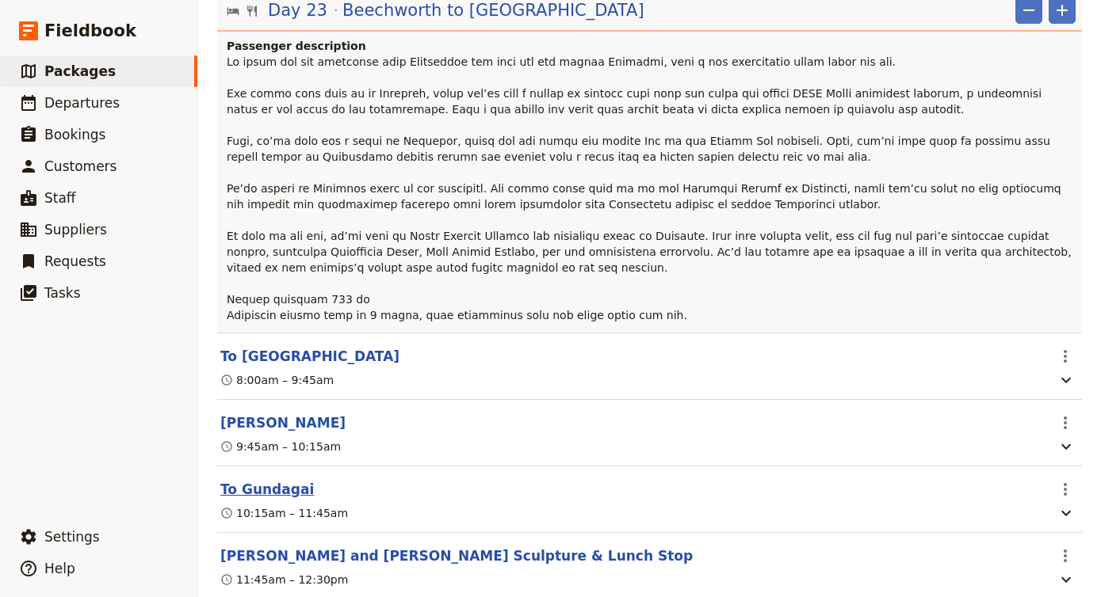
click at [253, 480] on button "To Gundagai" at bounding box center [266, 489] width 93 height 19
select select "23"
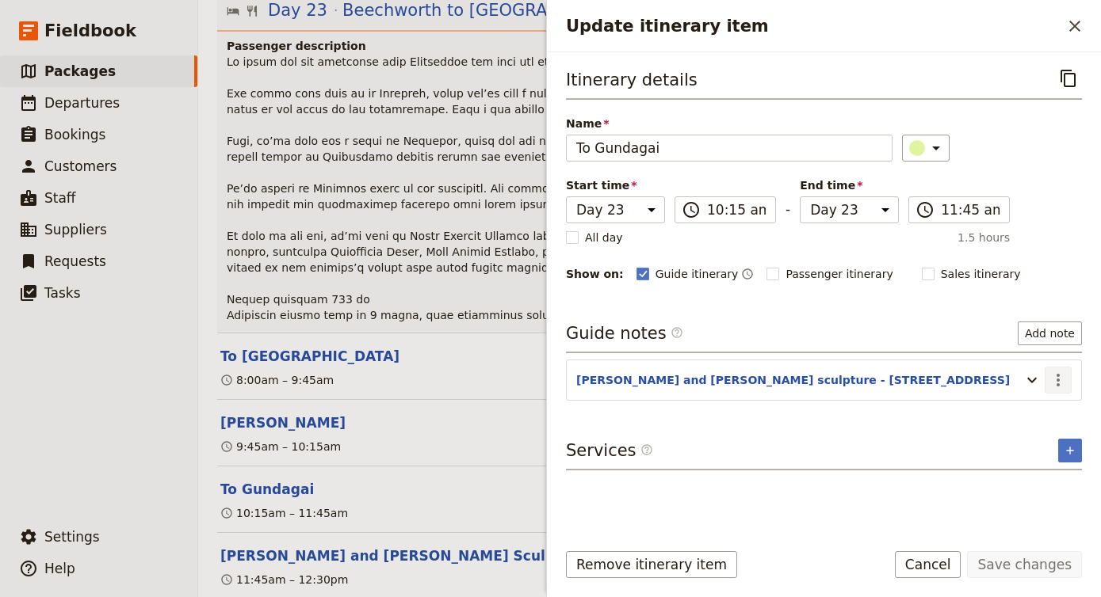
click at [1048, 368] on button "​" at bounding box center [1057, 380] width 27 height 27
click at [1037, 408] on span "Edit note" at bounding box center [1012, 415] width 50 height 16
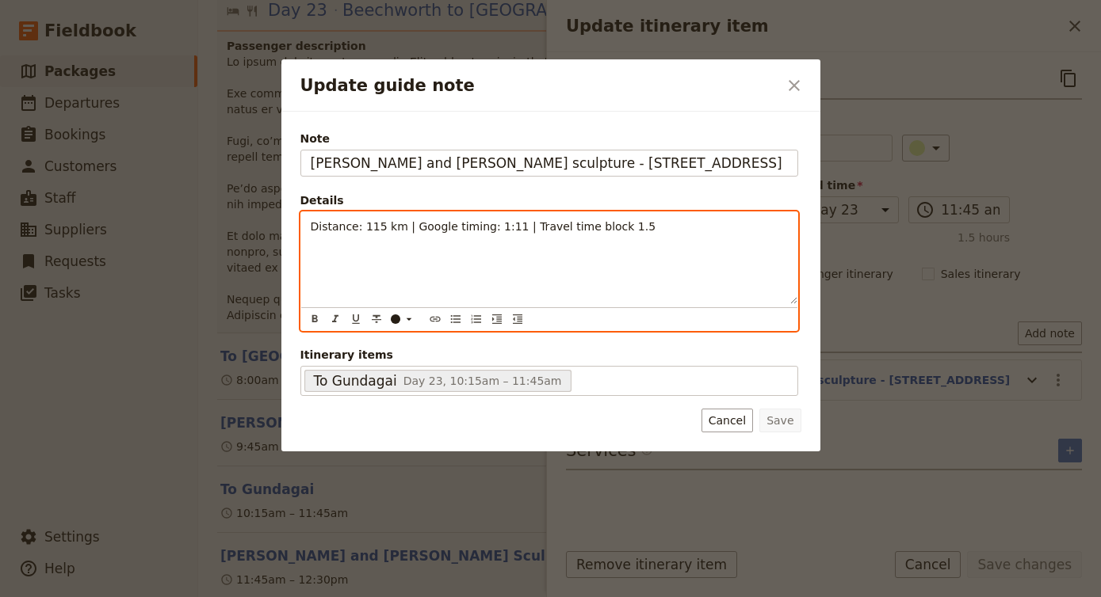
click at [671, 236] on div "Distance: 115 km | Google timing: 1:11 | Travel time block 1.5" at bounding box center [549, 258] width 496 height 92
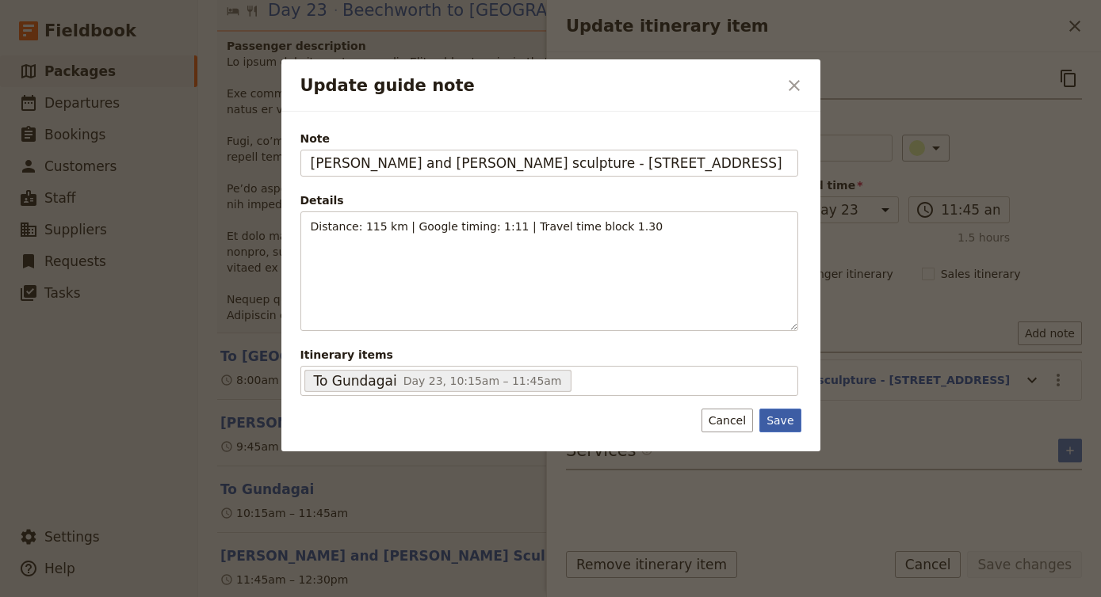
click at [788, 421] on button "Save" at bounding box center [779, 421] width 41 height 24
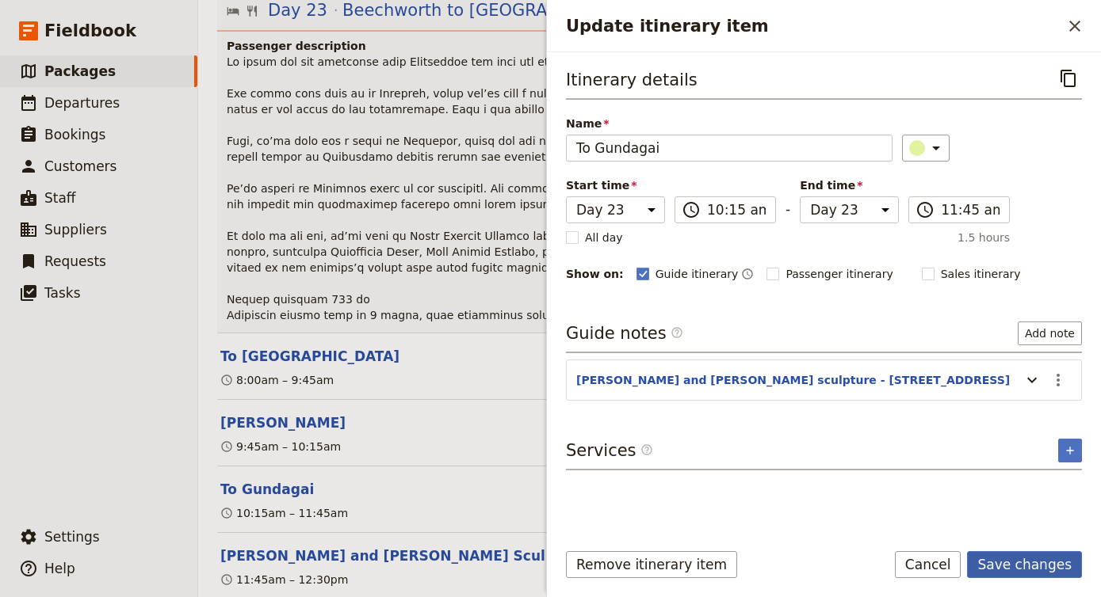
click at [1024, 576] on button "Save changes" at bounding box center [1024, 564] width 115 height 27
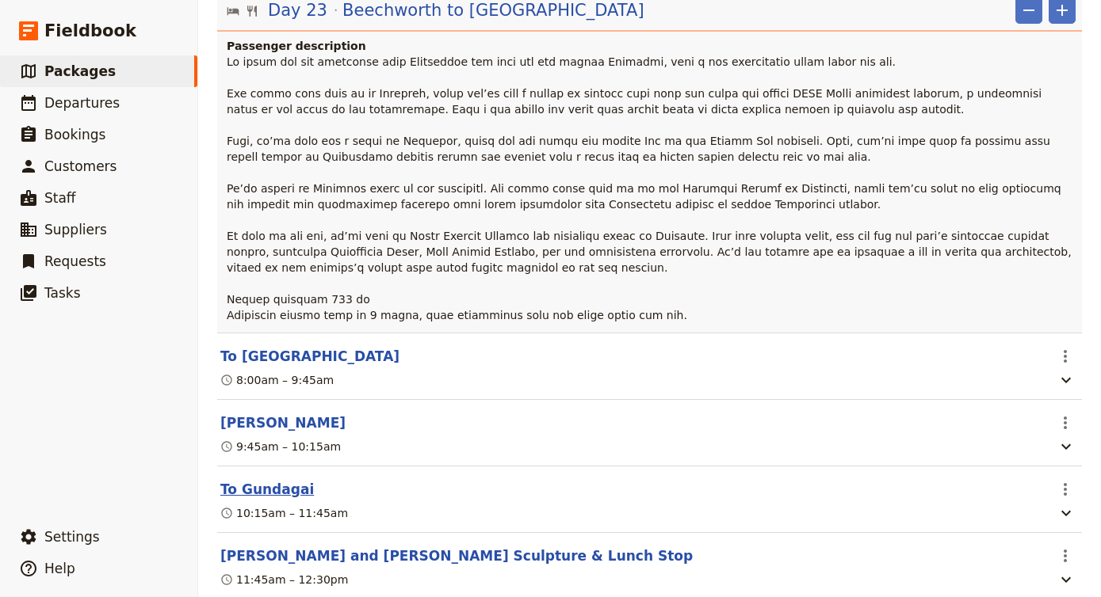
click at [263, 480] on button "To Gundagai" at bounding box center [266, 489] width 93 height 19
select select "23"
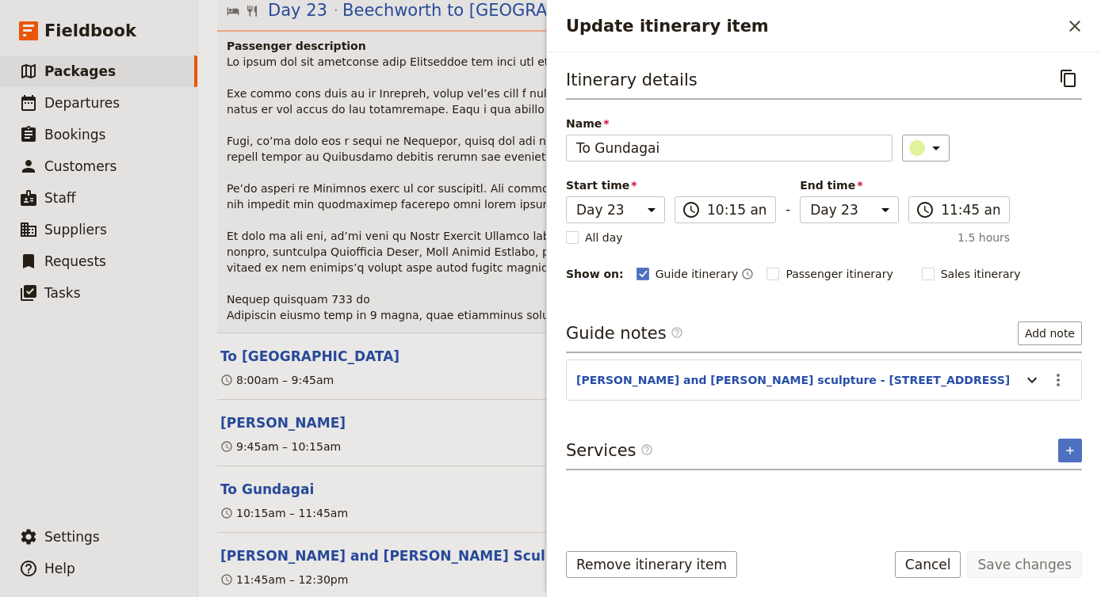
click at [974, 379] on header "[PERSON_NAME] and [PERSON_NAME] sculpture - [STREET_ADDRESS]" at bounding box center [794, 381] width 437 height 19
click at [1025, 378] on icon "Update itinerary item" at bounding box center [1031, 380] width 19 height 19
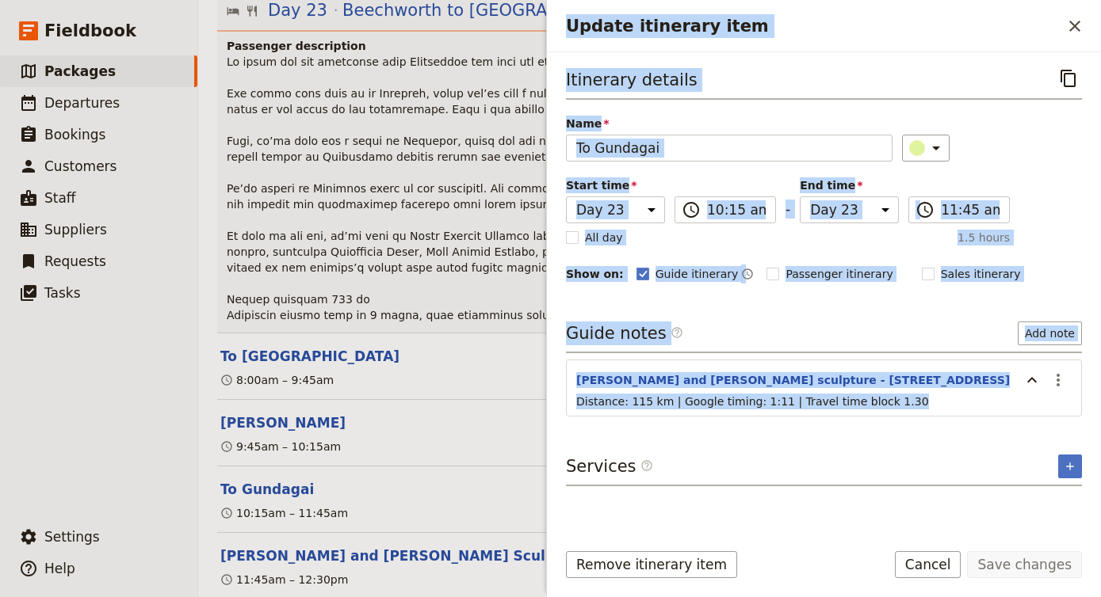
drag, startPoint x: 895, startPoint y: 403, endPoint x: 542, endPoint y: 396, distance: 352.7
click at [541, 396] on div "Djoser 29-days from Cairns to Sydney ​ 28 days / 27 nights 1 – 22 passengers In…" at bounding box center [649, 298] width 902 height 597
copy div "​ 12:30pm – 2:30pm National Museum of Australia ​ 2:30pm – 3:30pm To Mt Ainslie…"
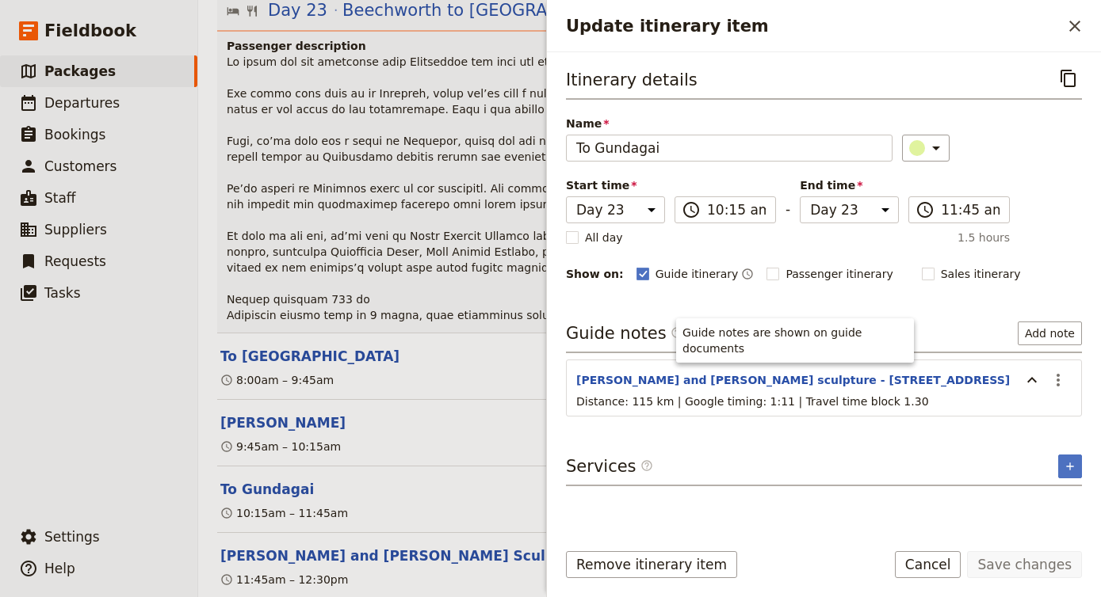
click at [754, 444] on div "Itinerary details ​ Name To Gundagai ​ Start time Day 1 Day 2 Day 3 Day 4 Day 5…" at bounding box center [824, 295] width 516 height 461
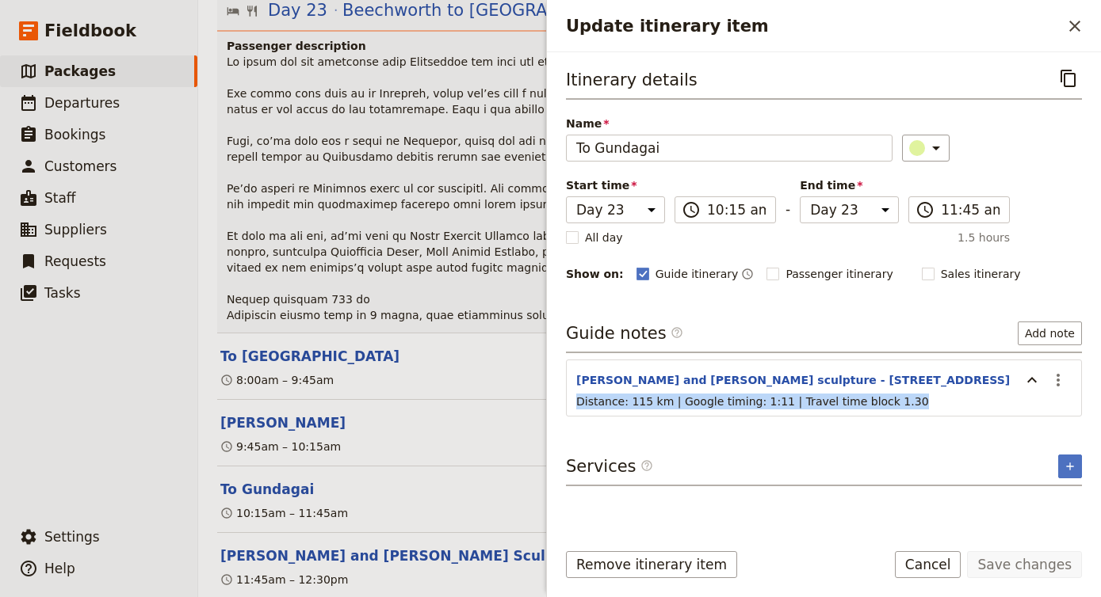
drag, startPoint x: 903, startPoint y: 399, endPoint x: 573, endPoint y: 399, distance: 330.4
click at [573, 399] on div "Distance: 115 km | Google timing: 1:11 | Travel time block 1.30" at bounding box center [824, 406] width 514 height 25
copy span "Distance: 115 km | Google timing: 1:11 | Travel time block 1.30"
click at [938, 563] on button "Cancel" at bounding box center [928, 564] width 67 height 27
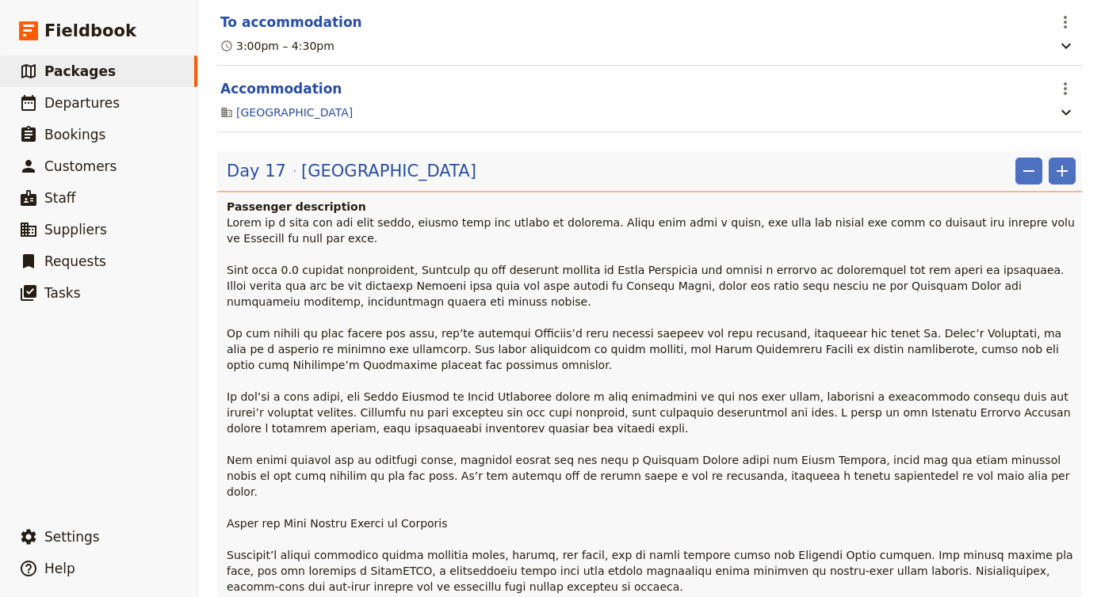
scroll to position [10322, 0]
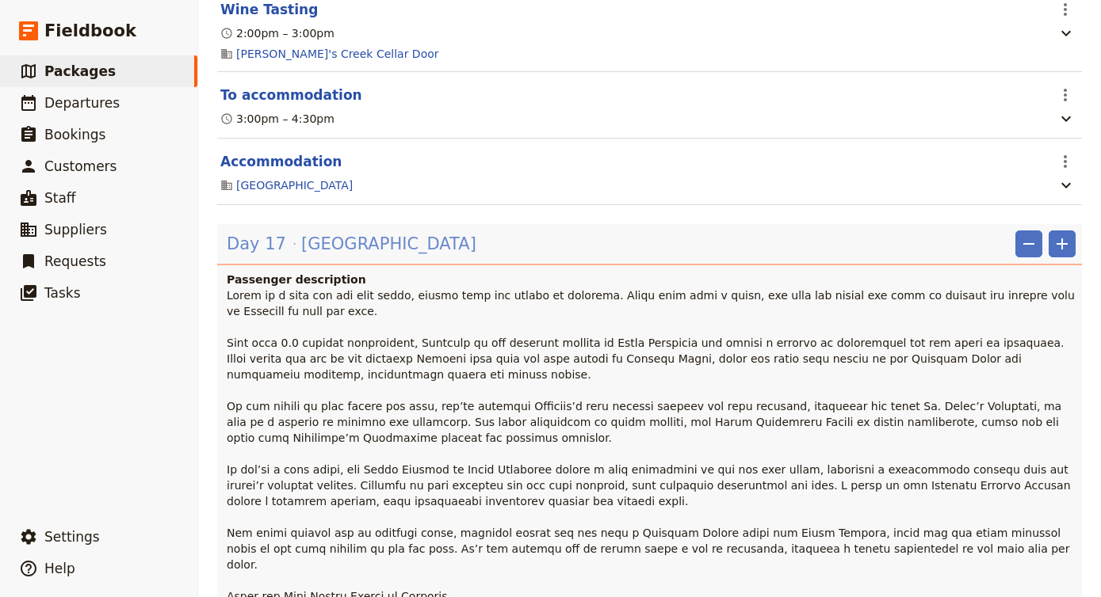
click at [330, 232] on span "[GEOGRAPHIC_DATA]" at bounding box center [388, 244] width 175 height 24
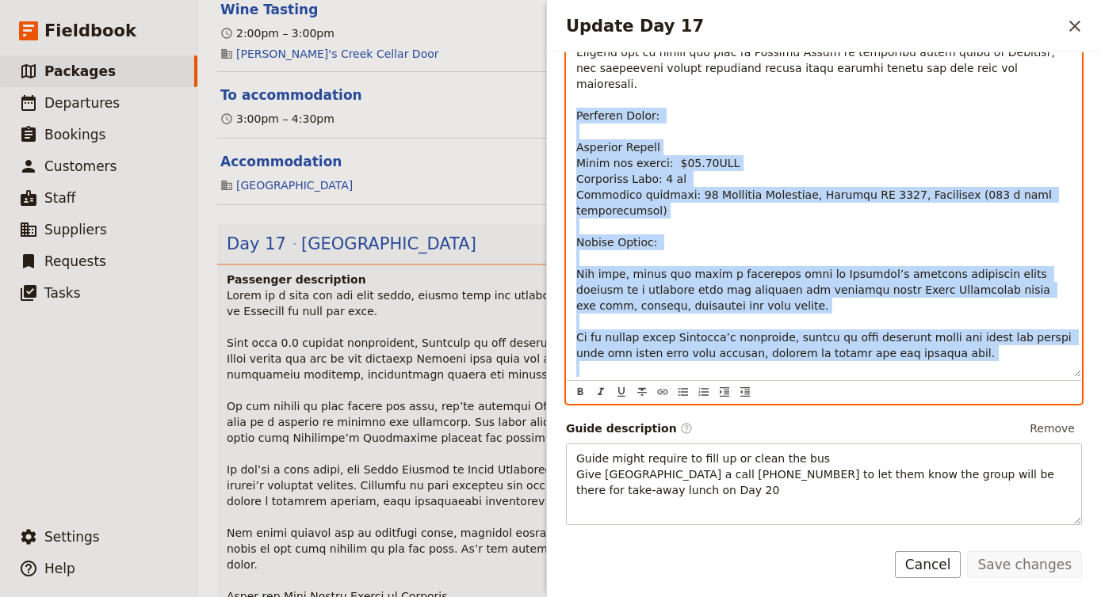
scroll to position [888, 0]
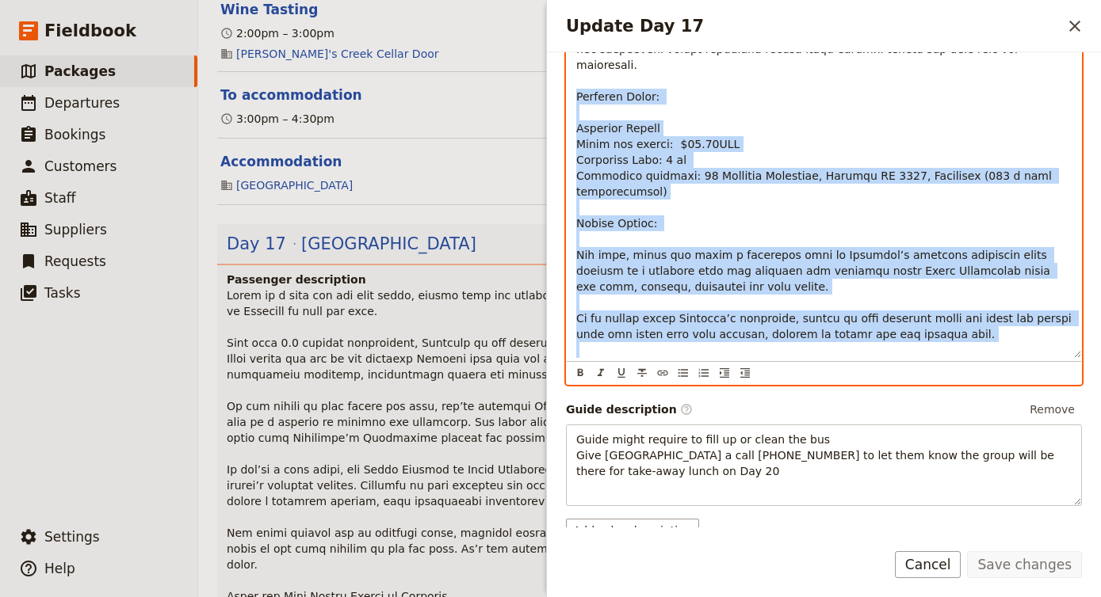
drag, startPoint x: 574, startPoint y: 332, endPoint x: 906, endPoint y: 357, distance: 333.0
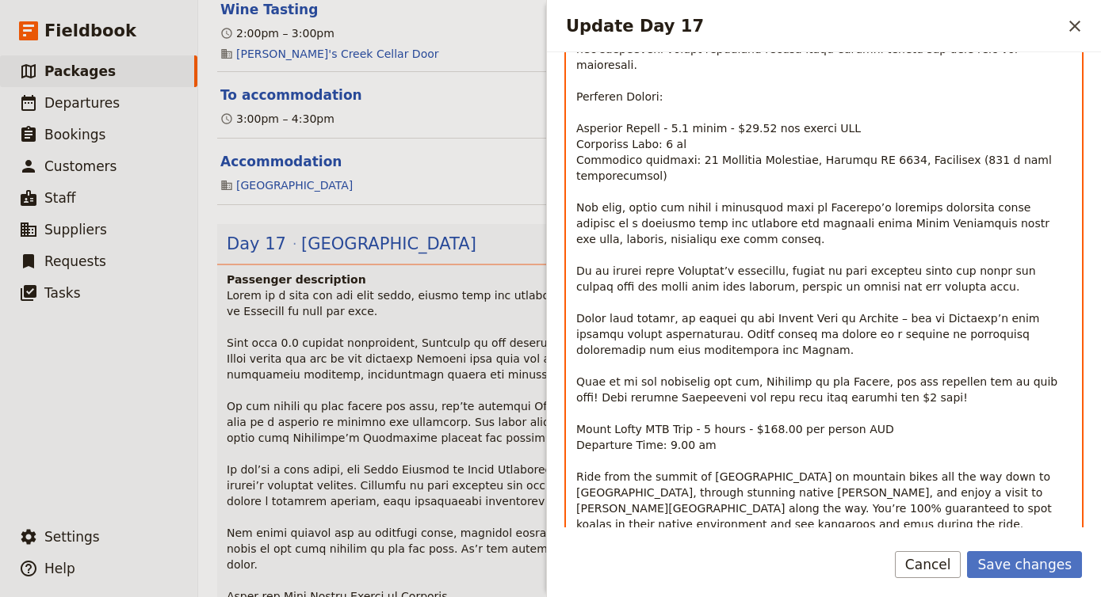
scroll to position [955, 0]
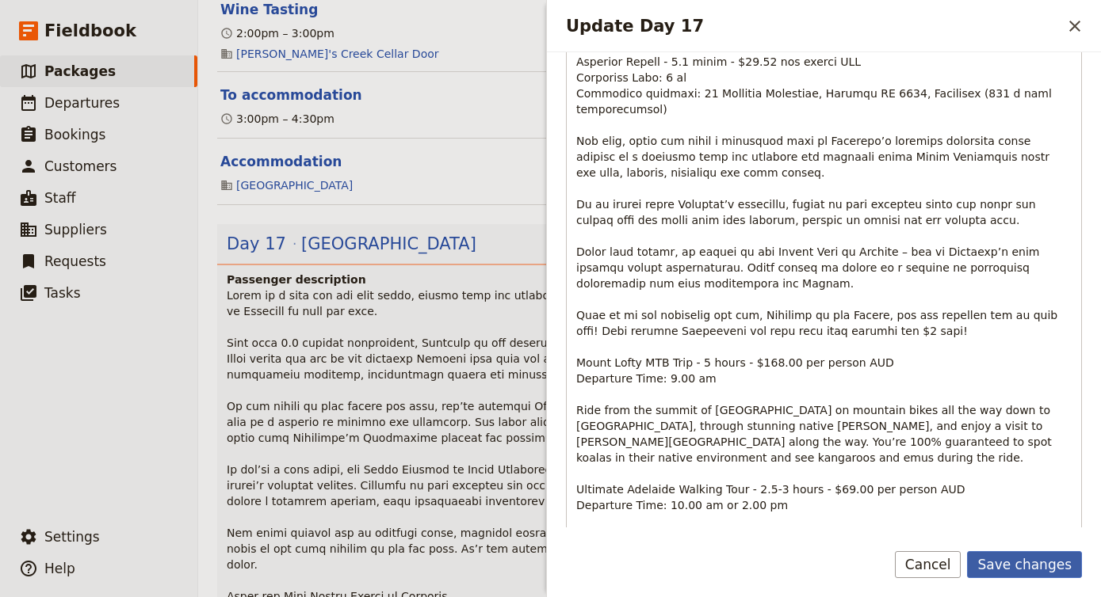
click at [1027, 568] on button "Save changes" at bounding box center [1024, 564] width 115 height 27
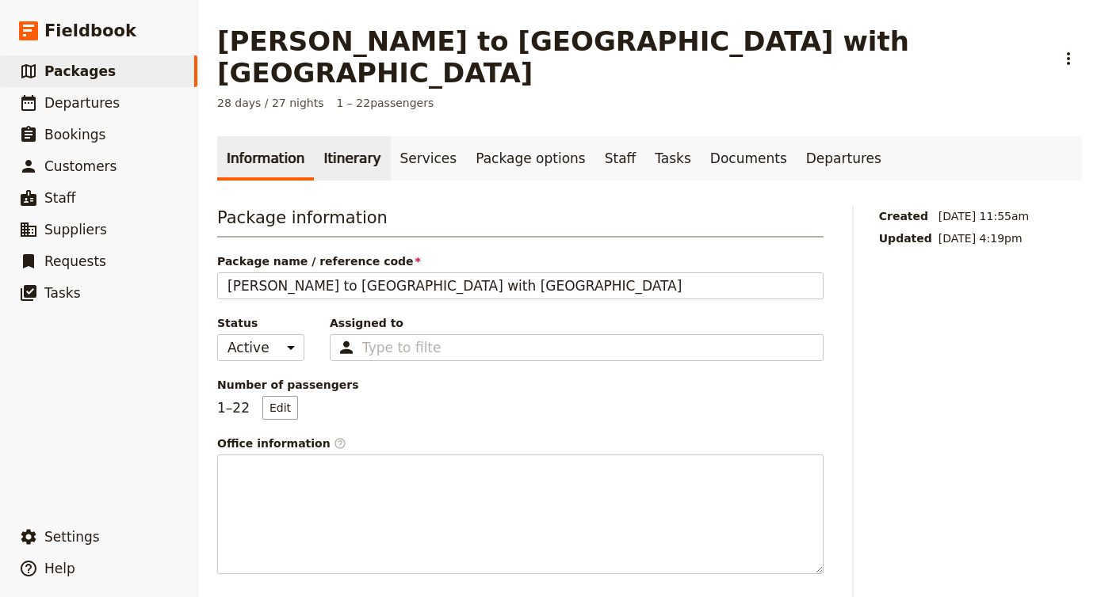
click at [354, 136] on link "Itinerary" at bounding box center [352, 158] width 76 height 44
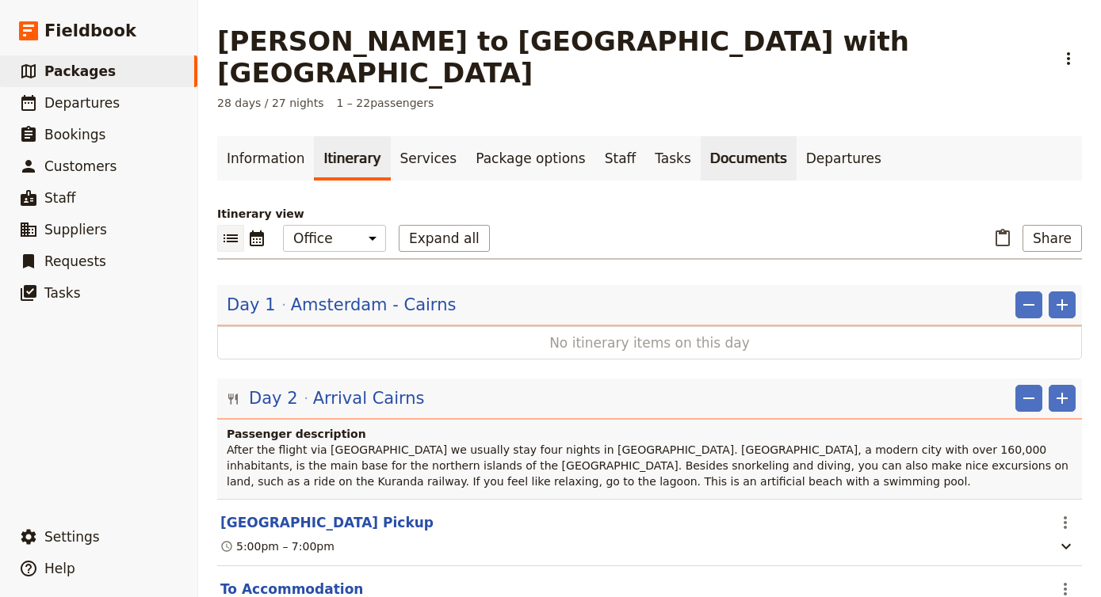
click at [731, 136] on link "Documents" at bounding box center [748, 158] width 96 height 44
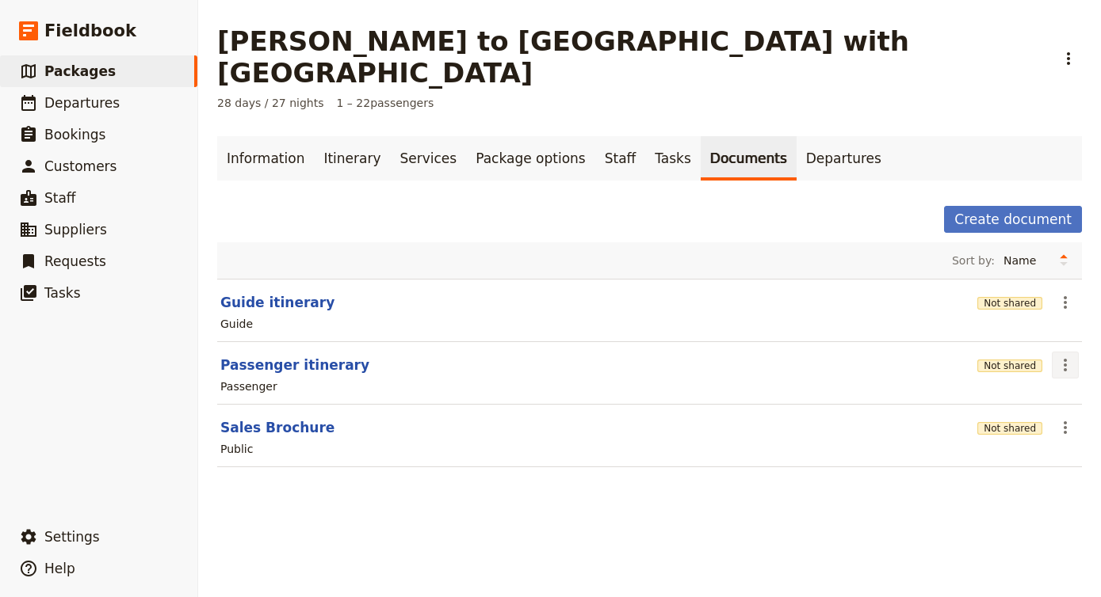
click at [1066, 356] on icon "Actions" at bounding box center [1064, 365] width 19 height 19
click at [1049, 382] on button "Edit document" at bounding box center [1020, 391] width 115 height 22
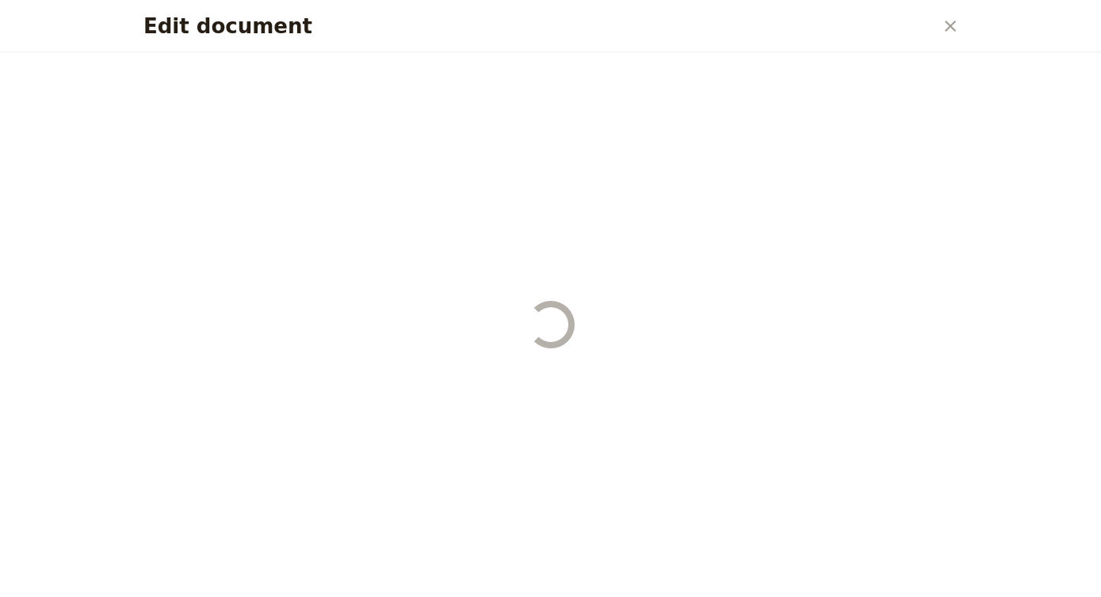
select select "PASSENGER"
select select "DEFAULT"
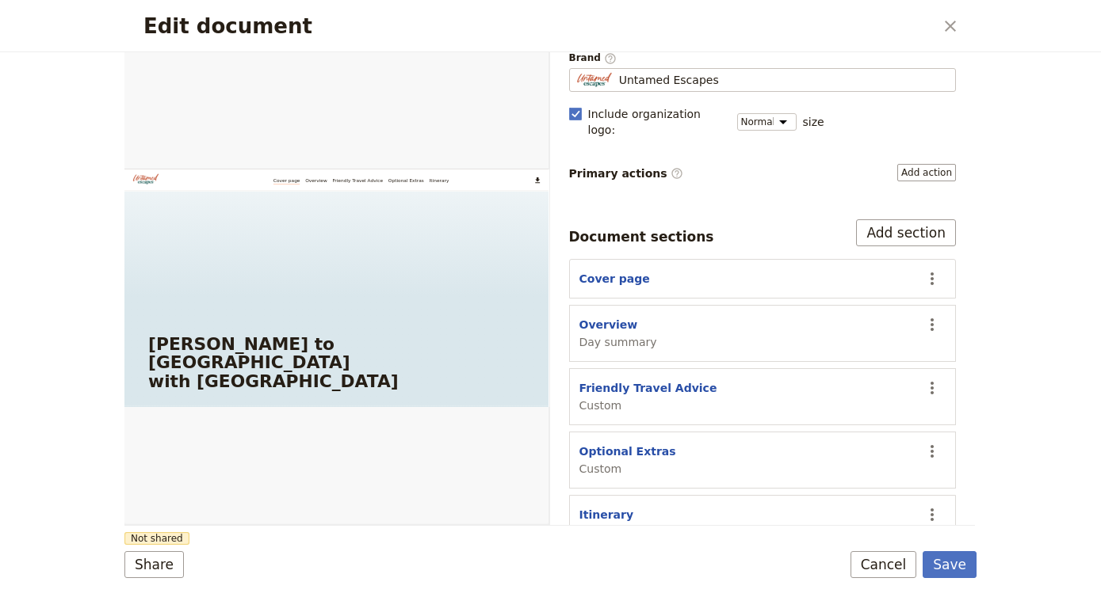
scroll to position [131, 0]
click at [941, 443] on icon "Actions" at bounding box center [931, 452] width 19 height 19
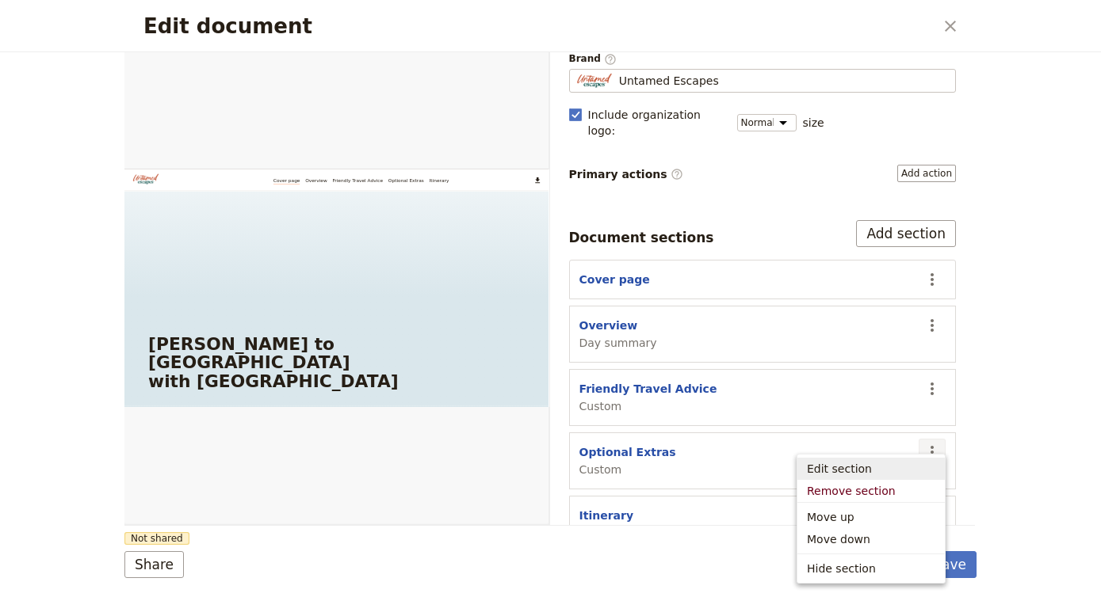
click at [887, 475] on span "Edit section" at bounding box center [871, 469] width 128 height 16
select select "CUSTOM"
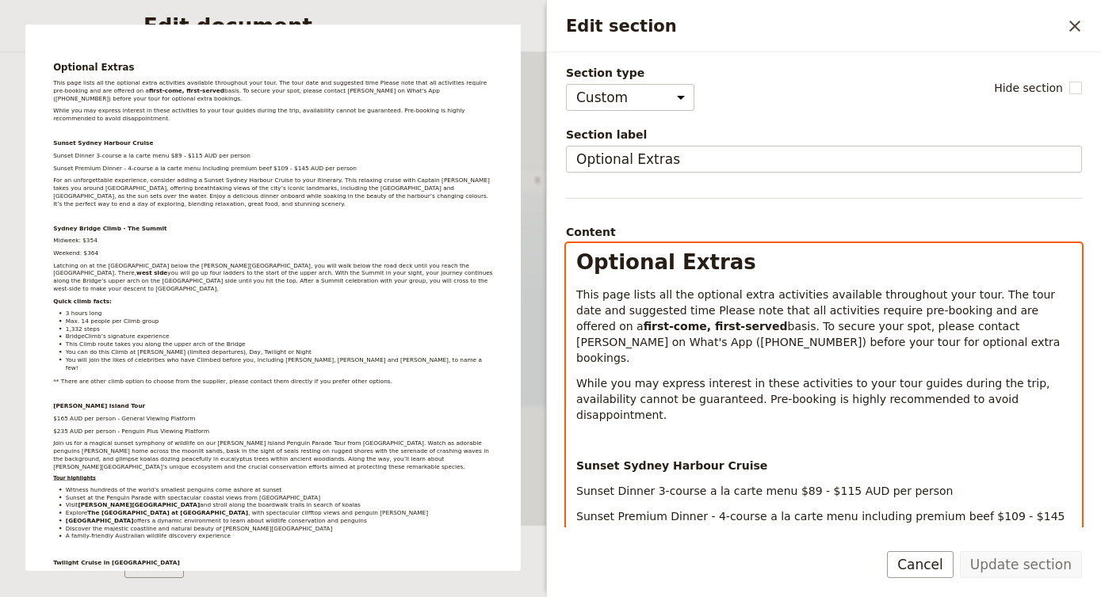
click at [803, 377] on span "While you may express interest in these activities to your tour guides during t…" at bounding box center [814, 399] width 477 height 44
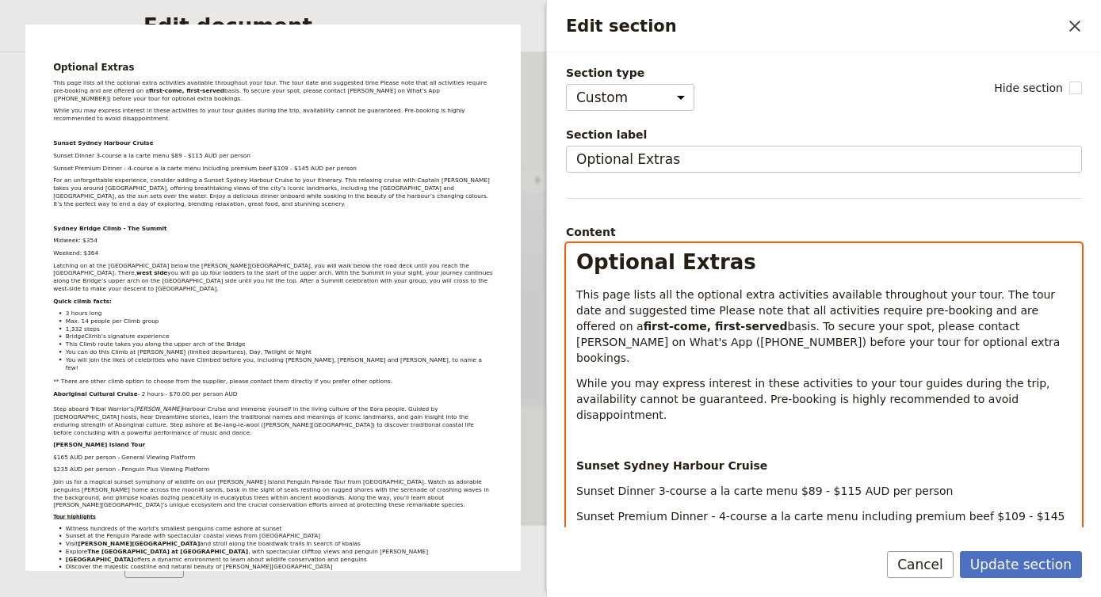
scroll to position [1697, 0]
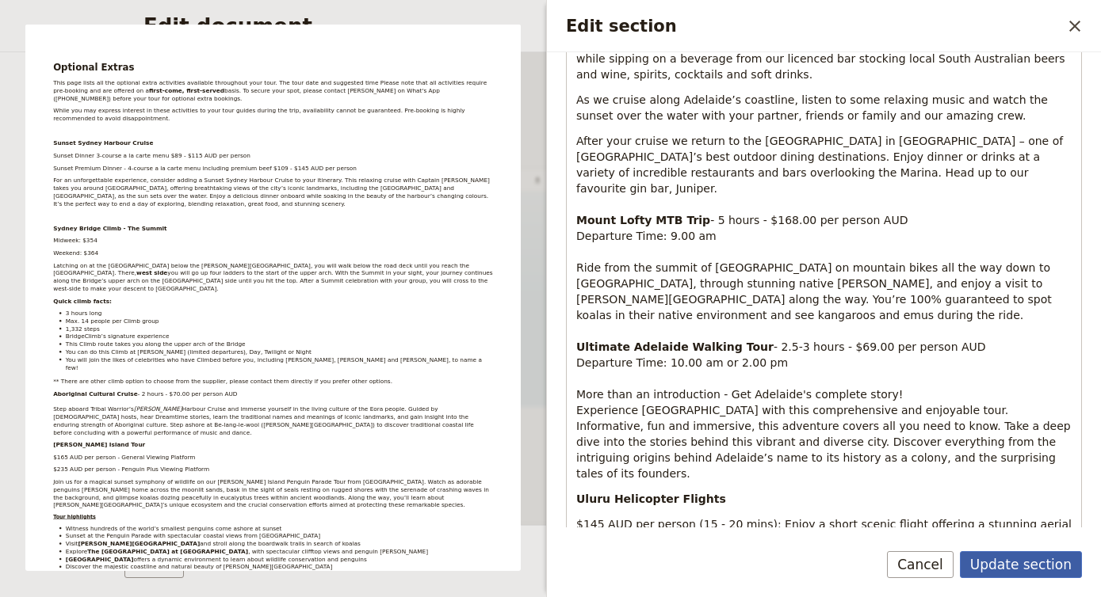
click at [1011, 565] on button "Update section" at bounding box center [1021, 564] width 122 height 27
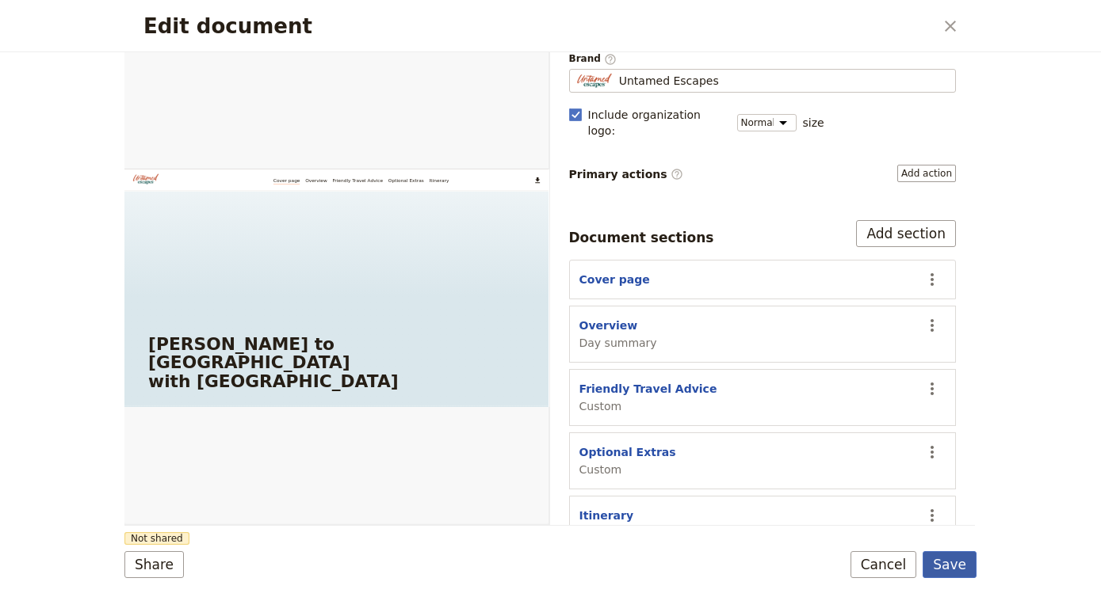
click at [944, 559] on button "Save" at bounding box center [949, 564] width 54 height 27
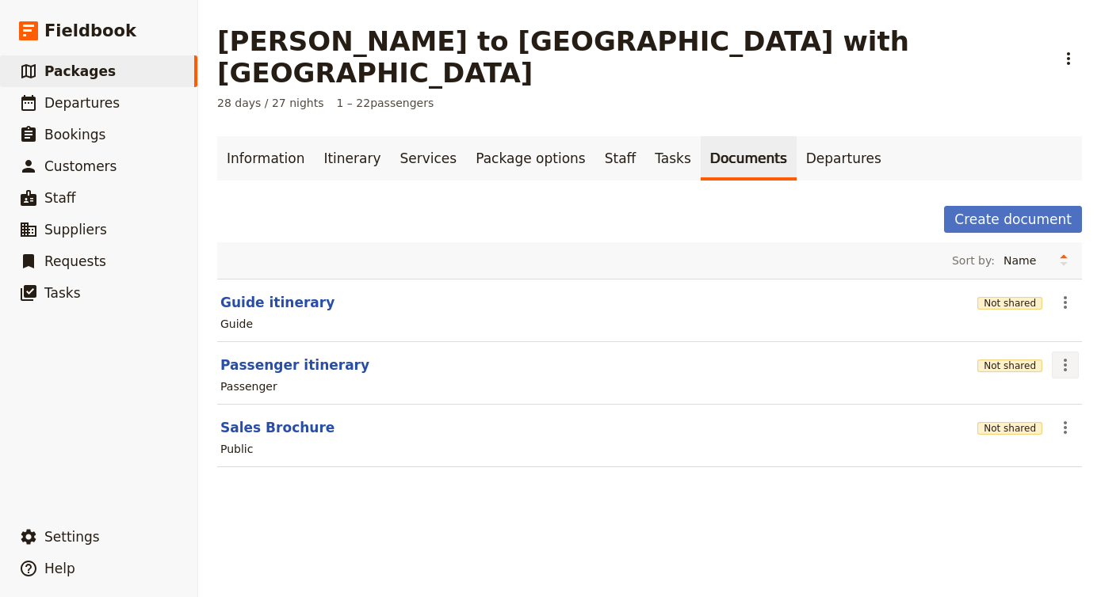
click at [1063, 356] on icon "Actions" at bounding box center [1064, 365] width 19 height 19
click at [345, 136] on link "Itinerary" at bounding box center [352, 158] width 76 height 44
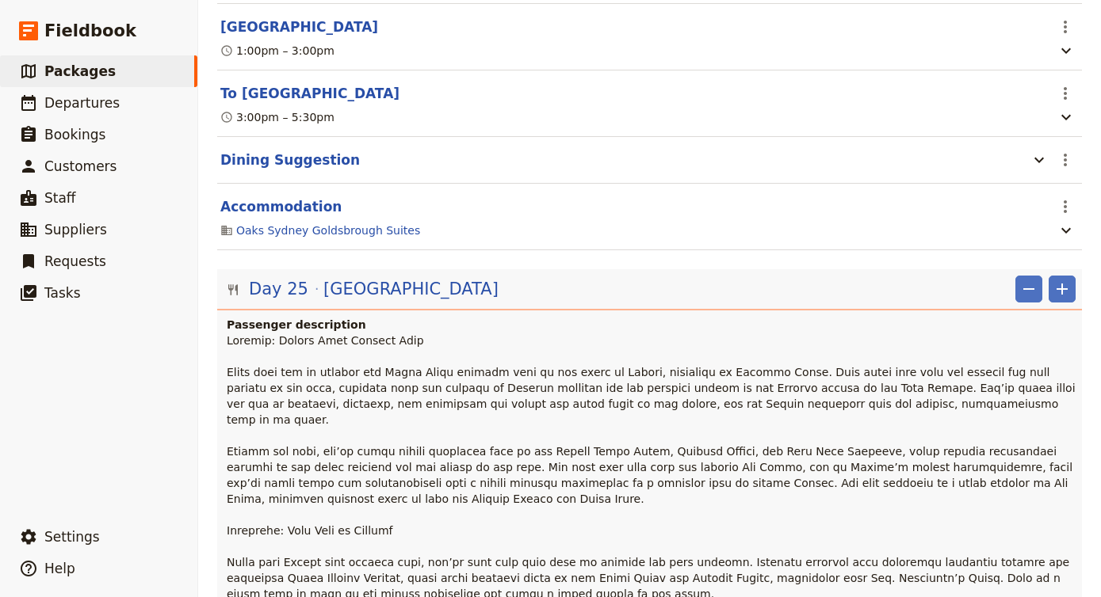
scroll to position [18441, 0]
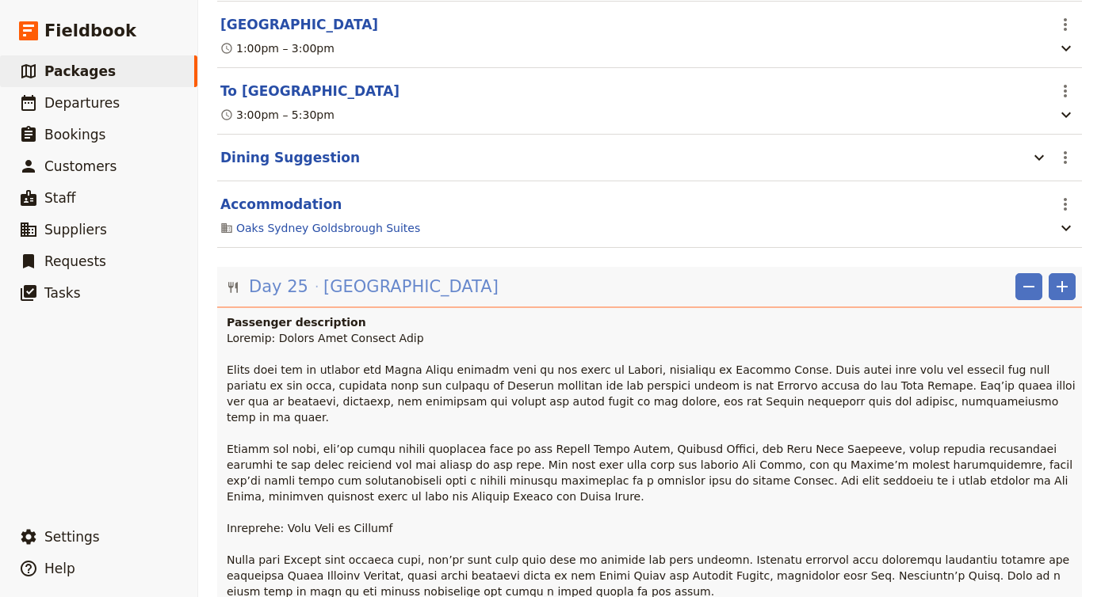
click at [354, 275] on span "[GEOGRAPHIC_DATA]" at bounding box center [410, 287] width 175 height 24
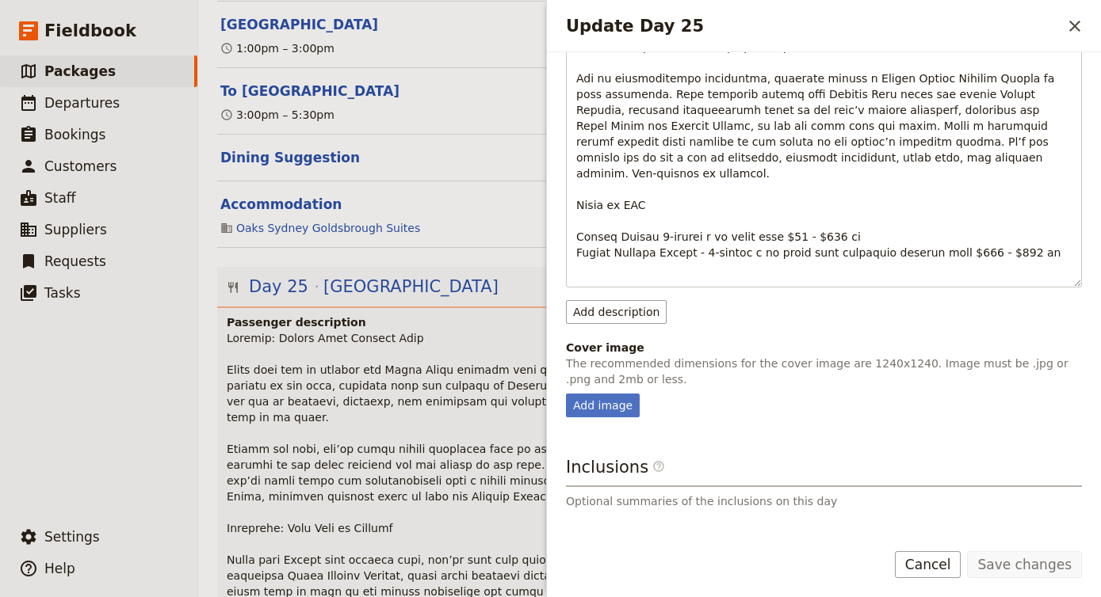
click at [671, 456] on h3 "Inclusions ​" at bounding box center [824, 472] width 516 height 32
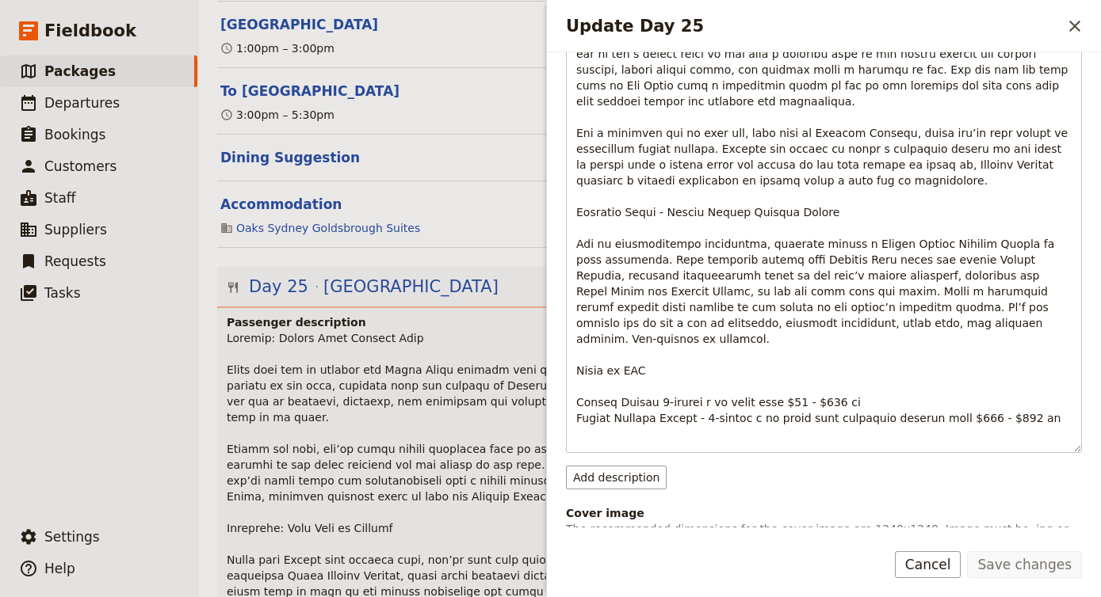
scroll to position [609, 0]
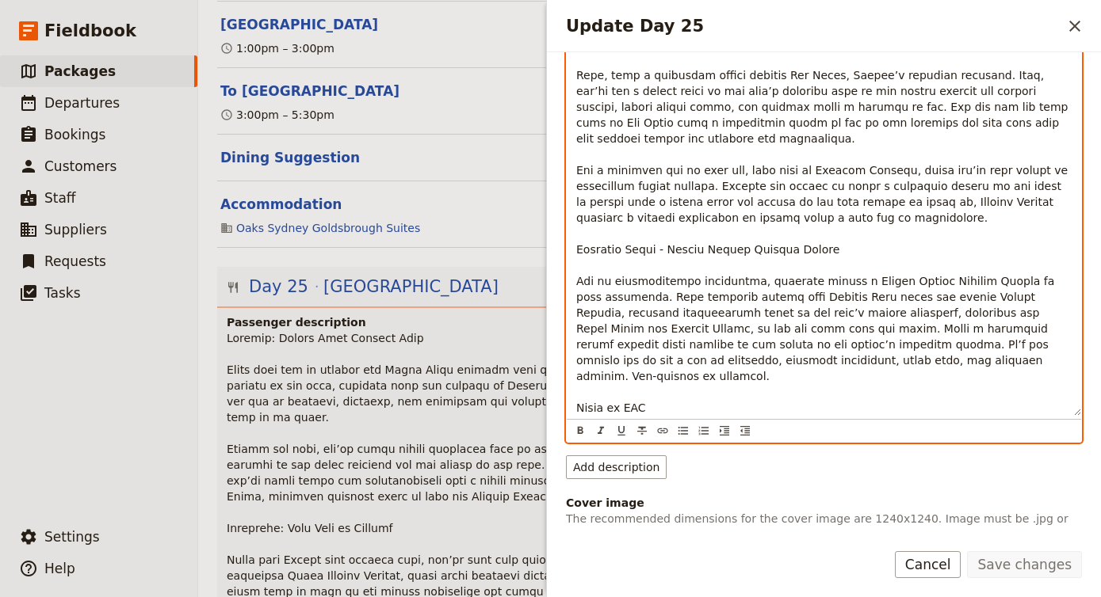
drag, startPoint x: 576, startPoint y: 220, endPoint x: 1055, endPoint y: 418, distance: 518.0
click at [1055, 418] on div "​ ​ ​ ​ ​ ​ ​ ​ ​" at bounding box center [824, 53] width 516 height 779
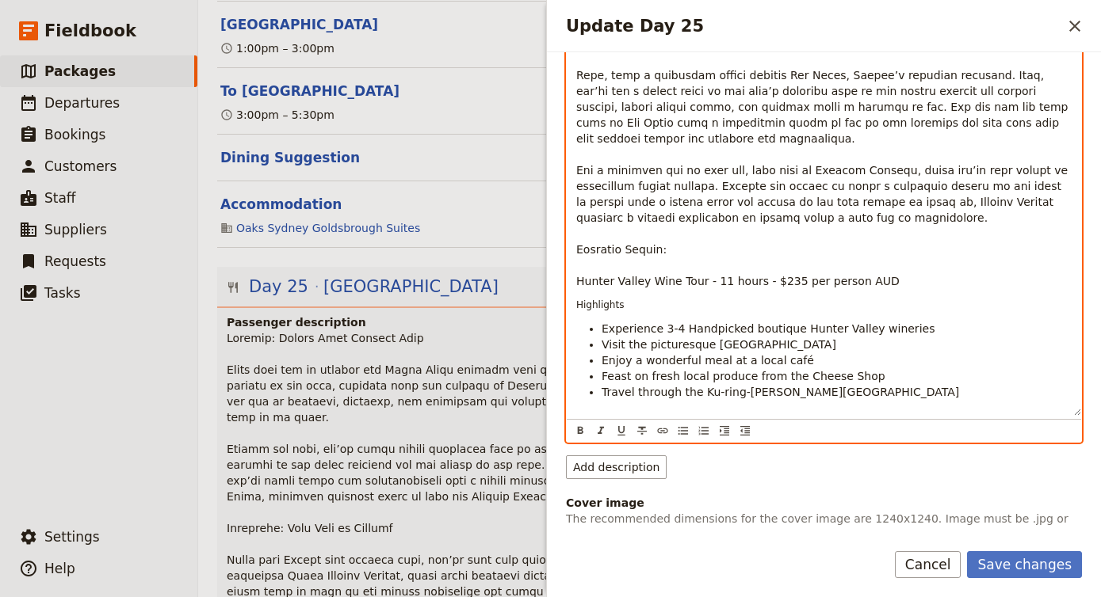
scroll to position [242, 0]
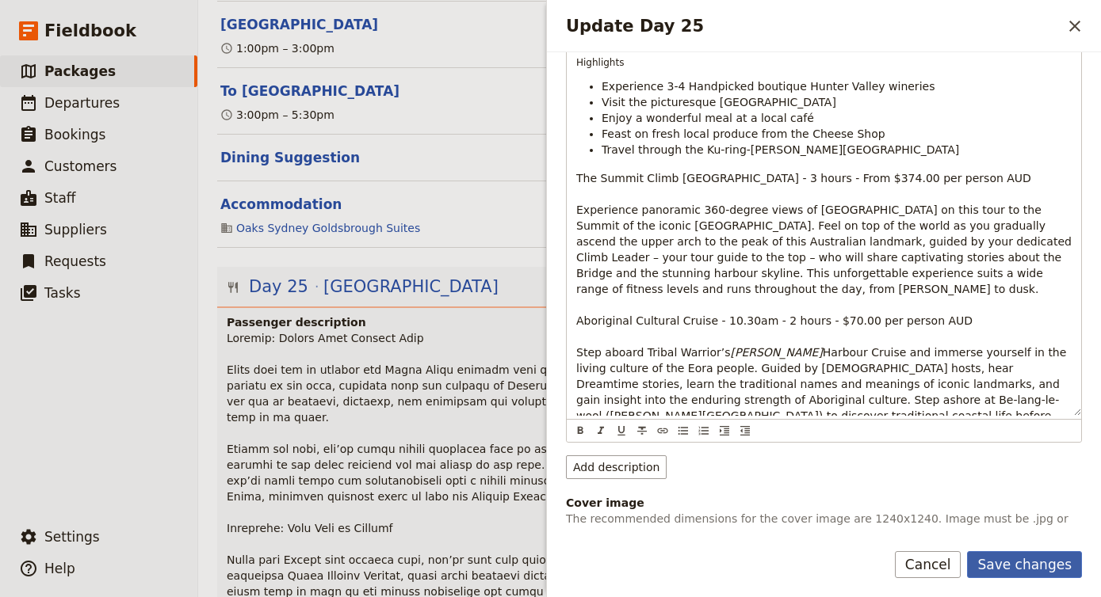
click at [1060, 569] on button "Save changes" at bounding box center [1024, 564] width 115 height 27
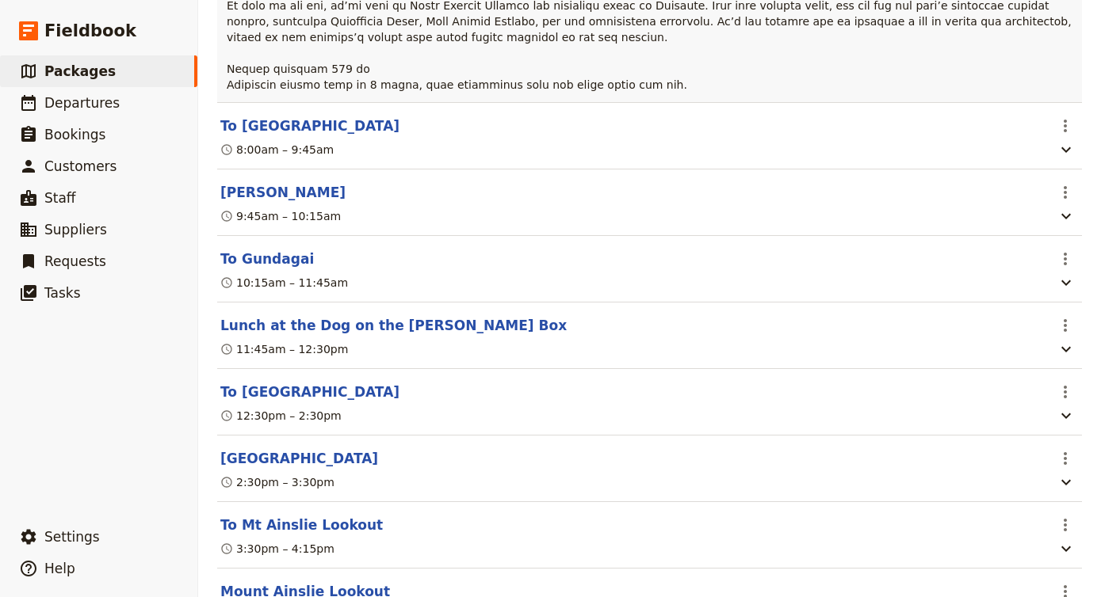
scroll to position [15749, 0]
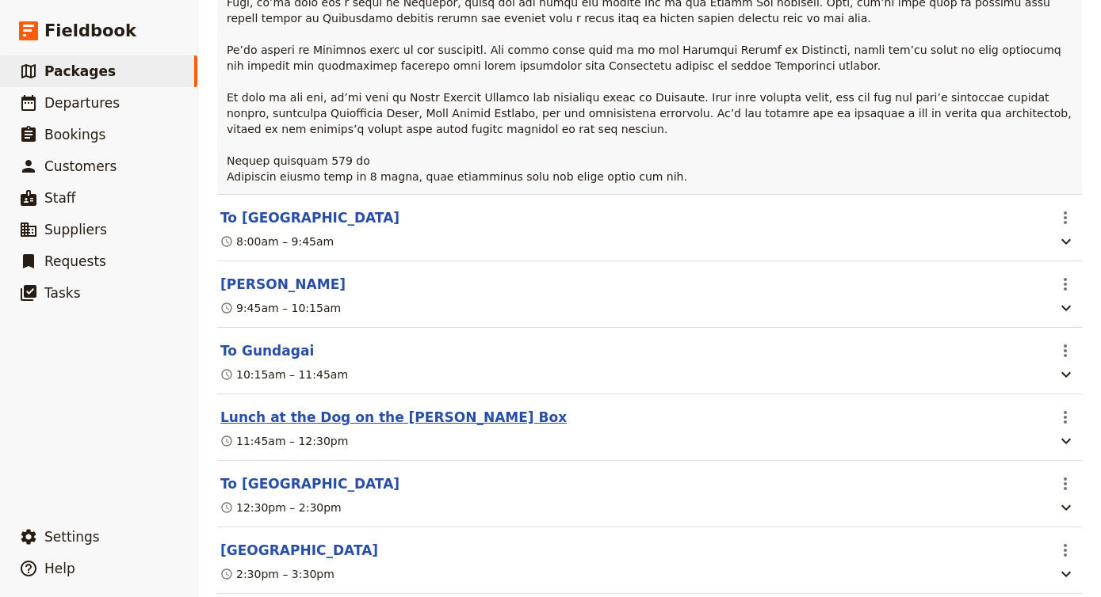
click at [383, 408] on button "Lunch at the Dog on the [PERSON_NAME] Box" at bounding box center [393, 417] width 346 height 19
select select "22"
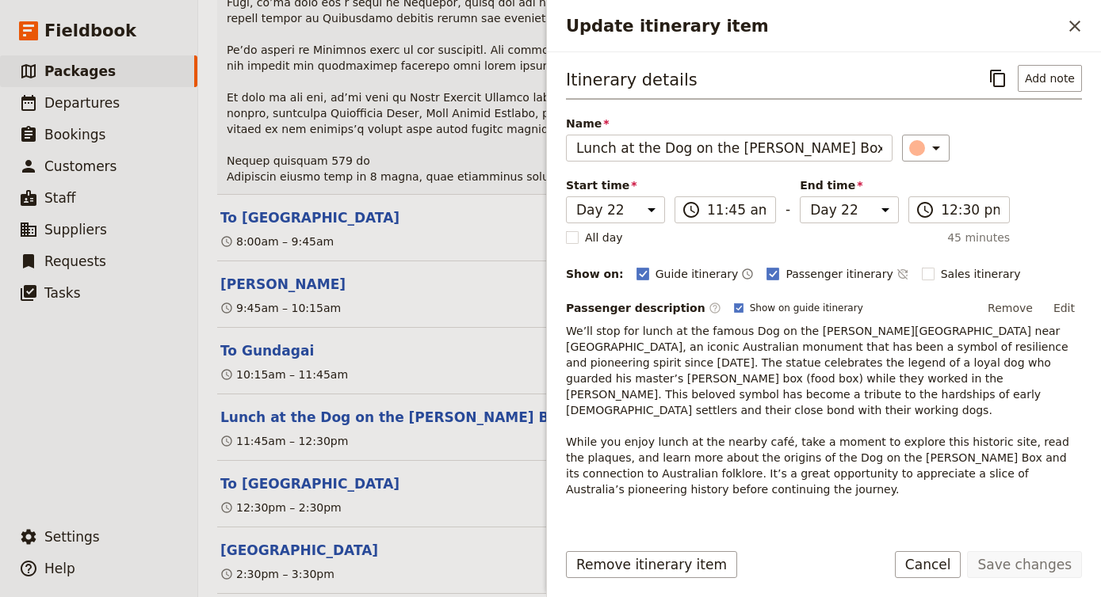
click at [636, 376] on span "We’ll stop for lunch at the famous Dog on the [PERSON_NAME][GEOGRAPHIC_DATA] ne…" at bounding box center [819, 410] width 506 height 171
click at [1086, 307] on div "Itinerary details ​ Add note Name Lunch at the Dog on the [PERSON_NAME] Box ​ S…" at bounding box center [824, 289] width 554 height 475
click at [1079, 307] on button "Edit" at bounding box center [1064, 308] width 36 height 24
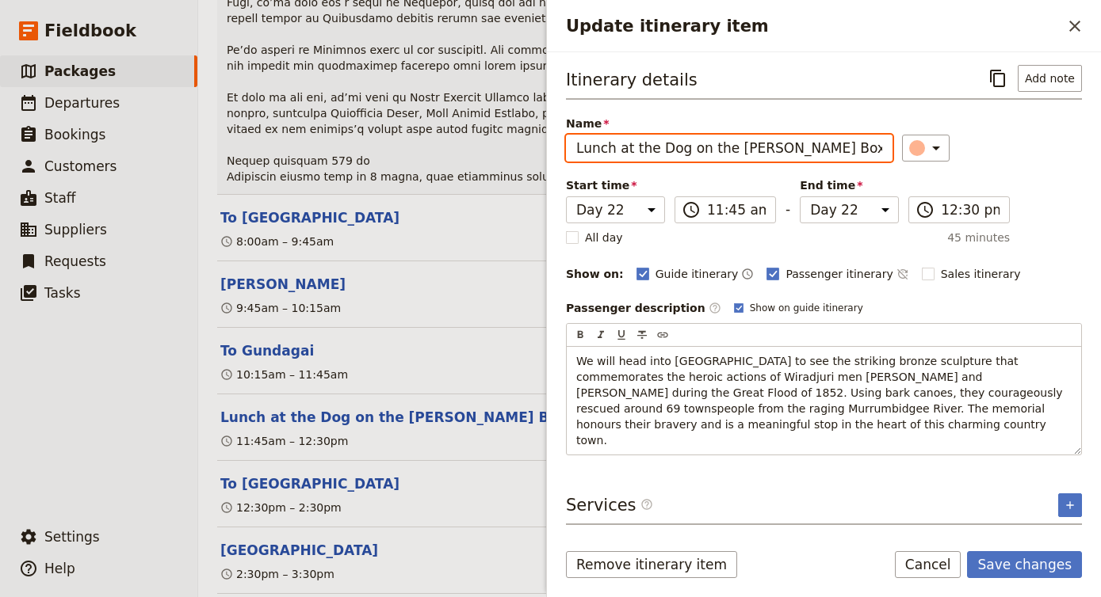
click at [696, 154] on input "Lunch at the Dog on the [PERSON_NAME] Box" at bounding box center [729, 148] width 326 height 27
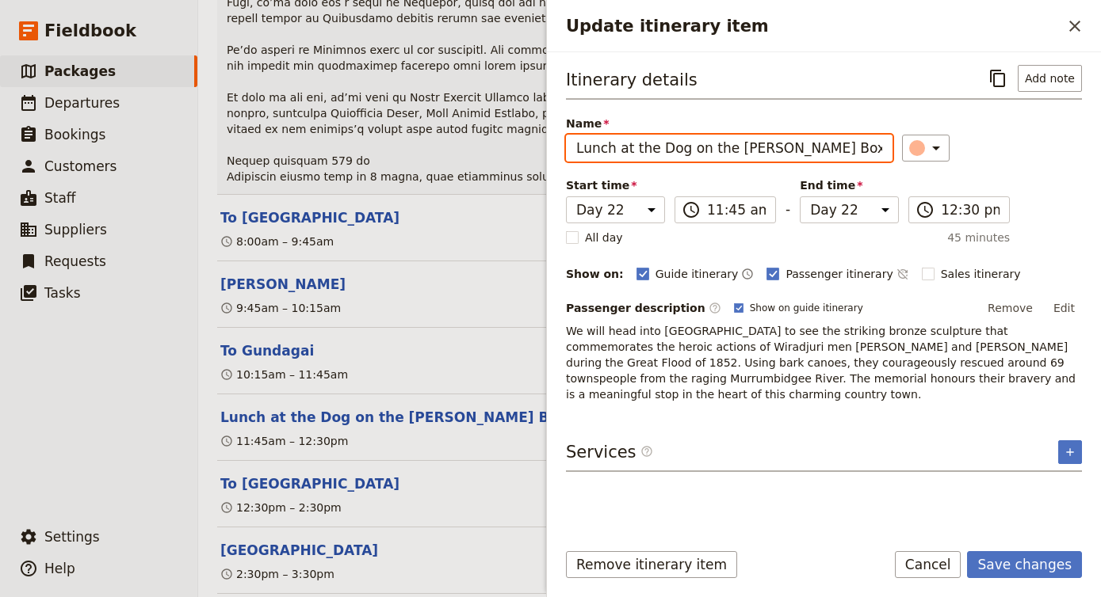
paste input "[PERSON_NAME] and [PERSON_NAME] Sculpture & Lunch Stop"
type input "[PERSON_NAME] and [PERSON_NAME] Sculpture & Lunch Stop"
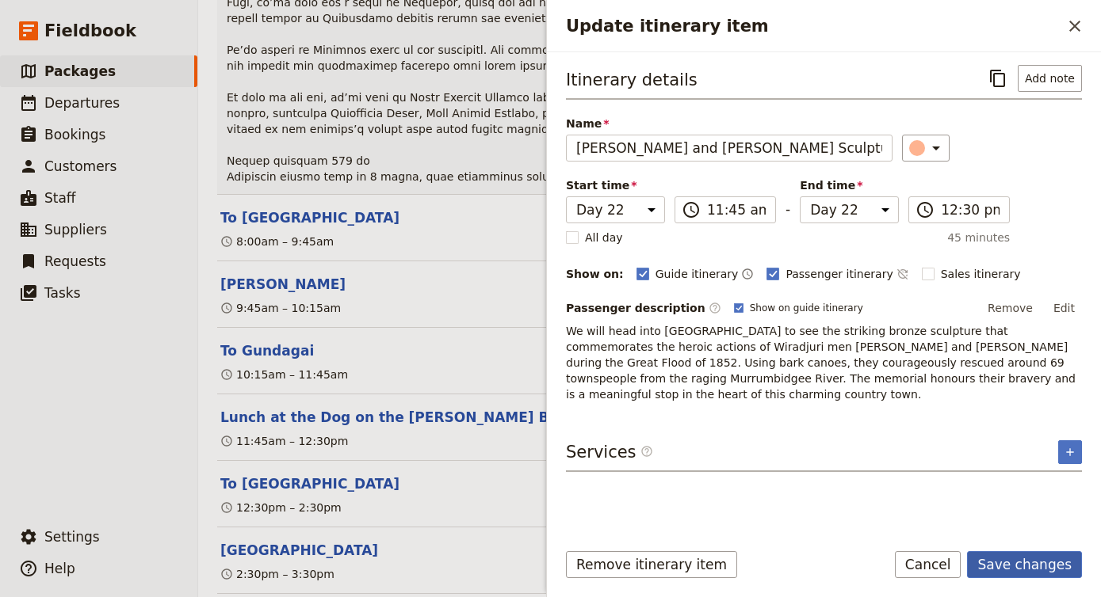
click at [1043, 569] on button "Save changes" at bounding box center [1024, 564] width 115 height 27
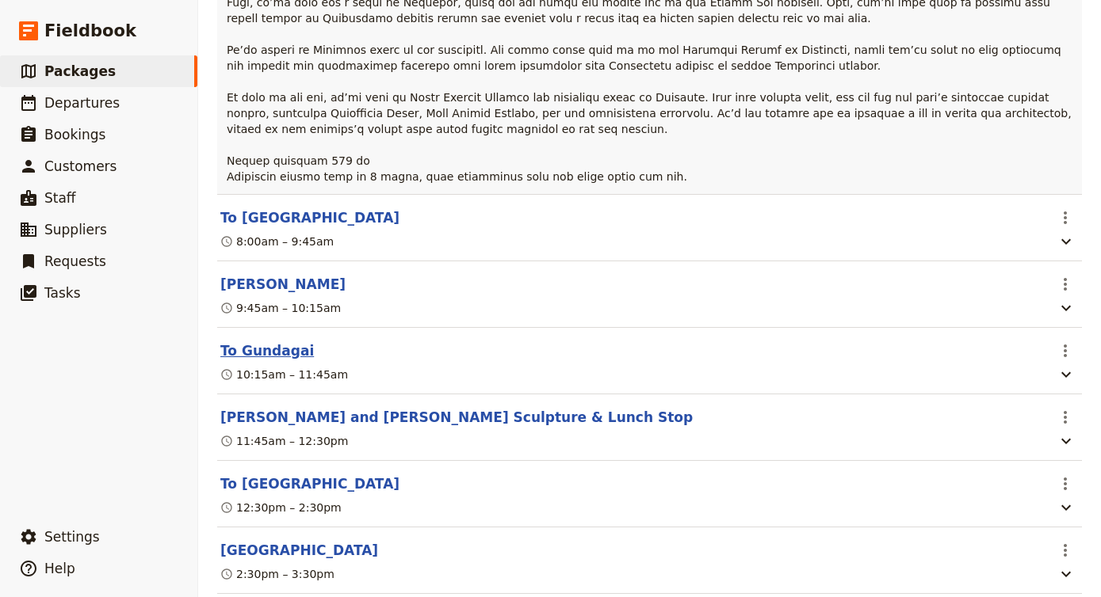
click at [296, 342] on button "To Gundagai" at bounding box center [266, 351] width 93 height 19
select select "22"
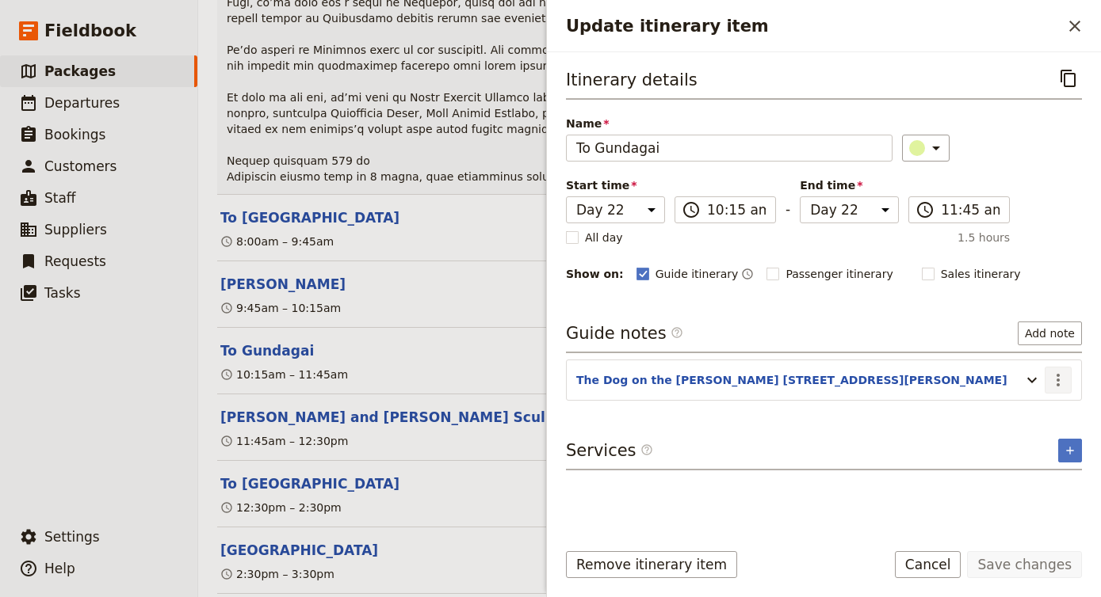
click at [1058, 374] on icon "Actions" at bounding box center [1057, 380] width 3 height 13
click at [1013, 422] on span "Edit note" at bounding box center [1012, 415] width 50 height 16
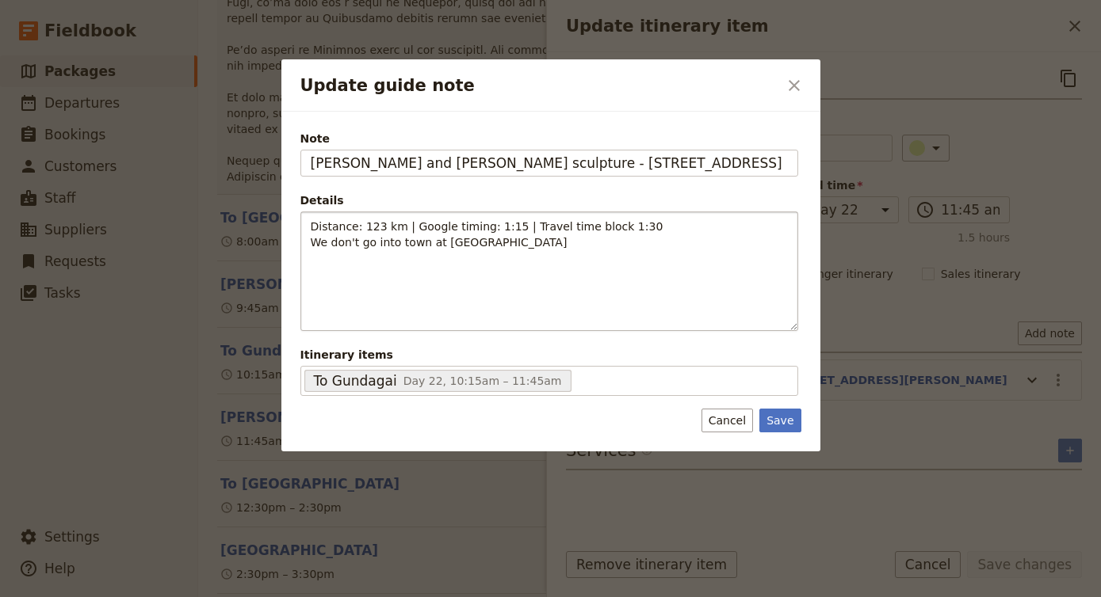
type input "[PERSON_NAME] and [PERSON_NAME] sculpture - [STREET_ADDRESS]"
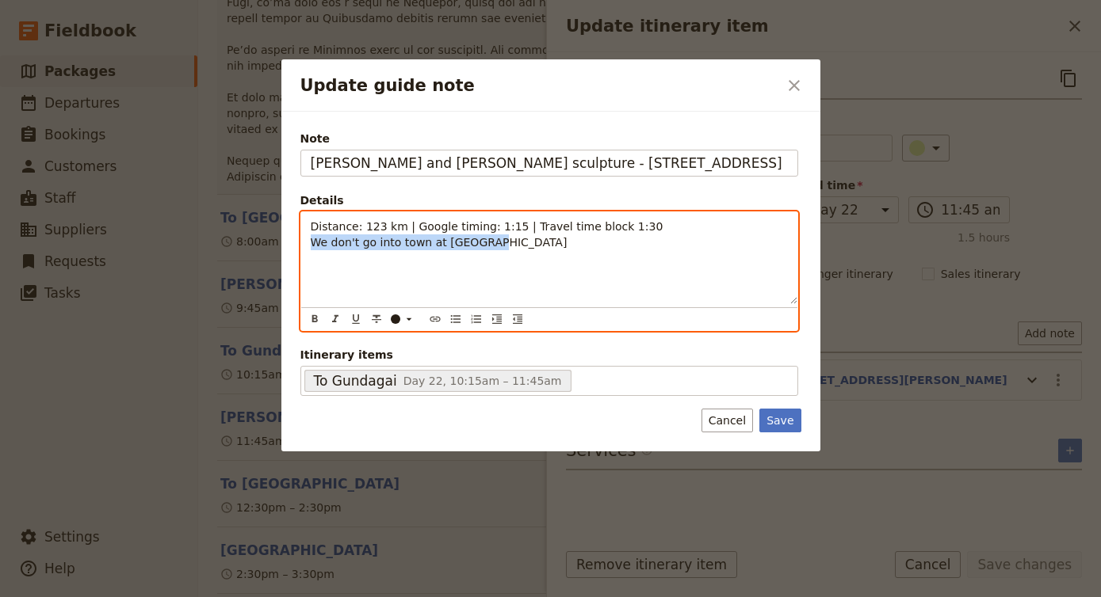
drag, startPoint x: 510, startPoint y: 246, endPoint x: 248, endPoint y: 247, distance: 262.3
click at [248, 597] on div "Update guide note ​ Note Yarri and [PERSON_NAME] sculpture - [STREET_ADDRESS] D…" at bounding box center [550, 597] width 1101 height 0
click at [377, 227] on span "Distance: 123 km | Google timing: 1:15 | Travel time block 1:30" at bounding box center [487, 226] width 353 height 13
click at [504, 227] on span "Distance: 115 km | Google timing: 1:15 | Travel time block 1:30" at bounding box center [487, 226] width 353 height 13
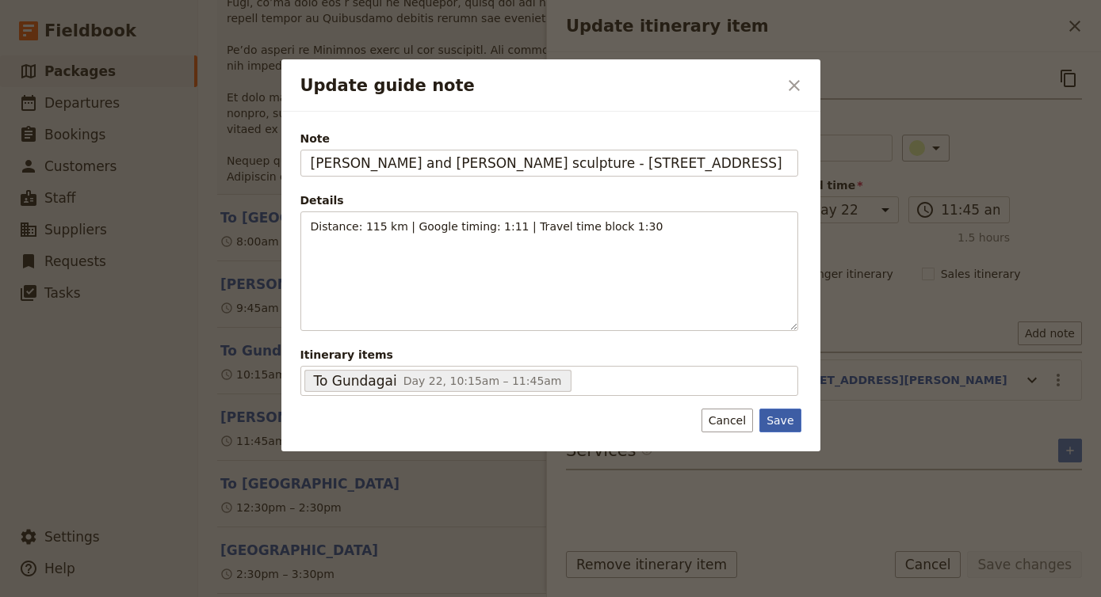
click at [791, 421] on button "Save" at bounding box center [779, 421] width 41 height 24
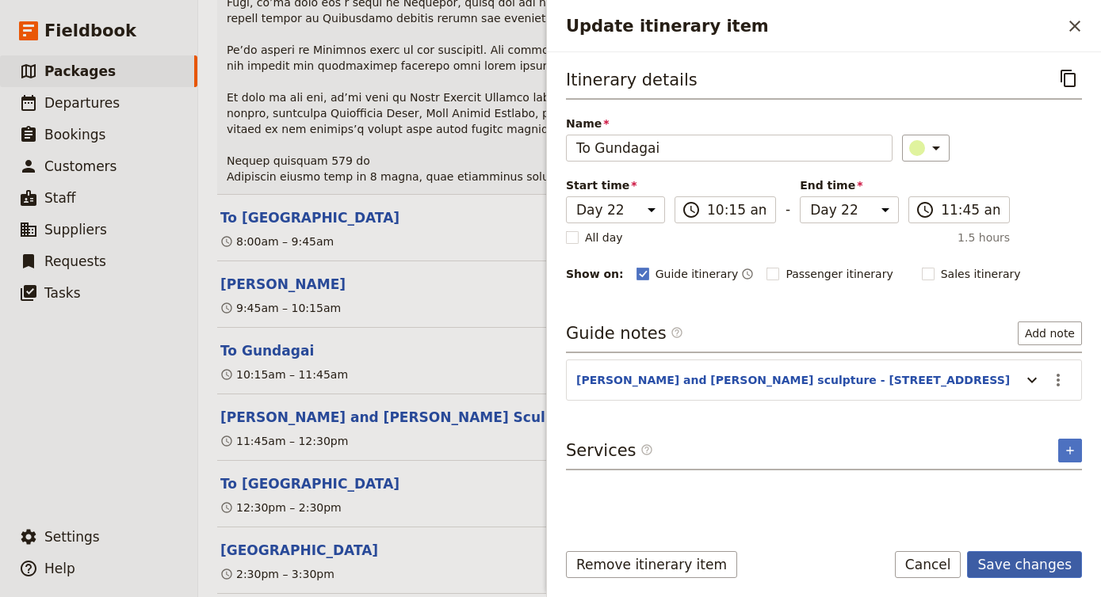
click at [1014, 572] on button "Save changes" at bounding box center [1024, 564] width 115 height 27
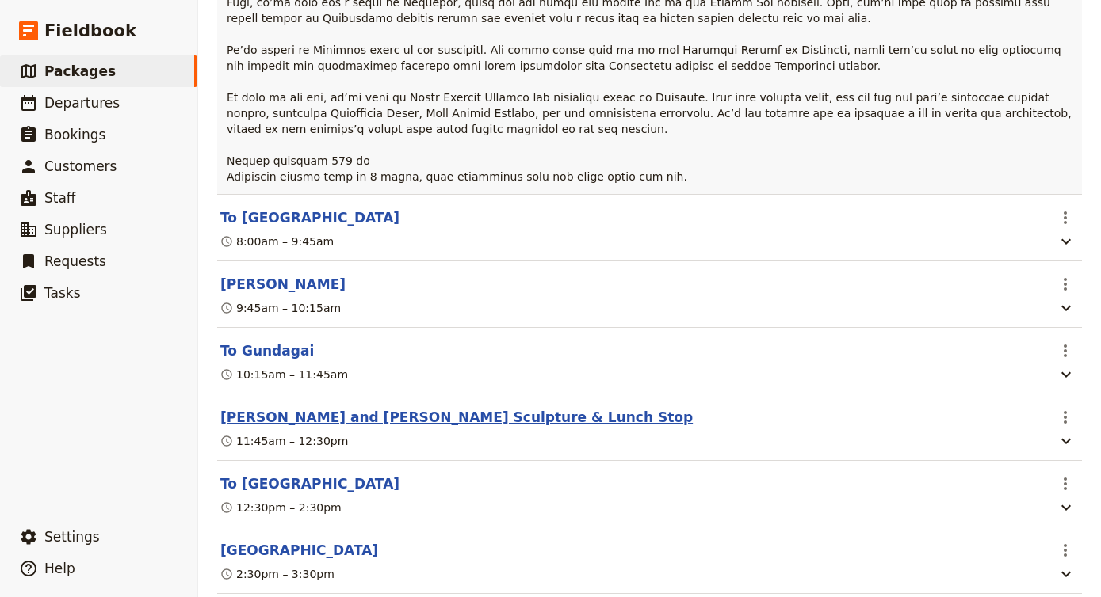
click at [429, 408] on button "[PERSON_NAME] and [PERSON_NAME] Sculpture & Lunch Stop" at bounding box center [456, 417] width 472 height 19
select select "22"
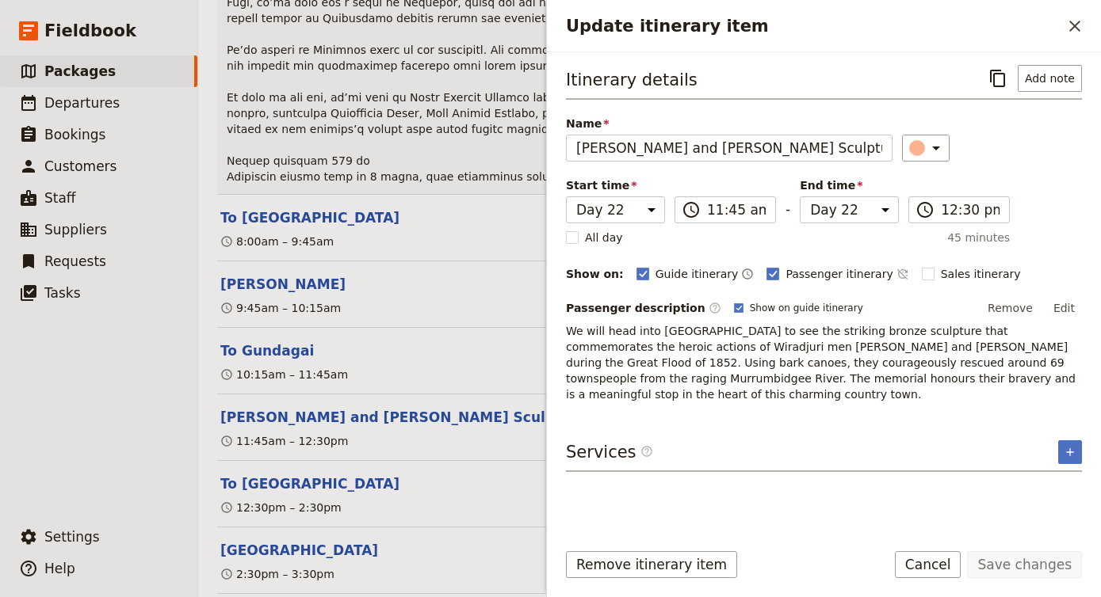
click at [348, 342] on header "To Gundagai" at bounding box center [632, 351] width 825 height 19
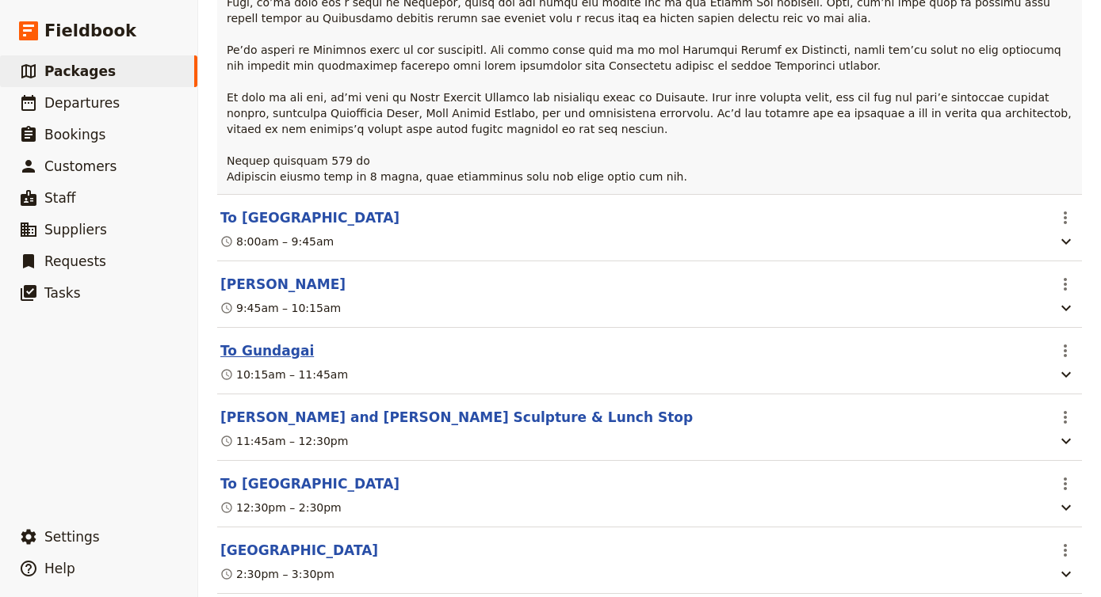
click at [287, 342] on button "To Gundagai" at bounding box center [266, 351] width 93 height 19
select select "22"
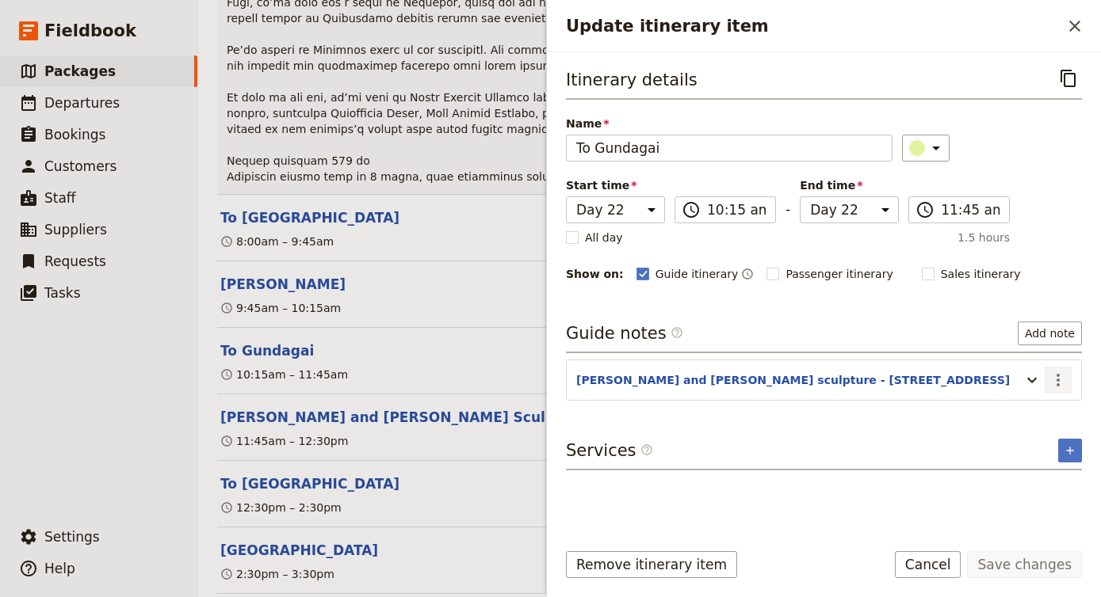
click at [1065, 376] on icon "Actions" at bounding box center [1057, 380] width 19 height 19
click at [1037, 414] on span "Edit note" at bounding box center [1012, 415] width 50 height 16
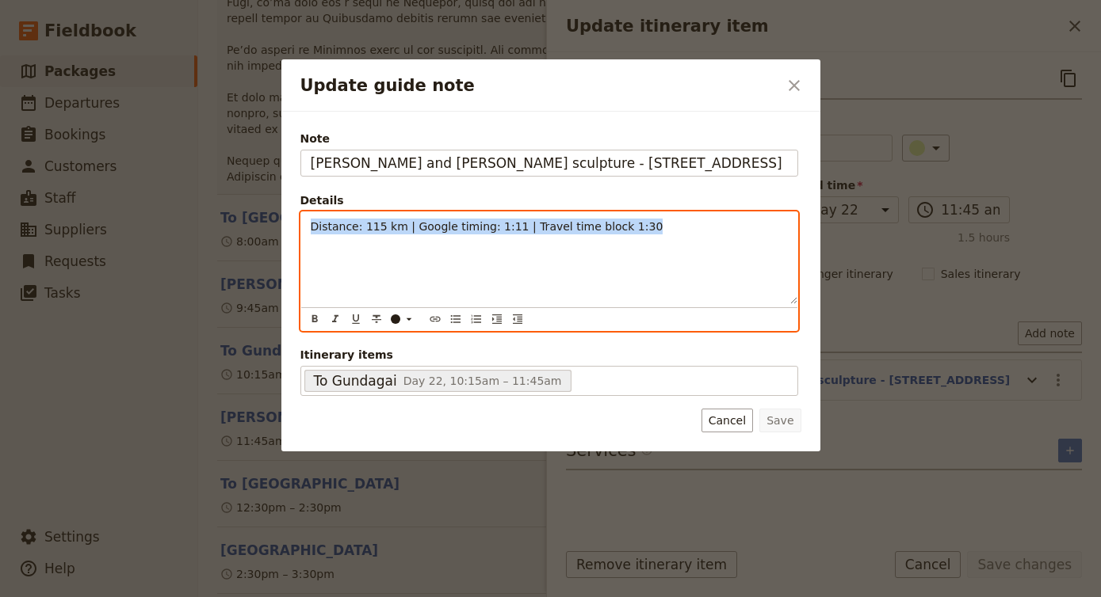
drag, startPoint x: 653, startPoint y: 231, endPoint x: 297, endPoint y: 227, distance: 355.8
click at [297, 227] on div "Note Yarri and Jacky Jacky sculpture - 223 Sheridan St, Gundagai NSW 2722 Detai…" at bounding box center [550, 282] width 539 height 340
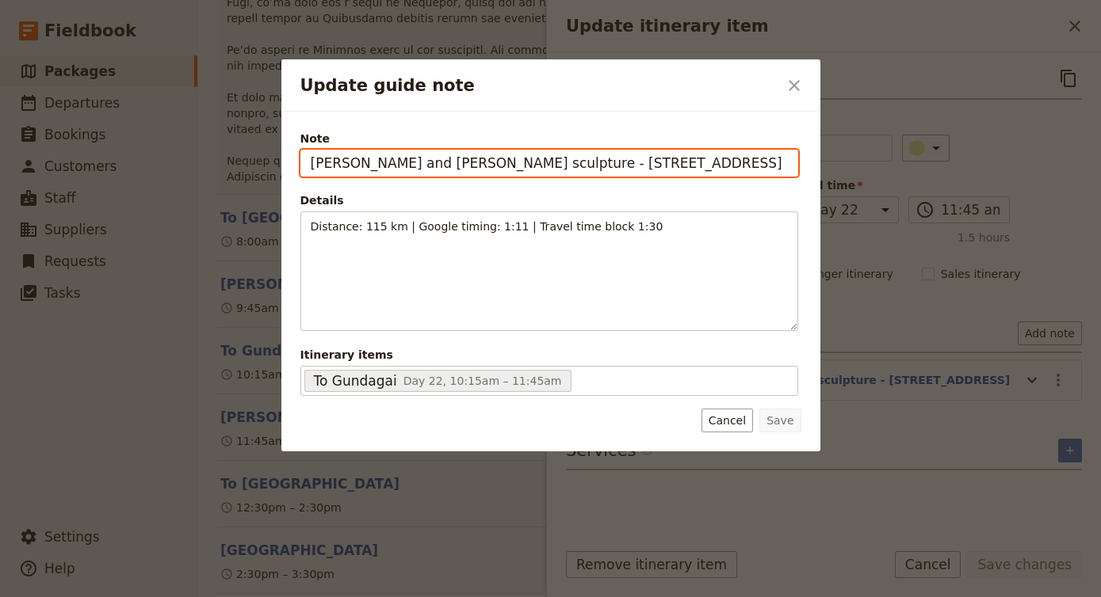
drag, startPoint x: 756, startPoint y: 158, endPoint x: 236, endPoint y: 158, distance: 519.8
click at [235, 597] on div "Update guide note ​ Note Yarri and Jacky Jacky sculpture - 223 Sheridan St, Gun…" at bounding box center [550, 597] width 1101 height 0
paste input "Distance: 171 km | Google timing: 1:50 | Travel time block 2:00"
type input "[PERSON_NAME] and [PERSON_NAME] sculpture - [STREET_ADDRESS]"
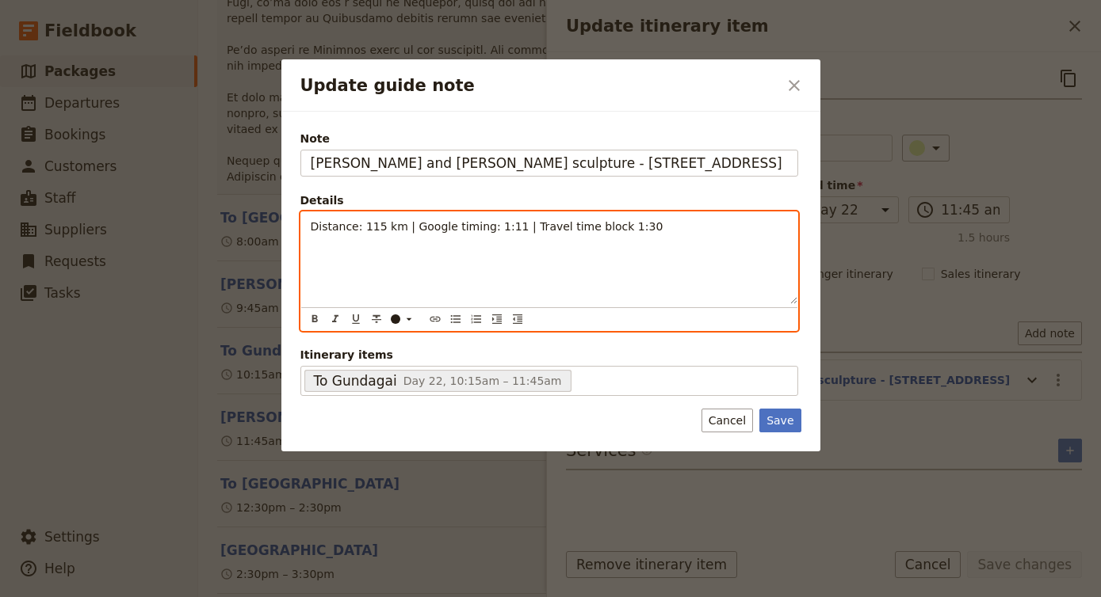
click at [529, 225] on span "Distance: 115 km | Google timing: 1:11 | Travel time block 1:30" at bounding box center [487, 226] width 353 height 13
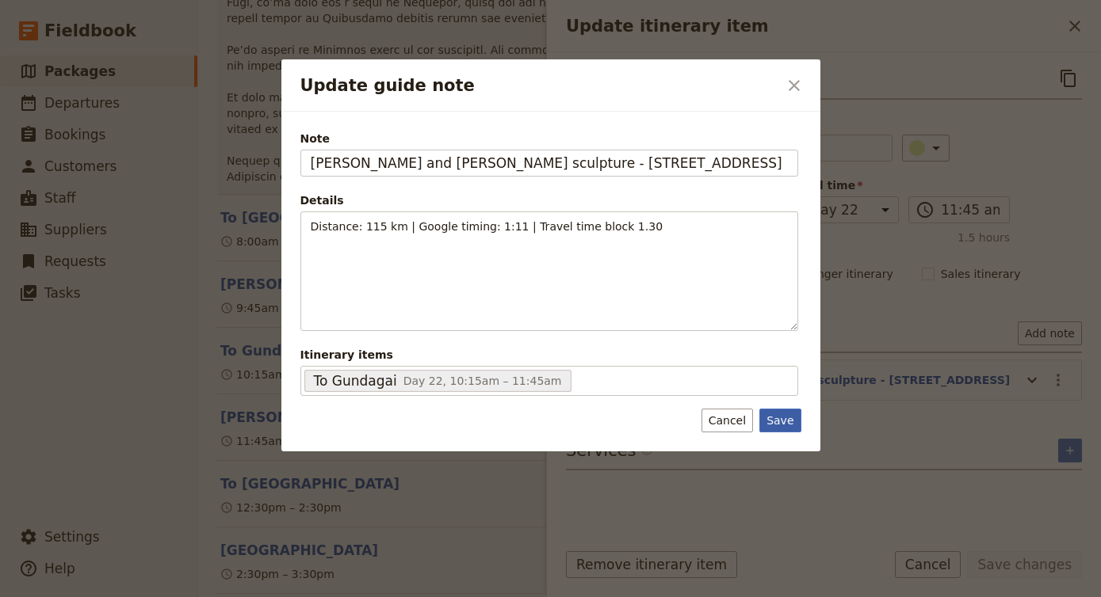
click at [788, 418] on button "Save" at bounding box center [779, 421] width 41 height 24
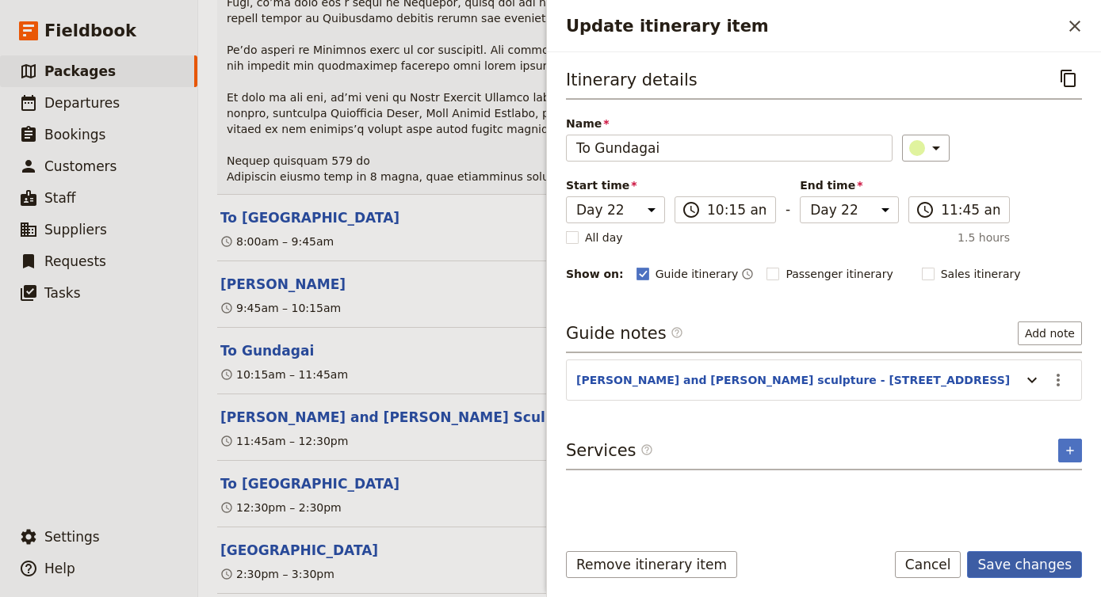
click at [1032, 563] on button "Save changes" at bounding box center [1024, 564] width 115 height 27
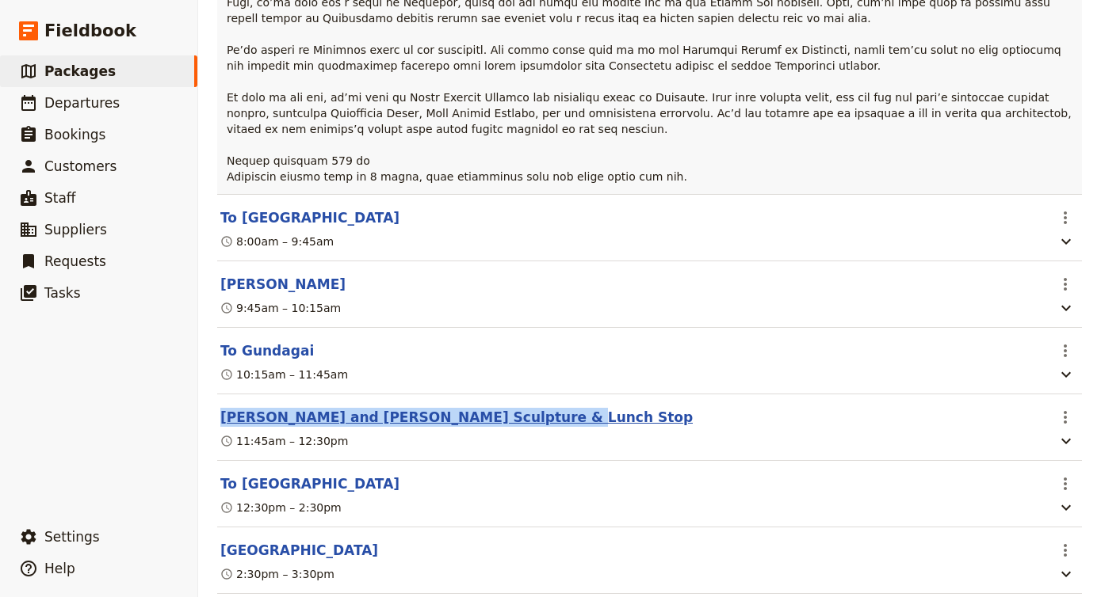
drag, startPoint x: 514, startPoint y: 280, endPoint x: 222, endPoint y: 268, distance: 292.6
click at [221, 408] on header "[PERSON_NAME] and [PERSON_NAME] Sculpture & Lunch Stop" at bounding box center [632, 417] width 825 height 19
copy button "[PERSON_NAME] and [PERSON_NAME] Sculpture & Lunch Stop"
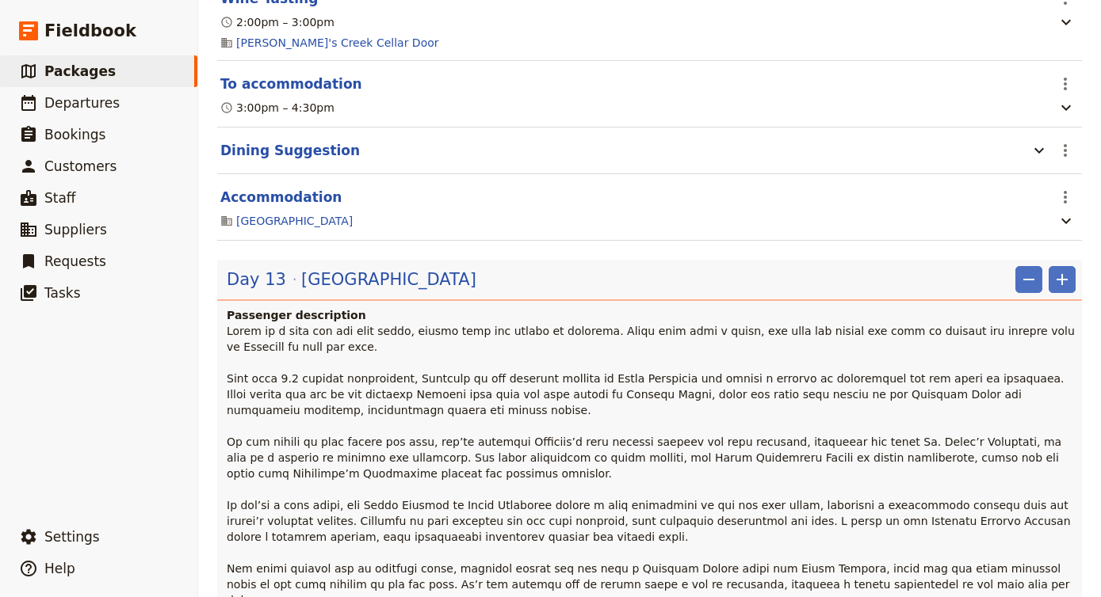
scroll to position [8568, 0]
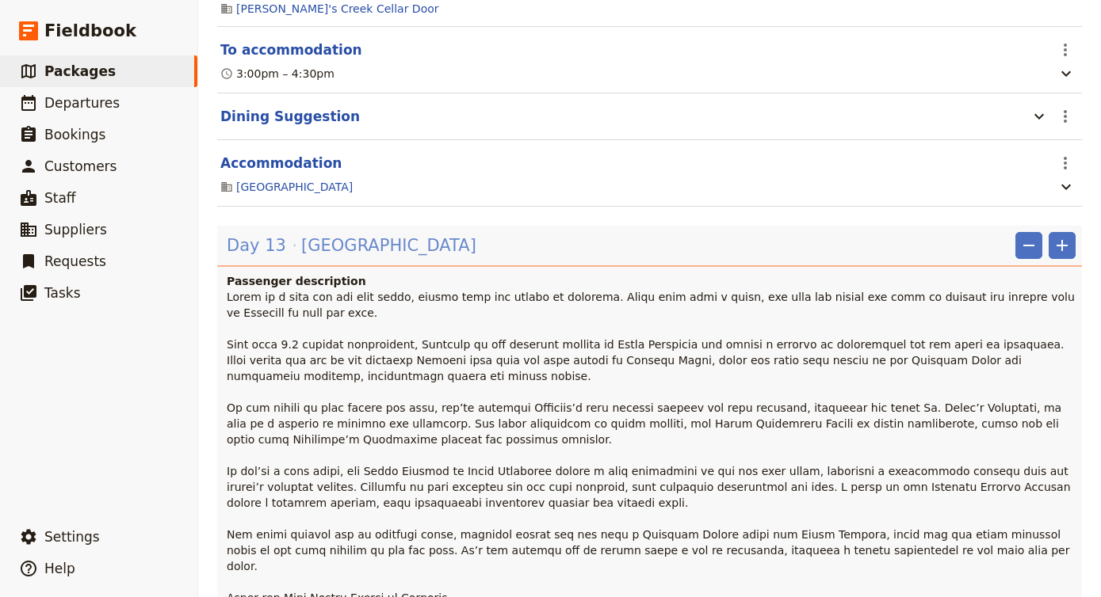
click at [341, 234] on span "Adelaide" at bounding box center [388, 246] width 175 height 24
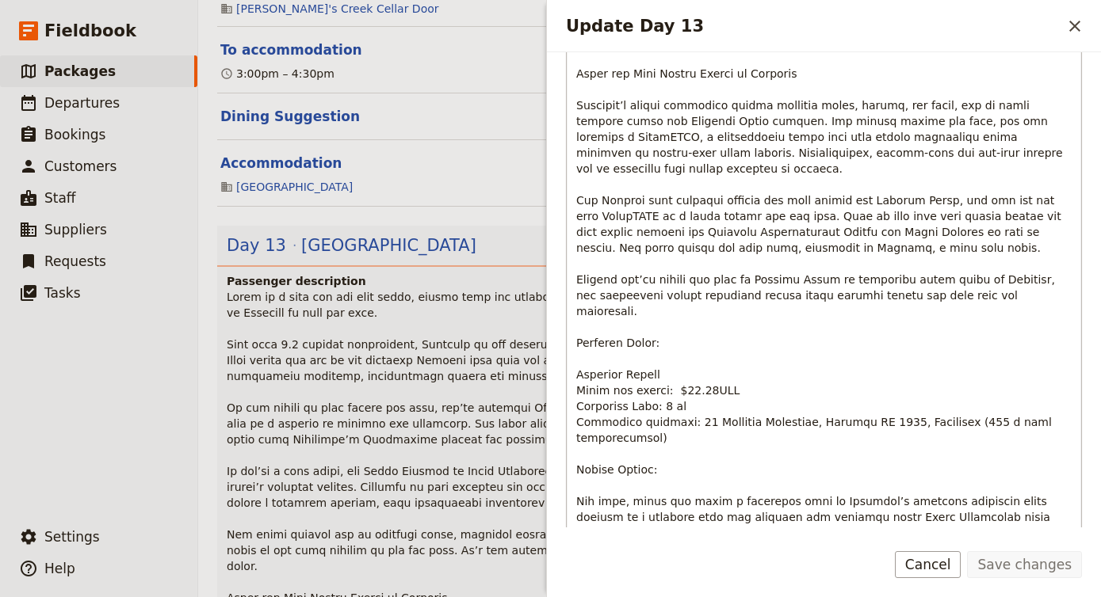
scroll to position [665, 0]
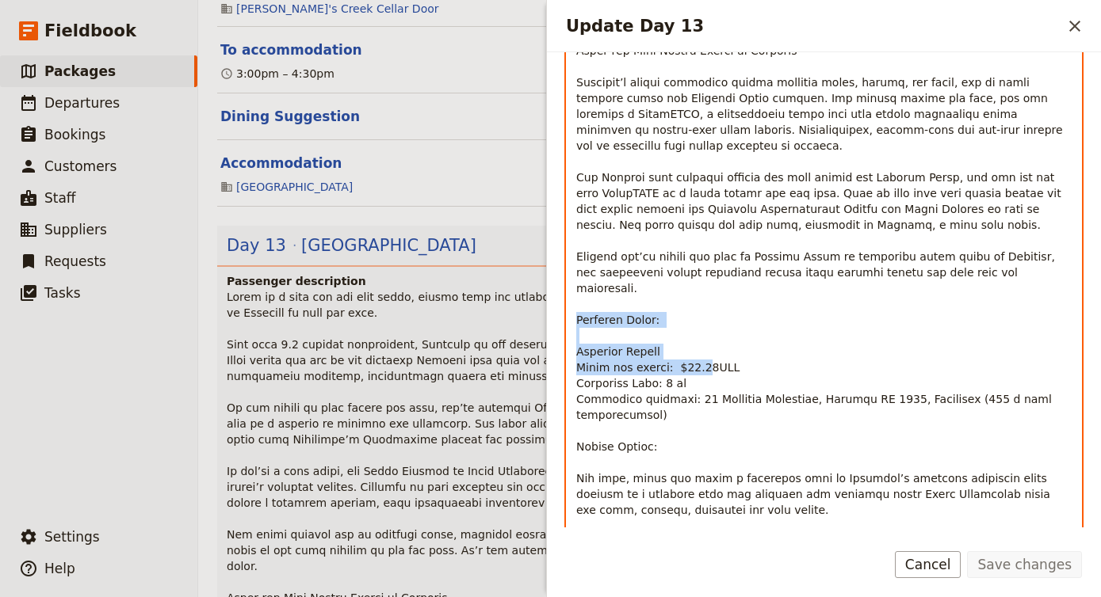
drag, startPoint x: 577, startPoint y: 223, endPoint x: 699, endPoint y: 268, distance: 130.1
click at [699, 268] on span "Update Day 13" at bounding box center [825, 146] width 498 height 1059
click at [662, 258] on p "Update Day 13" at bounding box center [823, 146] width 495 height 1062
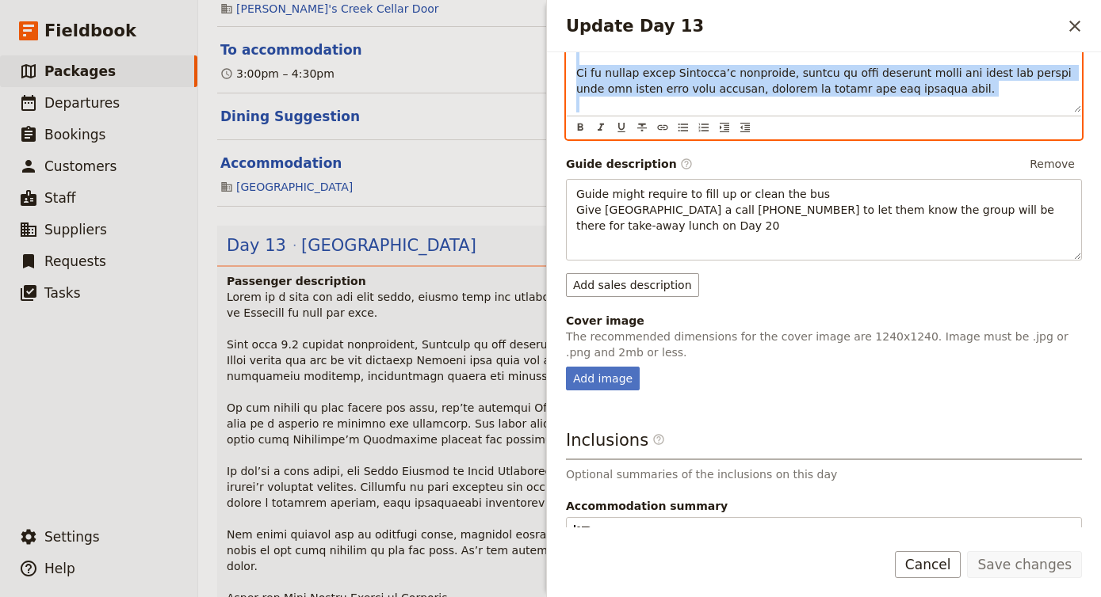
scroll to position [1089, 0]
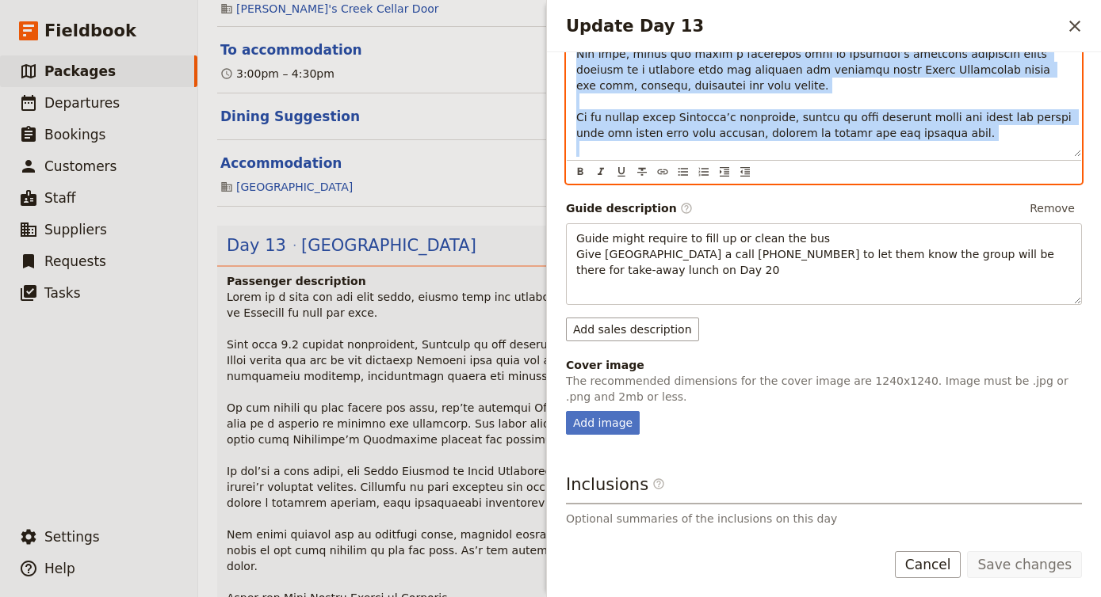
drag, startPoint x: 576, startPoint y: 225, endPoint x: 956, endPoint y: 179, distance: 383.1
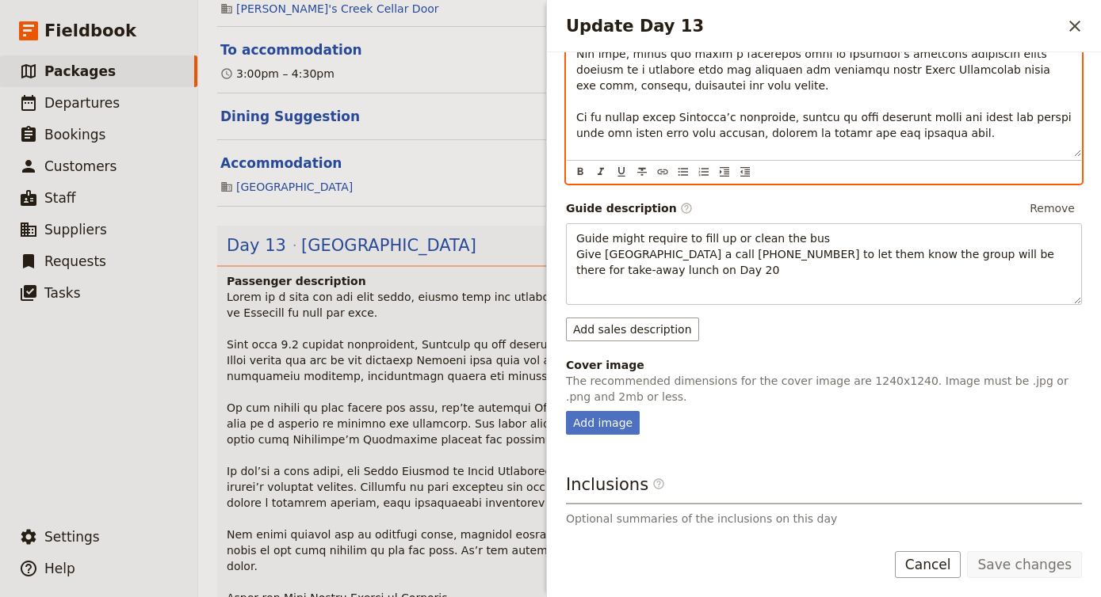
scroll to position [236, 0]
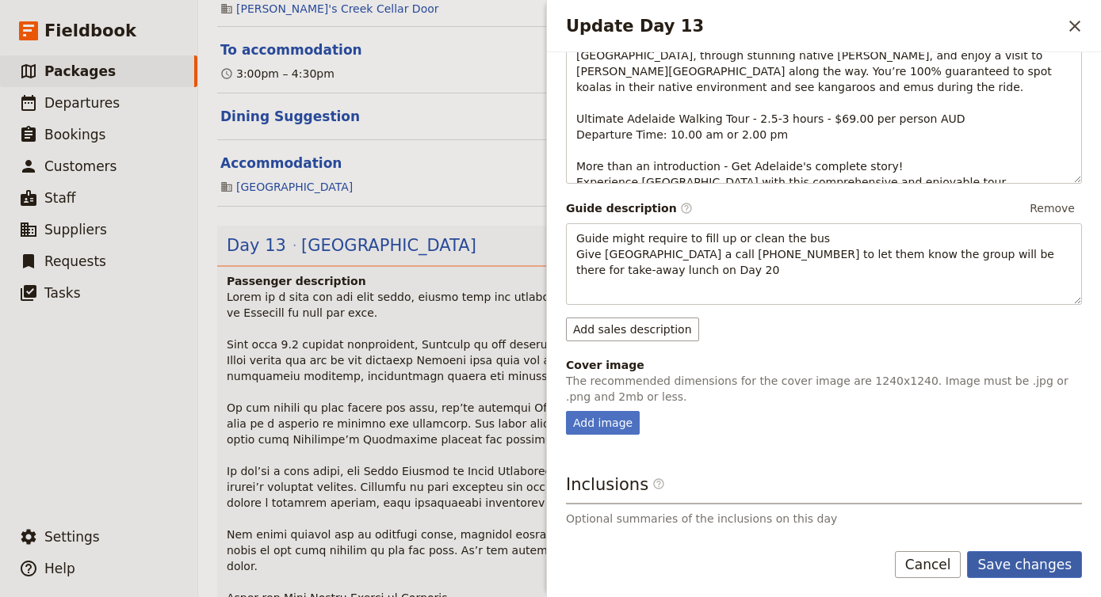
click at [1044, 570] on button "Save changes" at bounding box center [1024, 564] width 115 height 27
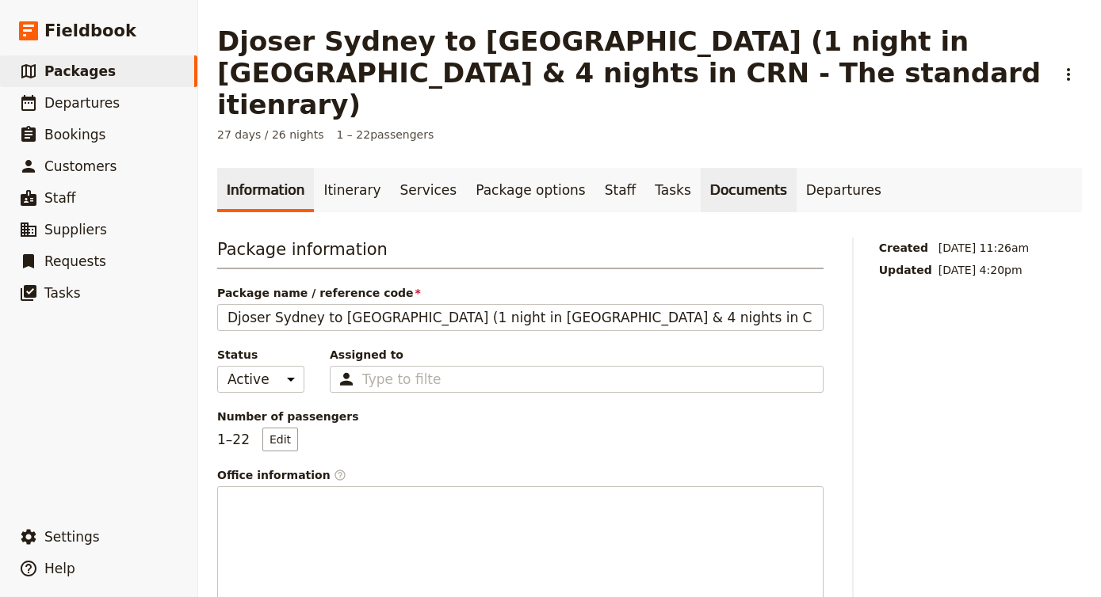
click at [717, 168] on link "Documents" at bounding box center [748, 190] width 96 height 44
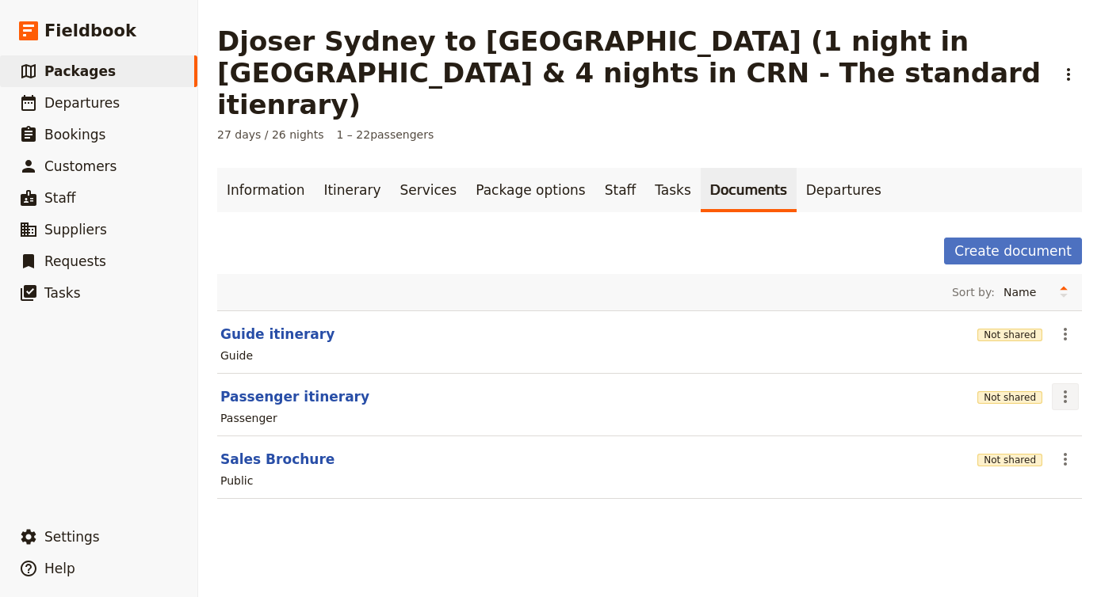
click at [1059, 387] on icon "Actions" at bounding box center [1064, 396] width 19 height 19
click at [1019, 420] on span "Edit document" at bounding box center [1012, 422] width 81 height 16
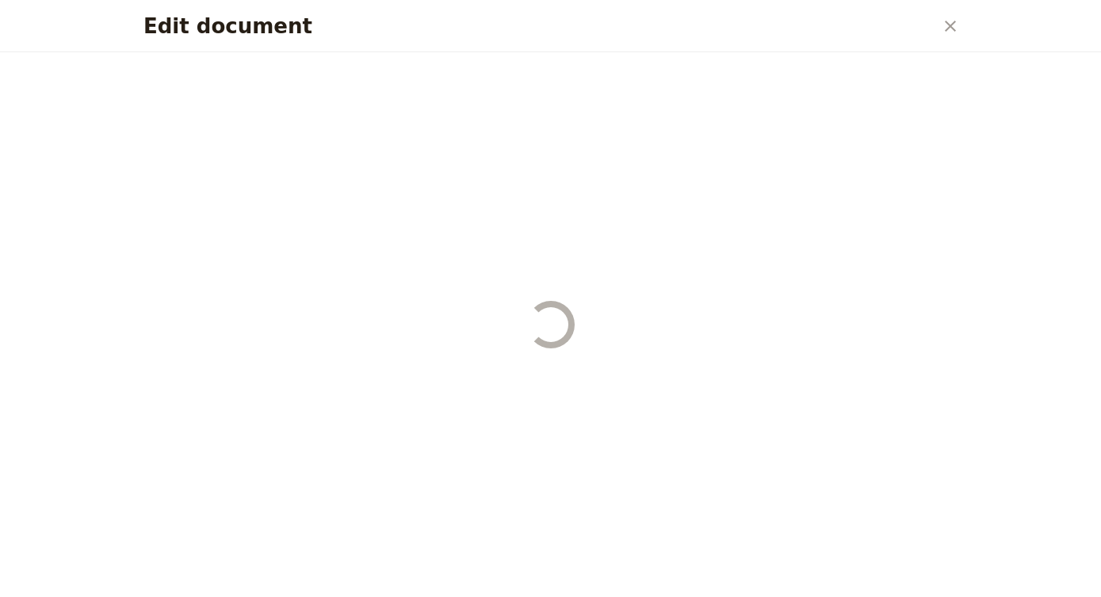
select select "PASSENGER"
select select "DEFAULT"
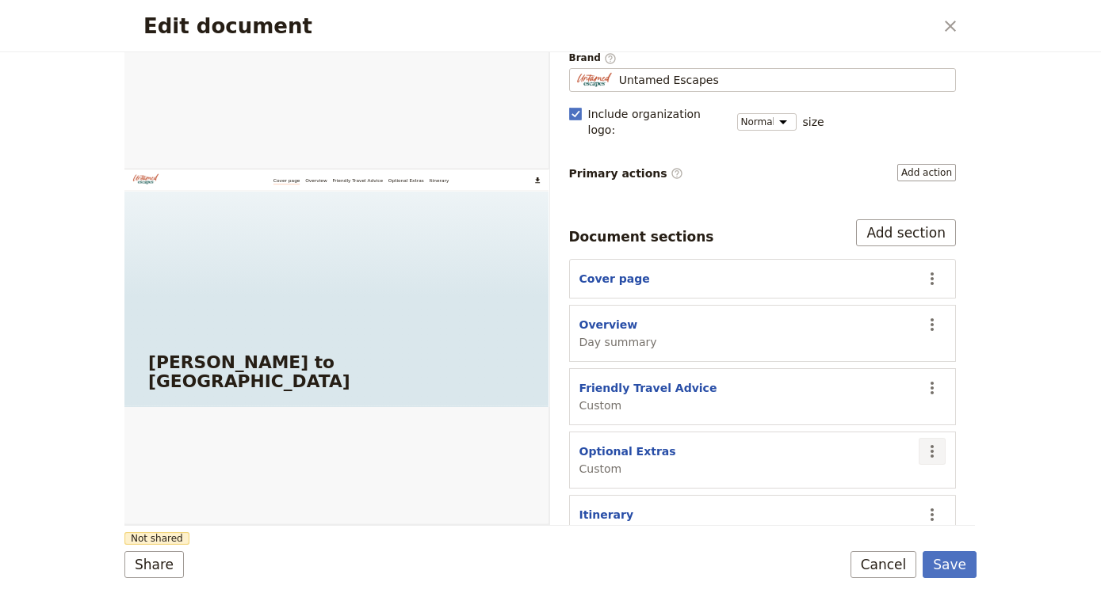
scroll to position [131, 0]
click at [925, 443] on icon "Actions" at bounding box center [931, 452] width 19 height 19
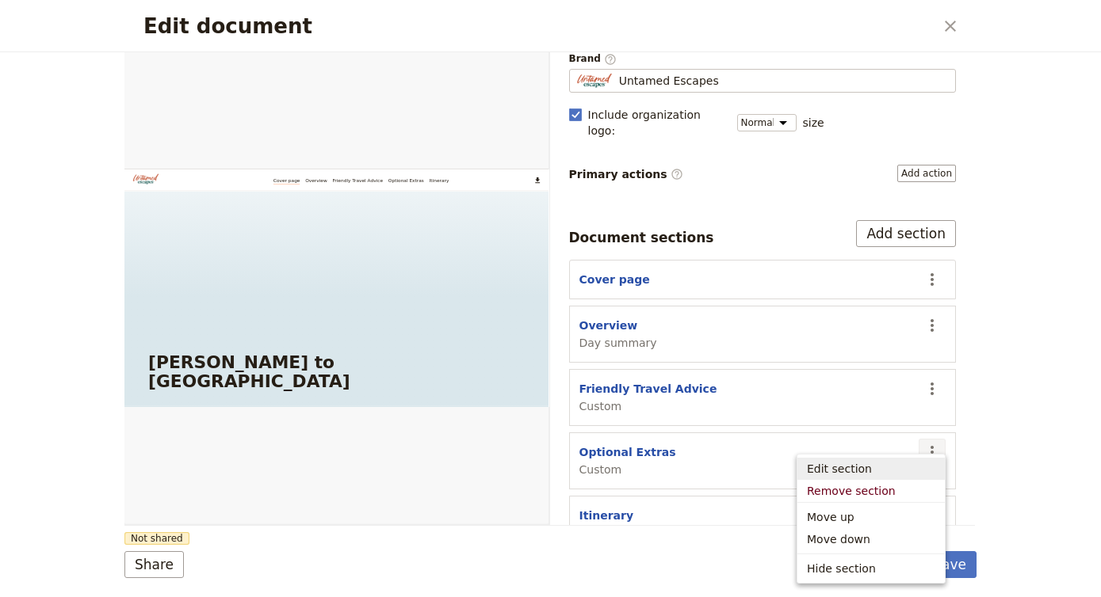
click at [899, 475] on span "Edit section" at bounding box center [871, 469] width 128 height 16
select select "CUSTOM"
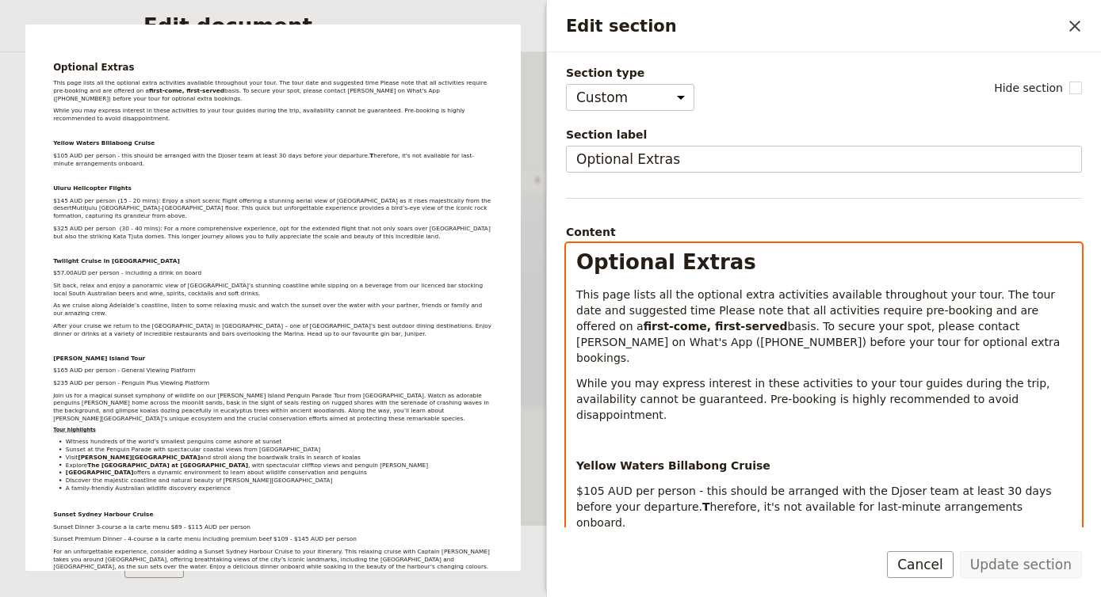
click at [796, 377] on span "While you may express interest in these activities to your tour guides during t…" at bounding box center [814, 399] width 477 height 44
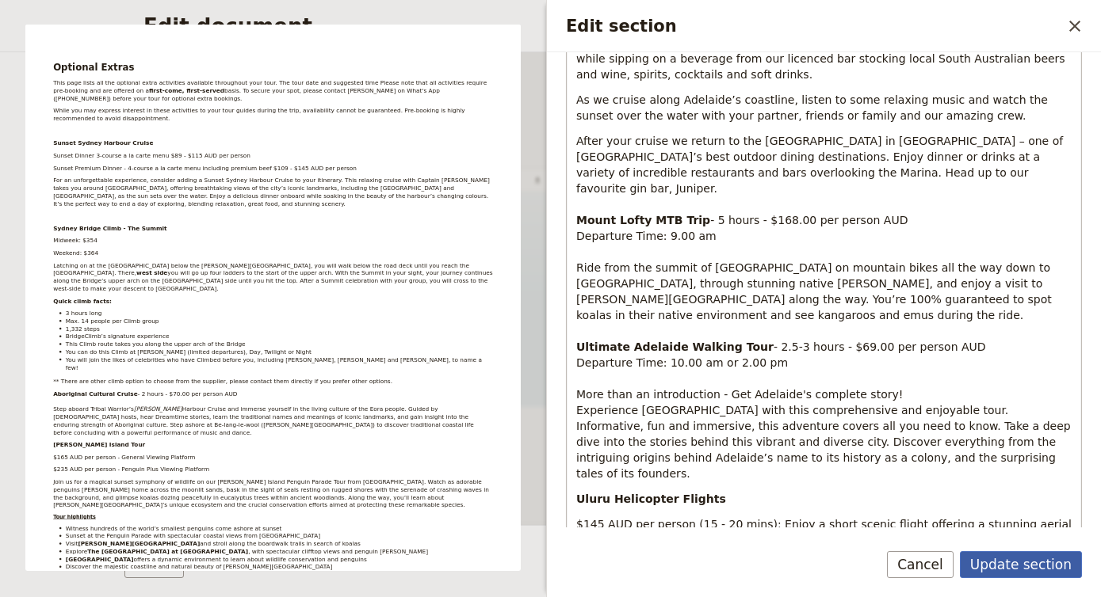
click at [993, 566] on button "Update section" at bounding box center [1021, 564] width 122 height 27
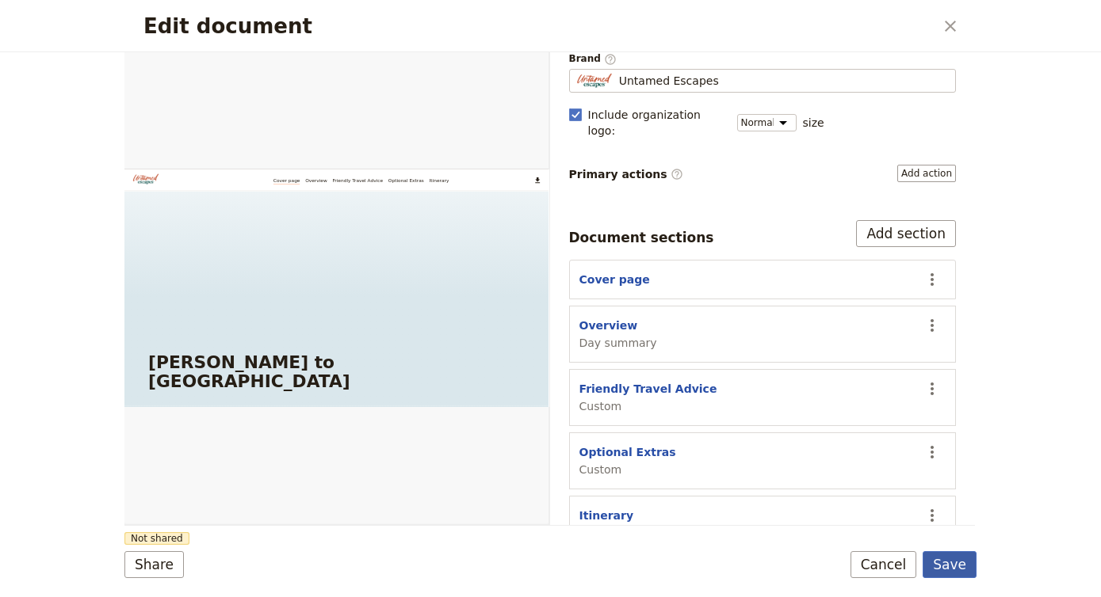
click at [956, 561] on button "Save" at bounding box center [949, 564] width 54 height 27
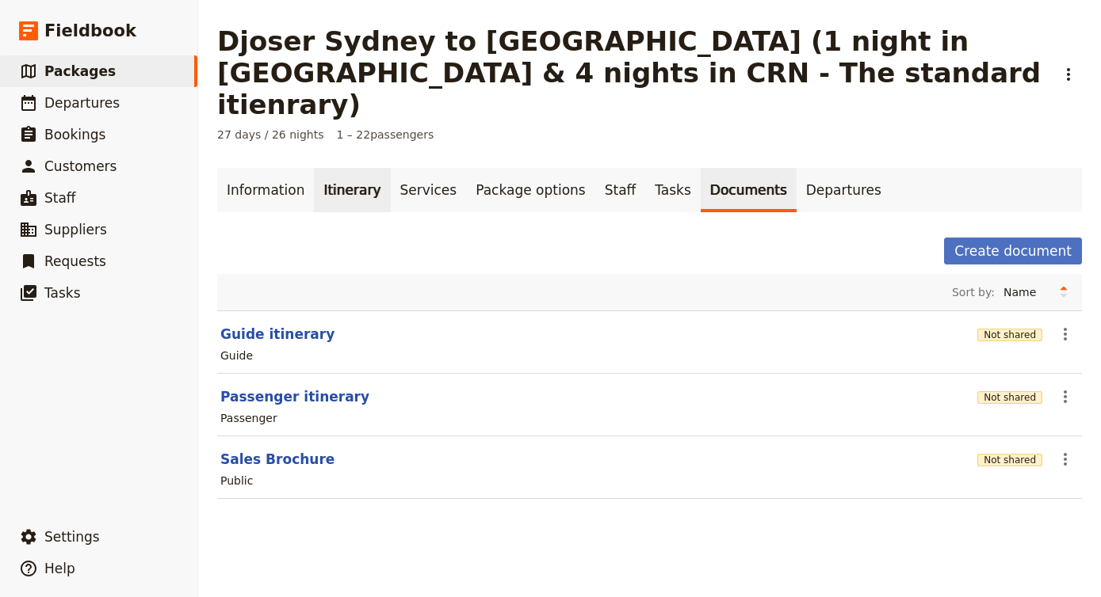
click at [345, 168] on link "Itinerary" at bounding box center [352, 190] width 76 height 44
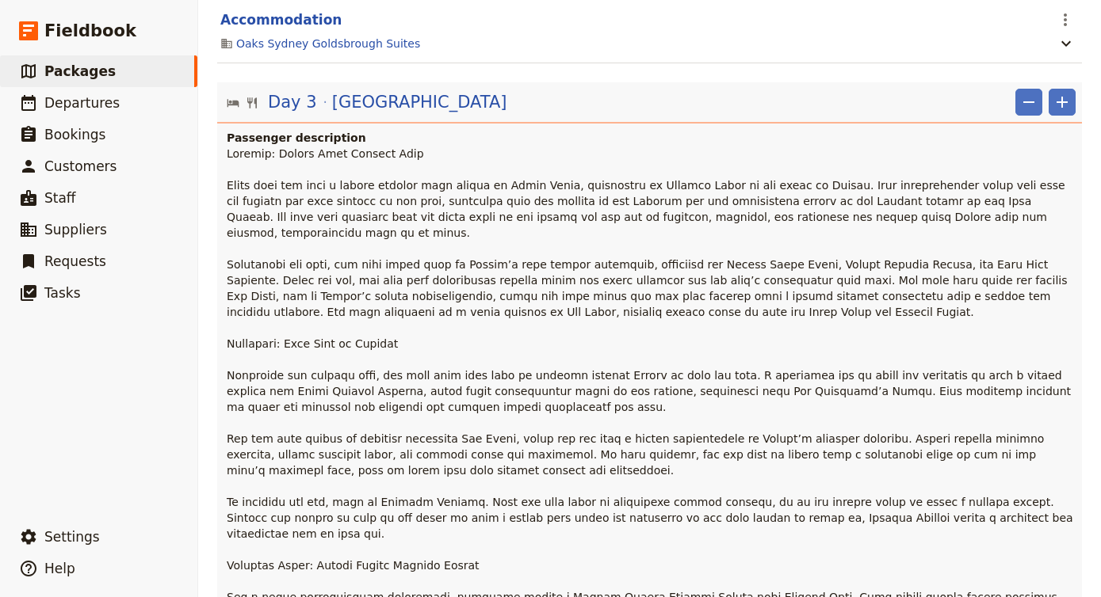
scroll to position [639, 0]
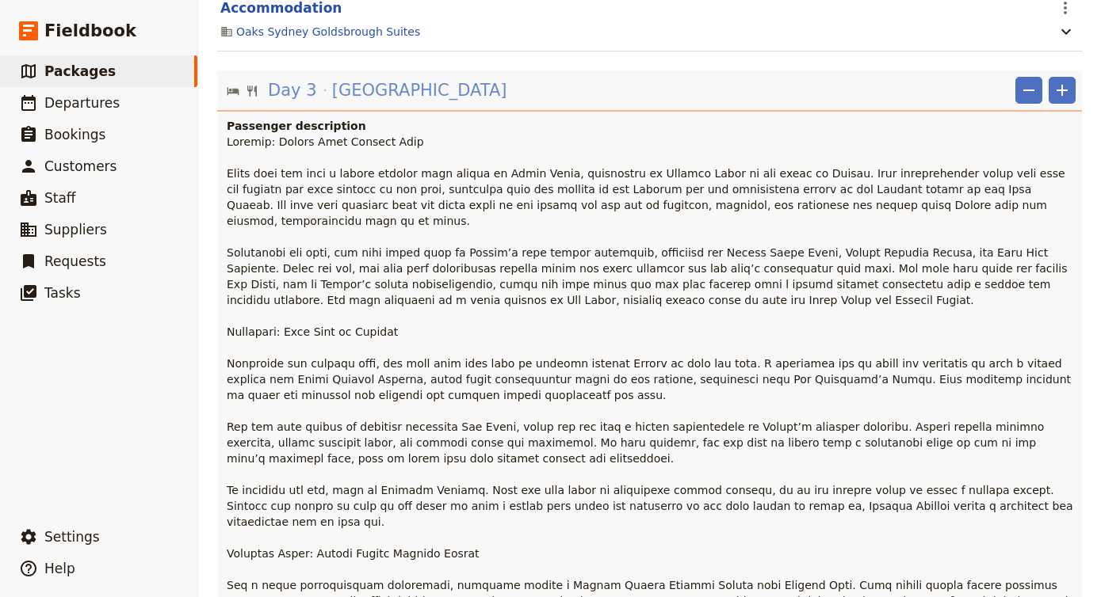
click at [348, 78] on span "[GEOGRAPHIC_DATA]" at bounding box center [419, 90] width 175 height 24
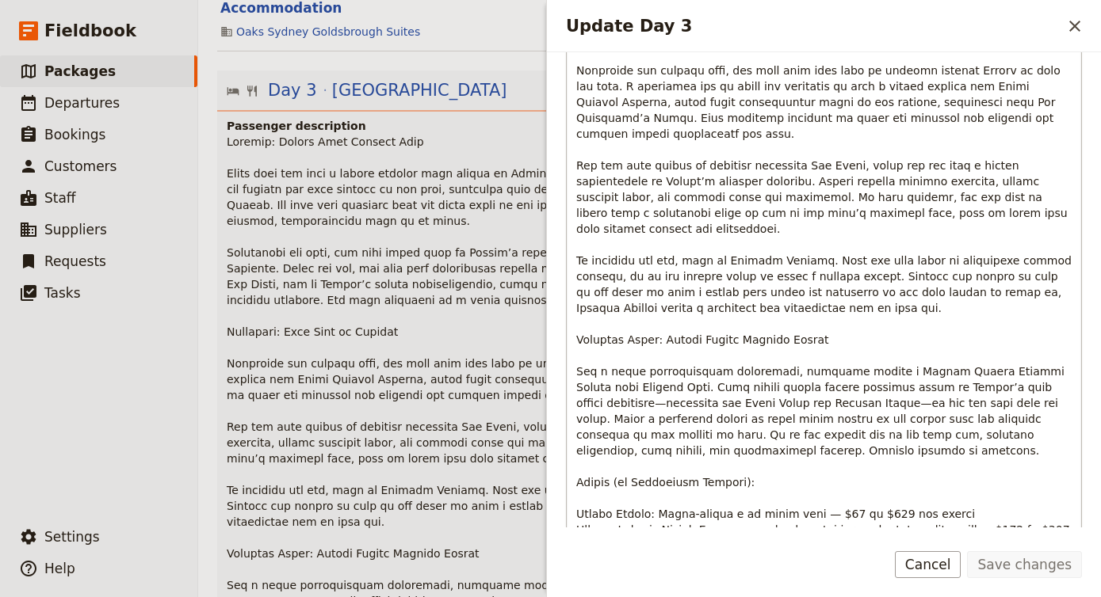
scroll to position [541, 0]
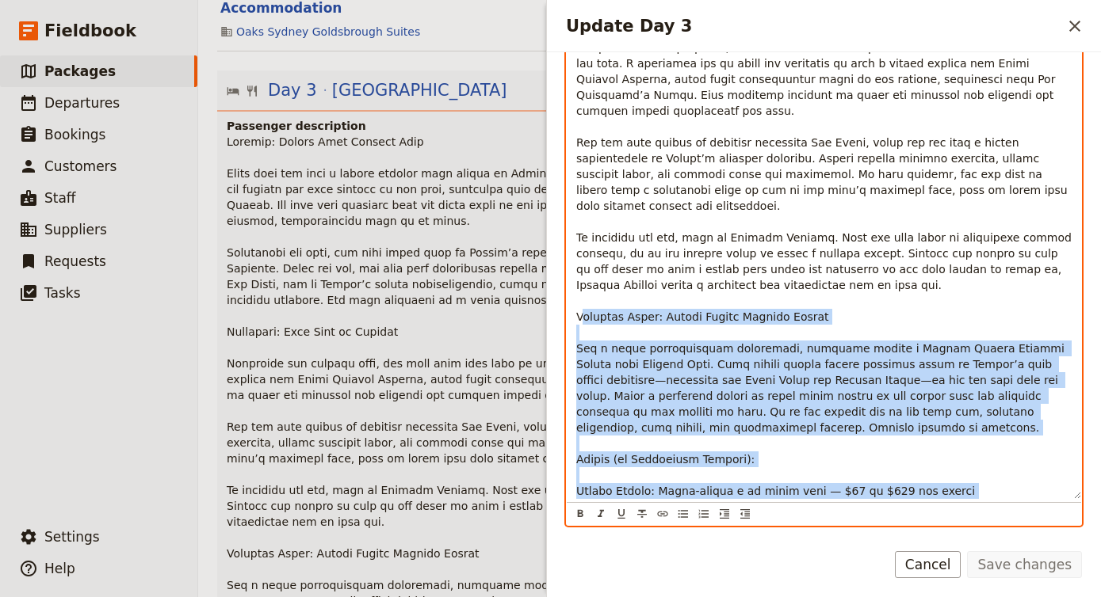
drag, startPoint x: 581, startPoint y: 286, endPoint x: 731, endPoint y: 503, distance: 263.7
click at [731, 503] on div "​ ​ ​ ​ ​ ​ ​ ​ ​" at bounding box center [824, 128] width 516 height 795
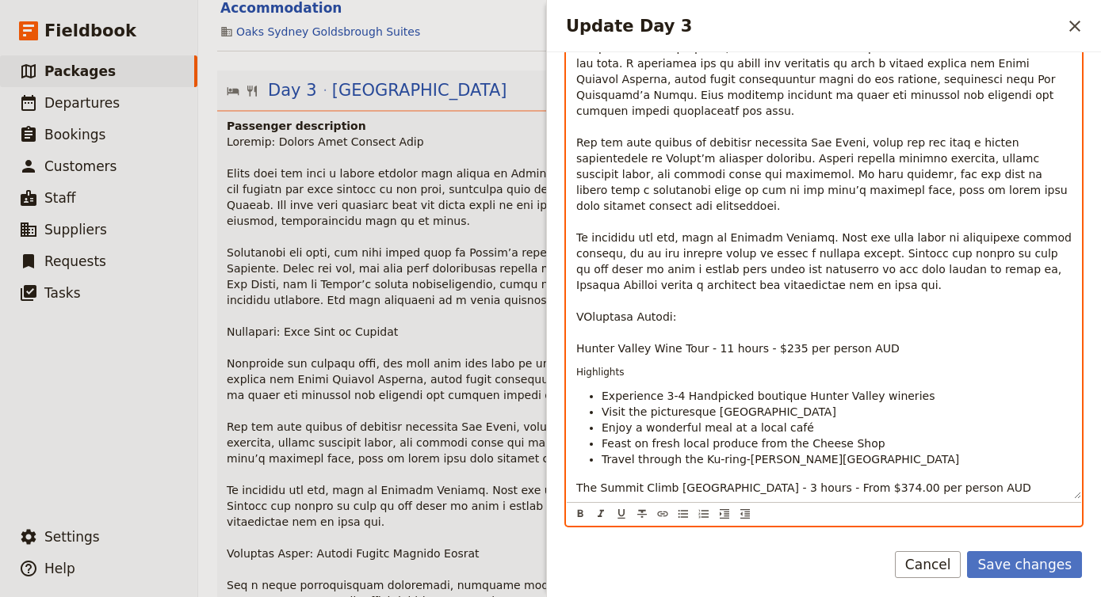
scroll to position [227, 0]
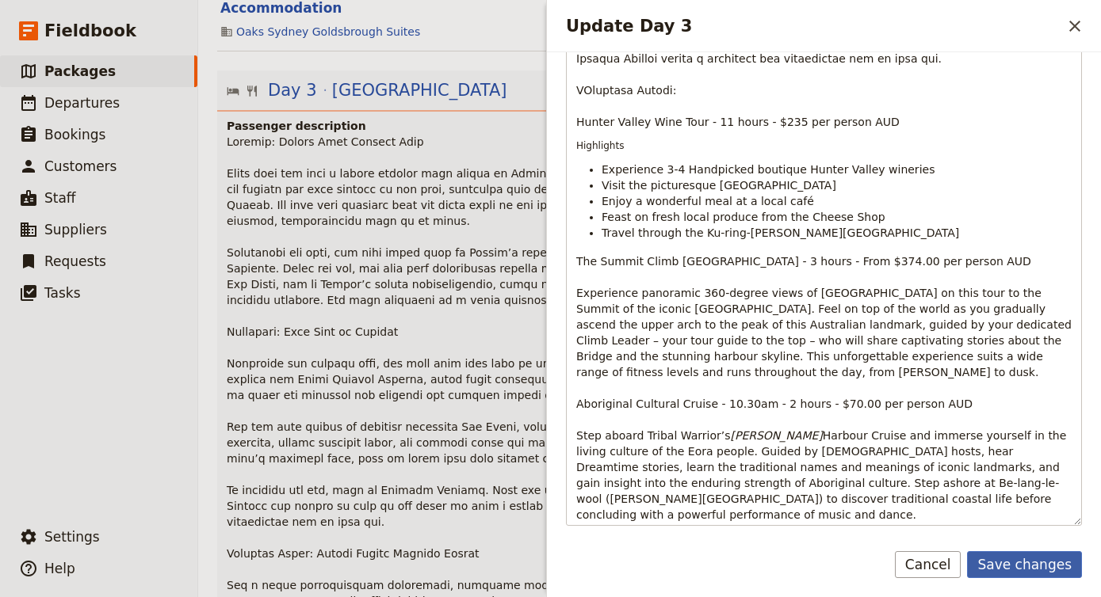
click at [1050, 567] on button "Save changes" at bounding box center [1024, 564] width 115 height 27
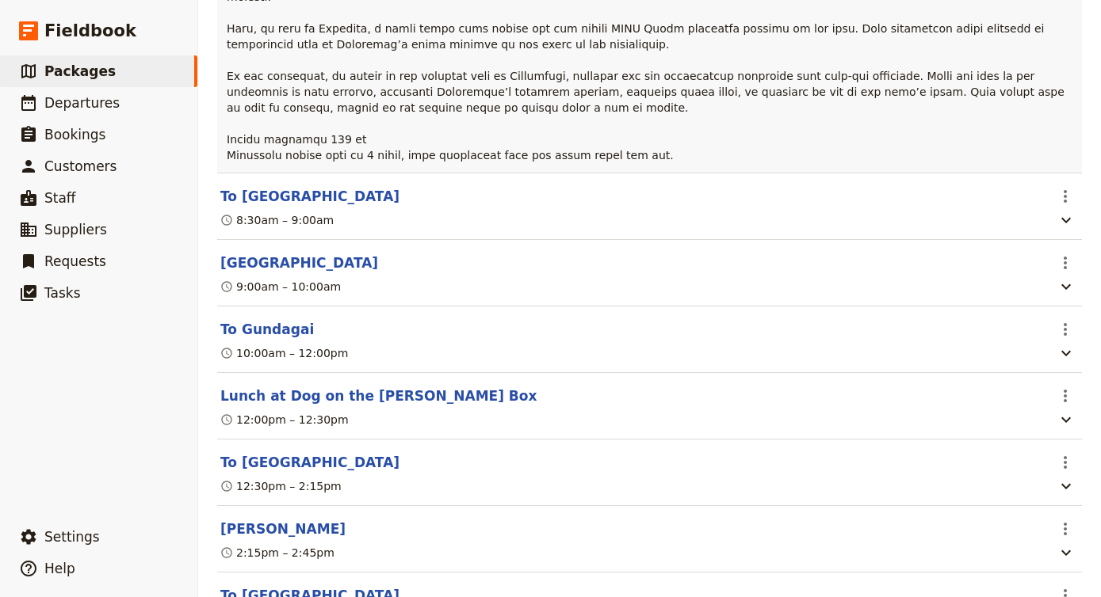
scroll to position [4811, 0]
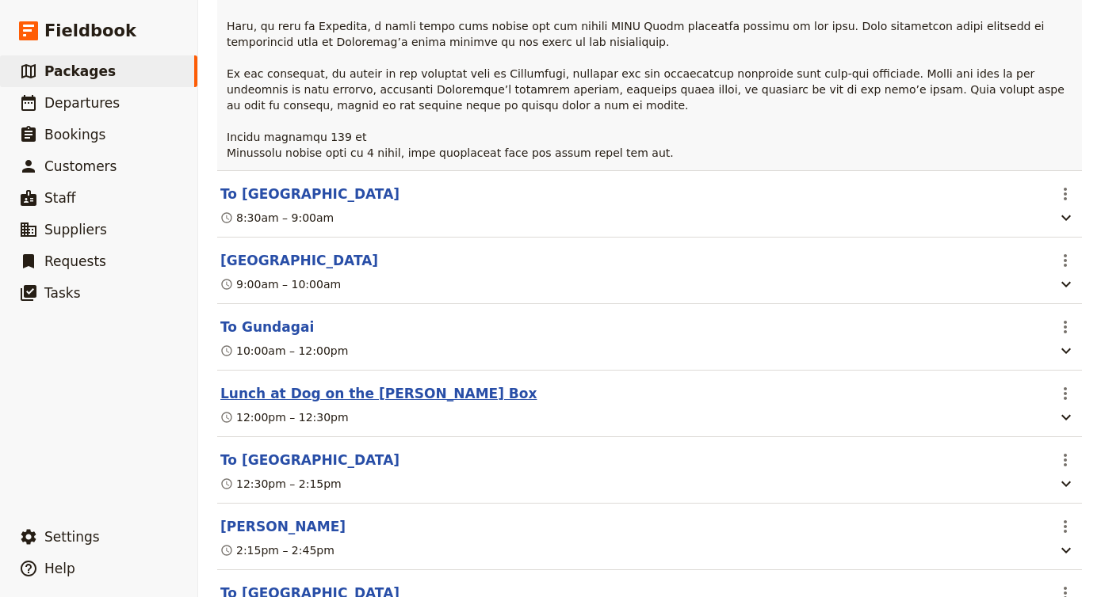
click at [386, 384] on button "Lunch at Dog on the [PERSON_NAME] Box" at bounding box center [378, 393] width 316 height 19
select select "7"
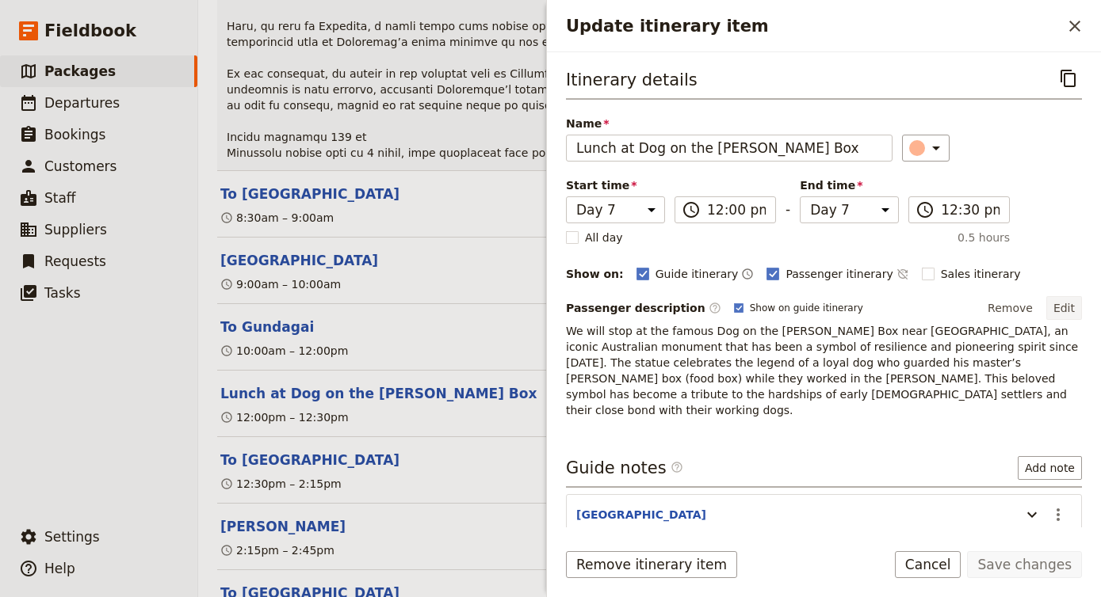
click at [1059, 307] on button "Edit" at bounding box center [1064, 308] width 36 height 24
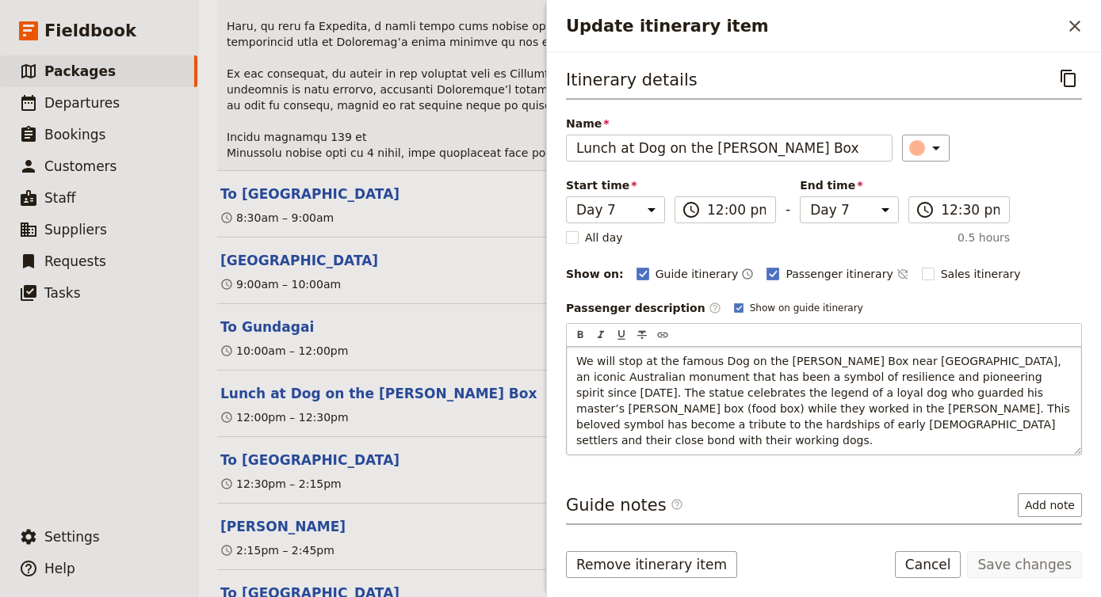
click at [840, 396] on span "We will stop at the famous Dog on the [PERSON_NAME] Box near [GEOGRAPHIC_DATA],…" at bounding box center [824, 401] width 497 height 92
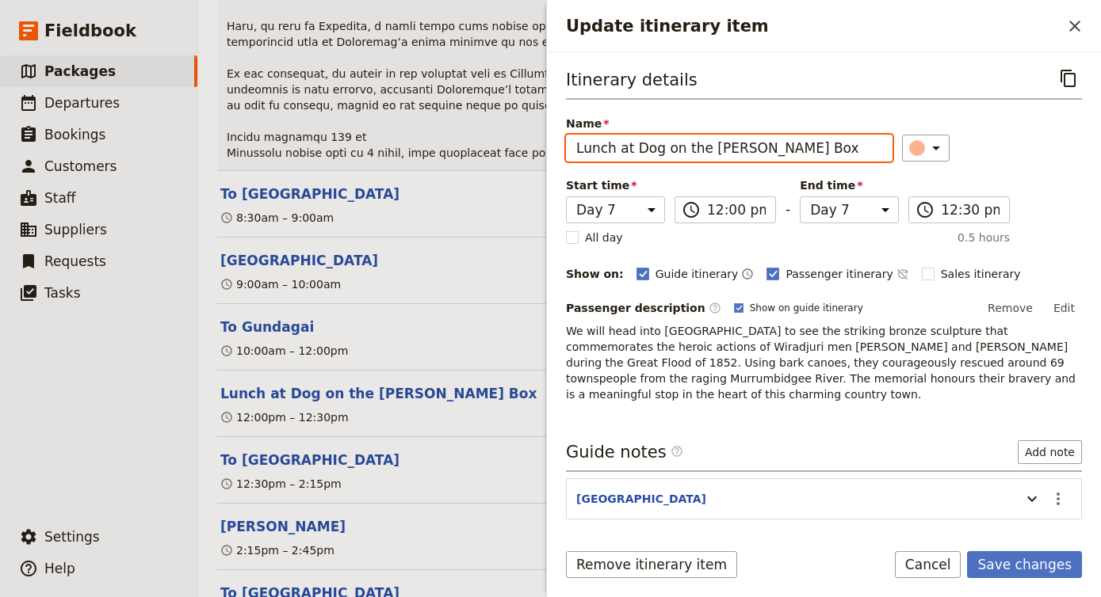
drag, startPoint x: 787, startPoint y: 152, endPoint x: 518, endPoint y: 147, distance: 268.7
click at [518, 147] on div "Djoser [GEOGRAPHIC_DATA] to [GEOGRAPHIC_DATA] (1 night in [GEOGRAPHIC_DATA] & 4…" at bounding box center [649, 298] width 902 height 597
paste input "[PERSON_NAME] and [PERSON_NAME] Sculpture & Lunch Stop"
type input "[PERSON_NAME] and [PERSON_NAME] Sculpture & Lunch Stop"
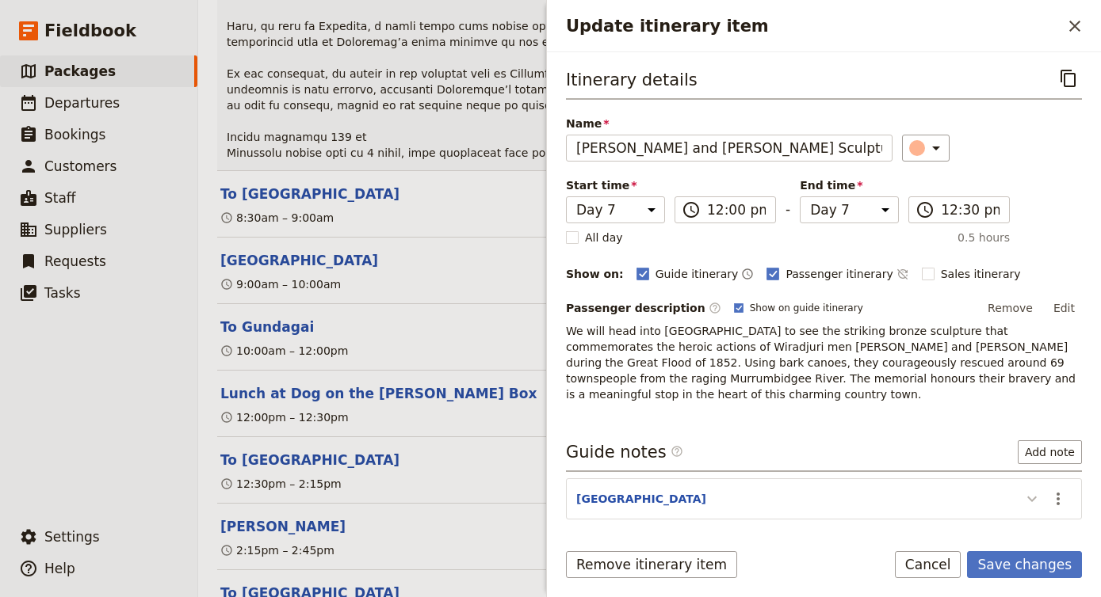
click at [1040, 490] on icon "Update itinerary item" at bounding box center [1031, 499] width 19 height 19
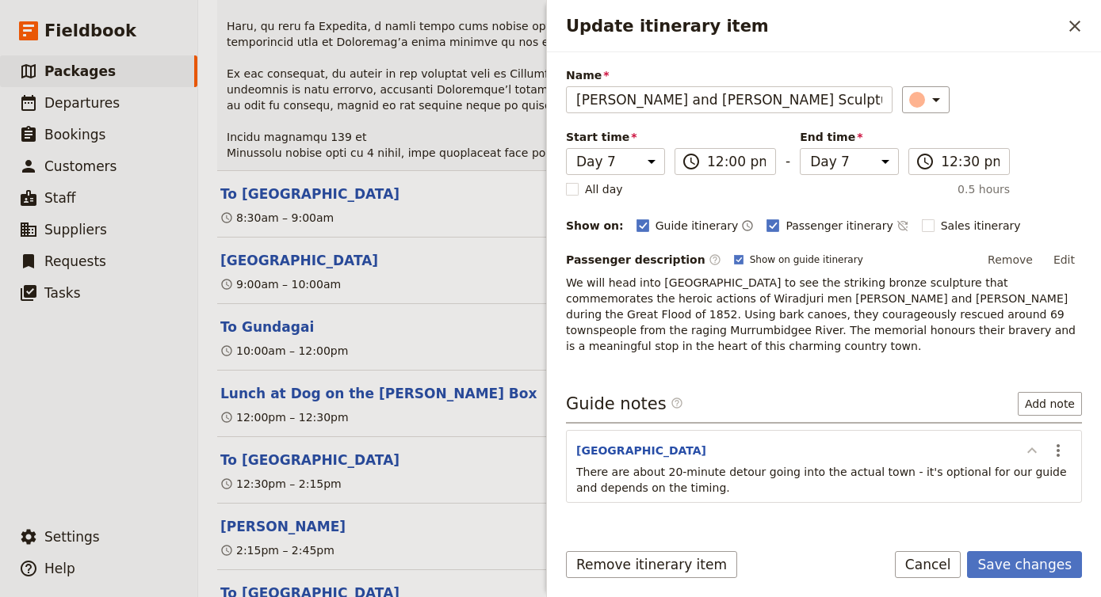
scroll to position [50, 0]
click at [1057, 443] on icon "Actions" at bounding box center [1057, 449] width 3 height 13
click at [1033, 487] on span "Remove note" at bounding box center [1024, 491] width 74 height 16
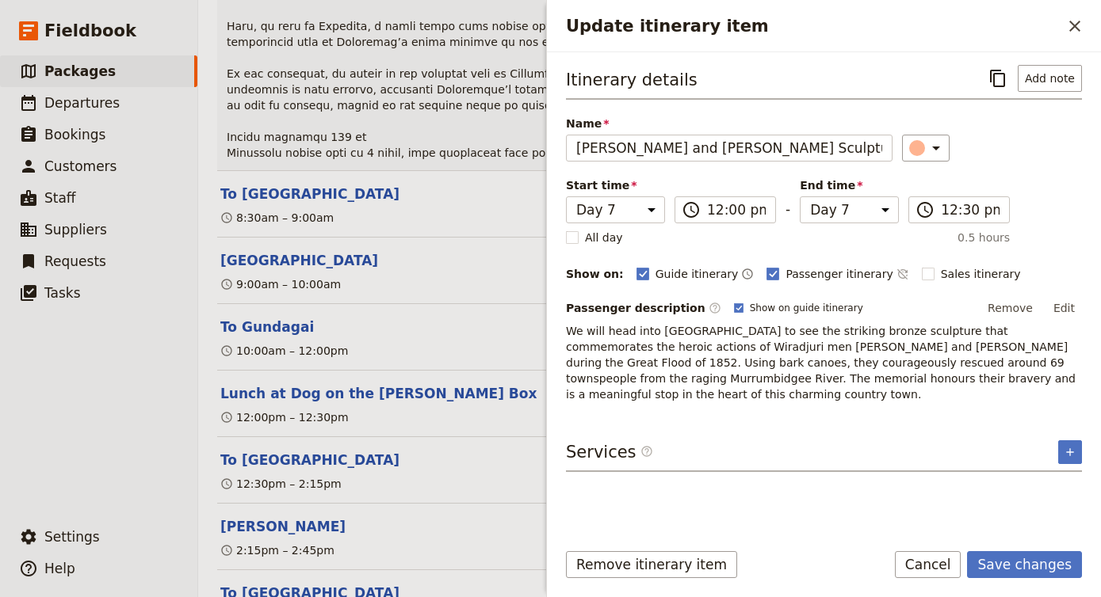
scroll to position [0, 0]
click at [1028, 562] on button "Save changes" at bounding box center [1024, 564] width 115 height 27
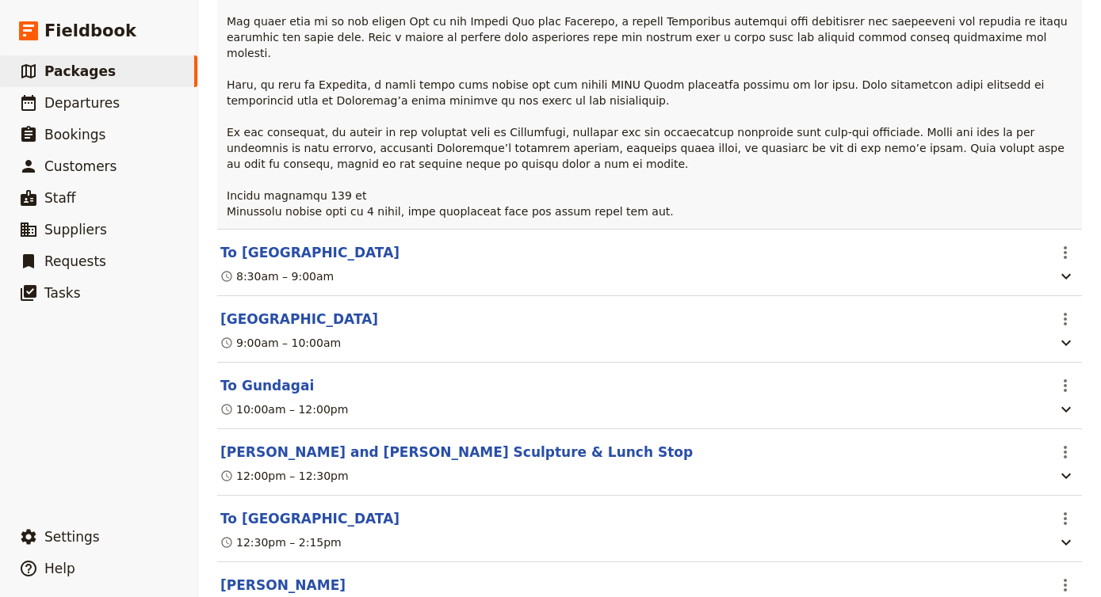
scroll to position [4752, 0]
click at [242, 377] on button "To Gundagai" at bounding box center [266, 386] width 93 height 19
select select "7"
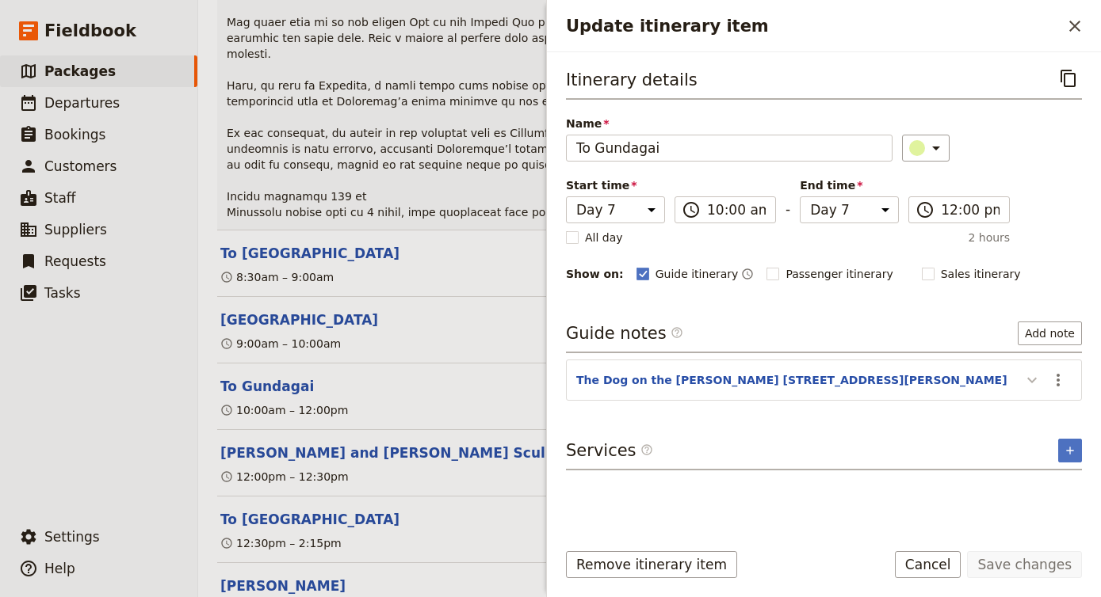
click at [1032, 380] on icon "Update itinerary item" at bounding box center [1031, 380] width 19 height 19
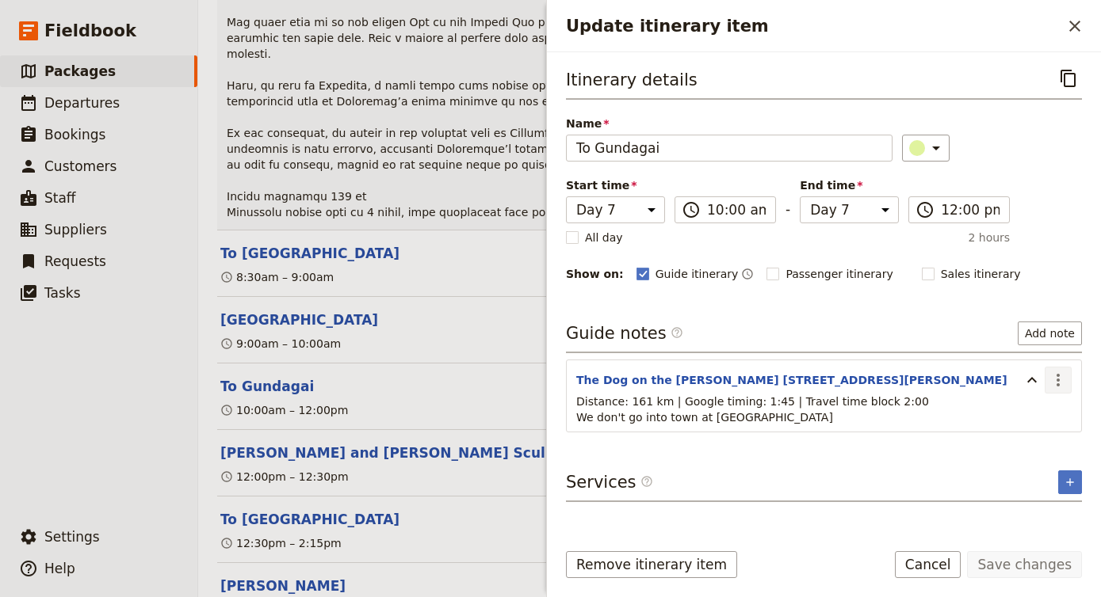
click at [1067, 378] on button "​" at bounding box center [1057, 380] width 27 height 27
click at [1027, 427] on button "Remove note" at bounding box center [1024, 437] width 93 height 22
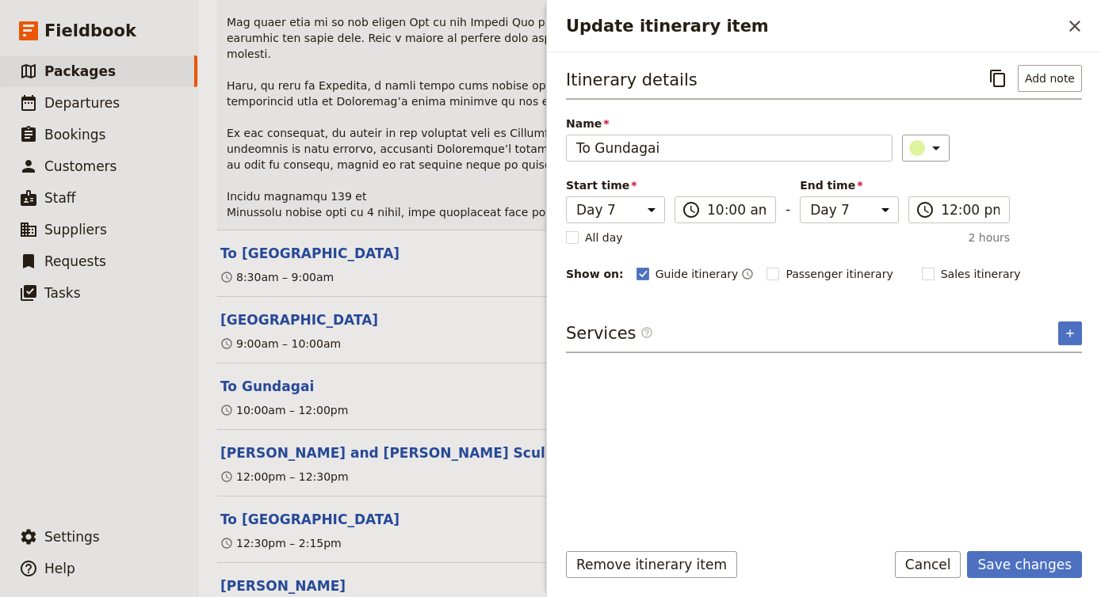
click at [1028, 428] on div "Itinerary details ​ Add note Name To [GEOGRAPHIC_DATA] ​ Start time Day 1 Day 2…" at bounding box center [824, 295] width 516 height 461
click at [931, 563] on button "Cancel" at bounding box center [928, 564] width 67 height 27
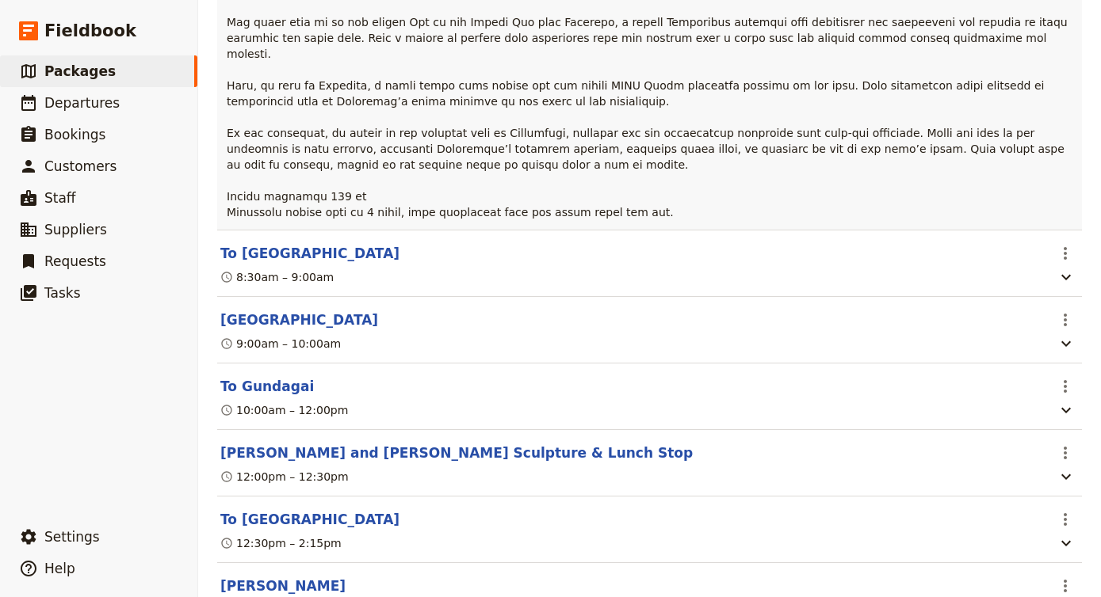
click at [279, 364] on section "To Gundagai ​ 10:00am – 12:00pm" at bounding box center [649, 397] width 864 height 67
click at [279, 377] on button "To Gundagai" at bounding box center [266, 386] width 93 height 19
select select "7"
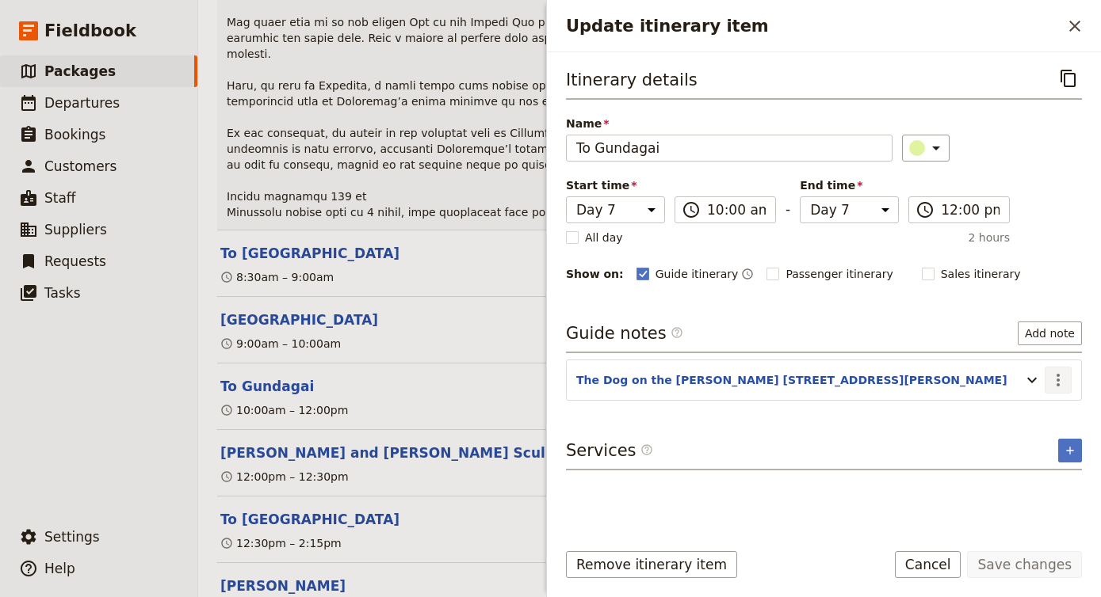
click at [1065, 374] on icon "Actions" at bounding box center [1057, 380] width 19 height 19
click at [1047, 419] on span "Edit note" at bounding box center [1024, 415] width 74 height 16
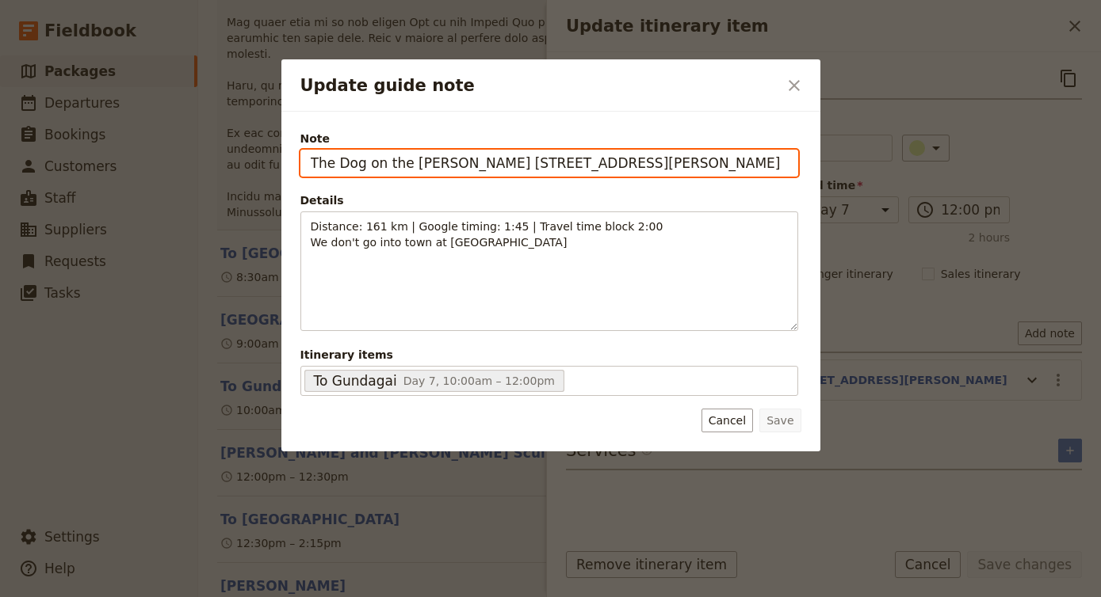
paste input "[PERSON_NAME] and [PERSON_NAME] sculpture - [STREET_ADDRESS]"
type input "[PERSON_NAME] and [PERSON_NAME] sculpture - [STREET_ADDRESS]"
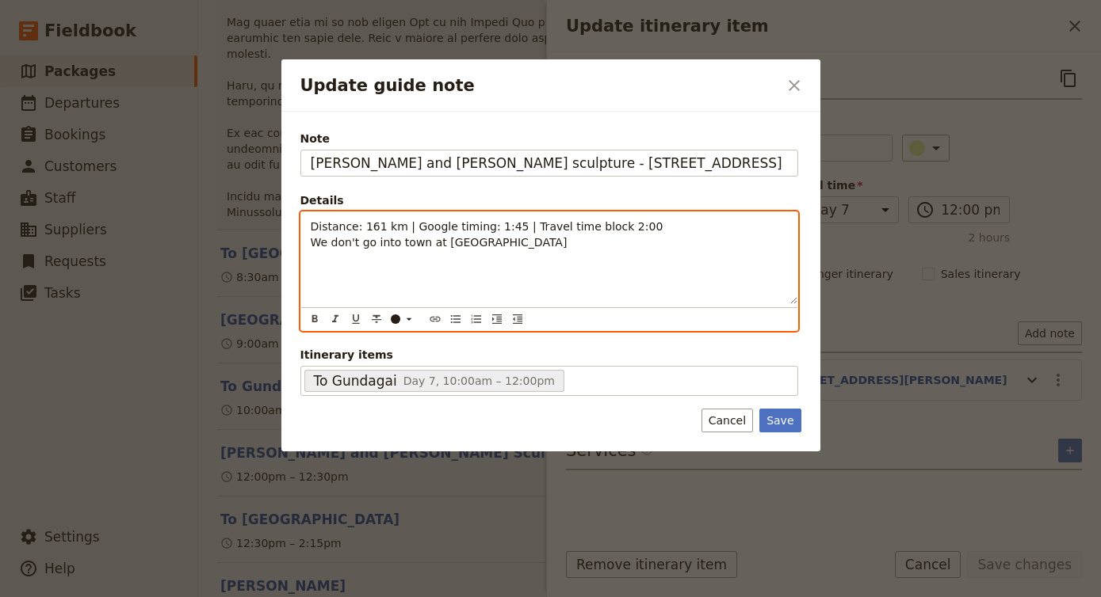
click at [593, 247] on p "Distance: 161 km | Google timing: 1:45 | Travel time block 2:00 We don't go int…" at bounding box center [549, 235] width 477 height 32
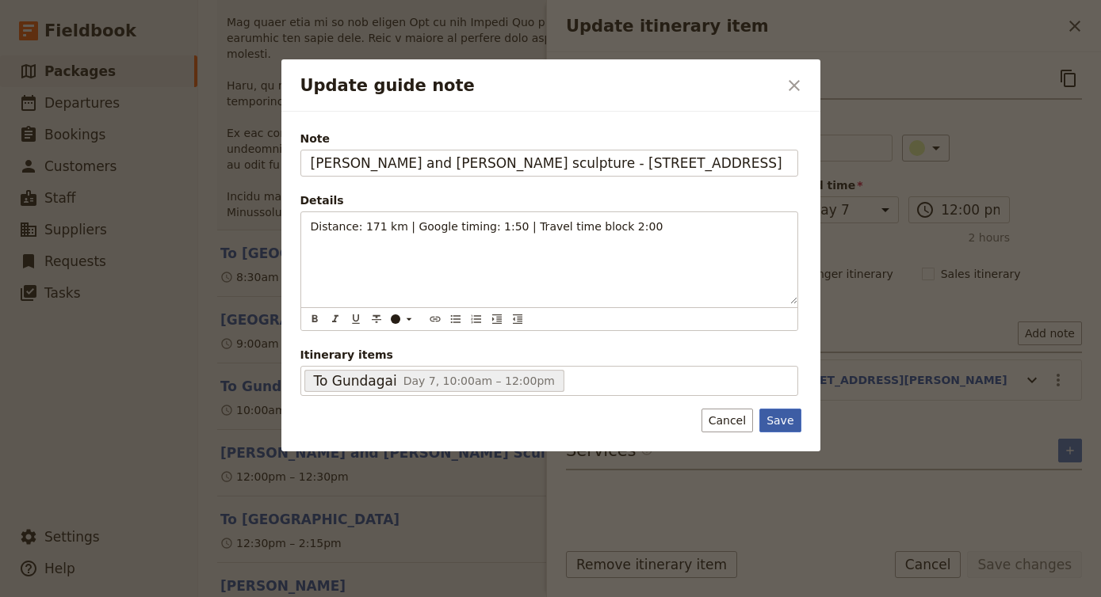
click at [788, 422] on button "Save" at bounding box center [779, 421] width 41 height 24
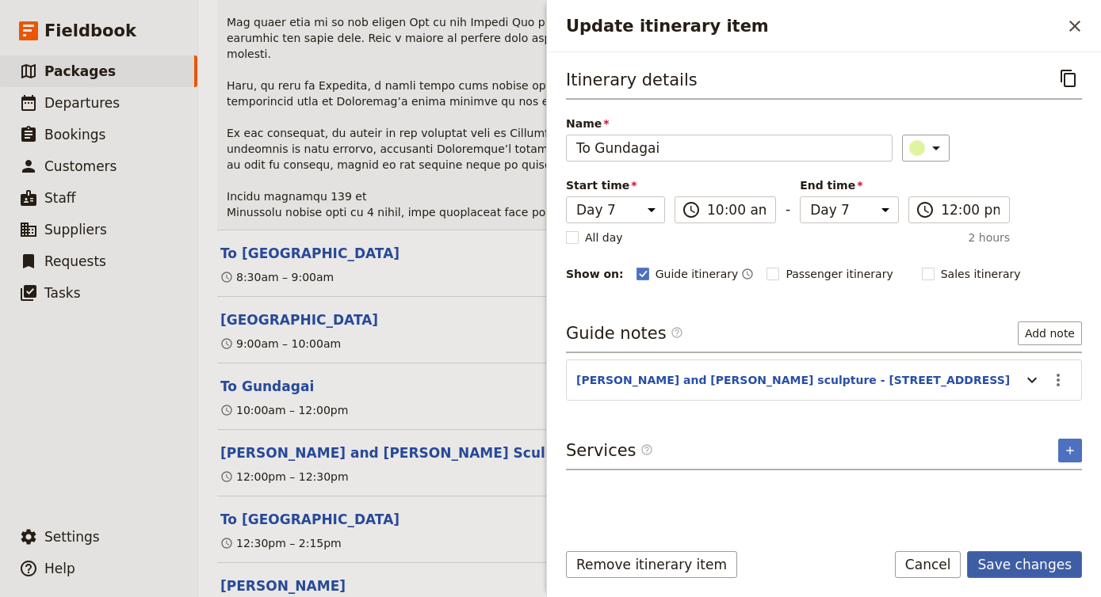
click at [1032, 565] on button "Save changes" at bounding box center [1024, 564] width 115 height 27
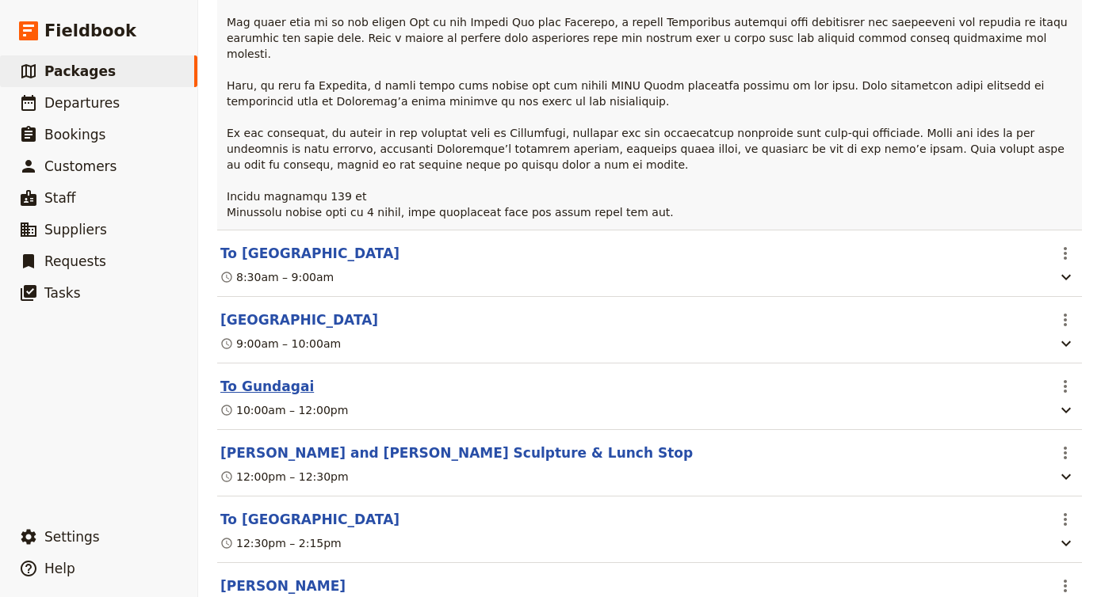
click at [259, 377] on button "To Gundagai" at bounding box center [266, 386] width 93 height 19
select select "7"
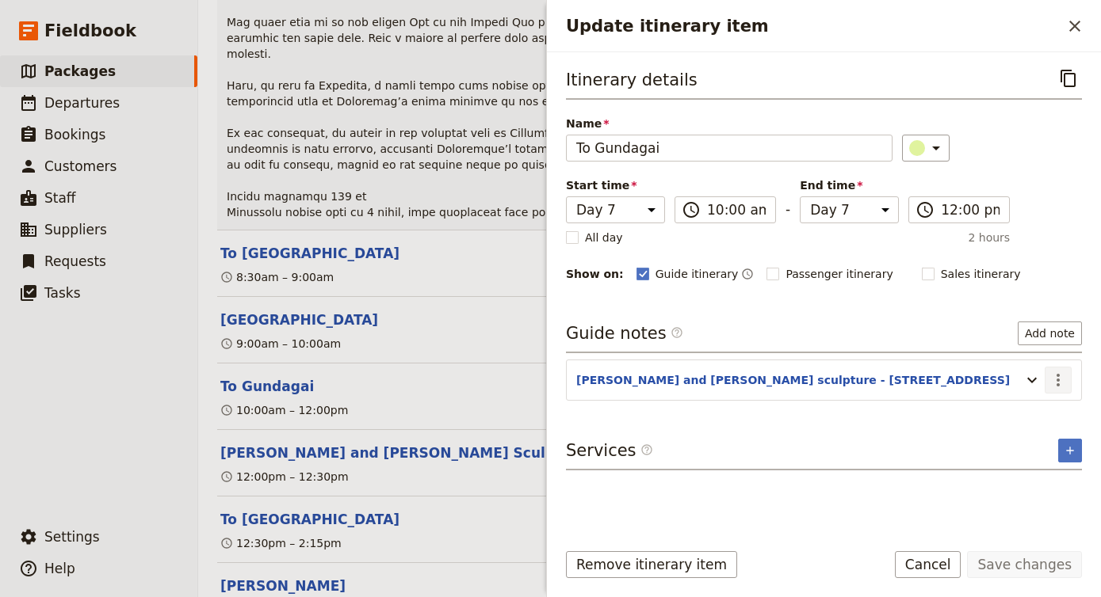
click at [1058, 380] on icon "Actions" at bounding box center [1057, 380] width 3 height 13
click at [1044, 411] on span "Edit note" at bounding box center [1024, 415] width 74 height 16
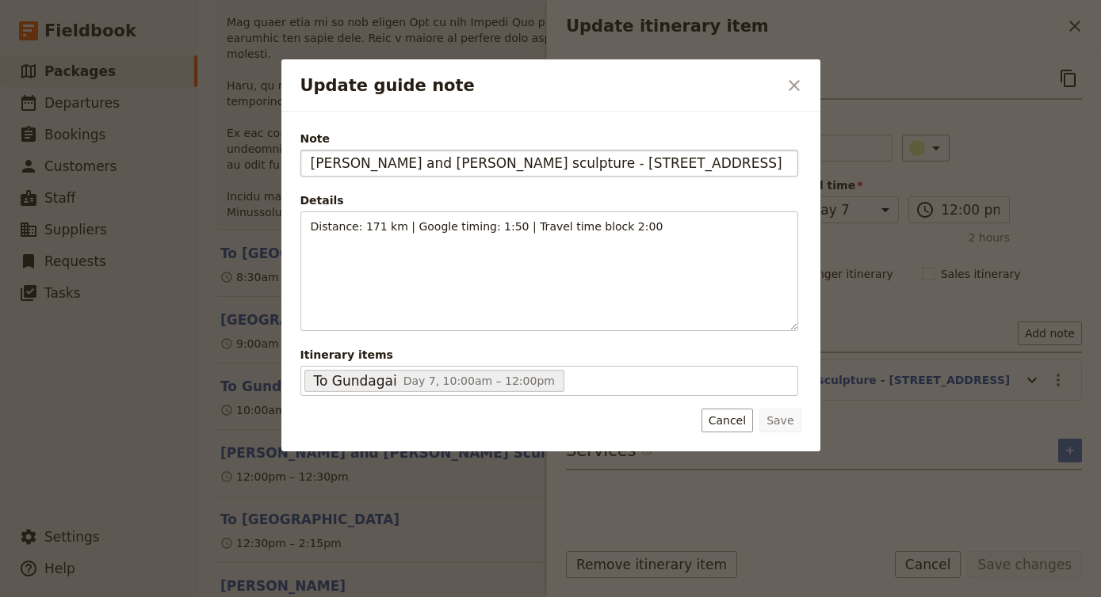
click at [757, 165] on input "[PERSON_NAME] and [PERSON_NAME] sculpture - [STREET_ADDRESS]" at bounding box center [549, 163] width 498 height 27
click at [728, 431] on button "Cancel" at bounding box center [727, 421] width 52 height 24
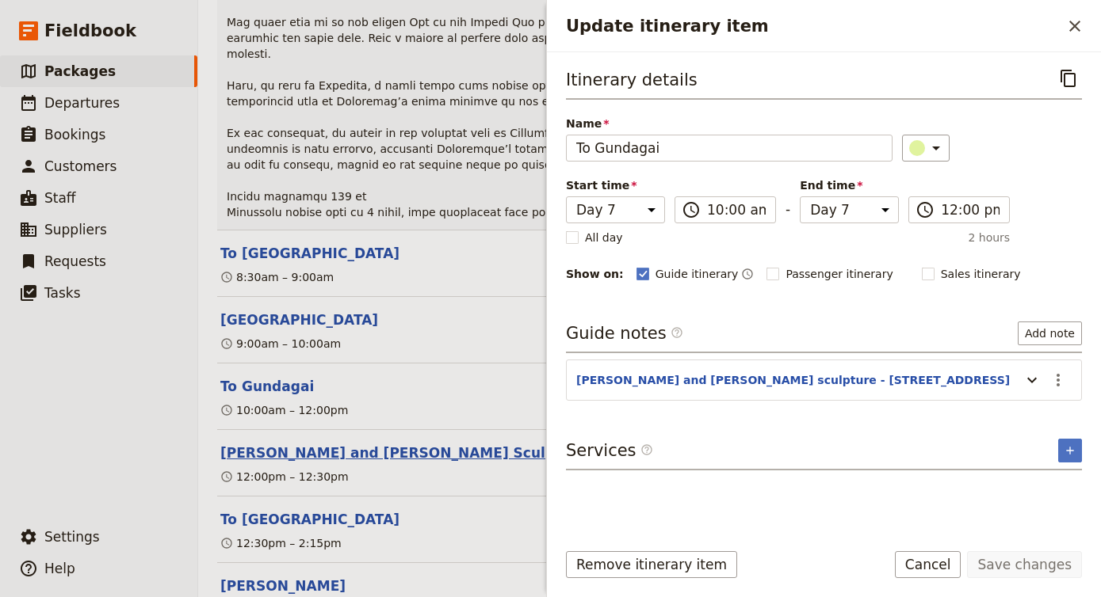
click at [296, 444] on button "[PERSON_NAME] and [PERSON_NAME] Sculpture & Lunch Stop" at bounding box center [456, 453] width 472 height 19
select select "7"
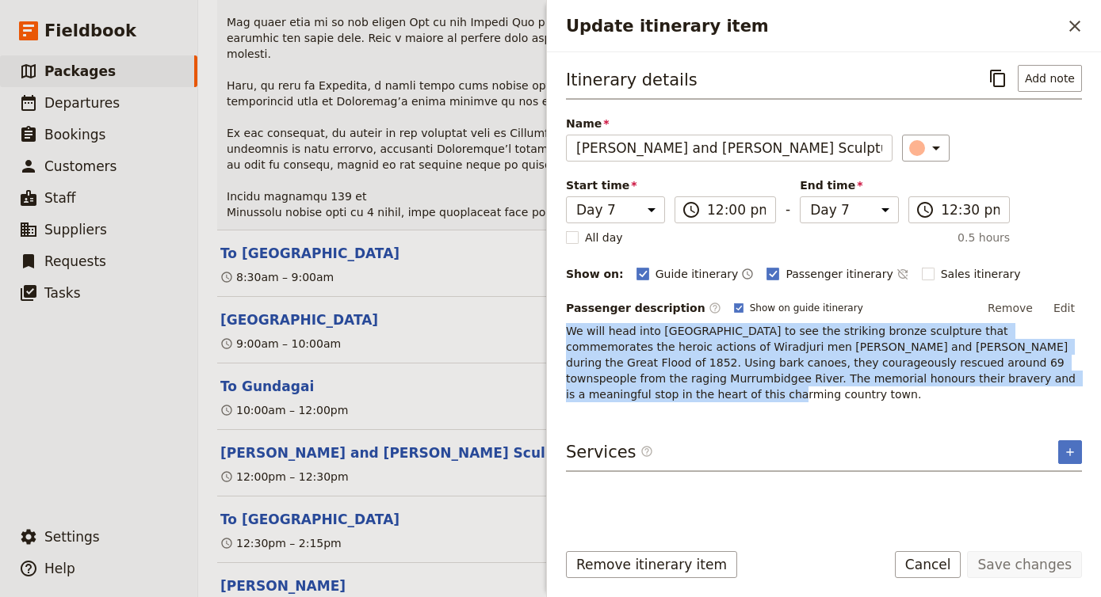
drag, startPoint x: 1073, startPoint y: 380, endPoint x: 549, endPoint y: 335, distance: 525.7
click at [549, 335] on div "Itinerary details ​ Add note Name [PERSON_NAME] and [PERSON_NAME] Sculpture & L…" at bounding box center [824, 289] width 554 height 475
copy span "We will head into [GEOGRAPHIC_DATA] to see the striking bronze sculpture that c…"
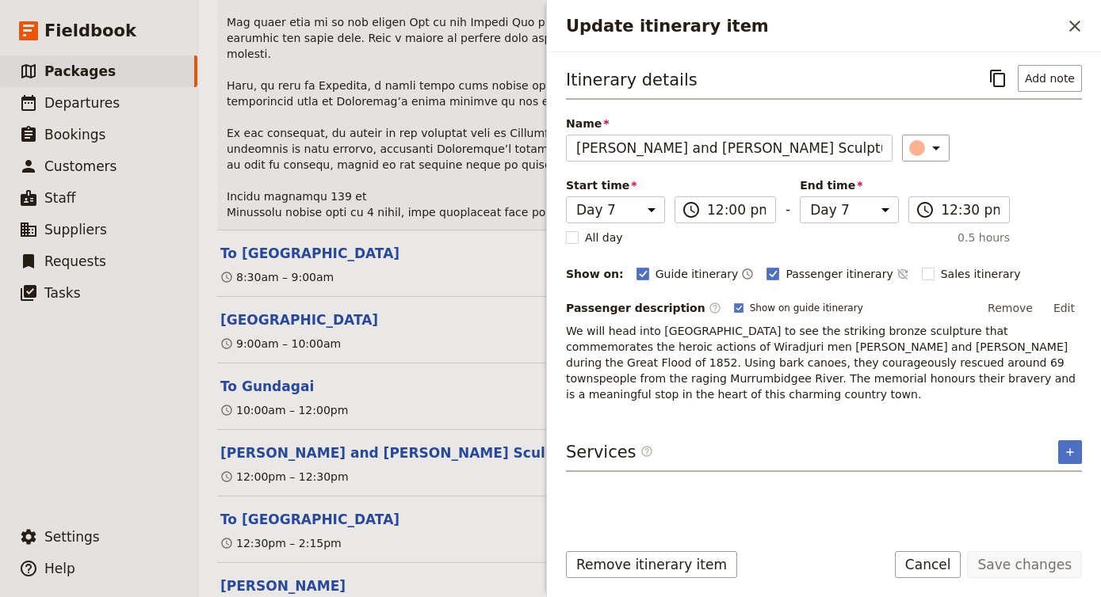
click at [850, 162] on div "Itinerary details ​ Add note Name Yarri and Jacky Jacky Sculpture & Lunch Stop …" at bounding box center [824, 234] width 516 height 338
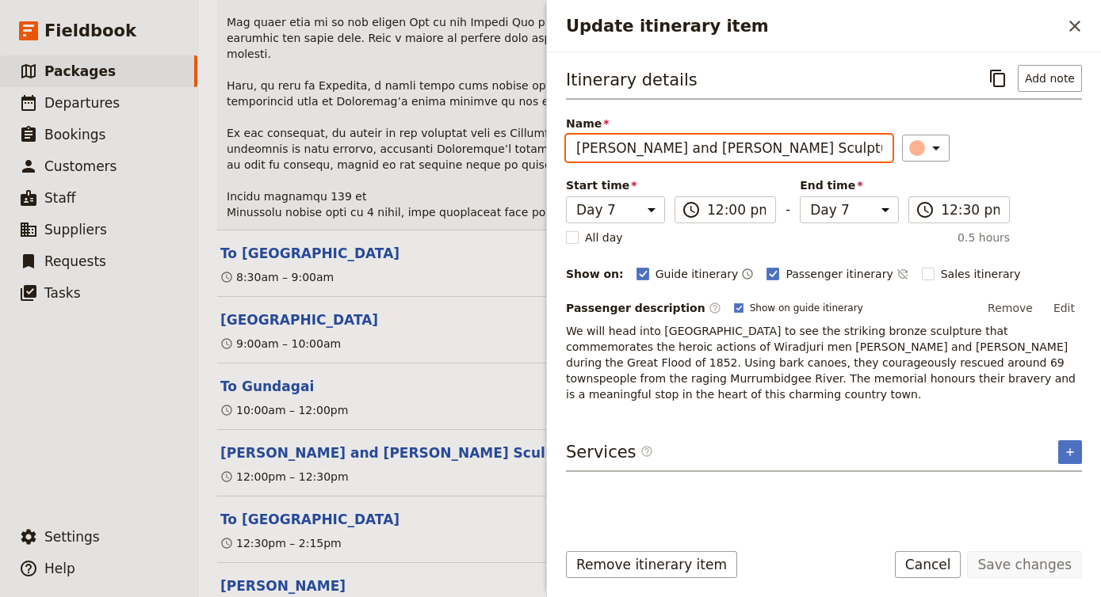
click at [850, 158] on input "[PERSON_NAME] and [PERSON_NAME] Sculpture & Lunch Stop" at bounding box center [729, 148] width 326 height 27
click at [490, 534] on div "12:30pm – 2:15pm" at bounding box center [633, 543] width 828 height 19
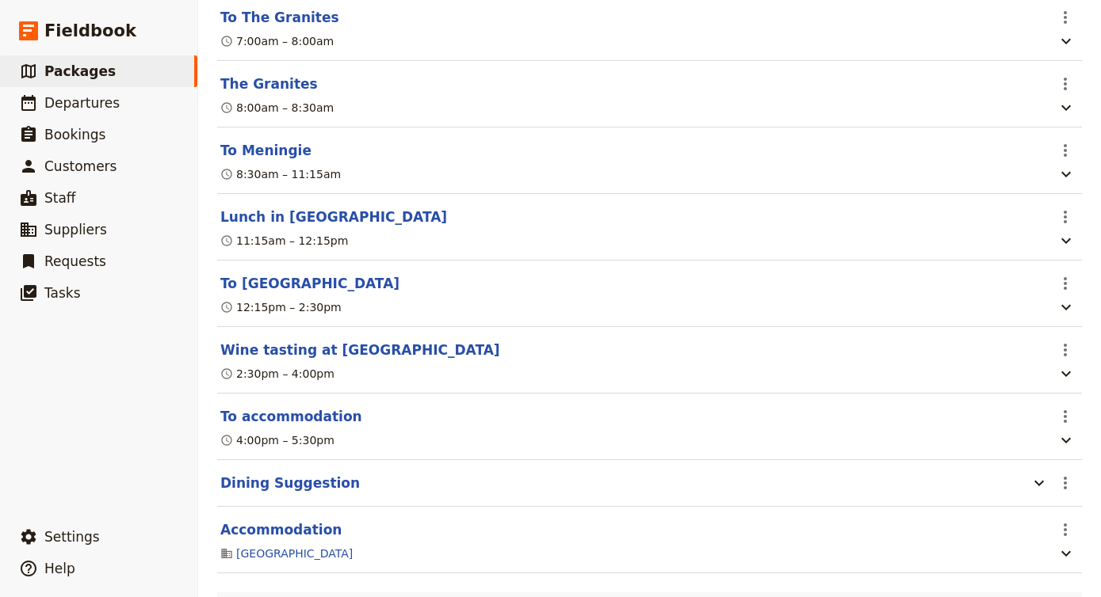
scroll to position [10313, 0]
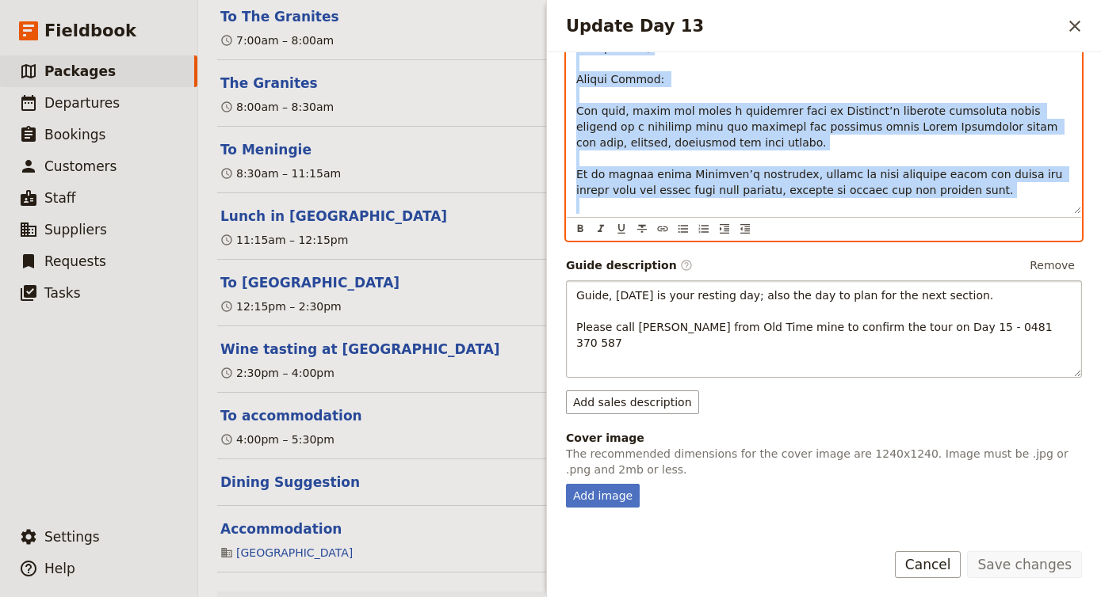
scroll to position [1031, 0]
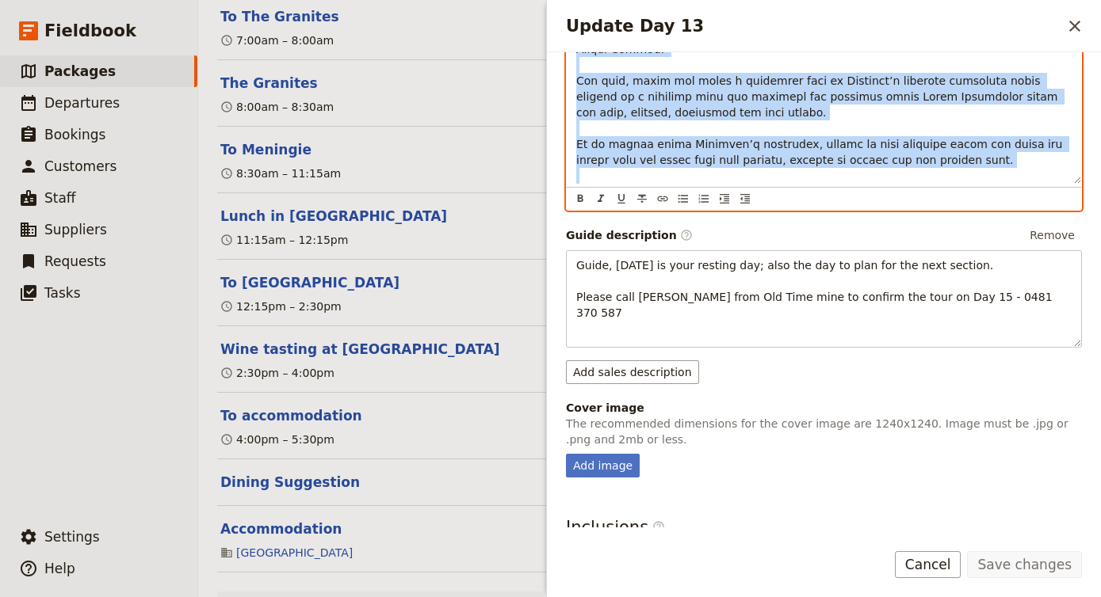
drag, startPoint x: 578, startPoint y: 224, endPoint x: 939, endPoint y: 181, distance: 363.1
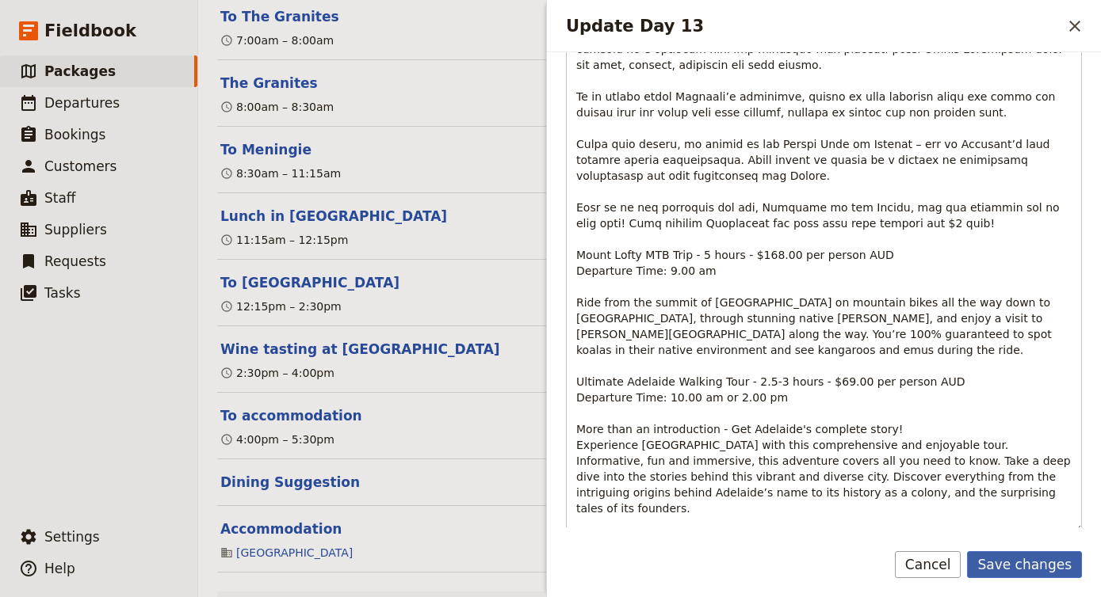
click at [1043, 566] on button "Save changes" at bounding box center [1024, 564] width 115 height 27
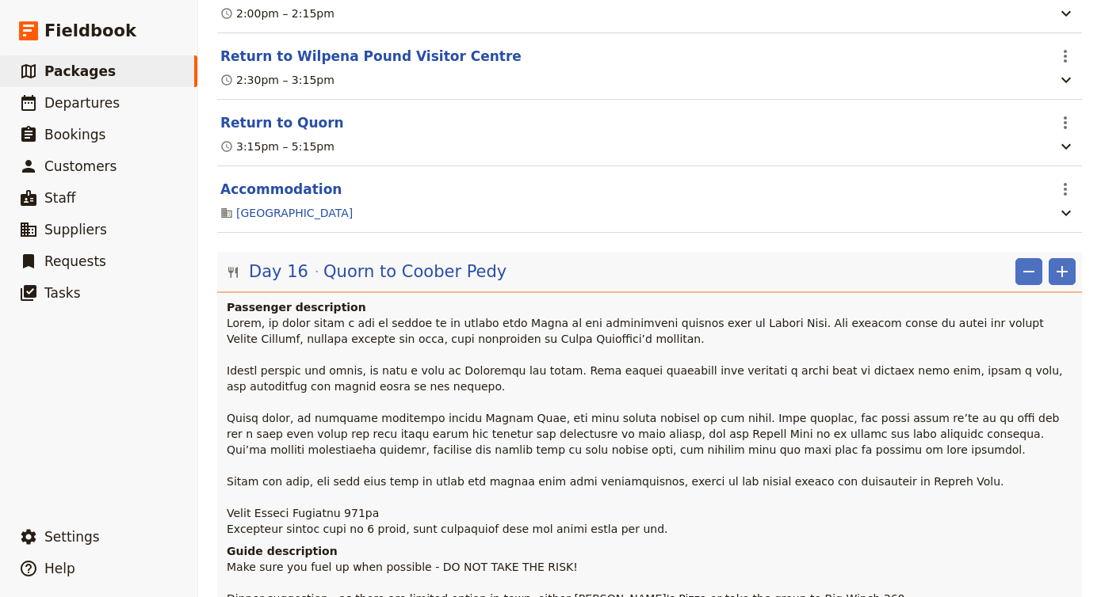
scroll to position [13934, 0]
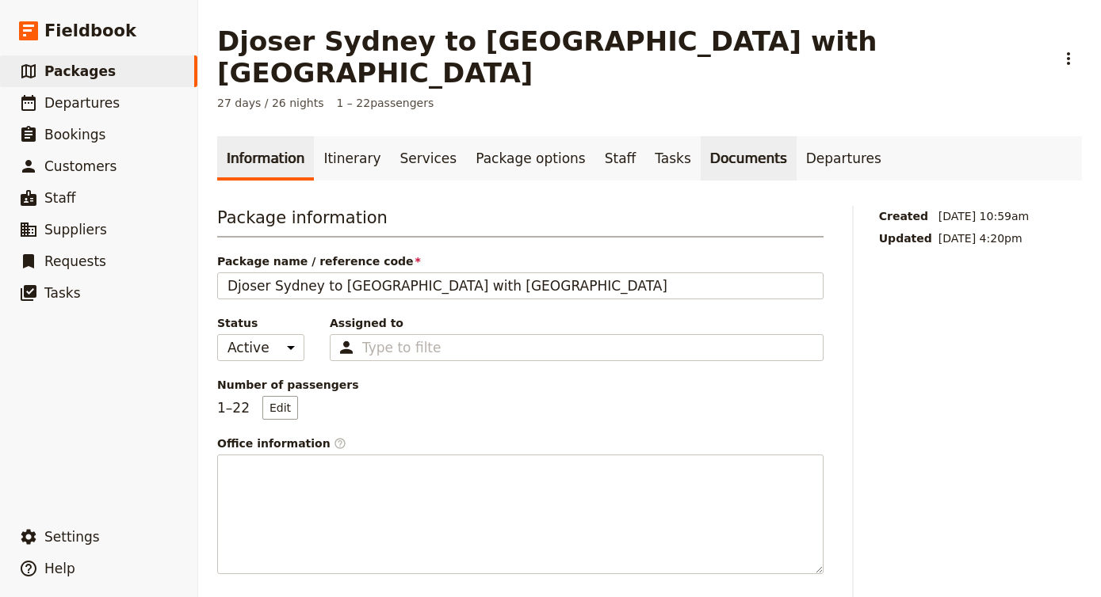
click at [708, 136] on link "Documents" at bounding box center [748, 158] width 96 height 44
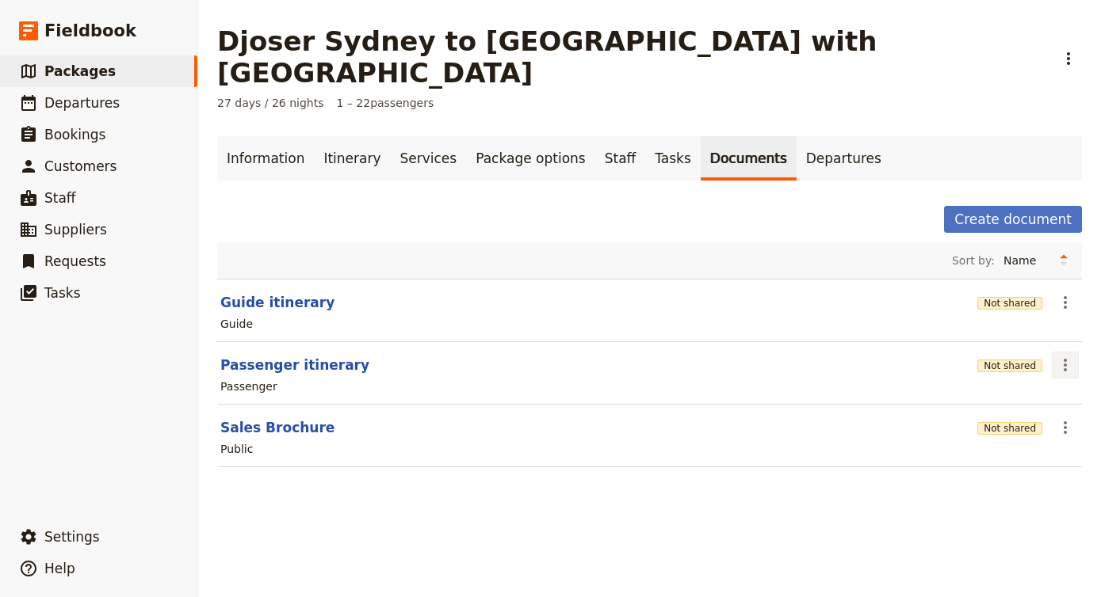
click at [1067, 356] on icon "Actions" at bounding box center [1064, 365] width 19 height 19
click at [1066, 289] on button "​" at bounding box center [1064, 302] width 27 height 27
click at [1033, 338] on button "Edit document" at bounding box center [1020, 328] width 115 height 22
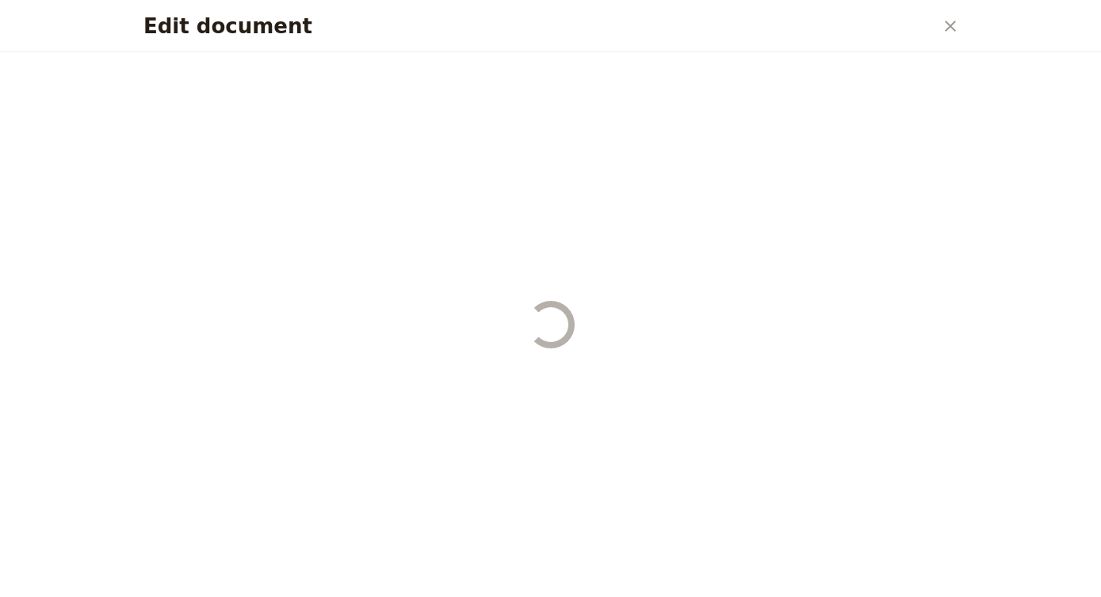
select select "STAFF"
select select "RUN_SHEET"
select select "DEFAULT"
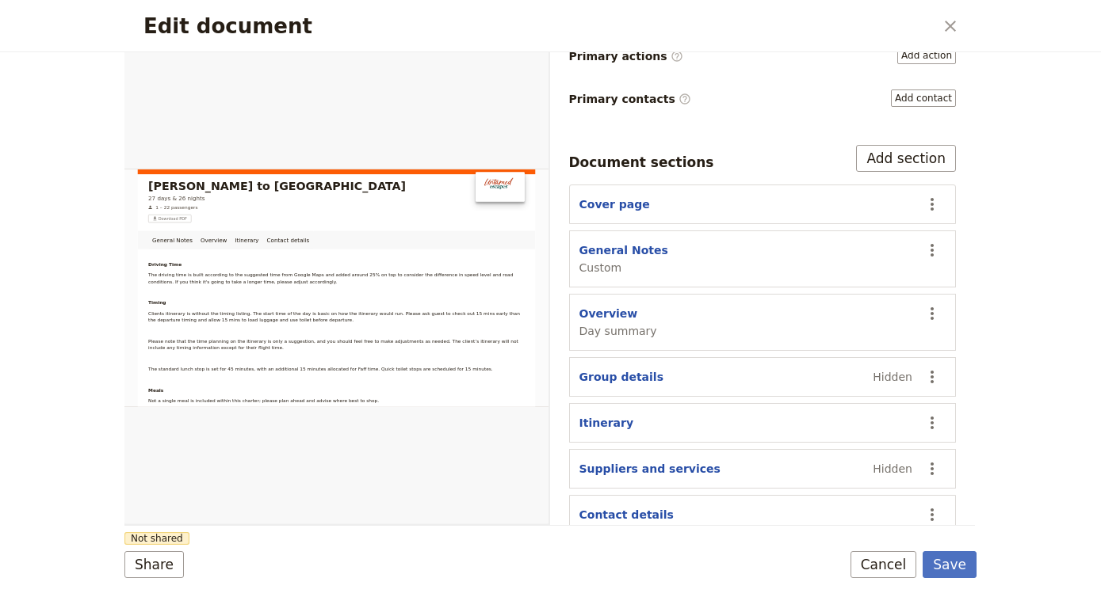
scroll to position [248, 0]
click at [888, 563] on button "Cancel" at bounding box center [883, 564] width 67 height 27
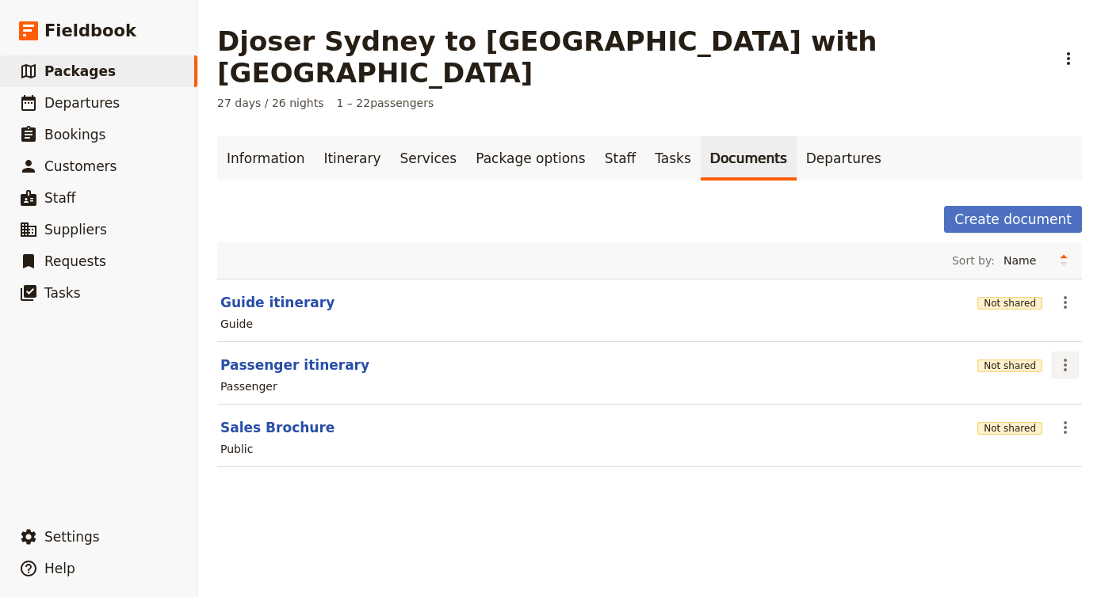
click at [1061, 356] on icon "Actions" at bounding box center [1064, 365] width 19 height 19
click at [1021, 391] on span "Edit document" at bounding box center [1012, 391] width 81 height 16
select select "PASSENGER"
select select "DEFAULT"
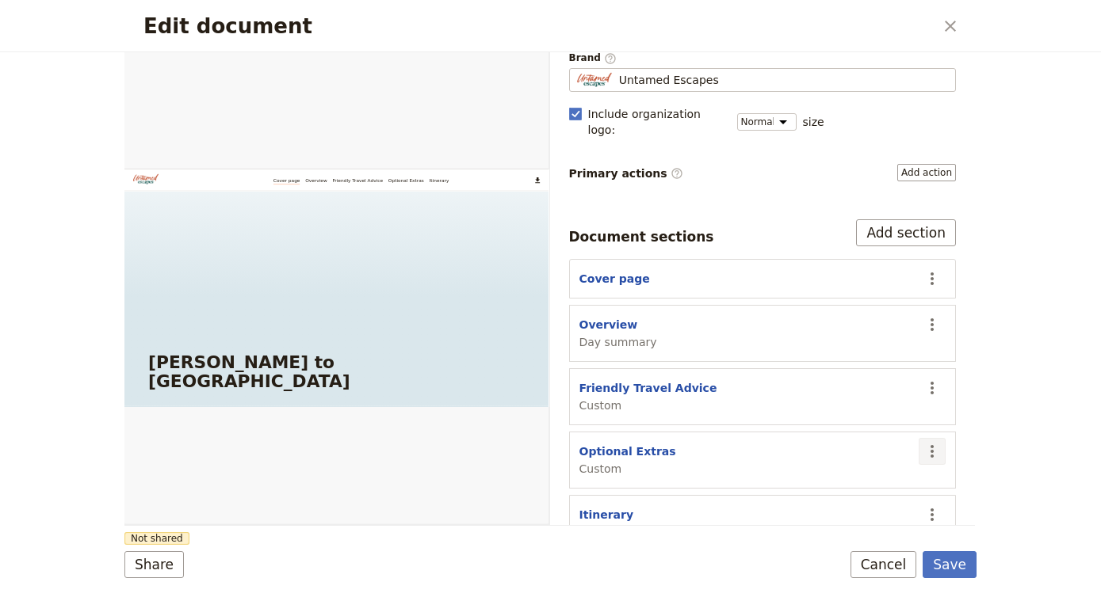
scroll to position [131, 0]
click at [929, 443] on icon "Actions" at bounding box center [931, 452] width 19 height 19
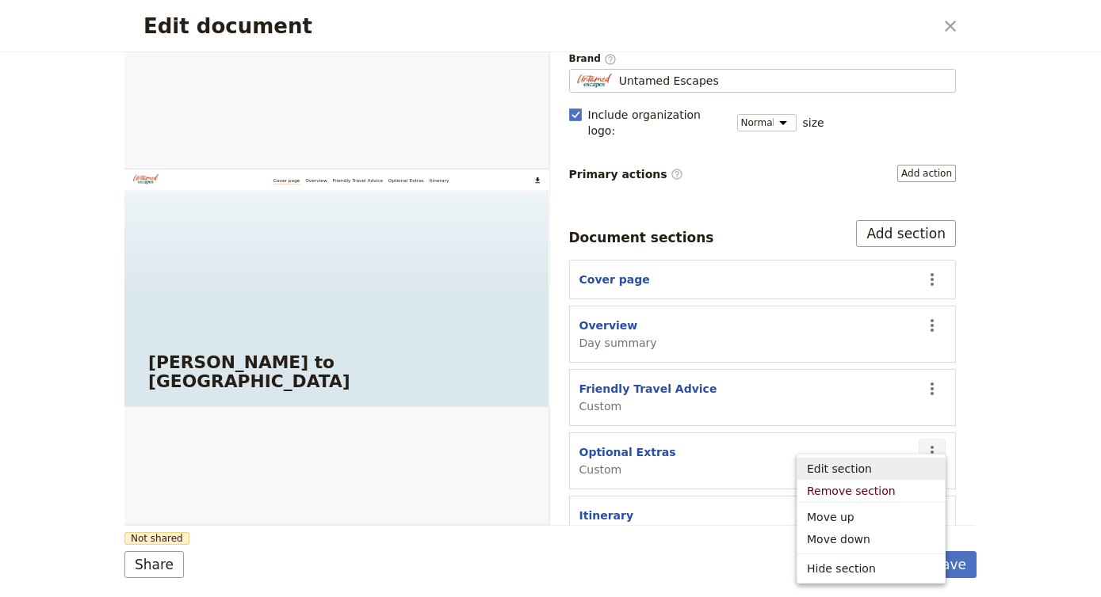
click at [883, 471] on span "Edit section" at bounding box center [871, 469] width 128 height 16
select select "CUSTOM"
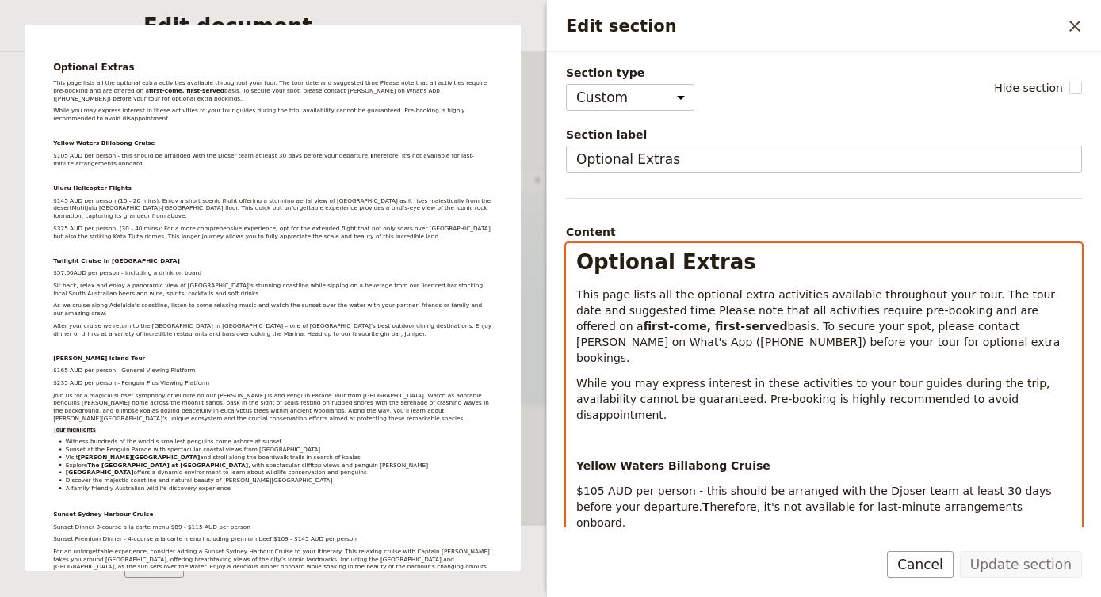
click at [828, 387] on span "While you may express interest in these activities to your tour guides during t…" at bounding box center [814, 399] width 477 height 44
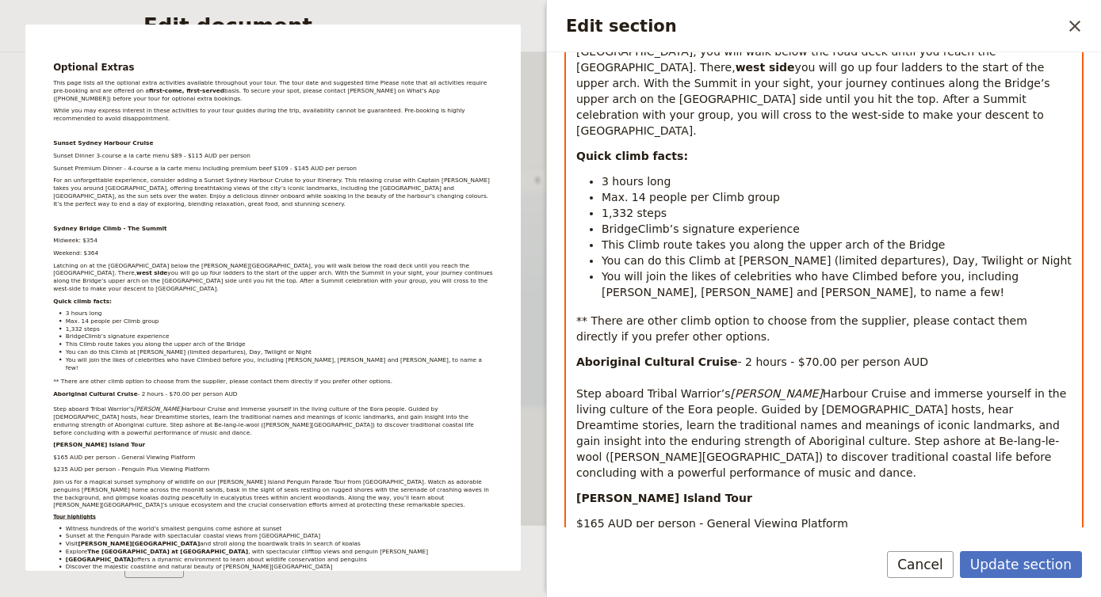
scroll to position [697, 0]
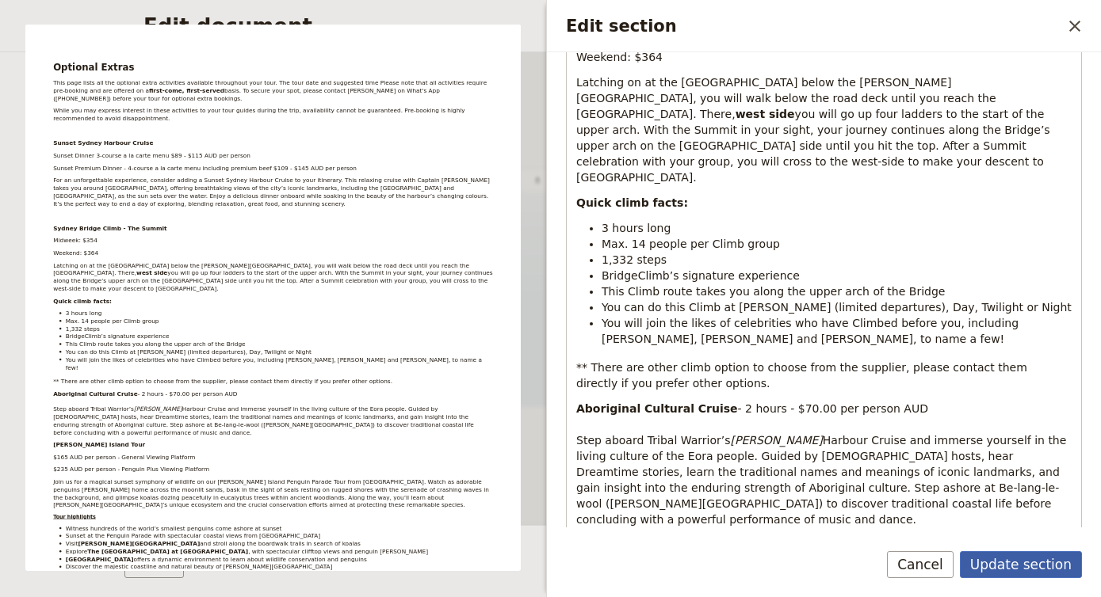
click at [1007, 567] on button "Update section" at bounding box center [1021, 564] width 122 height 27
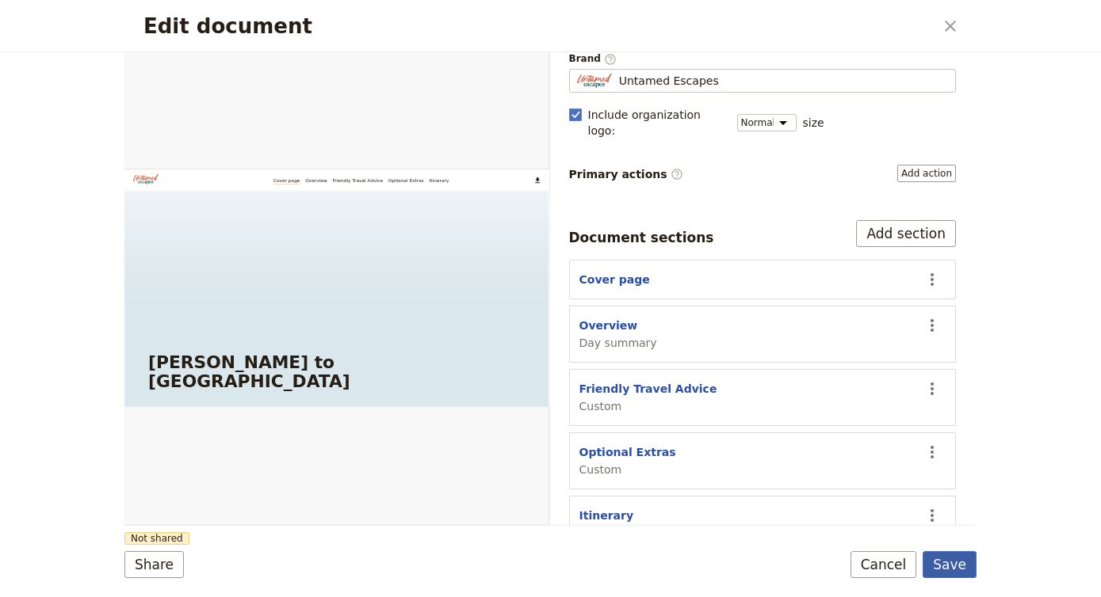
click at [942, 562] on button "Save" at bounding box center [949, 564] width 54 height 27
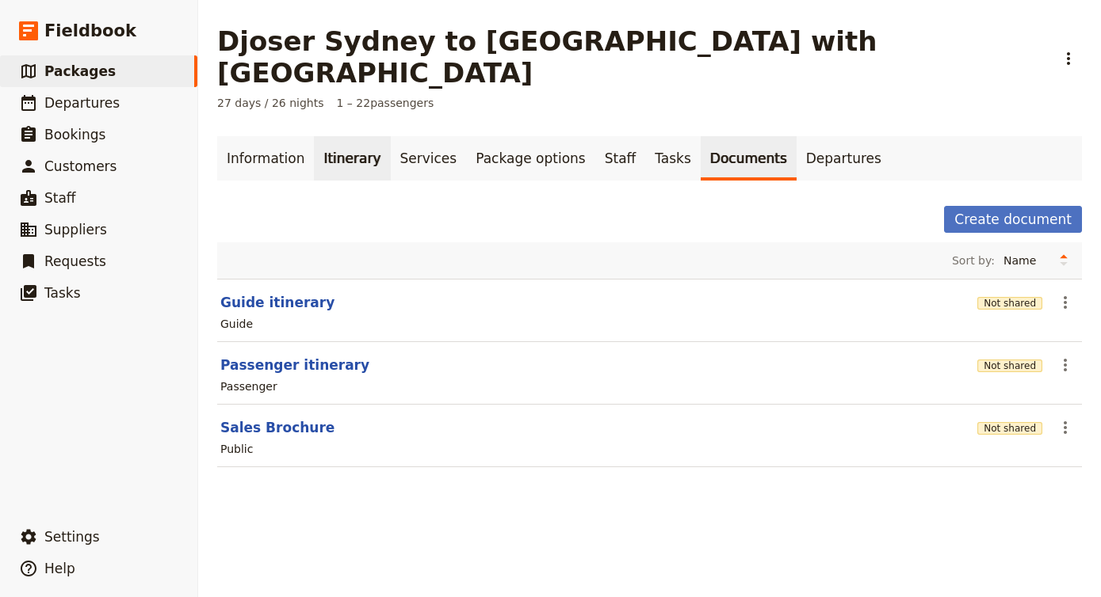
click at [346, 136] on link "Itinerary" at bounding box center [352, 158] width 76 height 44
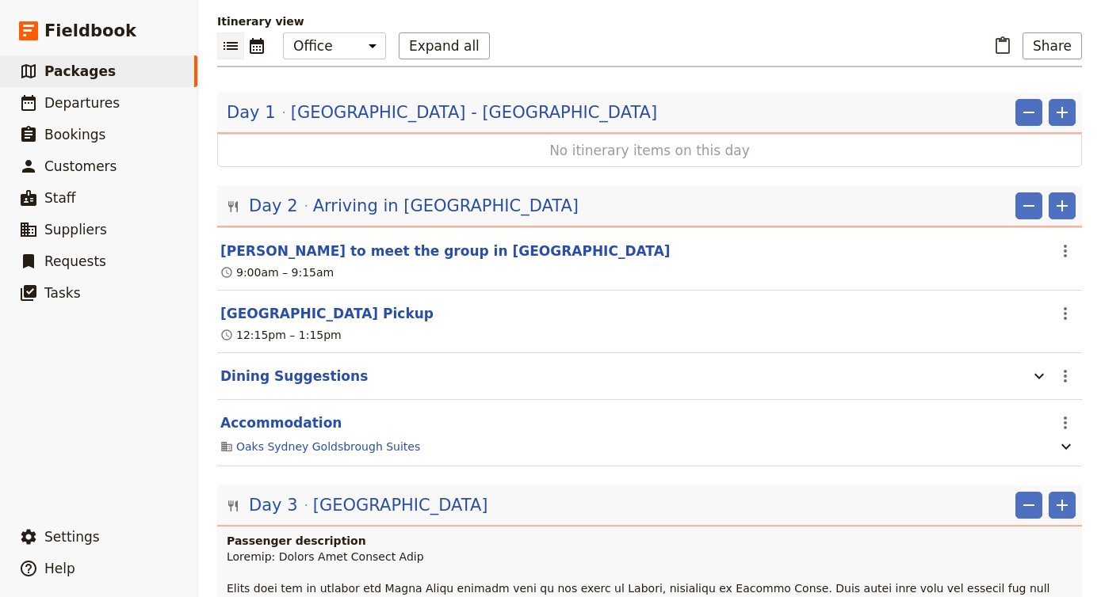
scroll to position [514, 0]
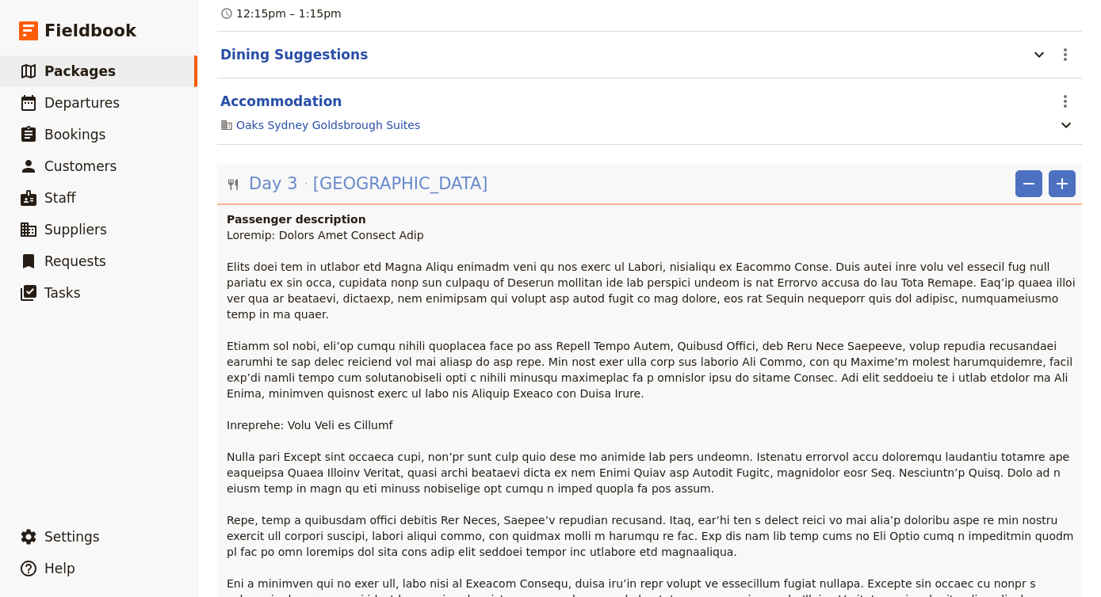
click at [318, 172] on span "[GEOGRAPHIC_DATA]" at bounding box center [400, 184] width 175 height 24
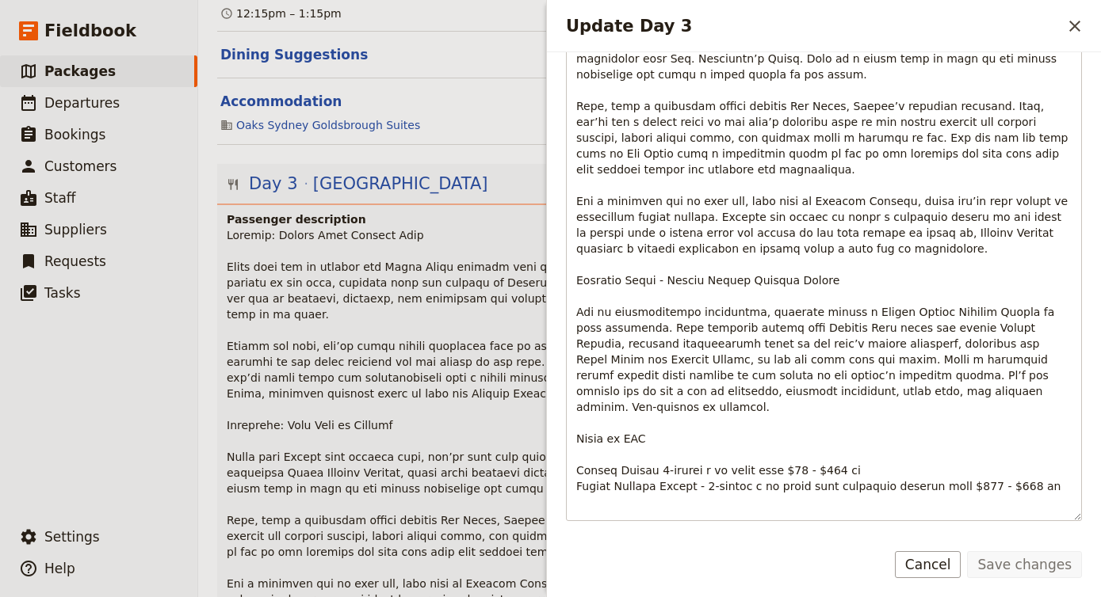
scroll to position [580, 0]
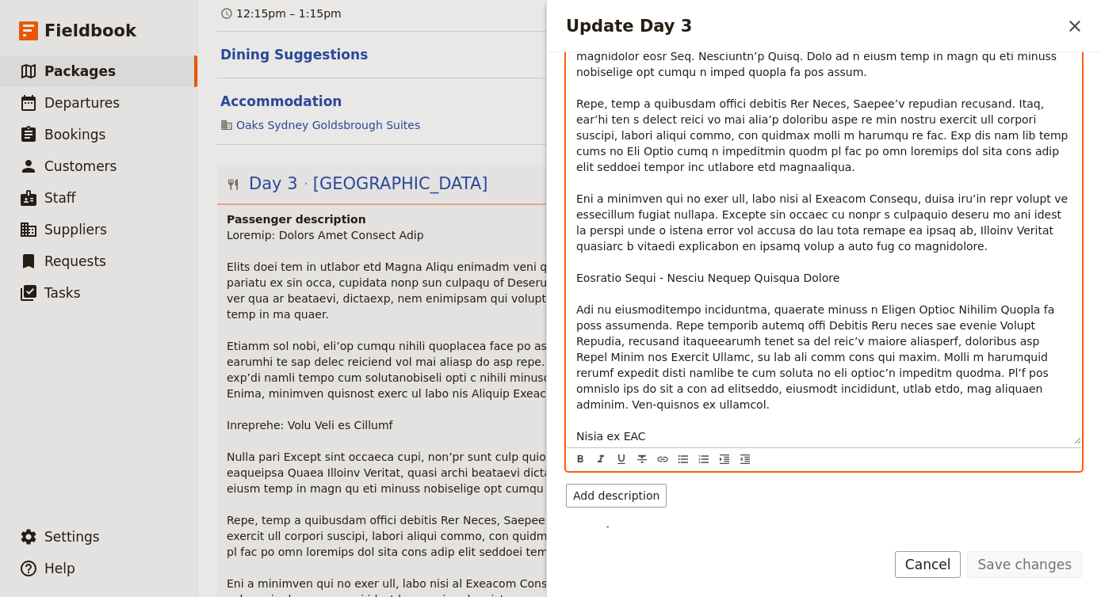
drag, startPoint x: 583, startPoint y: 248, endPoint x: 971, endPoint y: 477, distance: 450.8
click at [973, 475] on div "Passenger description ​ Show on guide itinerary Remove ​ ​ ​ ​ ​ ​ ​ ​ ​ Add de…" at bounding box center [824, 87] width 516 height 842
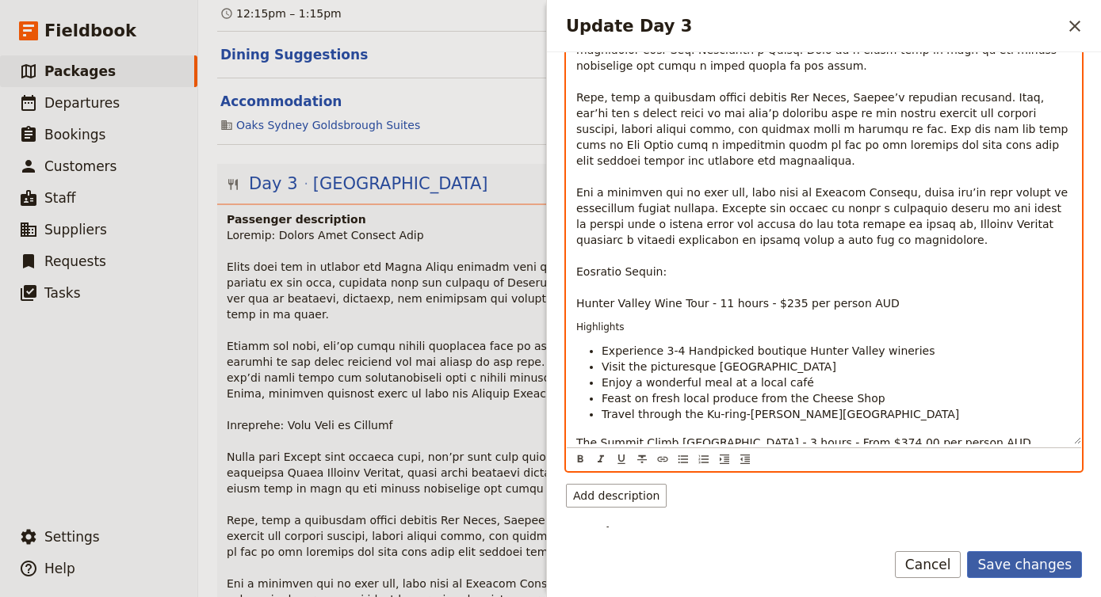
scroll to position [6, 0]
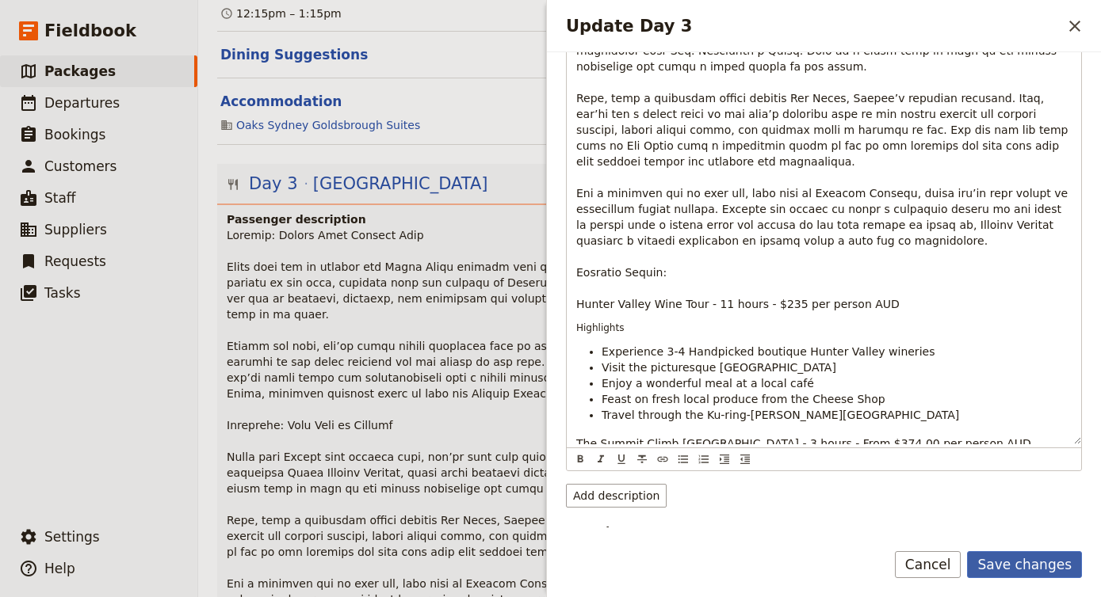
click at [1025, 563] on button "Save changes" at bounding box center [1024, 564] width 115 height 27
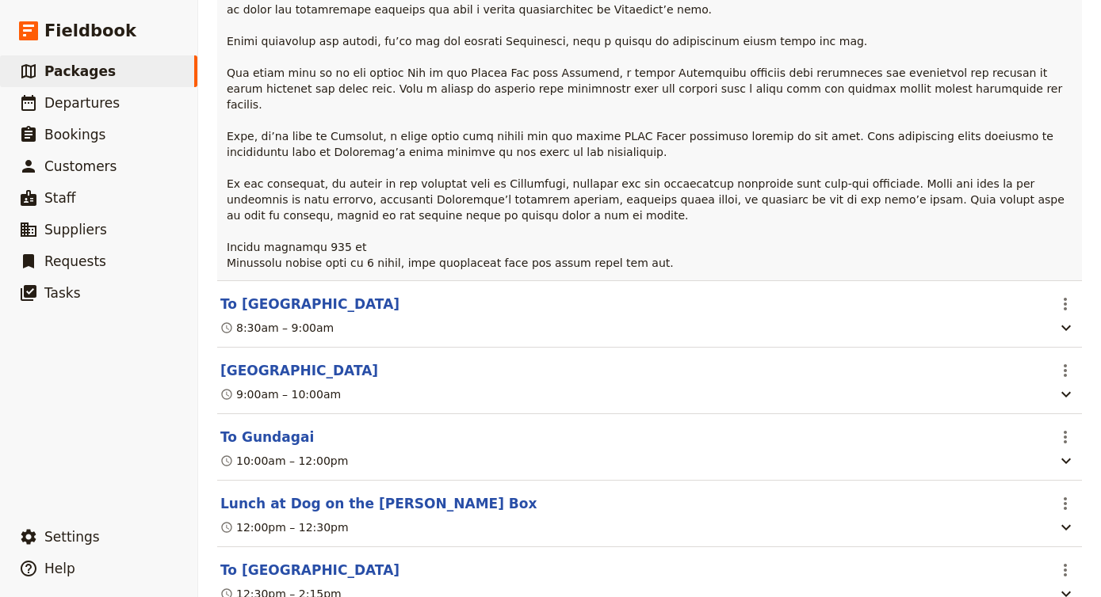
scroll to position [4695, 0]
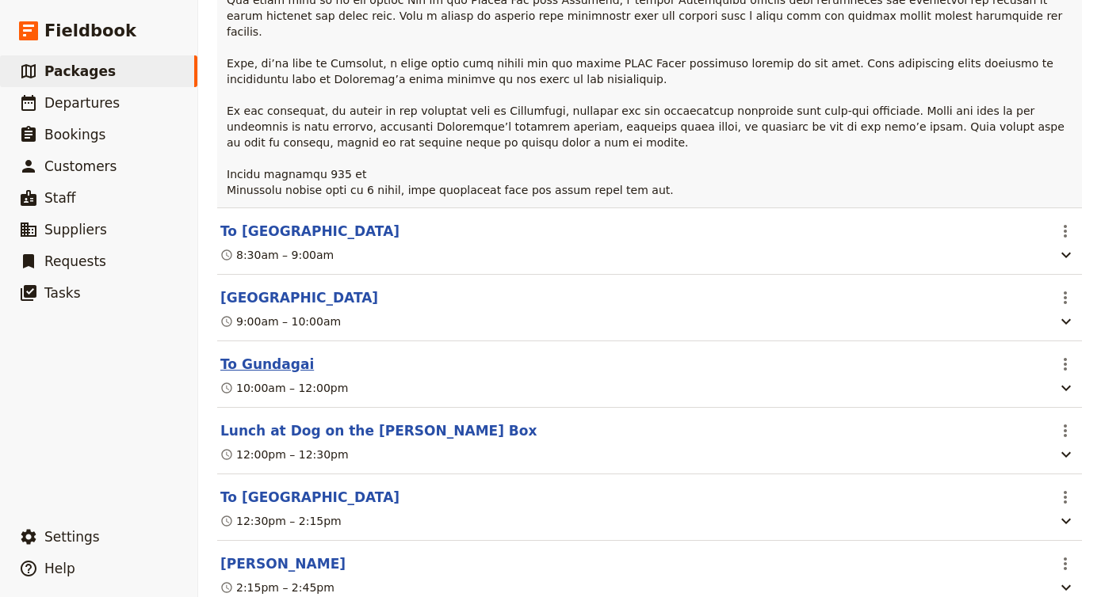
click at [272, 355] on button "To Gundagai" at bounding box center [266, 364] width 93 height 19
select select "7"
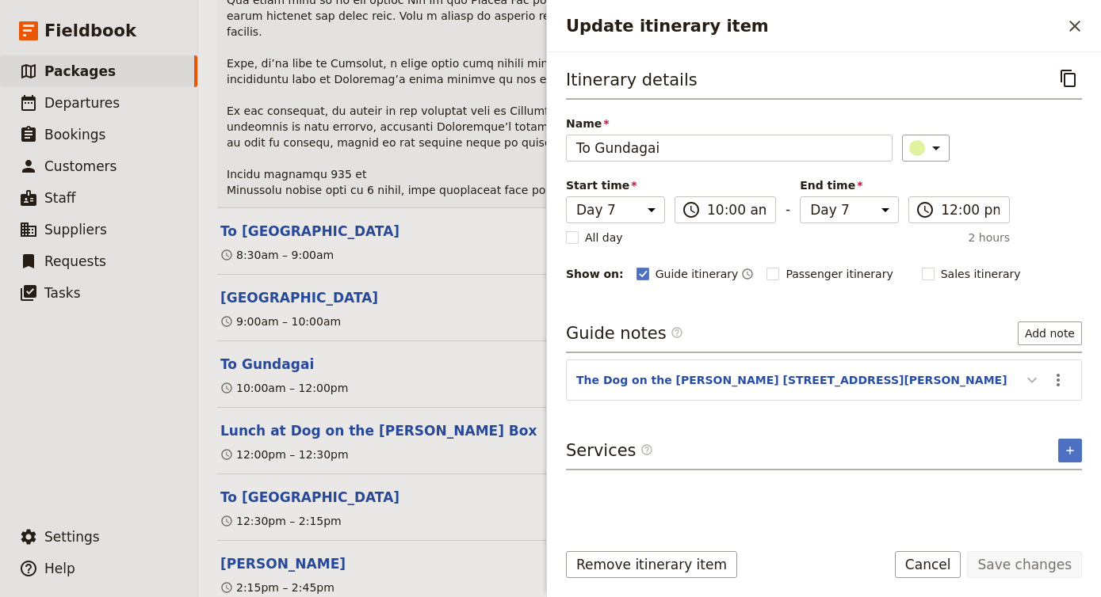
click at [1033, 378] on icon "Update itinerary item" at bounding box center [1031, 380] width 19 height 19
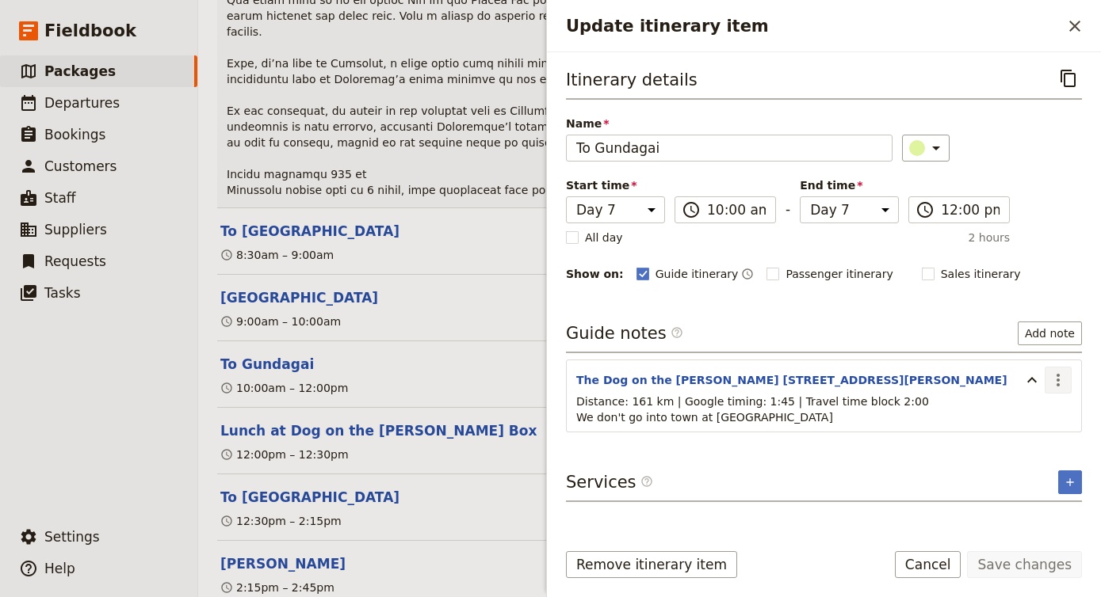
click at [1065, 383] on icon "Actions" at bounding box center [1057, 380] width 19 height 19
click at [1027, 422] on span "Edit note" at bounding box center [1012, 415] width 50 height 16
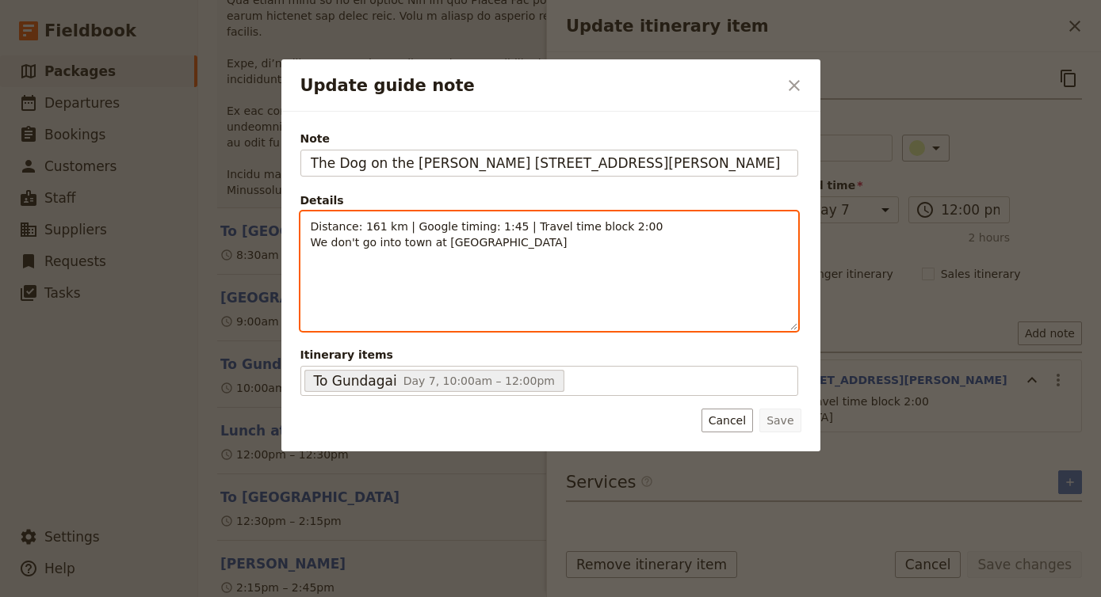
click at [706, 279] on div "Distance: 161 km | Google timing: 1:45 | Travel time block 2:00 We don't go int…" at bounding box center [549, 271] width 496 height 118
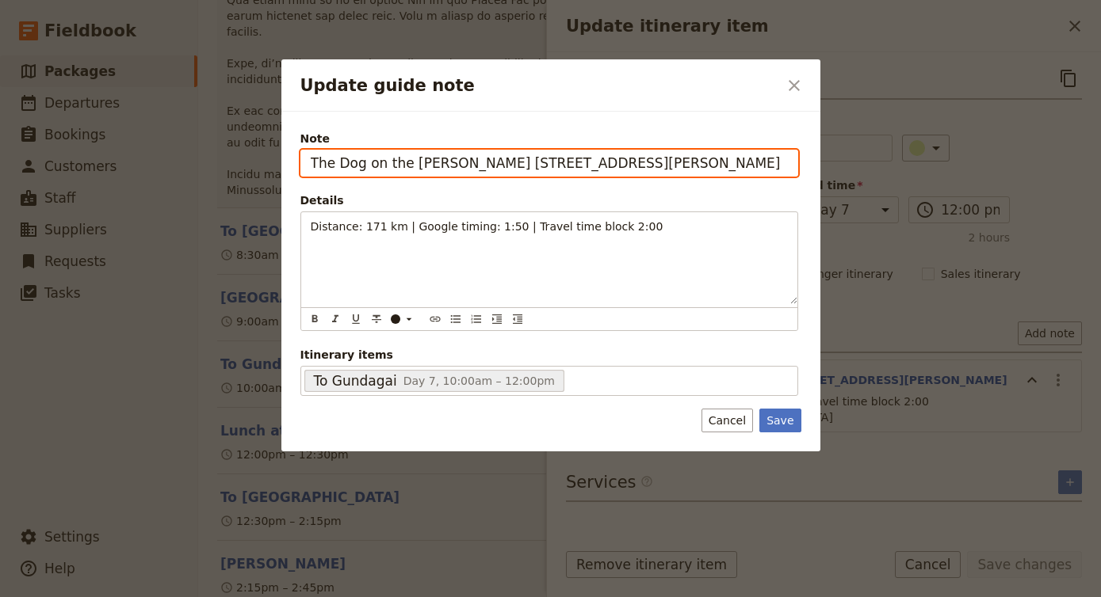
click at [717, 170] on input "The Dog on the [PERSON_NAME] [STREET_ADDRESS][PERSON_NAME]" at bounding box center [549, 163] width 498 height 27
paste input "[PERSON_NAME] and [PERSON_NAME] sculpture - [STREET_ADDRESS]"
type input "[PERSON_NAME] and [PERSON_NAME] sculpture - [STREET_ADDRESS]"
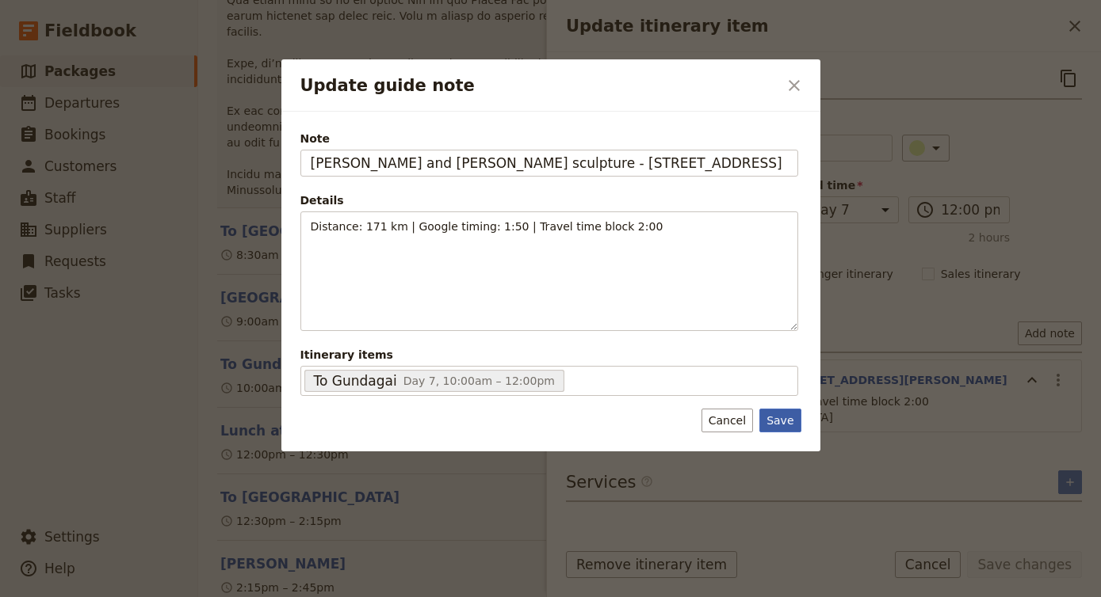
click at [777, 425] on button "Save" at bounding box center [779, 421] width 41 height 24
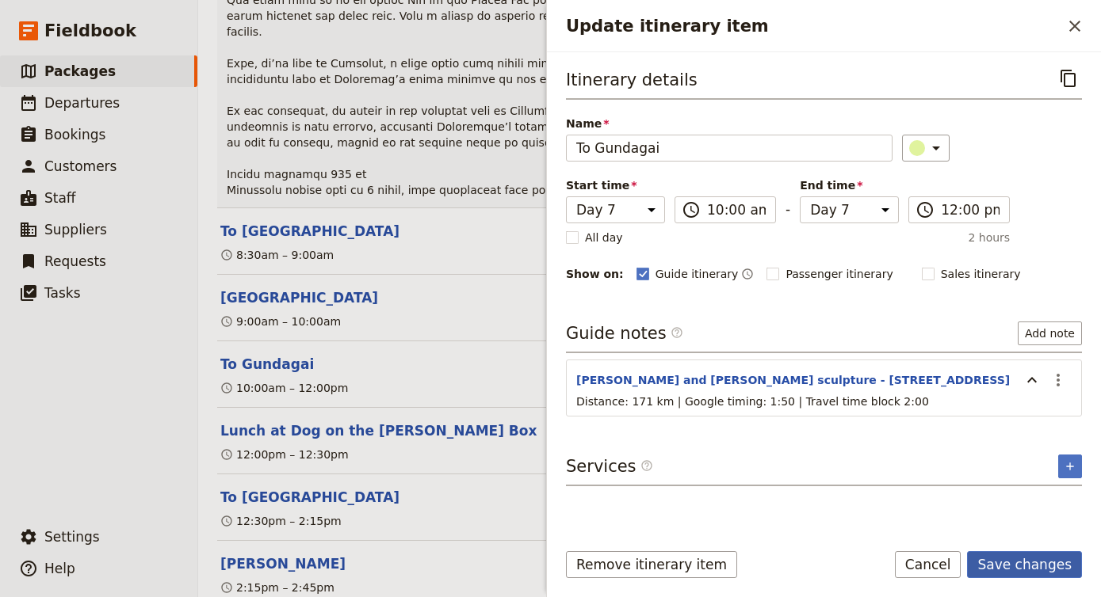
click at [1016, 563] on button "Save changes" at bounding box center [1024, 564] width 115 height 27
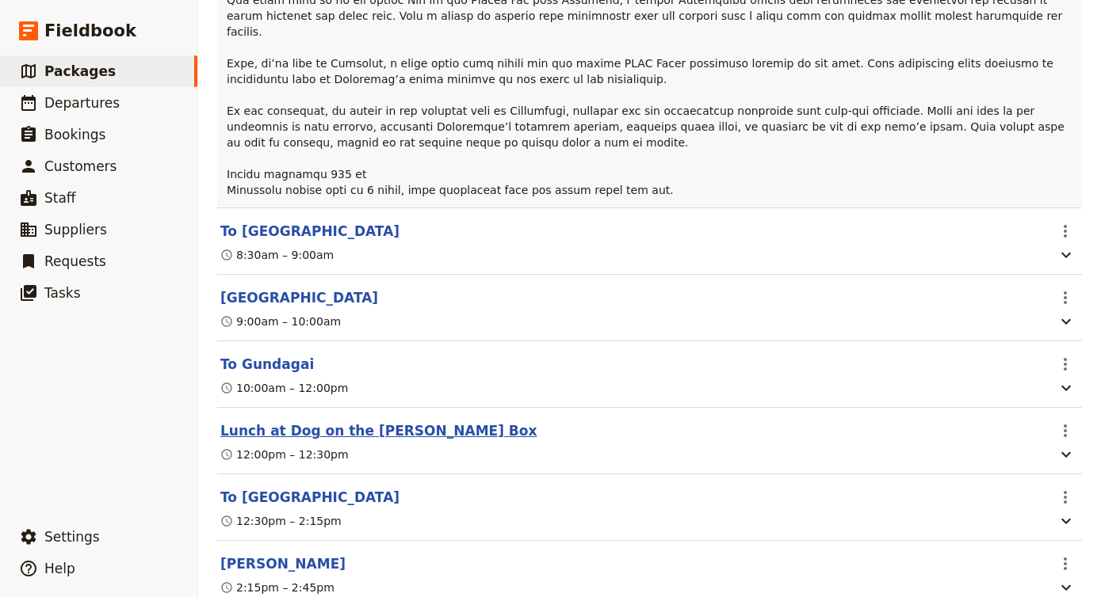
click at [349, 422] on button "Lunch at Dog on the [PERSON_NAME] Box" at bounding box center [378, 431] width 316 height 19
select select "7"
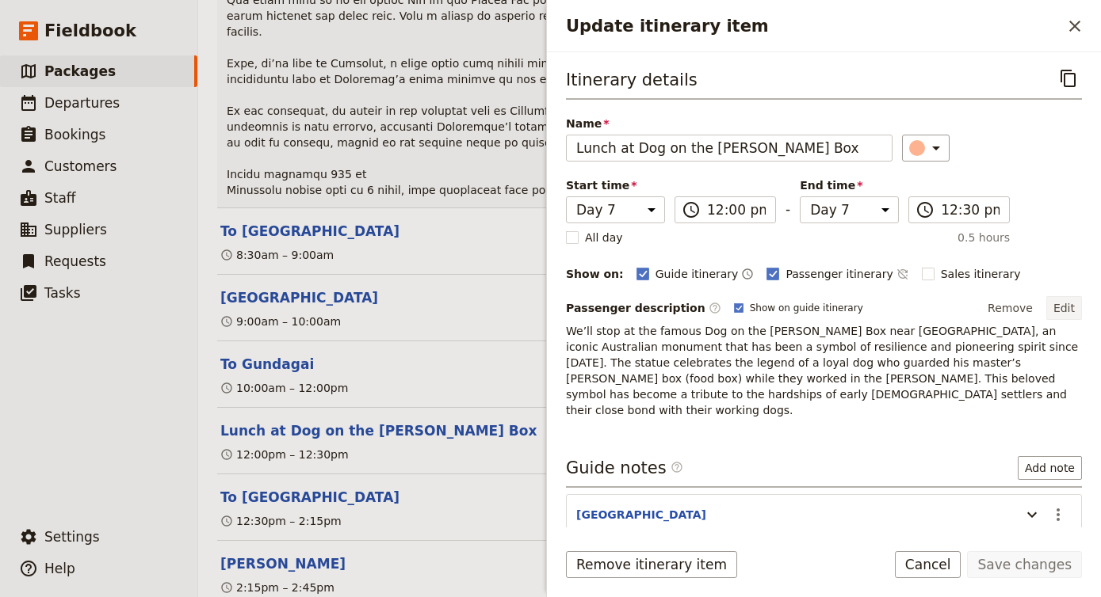
click at [1074, 300] on button "Edit" at bounding box center [1064, 308] width 36 height 24
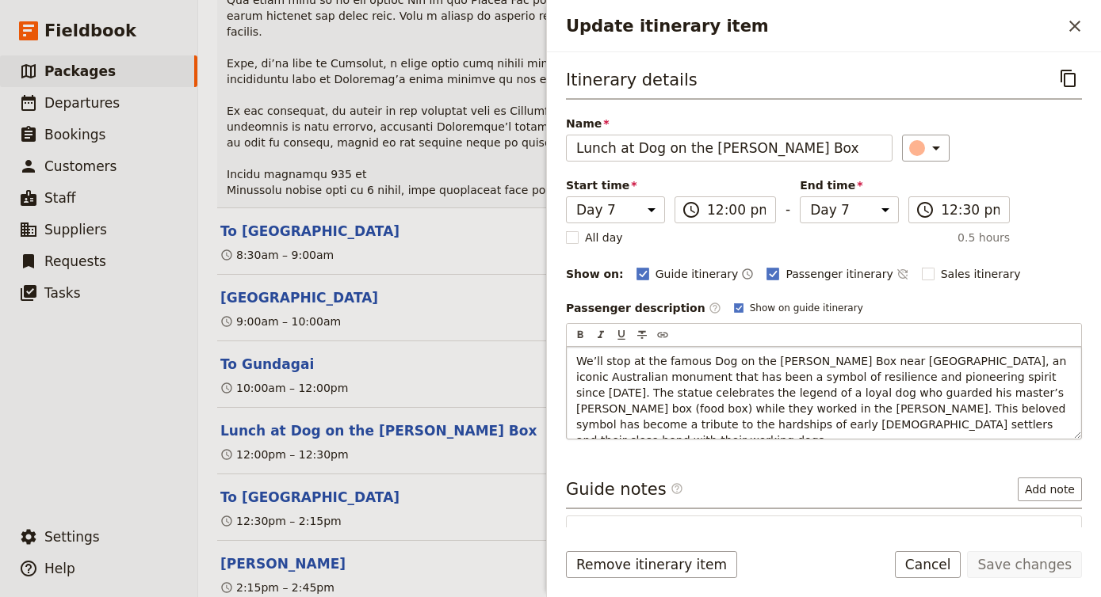
click at [850, 376] on span "We’ll stop at the famous Dog on the [PERSON_NAME] Box near [GEOGRAPHIC_DATA], a…" at bounding box center [823, 401] width 494 height 92
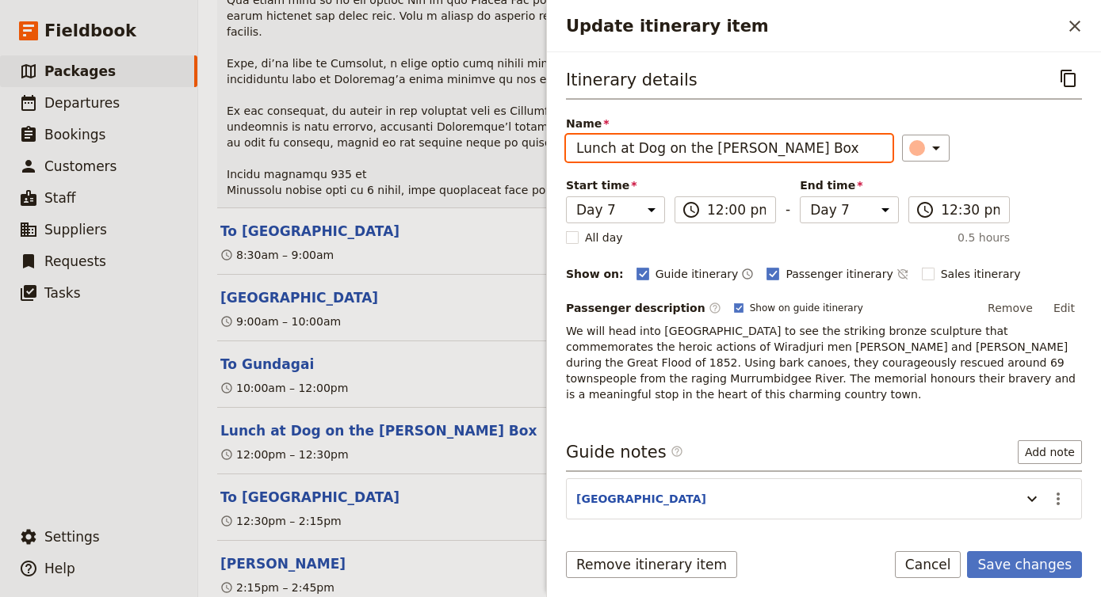
click at [731, 153] on input "Lunch at Dog on the [PERSON_NAME] Box" at bounding box center [729, 148] width 326 height 27
paste input "[PERSON_NAME] and [PERSON_NAME] Sculpture & Lunch Stop"
type input "[PERSON_NAME] and [PERSON_NAME] Sculpture & Lunch Stop"
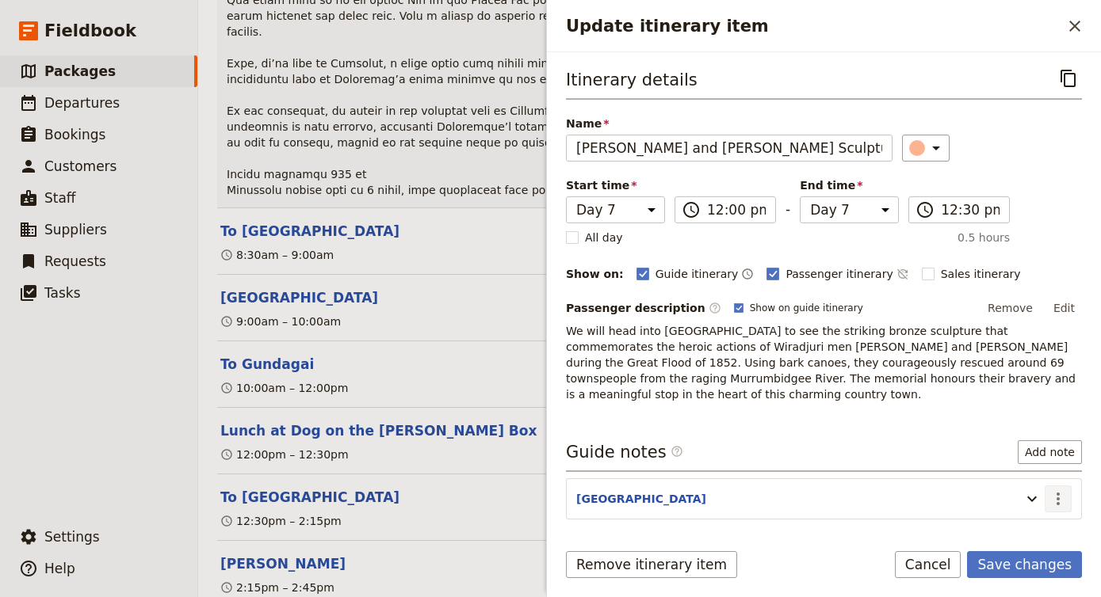
click at [1066, 486] on button "​" at bounding box center [1057, 499] width 27 height 27
click at [1027, 538] on span "Remove note" at bounding box center [1024, 540] width 74 height 16
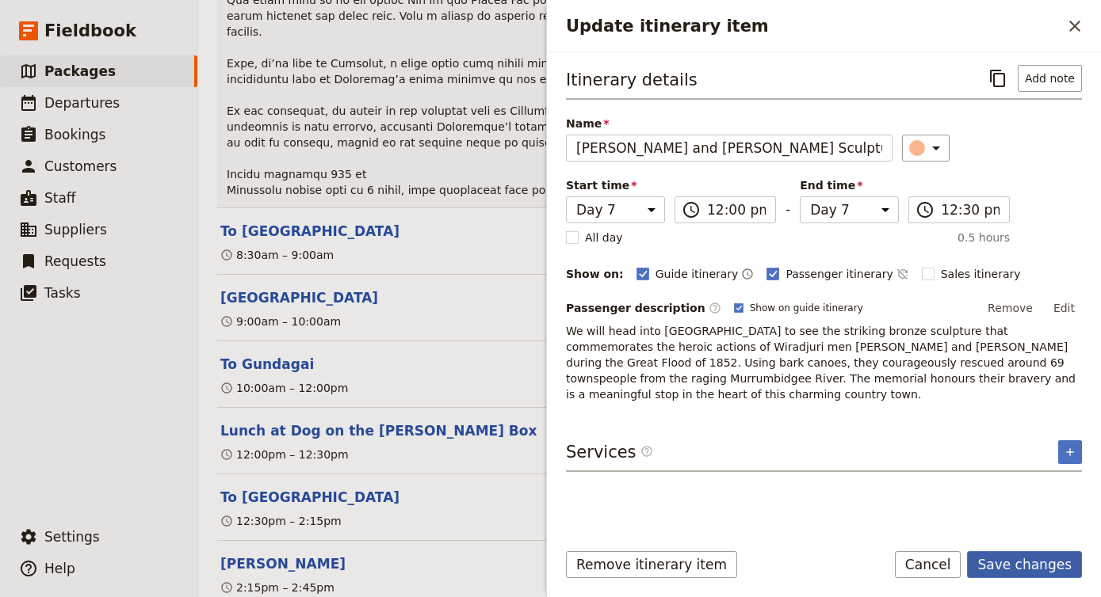
click at [1022, 563] on button "Save changes" at bounding box center [1024, 564] width 115 height 27
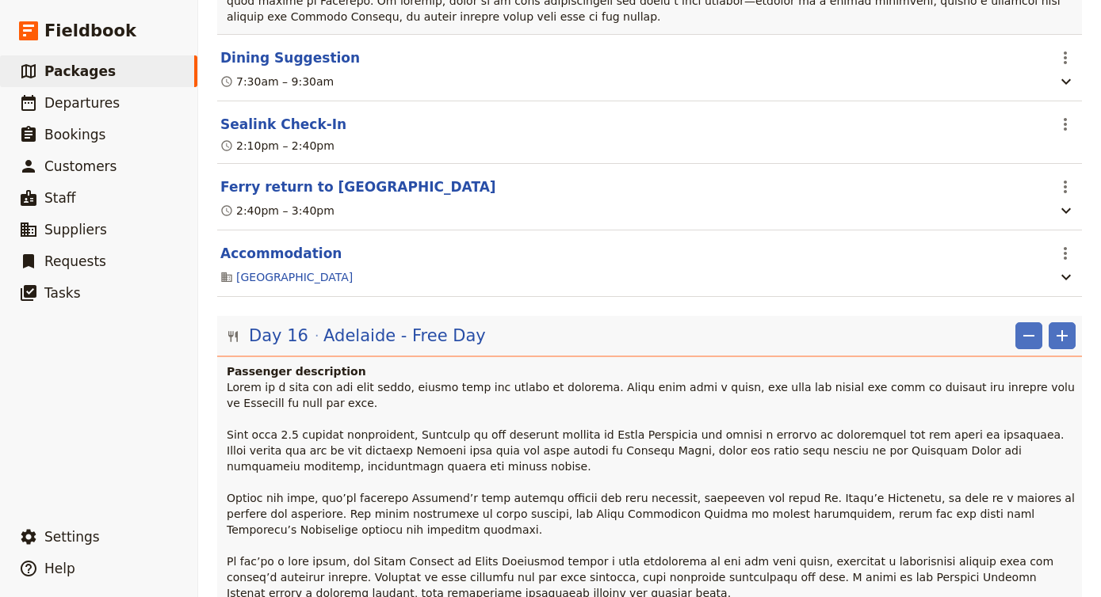
scroll to position [11631, 0]
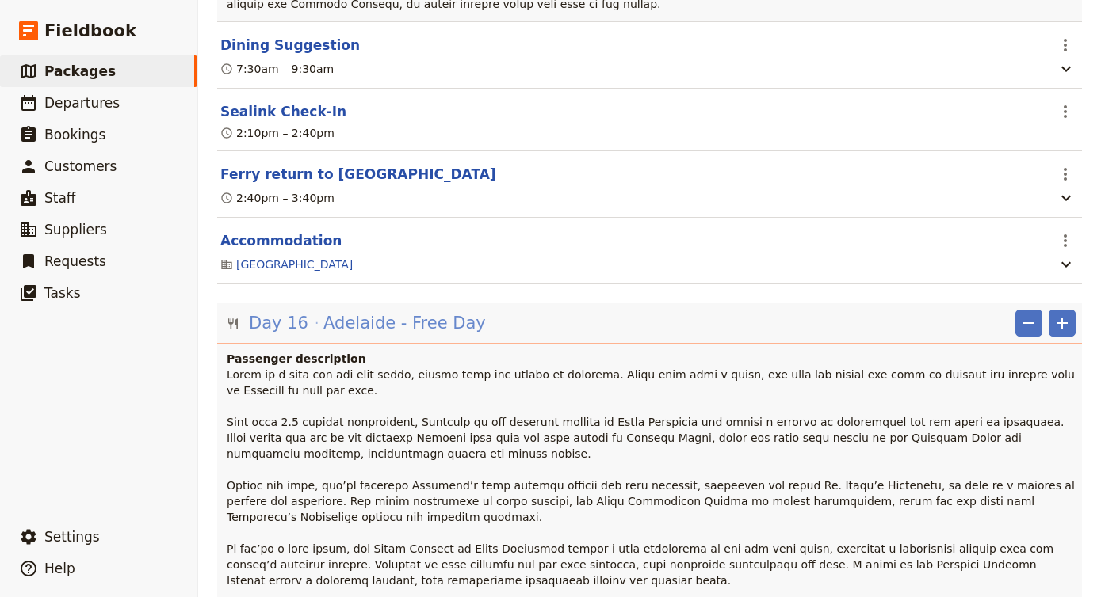
click at [424, 311] on span "Adelaide - Free Day" at bounding box center [404, 323] width 162 height 24
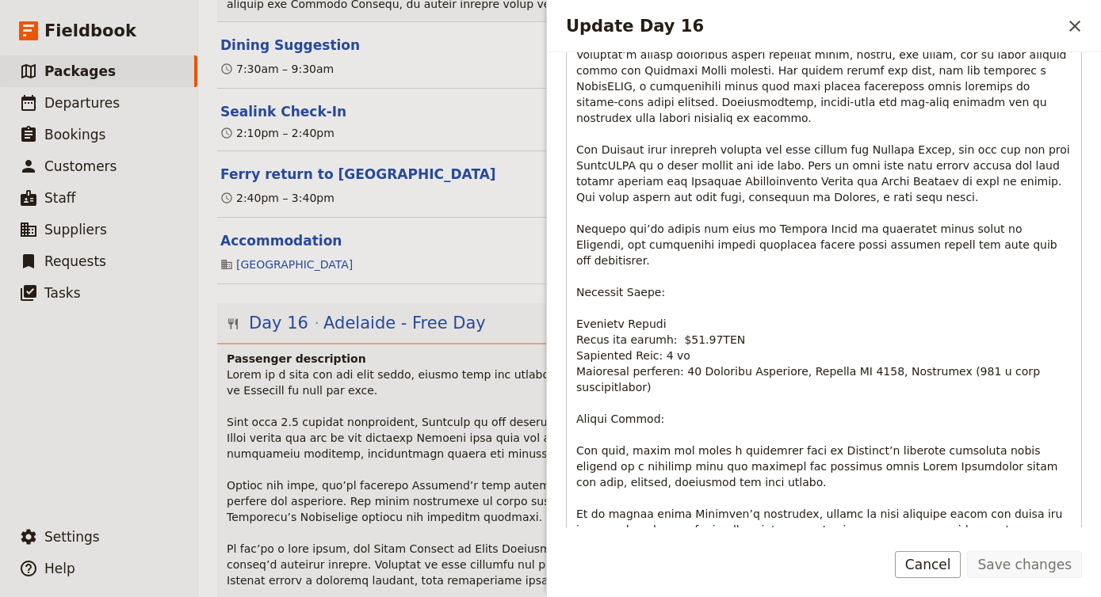
scroll to position [713, 0]
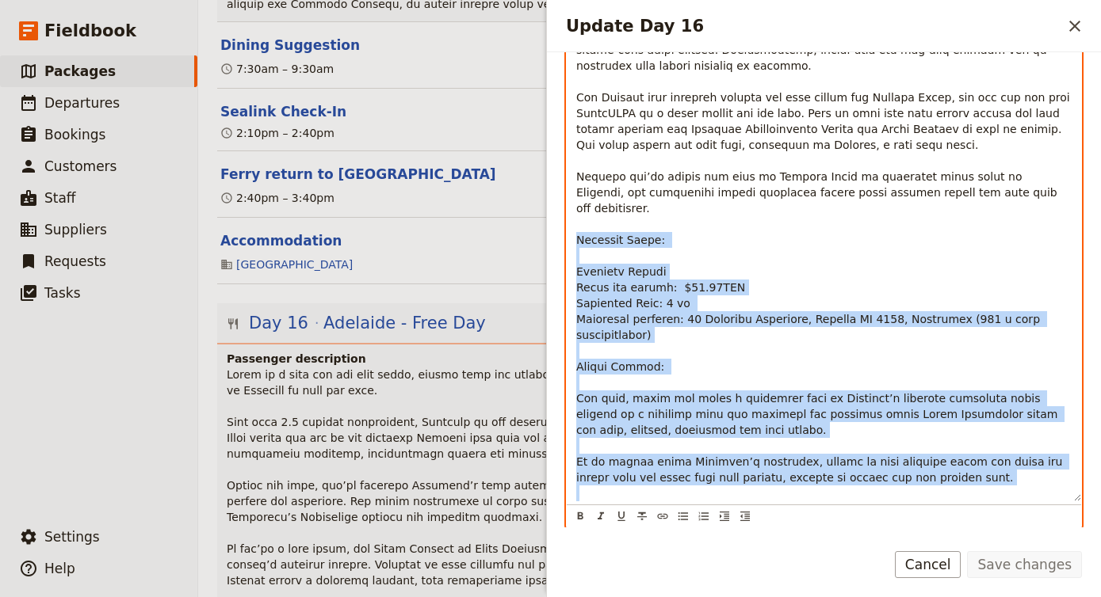
drag, startPoint x: 578, startPoint y: 143, endPoint x: 911, endPoint y: 512, distance: 497.0
click at [911, 512] on div "​ ​ ​ ​ ​ ​ ​ ​ ​" at bounding box center [824, 43] width 516 height 969
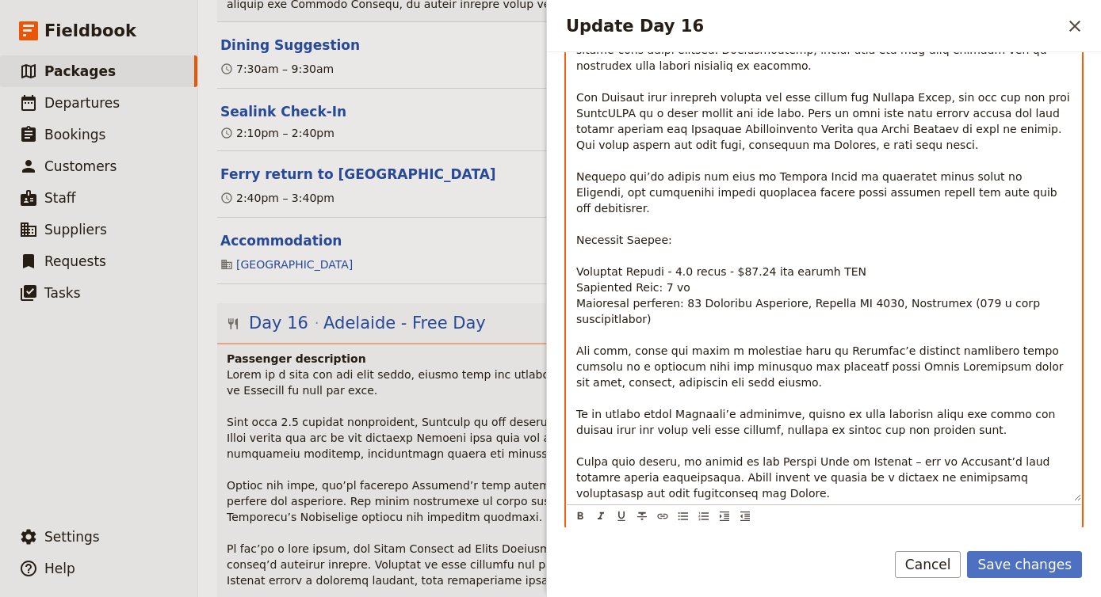
scroll to position [236, 0]
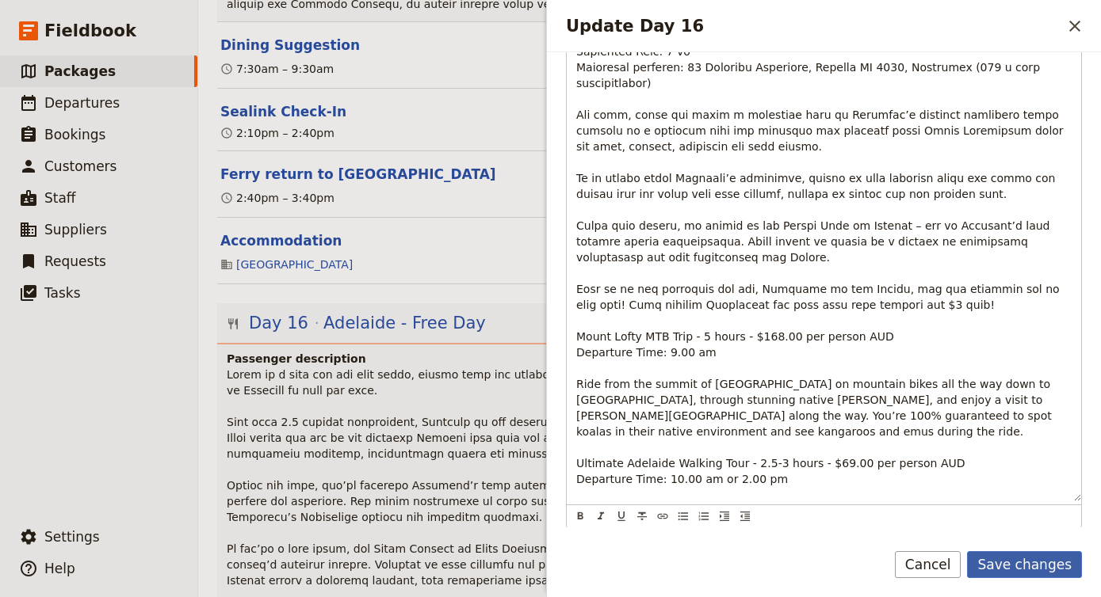
click at [1033, 569] on button "Save changes" at bounding box center [1024, 564] width 115 height 27
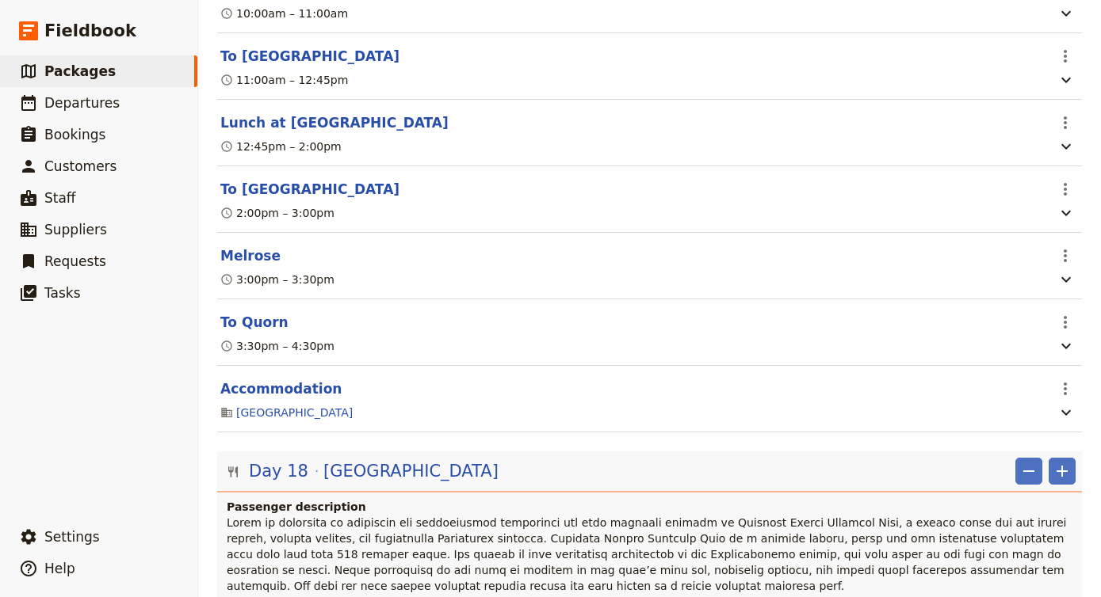
scroll to position [13561, 0]
